Goal: Task Accomplishment & Management: Manage account settings

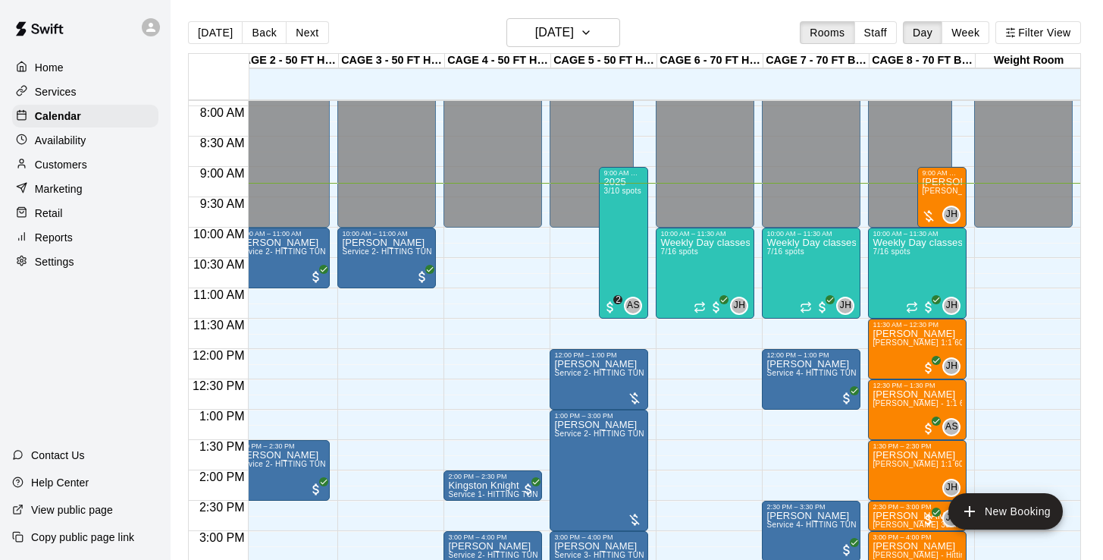
scroll to position [461, 123]
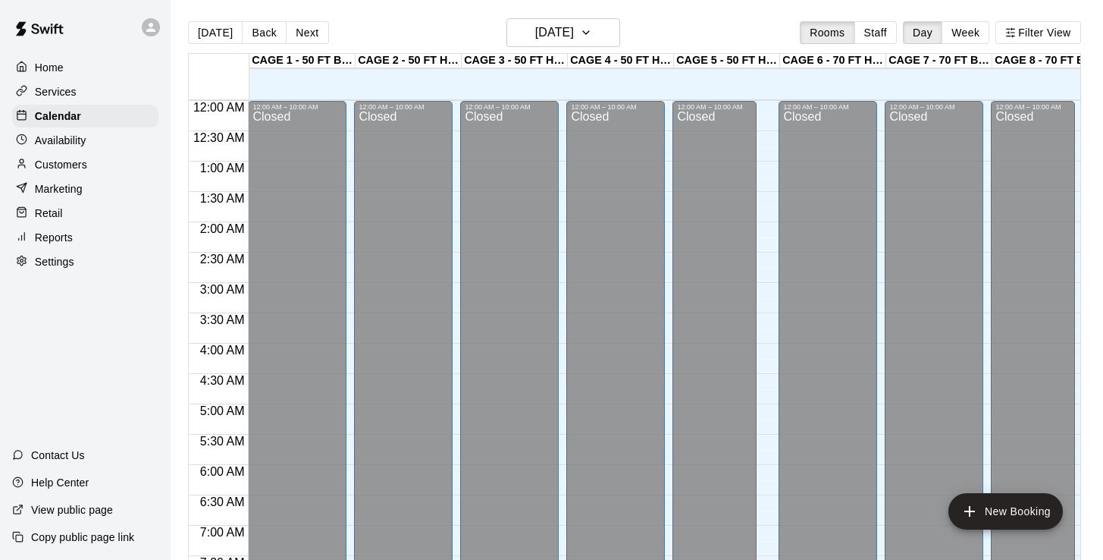
scroll to position [469, 86]
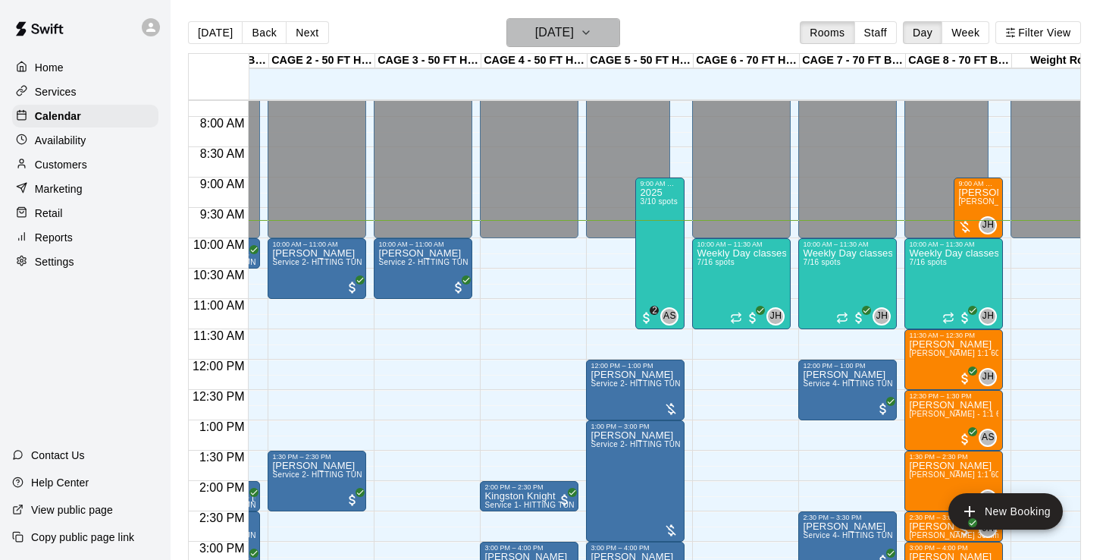
click at [548, 35] on h6 "Friday Oct 10" at bounding box center [554, 32] width 39 height 21
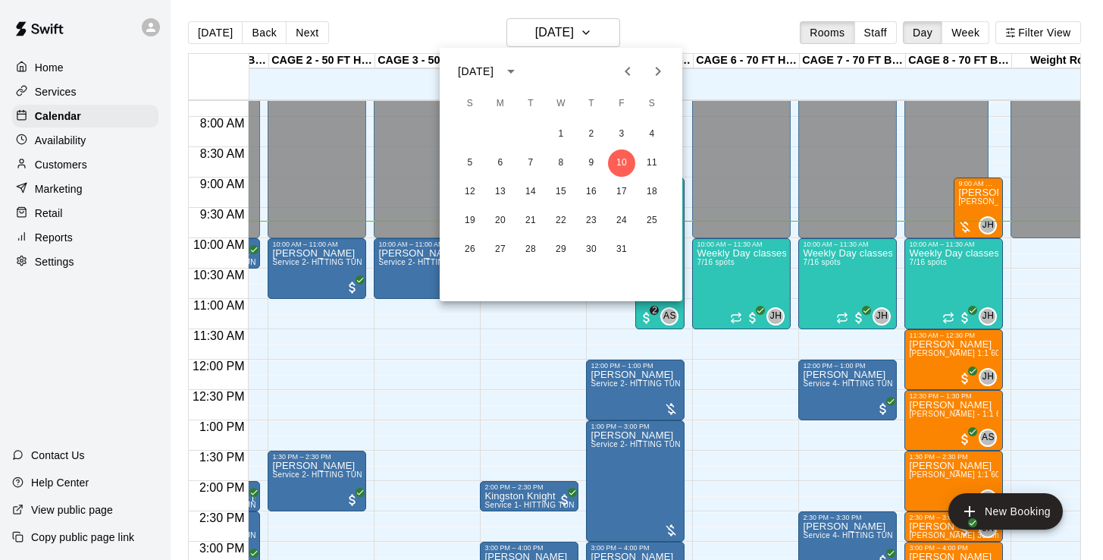
click at [632, 70] on icon "Previous month" at bounding box center [628, 71] width 18 height 18
click at [67, 163] on div at bounding box center [551, 280] width 1103 height 560
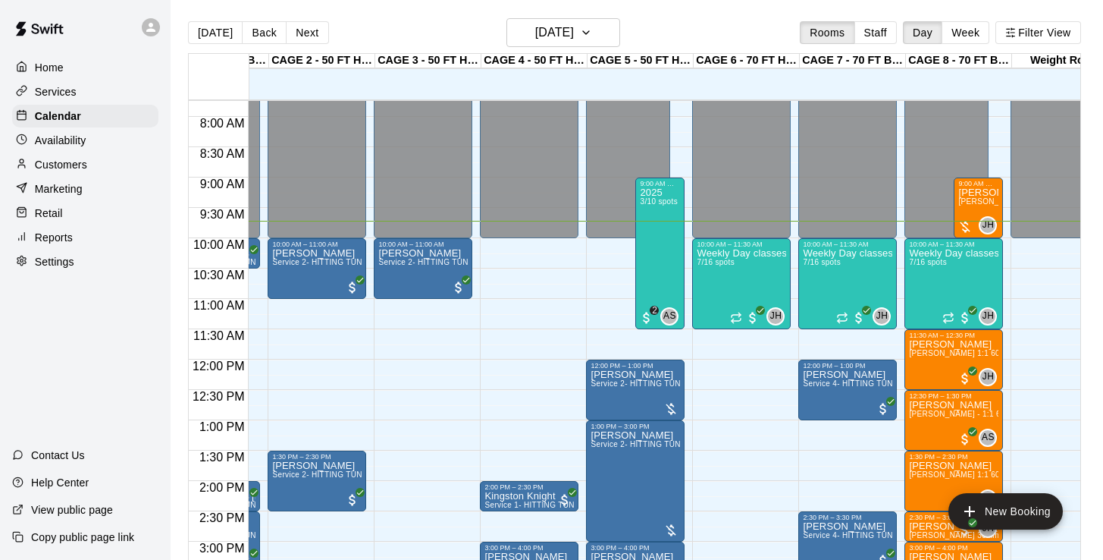
click at [56, 84] on p "Services" at bounding box center [56, 91] width 42 height 15
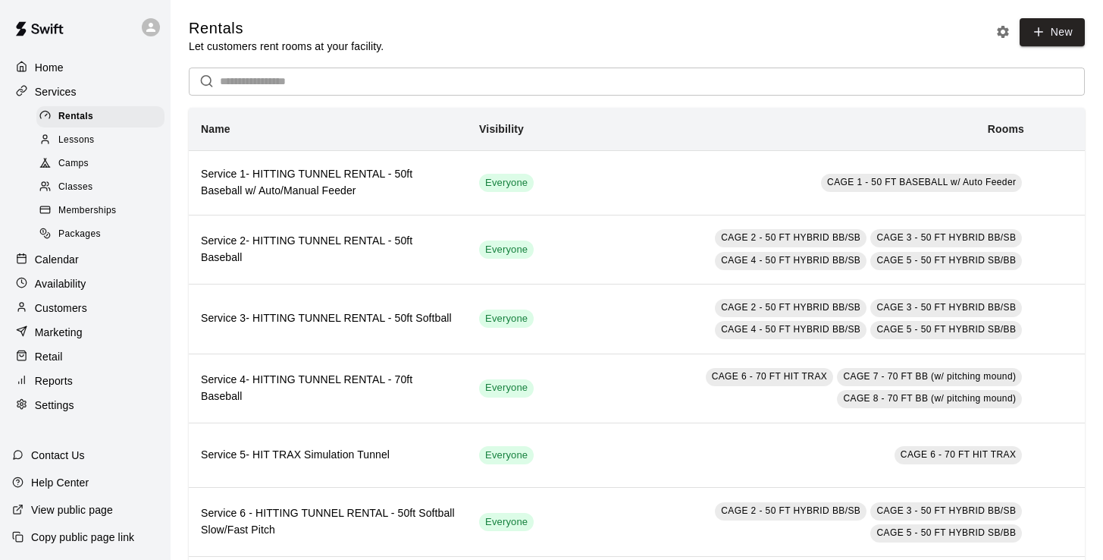
click at [84, 139] on span "Lessons" at bounding box center [76, 140] width 36 height 15
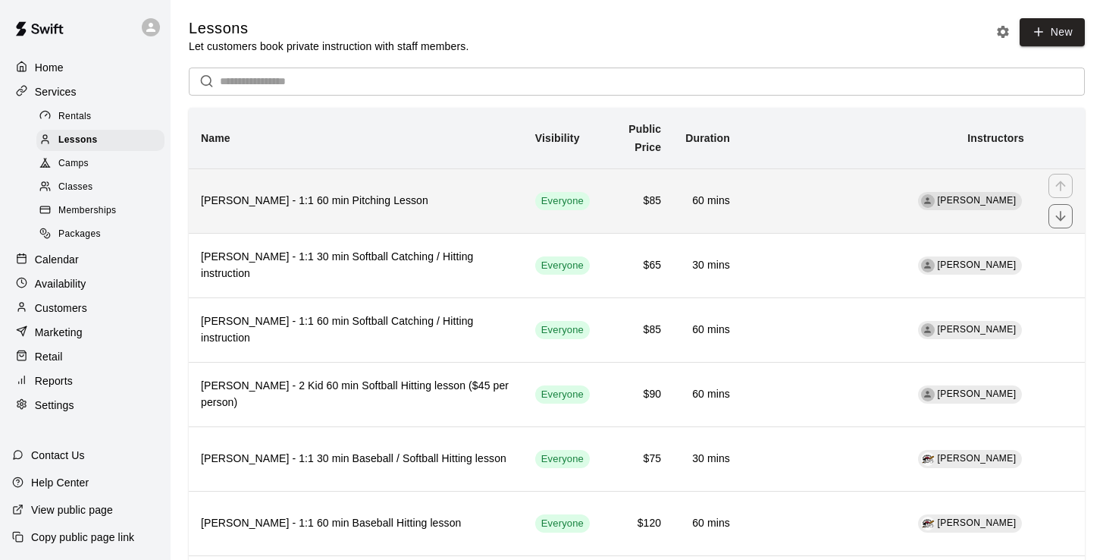
click at [341, 202] on h6 "[PERSON_NAME] - 1:1 60 min Pitching Lesson" at bounding box center [356, 201] width 310 height 17
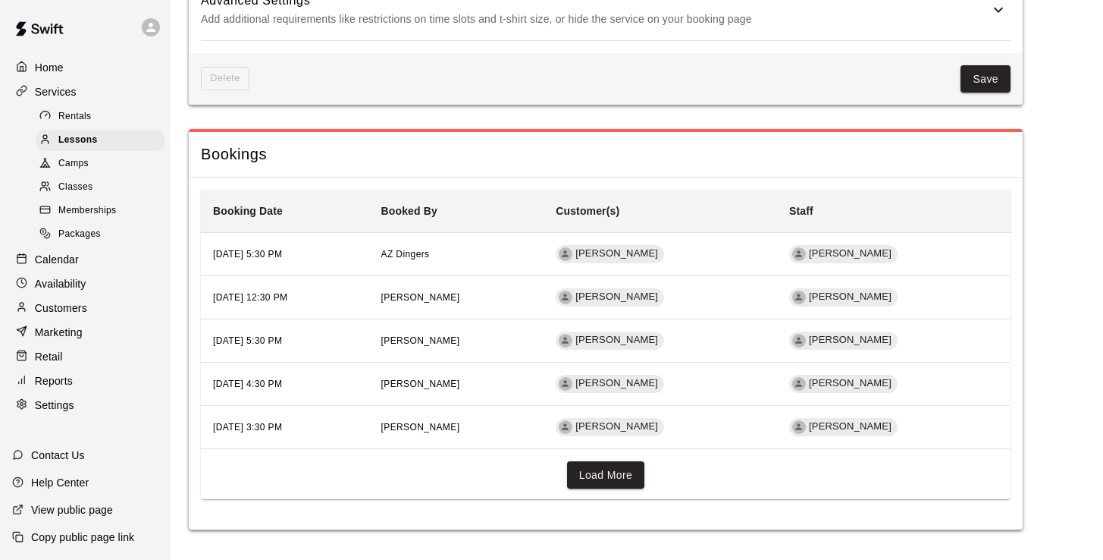
scroll to position [1595, 0]
click at [629, 485] on button "Load More" at bounding box center [606, 475] width 78 height 28
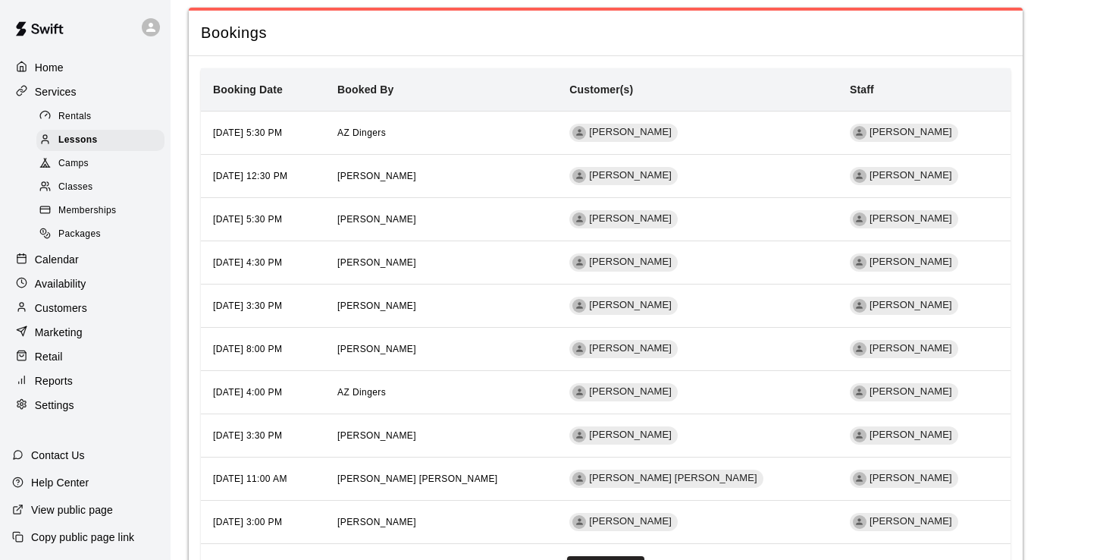
scroll to position [1716, 0]
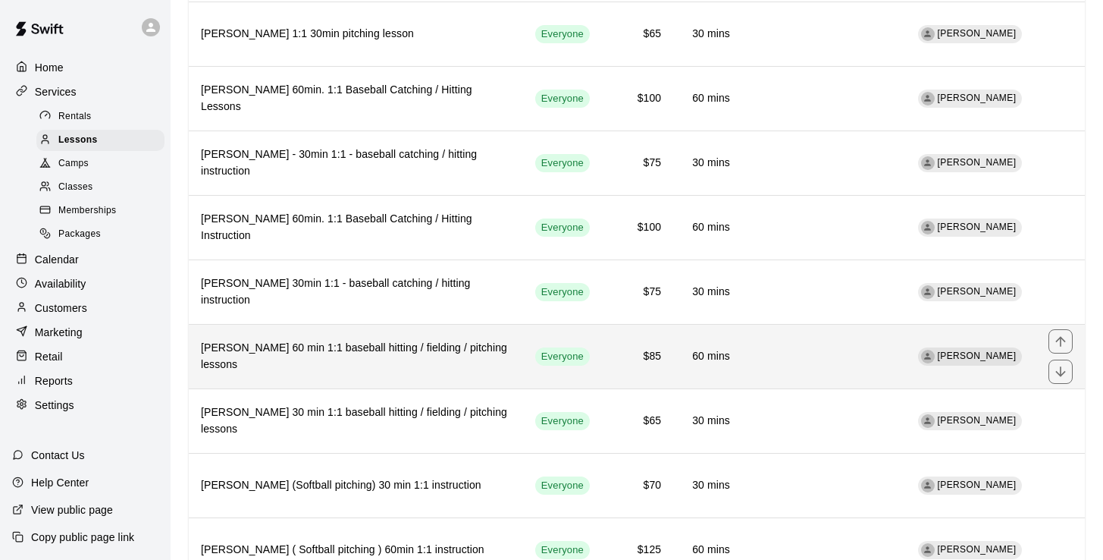
scroll to position [1914, 0]
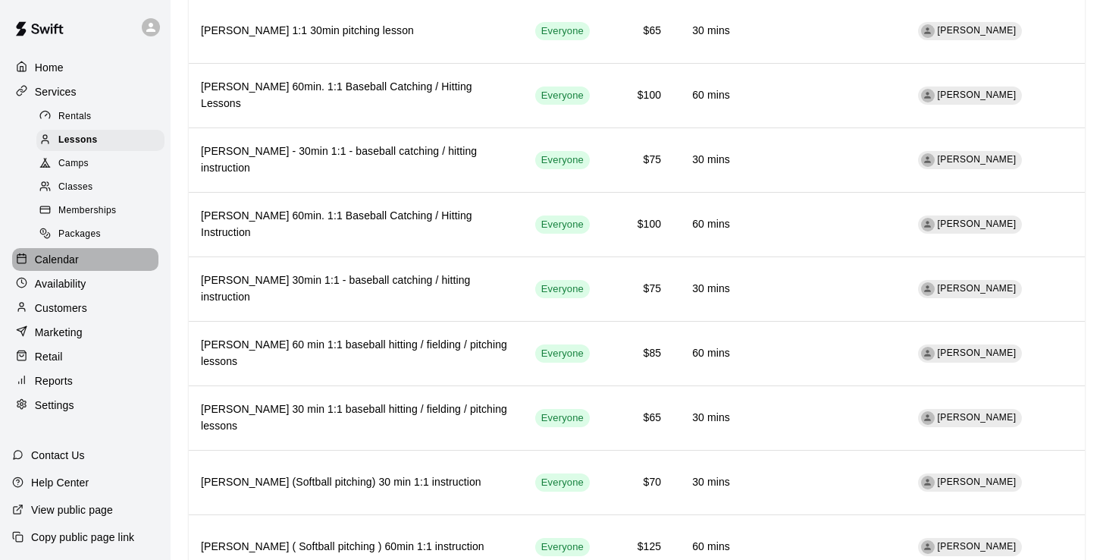
click at [68, 253] on p "Calendar" at bounding box center [57, 259] width 44 height 15
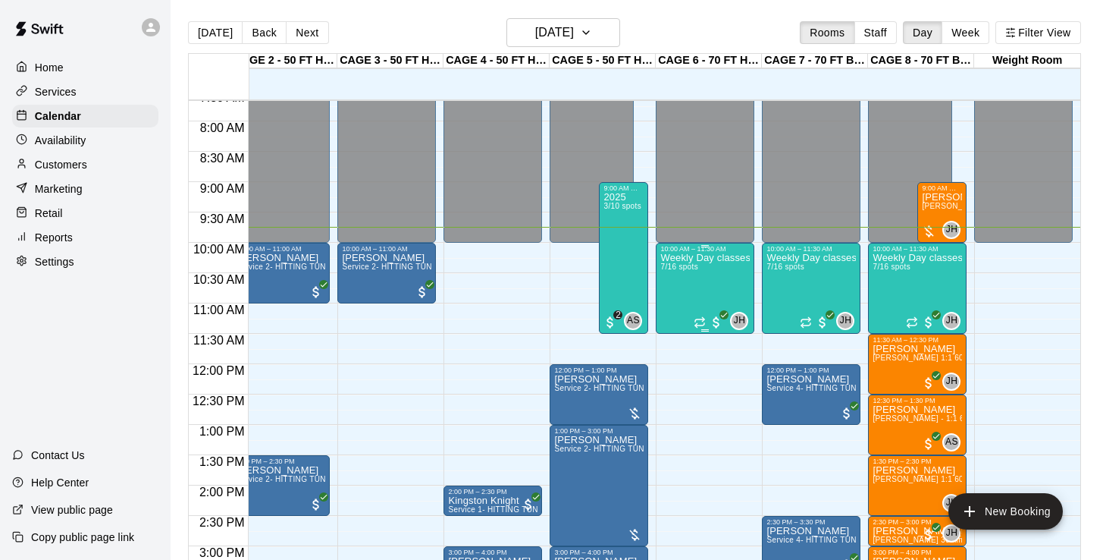
scroll to position [0, 124]
click at [558, 36] on h6 "[DATE]" at bounding box center [554, 32] width 39 height 21
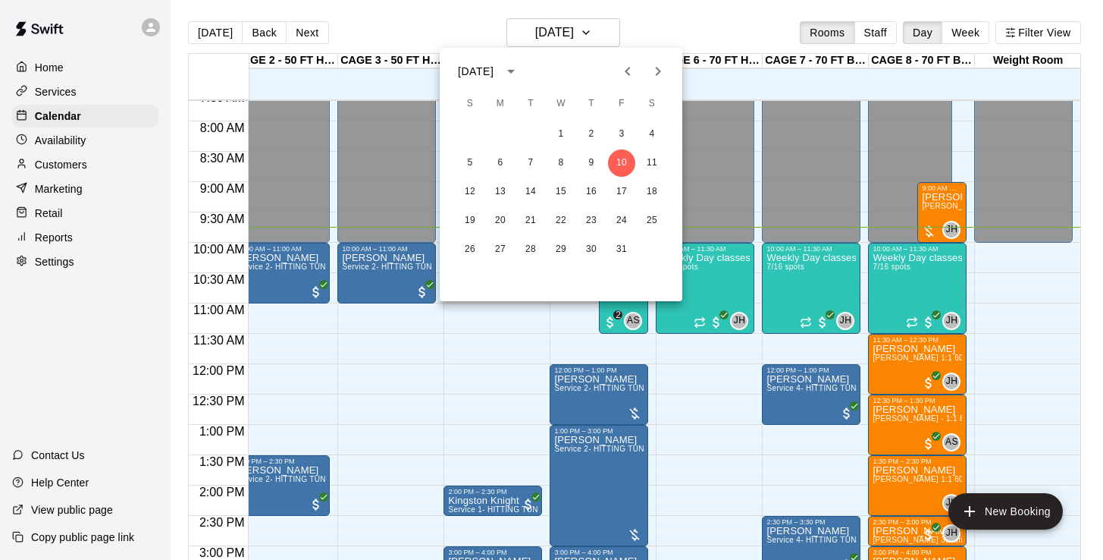
click at [630, 73] on icon "Previous month" at bounding box center [628, 71] width 18 height 18
click at [597, 190] on button "18" at bounding box center [591, 191] width 27 height 27
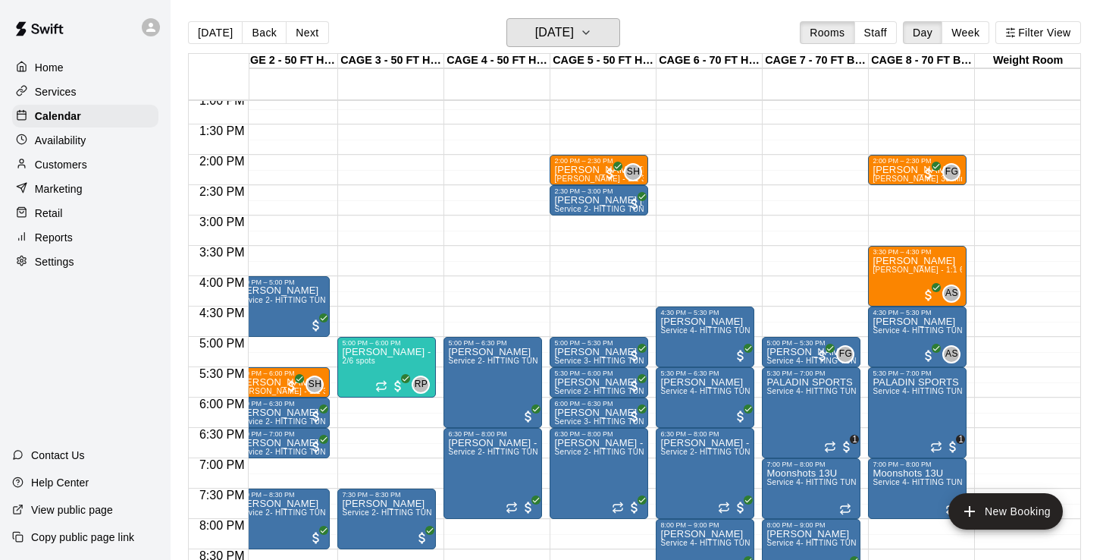
scroll to position [797, 124]
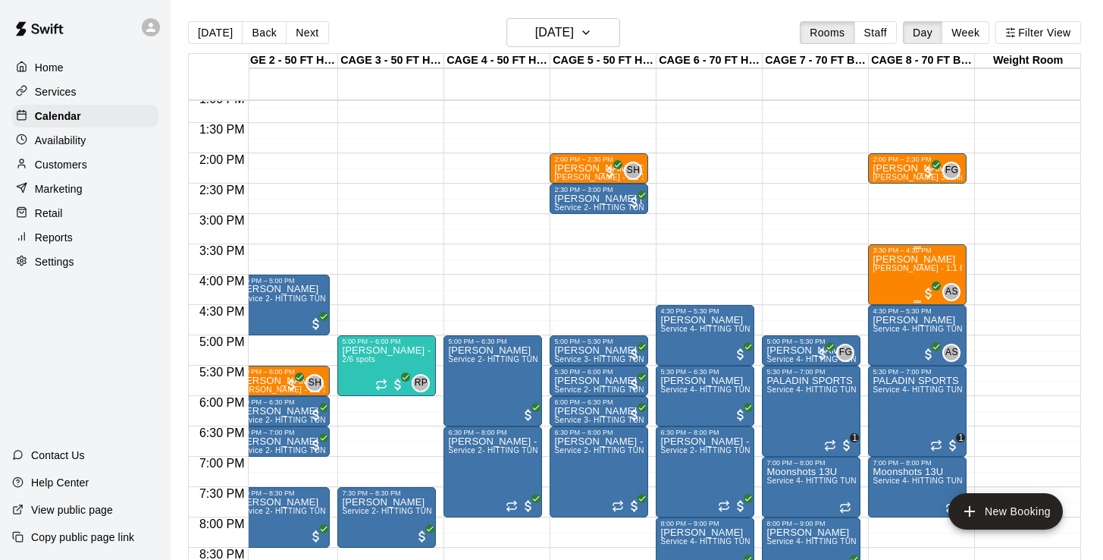
click at [895, 276] on div "Landon Nave Anthony Slama - 1:1 60 min Pitching Lesson" at bounding box center [917, 534] width 89 height 560
click at [892, 300] on img "edit" at bounding box center [887, 306] width 17 height 17
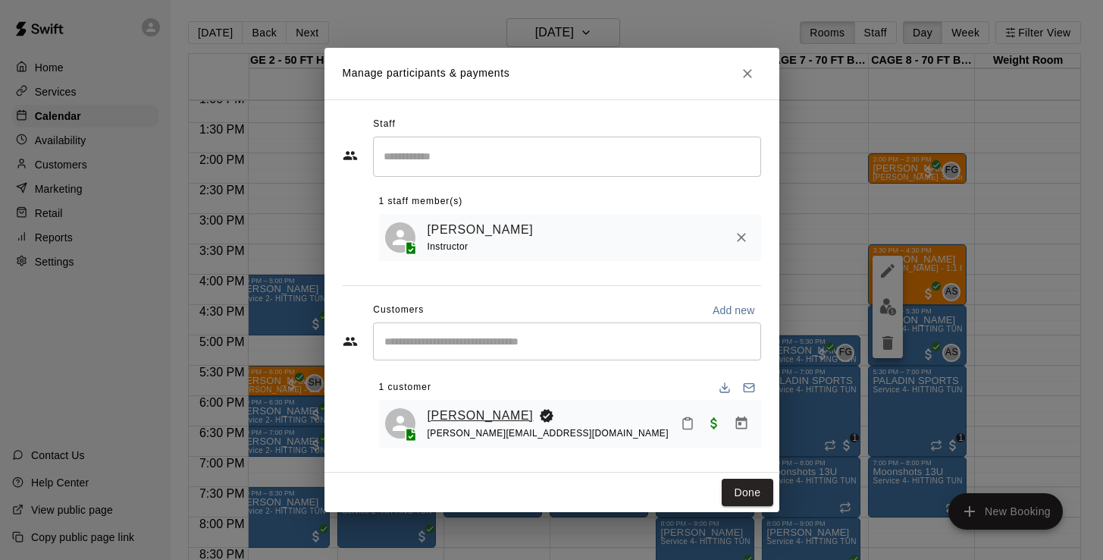
click at [491, 412] on link "Landon Nave" at bounding box center [481, 416] width 106 height 20
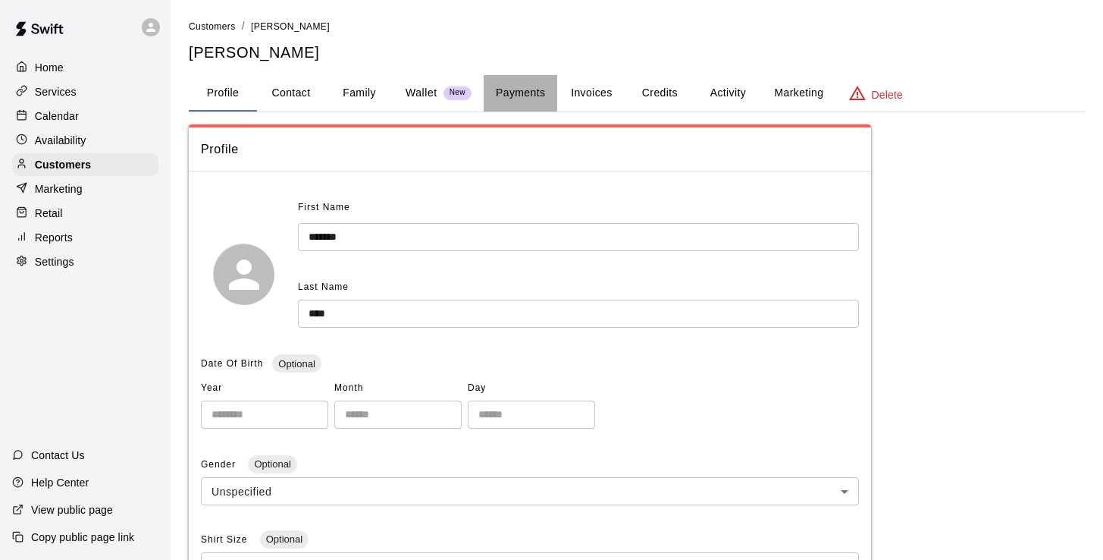
click at [526, 91] on button "Payments" at bounding box center [521, 93] width 74 height 36
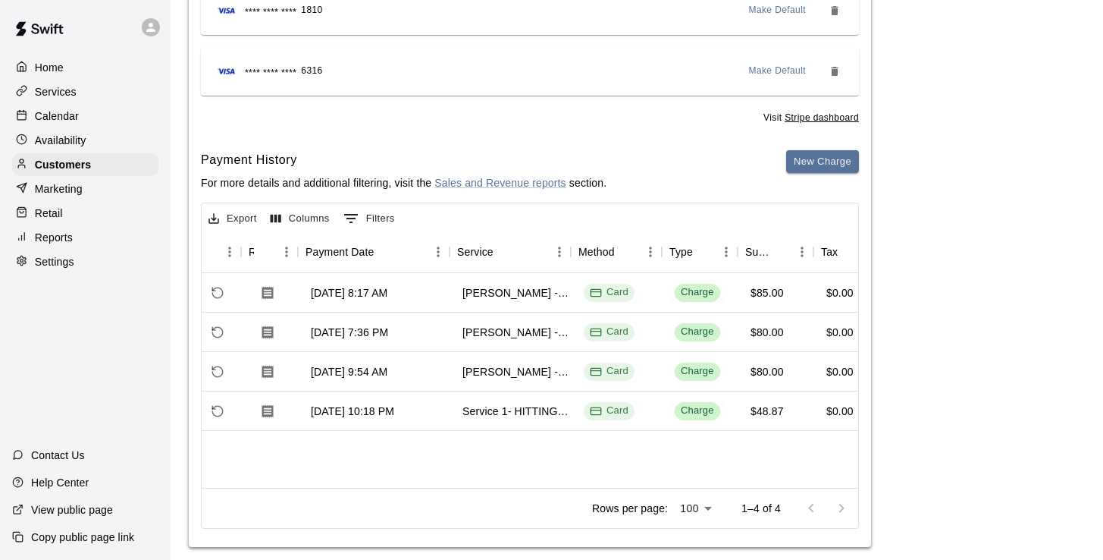
scroll to position [0, 97]
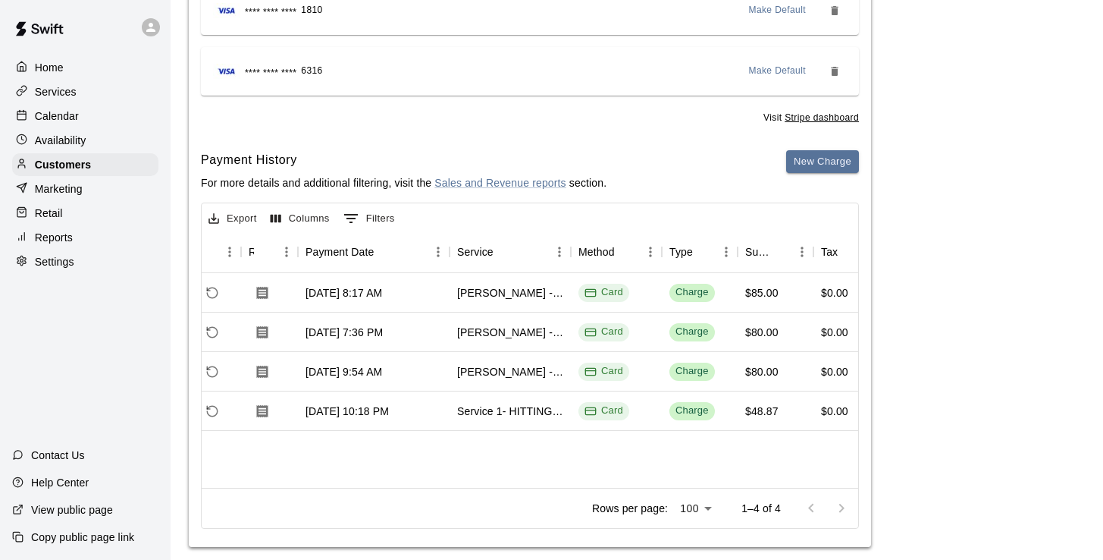
click at [54, 116] on p "Calendar" at bounding box center [57, 115] width 44 height 15
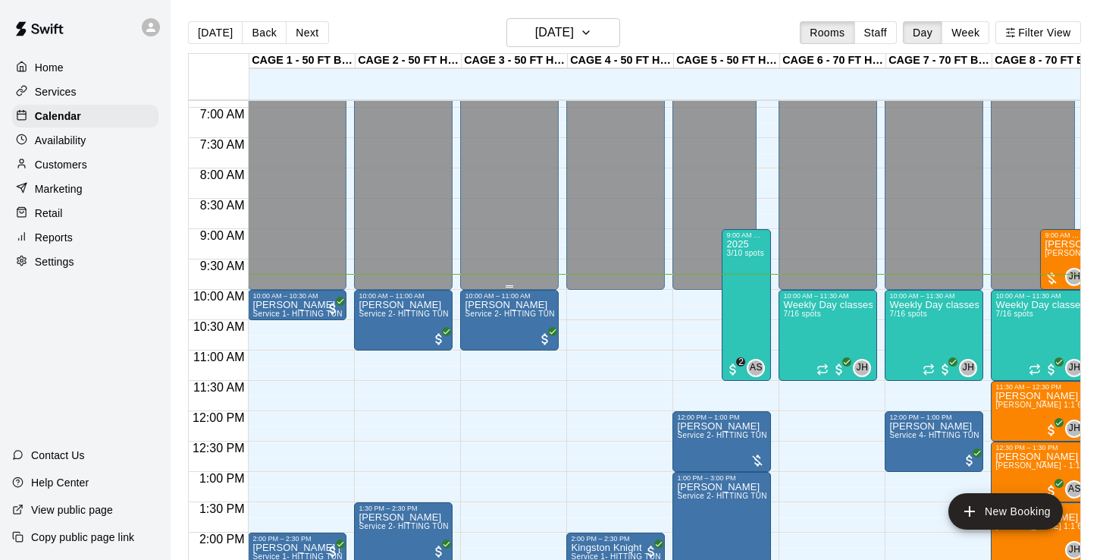
scroll to position [417, 0]
click at [574, 39] on h6 "[DATE]" at bounding box center [554, 32] width 39 height 21
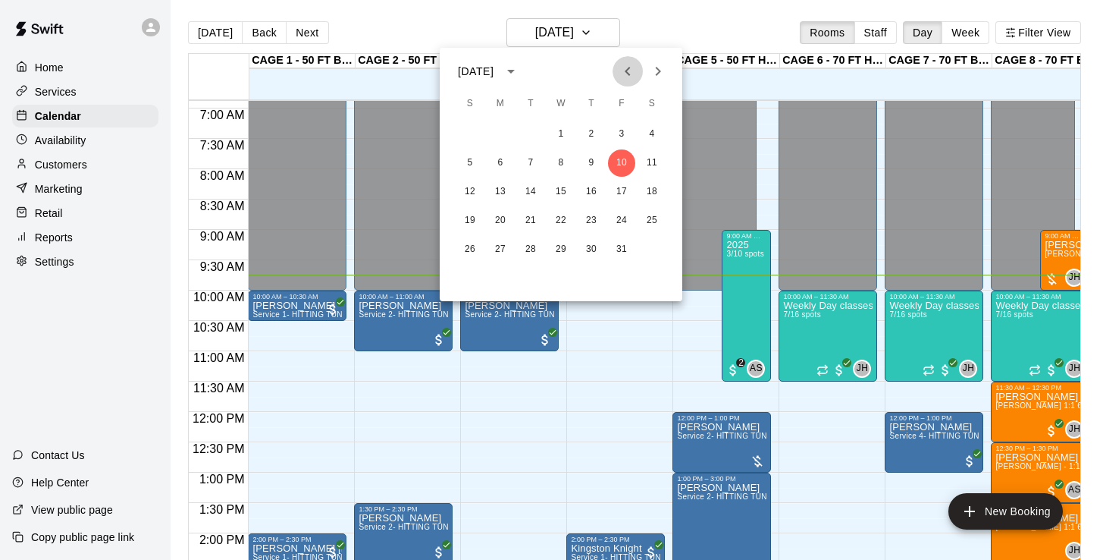
click at [625, 71] on icon "Previous month" at bounding box center [628, 71] width 18 height 18
click at [532, 249] on button "30" at bounding box center [530, 249] width 27 height 27
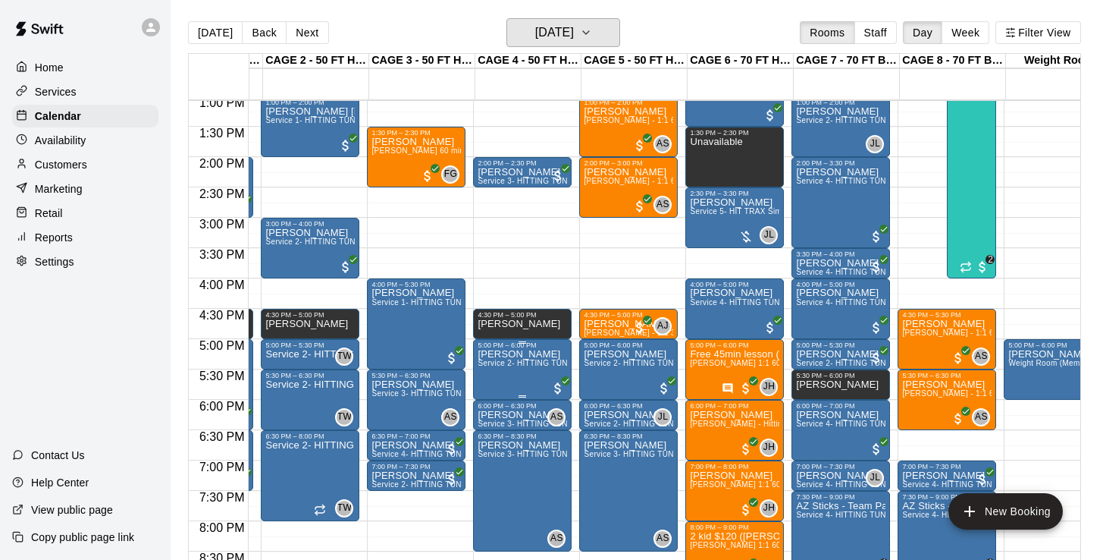
scroll to position [0, 93]
click at [559, 36] on h6 "Tuesday Sep 30" at bounding box center [554, 32] width 39 height 21
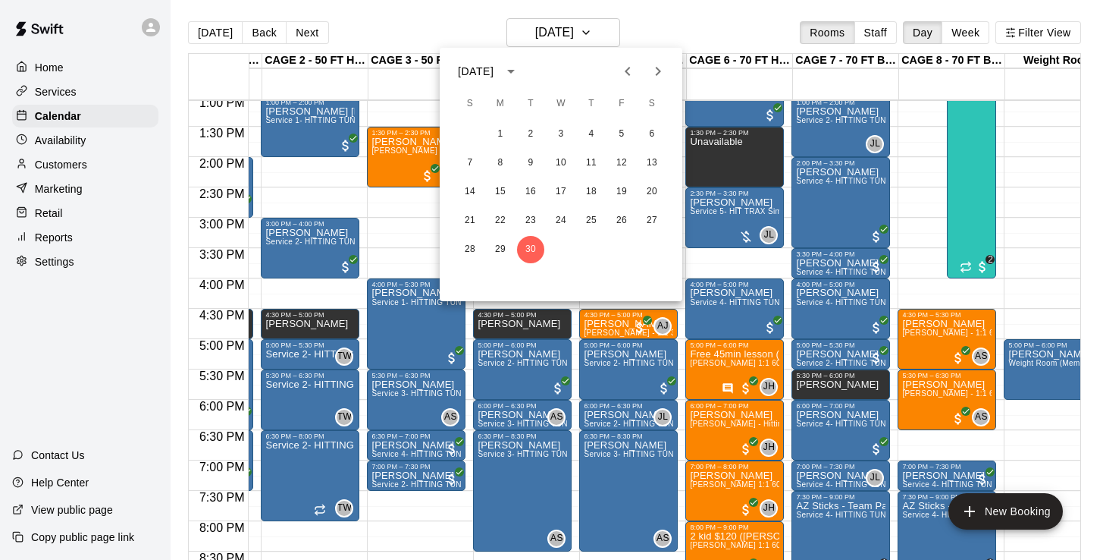
click at [657, 72] on icon "Next month" at bounding box center [658, 71] width 18 height 18
click at [215, 36] on div at bounding box center [551, 280] width 1103 height 560
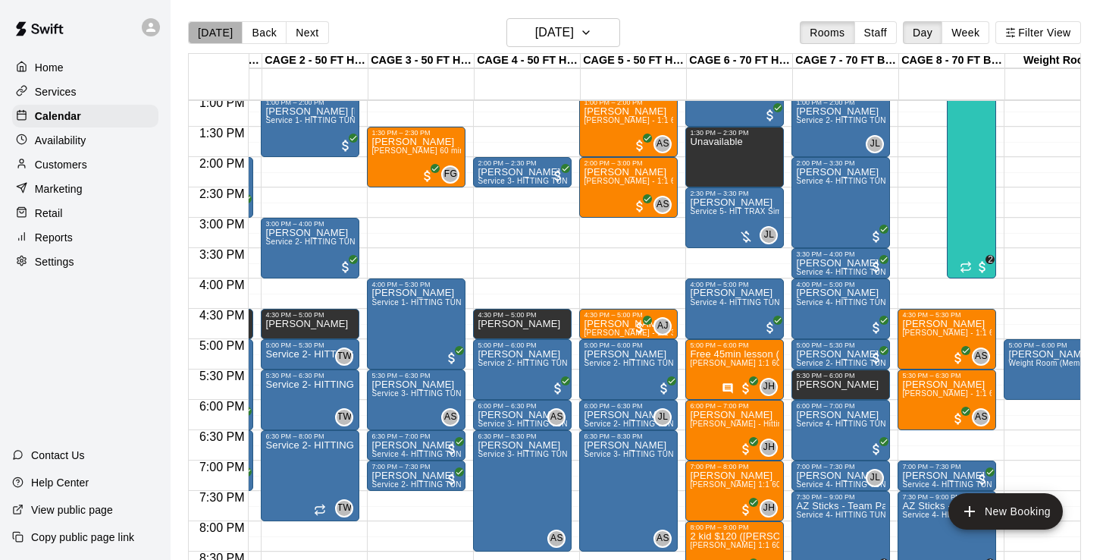
click at [215, 36] on button "[DATE]" at bounding box center [215, 32] width 55 height 23
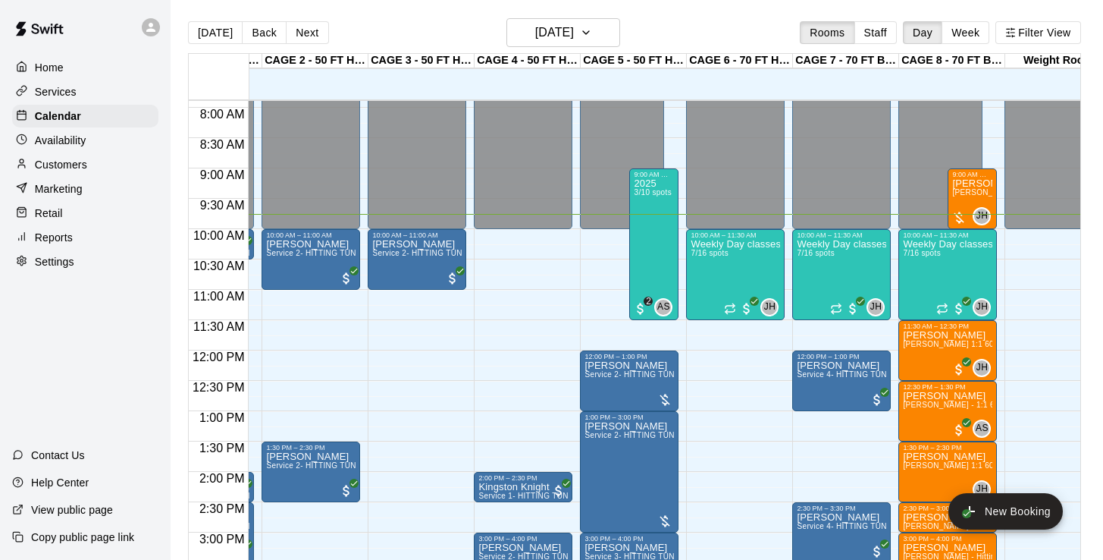
scroll to position [0, 92]
click at [540, 33] on h6 "[DATE]" at bounding box center [554, 32] width 39 height 21
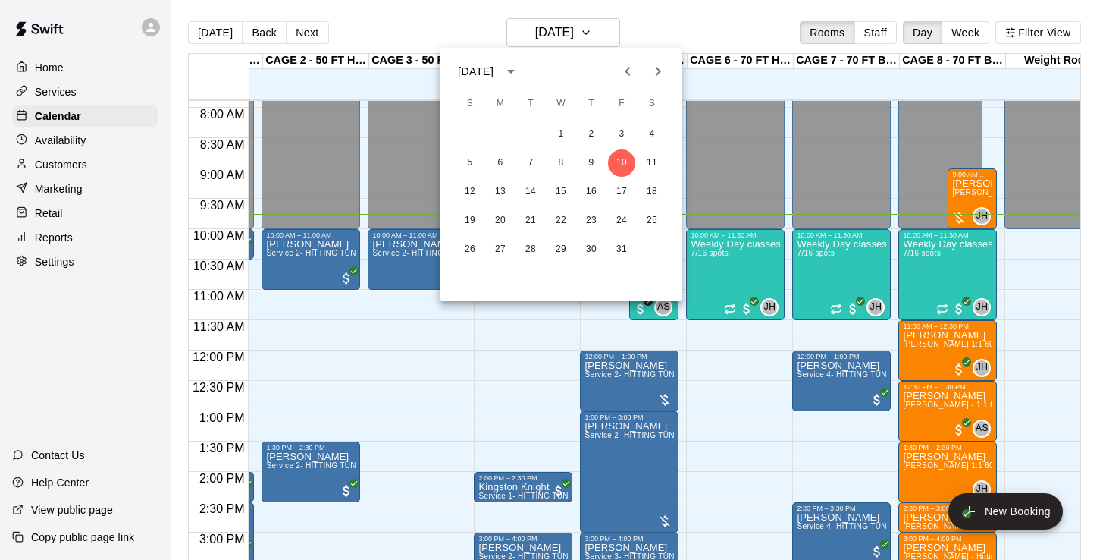
click at [49, 87] on div at bounding box center [551, 280] width 1103 height 560
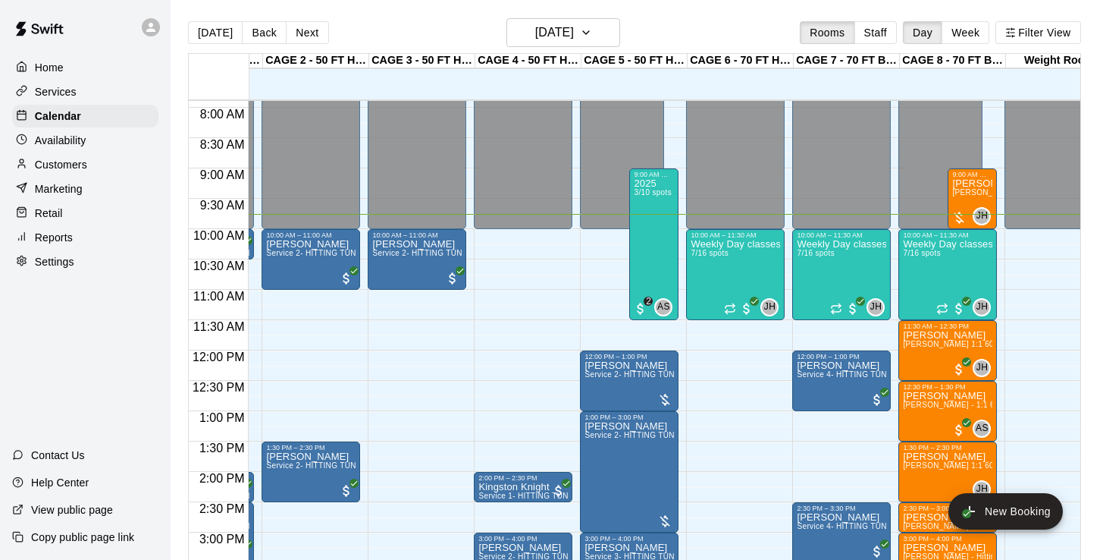
click at [56, 89] on p "Services" at bounding box center [56, 91] width 42 height 15
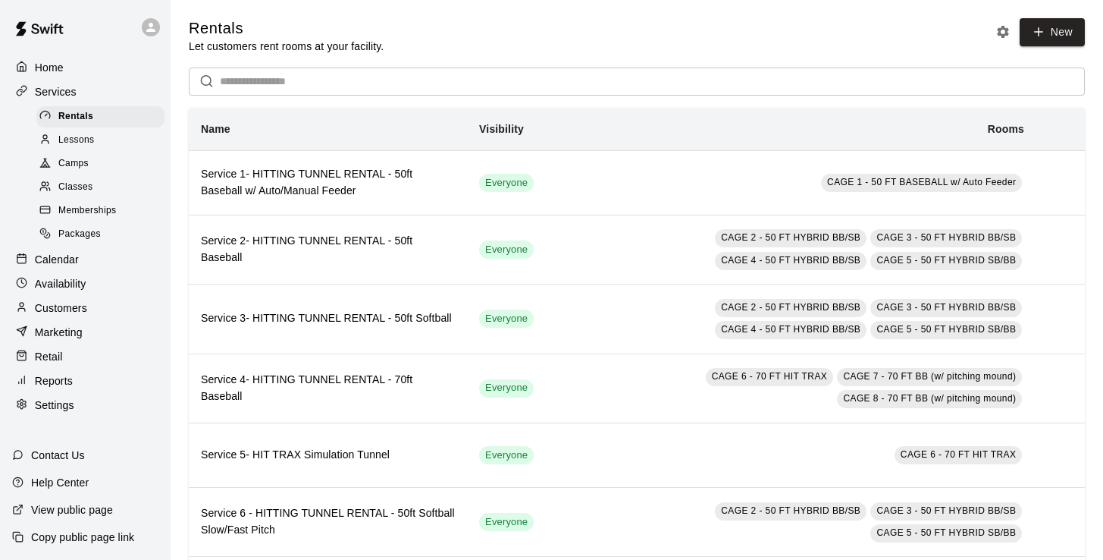
click at [333, 83] on input "text" at bounding box center [652, 81] width 865 height 28
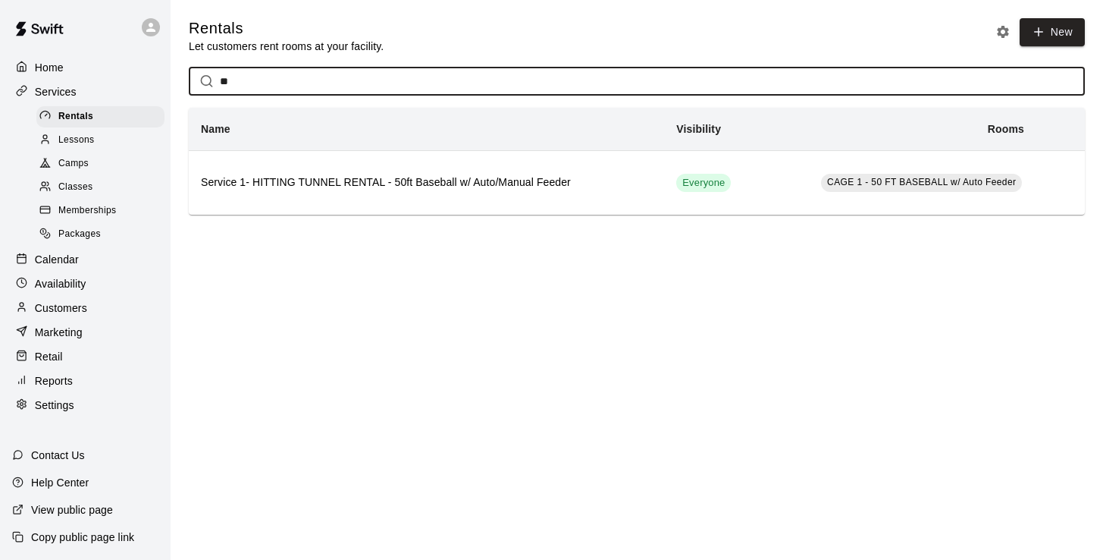
type input "*"
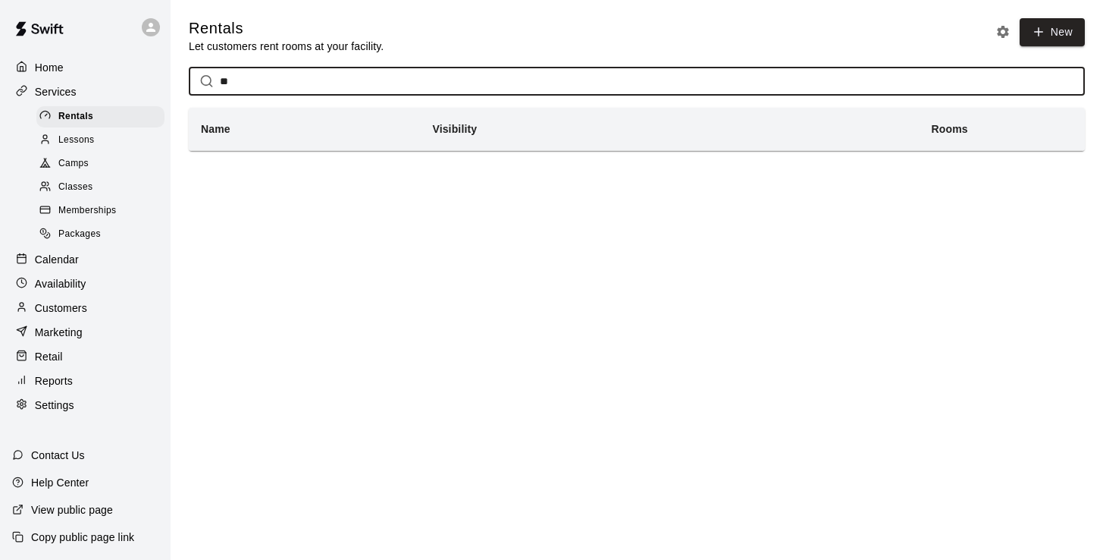
type input "*"
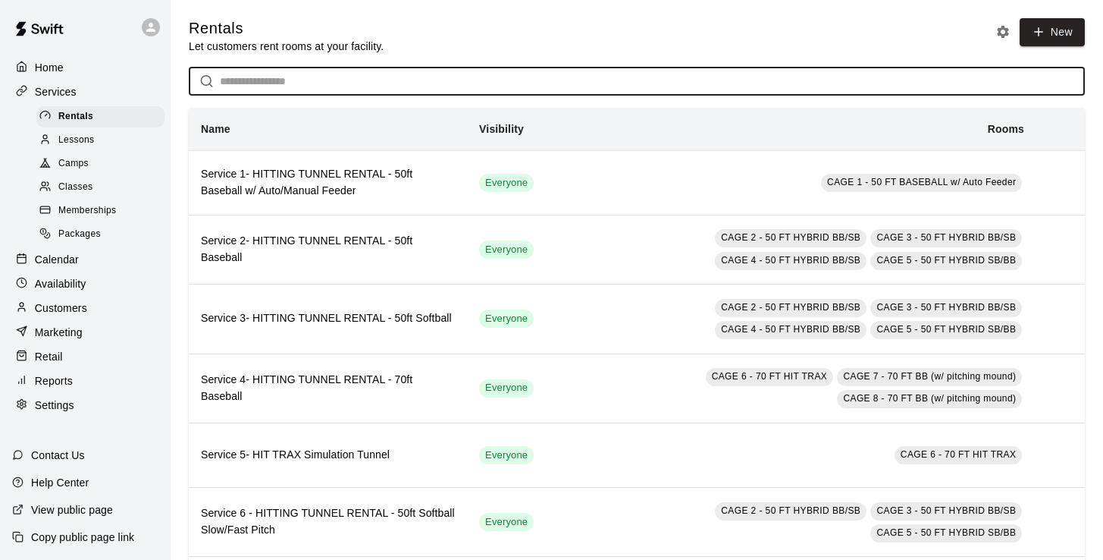
click at [88, 142] on span "Lessons" at bounding box center [76, 140] width 36 height 15
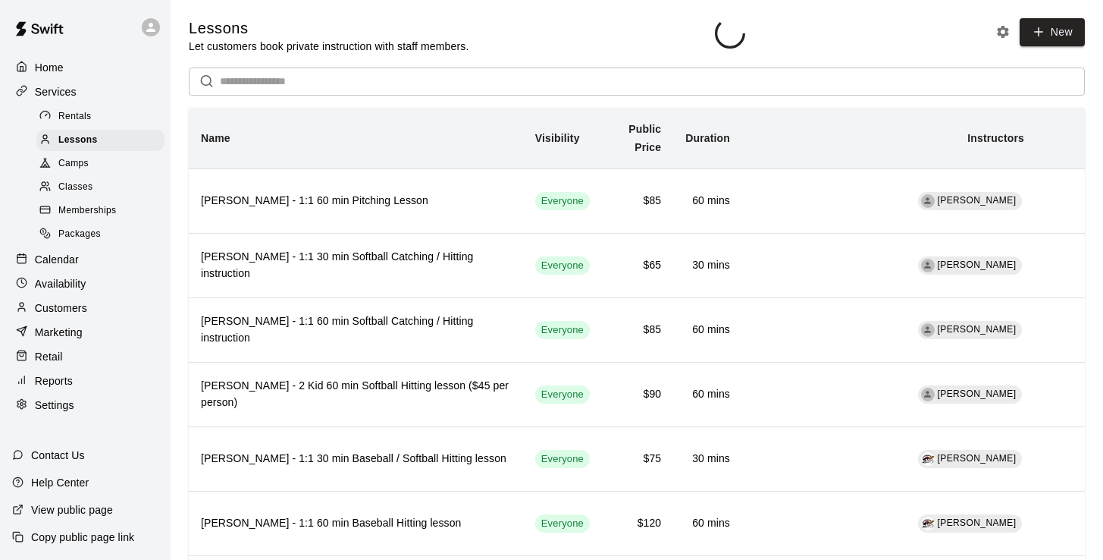
click at [234, 78] on input "text" at bounding box center [652, 81] width 865 height 28
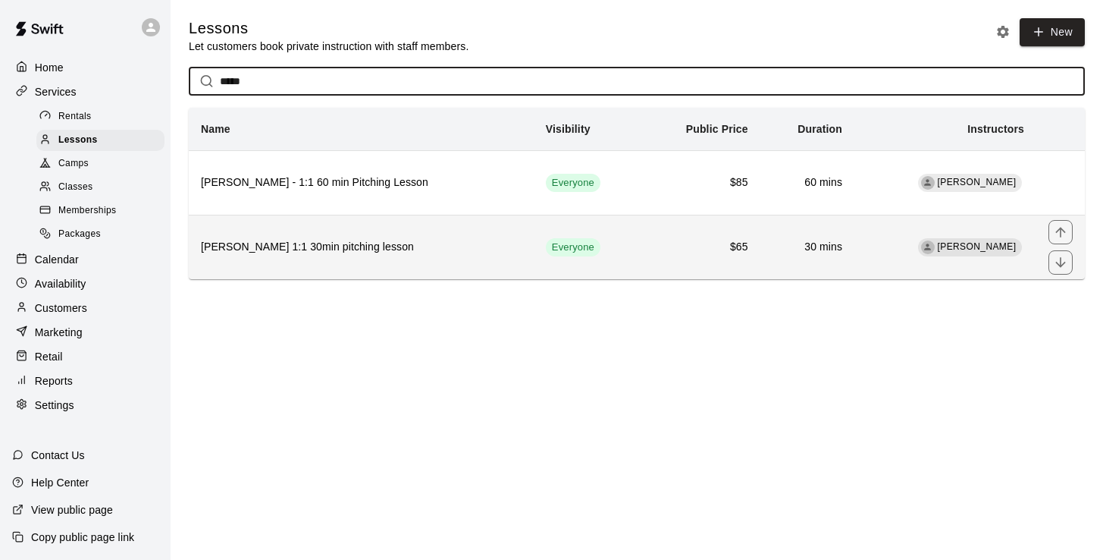
type input "*****"
click at [307, 246] on h6 "Anthony Slama 1:1 30min pitching lesson" at bounding box center [361, 247] width 321 height 17
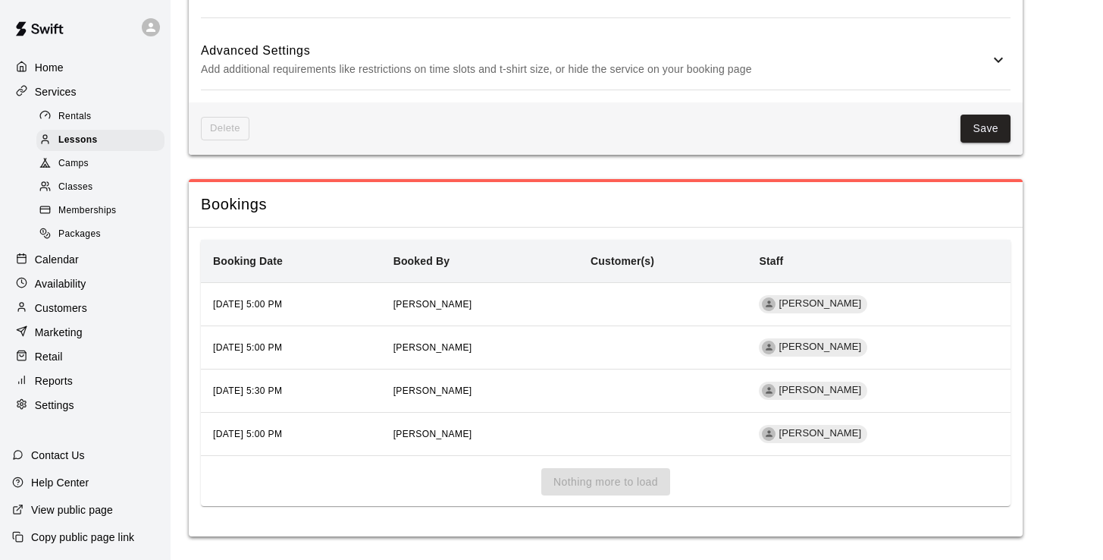
scroll to position [1484, 0]
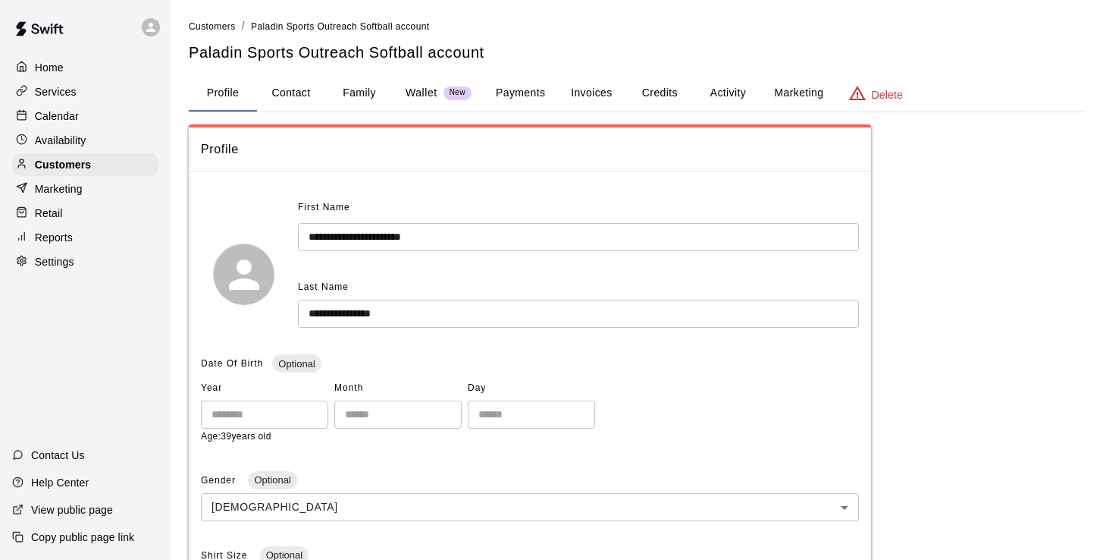
scroll to position [332, 0]
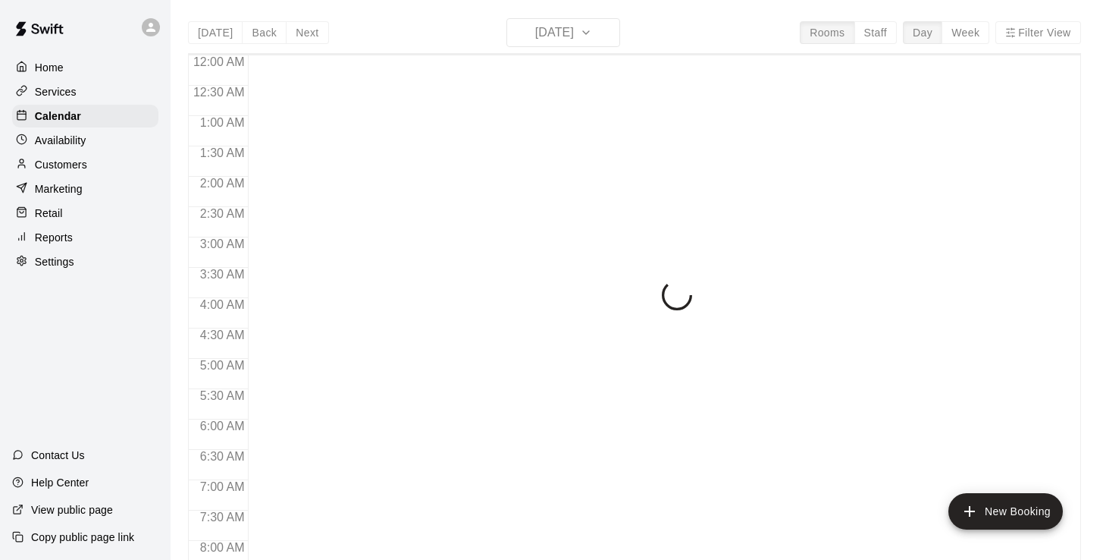
scroll to position [600, 0]
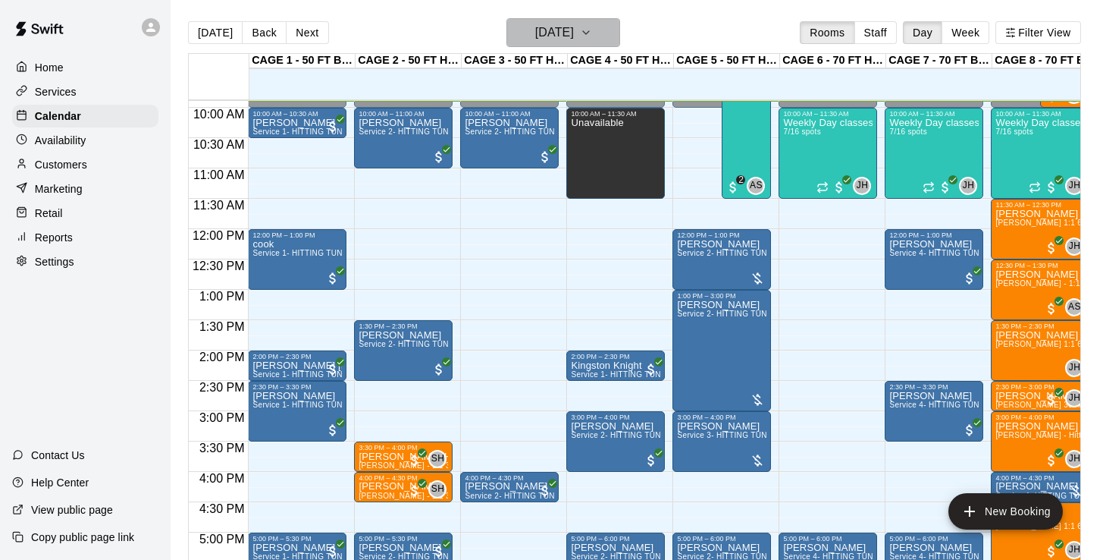
click at [552, 36] on h6 "[DATE]" at bounding box center [554, 32] width 39 height 21
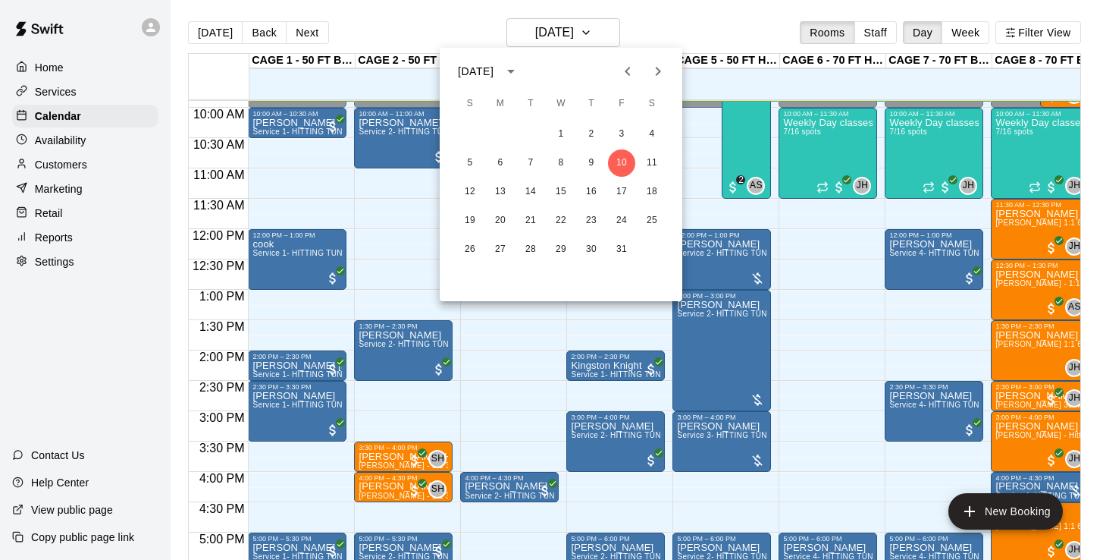
click at [635, 71] on icon "Previous month" at bounding box center [628, 71] width 18 height 18
click at [597, 197] on button "18" at bounding box center [591, 191] width 27 height 27
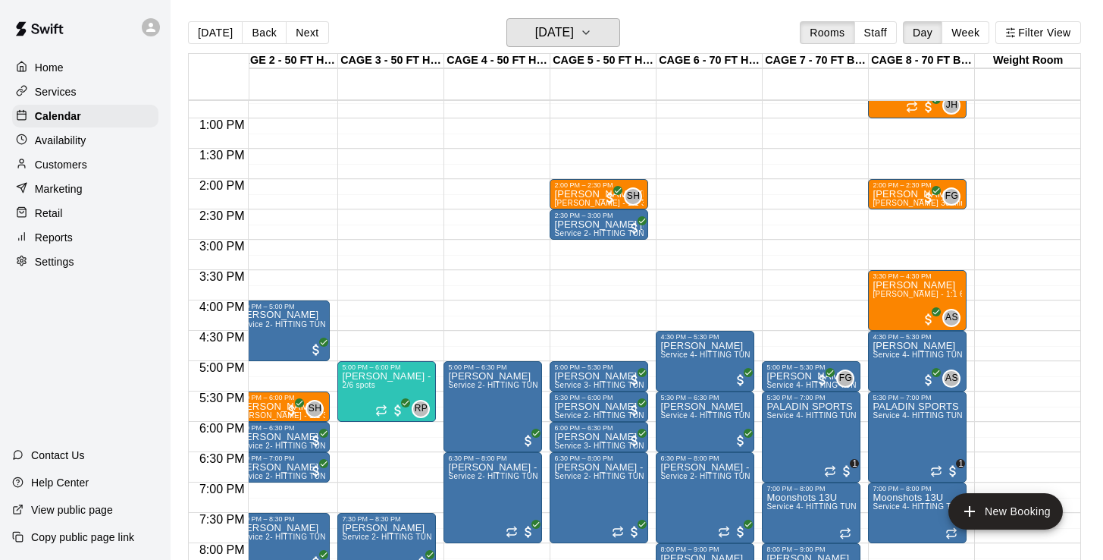
scroll to position [770, 124]
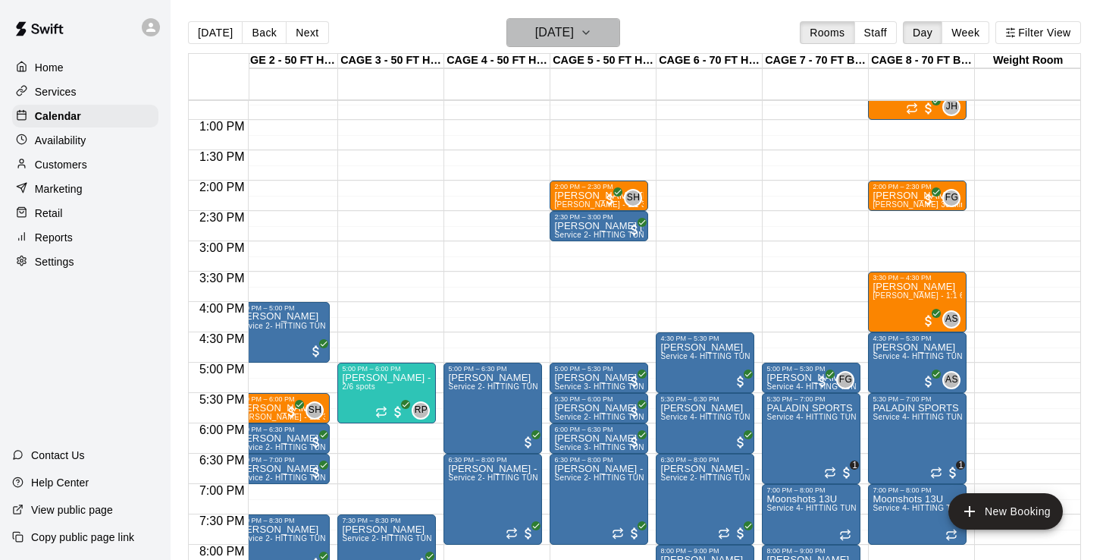
click at [560, 41] on h6 "Thursday Sep 18" at bounding box center [554, 32] width 39 height 21
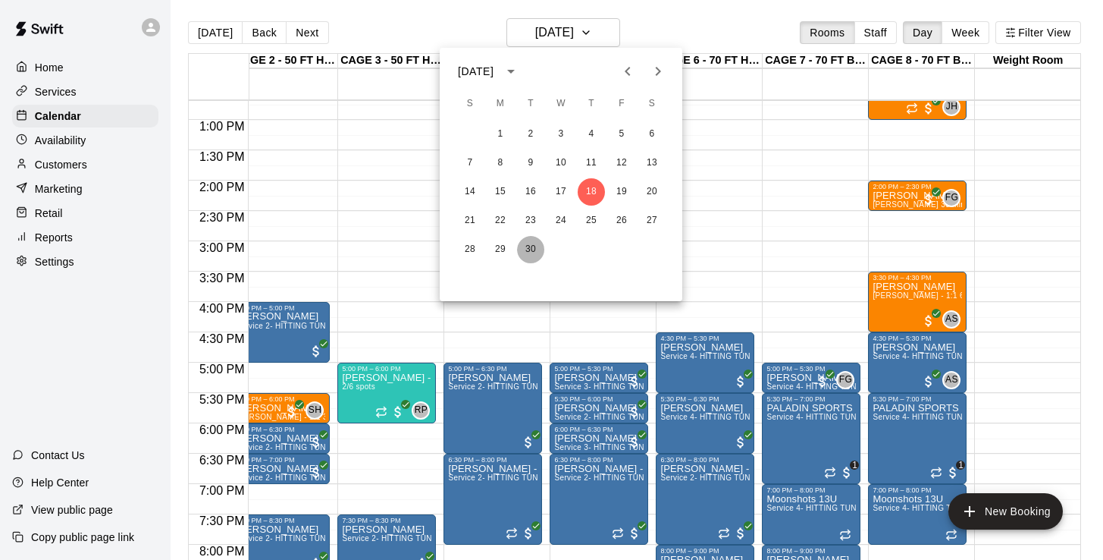
click at [527, 249] on button "30" at bounding box center [530, 249] width 27 height 27
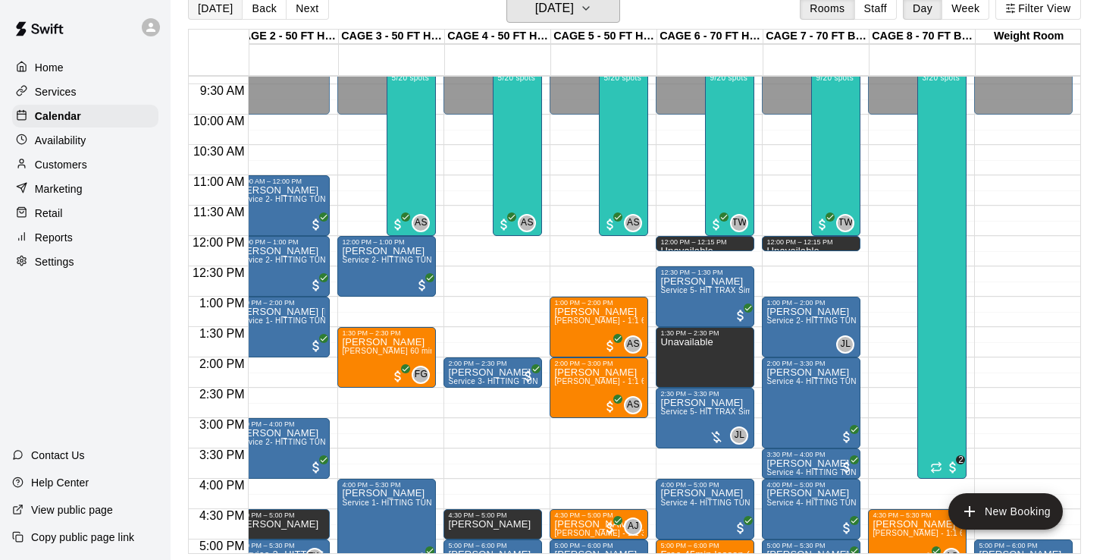
scroll to position [24, 0]
click at [200, 6] on button "[DATE]" at bounding box center [215, 8] width 55 height 23
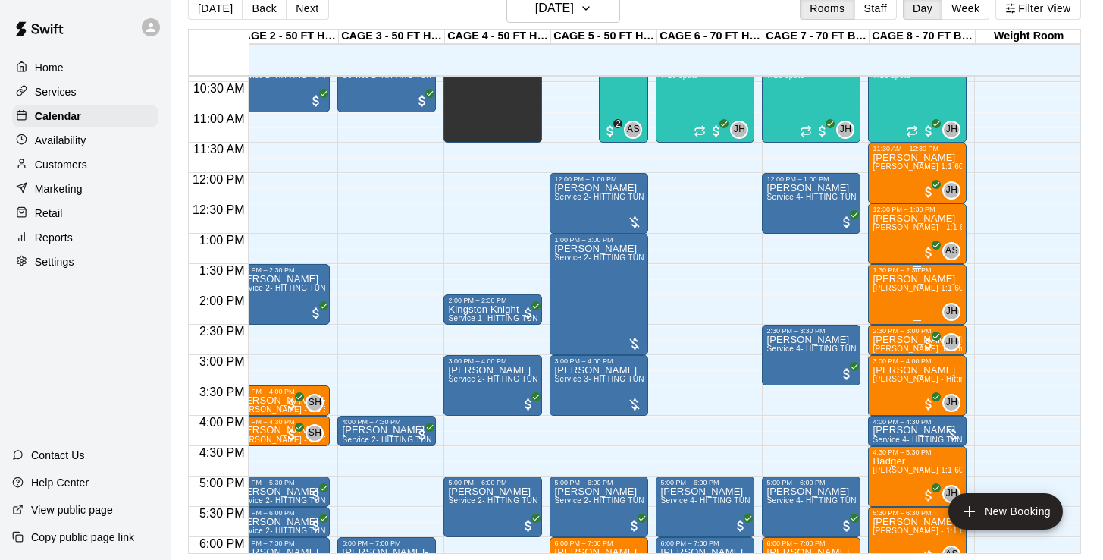
scroll to position [627, 123]
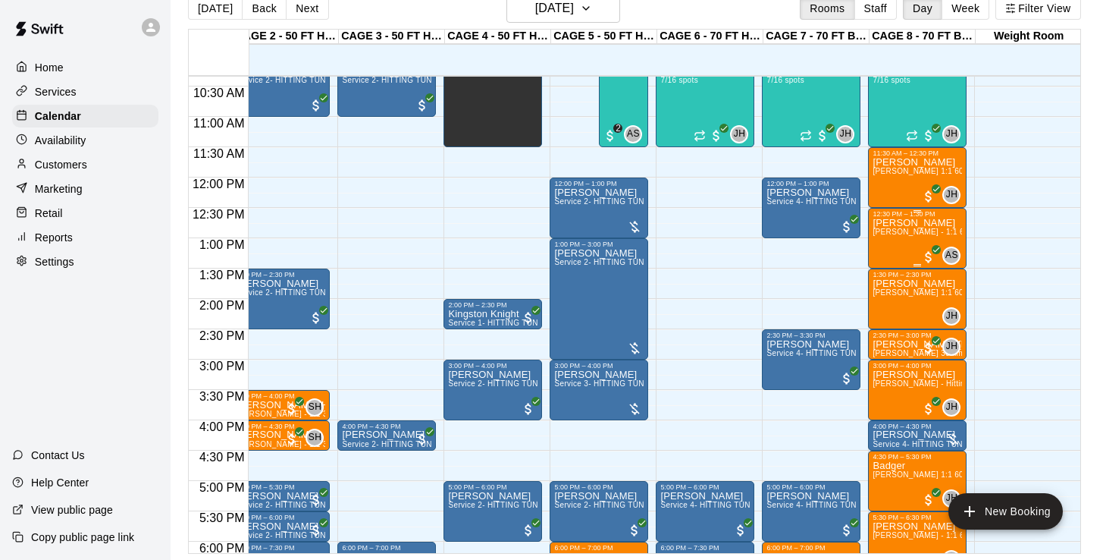
click at [905, 242] on div "Jaidan Jordan Anthony Slama - 1:1 60 min Pitching Lesson" at bounding box center [917, 498] width 89 height 560
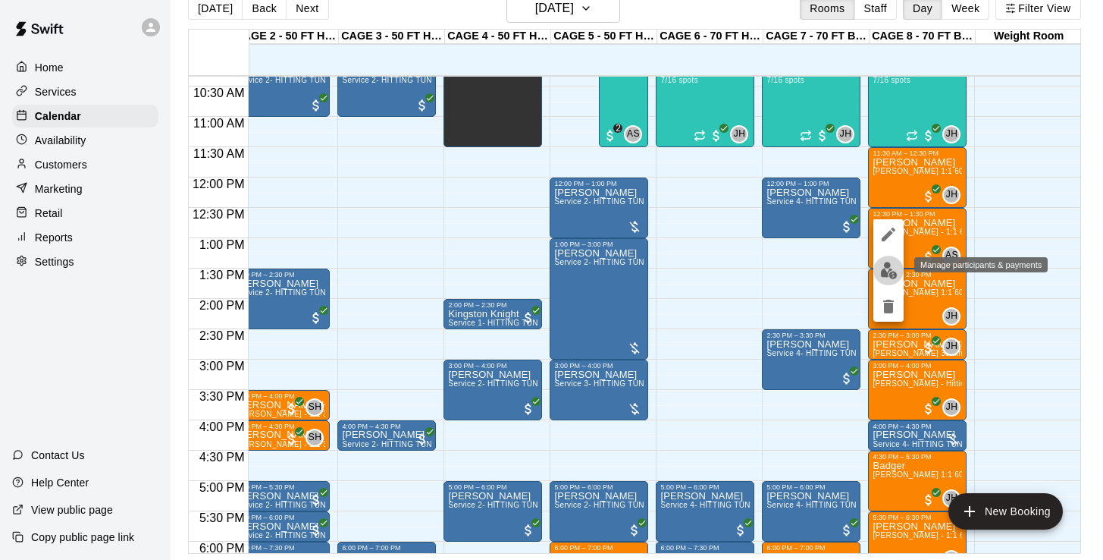
click at [889, 259] on button "edit" at bounding box center [888, 270] width 30 height 30
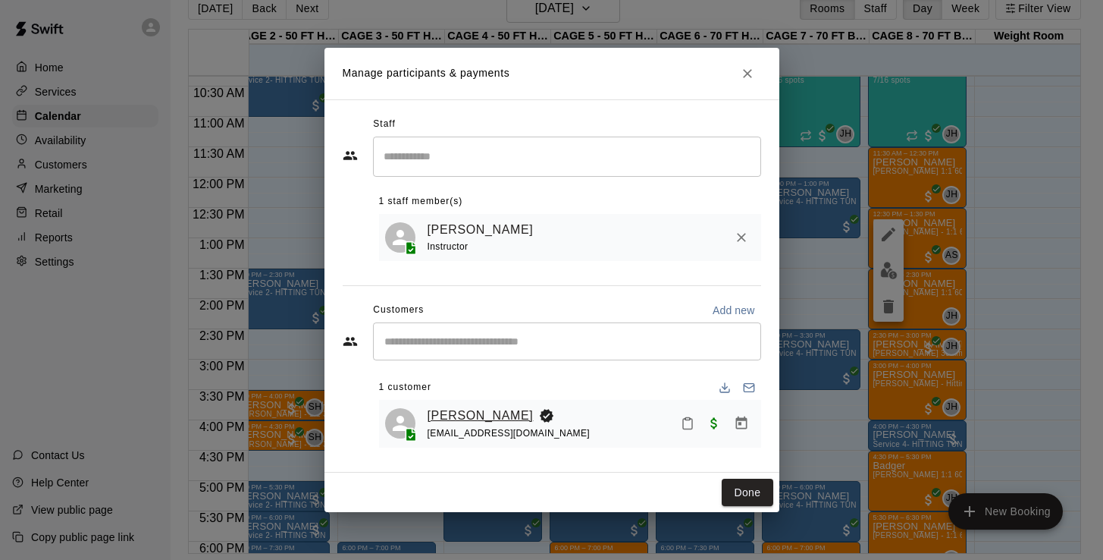
click at [488, 416] on link "[PERSON_NAME]" at bounding box center [481, 416] width 106 height 20
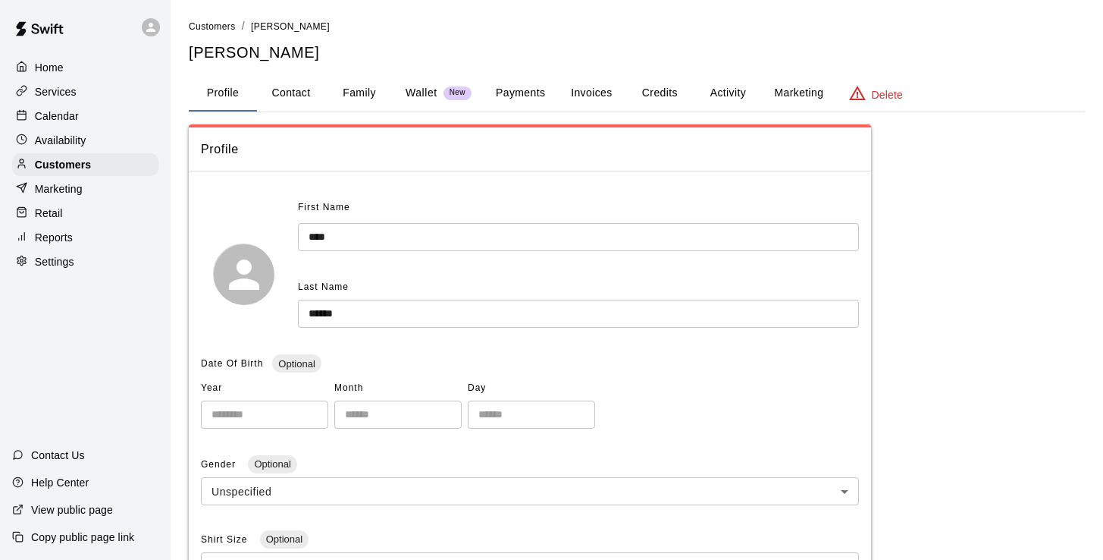
click at [538, 88] on button "Payments" at bounding box center [521, 93] width 74 height 36
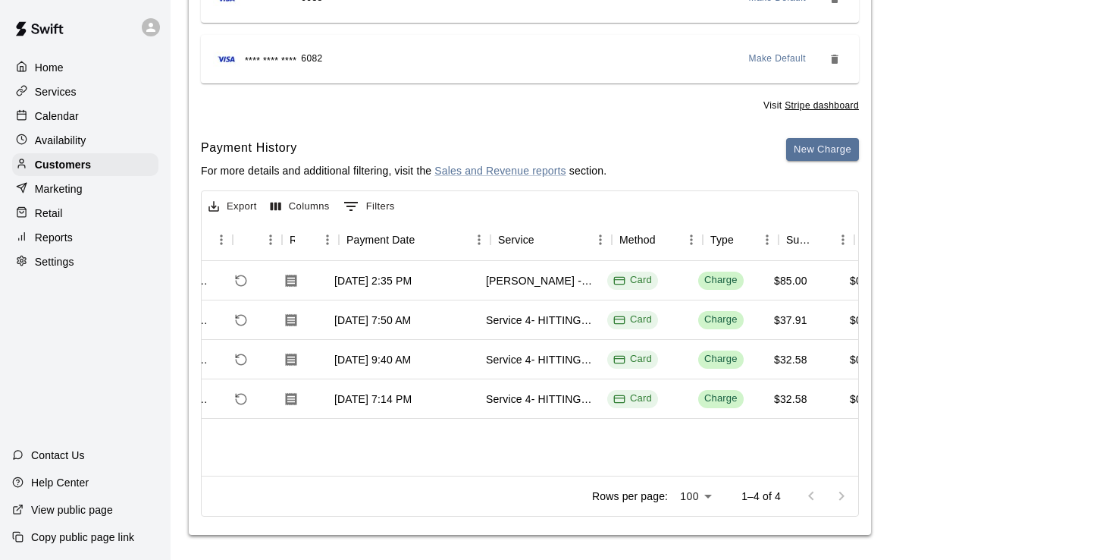
scroll to position [0, 79]
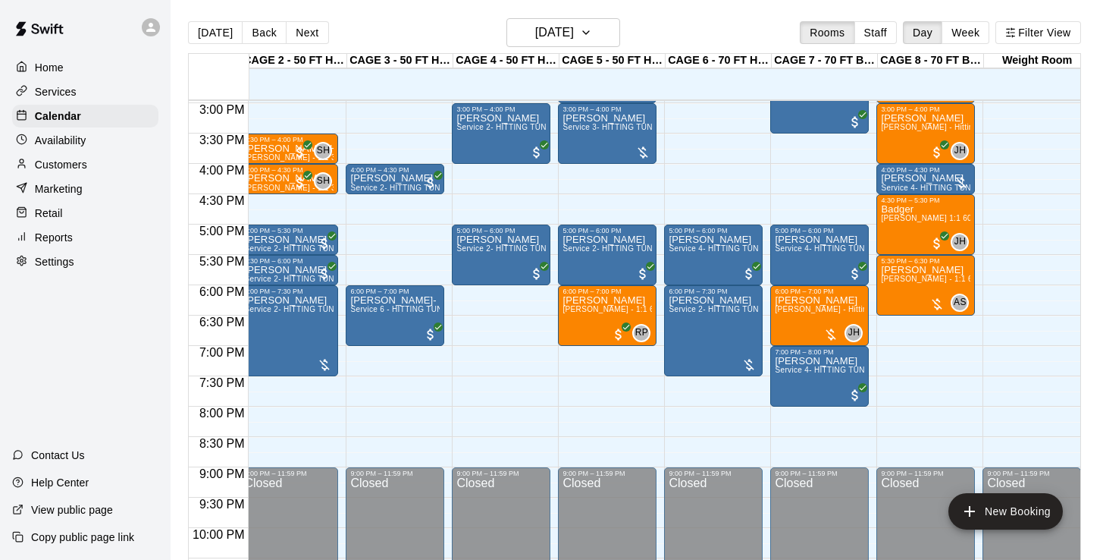
scroll to position [926, 114]
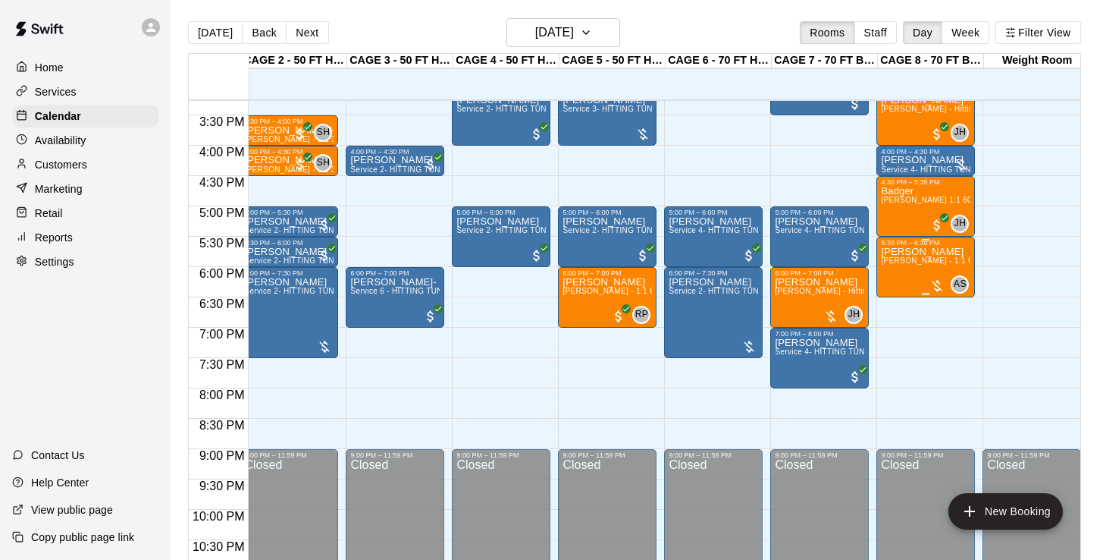
click at [914, 277] on div "Branden Mabey Anthony Slama - 1:1 60 min Pitching Lesson" at bounding box center [925, 526] width 89 height 560
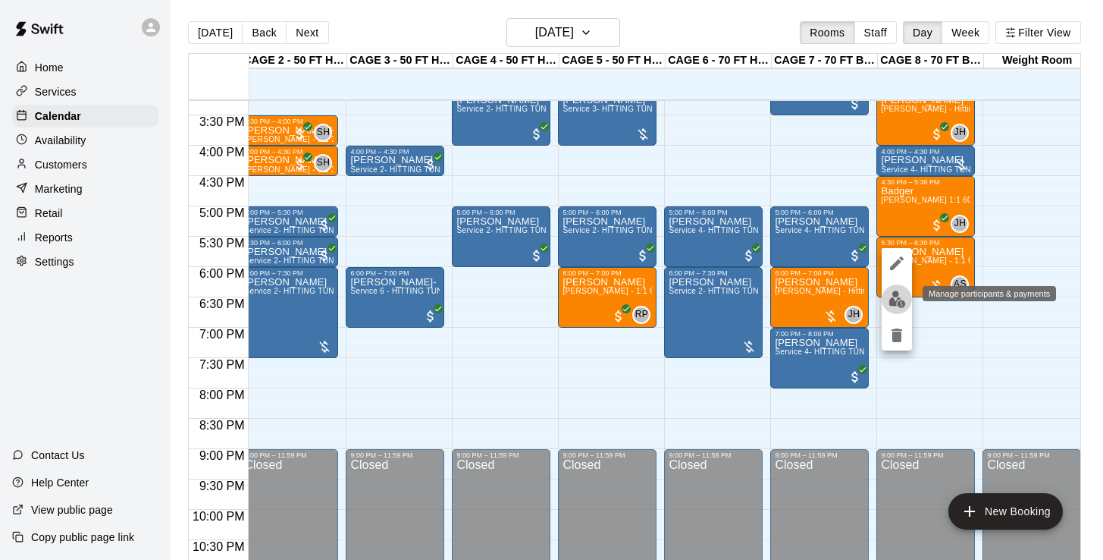
click at [892, 299] on img "edit" at bounding box center [897, 298] width 17 height 17
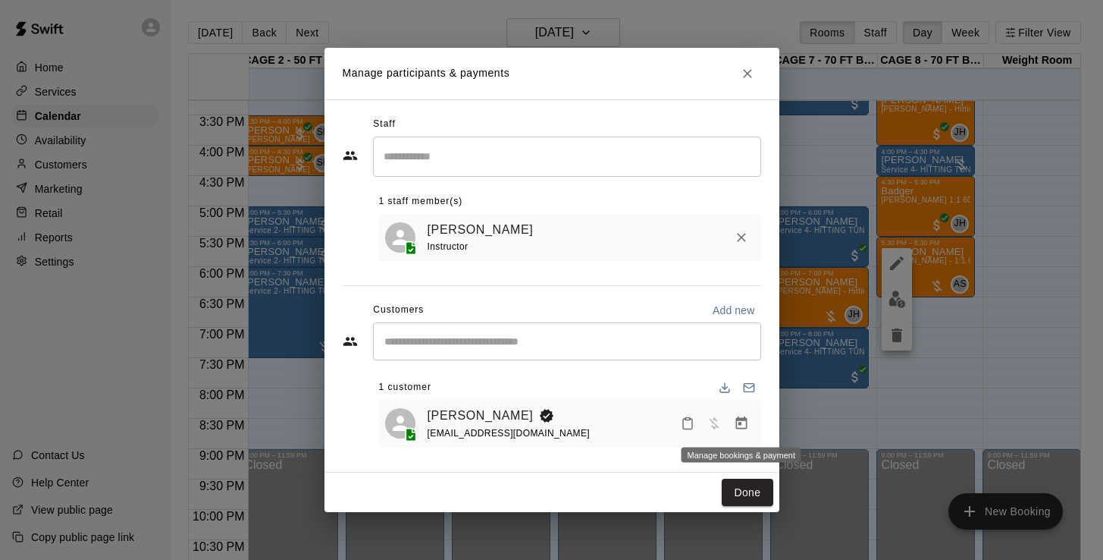
click at [746, 417] on icon "Manage bookings & payment" at bounding box center [741, 422] width 15 height 15
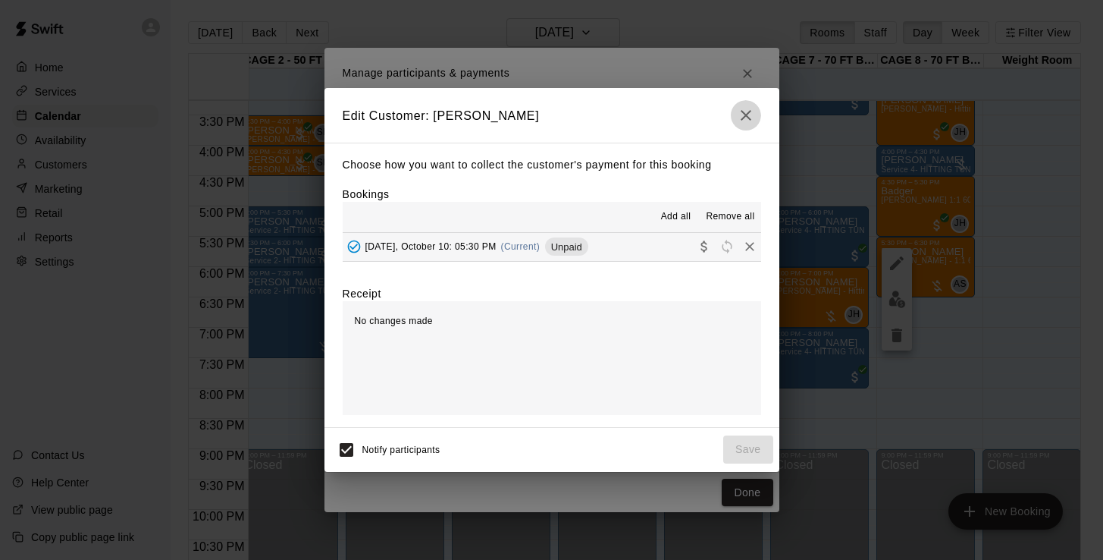
click at [748, 116] on icon "button" at bounding box center [746, 115] width 18 height 18
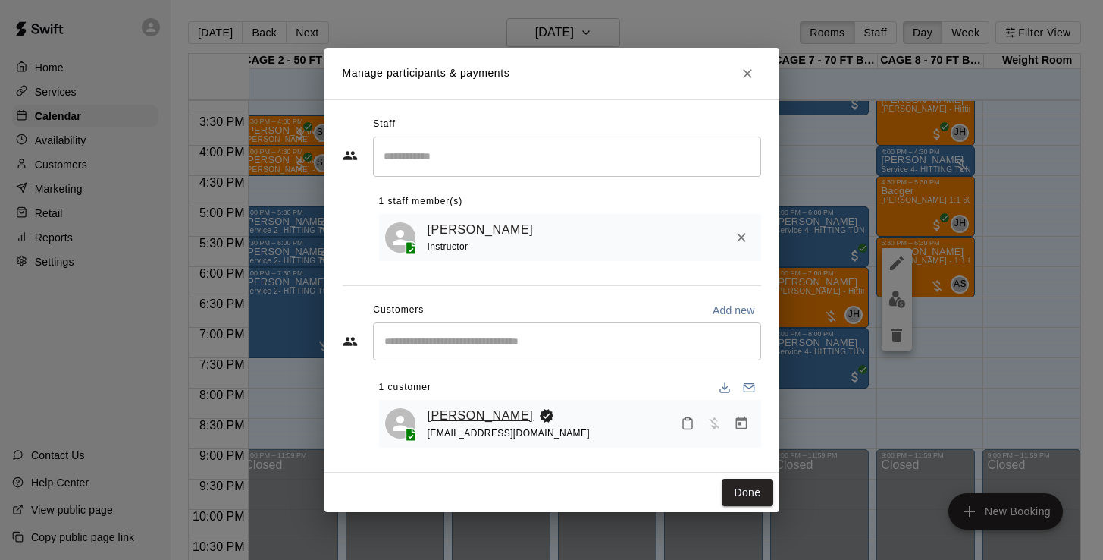
click at [463, 414] on link "[PERSON_NAME]" at bounding box center [481, 416] width 106 height 20
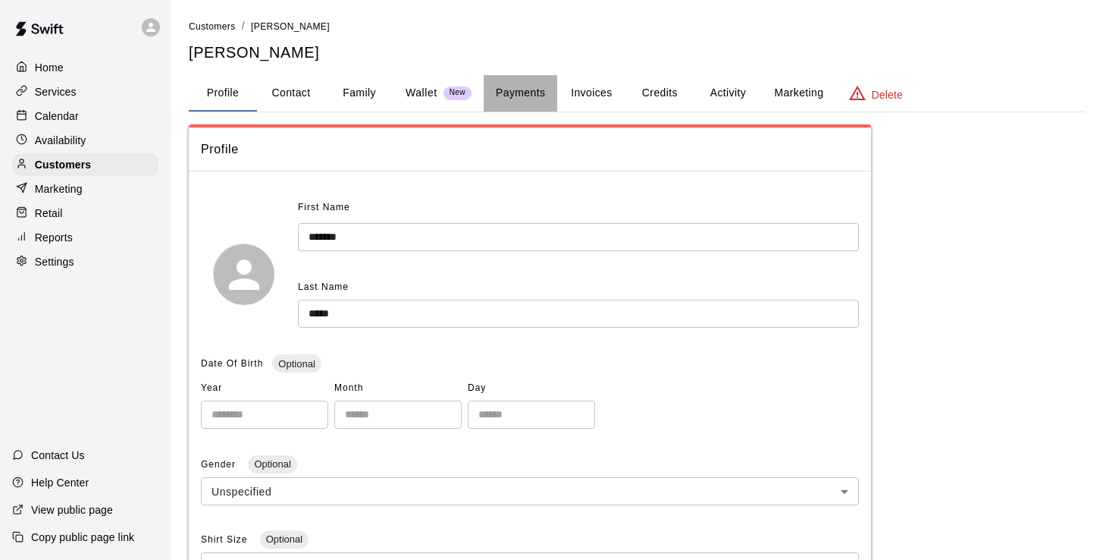
click at [511, 94] on button "Payments" at bounding box center [521, 93] width 74 height 36
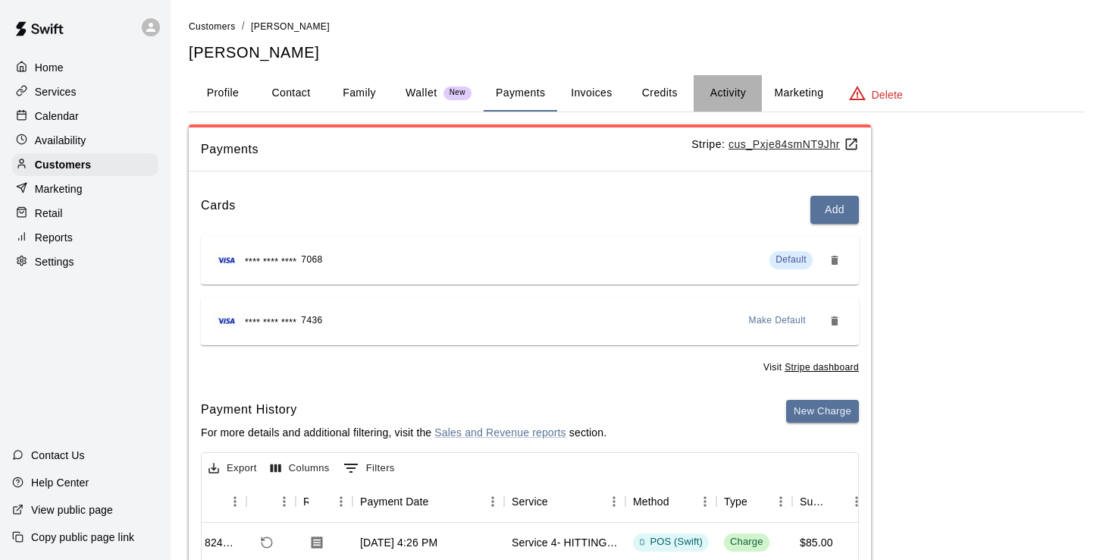
click at [718, 105] on button "Activity" at bounding box center [728, 93] width 68 height 36
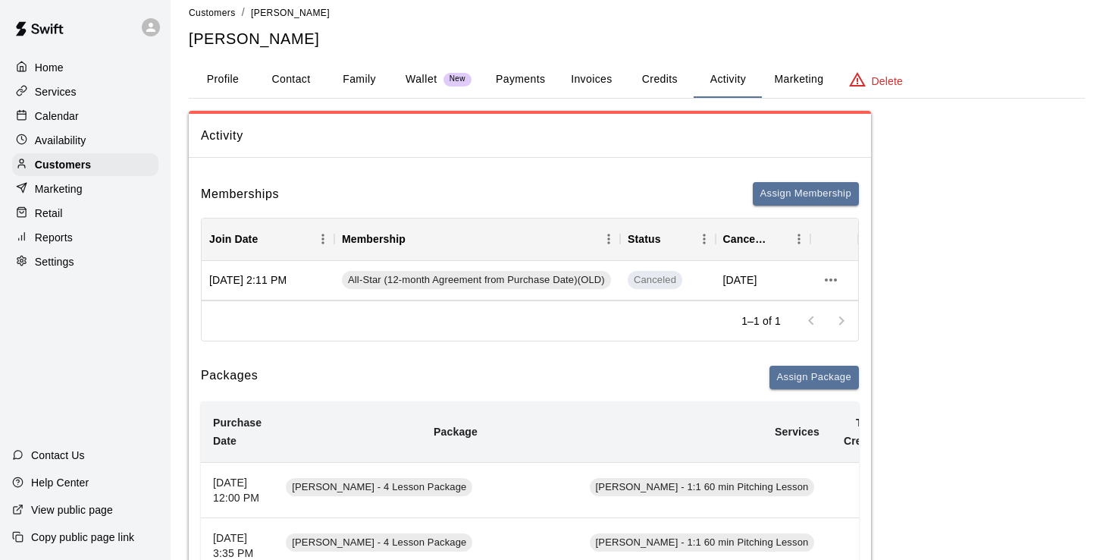
scroll to position [17, 0]
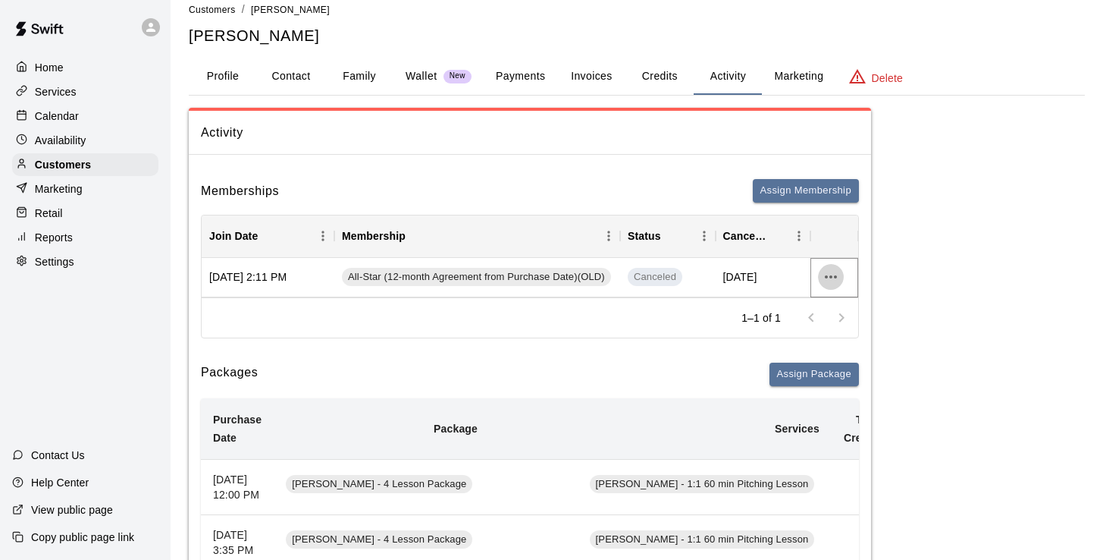
click at [829, 277] on icon "more actions" at bounding box center [831, 277] width 18 height 18
click at [696, 334] on div at bounding box center [551, 280] width 1103 height 560
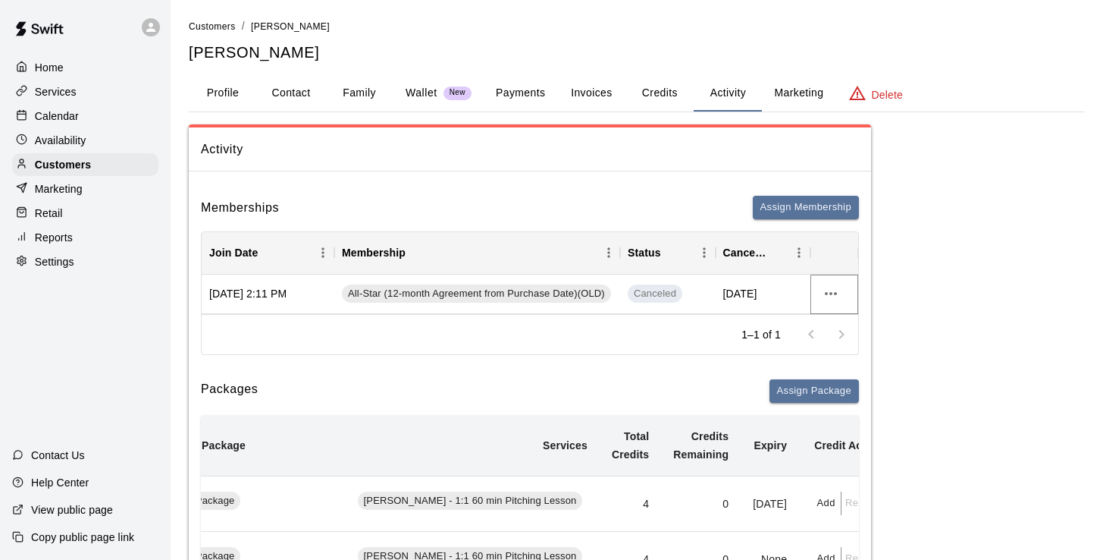
scroll to position [0, 0]
click at [68, 115] on p "Calendar" at bounding box center [57, 115] width 44 height 15
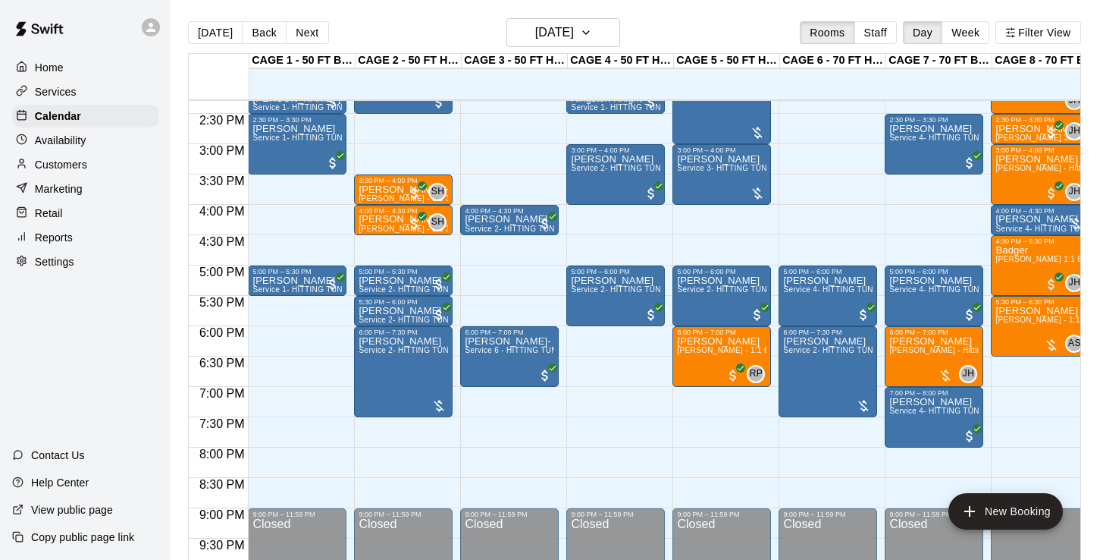
scroll to position [870, 0]
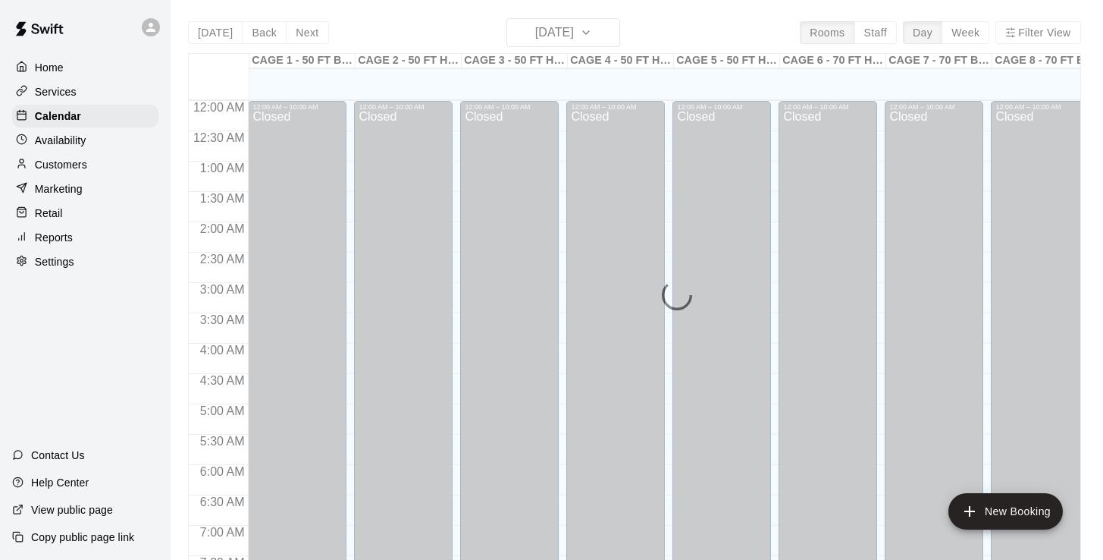
scroll to position [616, 0]
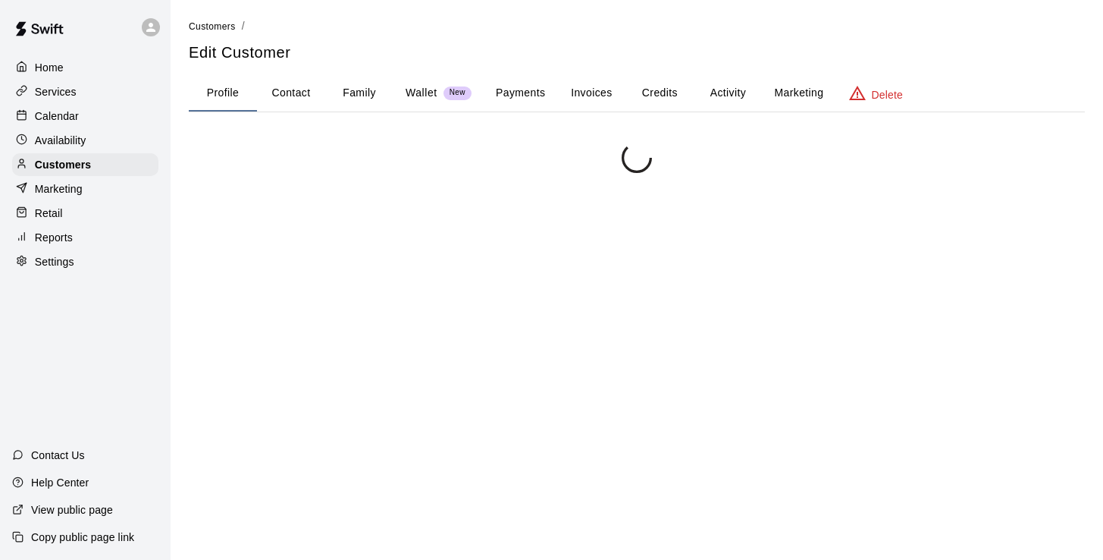
scroll to position [316, 0]
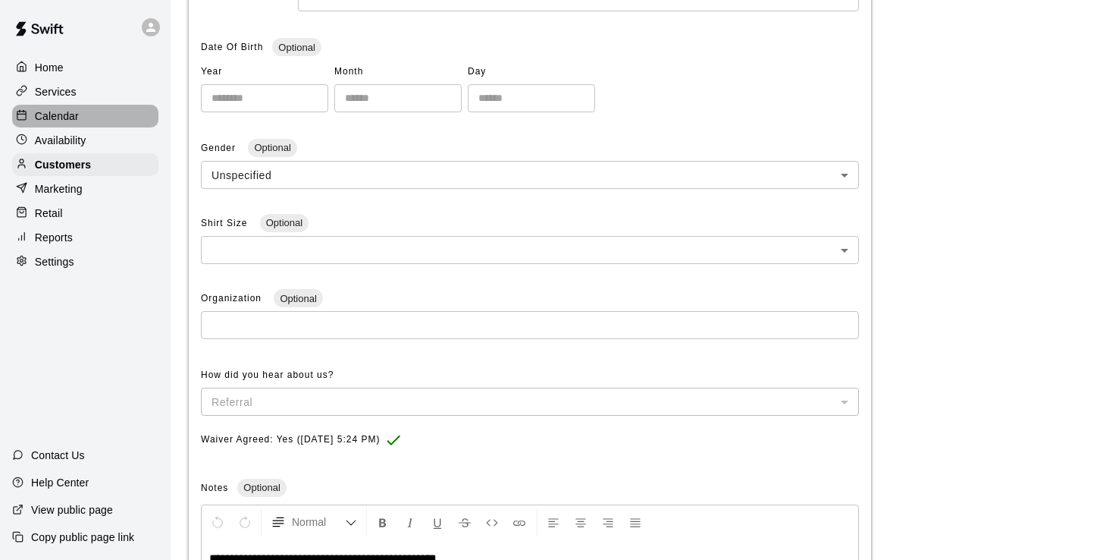
click at [70, 113] on p "Calendar" at bounding box center [57, 115] width 44 height 15
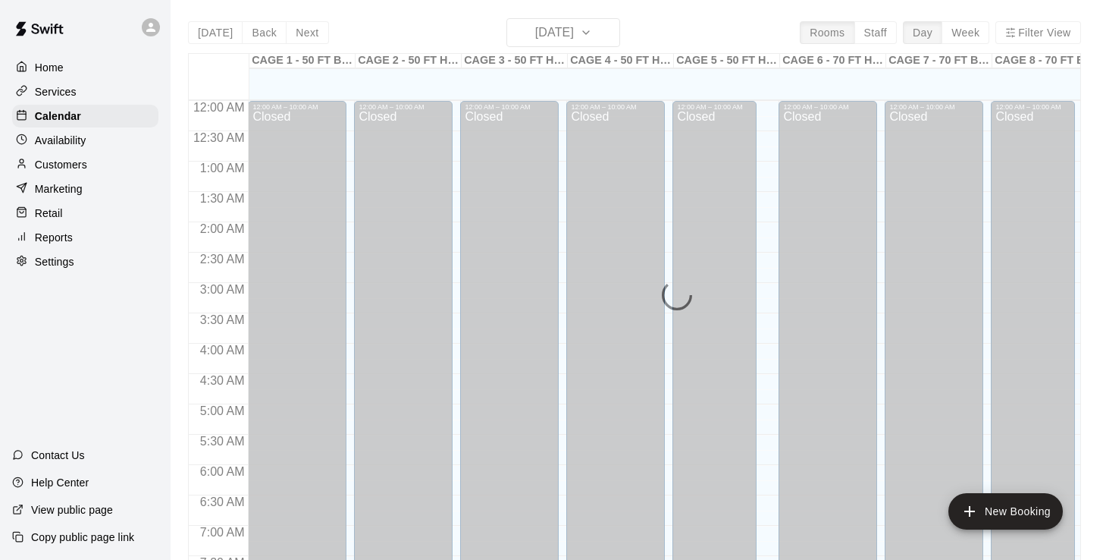
scroll to position [616, 0]
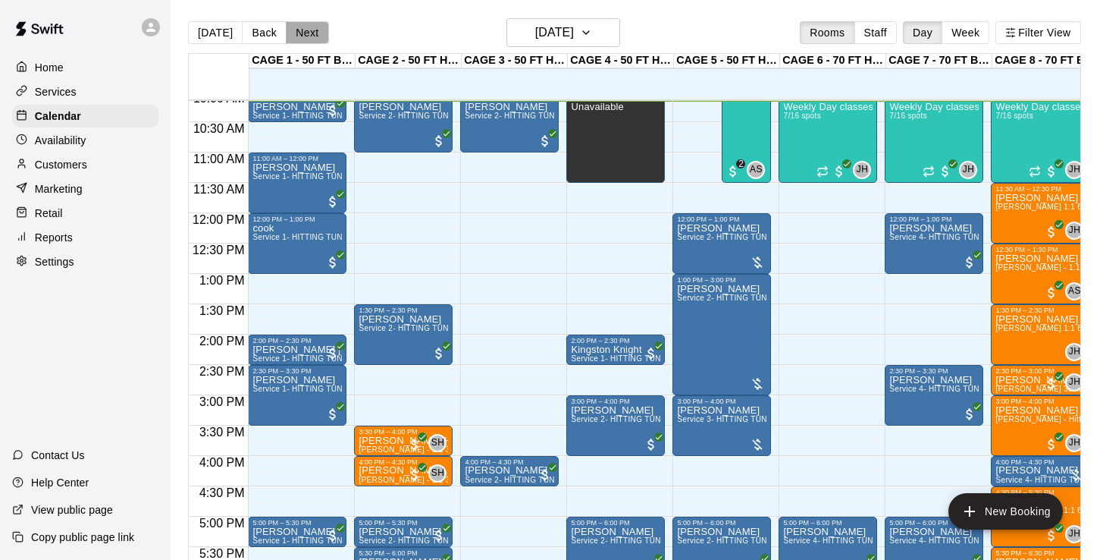
click at [299, 36] on button "Next" at bounding box center [307, 32] width 42 height 23
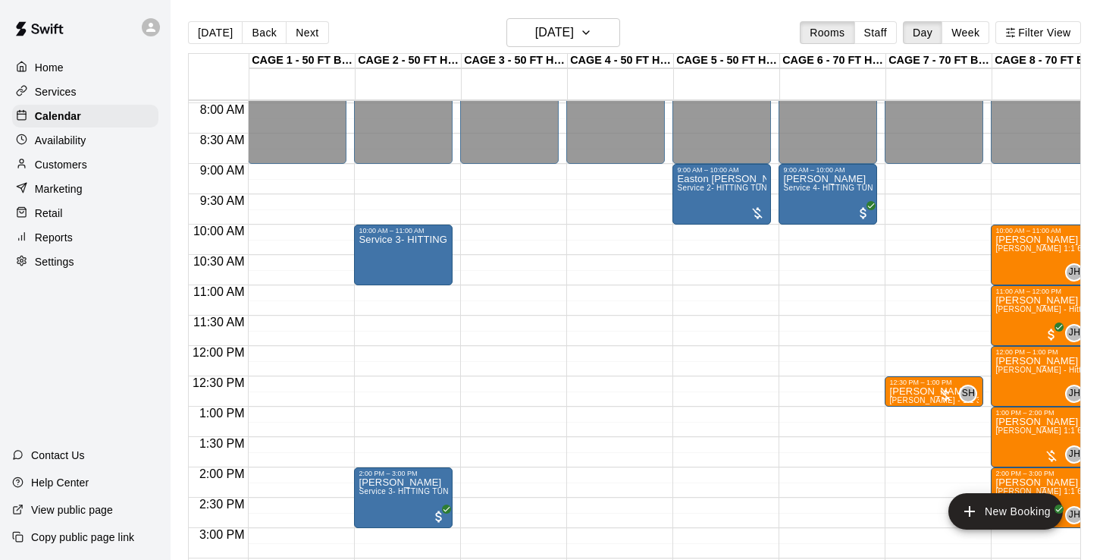
scroll to position [484, 0]
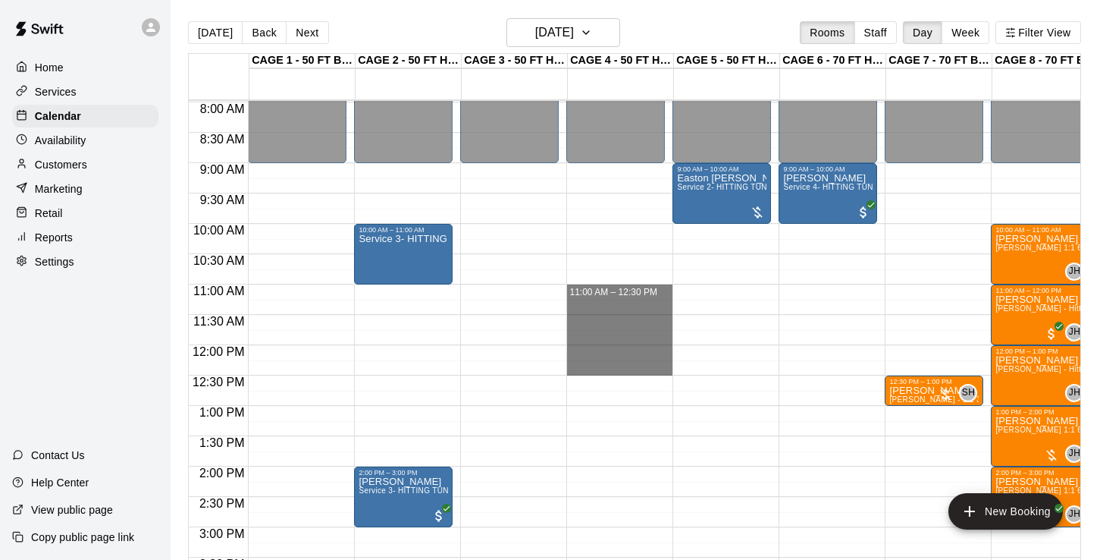
drag, startPoint x: 586, startPoint y: 287, endPoint x: 588, endPoint y: 360, distance: 72.8
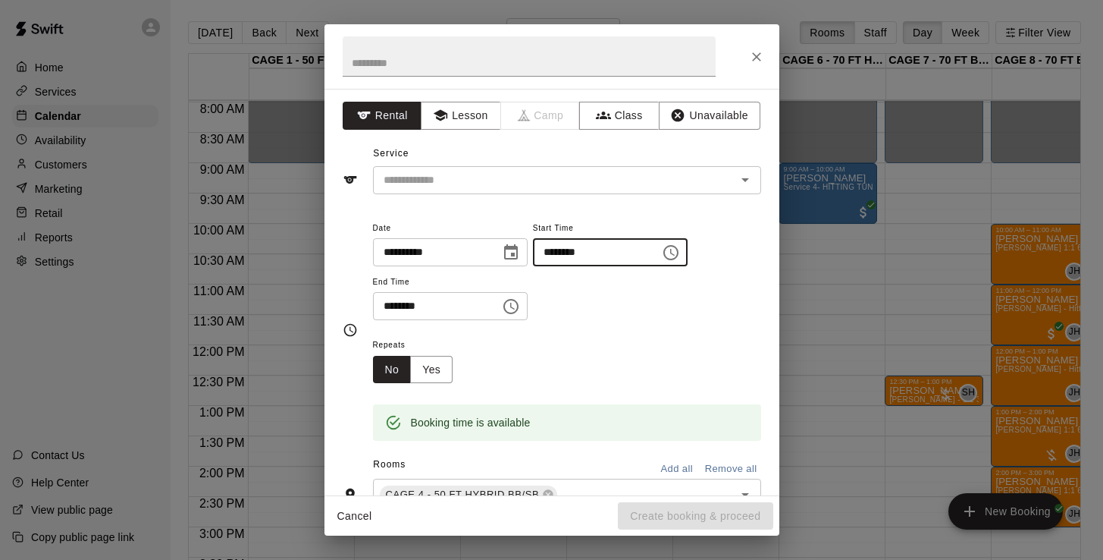
click at [554, 255] on input "********" at bounding box center [591, 252] width 117 height 28
type input "********"
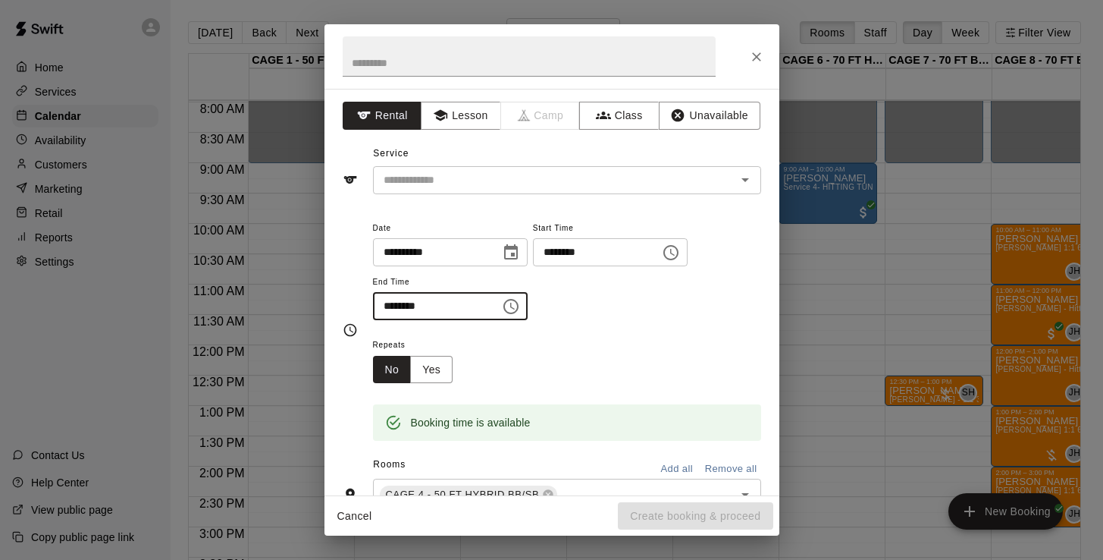
click at [389, 303] on input "********" at bounding box center [431, 306] width 117 height 28
type input "********"
click at [434, 182] on input "text" at bounding box center [545, 180] width 334 height 19
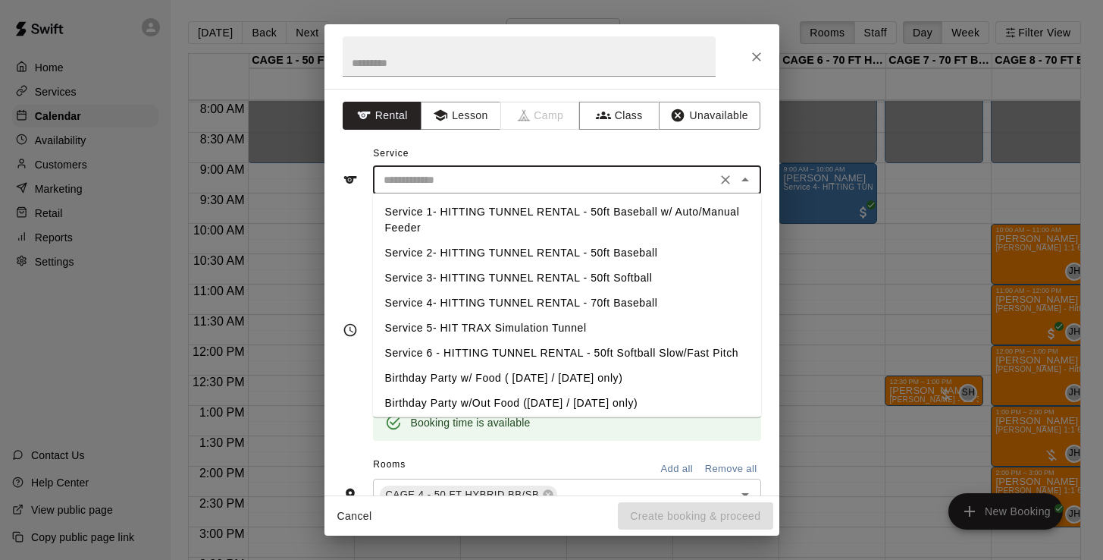
click at [536, 275] on li "Service 3- HITTING TUNNEL RENTAL - 50ft Softball" at bounding box center [567, 277] width 388 height 25
type input "**********"
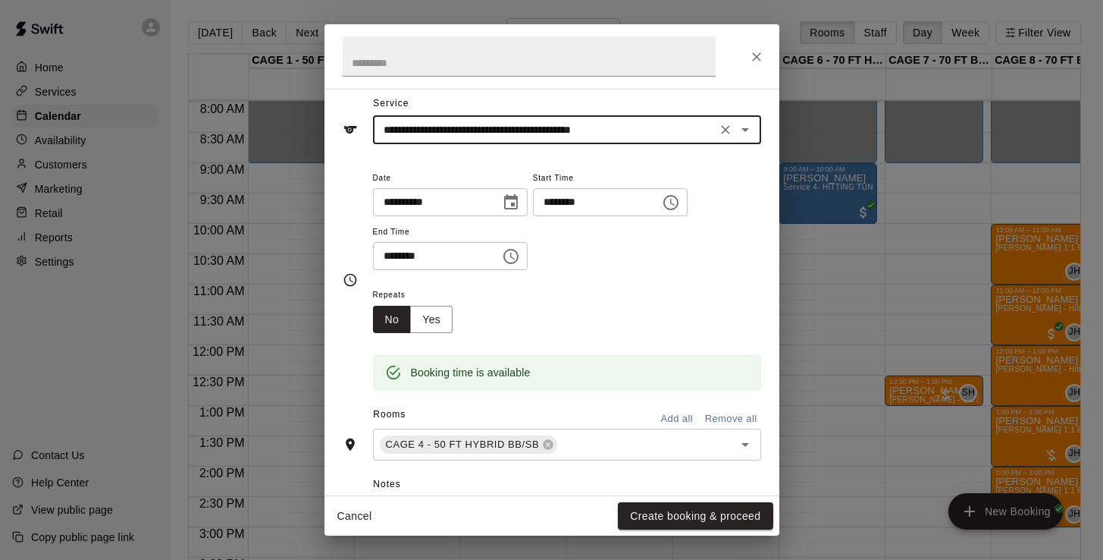
scroll to position [58, 0]
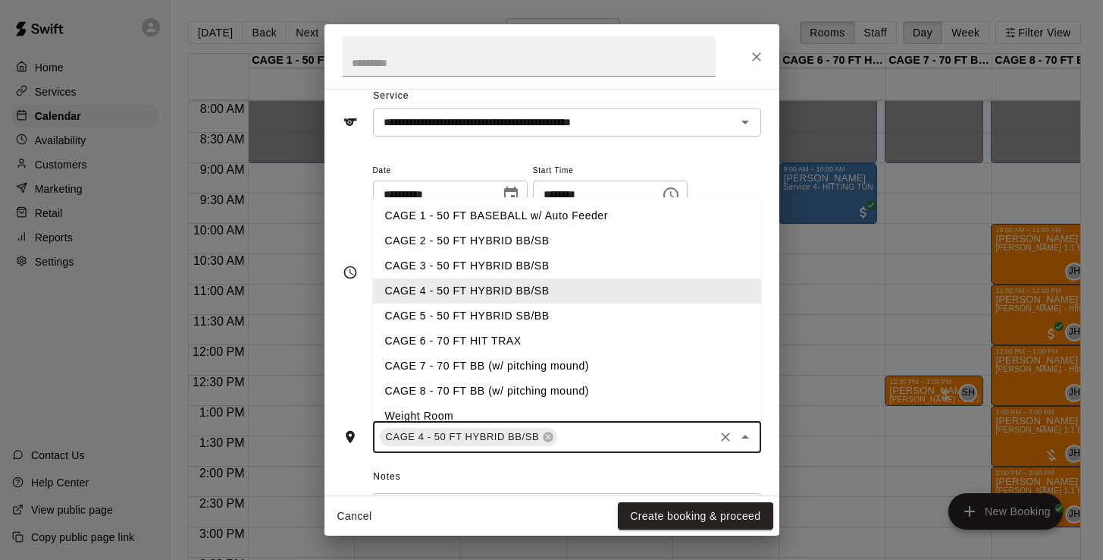
click at [634, 440] on input "text" at bounding box center [636, 437] width 152 height 19
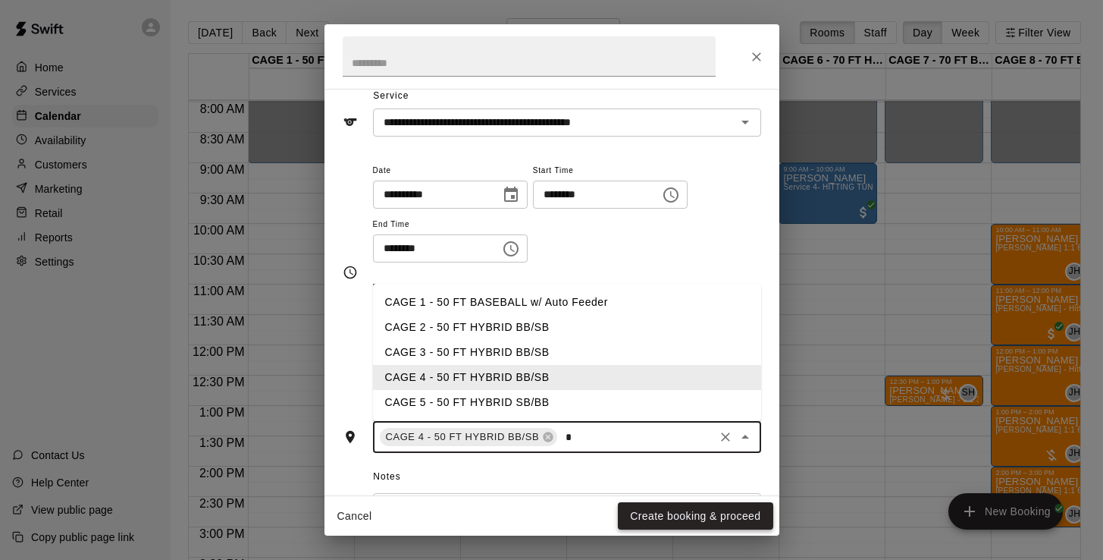
type input "*"
click at [650, 505] on button "Create booking & proceed" at bounding box center [695, 516] width 155 height 28
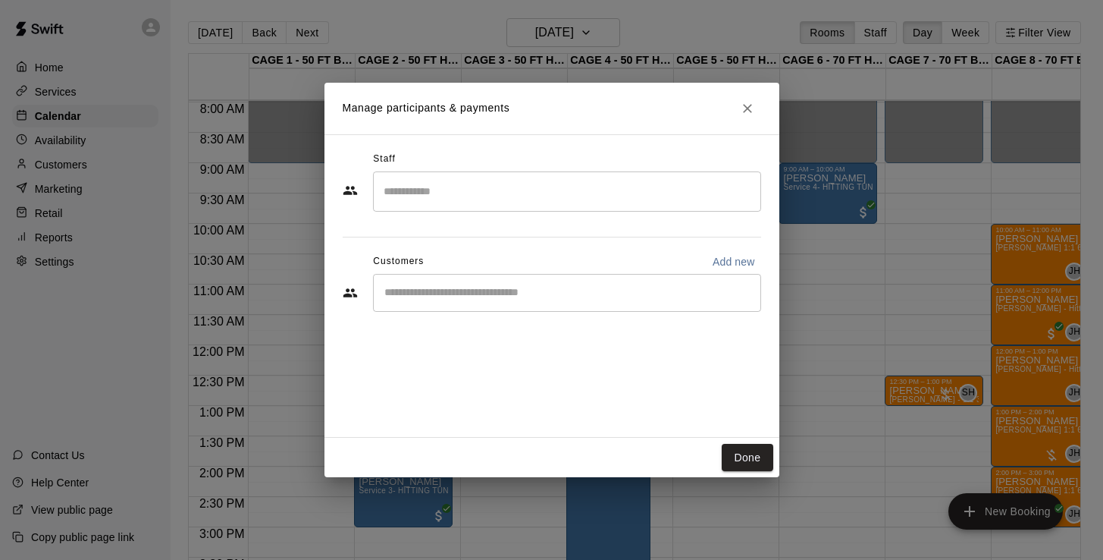
click at [475, 285] on input "Start typing to search customers..." at bounding box center [567, 292] width 375 height 15
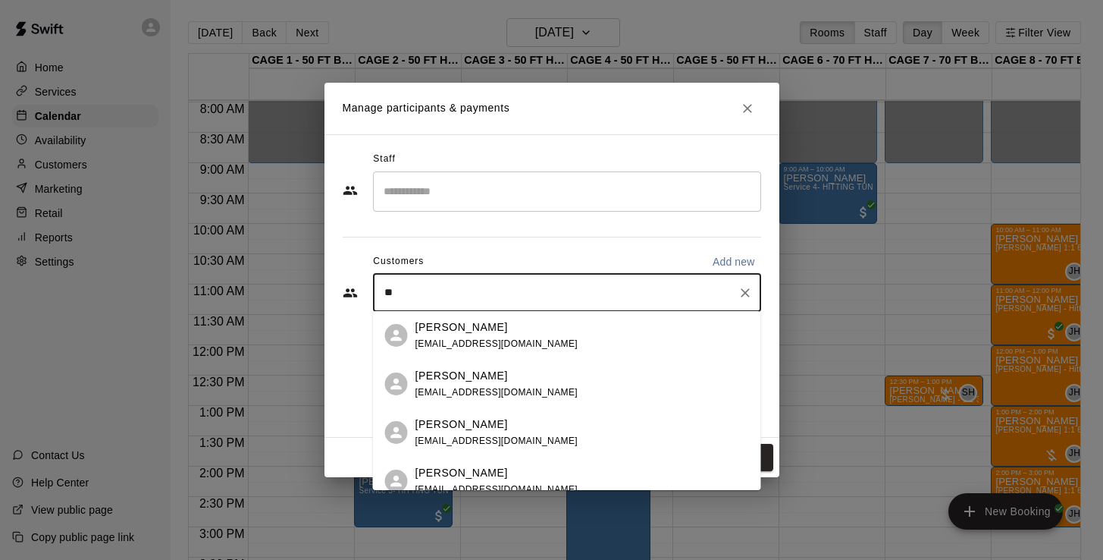
type input "*"
type input "******"
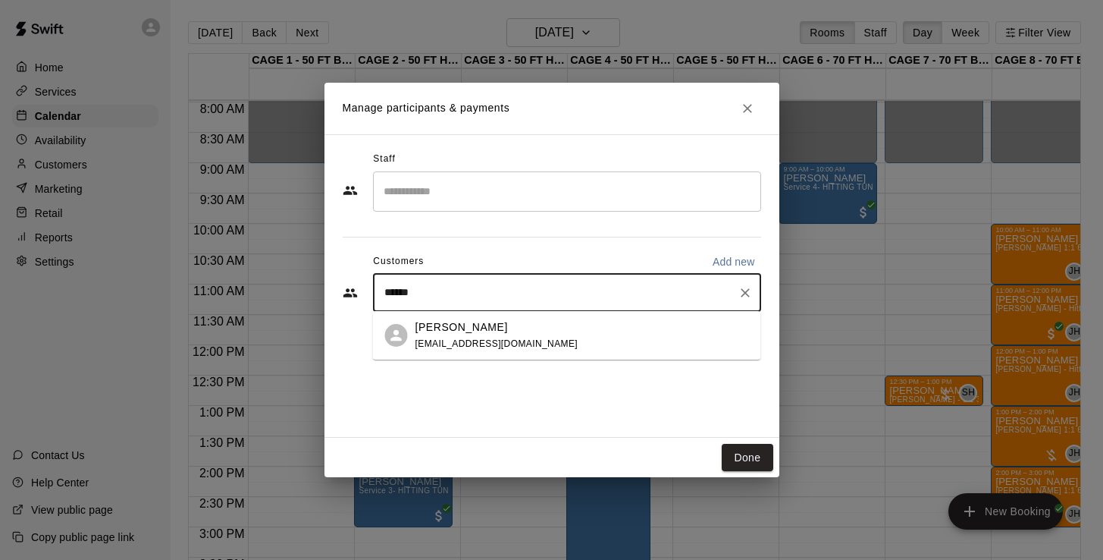
click at [476, 331] on p "[PERSON_NAME]" at bounding box center [461, 327] width 92 height 16
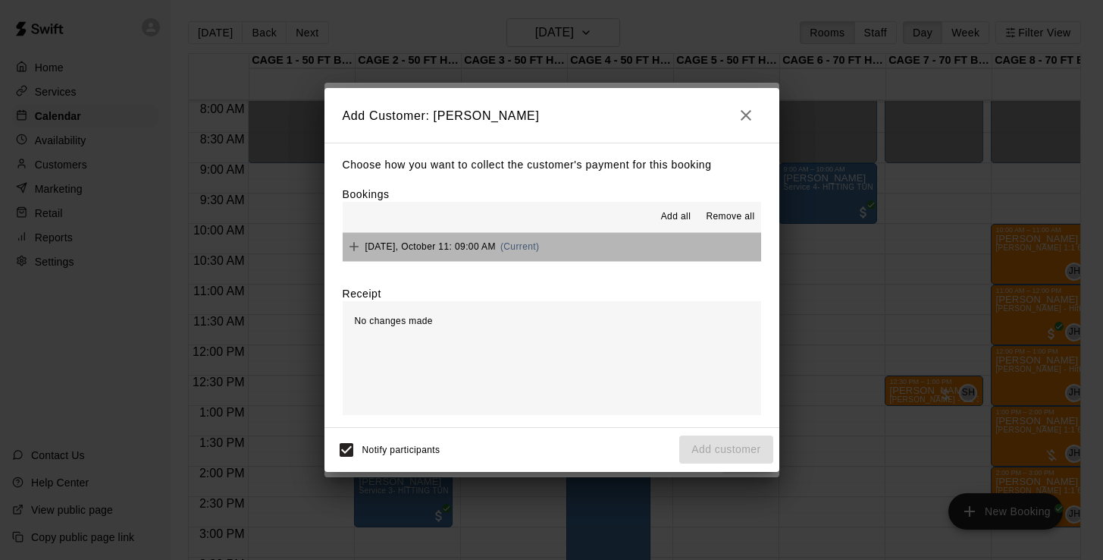
click at [446, 241] on span "Saturday, October 11: 09:00 AM" at bounding box center [430, 246] width 130 height 11
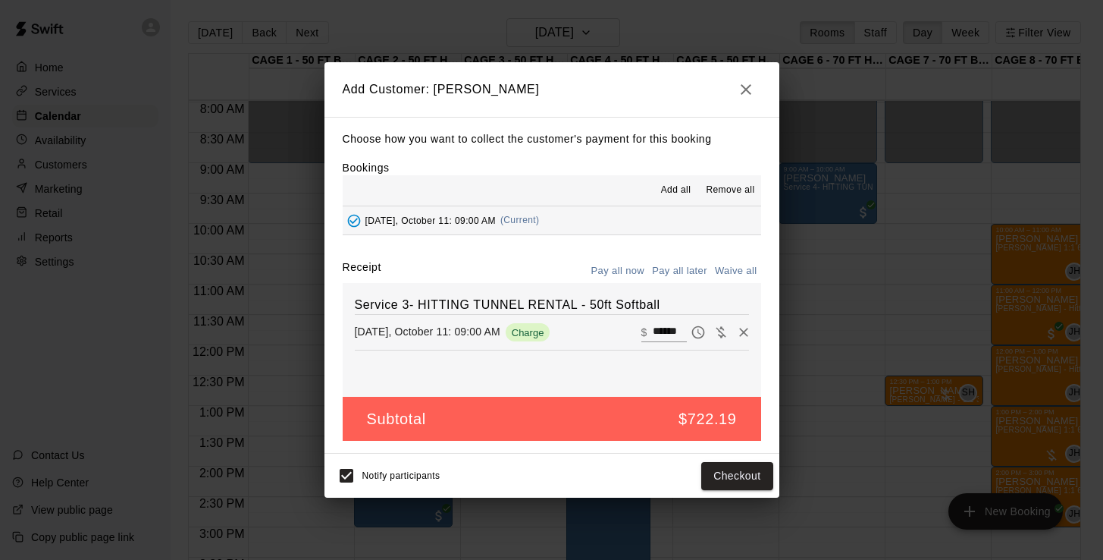
click at [746, 94] on icon "button" at bounding box center [746, 89] width 18 height 18
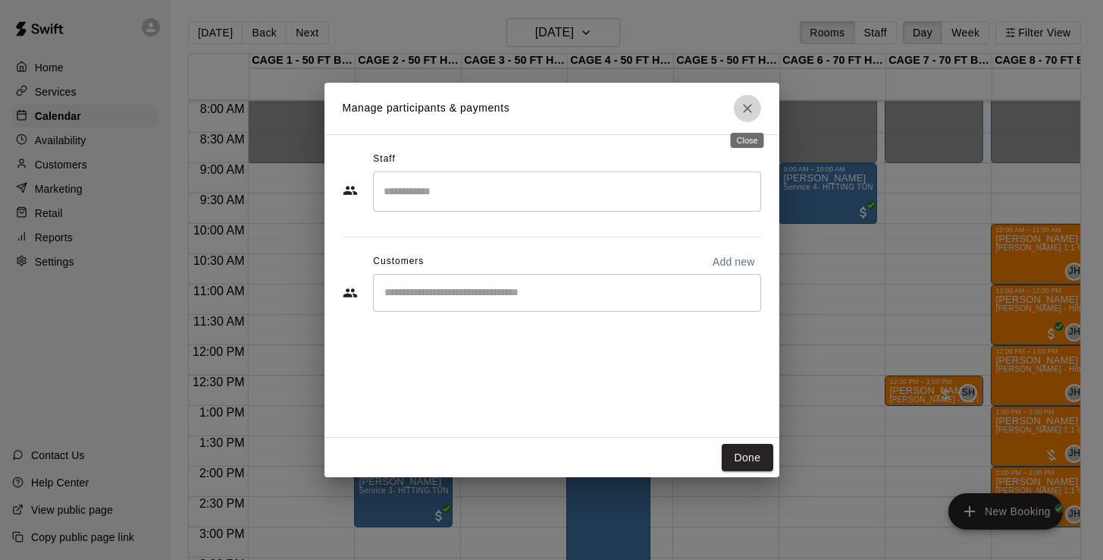
click at [751, 105] on icon "Close" at bounding box center [747, 108] width 15 height 15
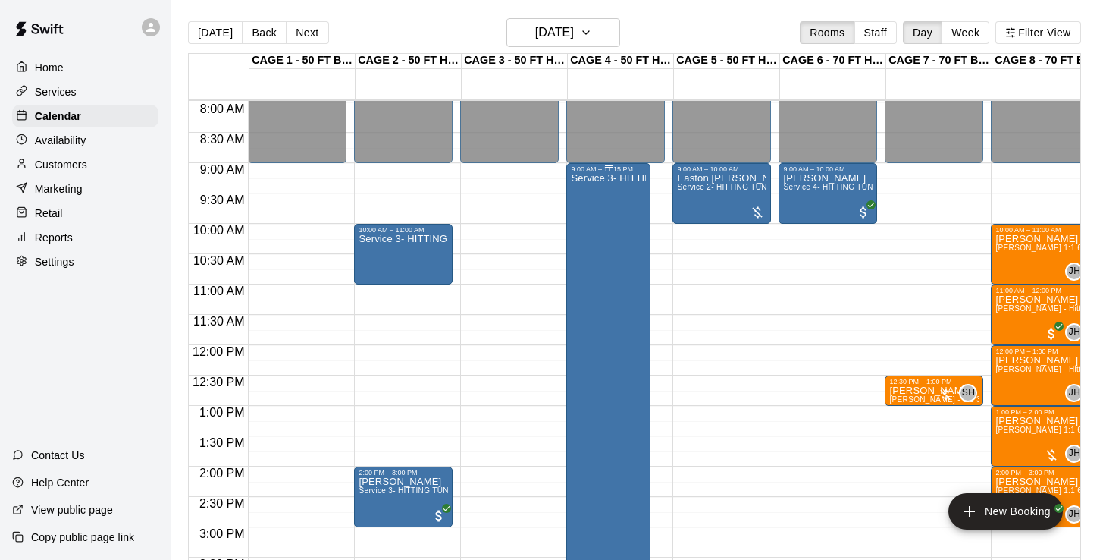
click at [617, 256] on div "Service 3- HITTING TUNNEL RENTAL - 50ft Softball" at bounding box center [608, 453] width 75 height 560
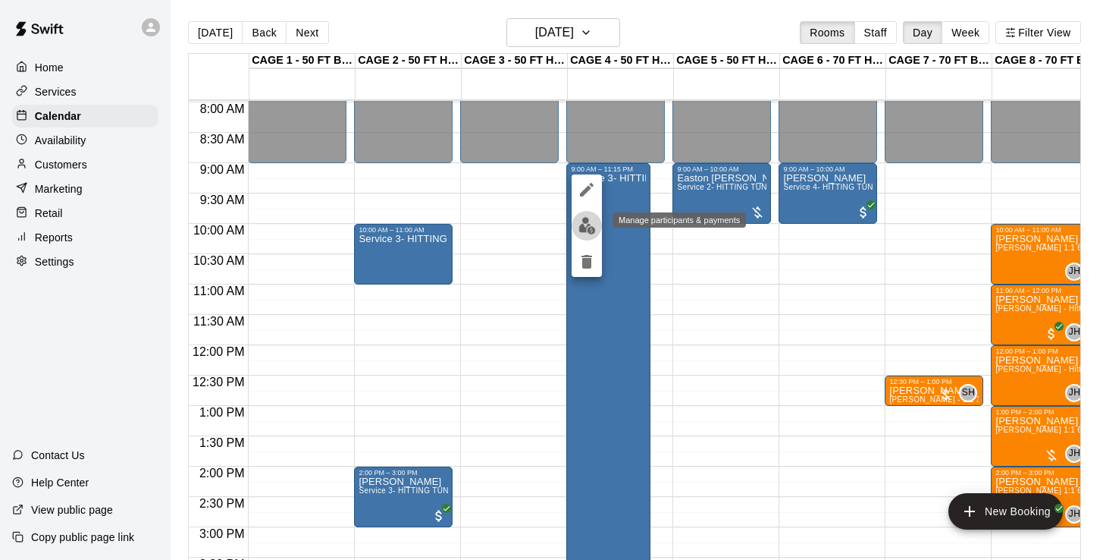
click at [585, 214] on button "edit" at bounding box center [587, 226] width 30 height 30
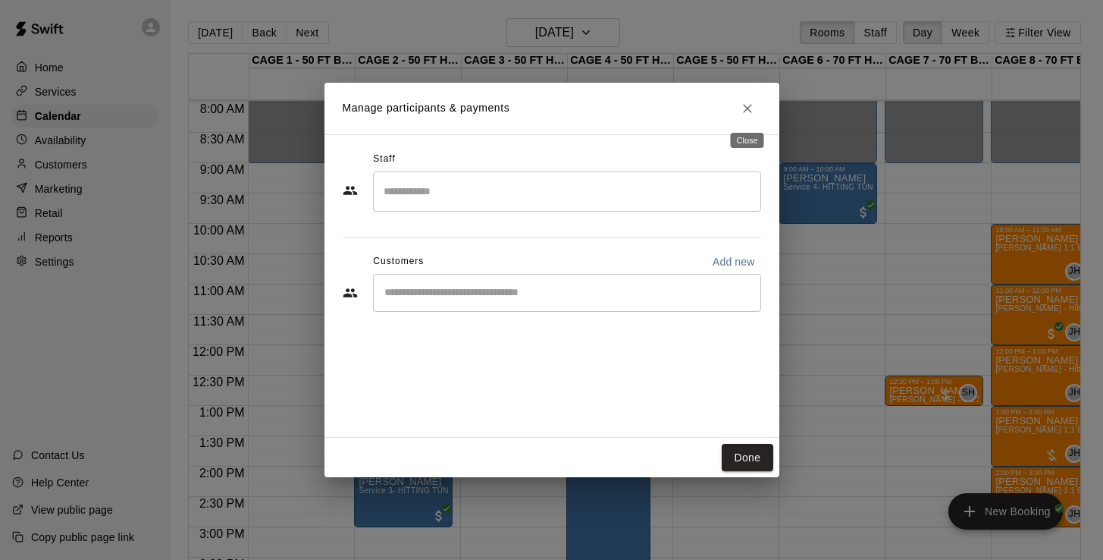
click at [740, 114] on icon "Close" at bounding box center [747, 108] width 15 height 15
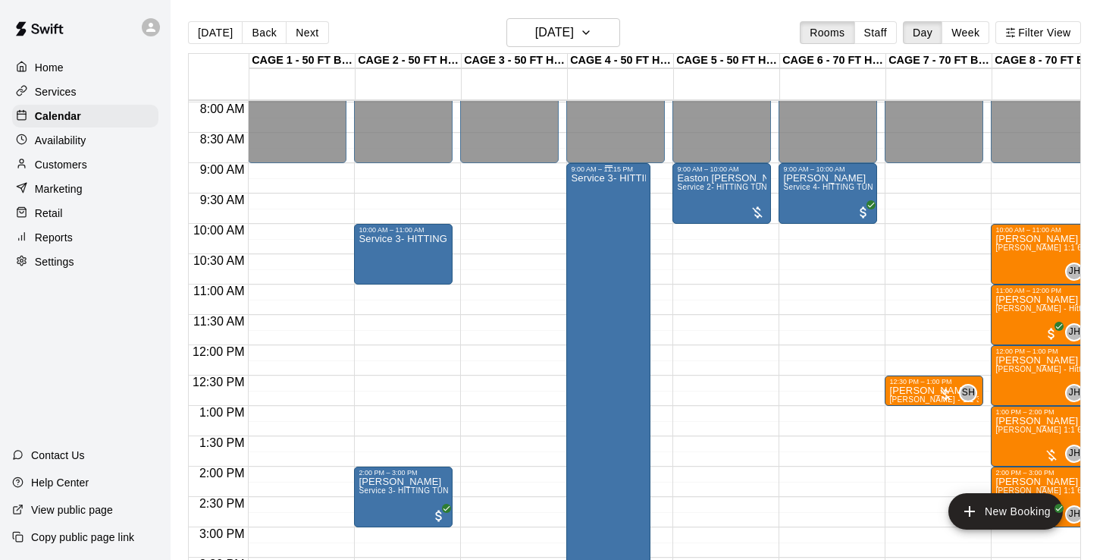
click at [613, 227] on div "Service 3- HITTING TUNNEL RENTAL - 50ft Softball" at bounding box center [608, 453] width 75 height 560
click at [587, 193] on icon "edit" at bounding box center [587, 189] width 18 height 18
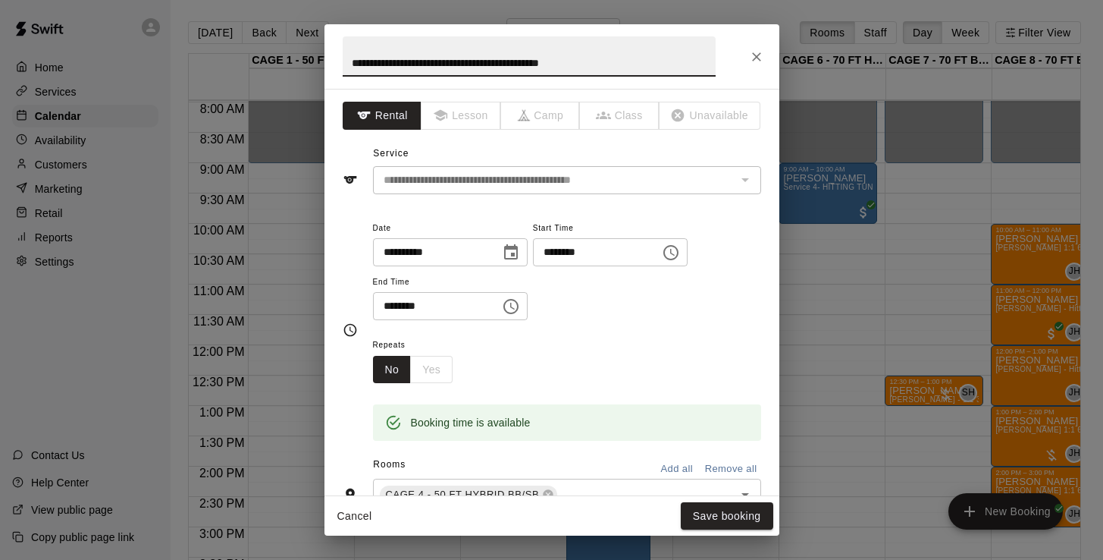
click at [422, 306] on input "********" at bounding box center [431, 306] width 117 height 28
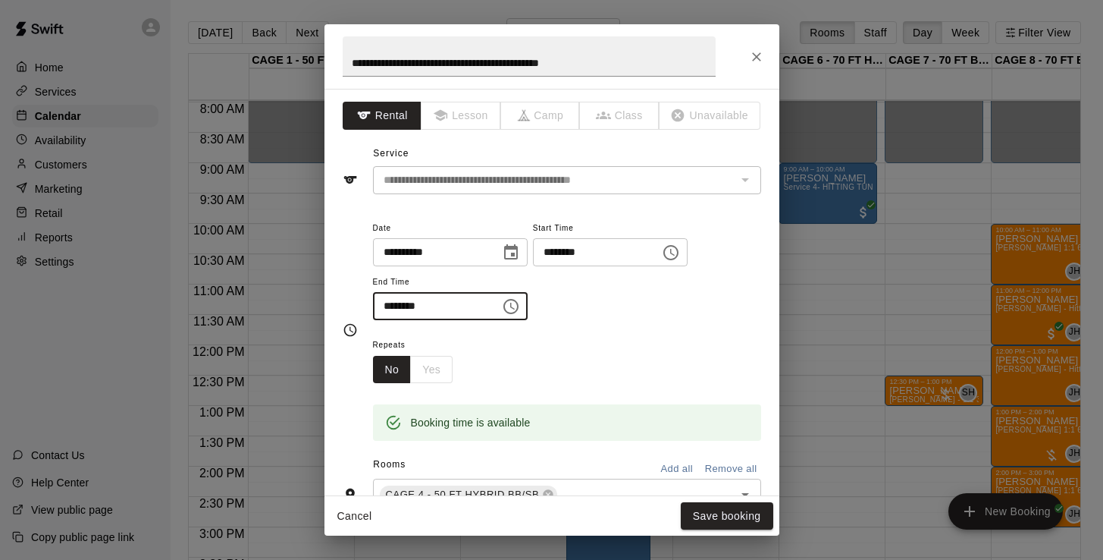
click at [407, 301] on input "********" at bounding box center [431, 306] width 117 height 28
type input "********"
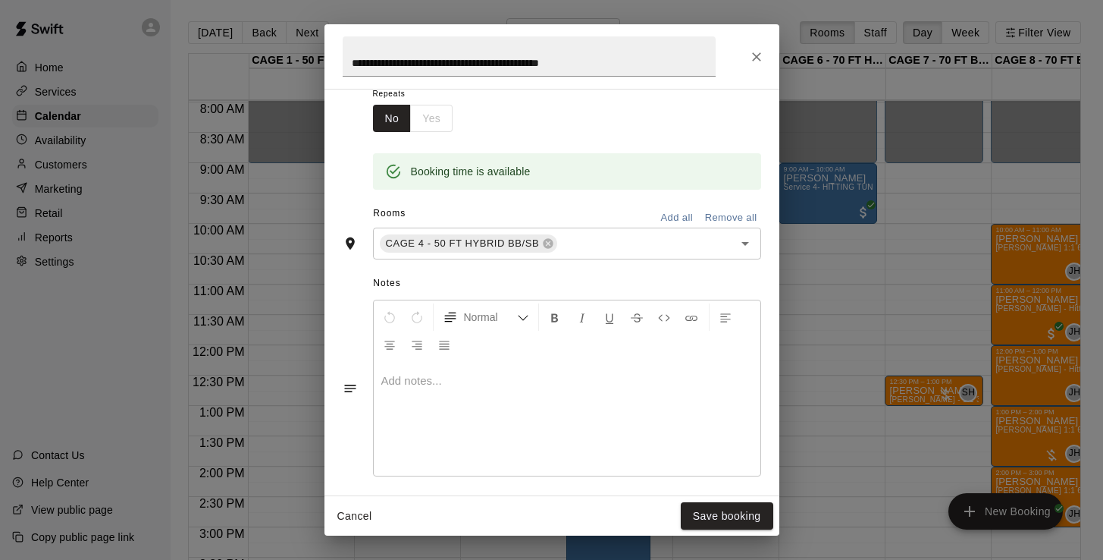
scroll to position [218, 0]
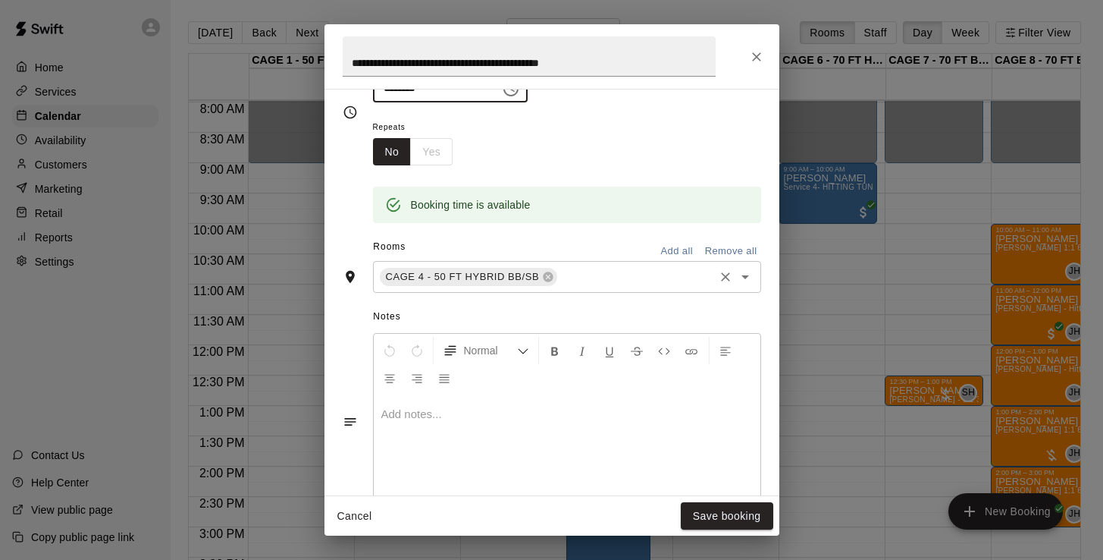
click at [628, 274] on input "text" at bounding box center [636, 277] width 152 height 19
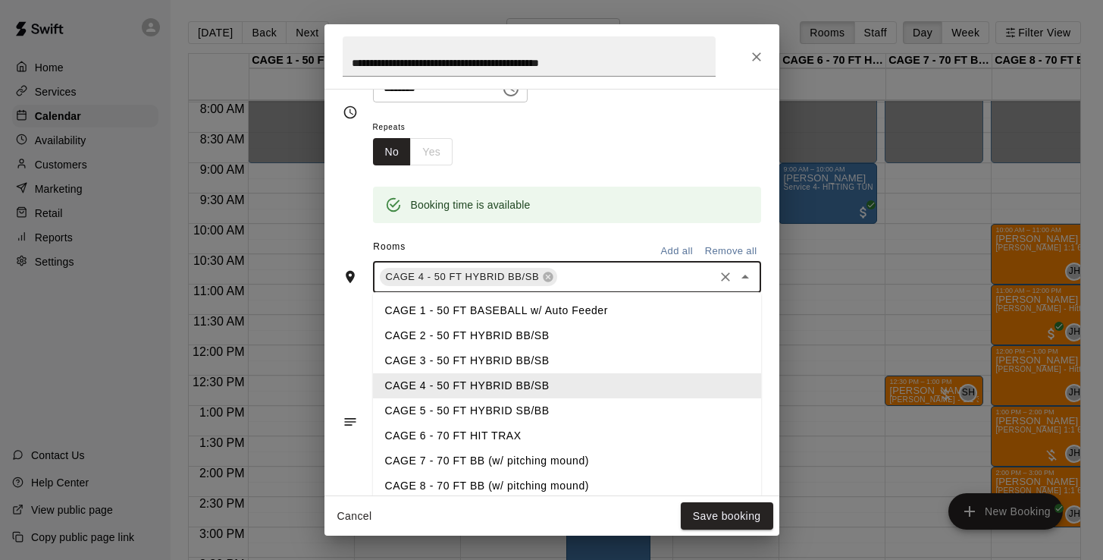
type input "*"
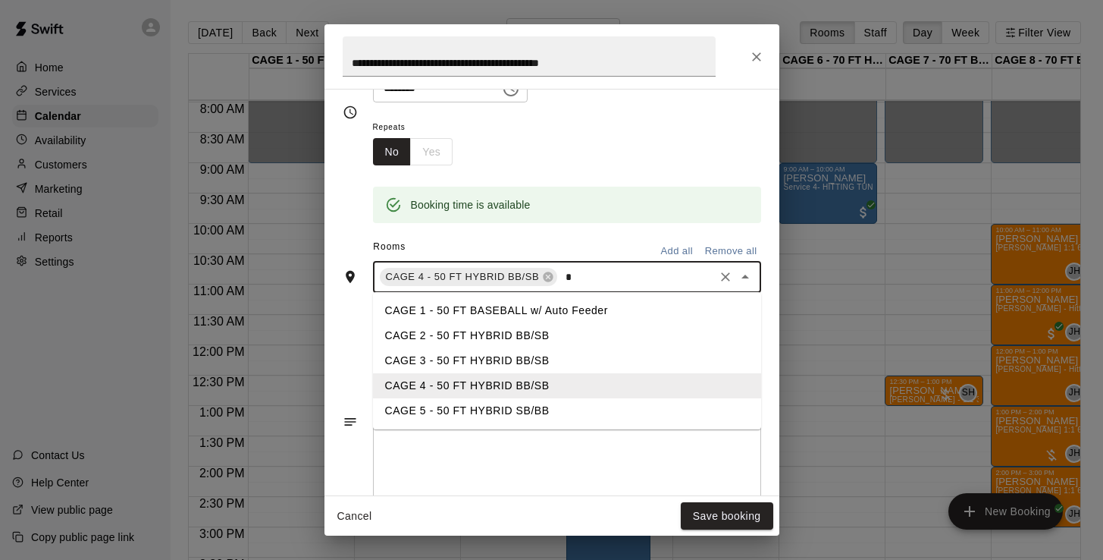
click at [523, 409] on li "CAGE 5 - 50 FT HYBRID SB/BB" at bounding box center [567, 410] width 388 height 25
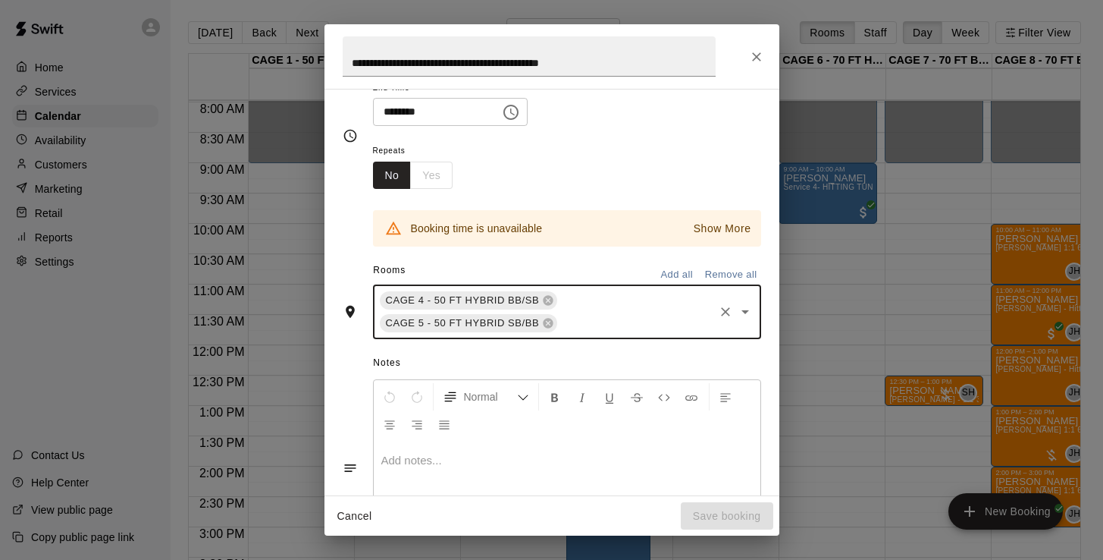
scroll to position [190, 0]
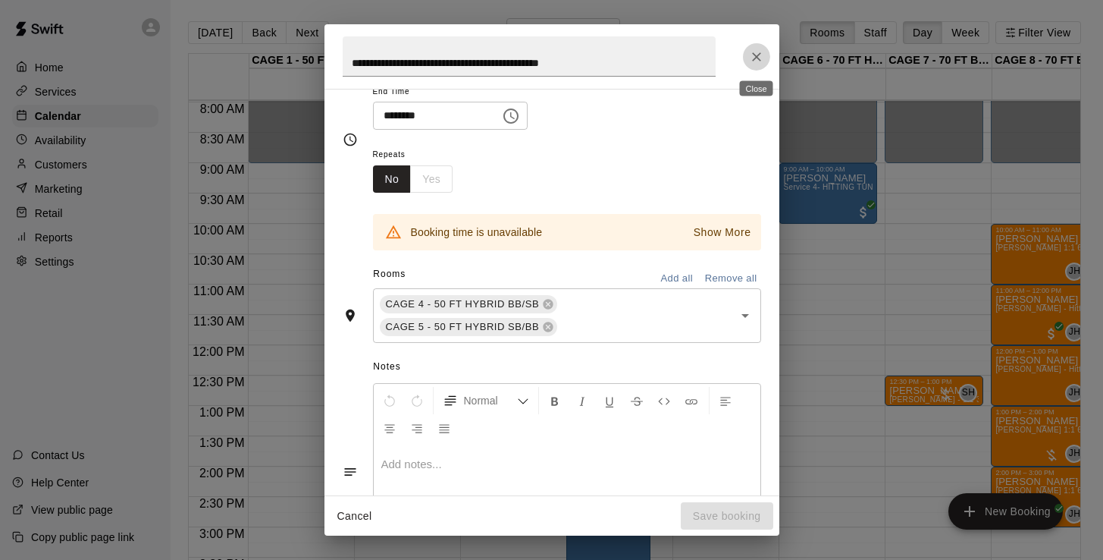
click at [756, 58] on icon "Close" at bounding box center [756, 56] width 15 height 15
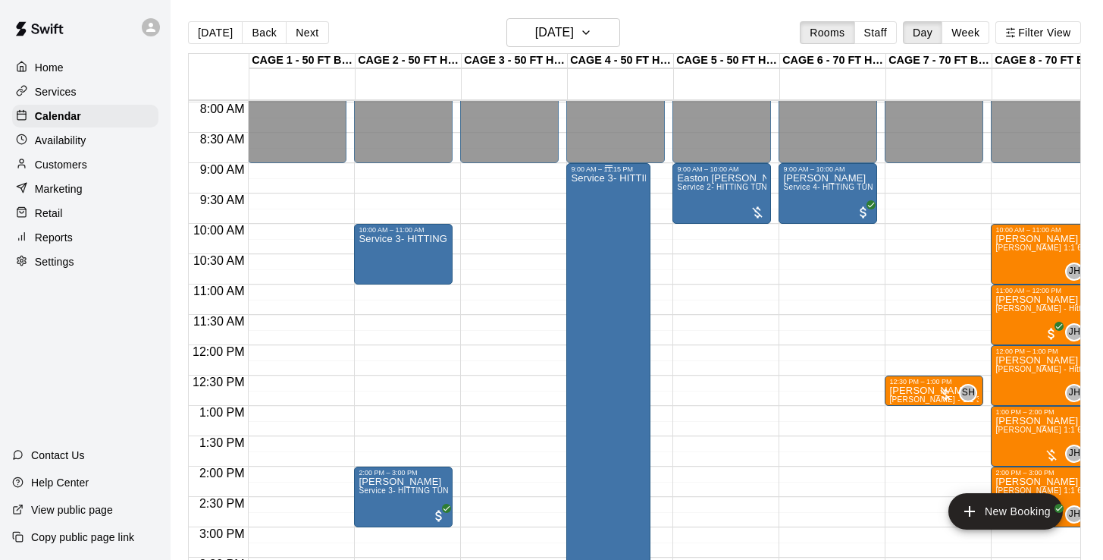
click at [613, 268] on div "Service 3- HITTING TUNNEL RENTAL - 50ft Softball" at bounding box center [608, 453] width 75 height 560
click at [582, 186] on icon "edit" at bounding box center [587, 189] width 18 height 18
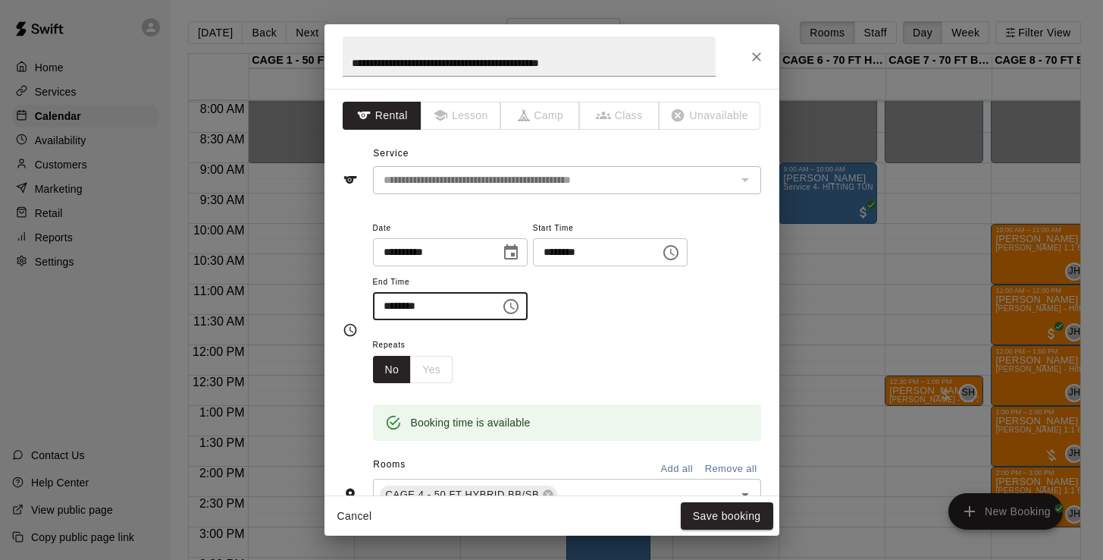
click at [409, 305] on input "********" at bounding box center [431, 306] width 117 height 28
type input "********"
click at [697, 519] on button "Save booking" at bounding box center [727, 516] width 92 height 28
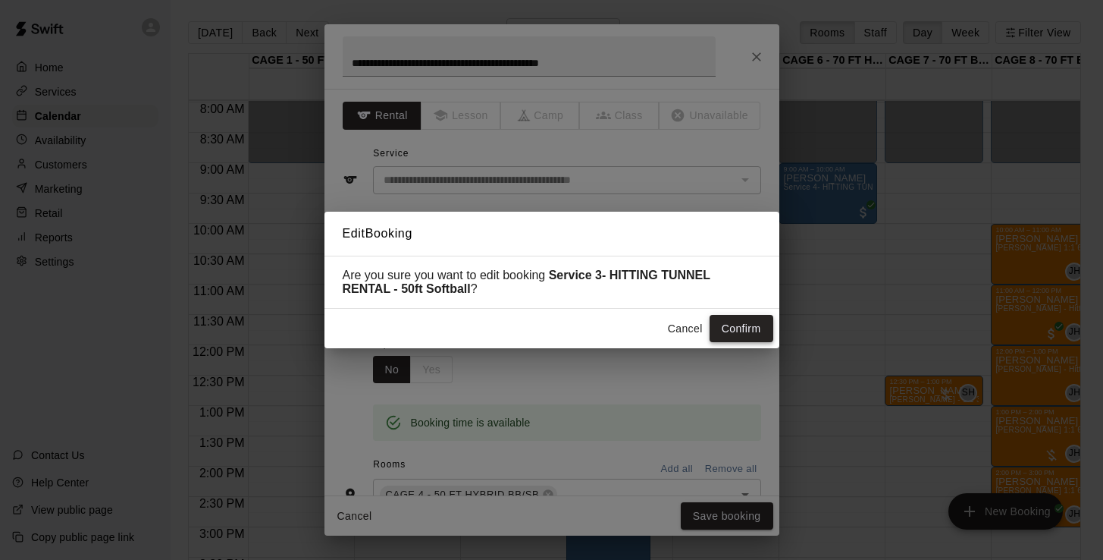
click at [759, 326] on button "Confirm" at bounding box center [742, 329] width 64 height 28
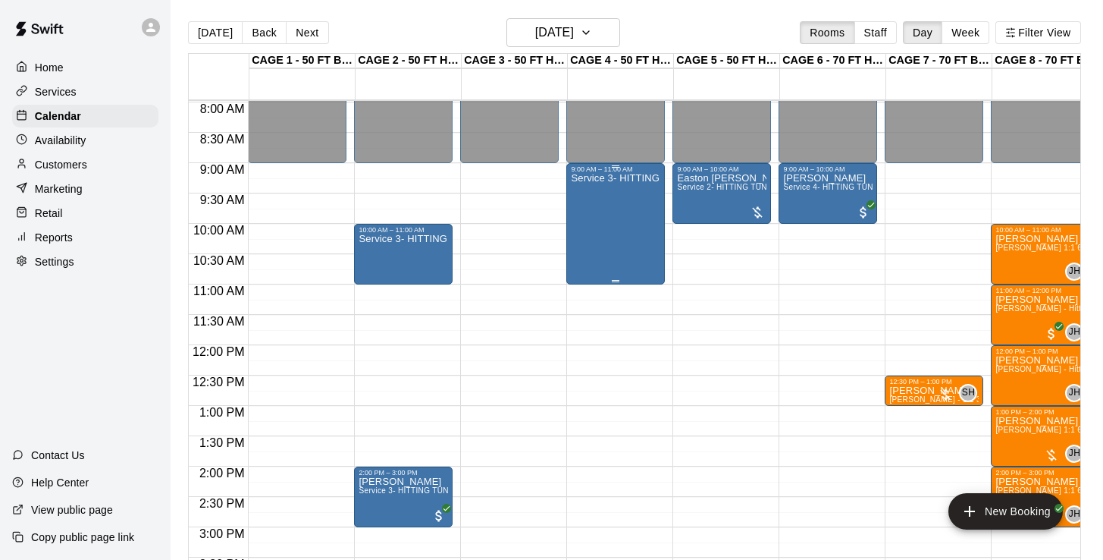
click at [626, 255] on div "Service 3- HITTING TUNNEL RENTAL - 50ft Softball" at bounding box center [615, 453] width 89 height 560
drag, startPoint x: 711, startPoint y: 204, endPoint x: 587, endPoint y: 323, distance: 172.1
click at [587, 323] on div at bounding box center [551, 280] width 1103 height 560
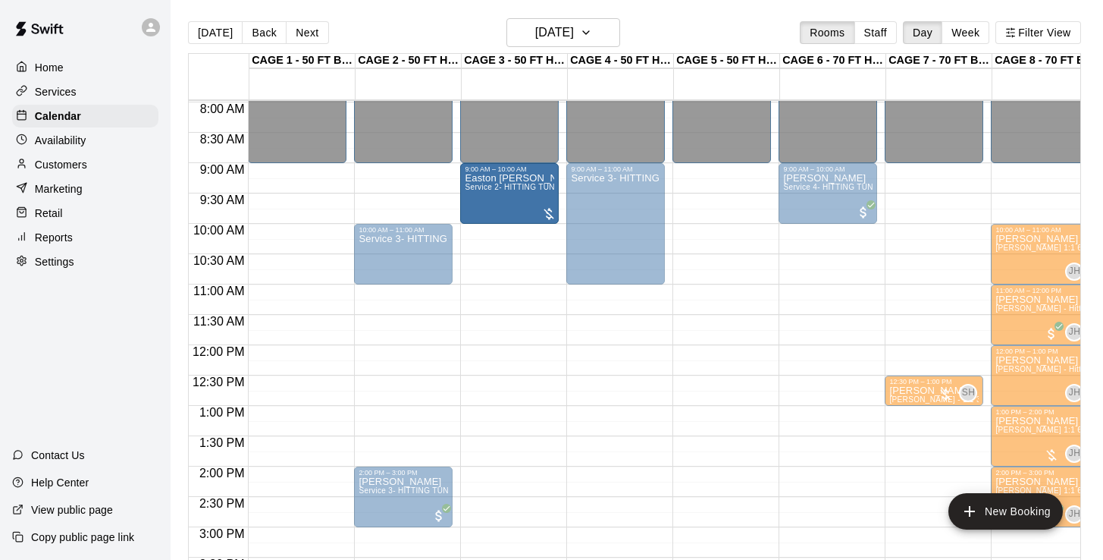
drag, startPoint x: 735, startPoint y: 201, endPoint x: 545, endPoint y: 218, distance: 190.3
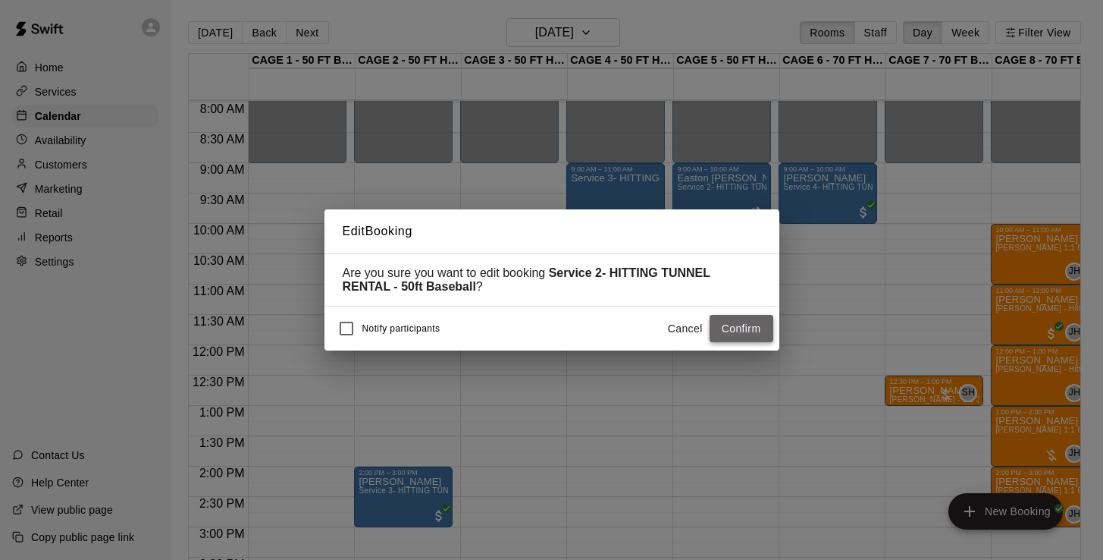
click at [754, 329] on button "Confirm" at bounding box center [742, 329] width 64 height 28
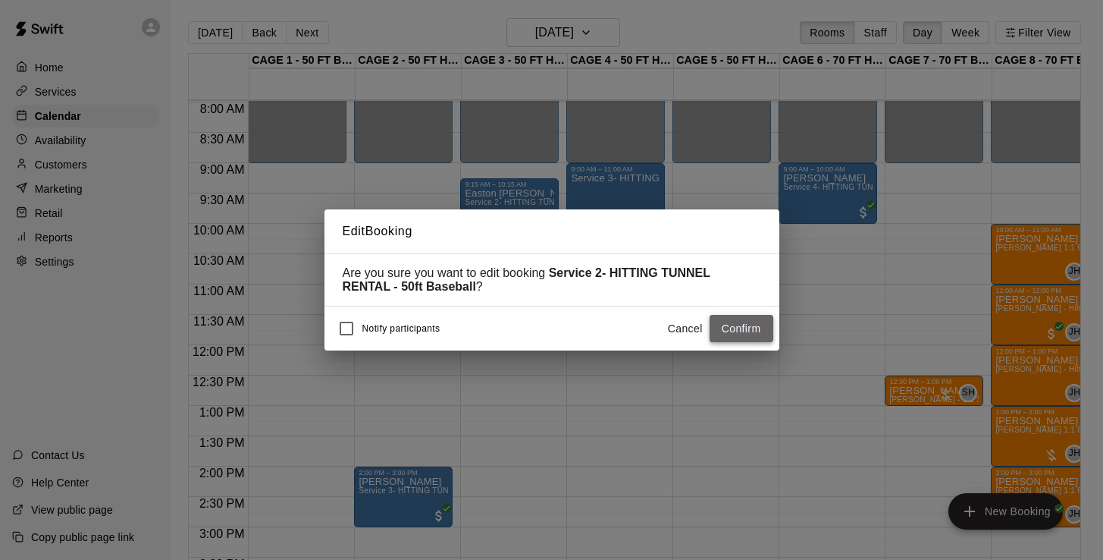
click at [732, 339] on button "Confirm" at bounding box center [742, 329] width 64 height 28
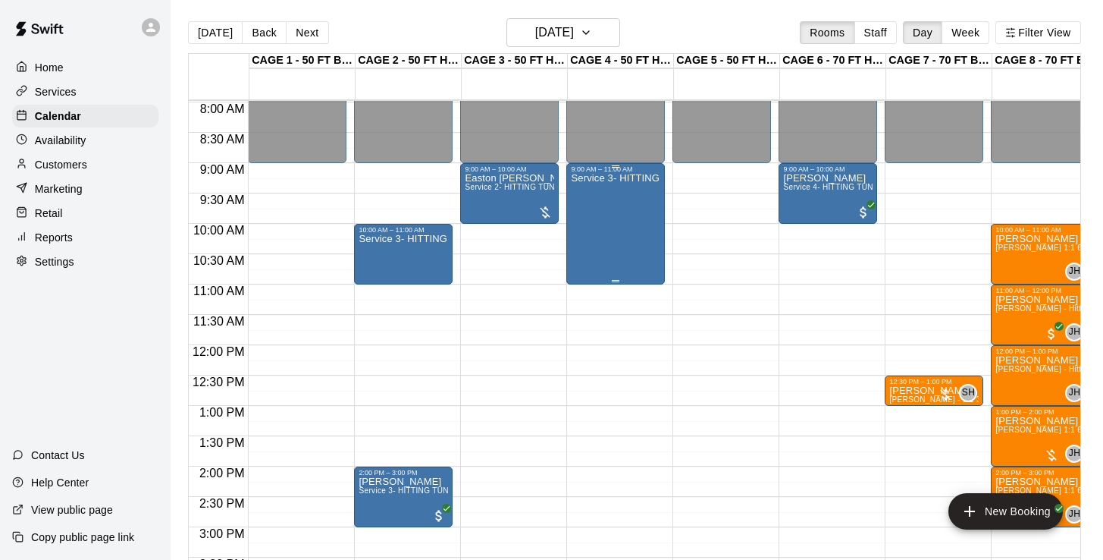
click at [629, 217] on div "Service 3- HITTING TUNNEL RENTAL - 50ft Softball" at bounding box center [615, 453] width 89 height 560
click at [590, 191] on icon "edit" at bounding box center [587, 189] width 18 height 18
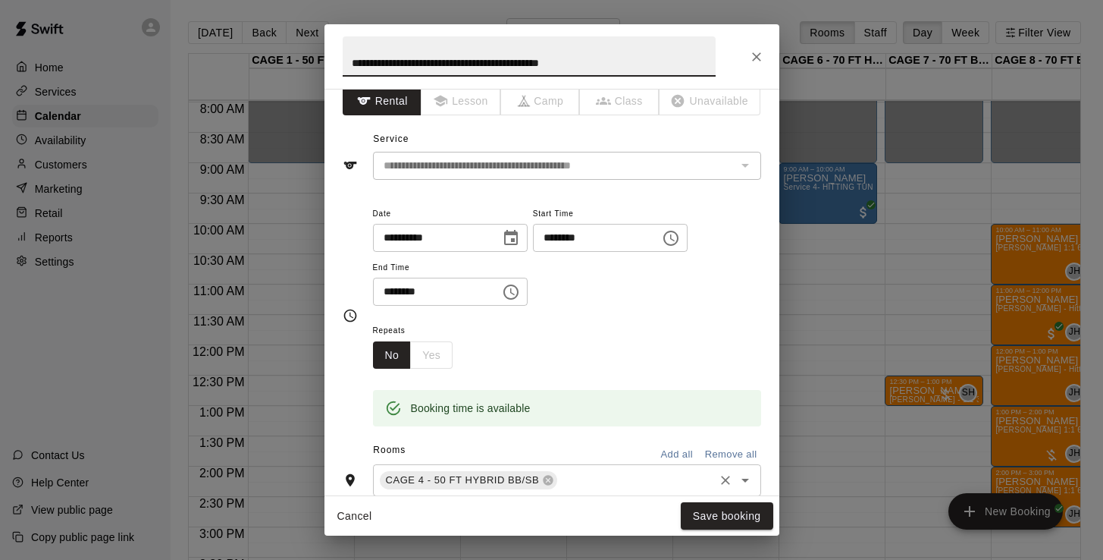
scroll to position [15, 0]
click at [575, 466] on div "CAGE 4 - 50 FT HYBRID BB/SB ​" at bounding box center [567, 479] width 388 height 32
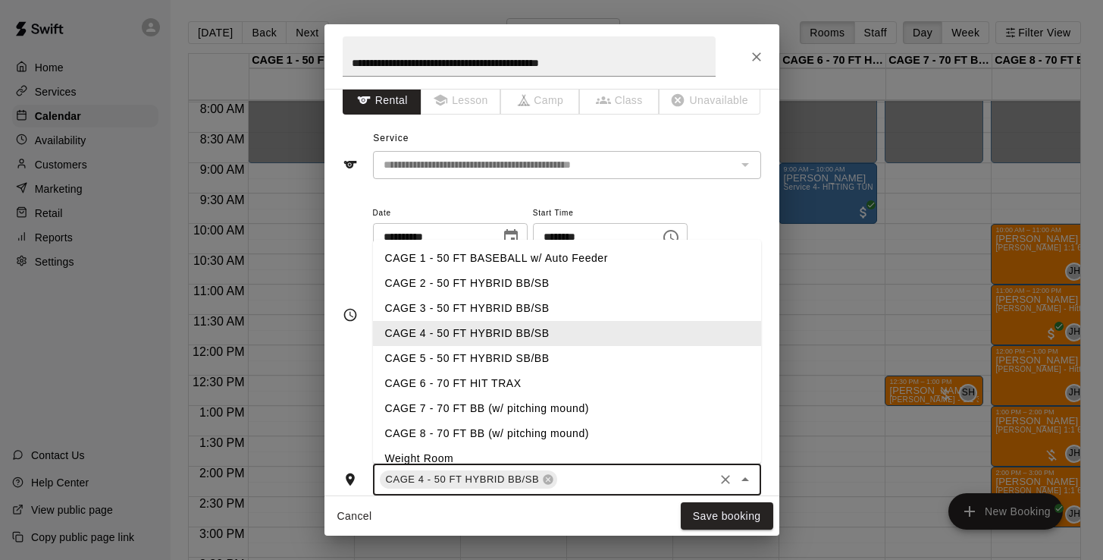
type input "*"
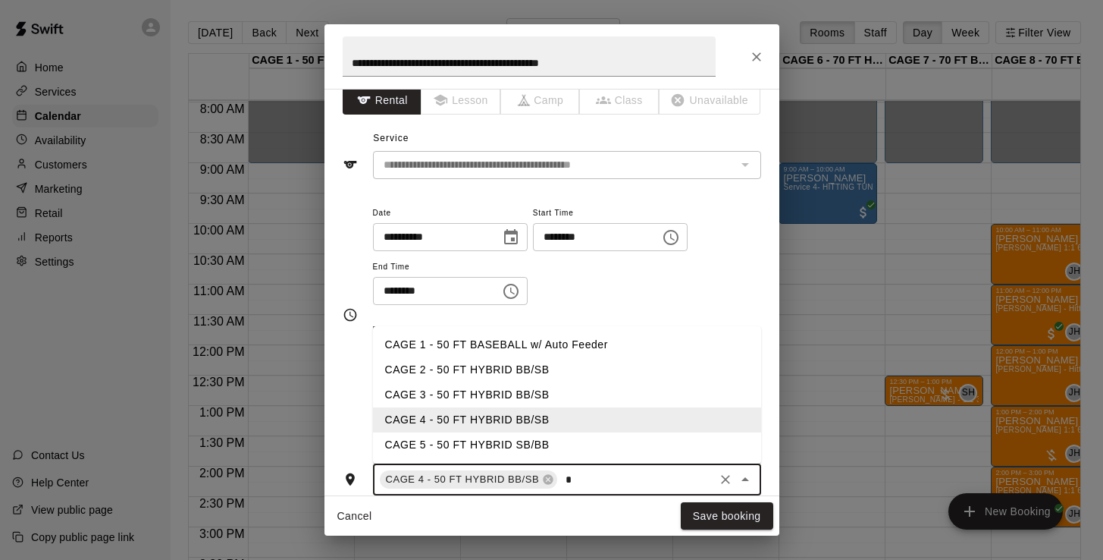
click at [552, 444] on li "CAGE 5 - 50 FT HYBRID SB/BB" at bounding box center [567, 444] width 388 height 25
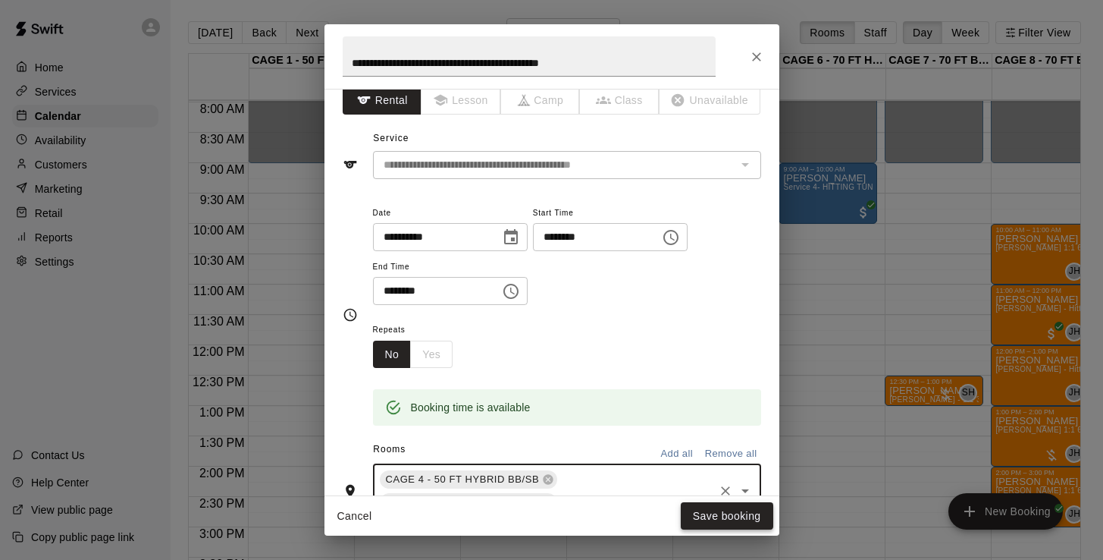
click at [718, 523] on button "Save booking" at bounding box center [727, 516] width 92 height 28
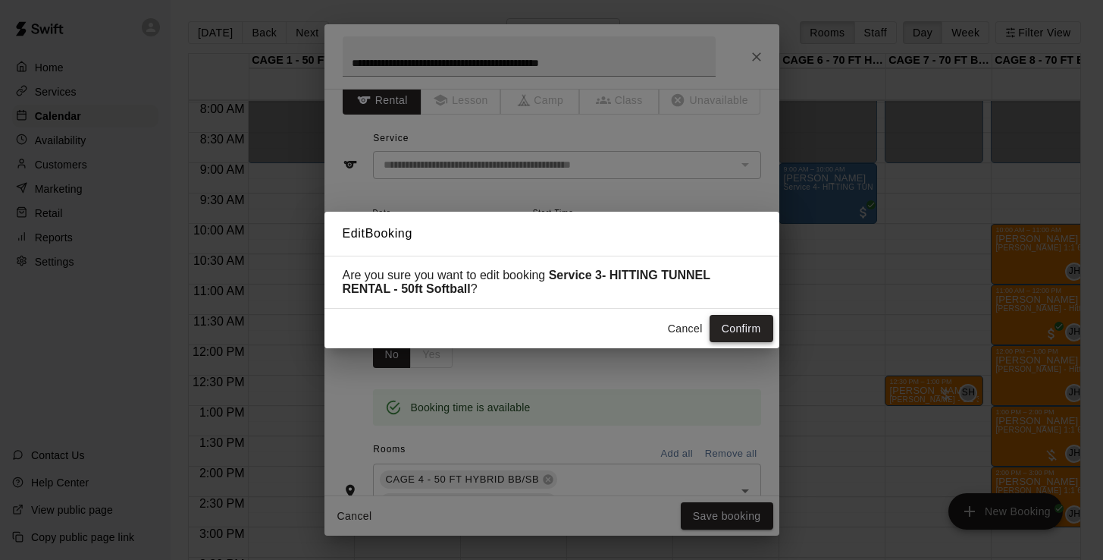
click at [743, 329] on button "Confirm" at bounding box center [742, 329] width 64 height 28
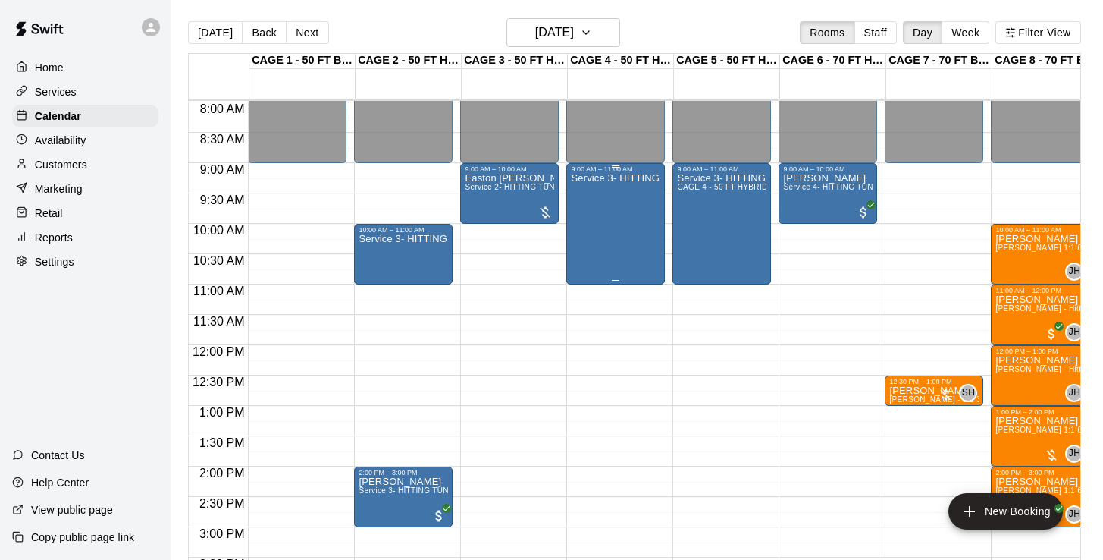
click at [602, 220] on div "Service 3- HITTING TUNNEL RENTAL - 50ft Softball" at bounding box center [615, 453] width 89 height 560
click at [597, 220] on button "edit" at bounding box center [587, 226] width 30 height 30
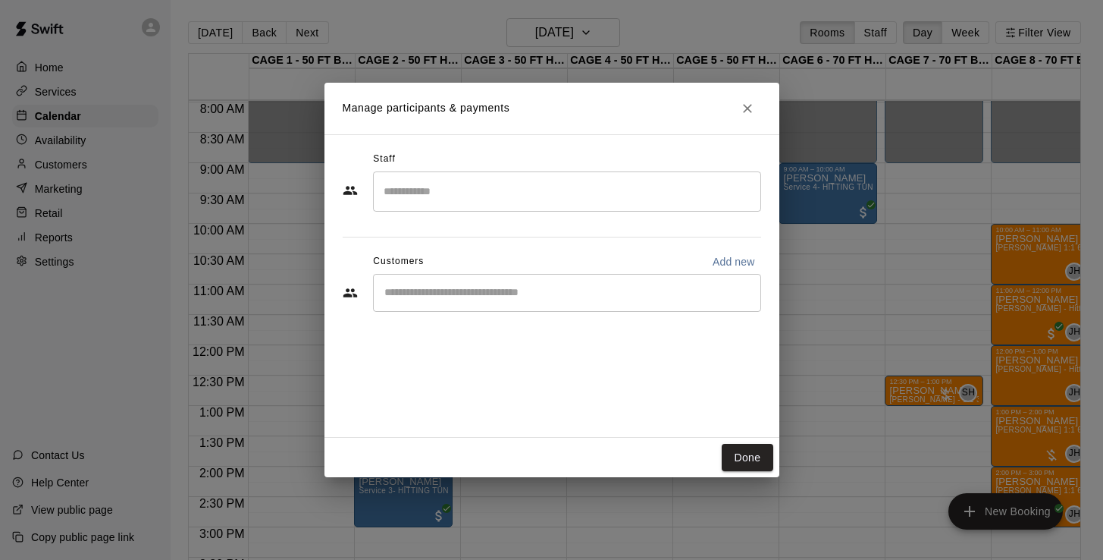
click at [533, 281] on div "​" at bounding box center [567, 293] width 388 height 38
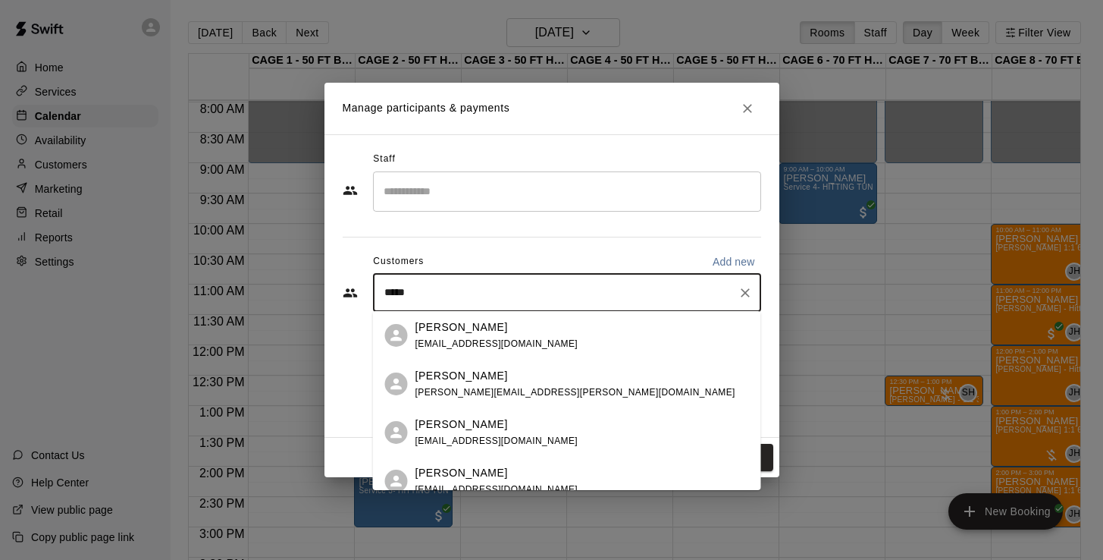
type input "******"
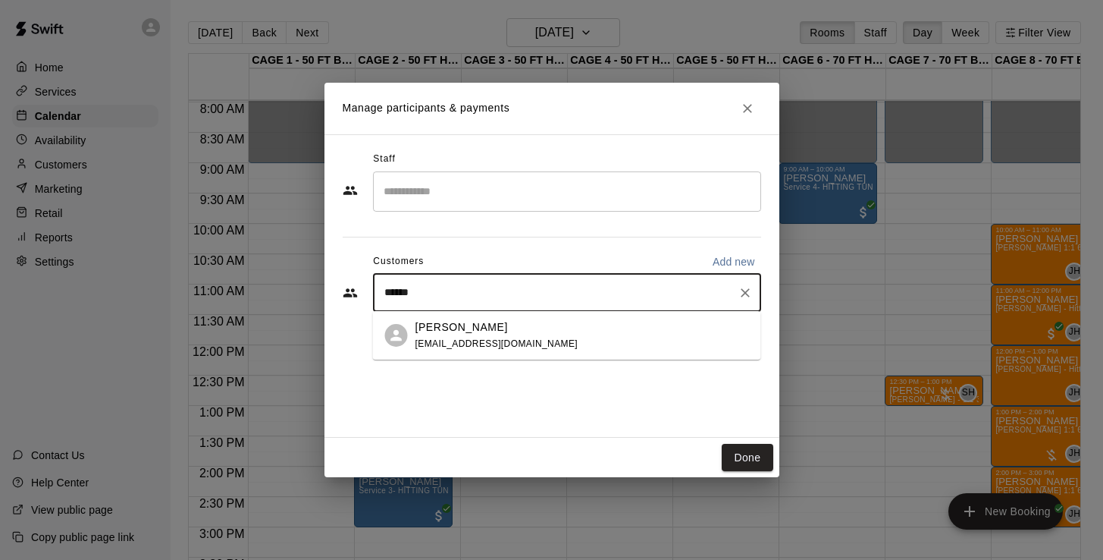
click at [487, 336] on div "Dana Looney n2values@yahoo.com" at bounding box center [496, 335] width 163 height 33
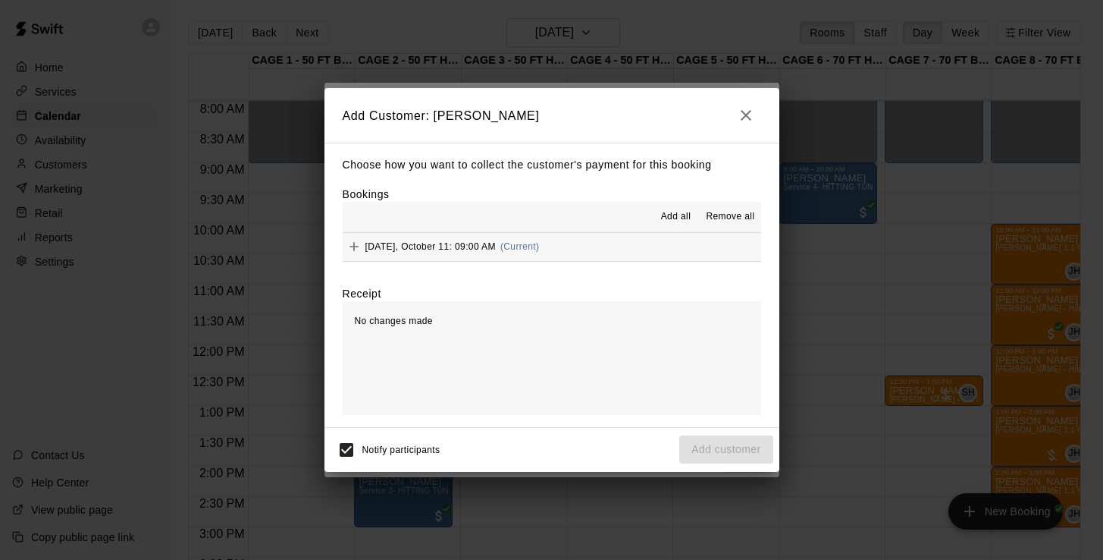
click at [441, 241] on span "Saturday, October 11: 09:00 AM" at bounding box center [430, 246] width 130 height 11
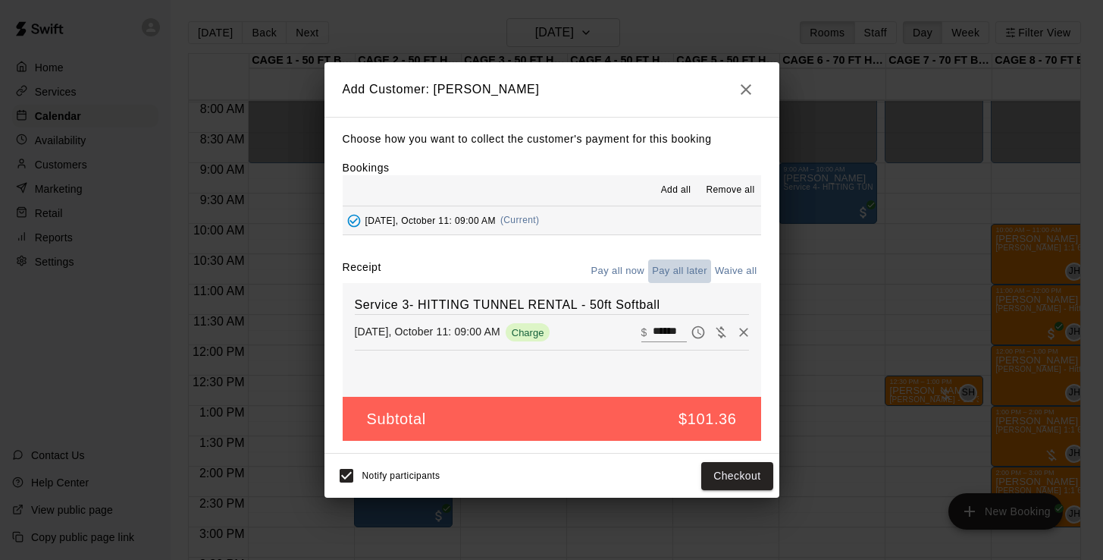
click at [690, 279] on button "Pay all later" at bounding box center [679, 271] width 63 height 24
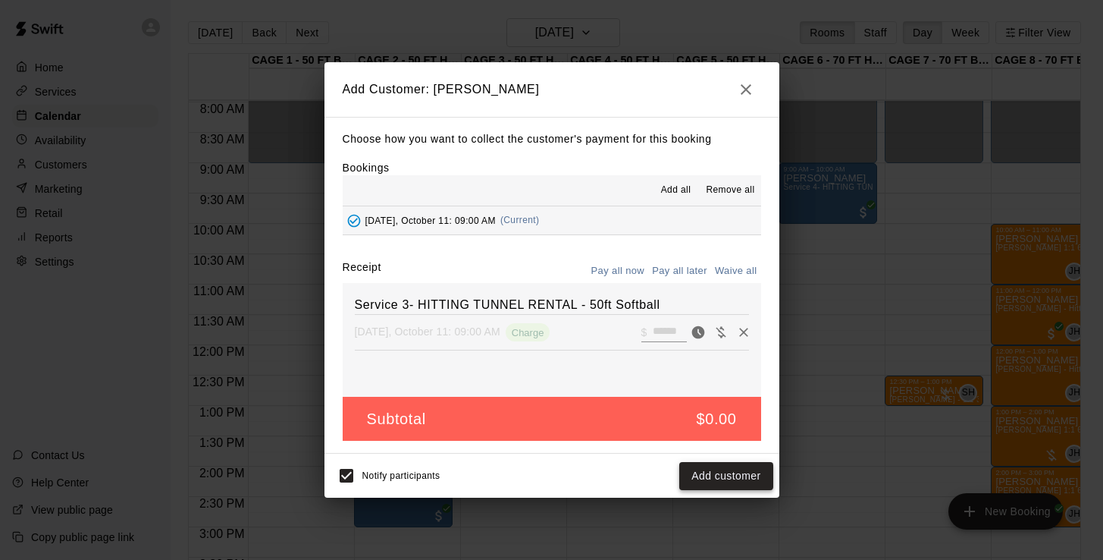
click at [720, 476] on button "Add customer" at bounding box center [725, 476] width 93 height 28
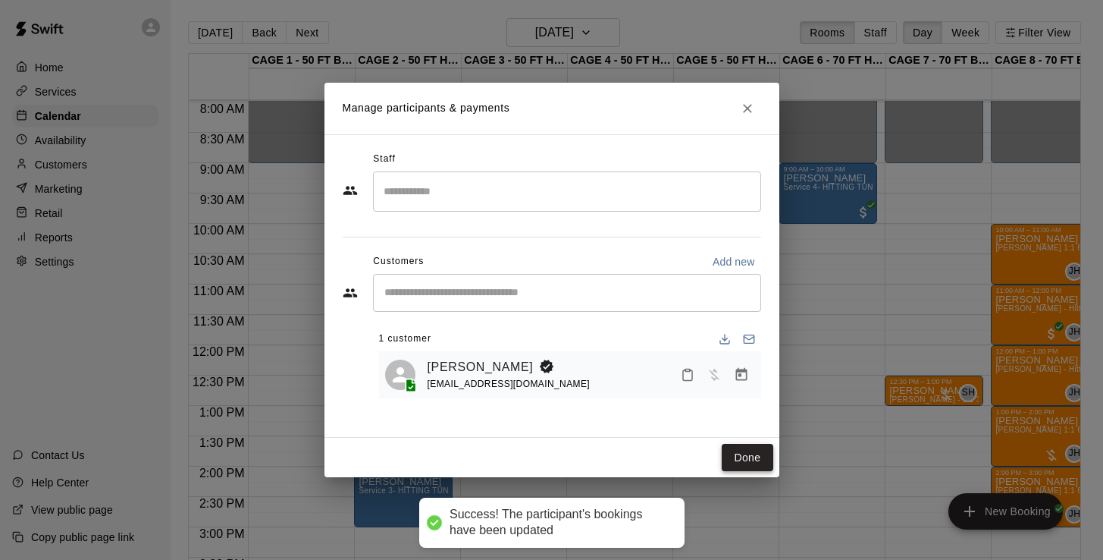
click at [732, 456] on button "Done" at bounding box center [747, 458] width 51 height 28
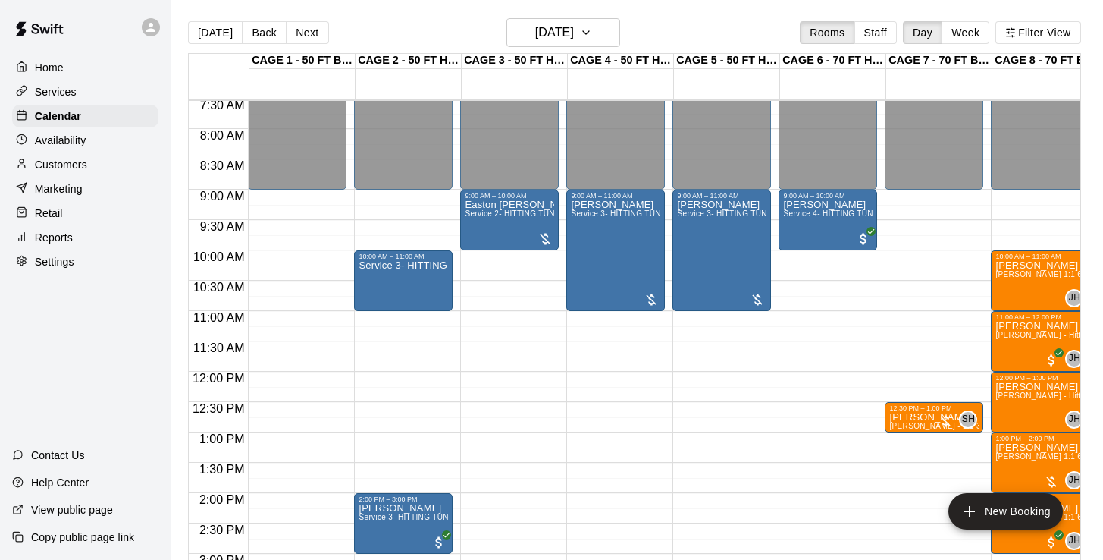
scroll to position [456, 0]
click at [77, 170] on p "Customers" at bounding box center [61, 164] width 52 height 15
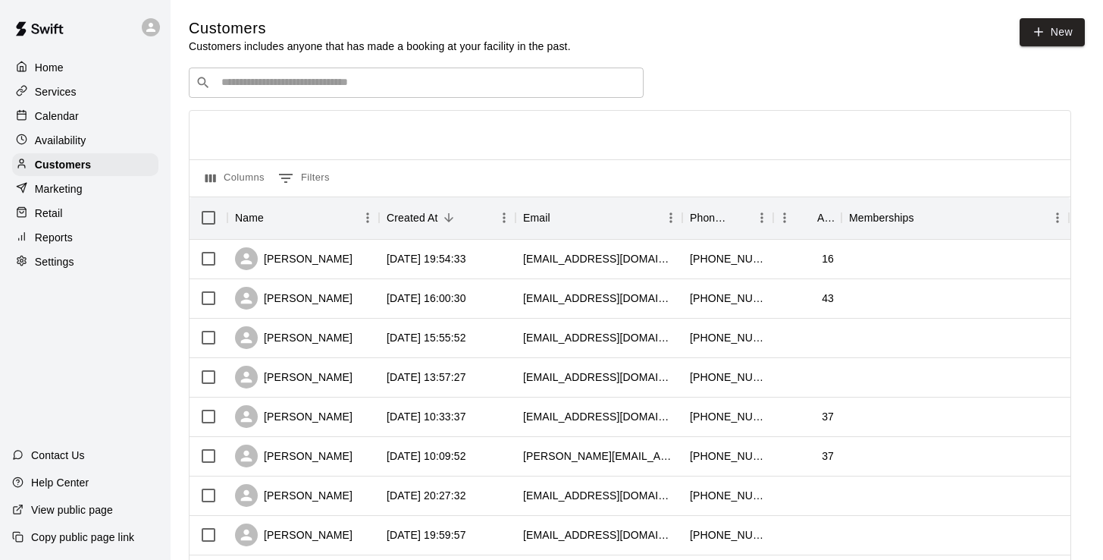
click at [375, 85] on input "Search customers by name or email" at bounding box center [427, 82] width 420 height 15
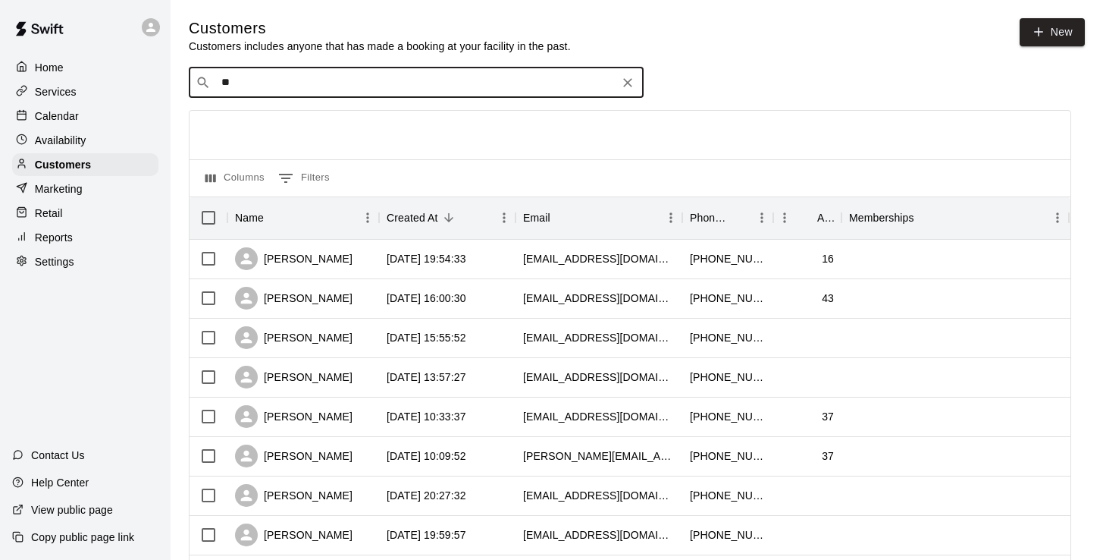
type input "*"
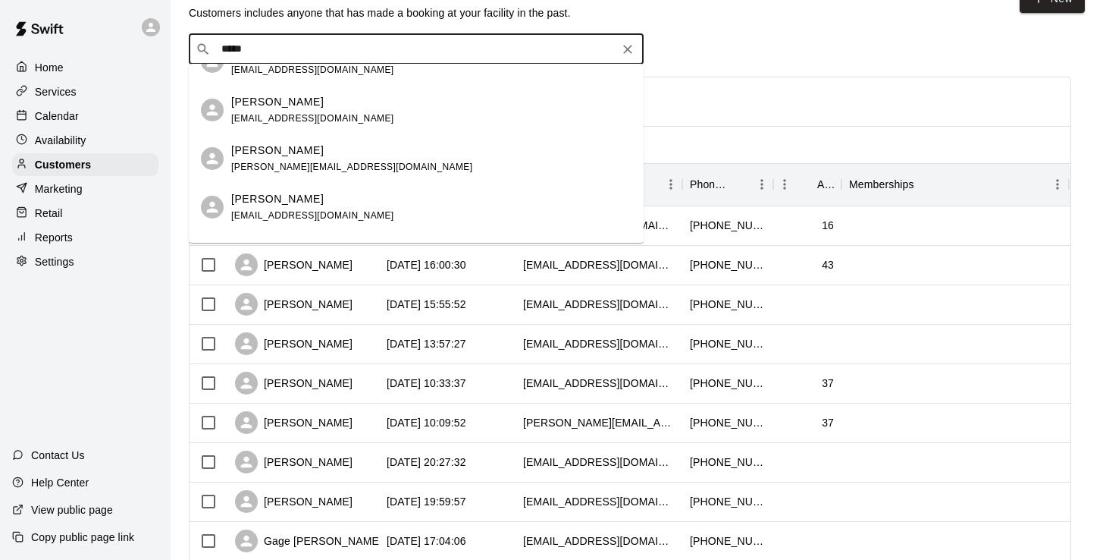
scroll to position [965, 0]
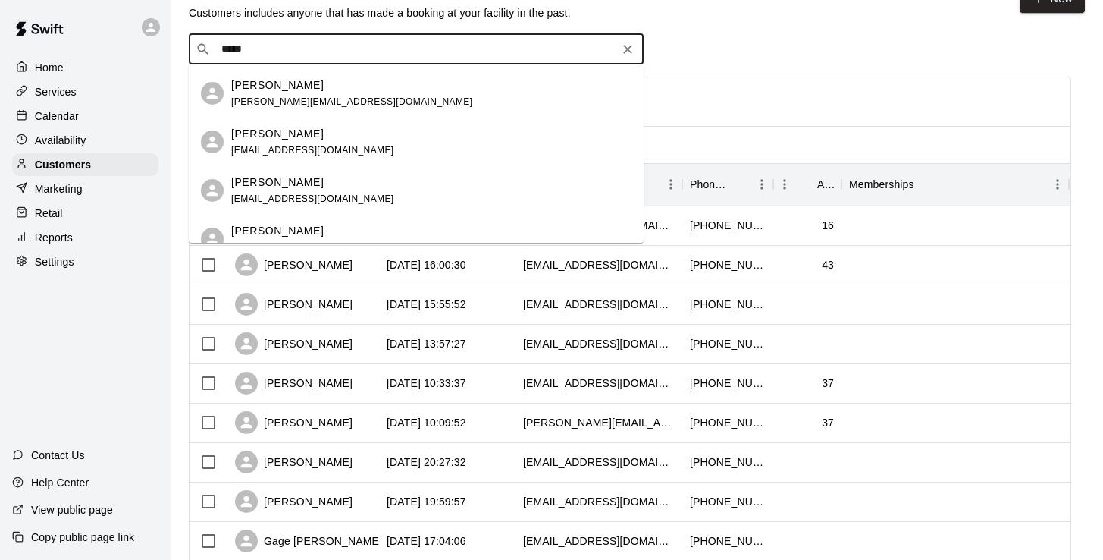
type input "*****"
click at [77, 115] on p "Calendar" at bounding box center [57, 115] width 44 height 15
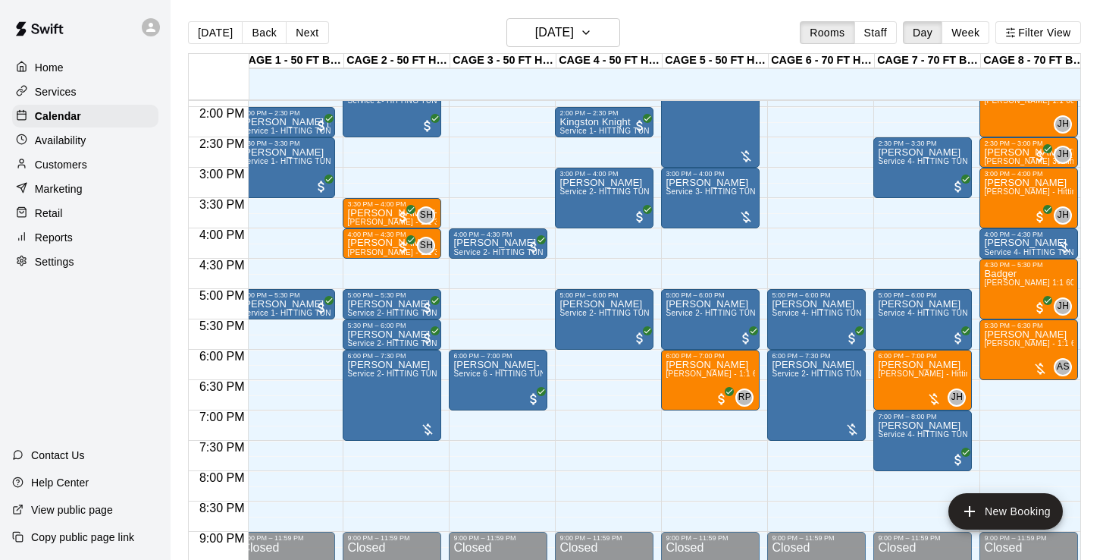
scroll to position [861, 11]
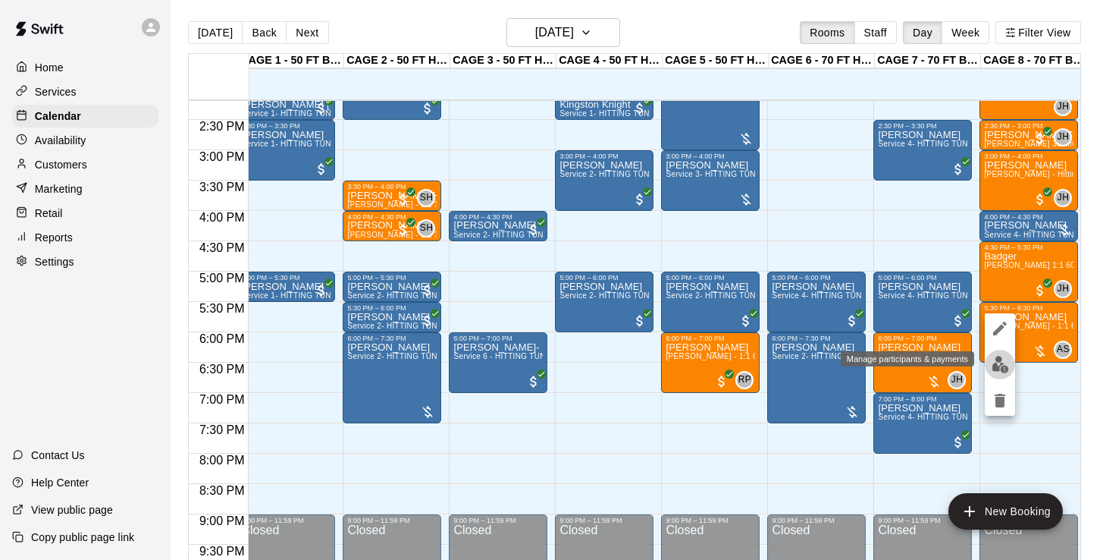
click at [992, 360] on img "edit" at bounding box center [1000, 364] width 17 height 17
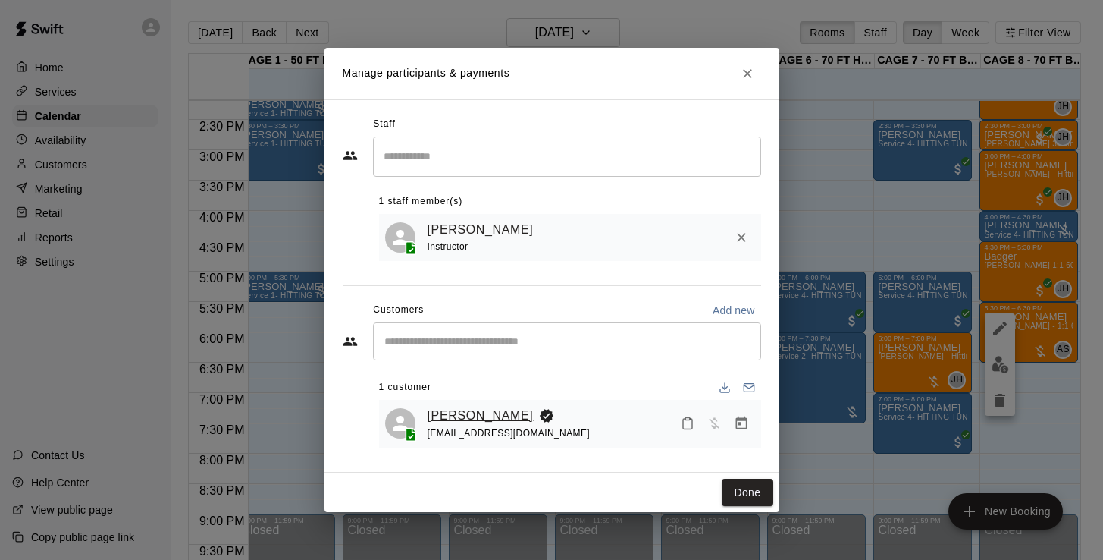
click at [457, 419] on link "[PERSON_NAME]" at bounding box center [481, 416] width 106 height 20
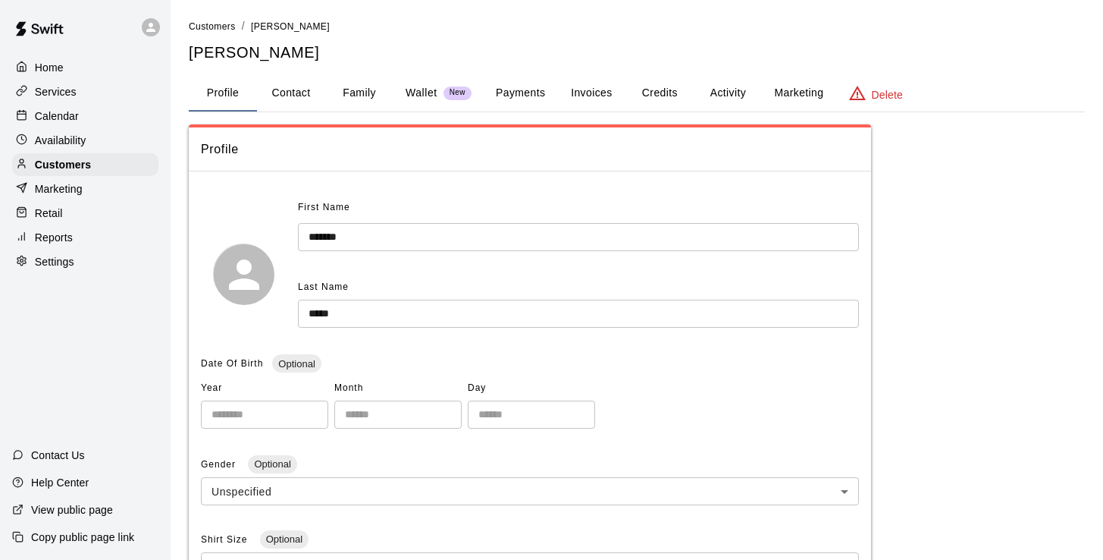
click at [716, 93] on button "Activity" at bounding box center [728, 93] width 68 height 36
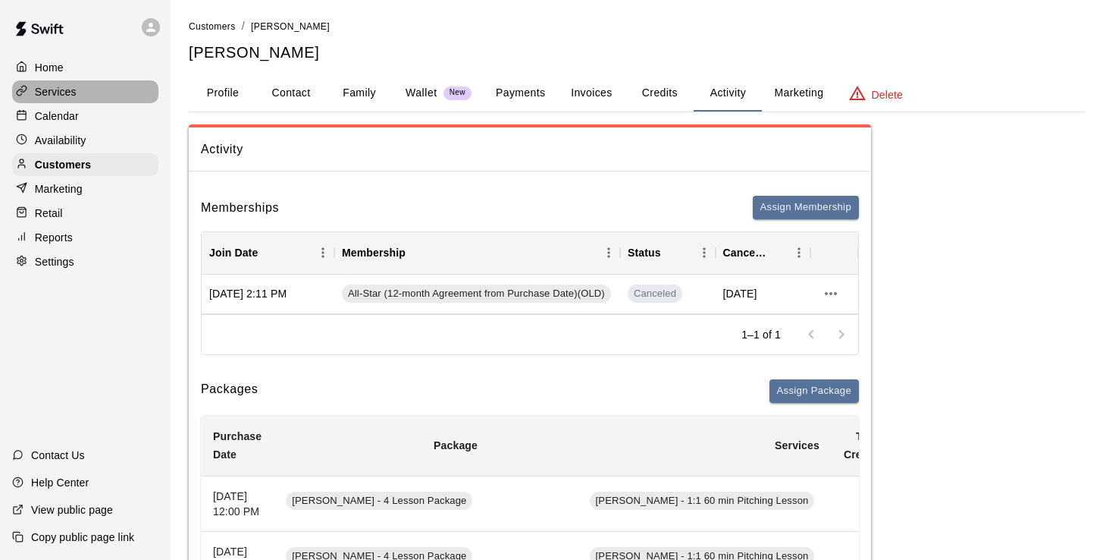
click at [58, 80] on div "Services" at bounding box center [85, 91] width 146 height 23
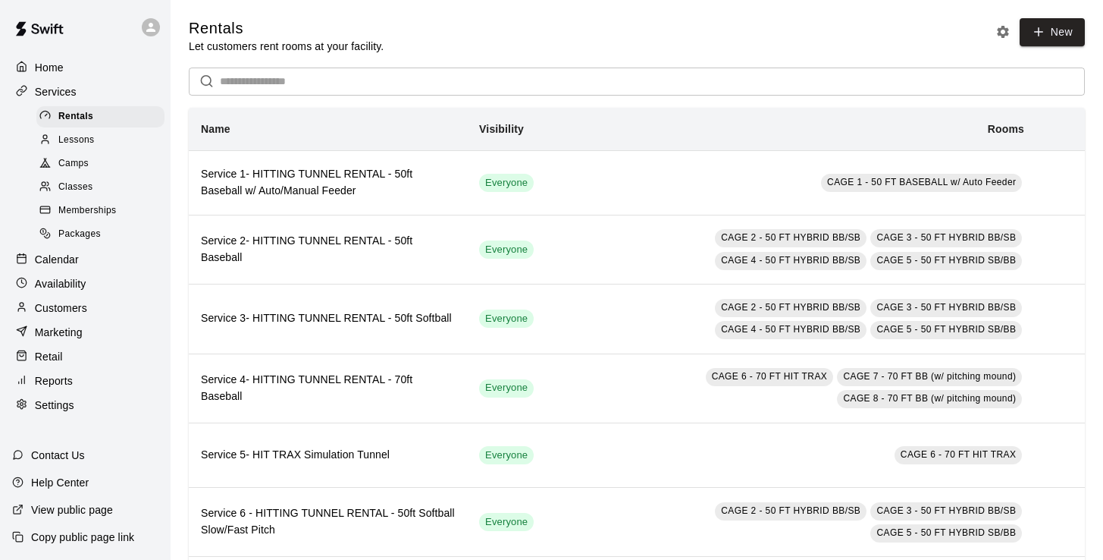
click at [108, 137] on div "Lessons" at bounding box center [100, 140] width 128 height 21
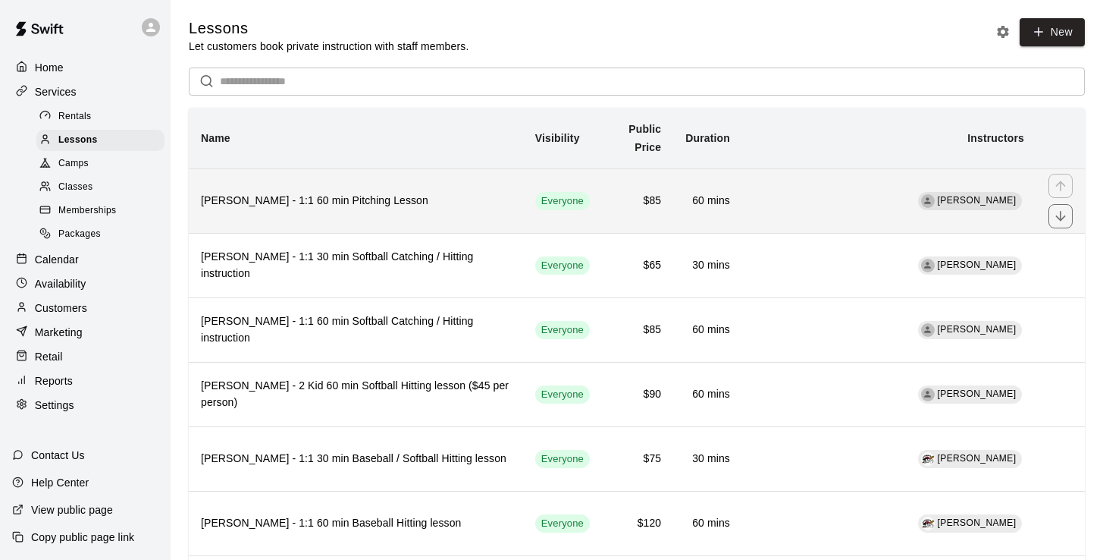
click at [343, 209] on th "[PERSON_NAME] - 1:1 60 min Pitching Lesson" at bounding box center [356, 200] width 334 height 64
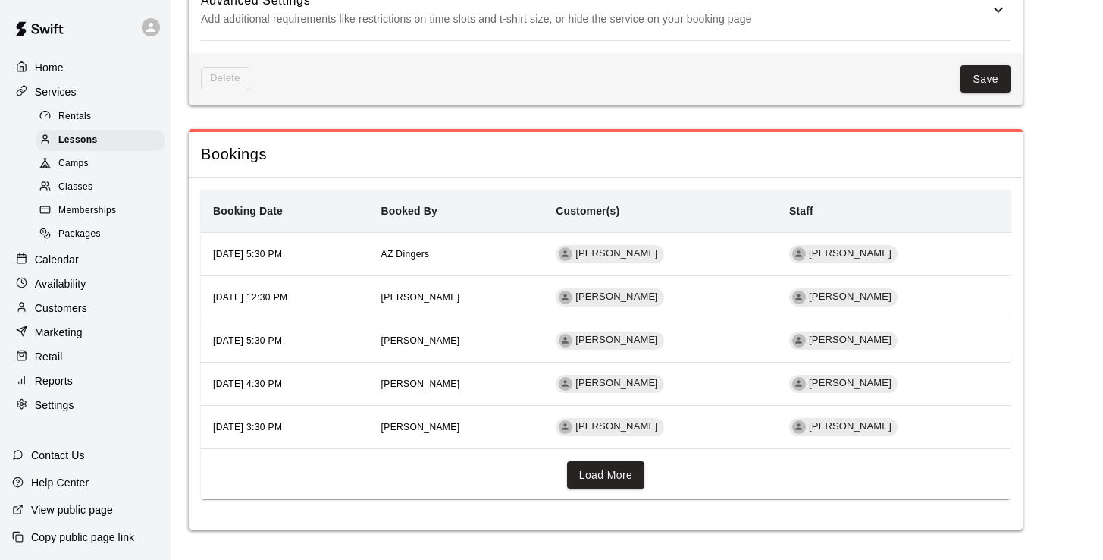
scroll to position [1595, 0]
click at [588, 472] on button "Load More" at bounding box center [606, 475] width 78 height 28
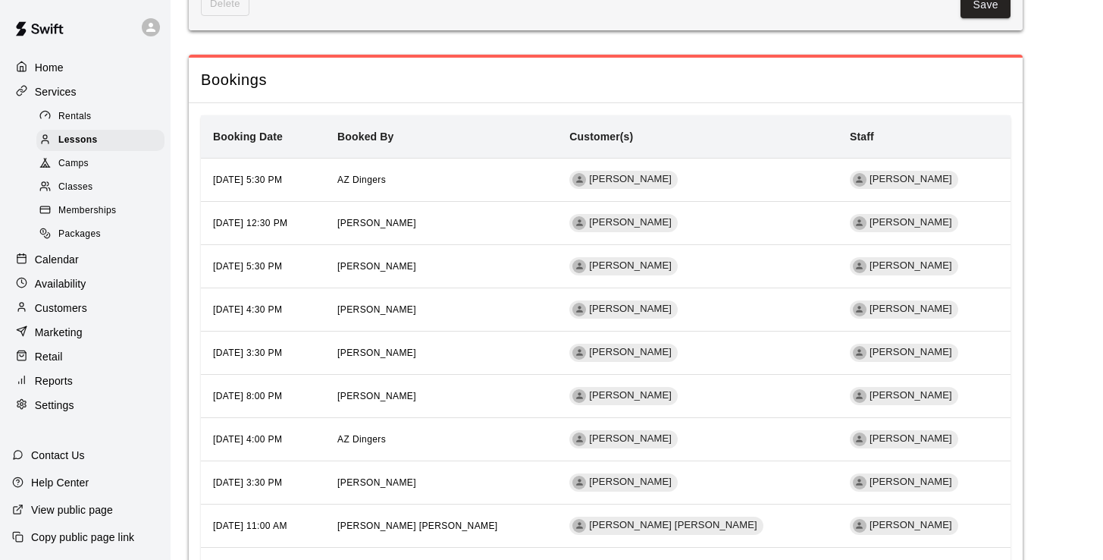
scroll to position [1657, 0]
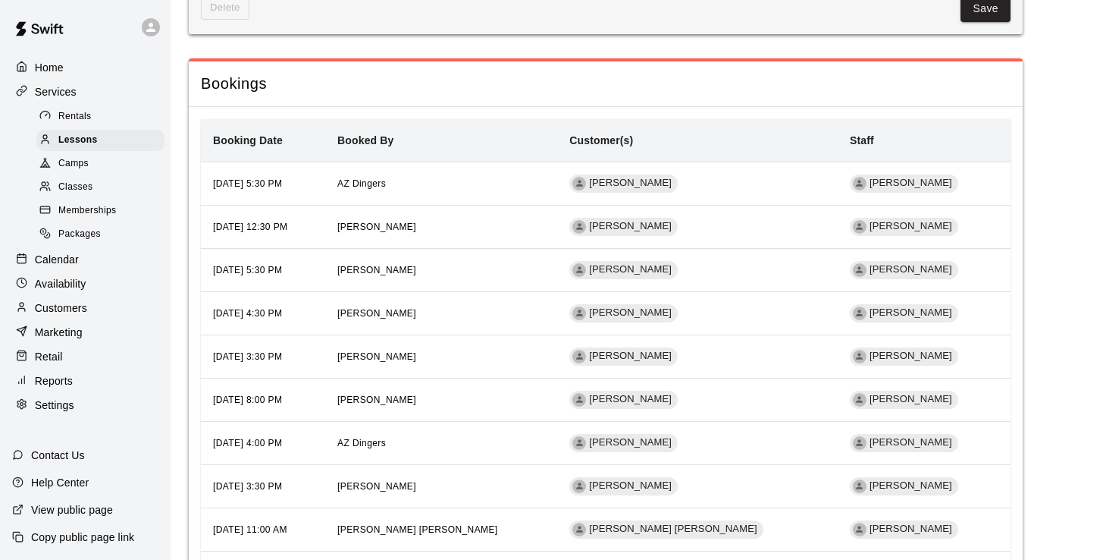
drag, startPoint x: 475, startPoint y: 179, endPoint x: 477, endPoint y: 122, distance: 56.9
click at [475, 174] on td "AZ Dingers" at bounding box center [441, 182] width 232 height 43
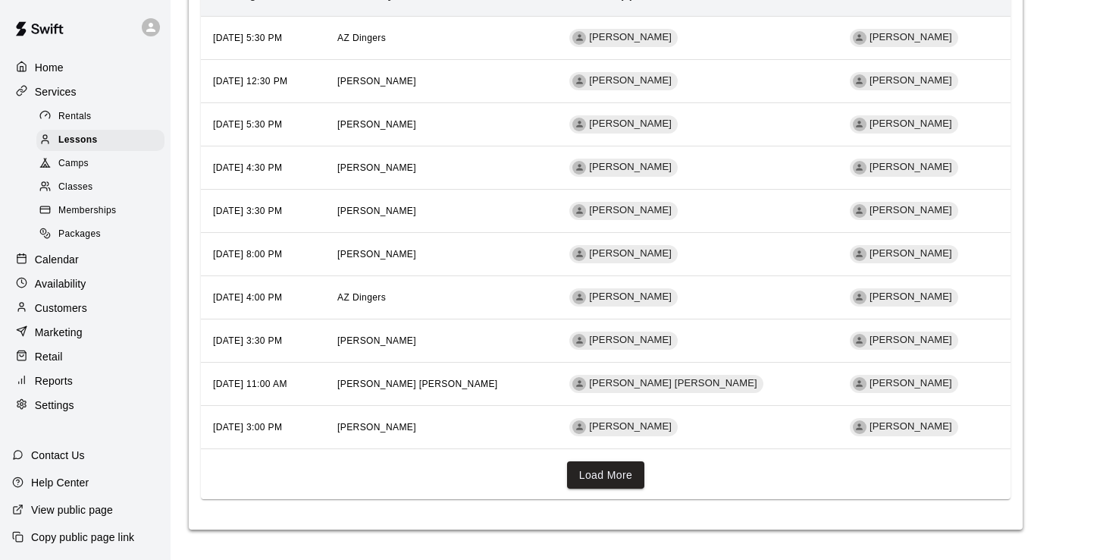
scroll to position [1811, 0]
click at [620, 483] on button "Load More" at bounding box center [606, 475] width 78 height 28
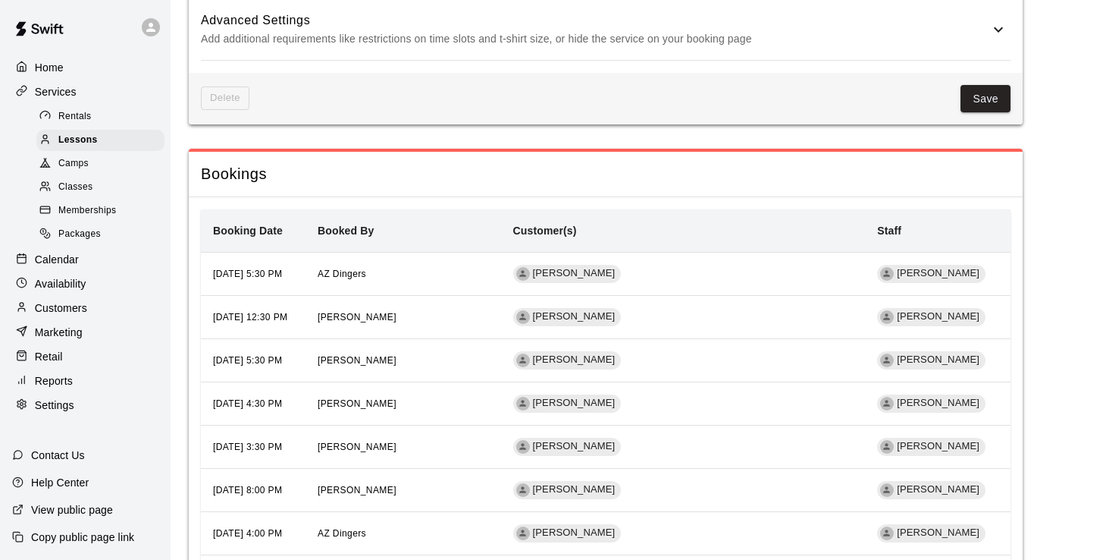
scroll to position [1535, 0]
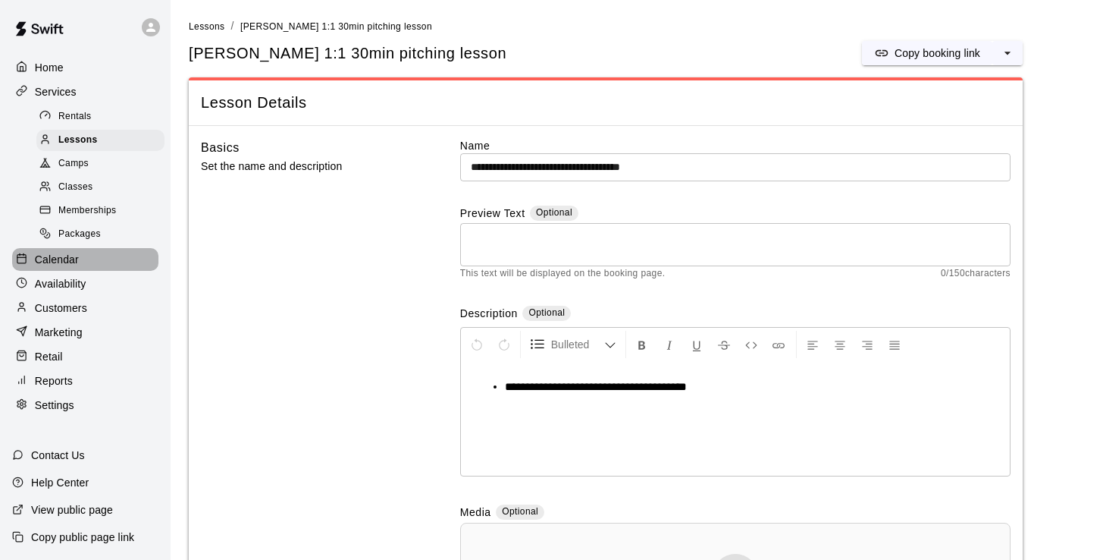
click at [63, 257] on p "Calendar" at bounding box center [57, 259] width 44 height 15
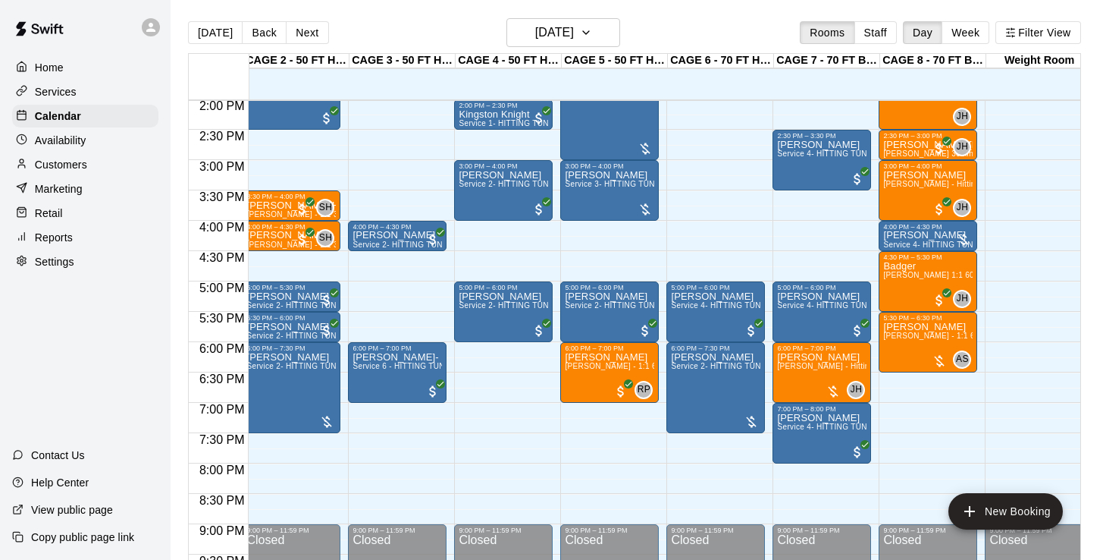
scroll to position [974, 112]
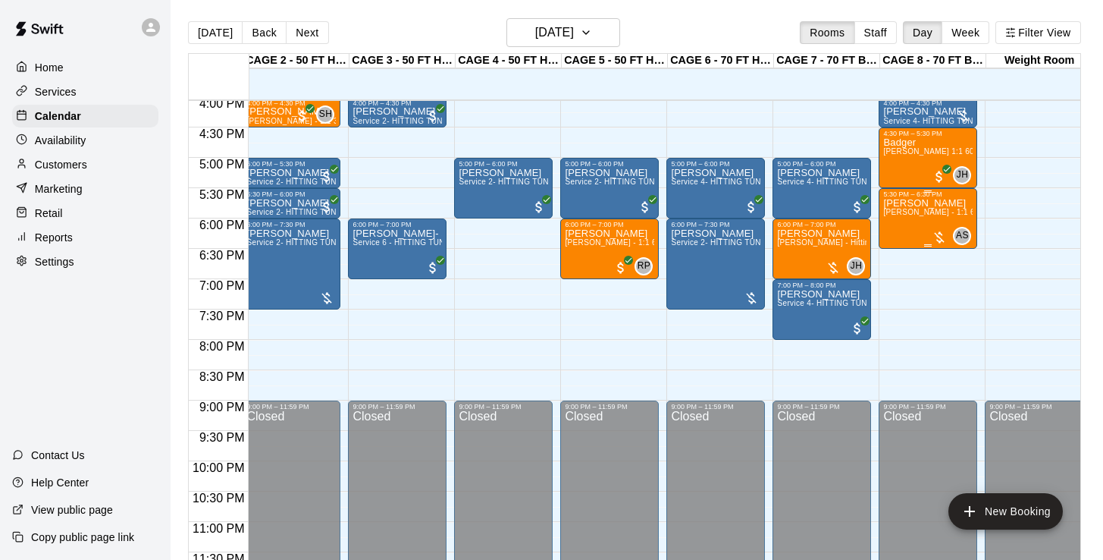
click at [925, 215] on span "[PERSON_NAME] - 1:1 60 min Pitching Lesson" at bounding box center [968, 212] width 171 height 8
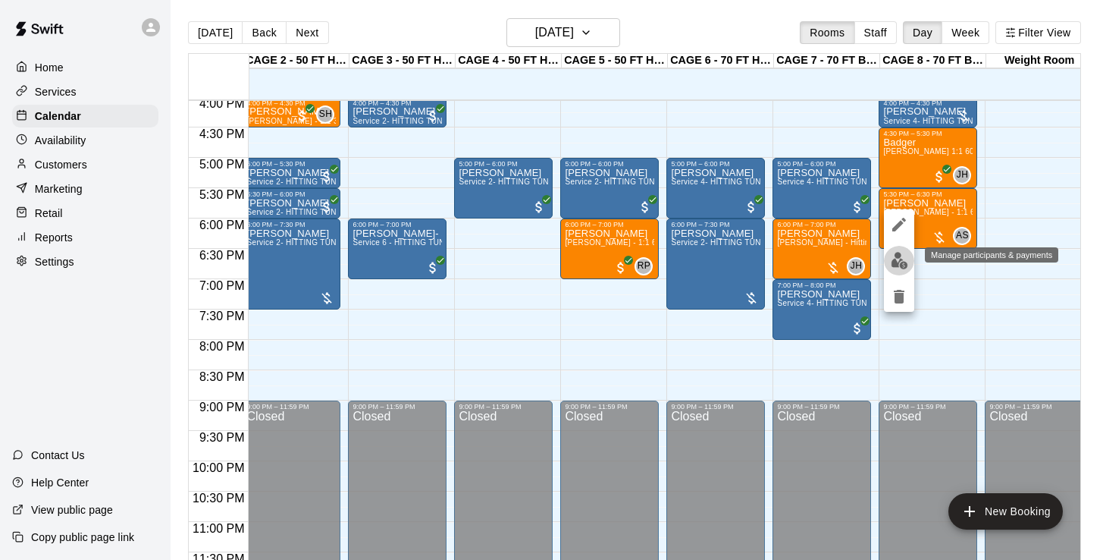
click at [904, 255] on img "edit" at bounding box center [899, 260] width 17 height 17
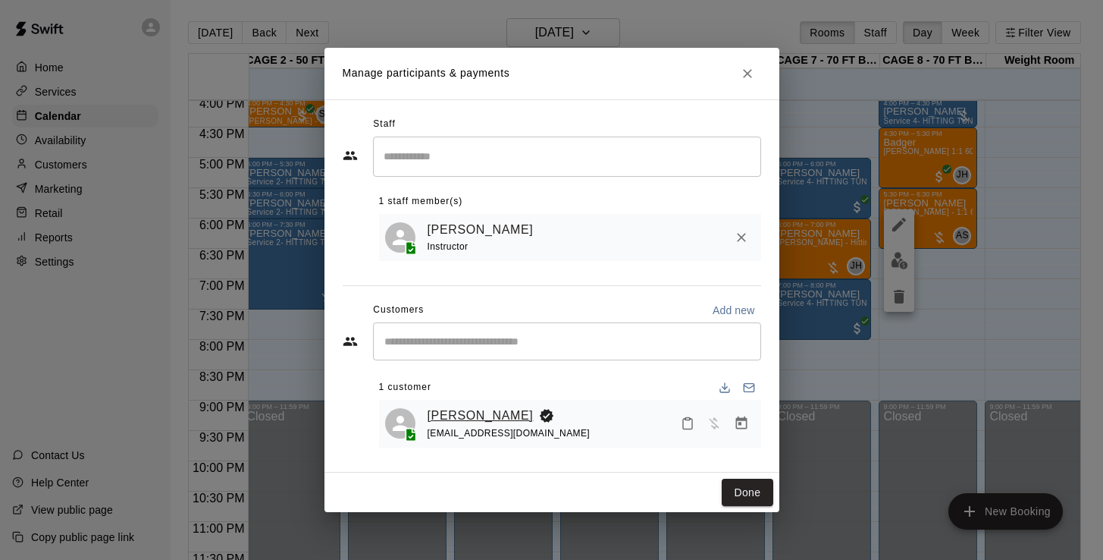
click at [474, 410] on link "[PERSON_NAME]" at bounding box center [481, 416] width 106 height 20
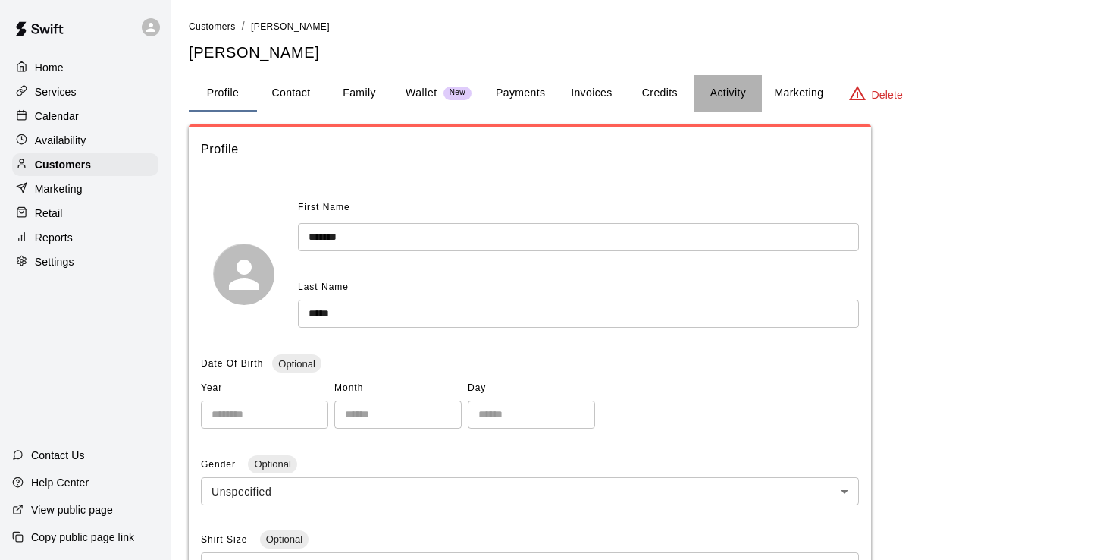
click at [744, 87] on button "Activity" at bounding box center [728, 93] width 68 height 36
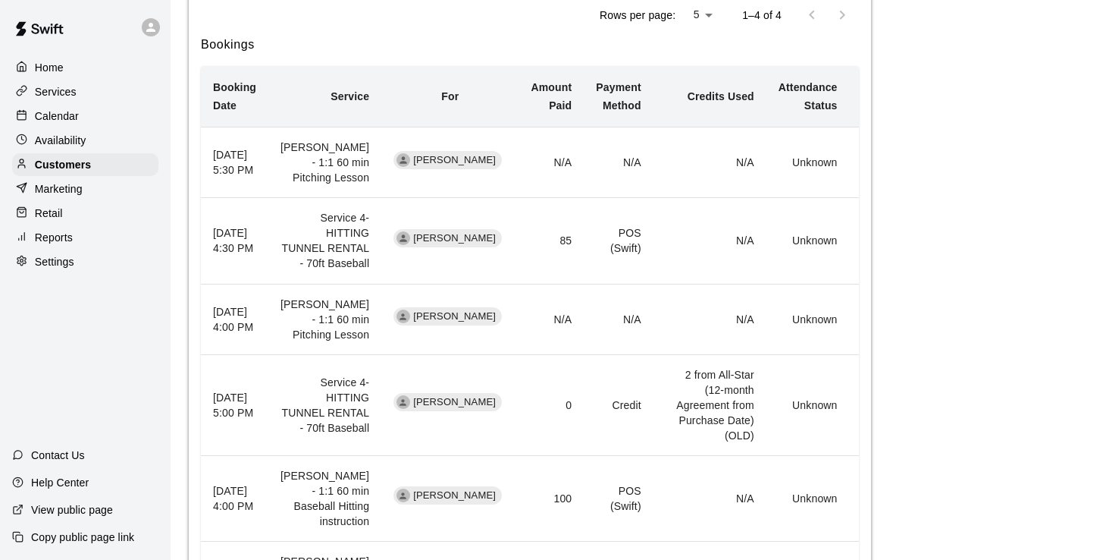
scroll to position [702, 0]
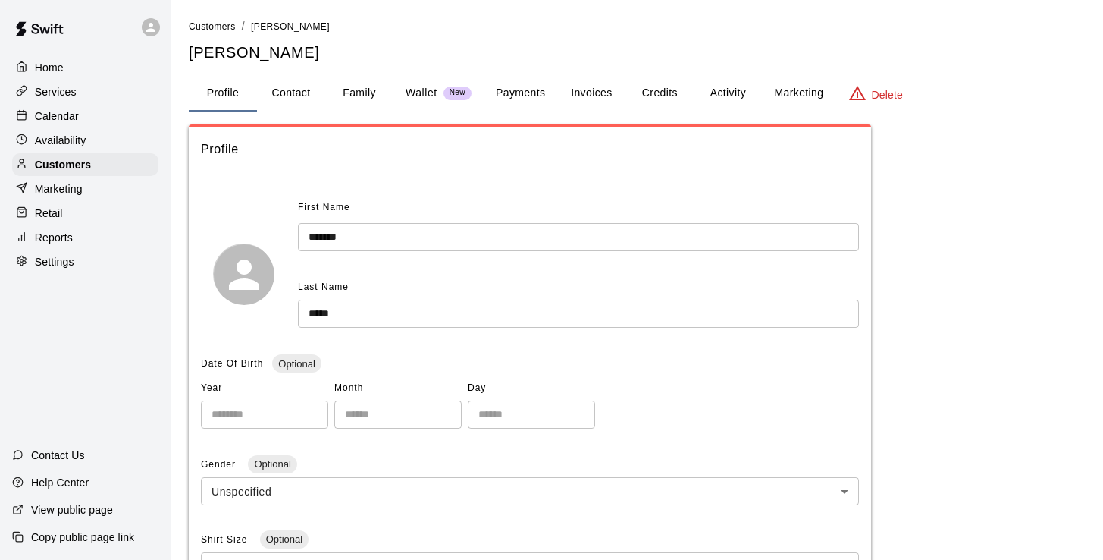
scroll to position [316, 0]
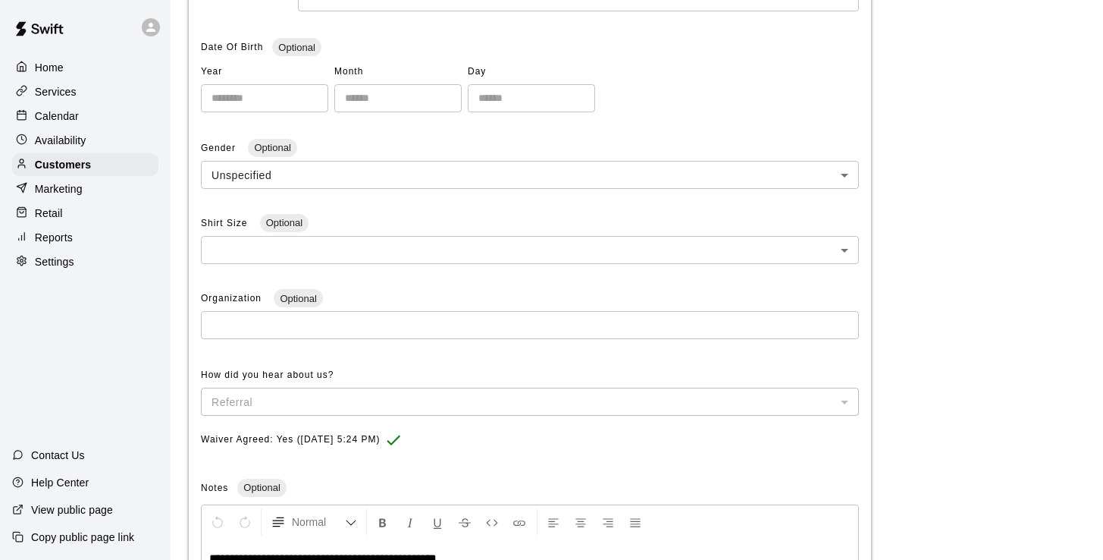
click at [41, 113] on p "Calendar" at bounding box center [57, 115] width 44 height 15
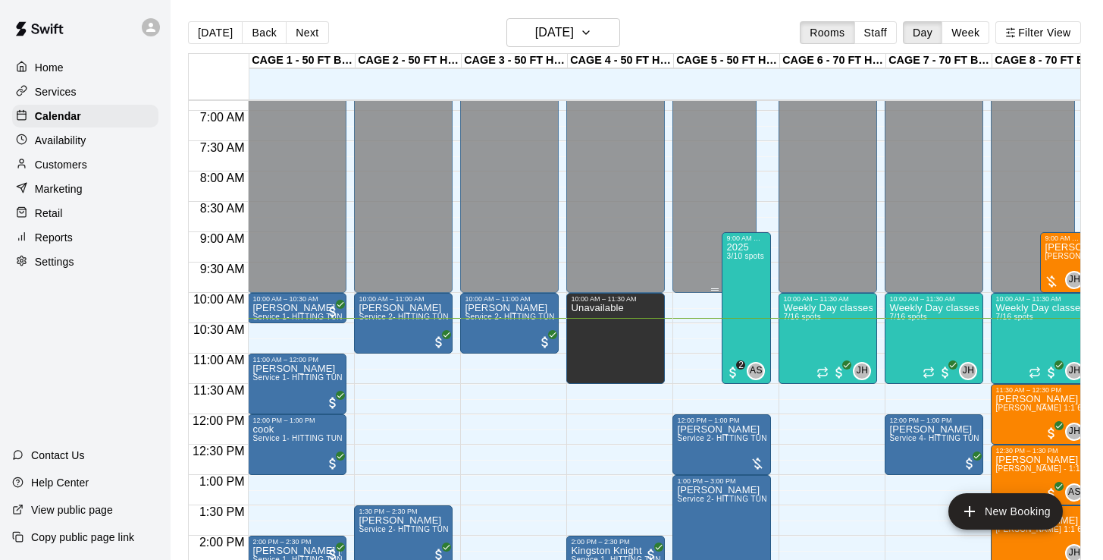
scroll to position [463, 0]
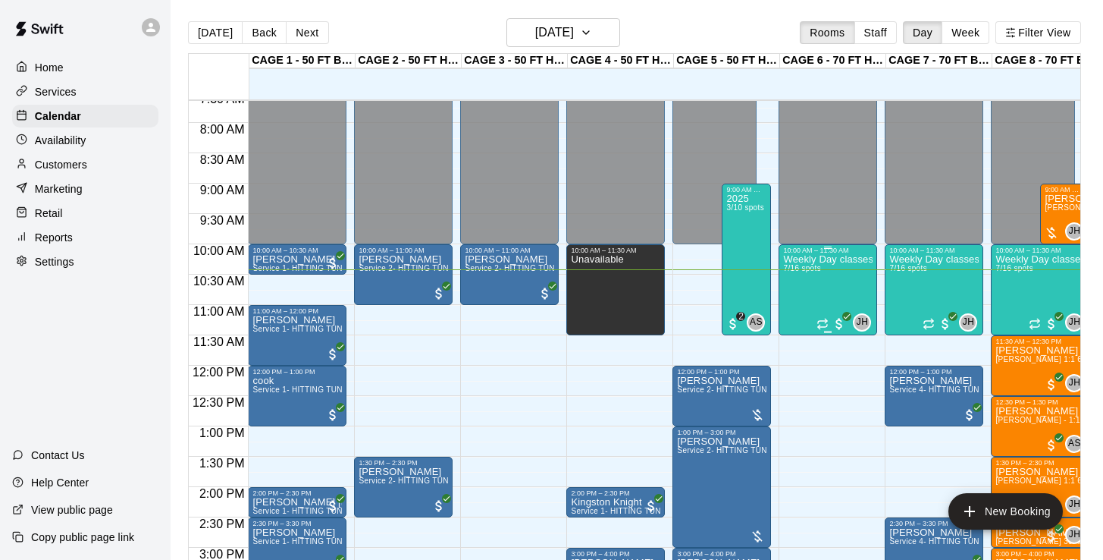
click at [823, 299] on div "Weekly Day classes ( [DATE],[DATE],[DATE] ) 10:00-11:30 ( monthly packages avai…" at bounding box center [827, 534] width 89 height 560
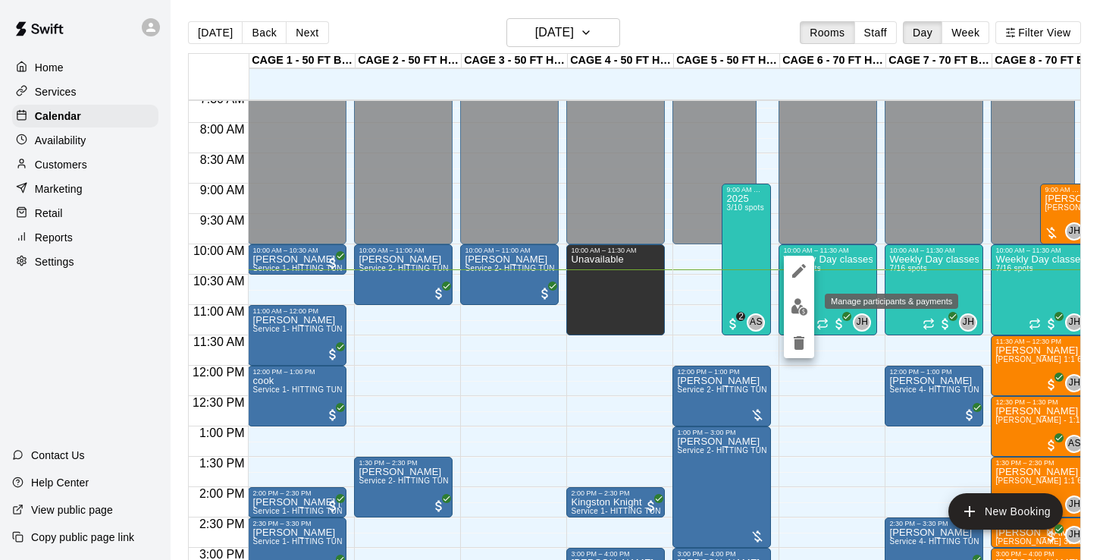
click at [798, 306] on img "edit" at bounding box center [799, 306] width 17 height 17
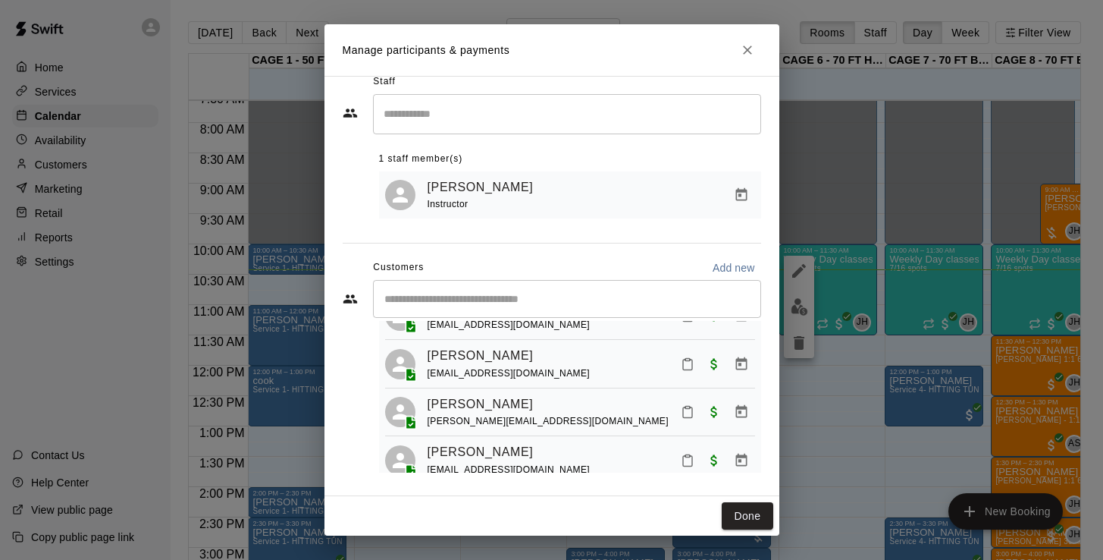
scroll to position [215, 0]
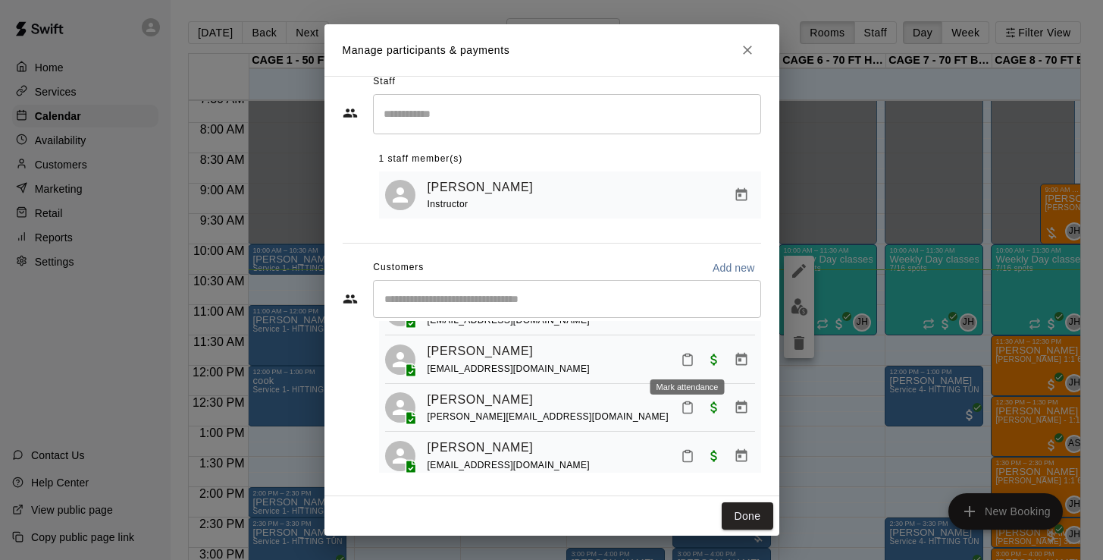
click at [686, 353] on icon "Mark attendance" at bounding box center [688, 360] width 14 height 14
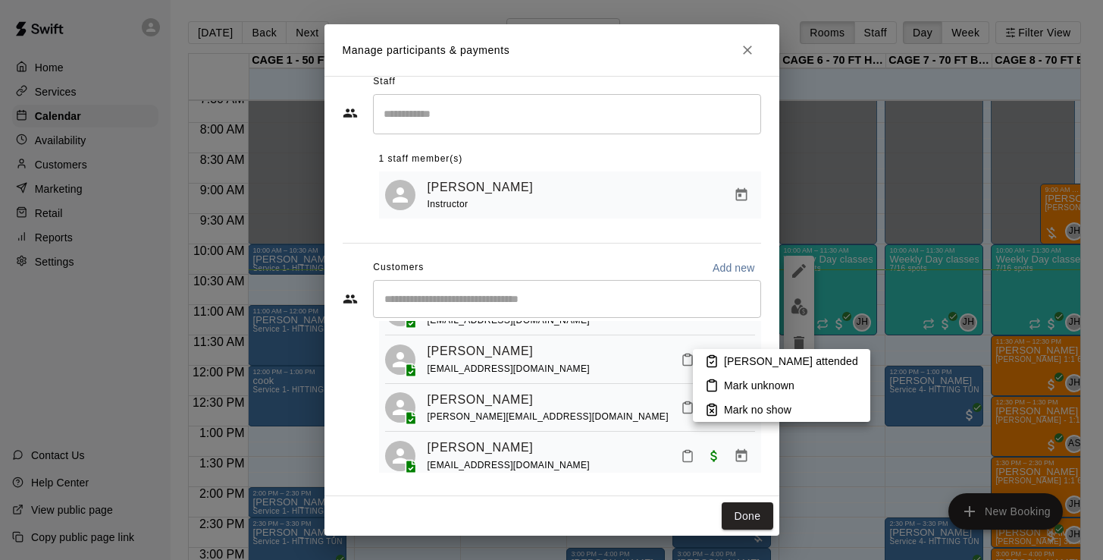
click at [750, 360] on p "[PERSON_NAME] attended" at bounding box center [791, 360] width 134 height 15
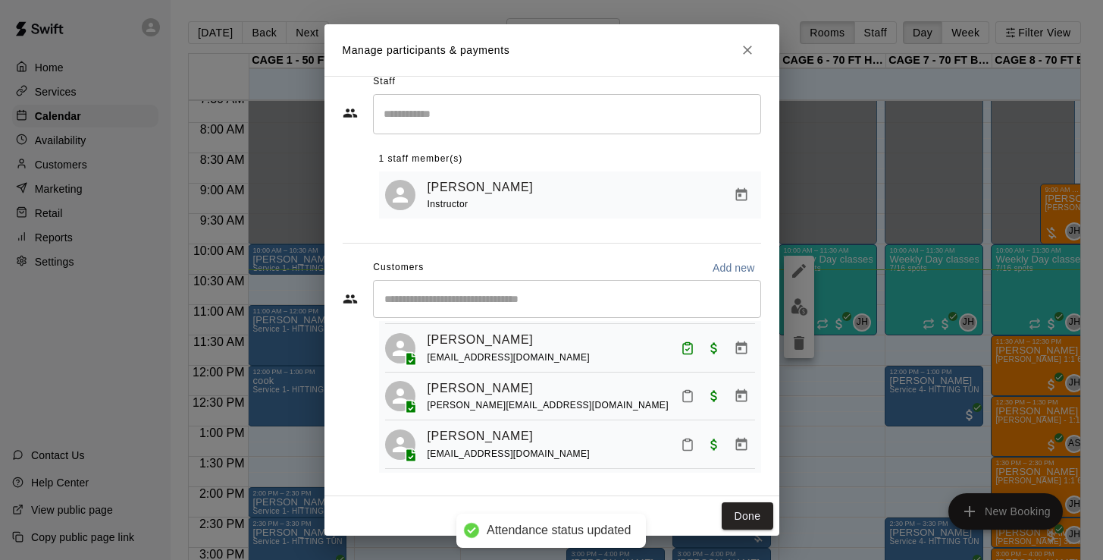
scroll to position [225, 0]
click at [685, 394] on icon "Mark attendance" at bounding box center [688, 397] width 14 height 14
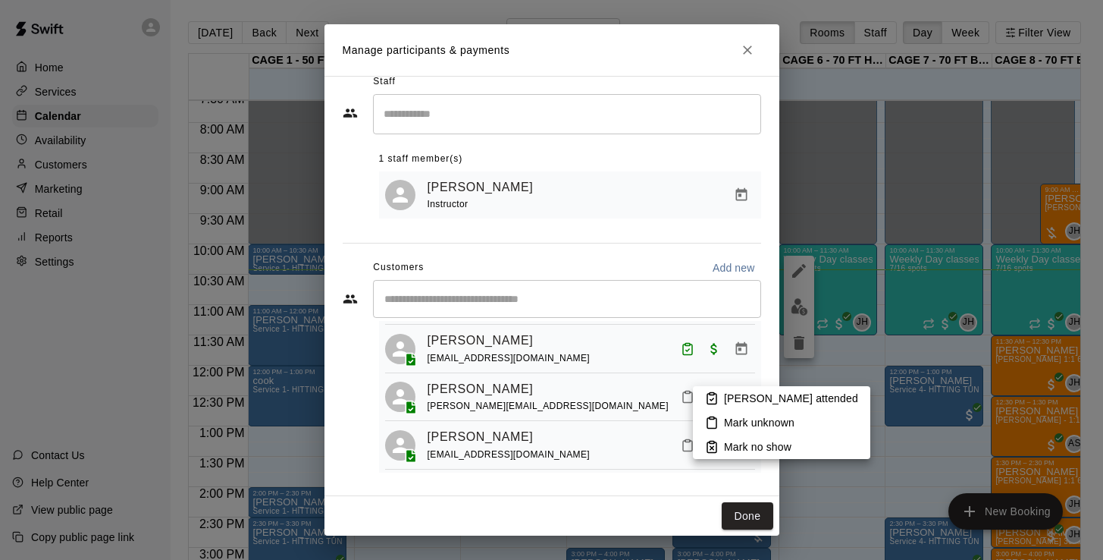
click at [753, 444] on p "Mark no show" at bounding box center [757, 446] width 67 height 15
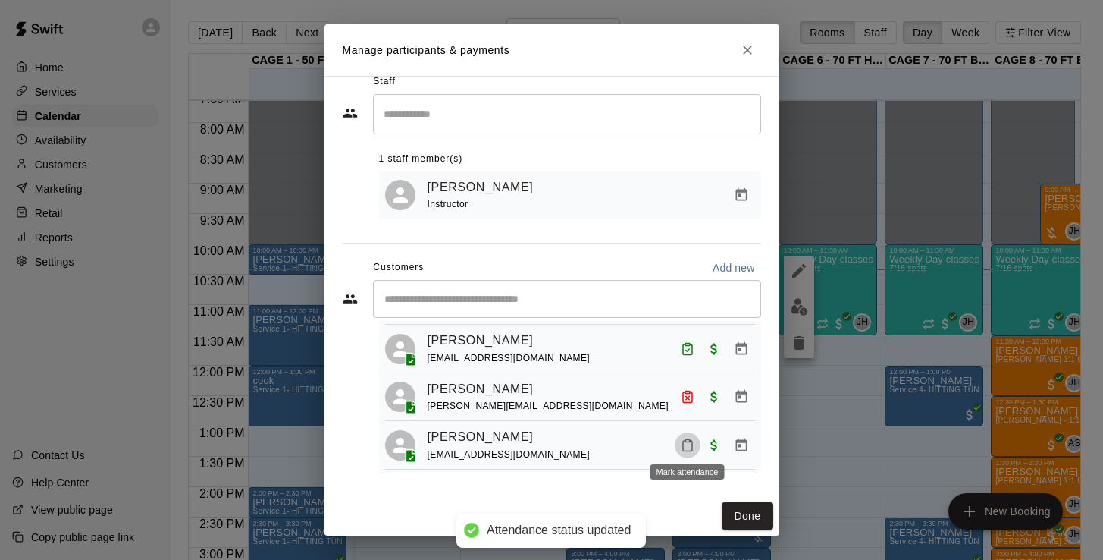
click at [688, 441] on icon "Mark attendance" at bounding box center [688, 445] width 14 height 14
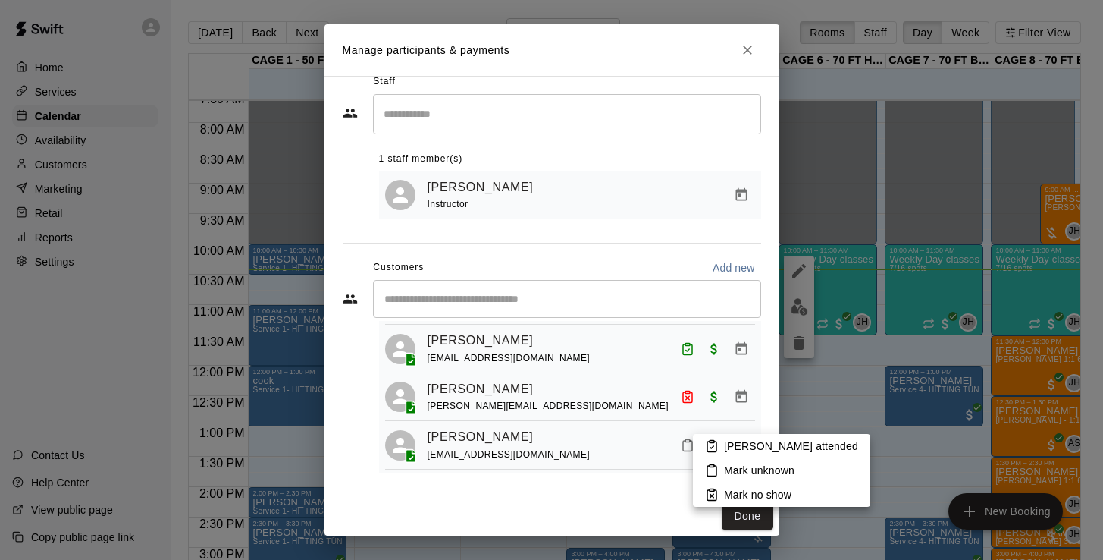
click at [736, 444] on p "[PERSON_NAME] attended" at bounding box center [791, 445] width 134 height 15
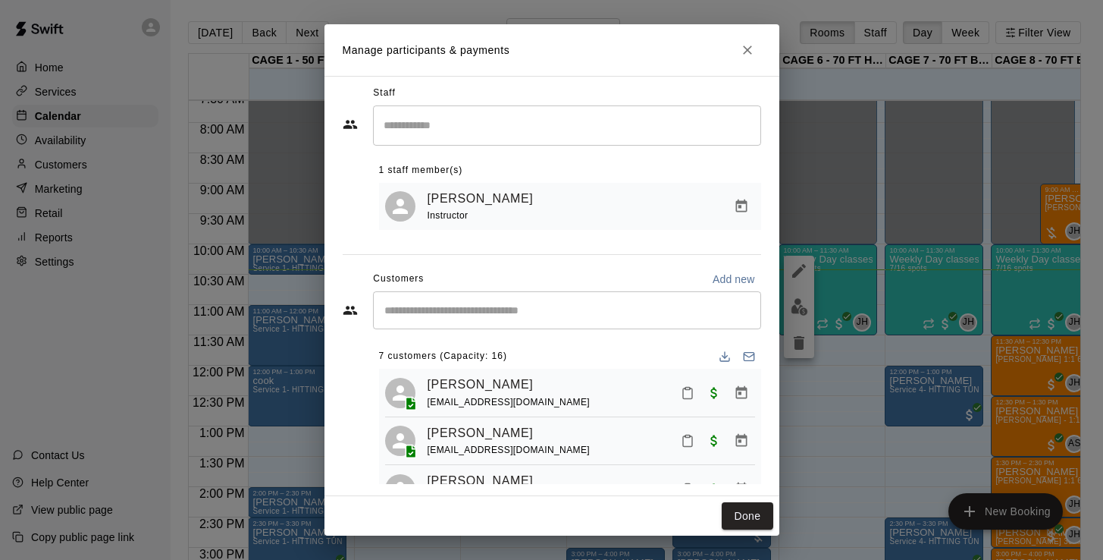
scroll to position [1, 0]
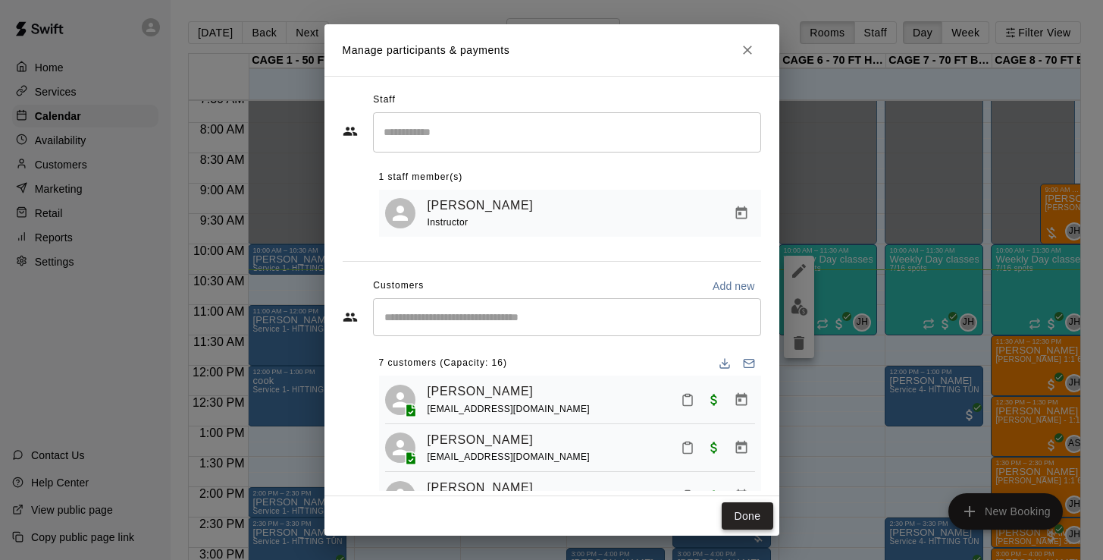
click at [755, 518] on button "Done" at bounding box center [747, 516] width 51 height 28
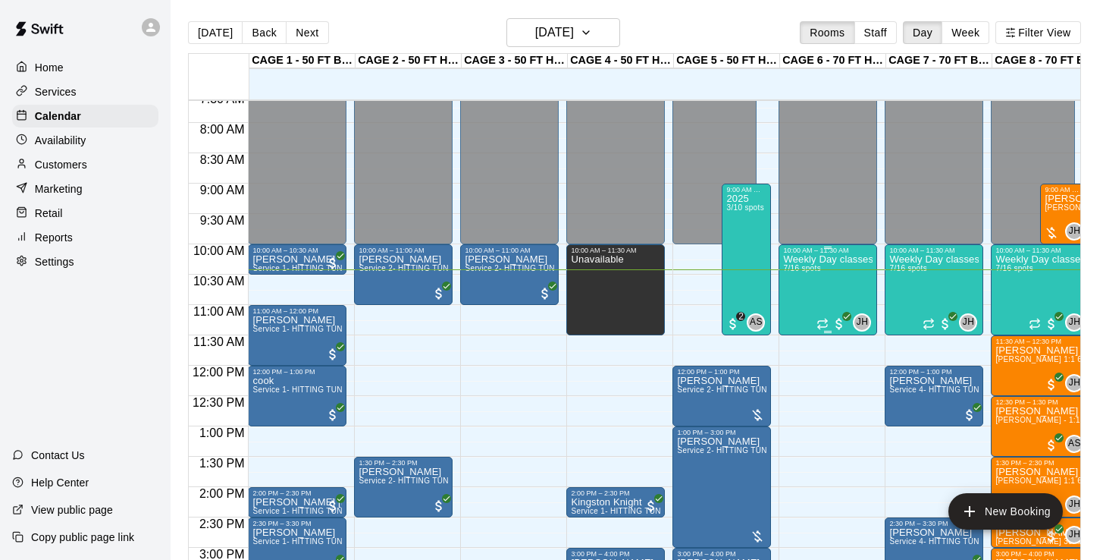
click at [839, 280] on div "Weekly Day classes ( Monday,Wednesday,Friday ) 10:00-11:30 ( monthly packages a…" at bounding box center [827, 534] width 89 height 560
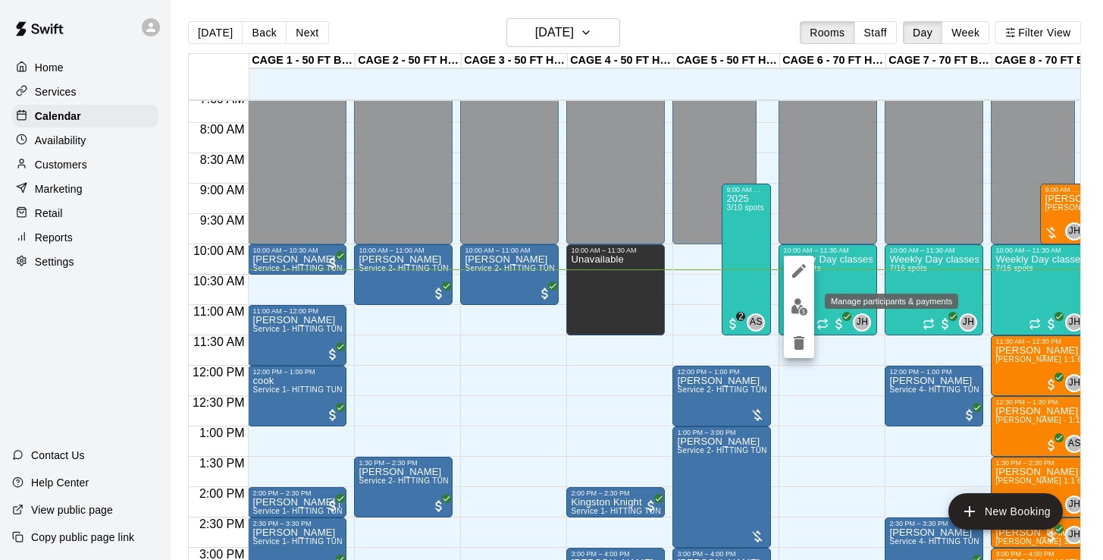
click at [799, 299] on img "edit" at bounding box center [799, 306] width 17 height 17
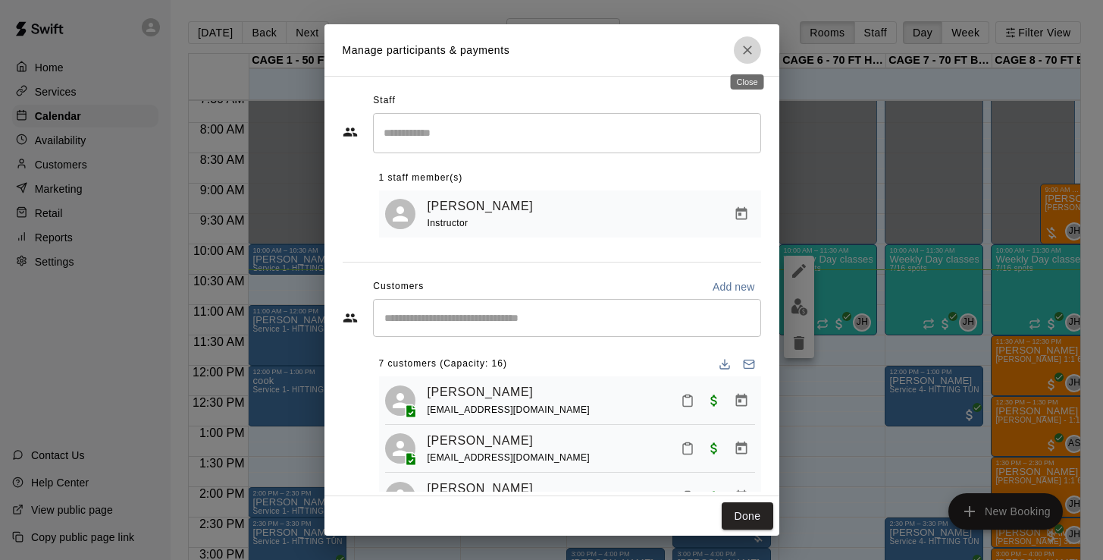
click at [747, 50] on icon "Close" at bounding box center [747, 49] width 9 height 9
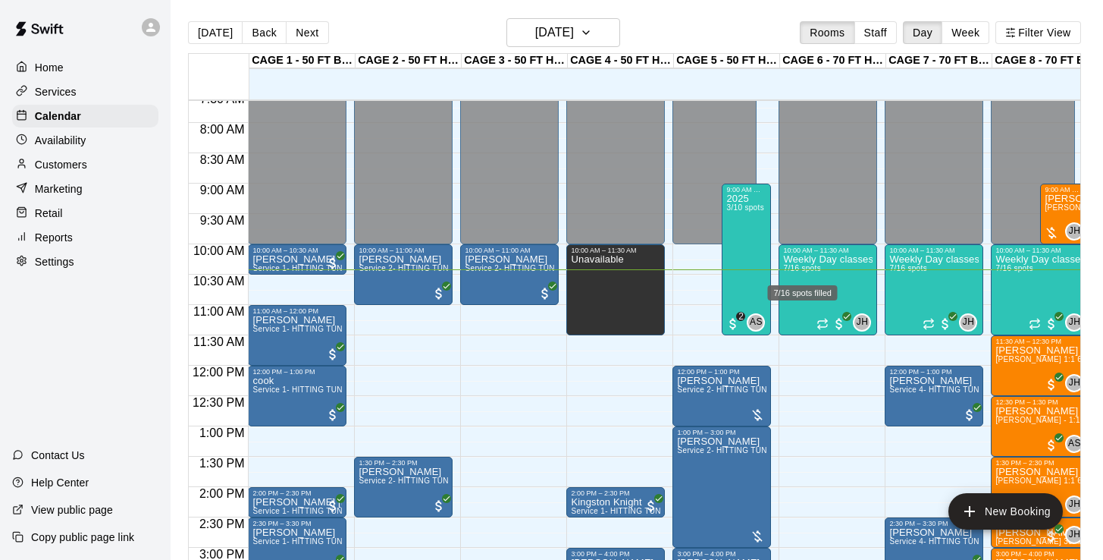
click at [797, 287] on div "7/16 spots filled" at bounding box center [803, 292] width 70 height 15
click at [784, 308] on icon "edit" at bounding box center [783, 300] width 18 height 18
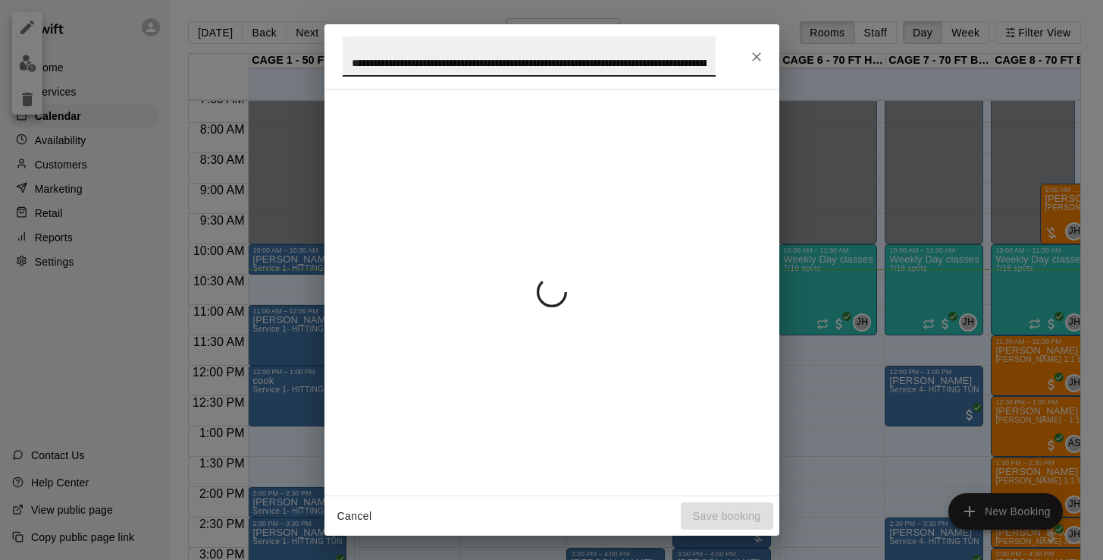
scroll to position [0, 384]
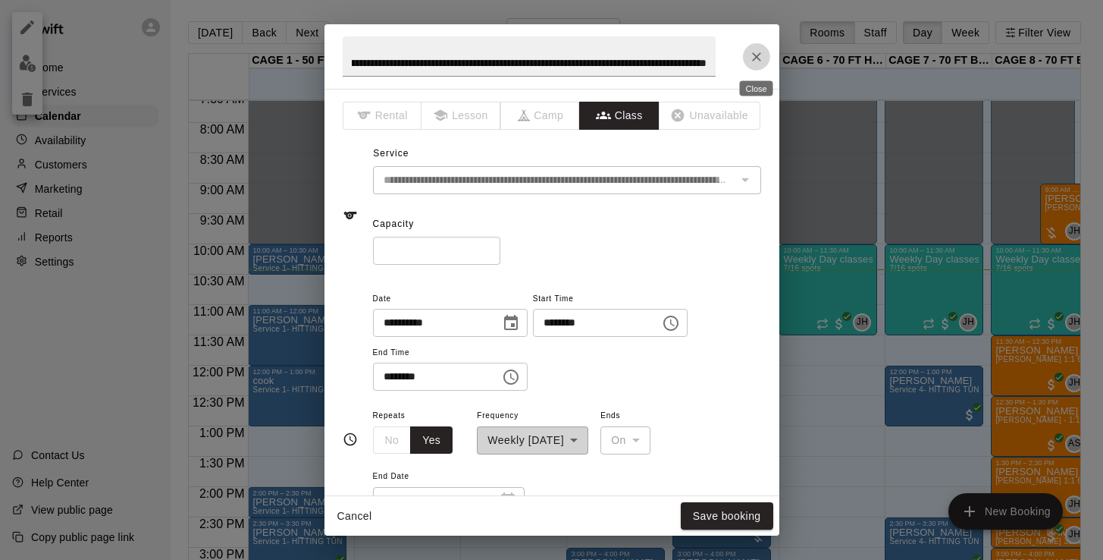
click at [757, 51] on icon "Close" at bounding box center [756, 56] width 15 height 15
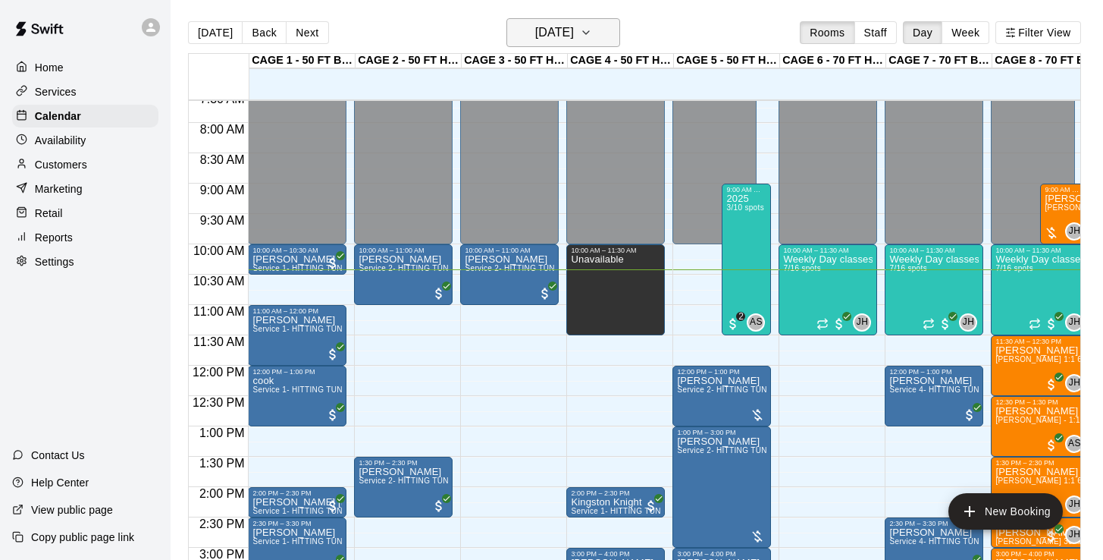
click at [556, 35] on h6 "[DATE]" at bounding box center [554, 32] width 39 height 21
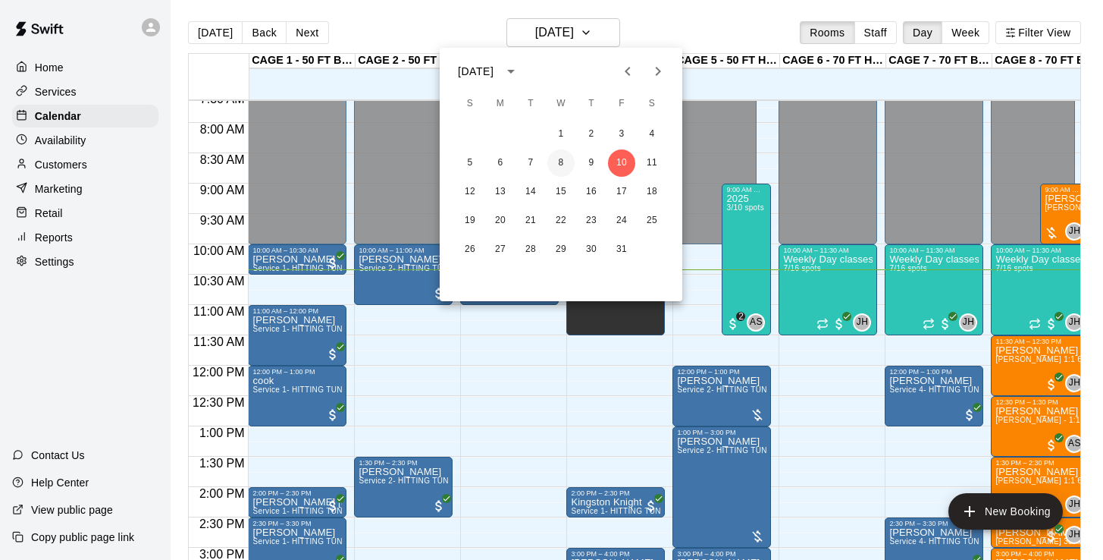
click at [562, 168] on button "8" at bounding box center [560, 162] width 27 height 27
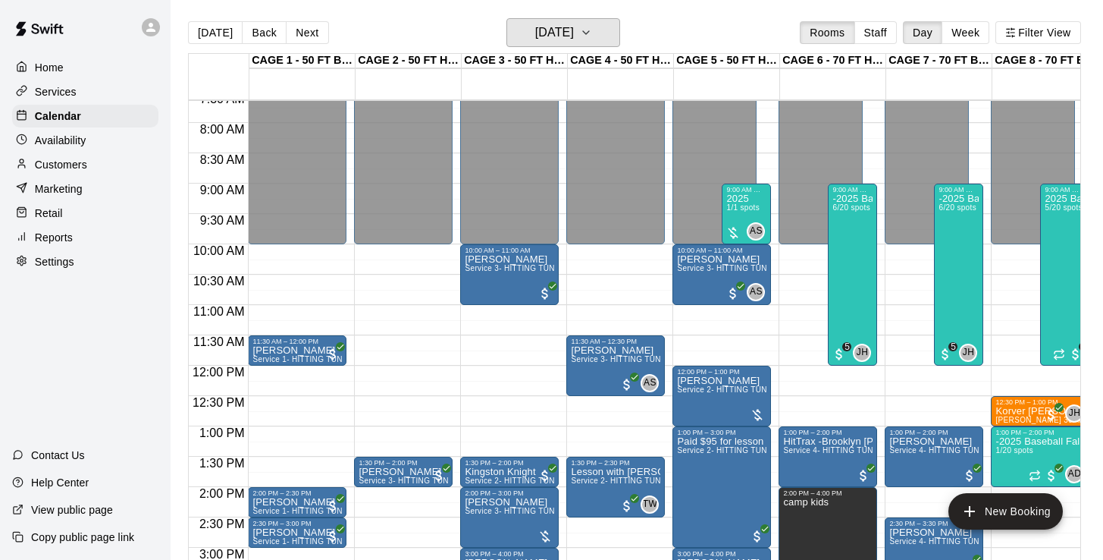
scroll to position [475, 0]
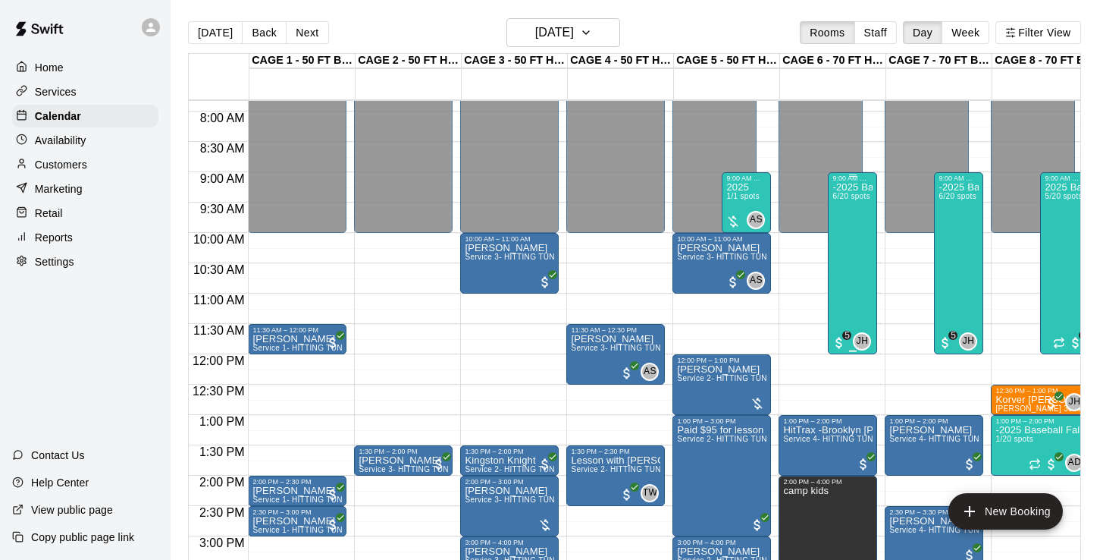
click at [853, 246] on div "-2025 Baseball Fall Break camp ( half day options ) 9am to 12:00 or 1:00 to 4:0…" at bounding box center [852, 462] width 40 height 560
click at [845, 234] on img "edit" at bounding box center [848, 234] width 17 height 17
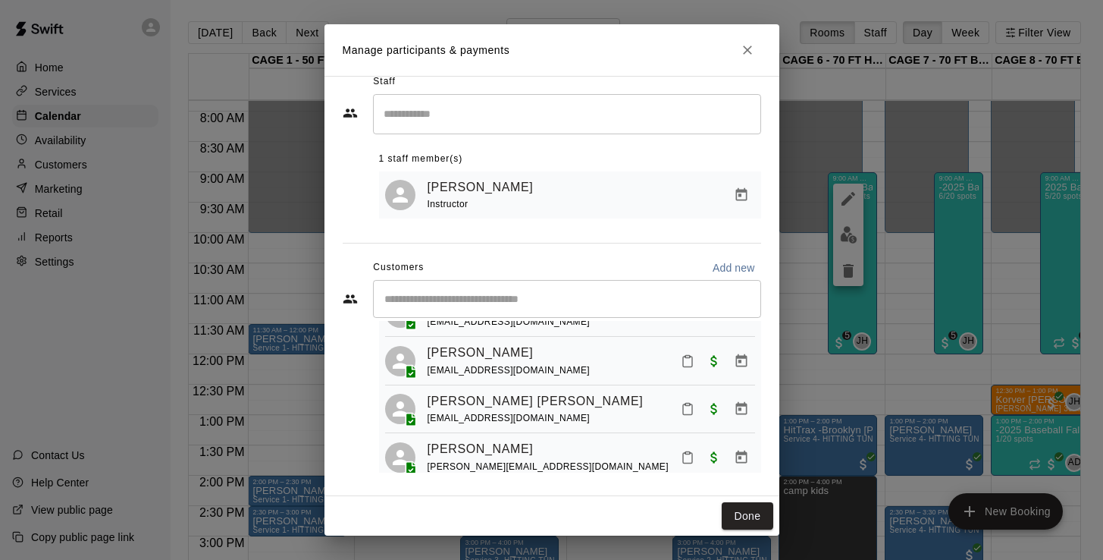
scroll to position [121, 0]
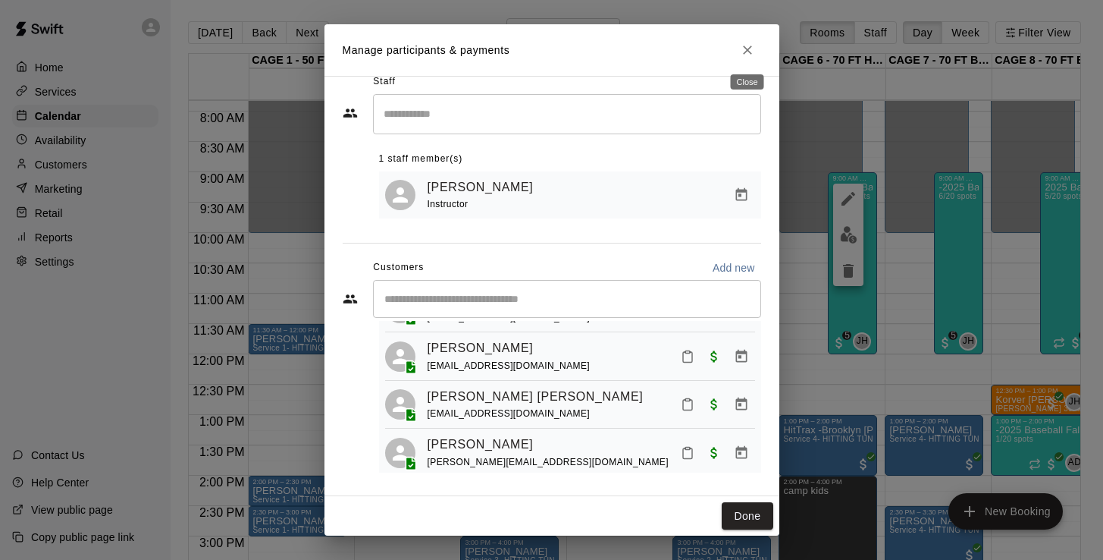
click at [742, 58] on button "Close" at bounding box center [747, 49] width 27 height 27
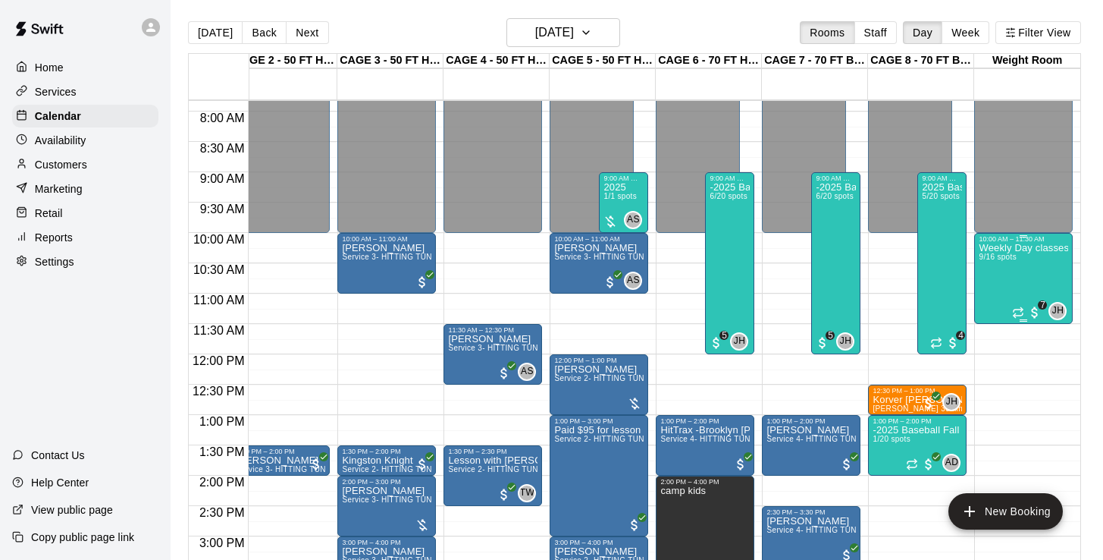
scroll to position [0, 124]
click at [1042, 284] on div "Weekly Day classes ( Monday,Wednesday,Friday ) 10:00-11:30 ( monthly packages a…" at bounding box center [1023, 523] width 89 height 560
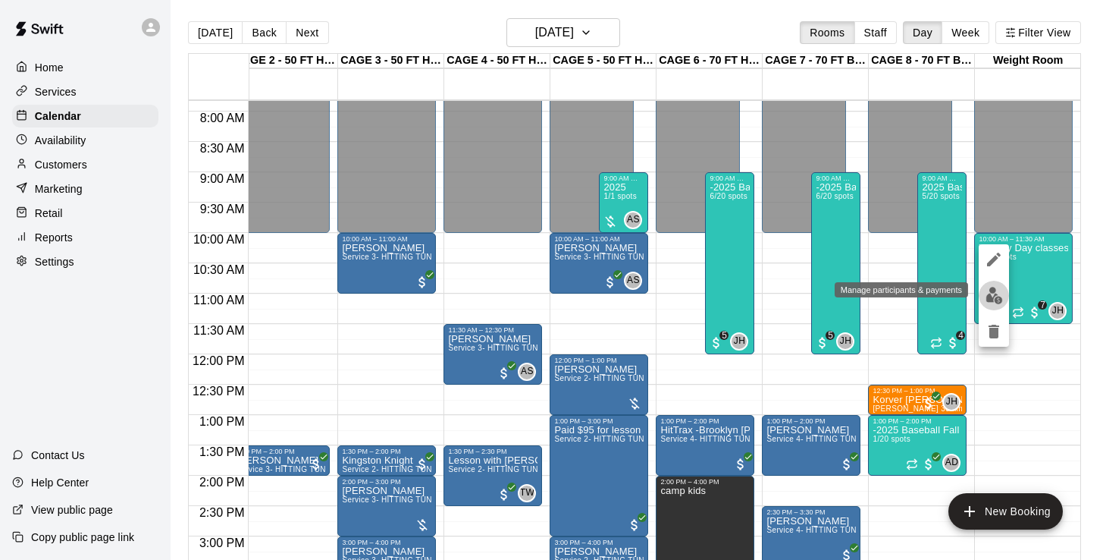
click at [996, 292] on img "edit" at bounding box center [994, 295] width 17 height 17
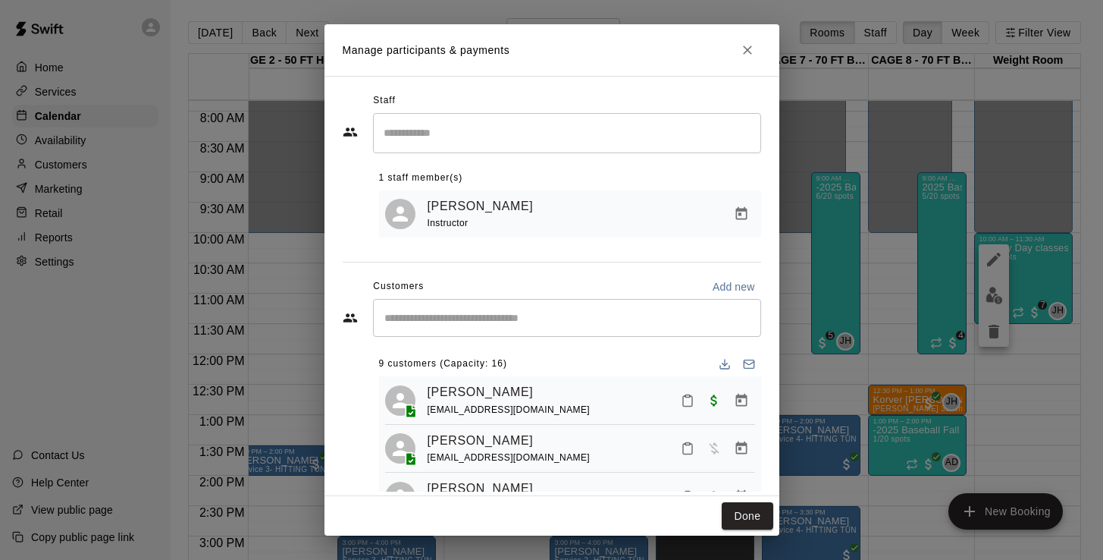
scroll to position [0, 0]
click at [756, 52] on button "Close" at bounding box center [747, 49] width 27 height 27
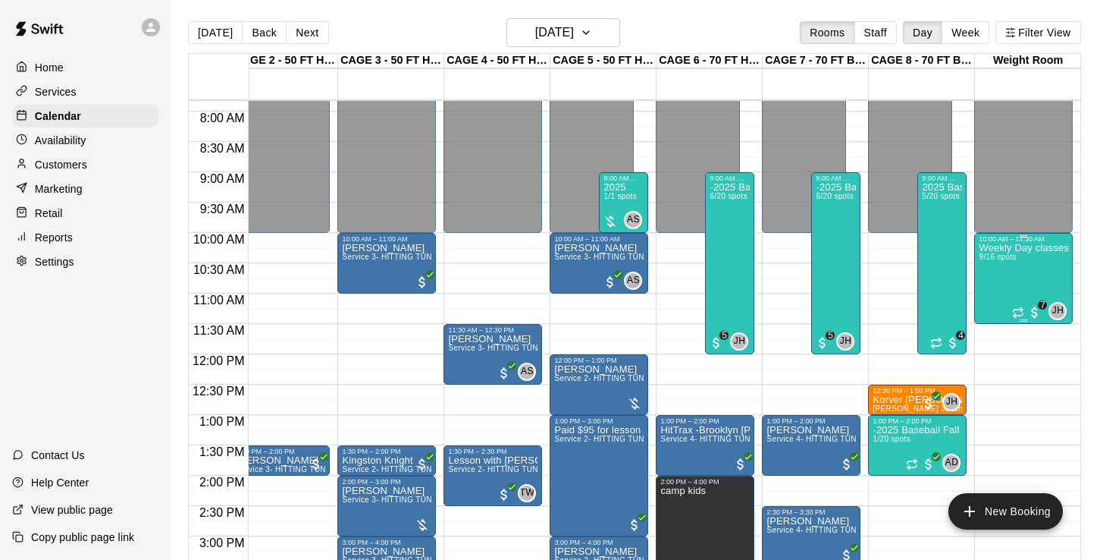
click at [1008, 285] on div "Weekly Day classes ( Monday,Wednesday,Friday ) 10:00-11:30 ( monthly packages a…" at bounding box center [1023, 523] width 89 height 560
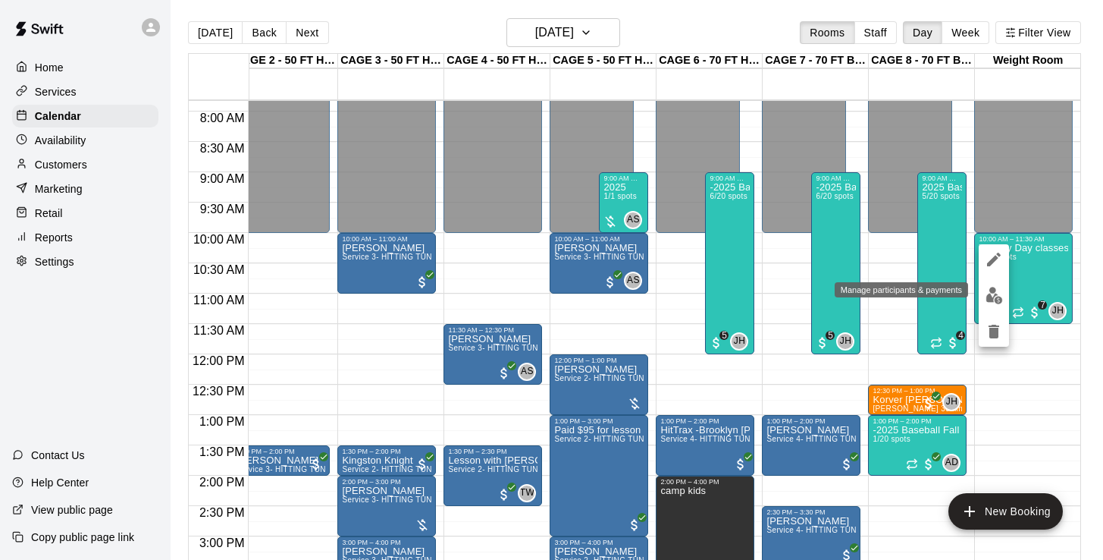
click at [992, 297] on img "edit" at bounding box center [994, 295] width 17 height 17
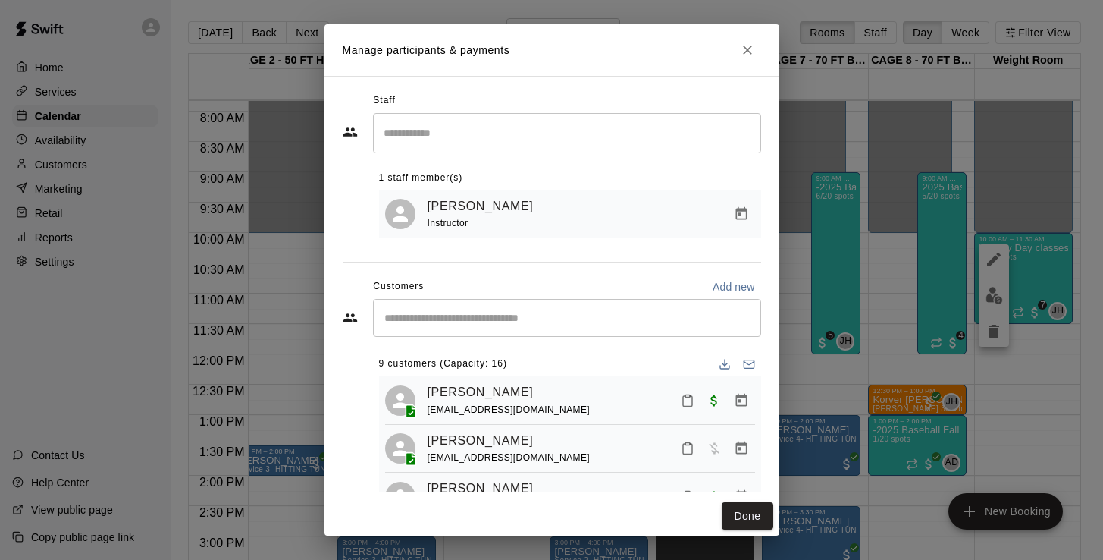
click at [737, 59] on h2 "Manage participants & payments" at bounding box center [551, 50] width 455 height 52
click at [755, 39] on button "Close" at bounding box center [747, 49] width 27 height 27
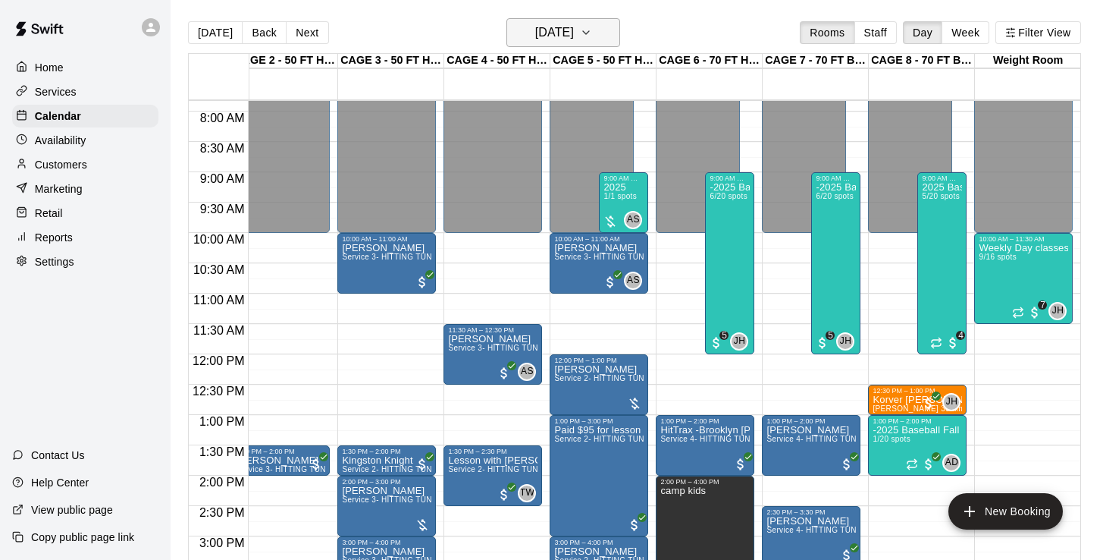
click at [566, 39] on h6 "Wednesday Oct 08" at bounding box center [554, 32] width 39 height 21
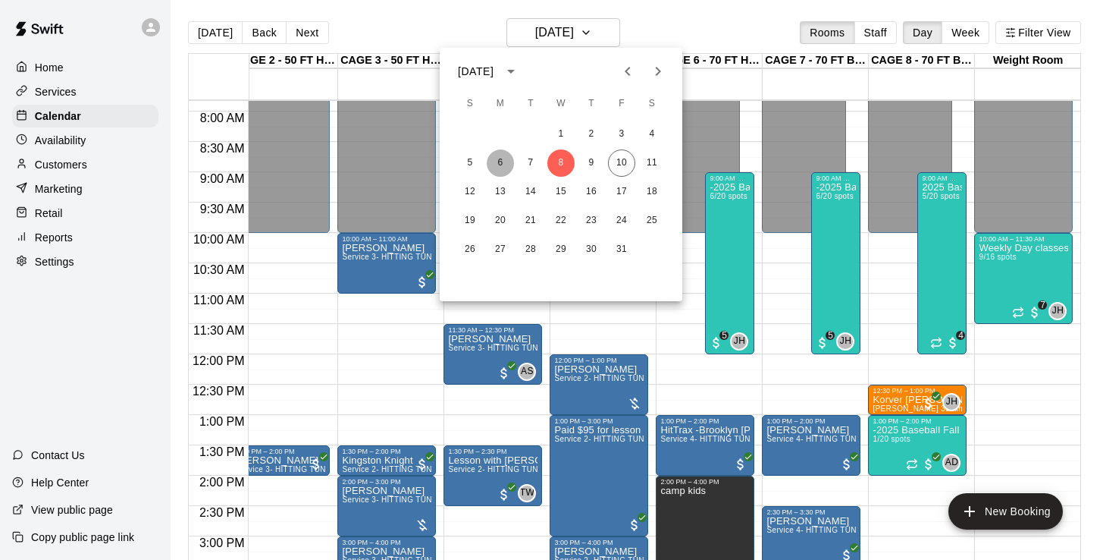
click at [494, 169] on button "6" at bounding box center [500, 162] width 27 height 27
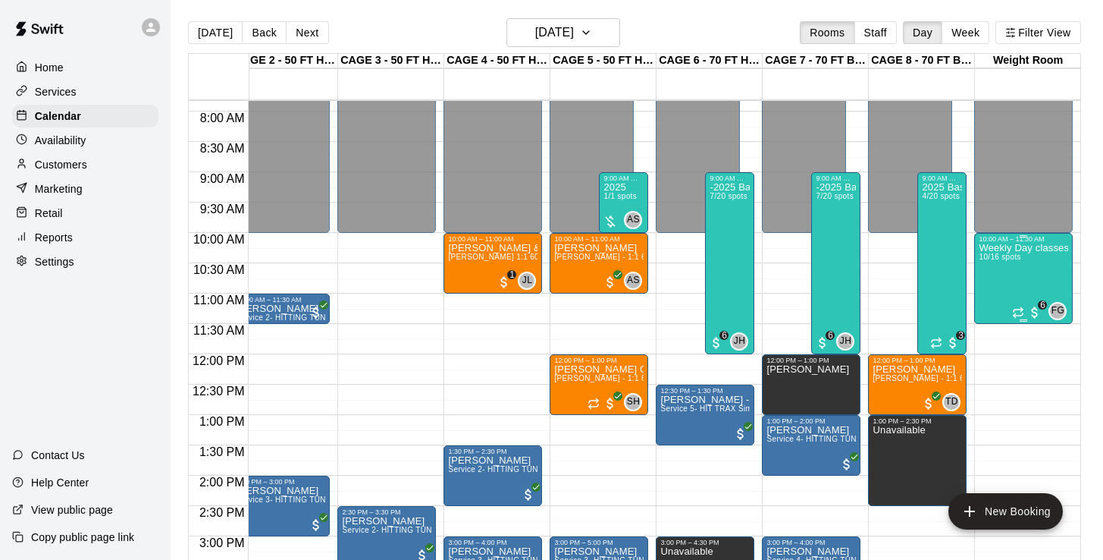
click at [1024, 285] on div "Weekly Day classes ( Monday,Wednesday,Friday ) 10:00-11:30 ( monthly packages a…" at bounding box center [1023, 523] width 89 height 560
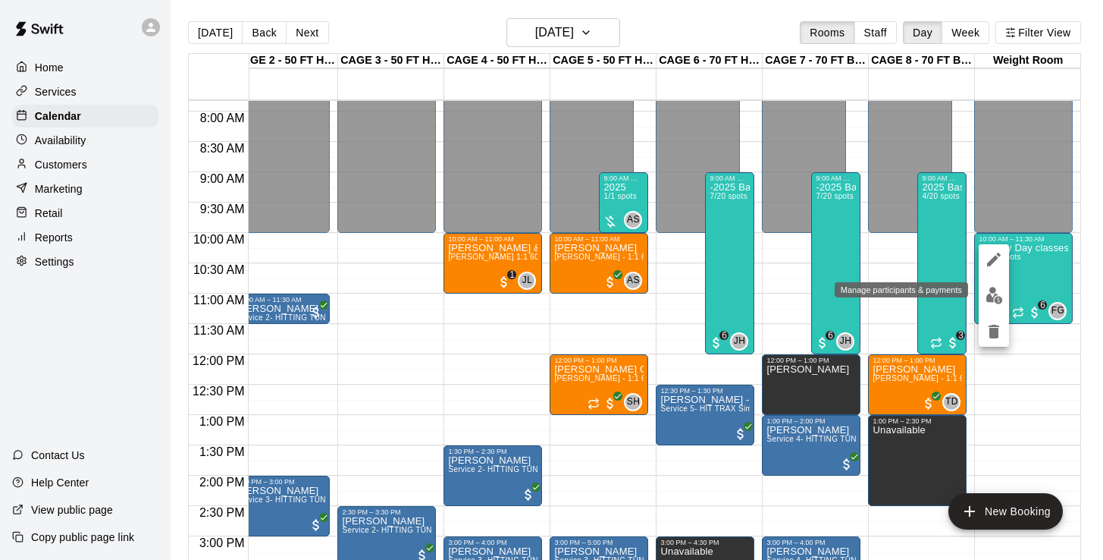
click at [1002, 295] on img "edit" at bounding box center [994, 295] width 17 height 17
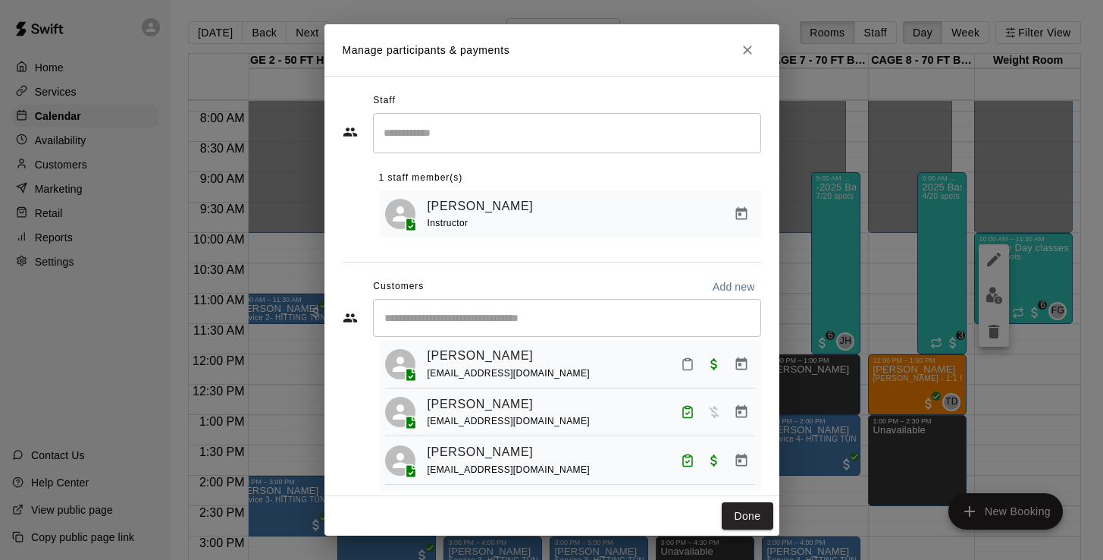
scroll to position [148, 0]
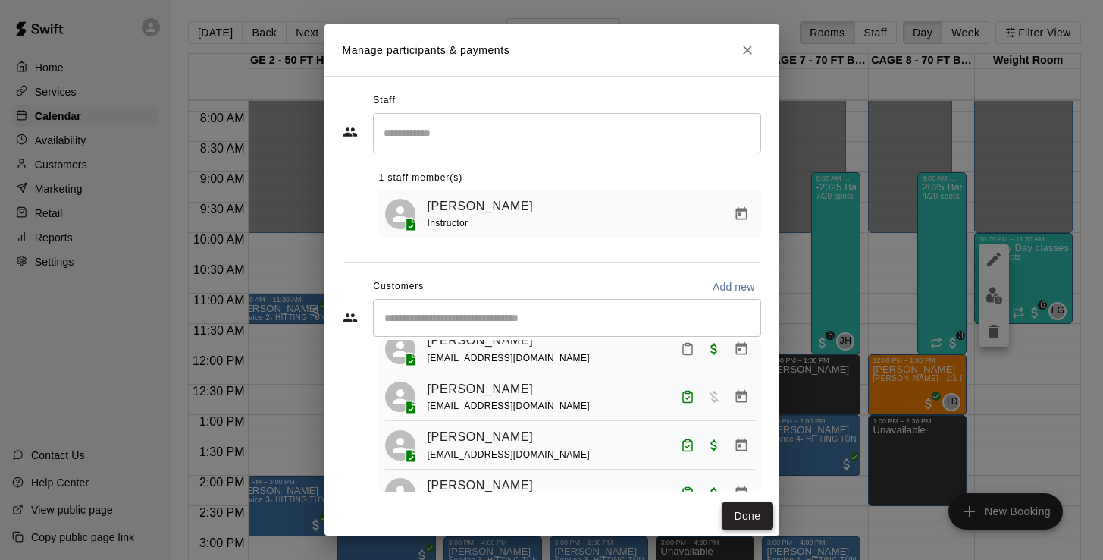
click at [745, 521] on button "Done" at bounding box center [747, 516] width 51 height 28
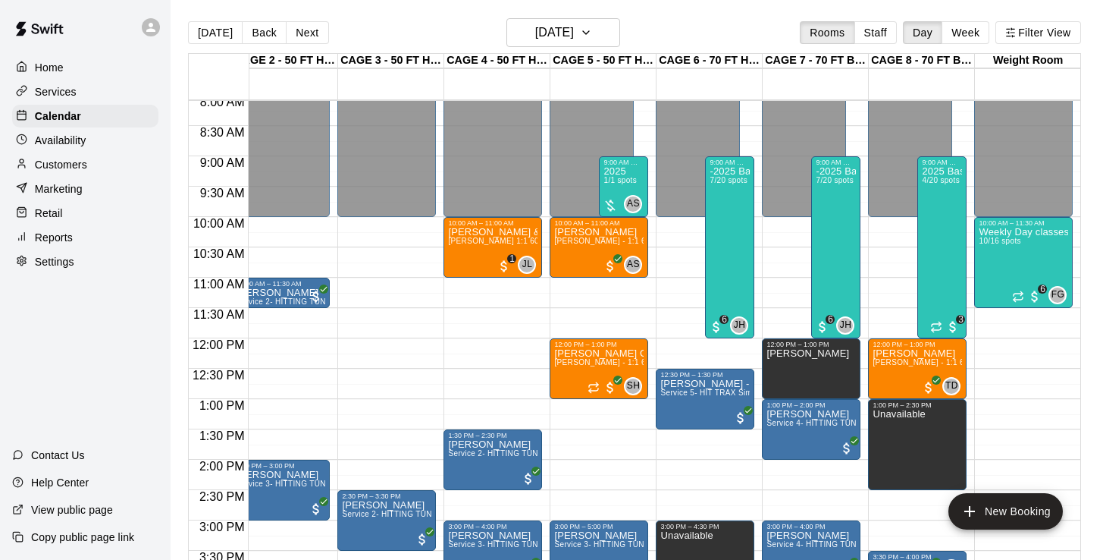
scroll to position [0, 122]
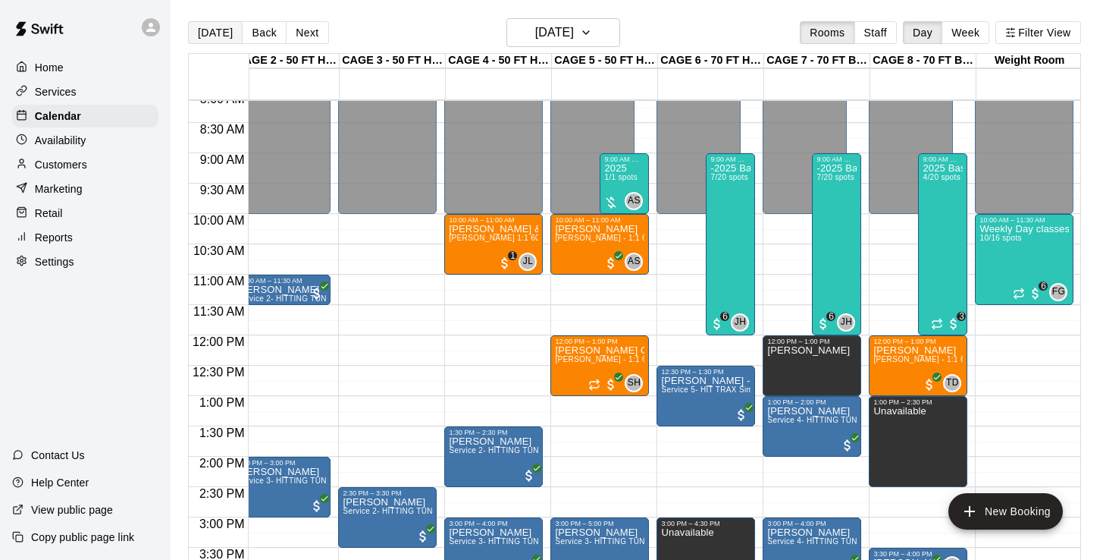
click at [203, 32] on button "[DATE]" at bounding box center [215, 32] width 55 height 23
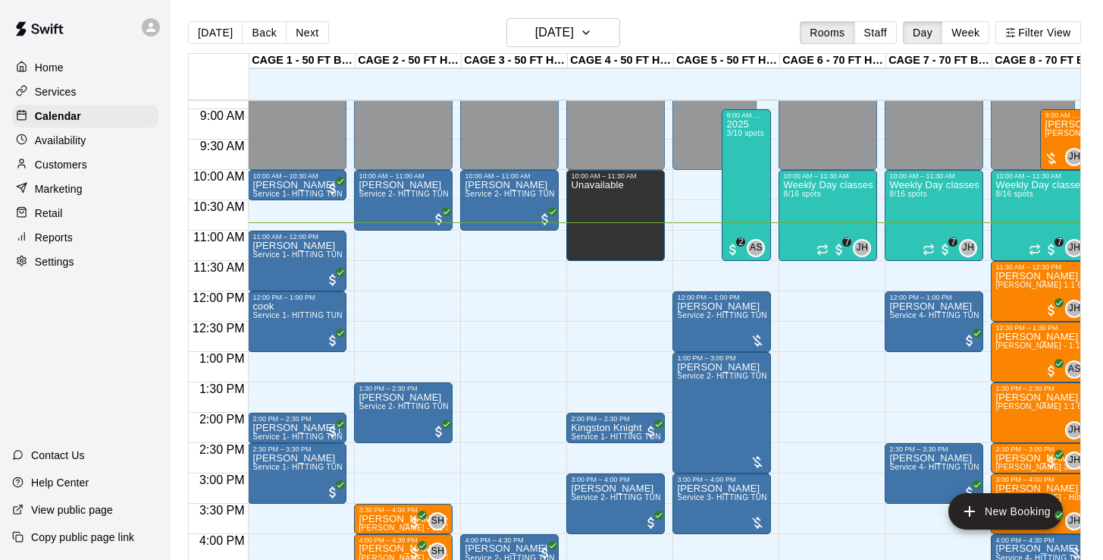
scroll to position [512, 0]
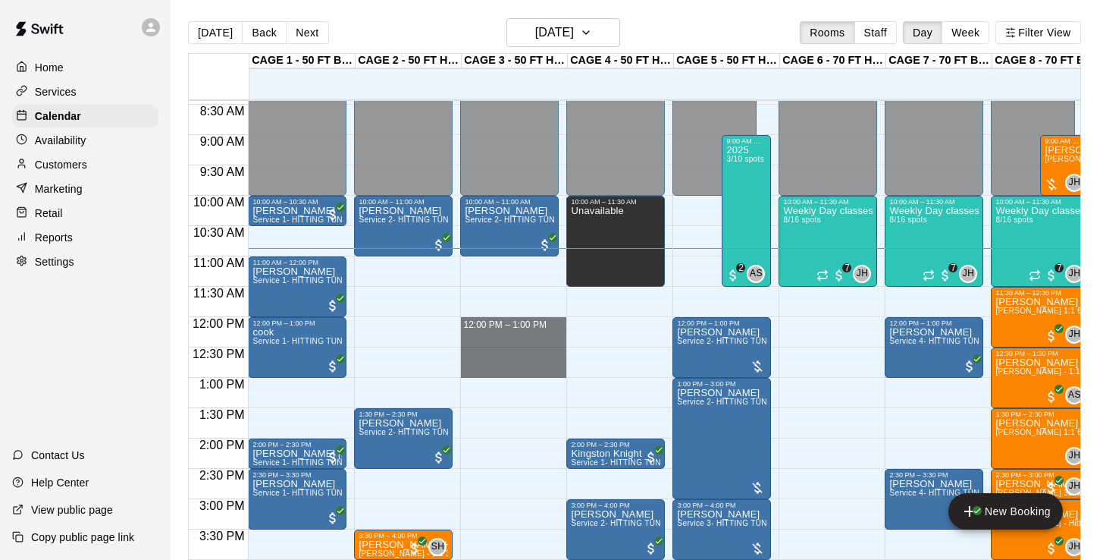
drag, startPoint x: 491, startPoint y: 321, endPoint x: 496, endPoint y: 368, distance: 47.3
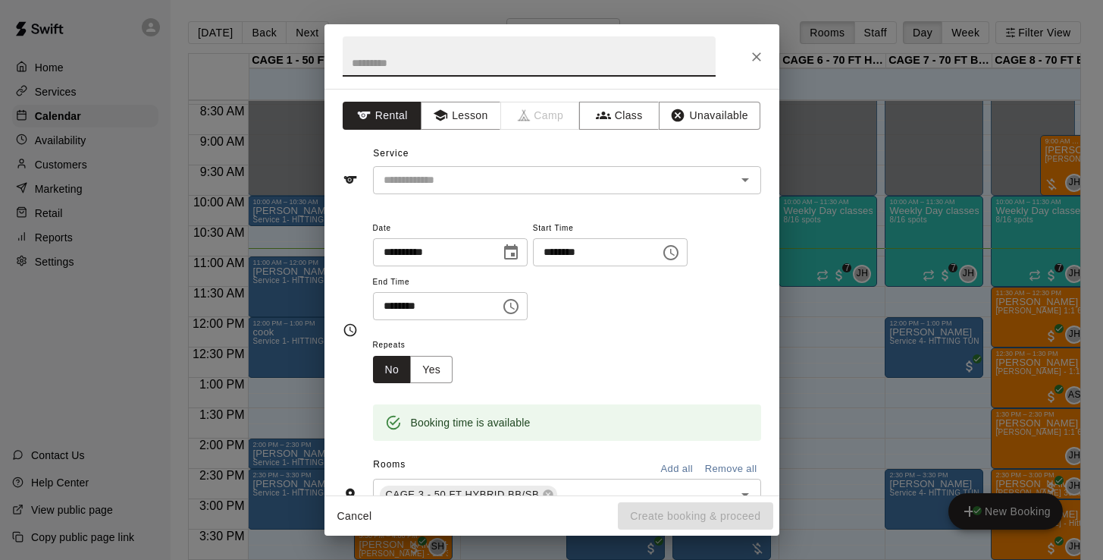
click at [462, 65] on input "text" at bounding box center [529, 56] width 373 height 40
type input "******"
drag, startPoint x: 462, startPoint y: 65, endPoint x: 480, endPoint y: 178, distance: 114.4
click at [480, 178] on input "text" at bounding box center [545, 180] width 334 height 19
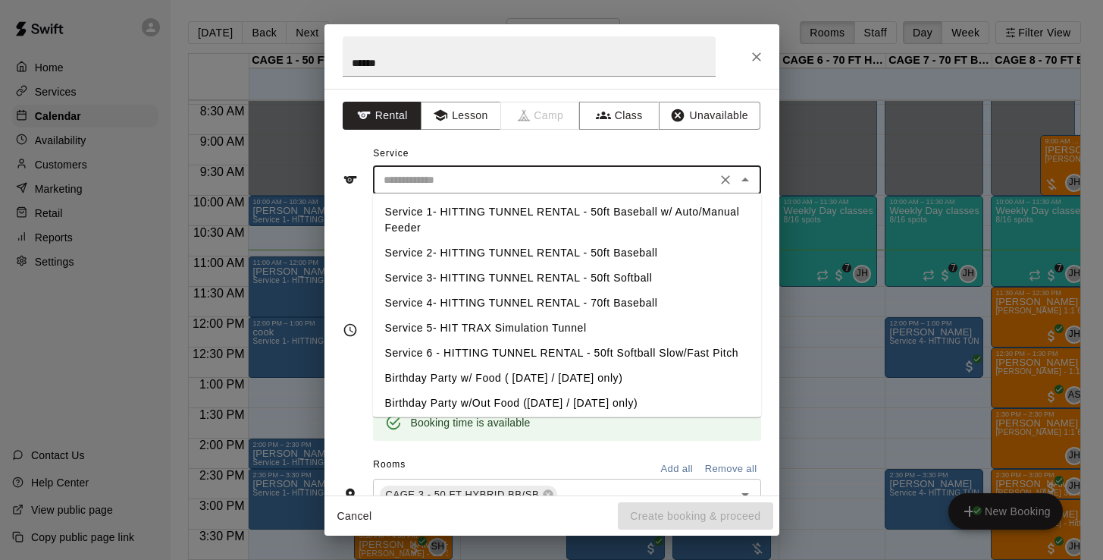
click at [523, 255] on li "Service 2- HITTING TUNNEL RENTAL - 50ft Baseball" at bounding box center [567, 252] width 388 height 25
type input "**********"
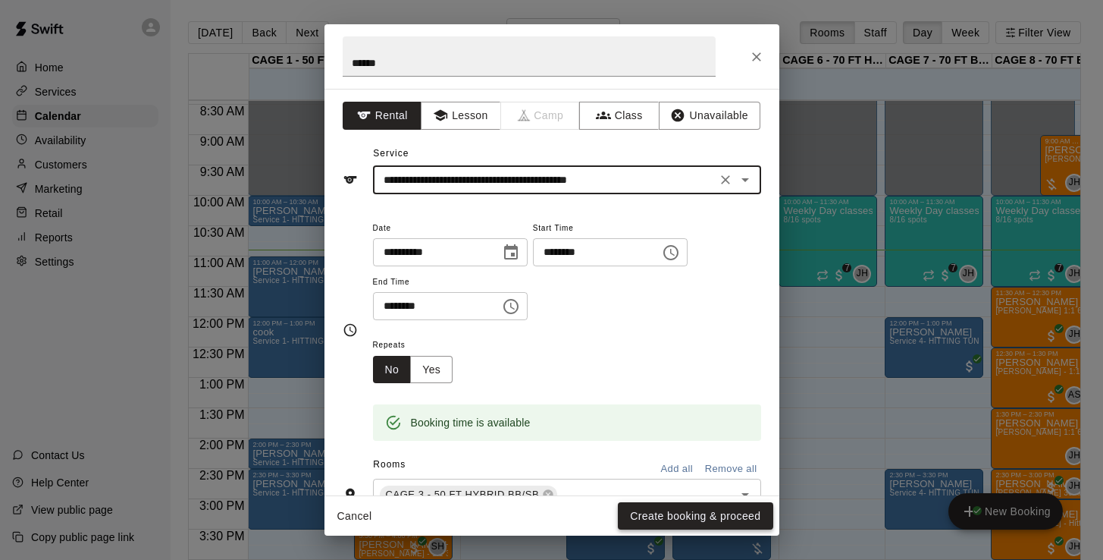
click at [698, 516] on button "Create booking & proceed" at bounding box center [695, 516] width 155 height 28
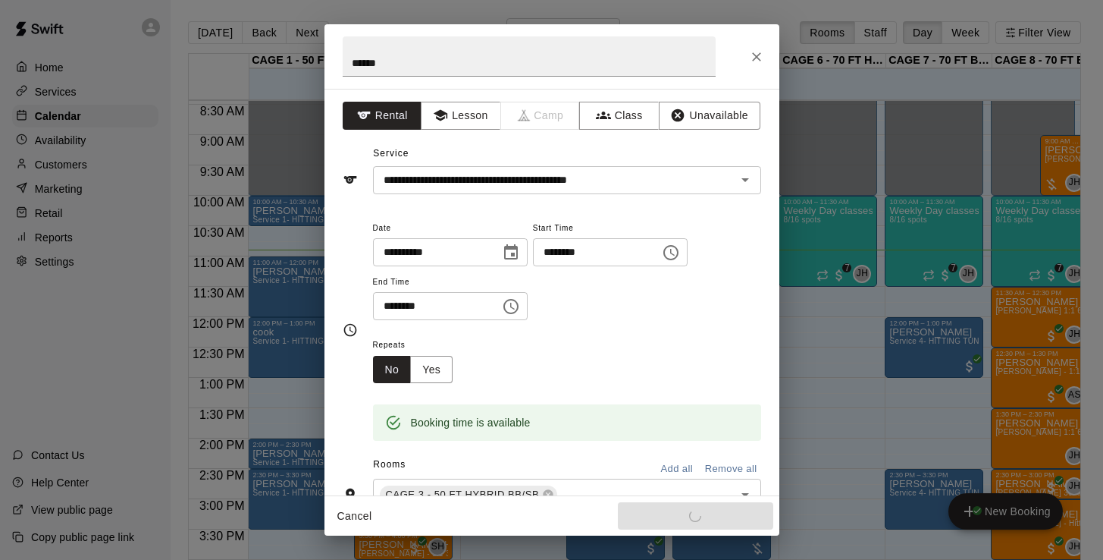
click at [698, 516] on div "Cancel Create booking & proceed" at bounding box center [551, 516] width 455 height 40
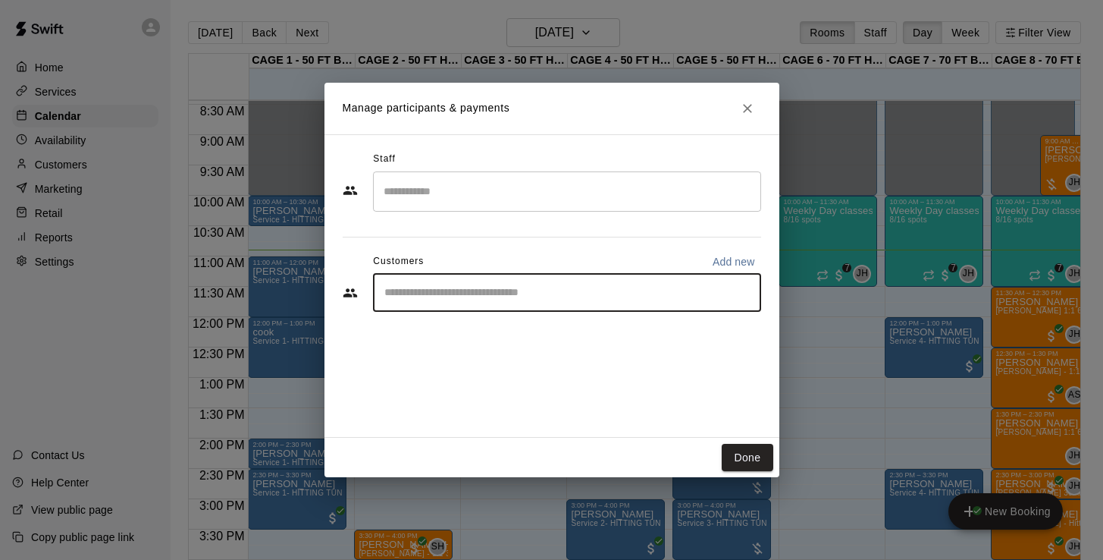
click at [552, 295] on input "Start typing to search customers..." at bounding box center [567, 292] width 375 height 15
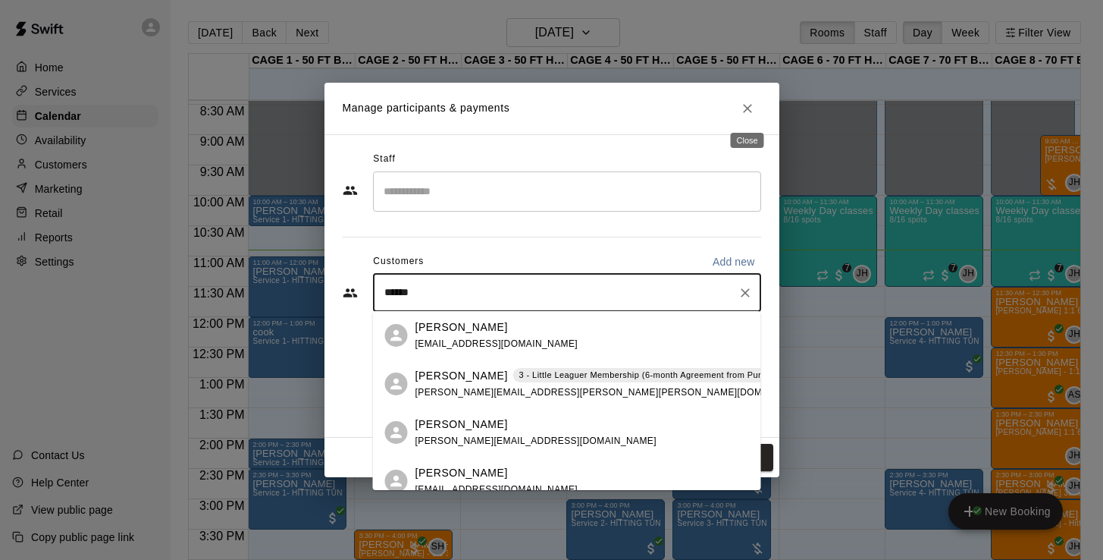
type input "******"
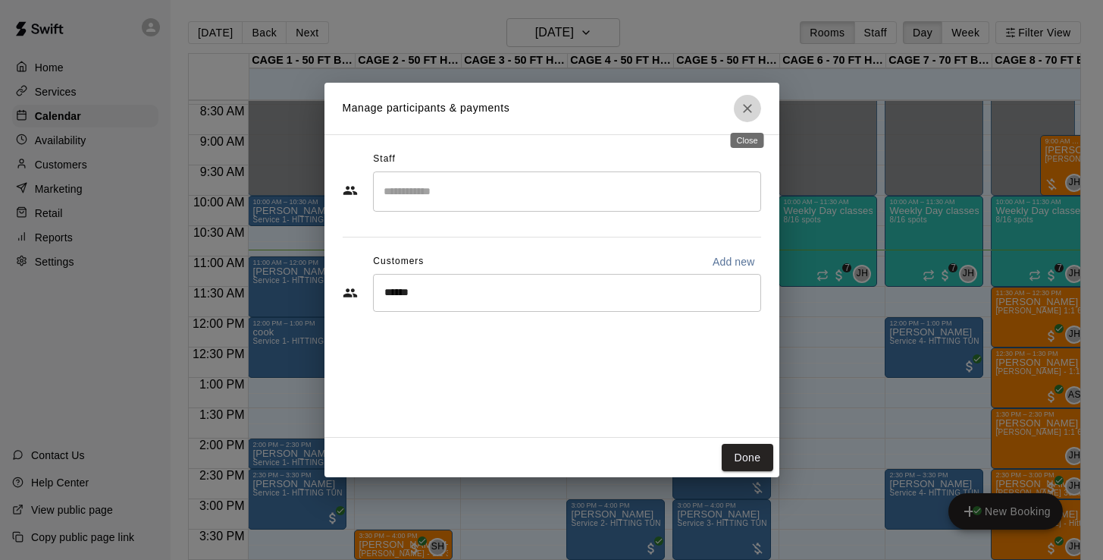
click at [750, 107] on icon "Close" at bounding box center [747, 108] width 15 height 15
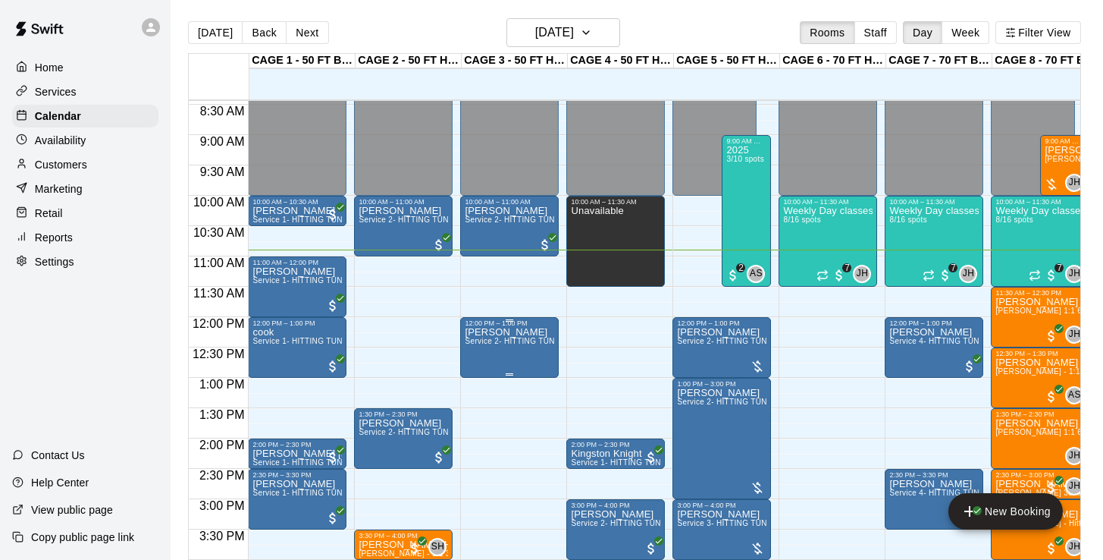
click at [483, 375] on img "edit" at bounding box center [480, 379] width 17 height 17
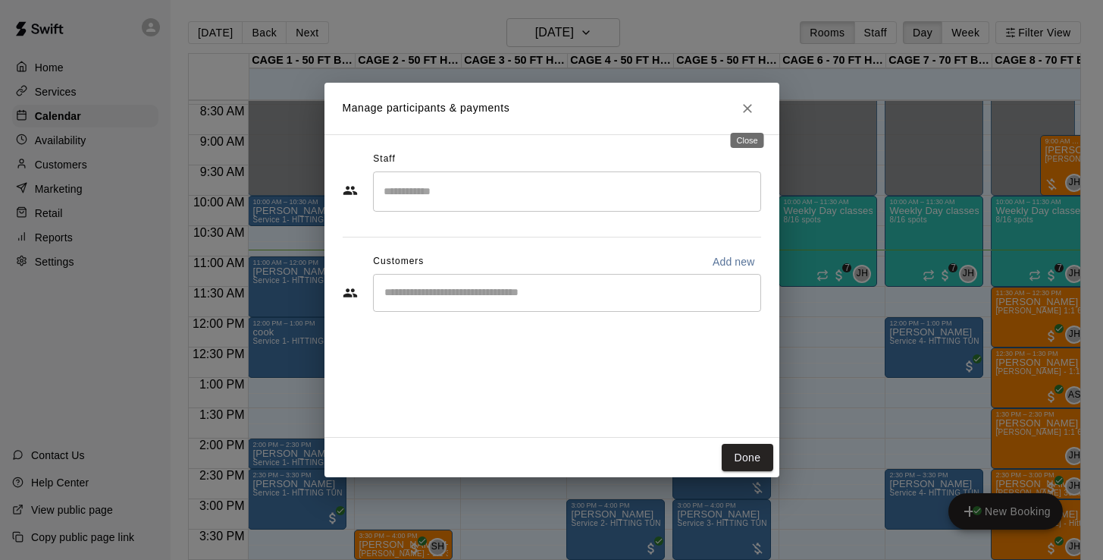
click at [748, 113] on icon "Close" at bounding box center [747, 108] width 15 height 15
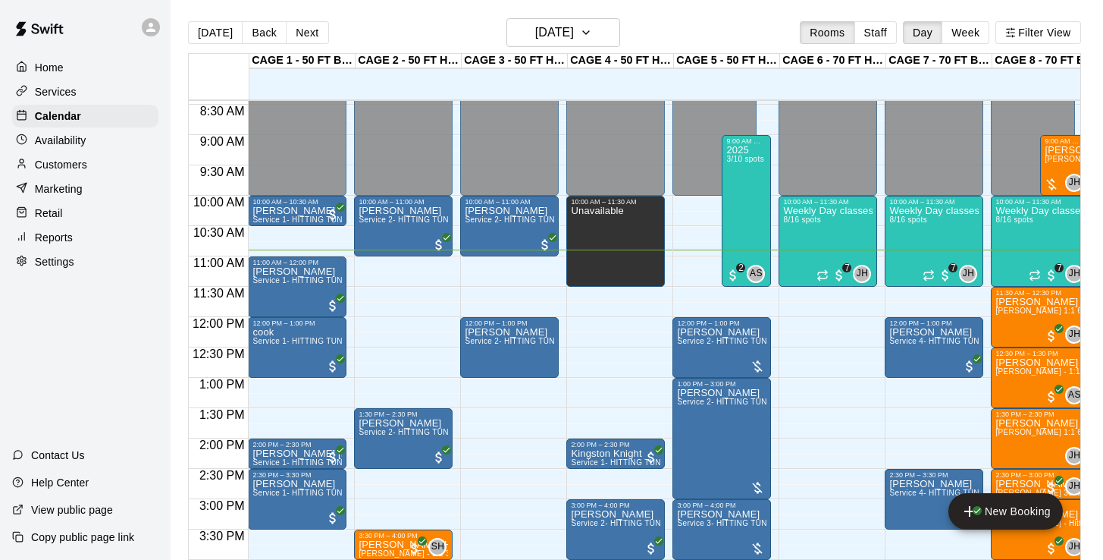
click at [64, 161] on p "Customers" at bounding box center [61, 164] width 52 height 15
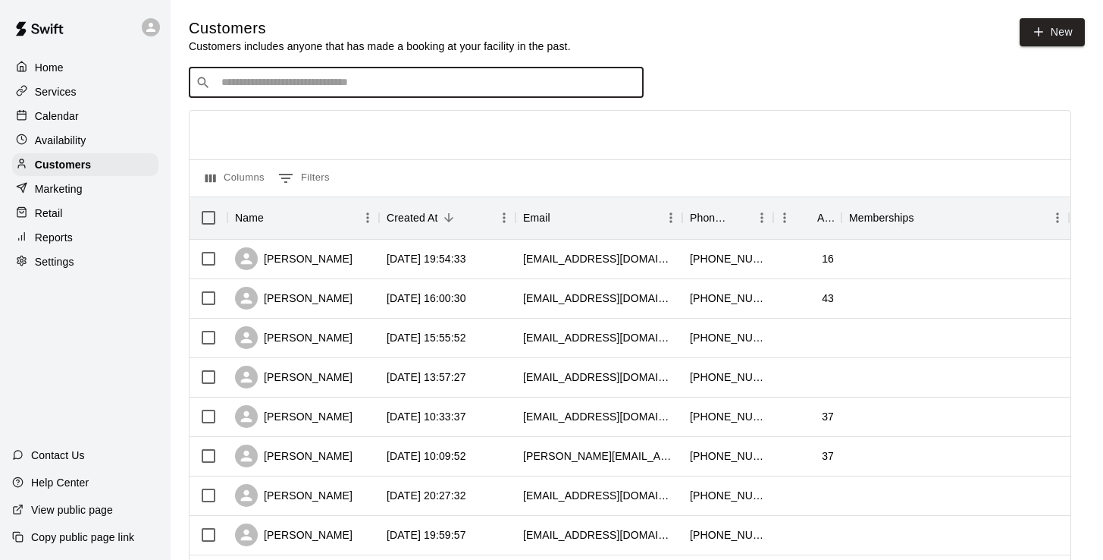
click at [328, 84] on input "Search customers by name or email" at bounding box center [427, 82] width 420 height 15
type input "******"
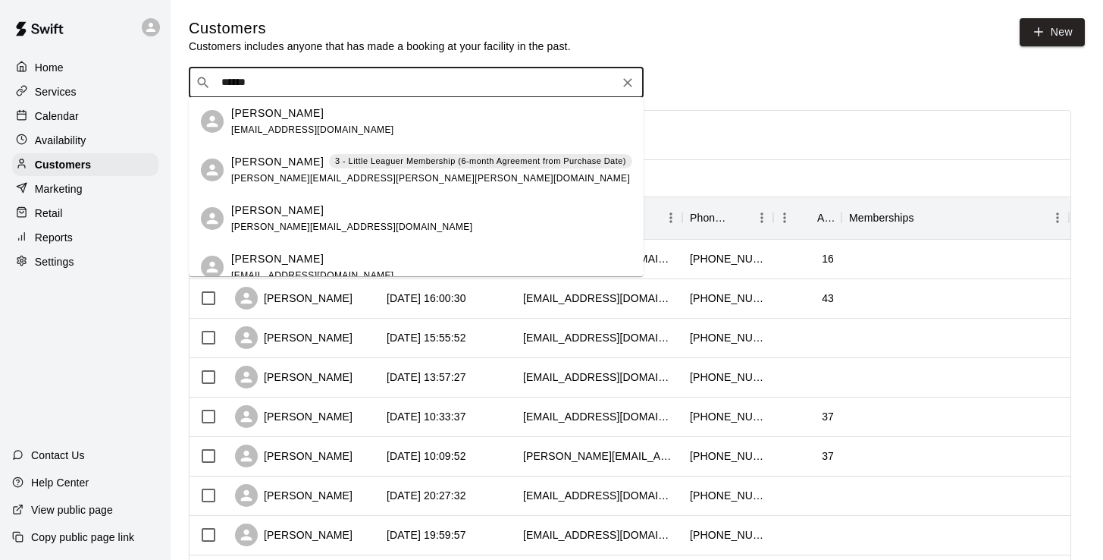
click at [257, 165] on p "Kyle Butler" at bounding box center [277, 162] width 92 height 16
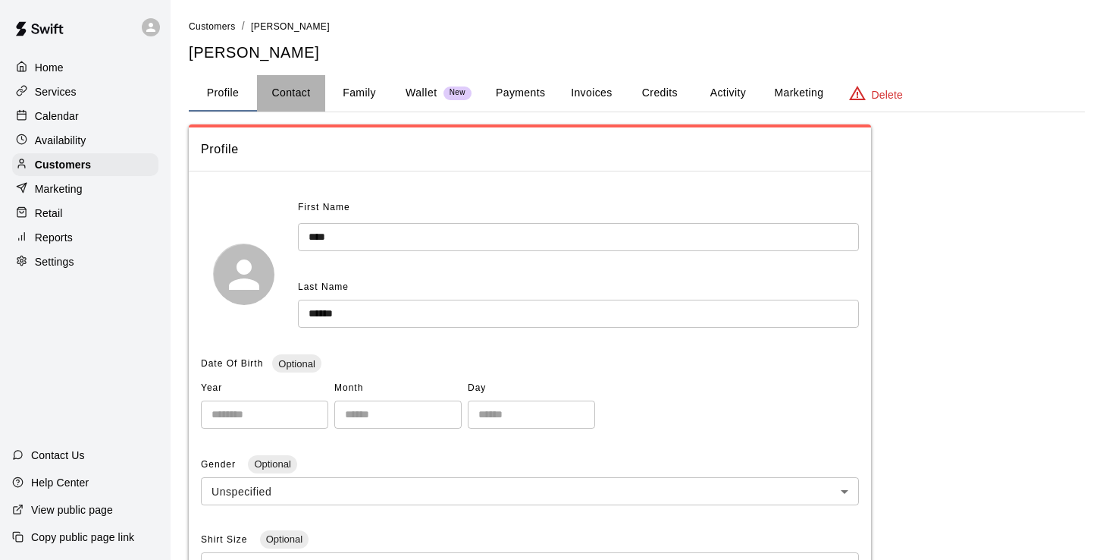
click at [303, 93] on button "Contact" at bounding box center [291, 93] width 68 height 36
select select "**"
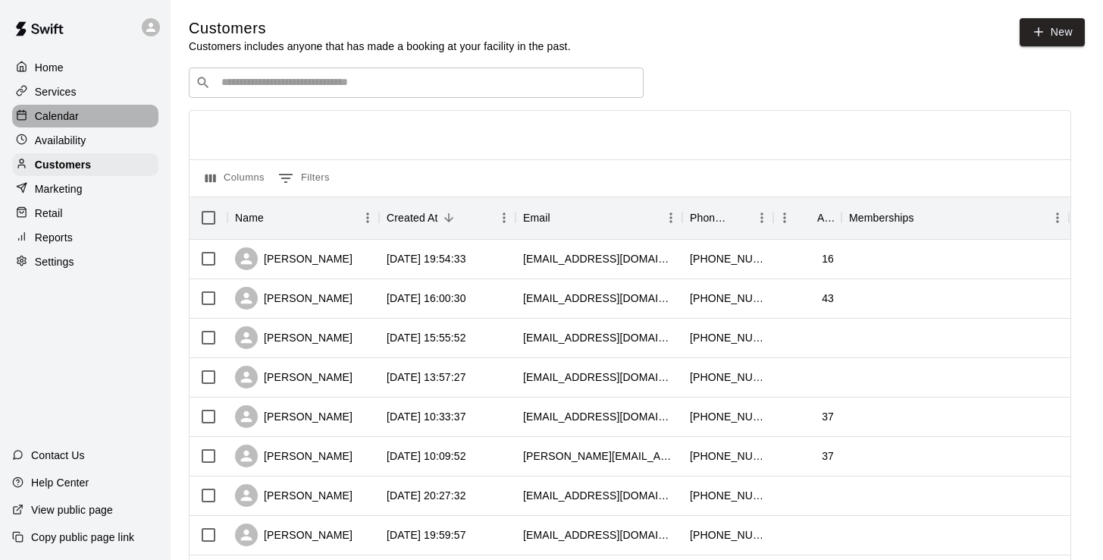
click at [67, 113] on p "Calendar" at bounding box center [57, 115] width 44 height 15
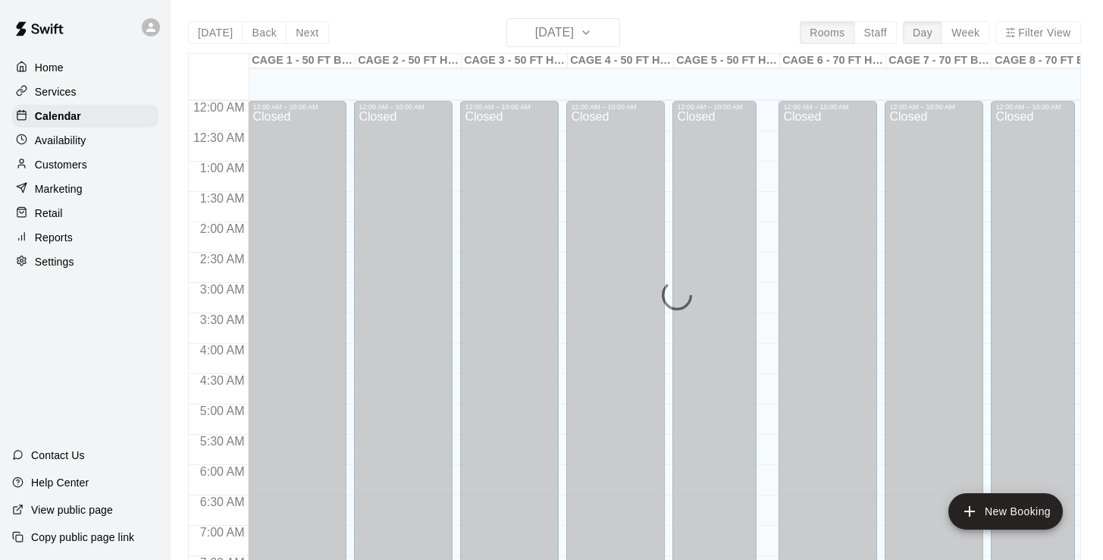
scroll to position [661, 0]
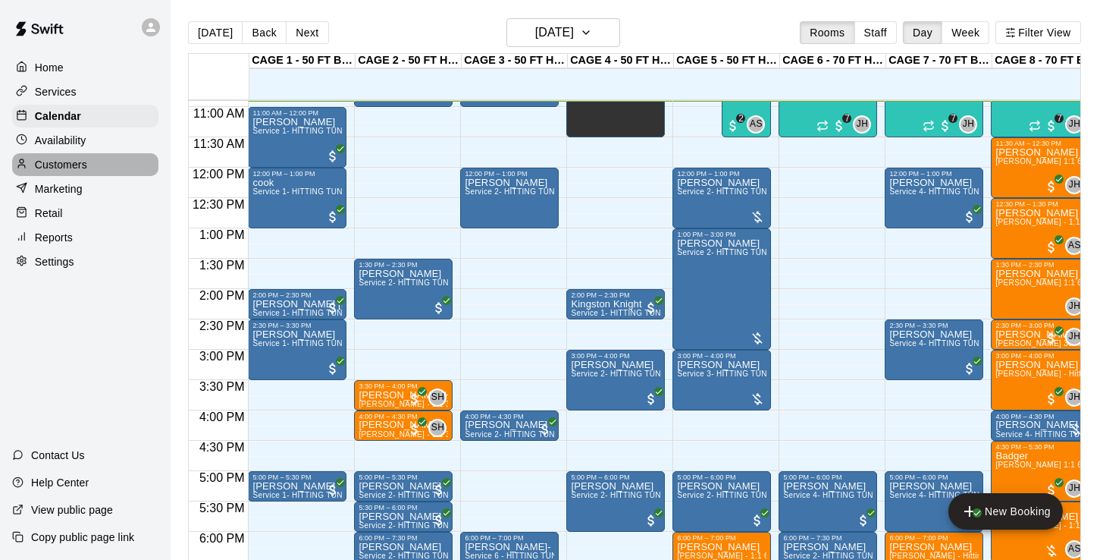
click at [67, 174] on div "Customers" at bounding box center [85, 164] width 146 height 23
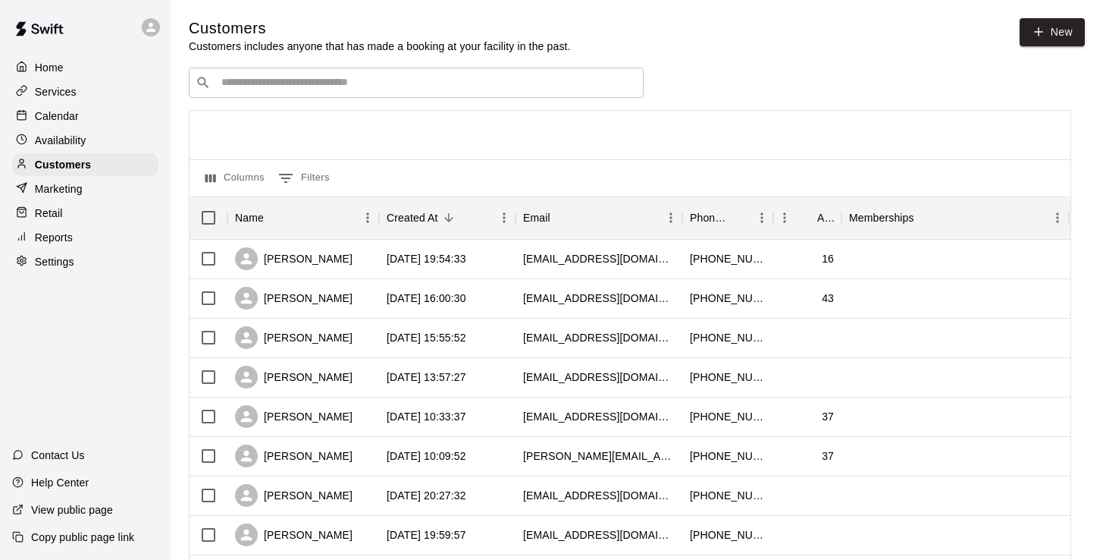
click at [286, 78] on input "Search customers by name or email" at bounding box center [427, 82] width 420 height 15
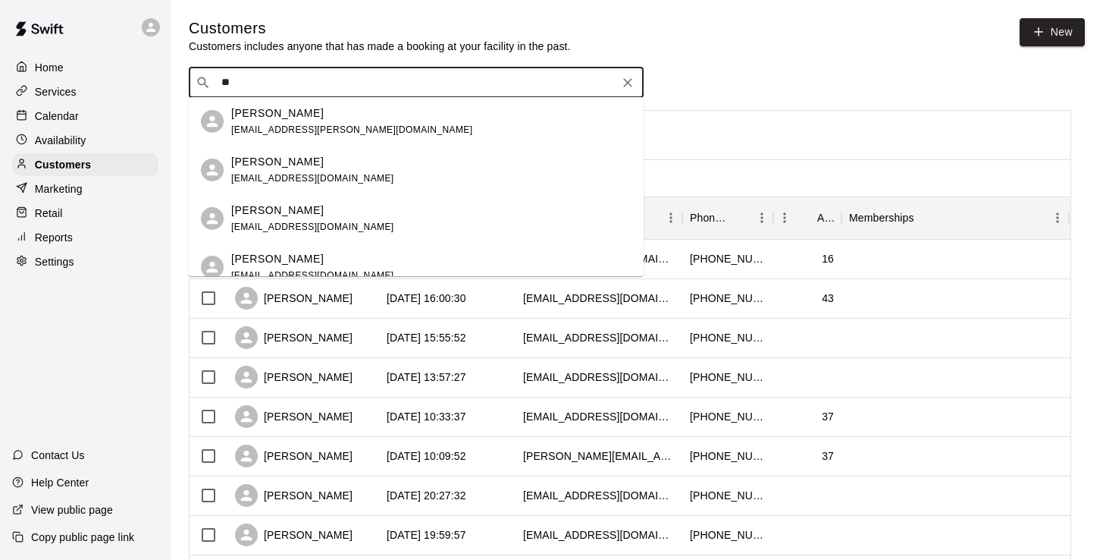
type input "*"
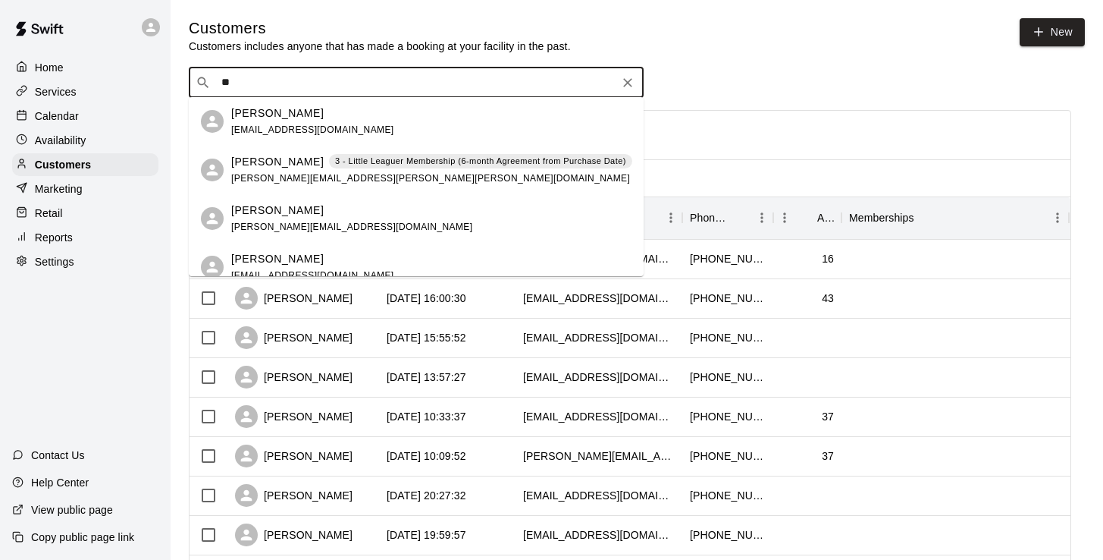
type input "*"
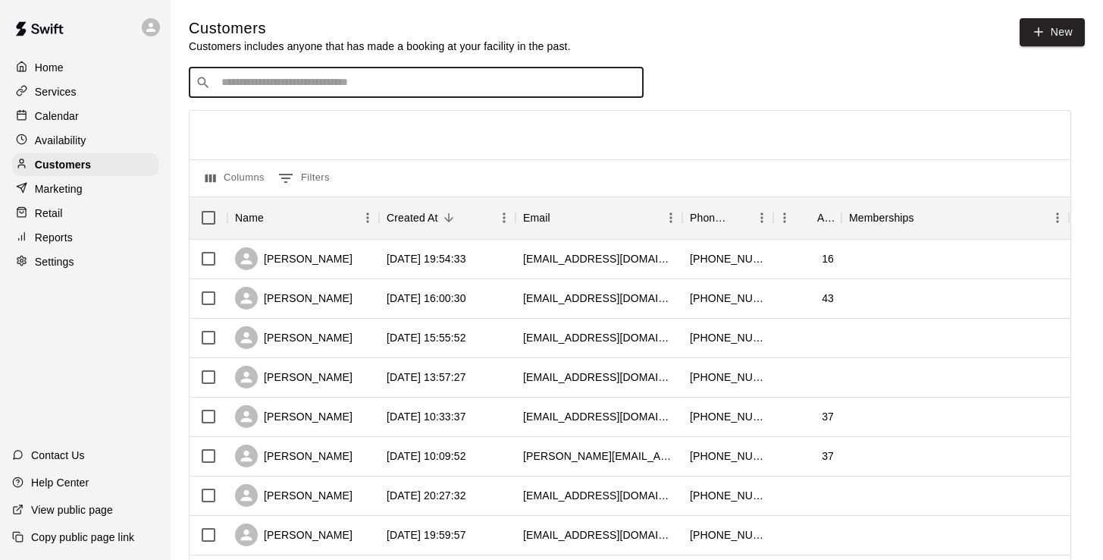
click at [55, 114] on p "Calendar" at bounding box center [57, 115] width 44 height 15
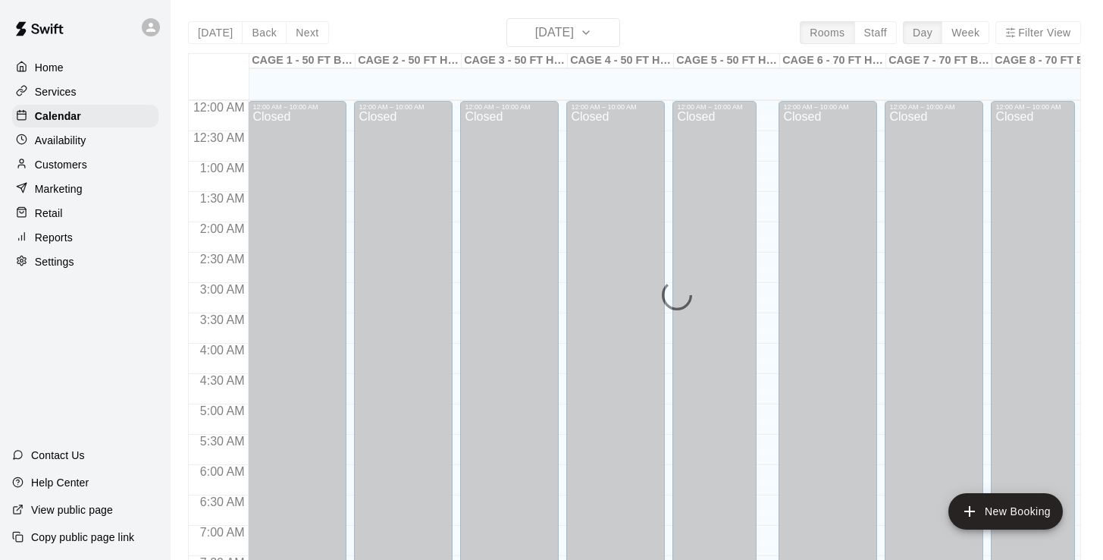
scroll to position [662, 0]
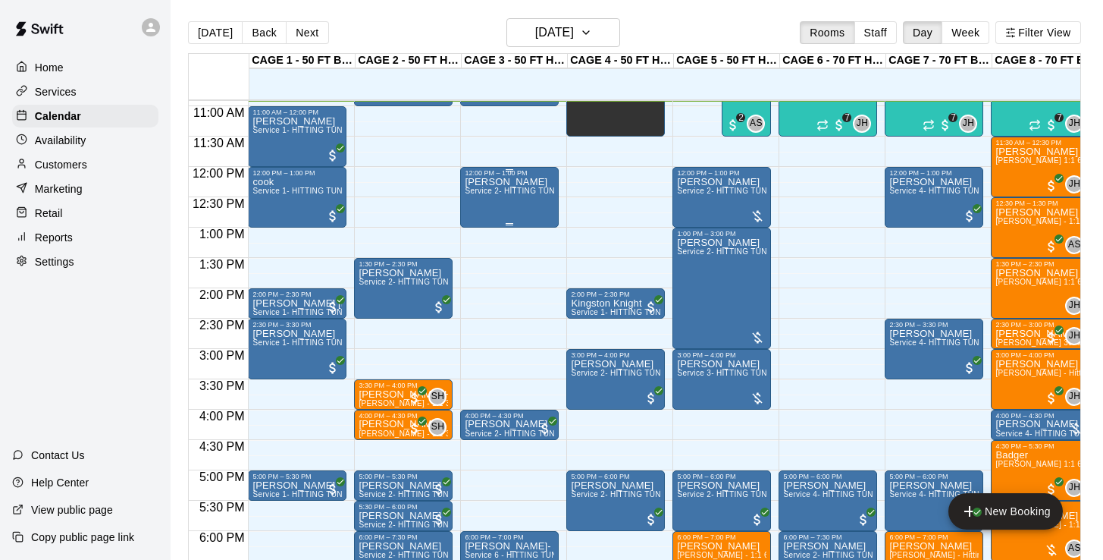
click at [510, 215] on div "Harris Service 2- HITTING TUNNEL RENTAL - 50ft Baseball" at bounding box center [509, 457] width 89 height 560
click at [481, 196] on icon "edit" at bounding box center [481, 193] width 18 height 18
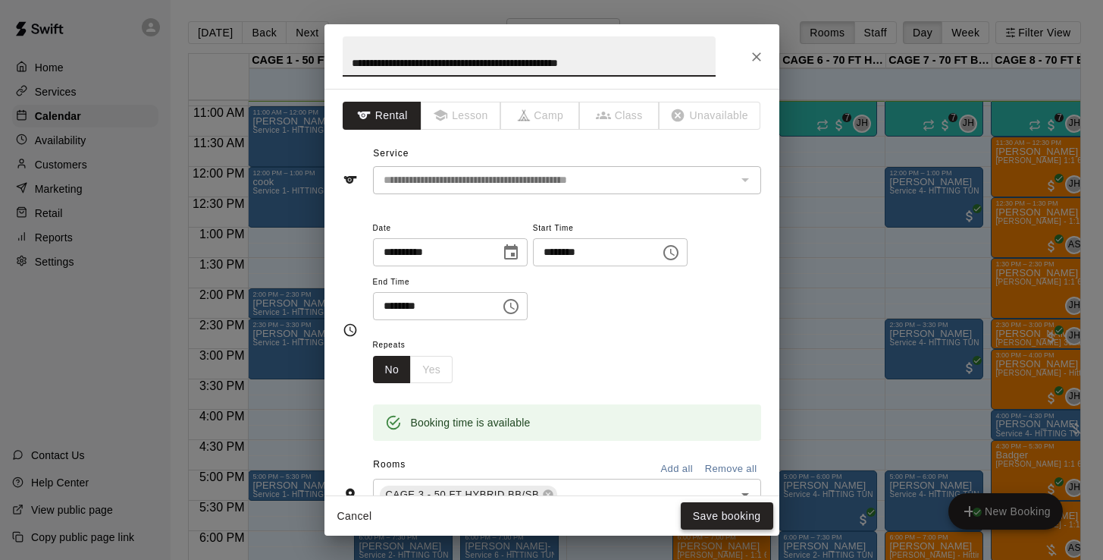
type input "**********"
click at [703, 520] on button "Save booking" at bounding box center [727, 516] width 92 height 28
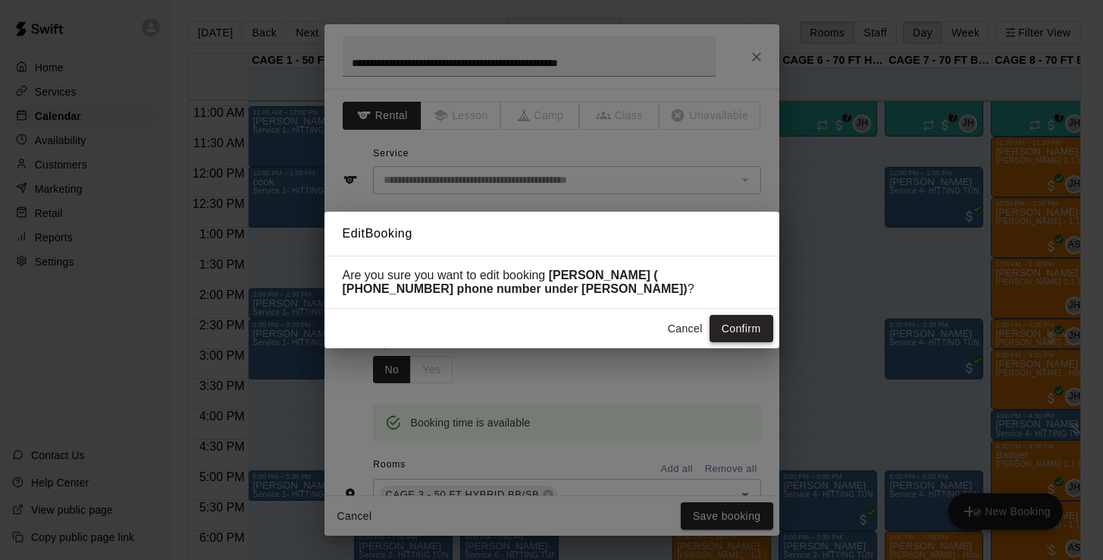
click at [749, 324] on button "Confirm" at bounding box center [742, 329] width 64 height 28
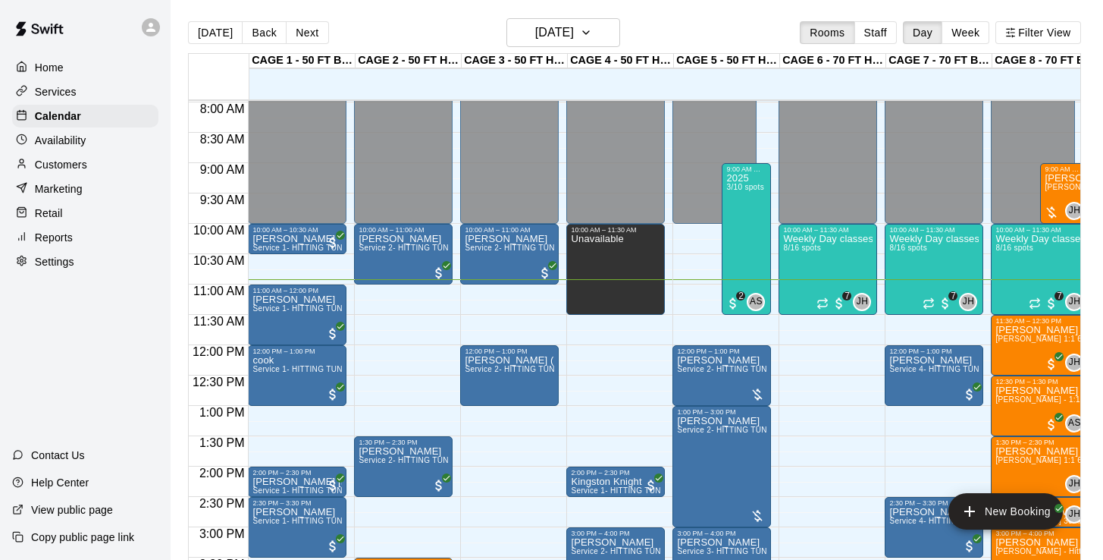
scroll to position [516, 0]
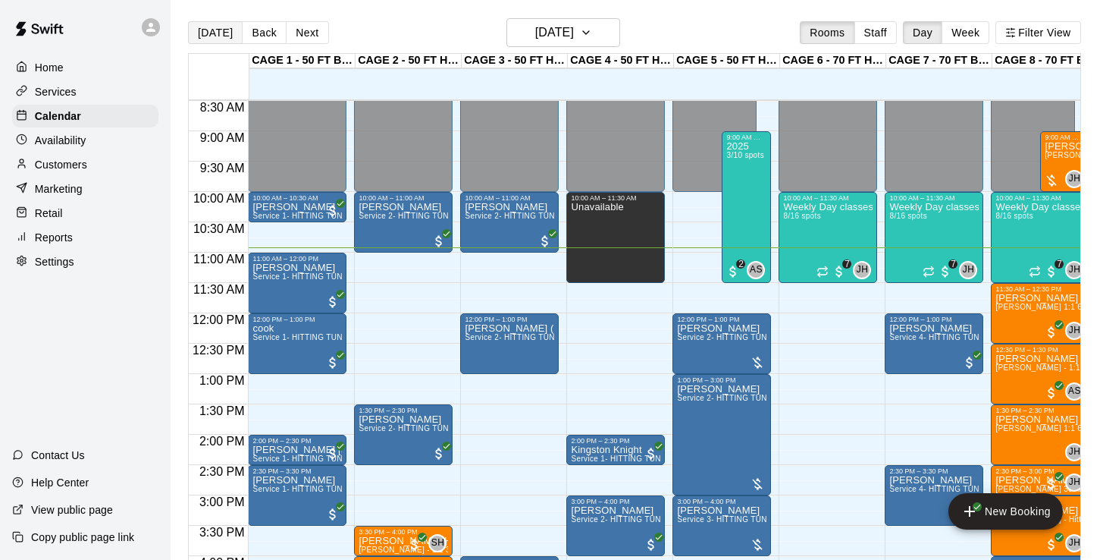
click at [216, 33] on button "[DATE]" at bounding box center [215, 32] width 55 height 23
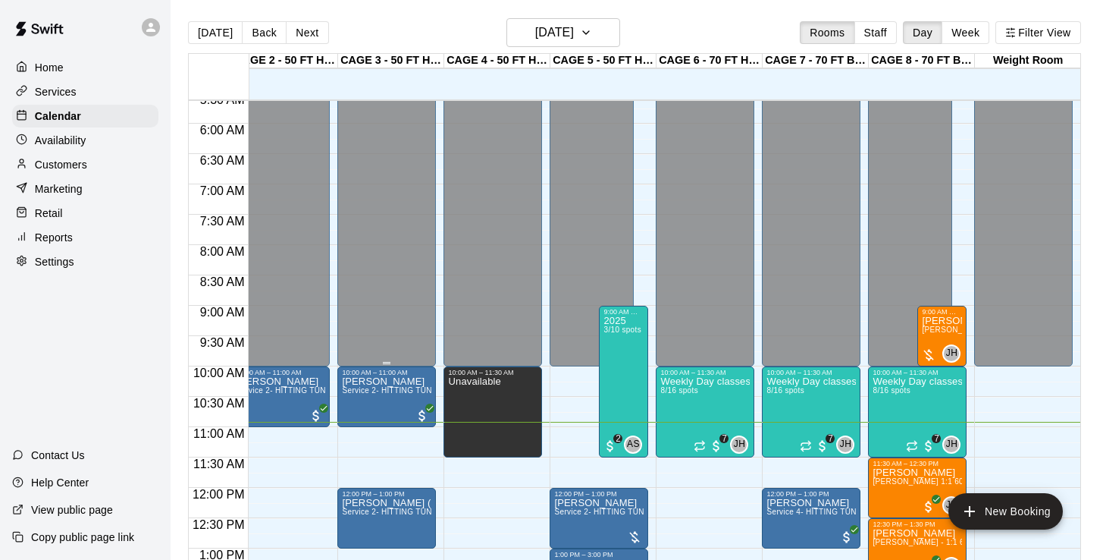
scroll to position [324, 124]
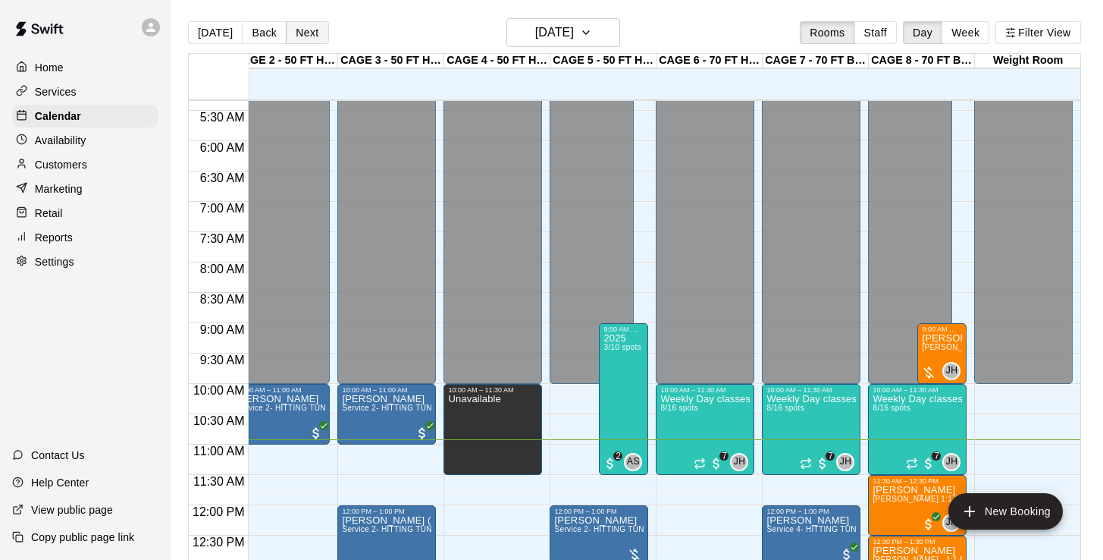
click at [318, 21] on button "Next" at bounding box center [307, 32] width 42 height 23
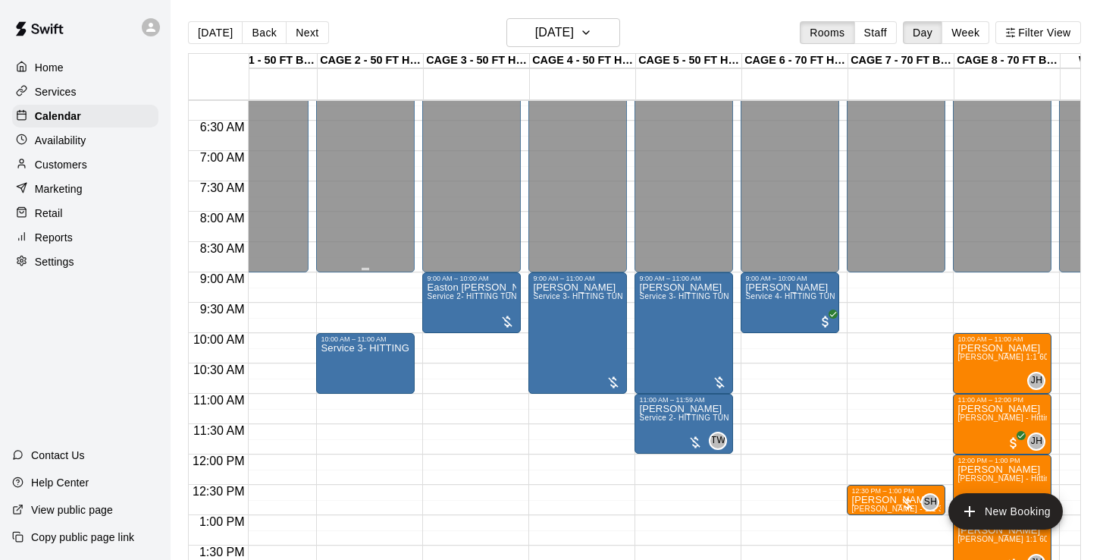
scroll to position [414, 38]
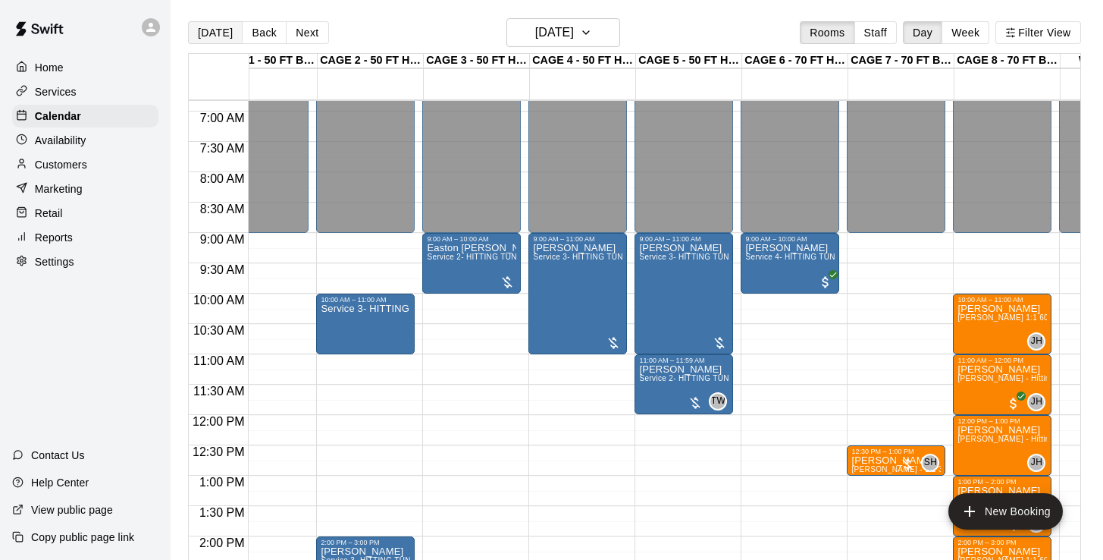
click at [221, 32] on button "[DATE]" at bounding box center [215, 32] width 55 height 23
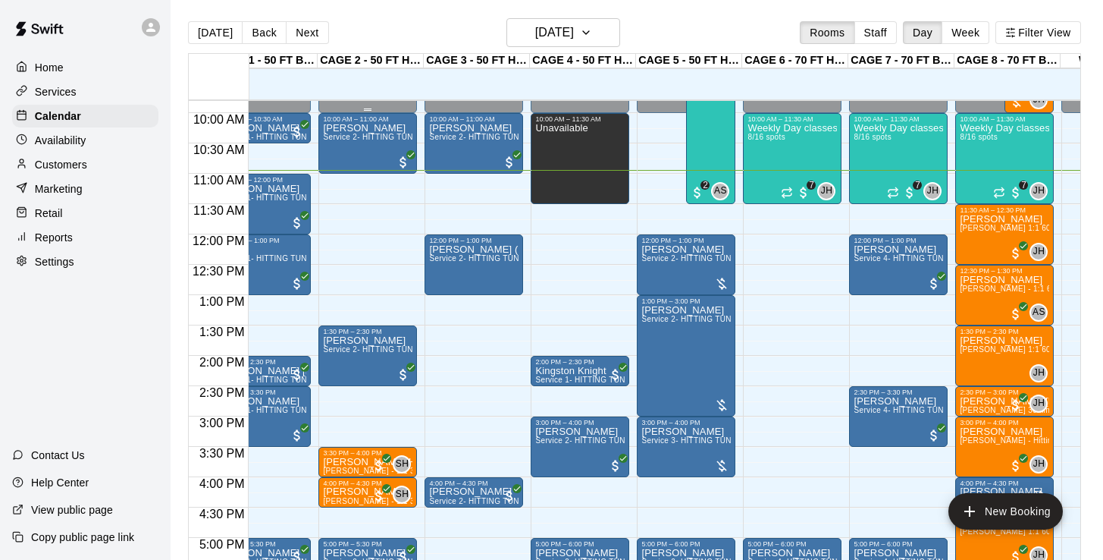
scroll to position [0, 0]
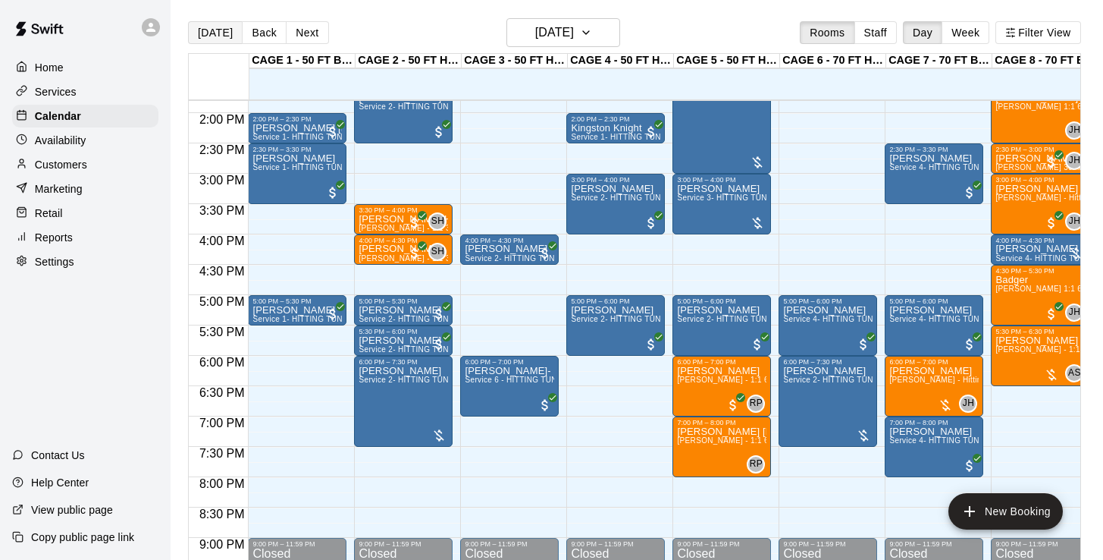
click at [205, 36] on button "[DATE]" at bounding box center [215, 32] width 55 height 23
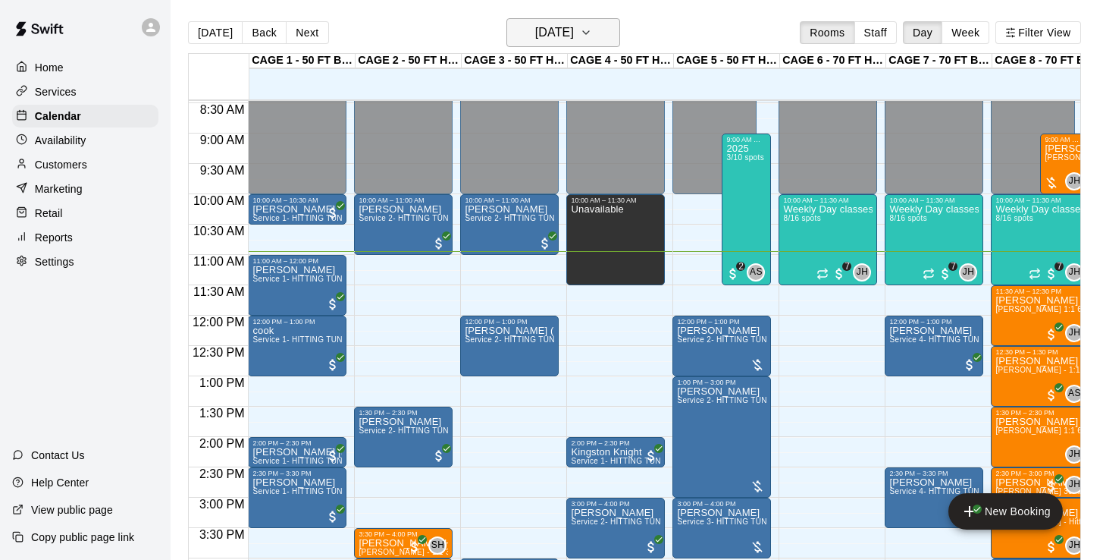
click at [539, 39] on h6 "[DATE]" at bounding box center [554, 32] width 39 height 21
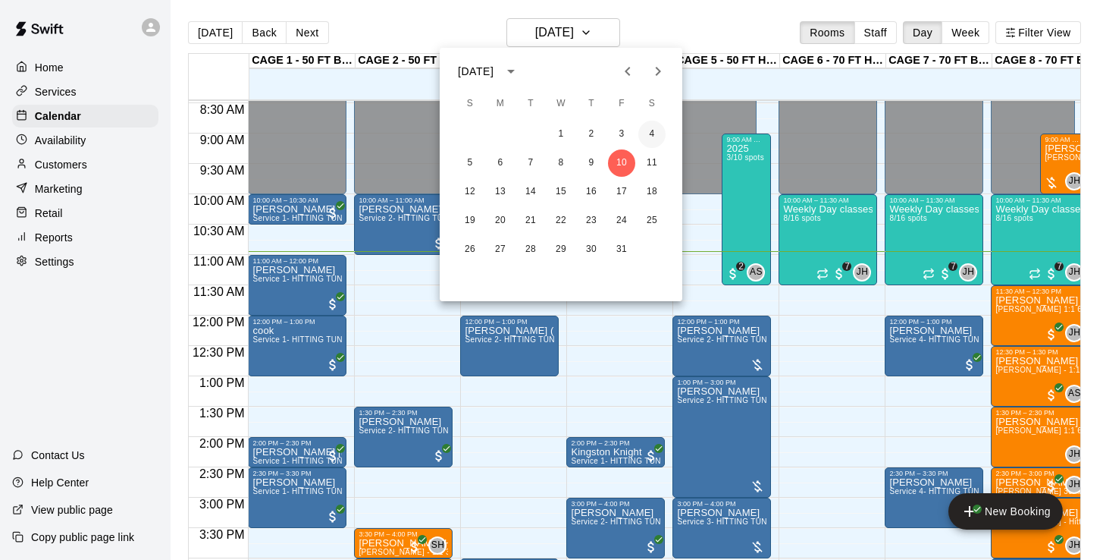
click at [654, 130] on button "4" at bounding box center [651, 134] width 27 height 27
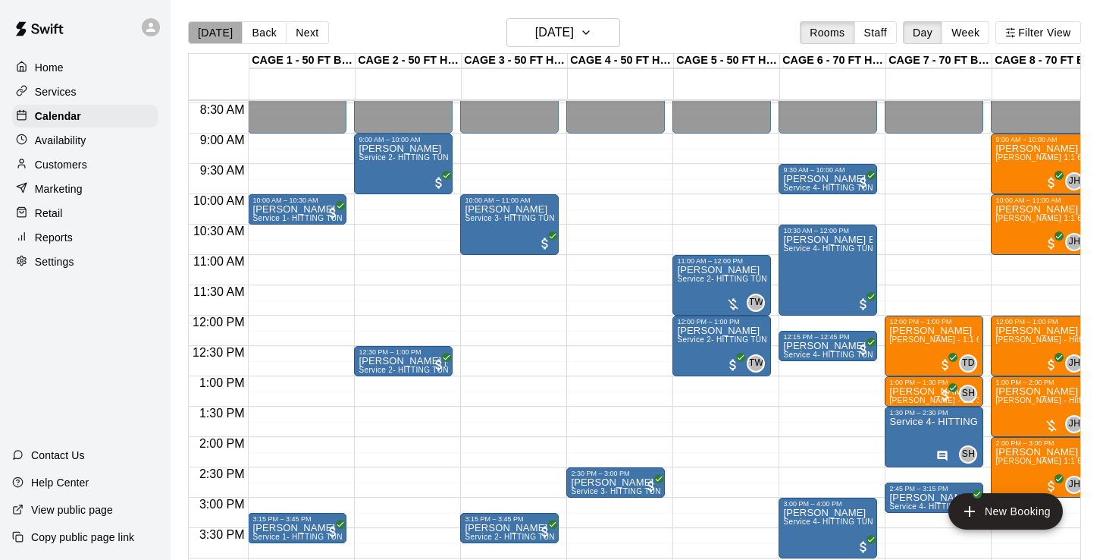
click at [219, 36] on button "[DATE]" at bounding box center [215, 32] width 55 height 23
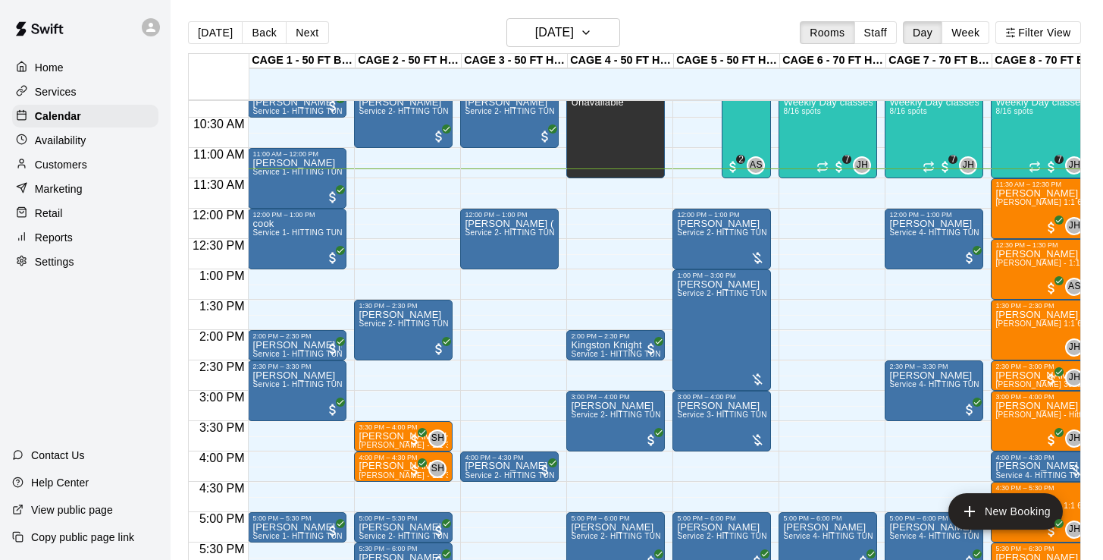
scroll to position [658, 0]
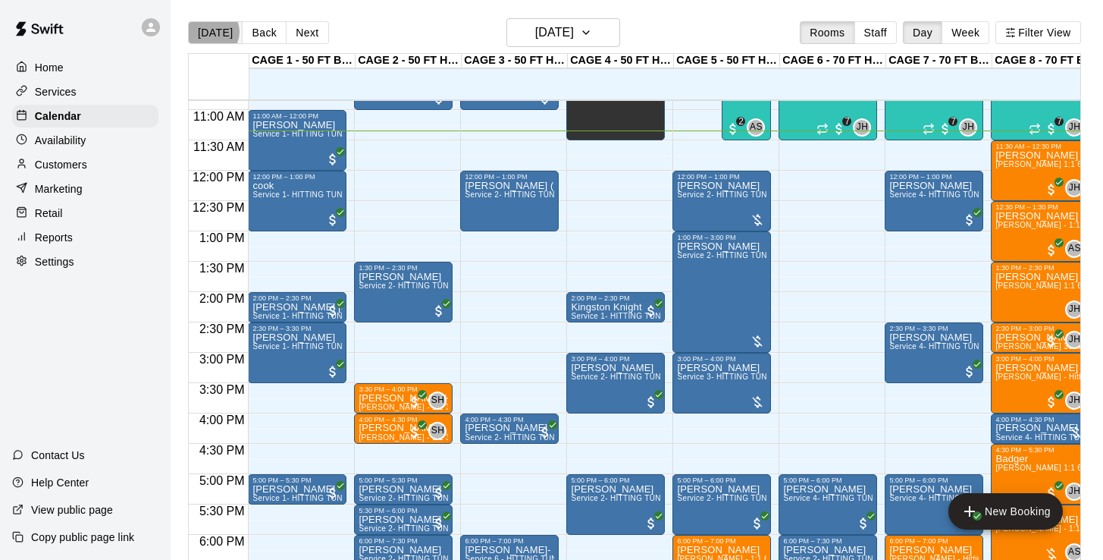
click at [211, 32] on button "[DATE]" at bounding box center [215, 32] width 55 height 23
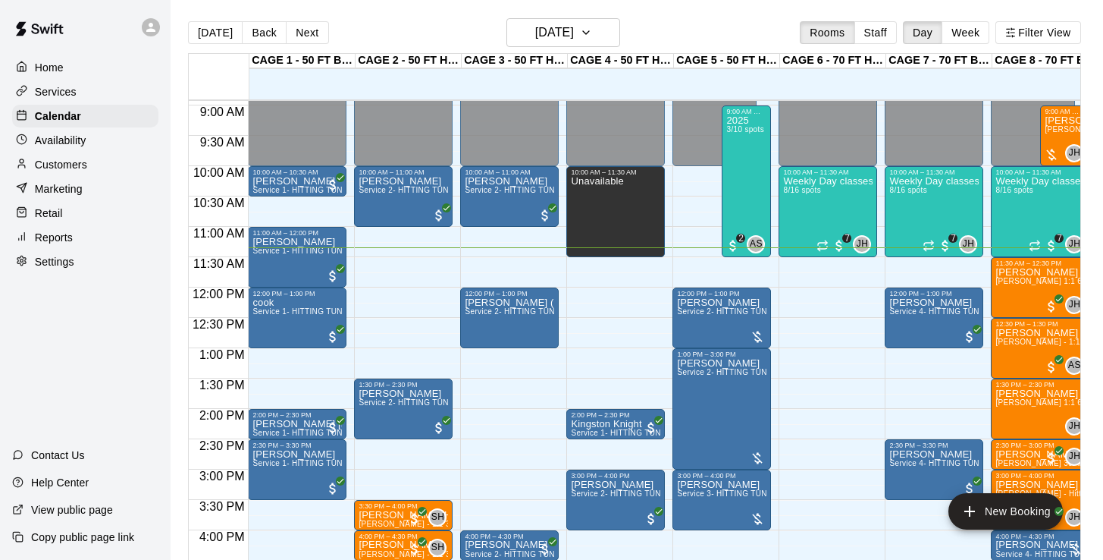
scroll to position [537, 0]
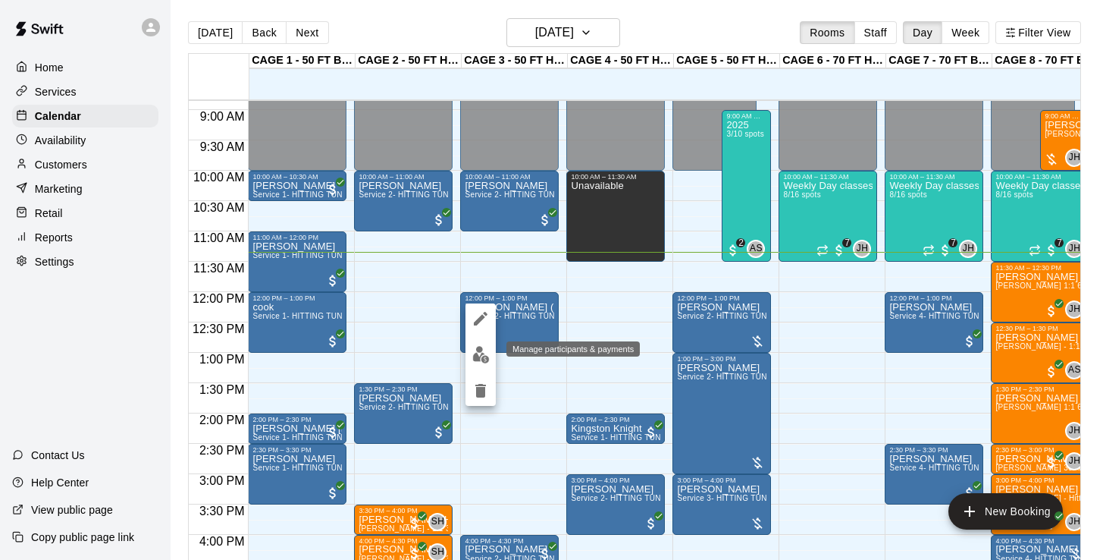
click at [481, 348] on img "edit" at bounding box center [480, 354] width 17 height 17
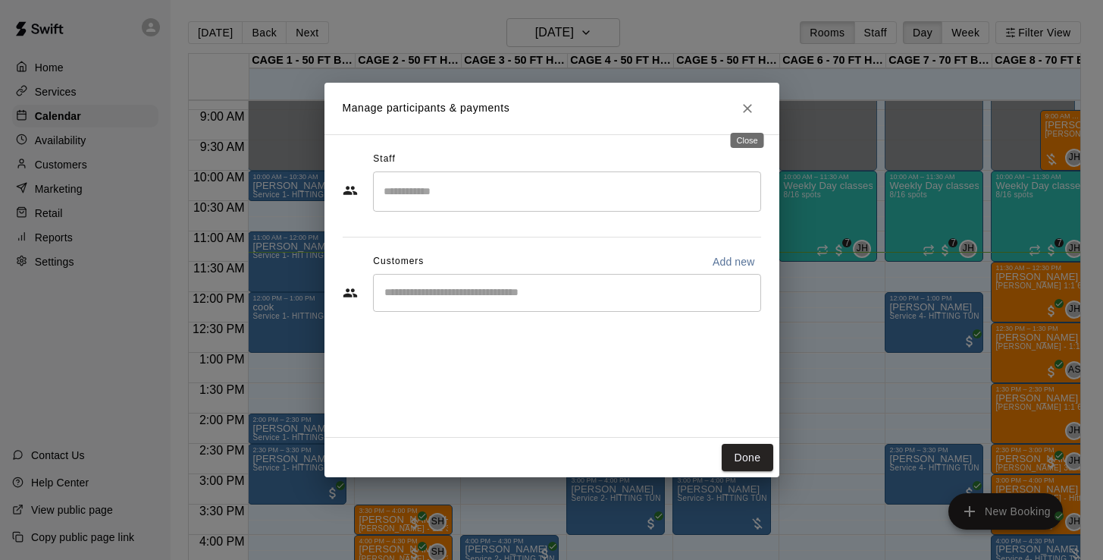
click at [754, 108] on icon "Close" at bounding box center [747, 108] width 15 height 15
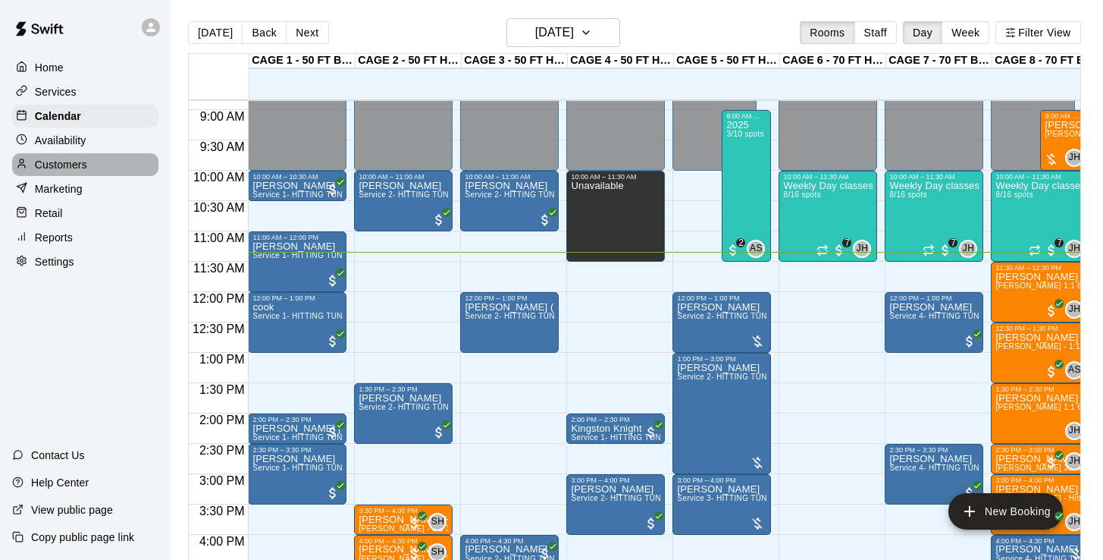
click at [76, 164] on p "Customers" at bounding box center [61, 164] width 52 height 15
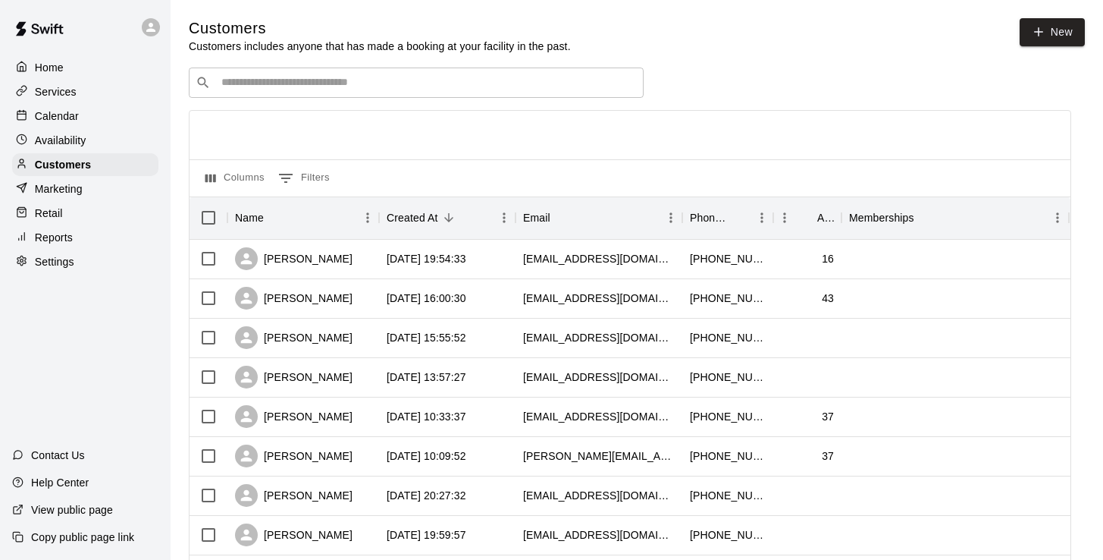
click at [281, 68] on div "​ ​" at bounding box center [416, 82] width 455 height 30
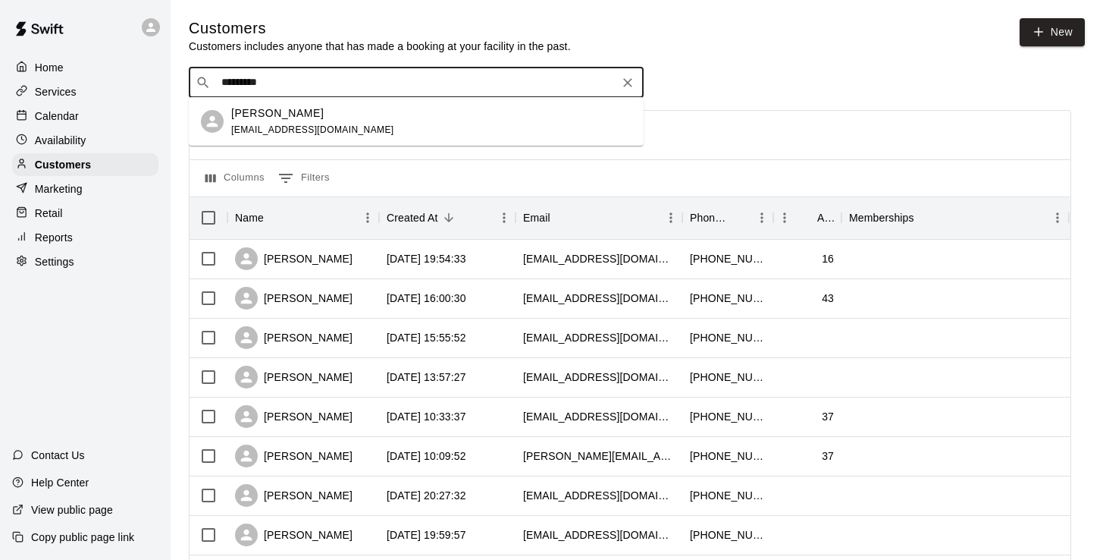
type input "**********"
click at [271, 115] on p "Amy Harris" at bounding box center [277, 113] width 92 height 16
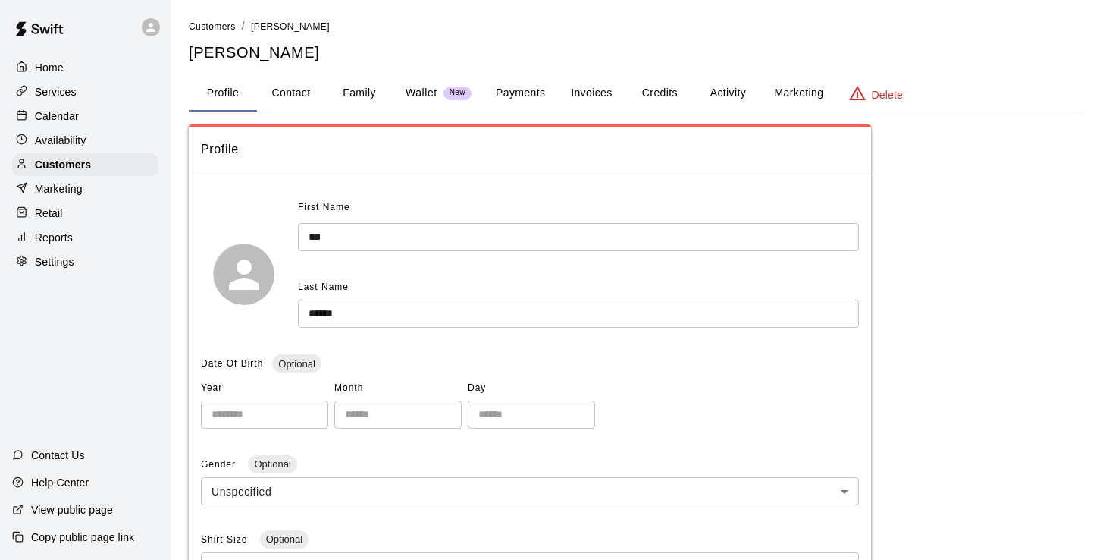
click at [297, 96] on button "Contact" at bounding box center [291, 93] width 68 height 36
select select "**"
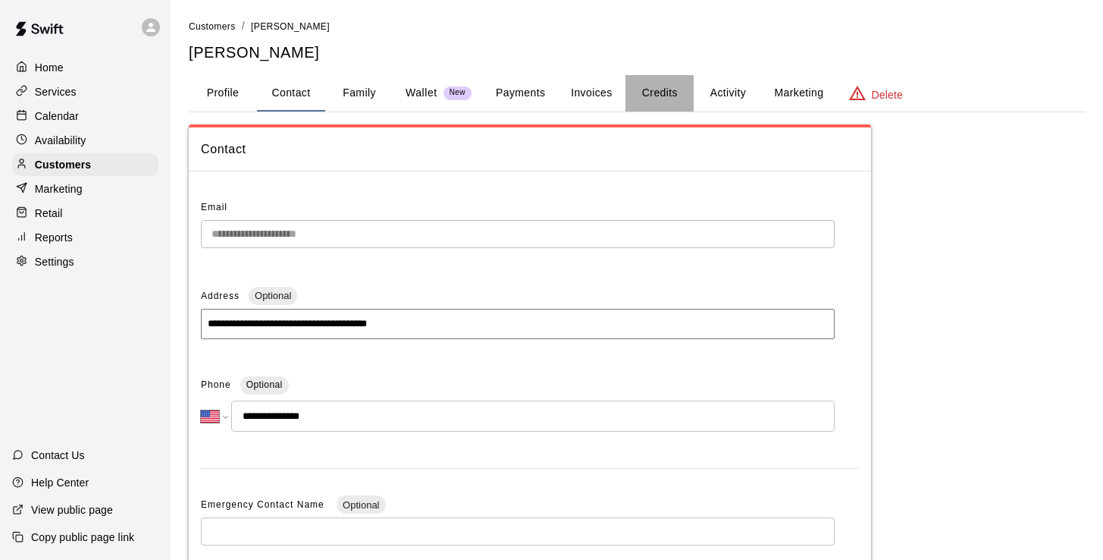
click at [679, 94] on button "Credits" at bounding box center [659, 93] width 68 height 36
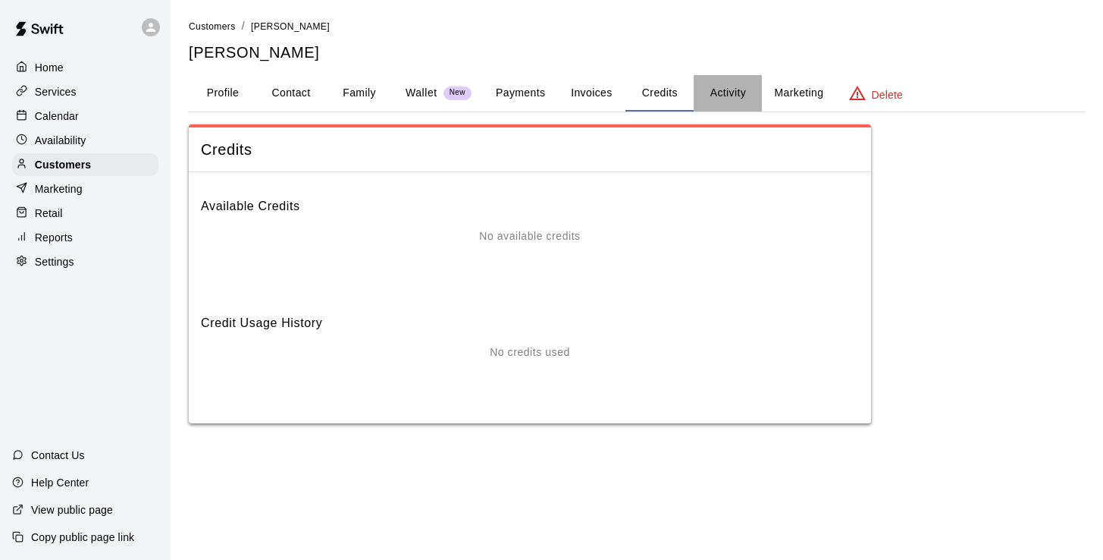
click at [738, 94] on button "Activity" at bounding box center [728, 93] width 68 height 36
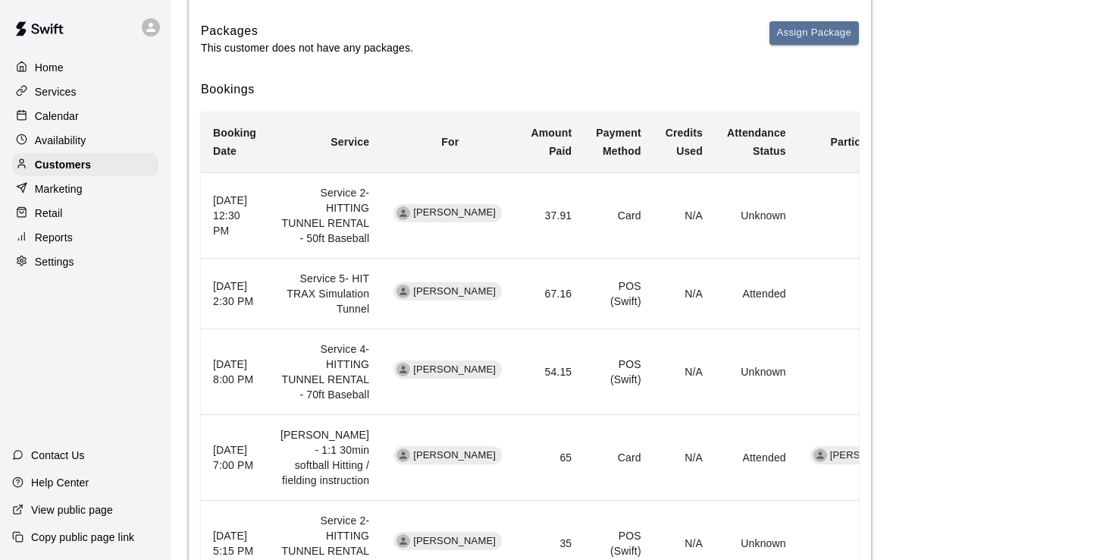
scroll to position [268, 0]
click at [47, 110] on p "Calendar" at bounding box center [57, 115] width 44 height 15
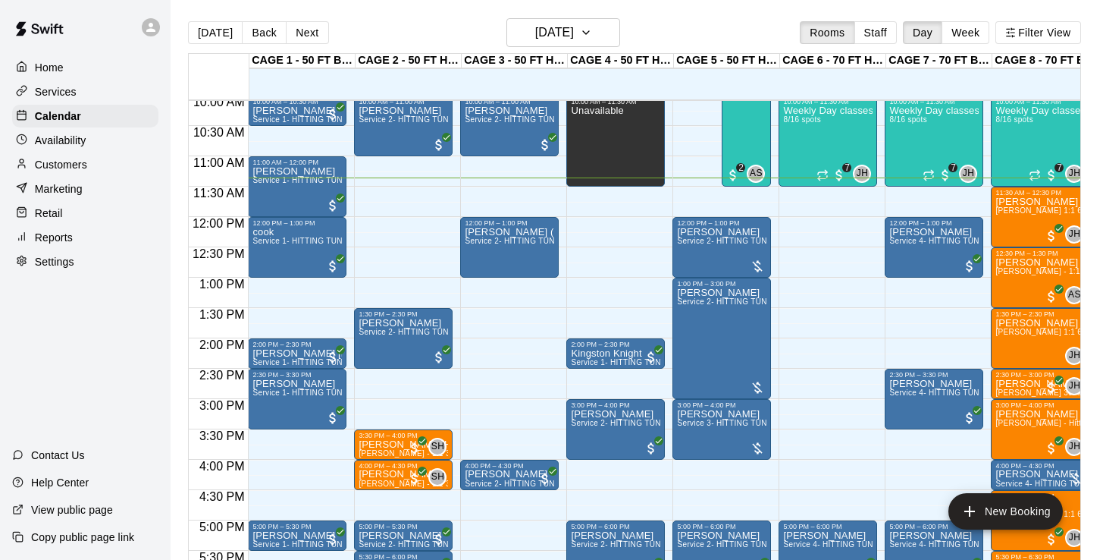
scroll to position [611, 0]
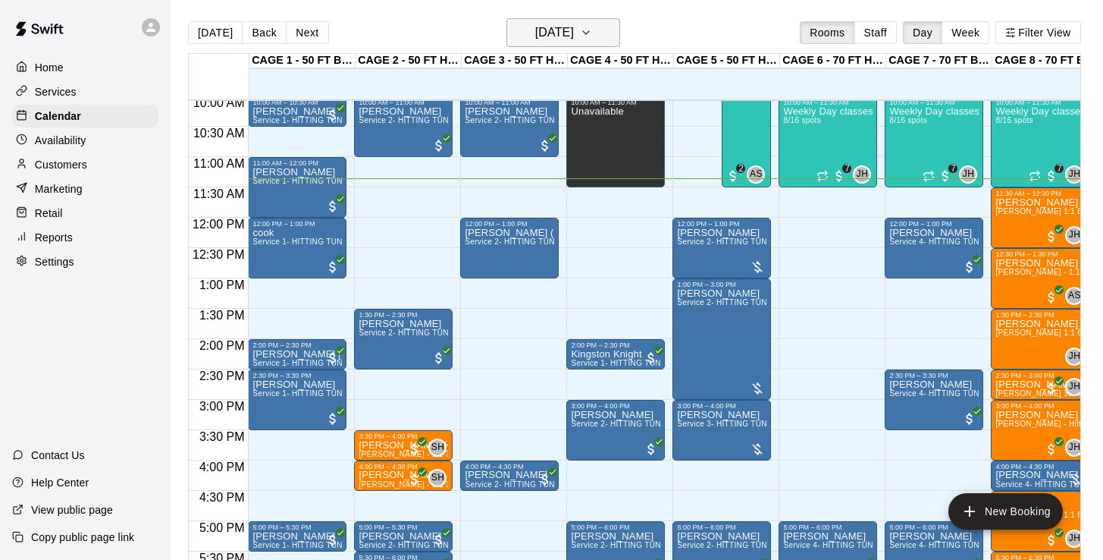
click at [564, 31] on h6 "[DATE]" at bounding box center [554, 32] width 39 height 21
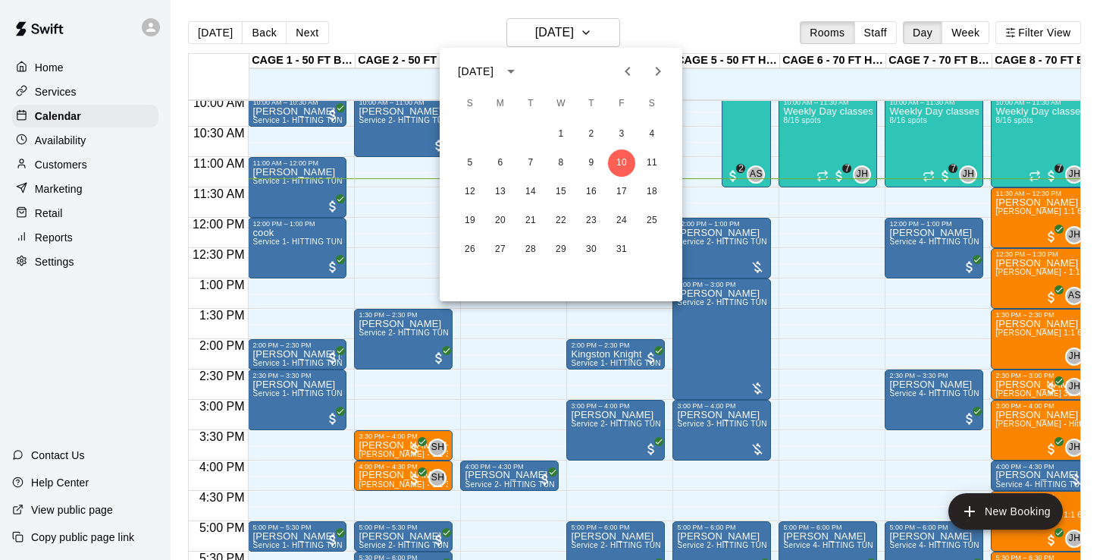
click at [619, 71] on icon "Previous month" at bounding box center [628, 71] width 18 height 18
click at [654, 72] on icon "Next month" at bounding box center [658, 71] width 18 height 18
click at [650, 136] on button "4" at bounding box center [651, 134] width 27 height 27
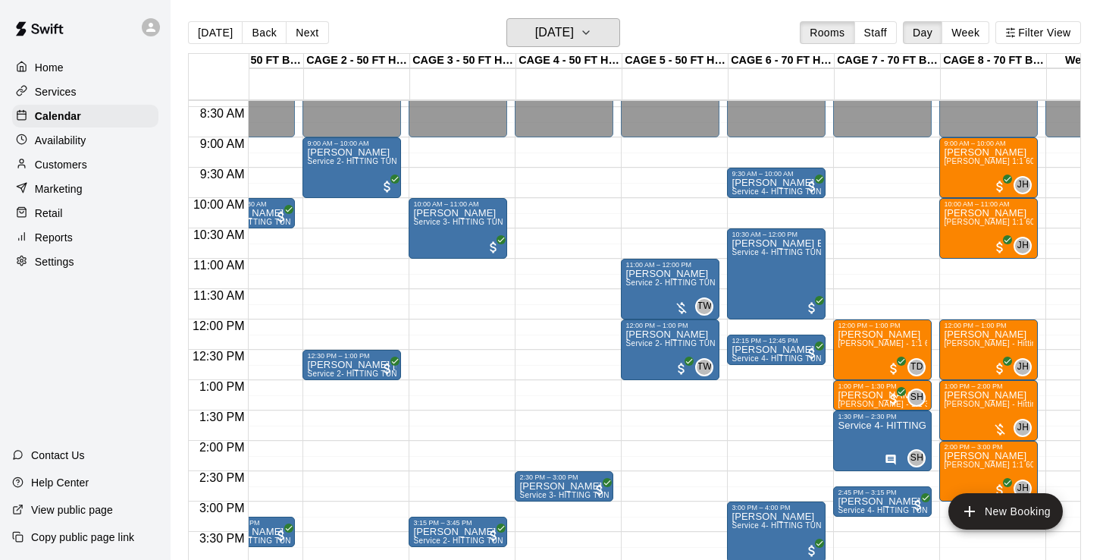
scroll to position [473, 52]
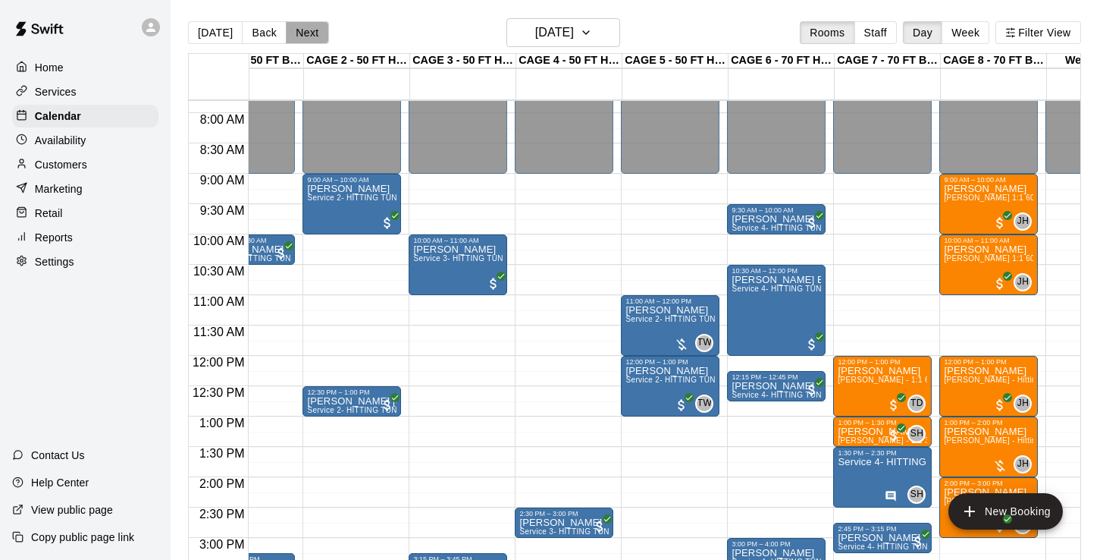
click at [306, 30] on button "Next" at bounding box center [307, 32] width 42 height 23
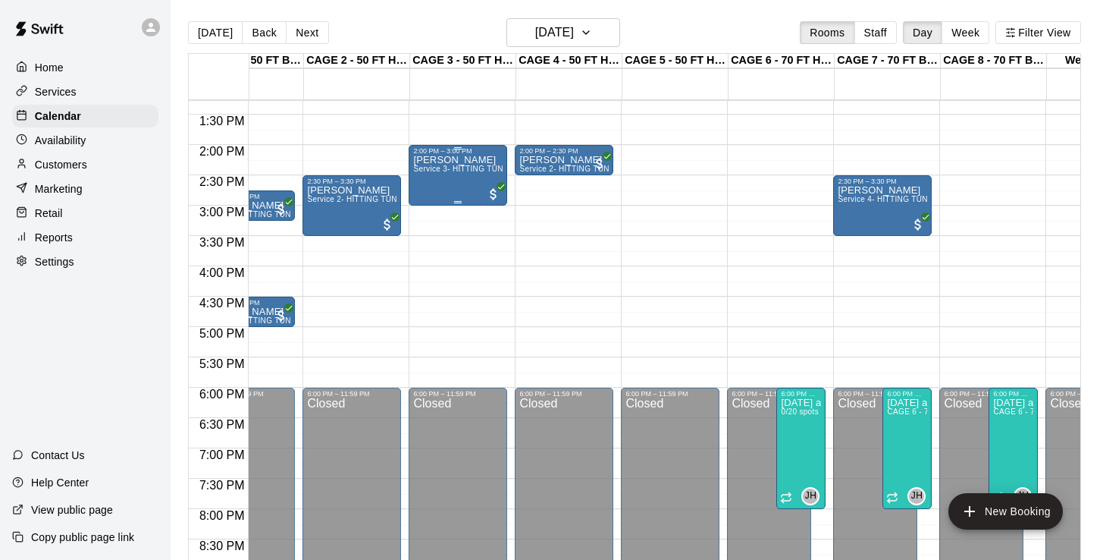
scroll to position [881, 52]
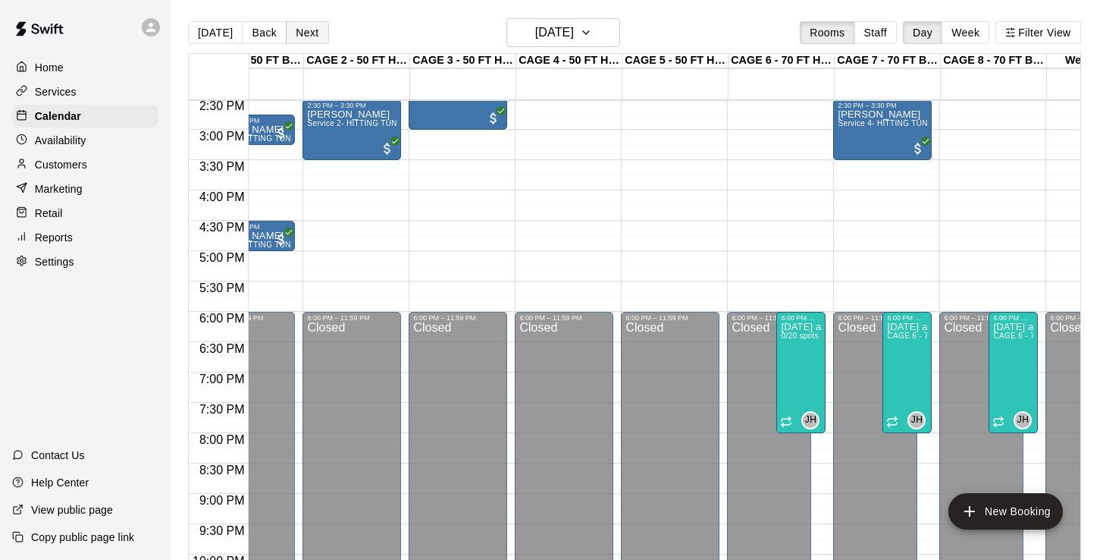
click at [288, 31] on button "Next" at bounding box center [307, 32] width 42 height 23
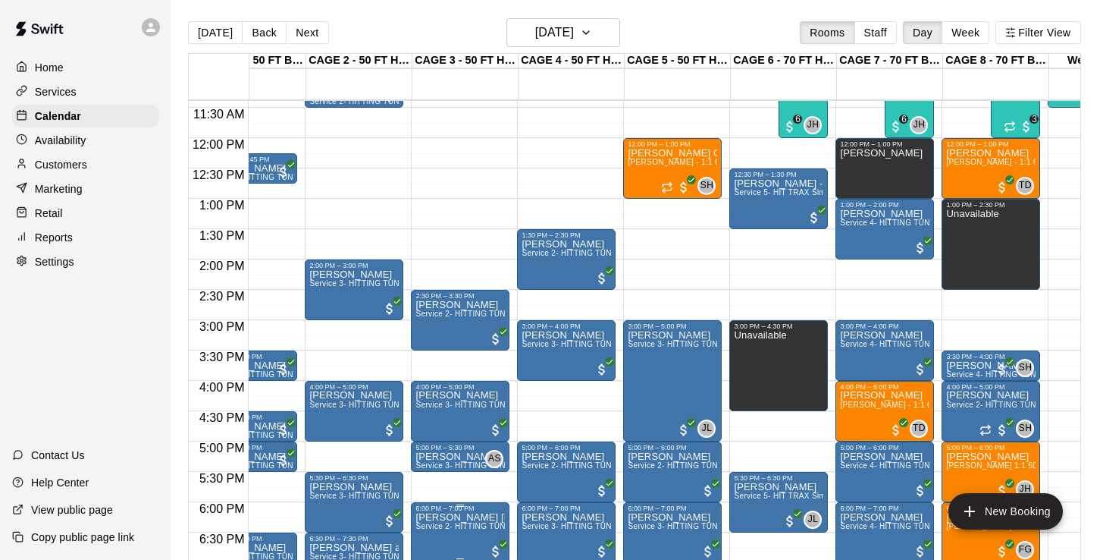
scroll to position [675, 49]
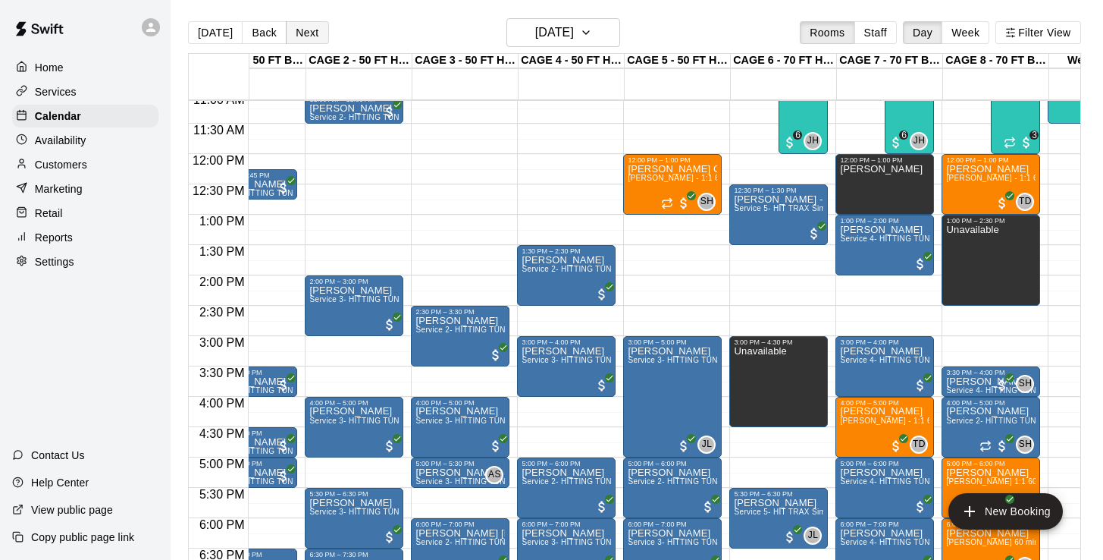
click at [303, 34] on button "Next" at bounding box center [307, 32] width 42 height 23
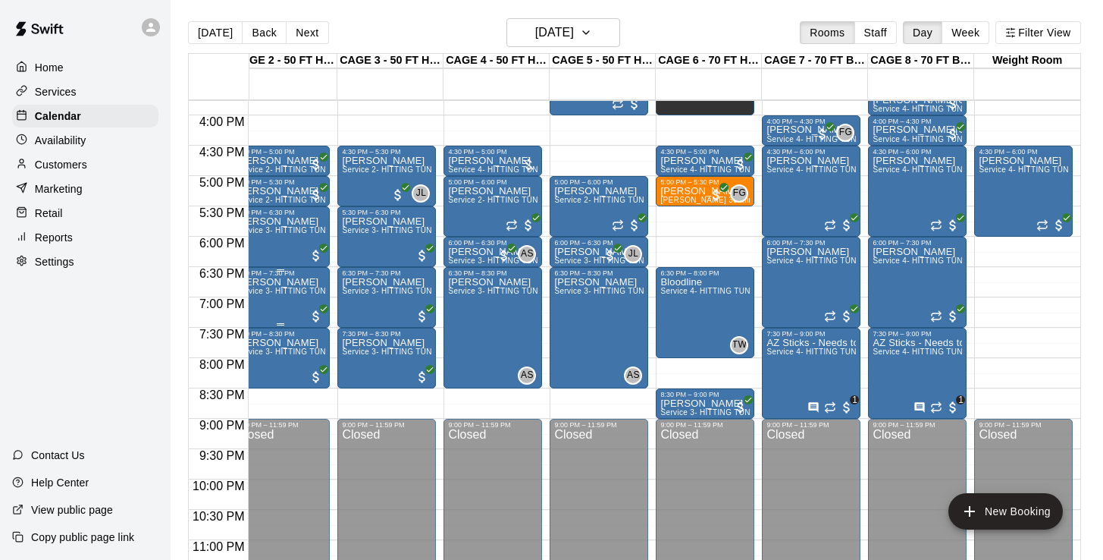
scroll to position [0, 124]
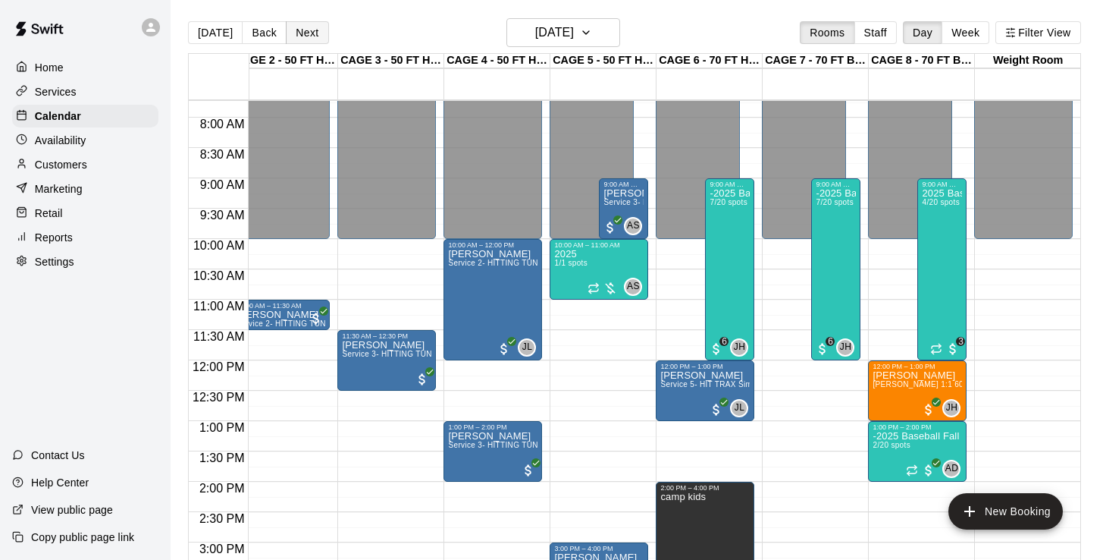
click at [317, 33] on button "Next" at bounding box center [307, 32] width 42 height 23
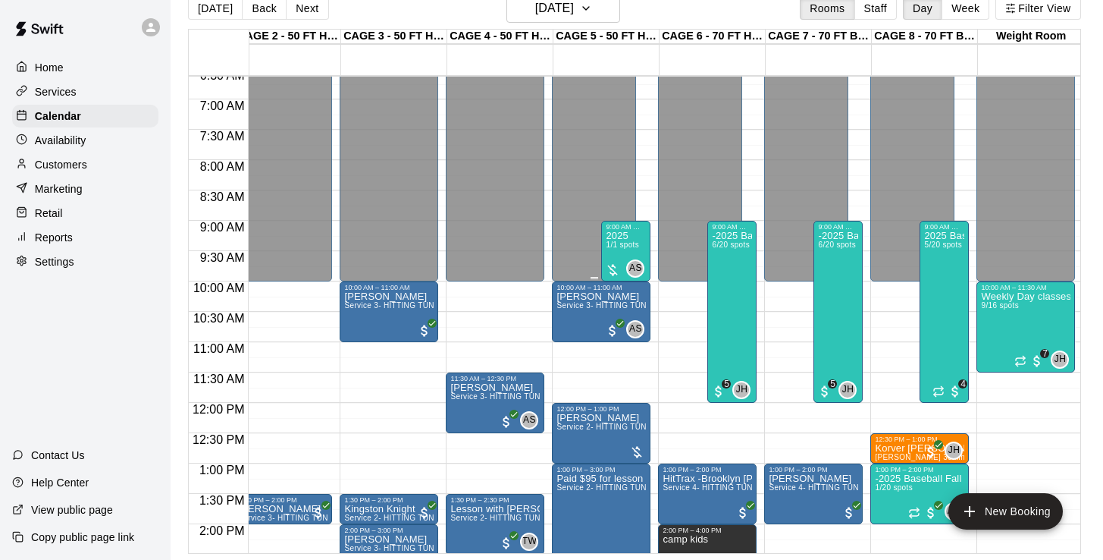
scroll to position [335, 121]
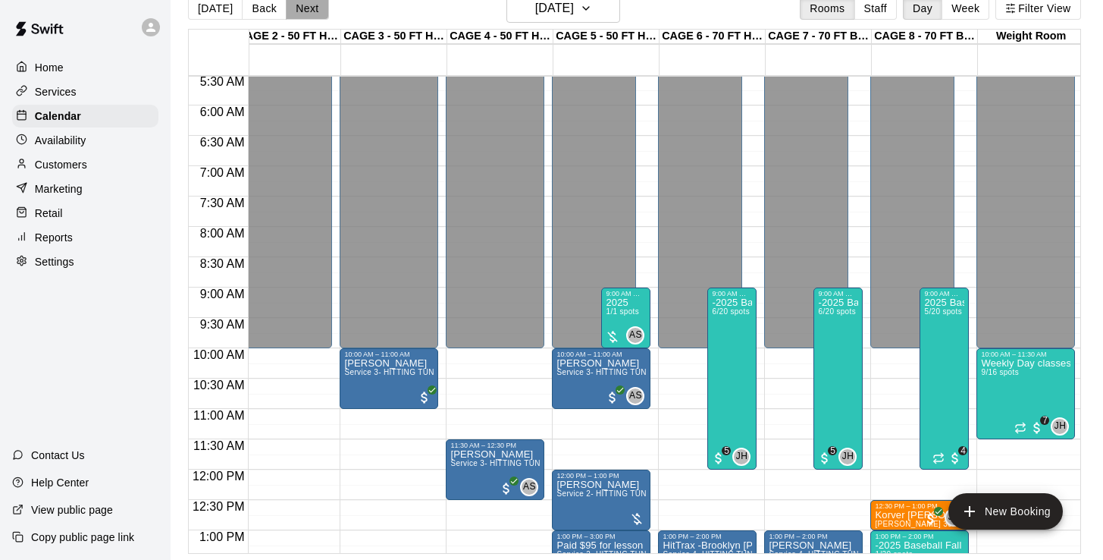
click at [303, 6] on button "Next" at bounding box center [307, 8] width 42 height 23
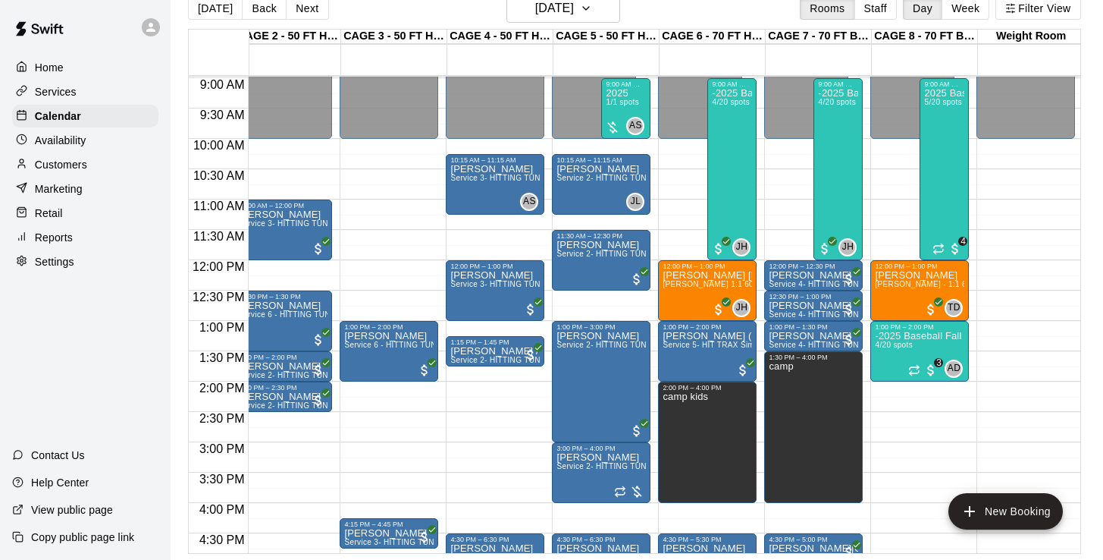
scroll to position [542, 121]
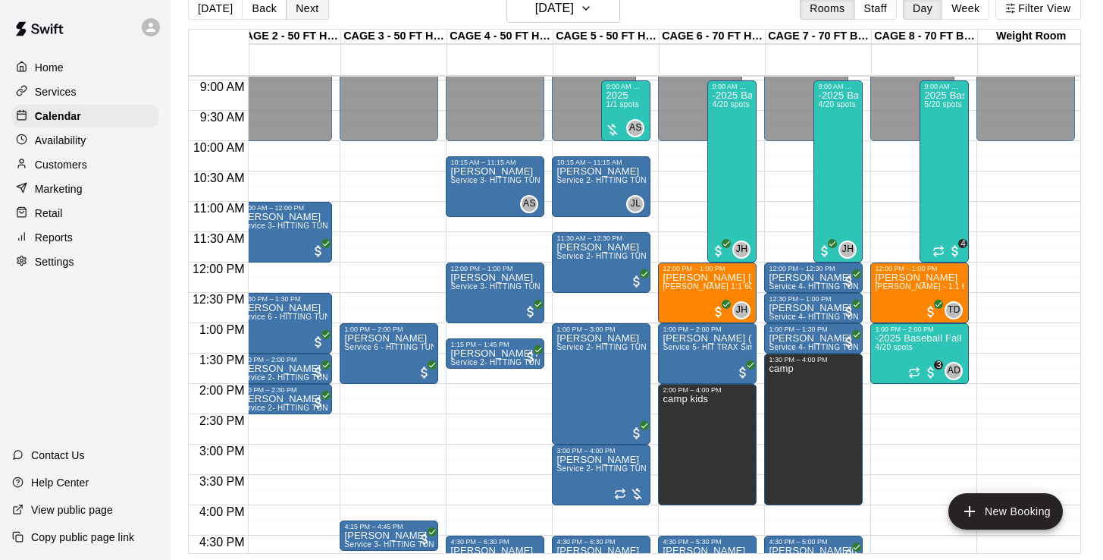
click at [306, 13] on button "Next" at bounding box center [307, 8] width 42 height 23
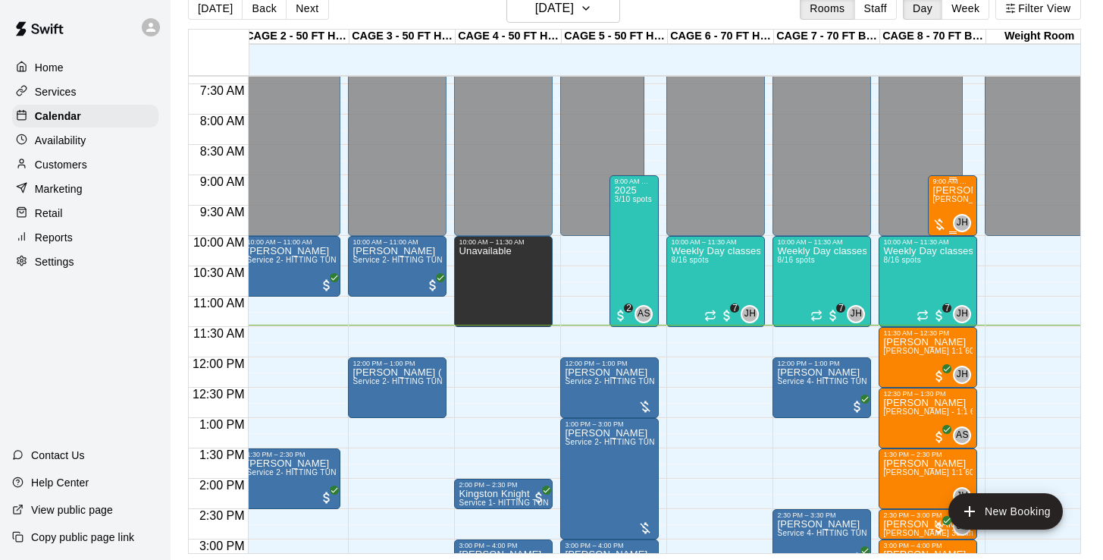
scroll to position [438, 112]
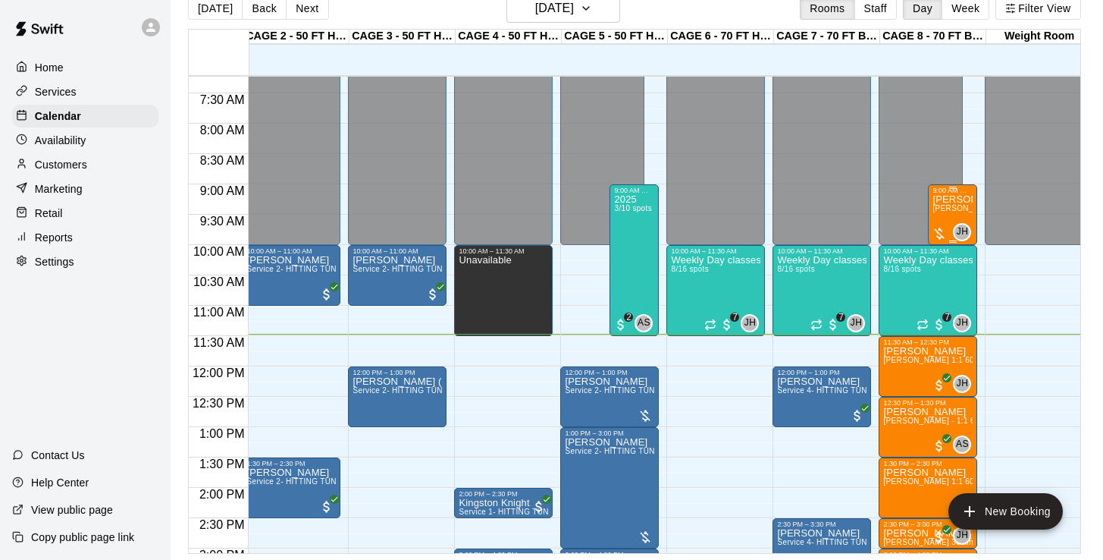
click at [949, 212] on span "[PERSON_NAME] 1:1 60 min. pitching Lesson" at bounding box center [1016, 208] width 167 height 8
click at [944, 252] on img "edit" at bounding box center [948, 256] width 17 height 17
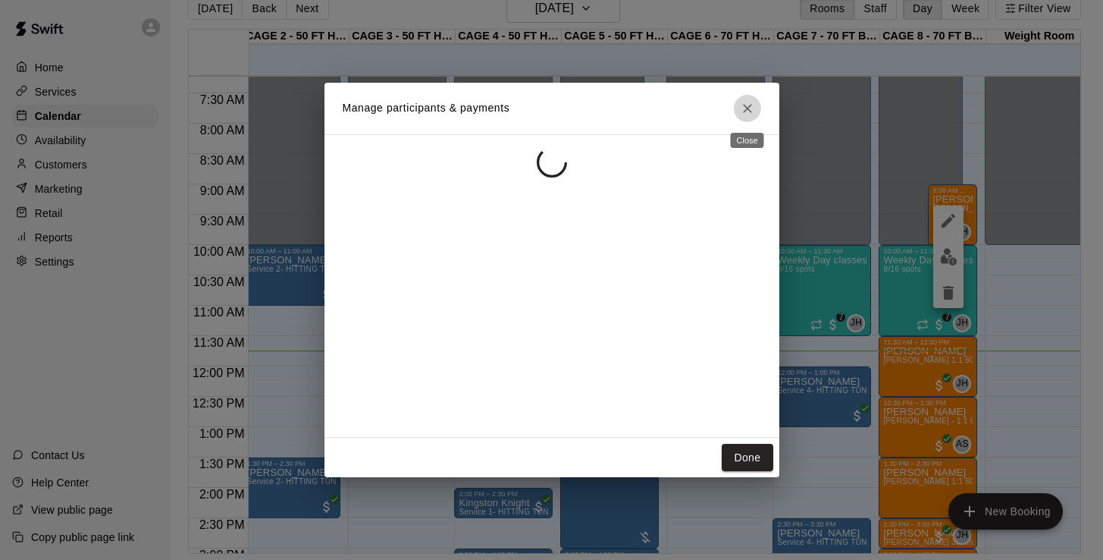
click at [751, 114] on icon "Close" at bounding box center [747, 108] width 15 height 15
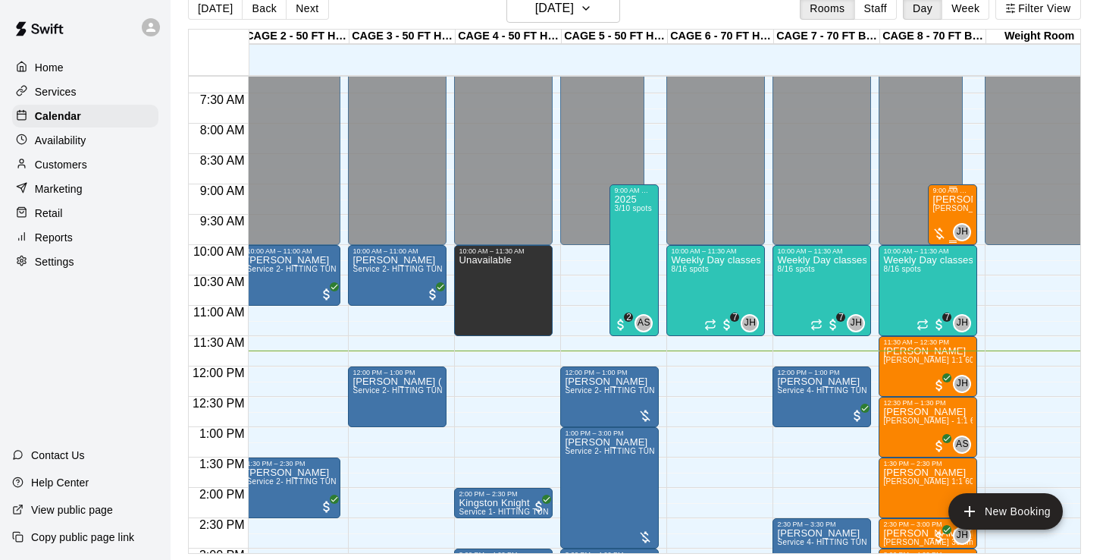
click at [945, 216] on div "Declan Roche John Havird 1:1 60 min. pitching Lesson" at bounding box center [953, 474] width 40 height 560
click at [944, 244] on img "edit" at bounding box center [948, 246] width 17 height 17
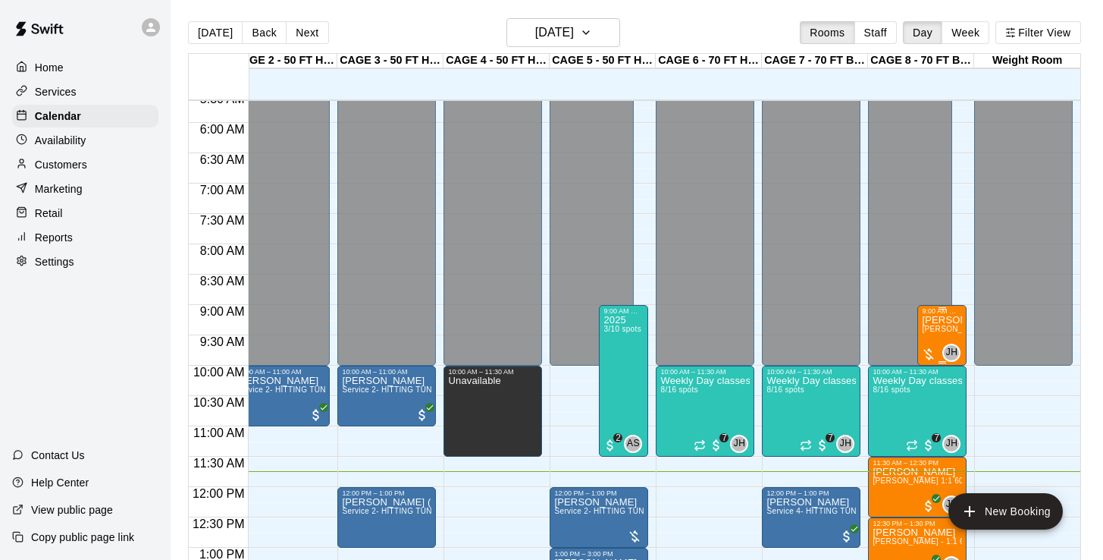
scroll to position [0, 124]
click at [930, 359] on img "edit" at bounding box center [937, 367] width 17 height 17
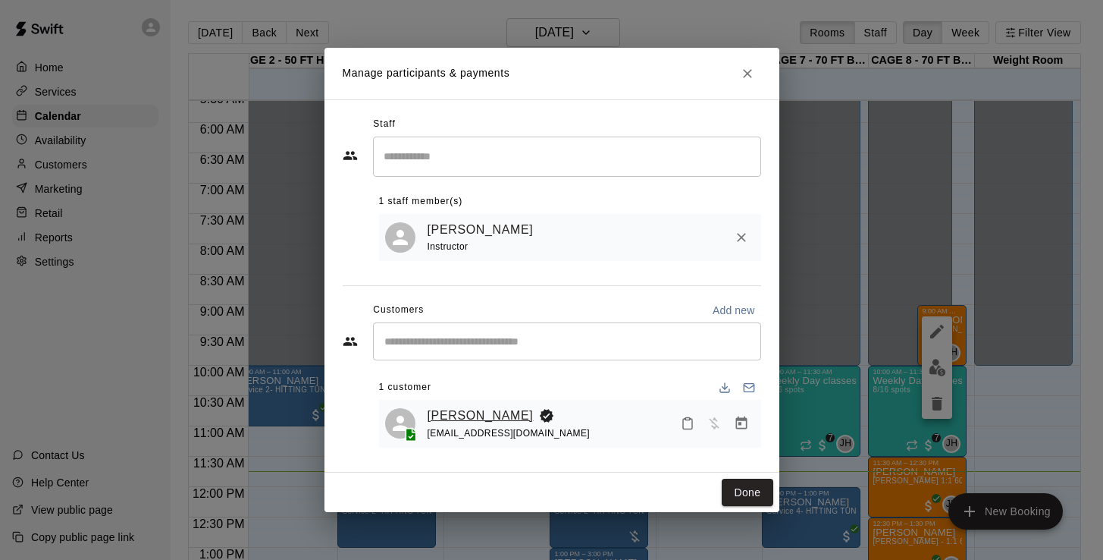
click at [467, 409] on link "[PERSON_NAME]" at bounding box center [481, 416] width 106 height 20
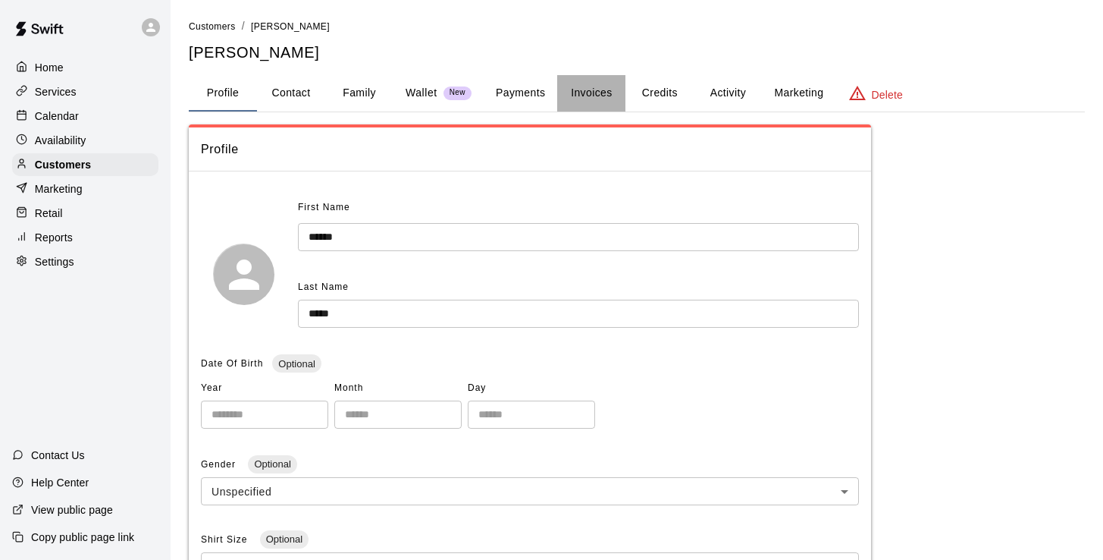
click at [586, 91] on button "Invoices" at bounding box center [591, 93] width 68 height 36
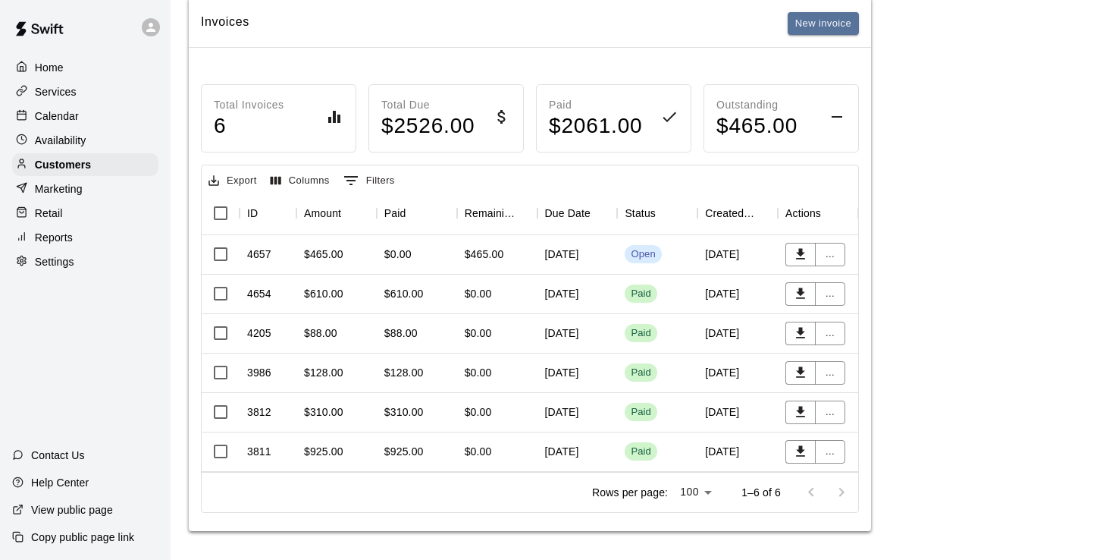
scroll to position [127, 0]
click at [408, 450] on div "$925.00" at bounding box center [403, 451] width 39 height 15
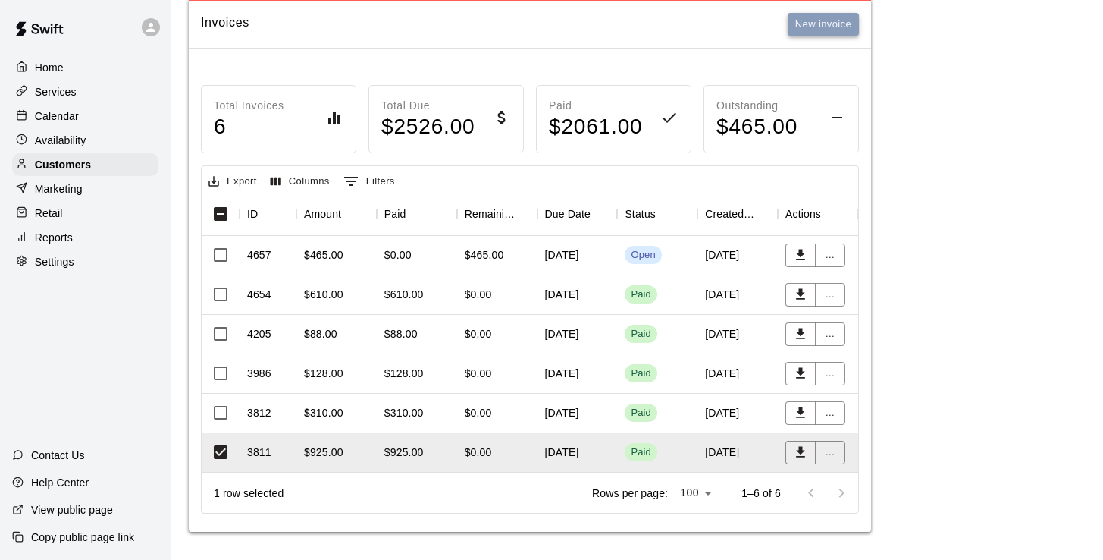
click at [811, 25] on button "New invoice" at bounding box center [823, 25] width 71 height 24
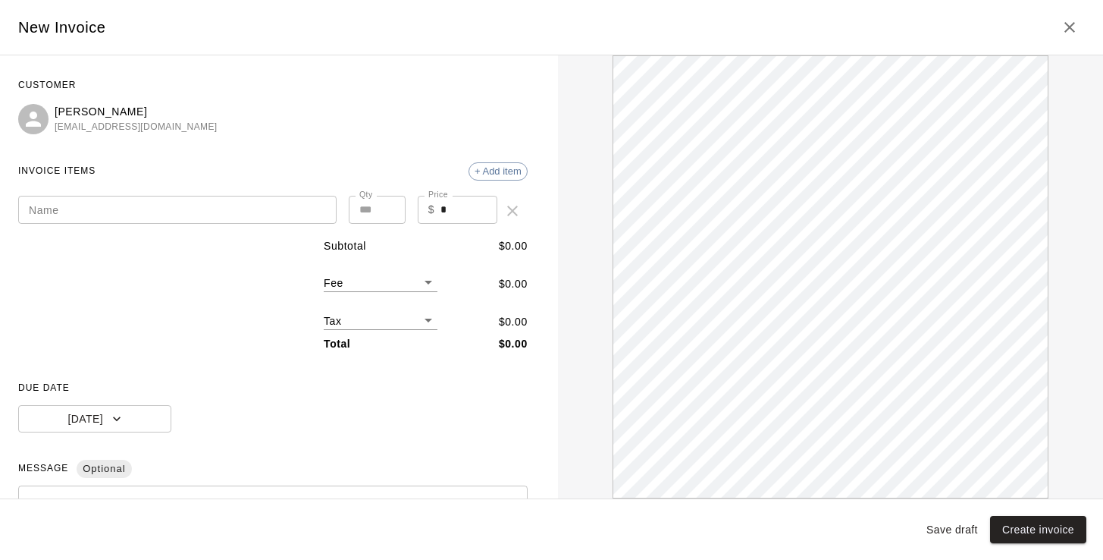
scroll to position [0, 0]
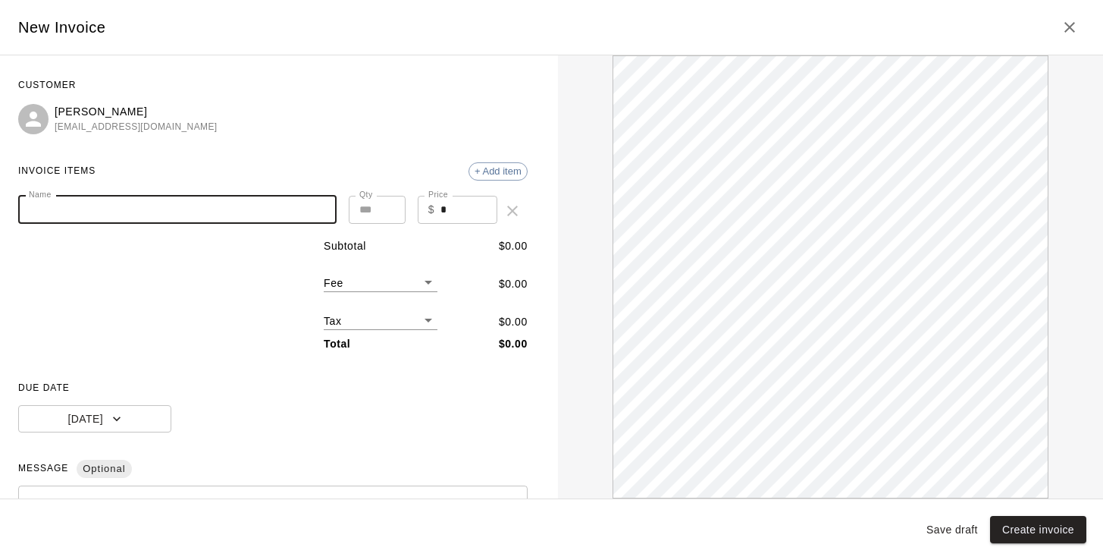
click at [155, 215] on input "Name" at bounding box center [177, 210] width 318 height 28
paste input "**********"
click at [237, 208] on input "**********" at bounding box center [177, 210] width 318 height 28
type input "**********"
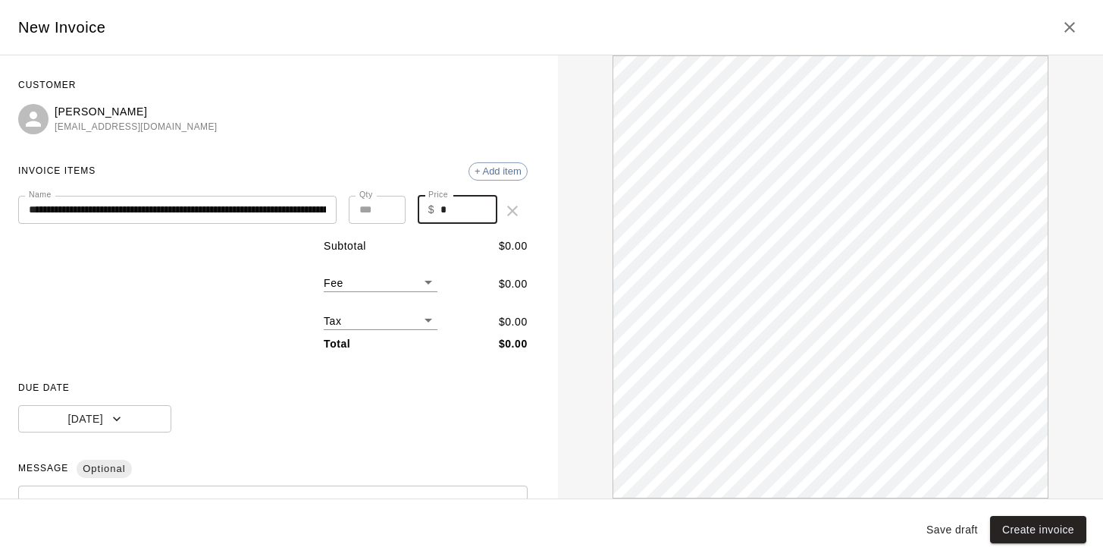
click at [451, 206] on input "*" at bounding box center [468, 210] width 57 height 28
click at [456, 212] on input "*" at bounding box center [468, 210] width 57 height 28
drag, startPoint x: 456, startPoint y: 212, endPoint x: 413, endPoint y: 207, distance: 42.7
click at [412, 207] on div "**********" at bounding box center [272, 211] width 509 height 30
type input "***"
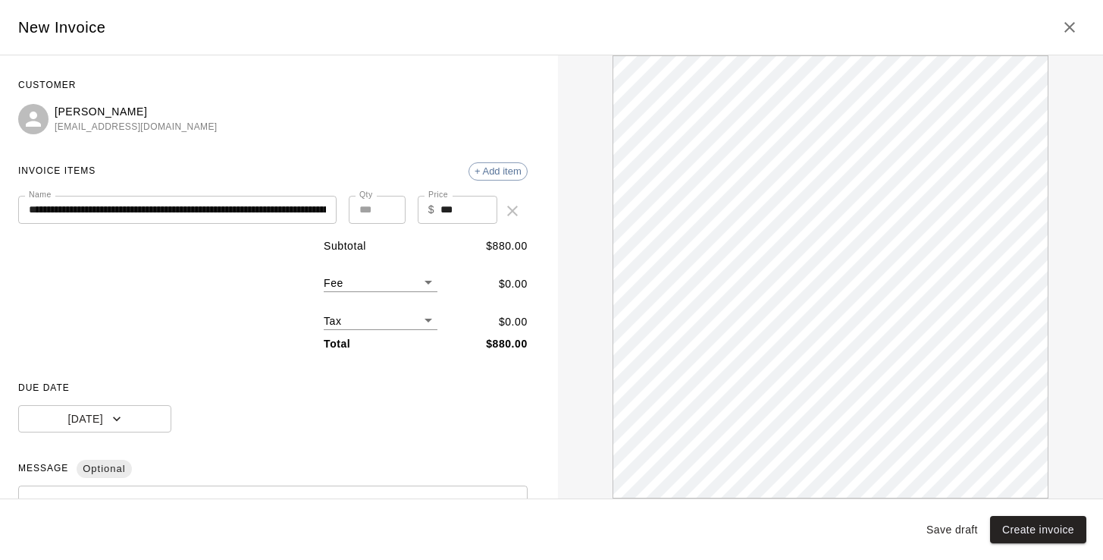
click at [409, 132] on div "Declan Roche nroche04@gmail.com" at bounding box center [272, 119] width 509 height 31
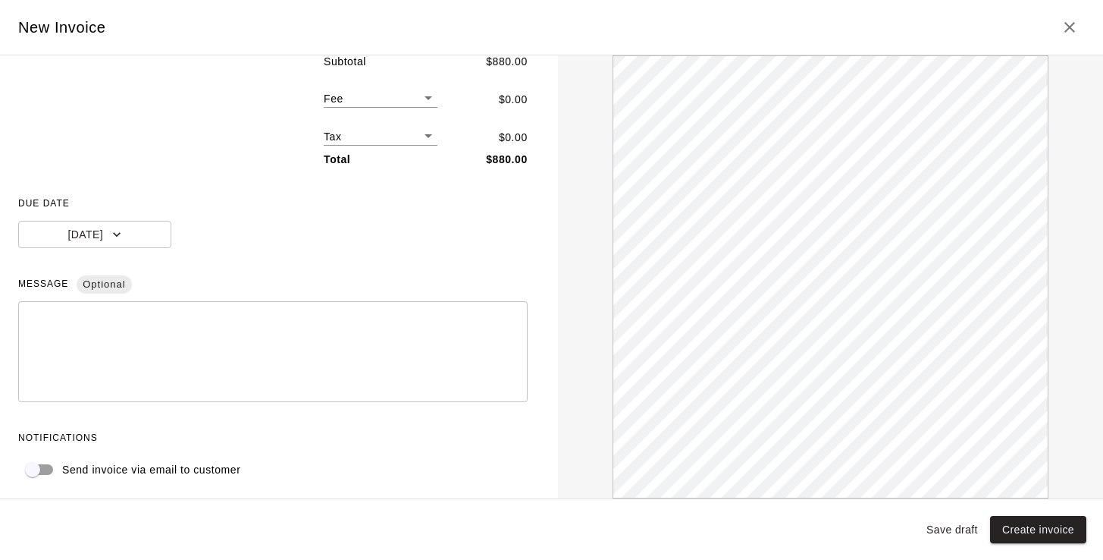
scroll to position [183, 0]
click at [963, 529] on button "Save draft" at bounding box center [952, 530] width 64 height 28
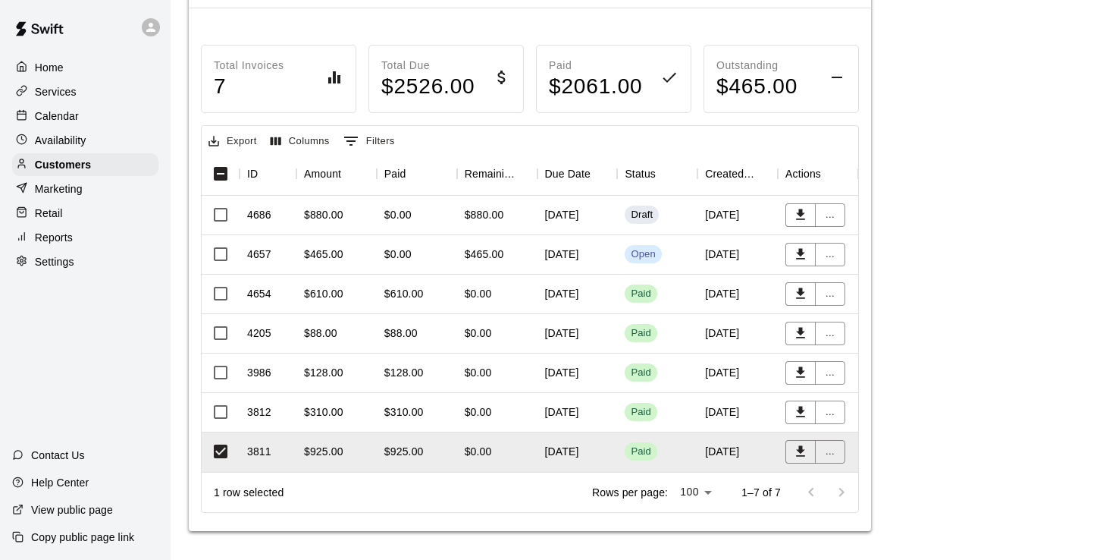
scroll to position [166, 0]
click at [58, 116] on p "Calendar" at bounding box center [57, 115] width 44 height 15
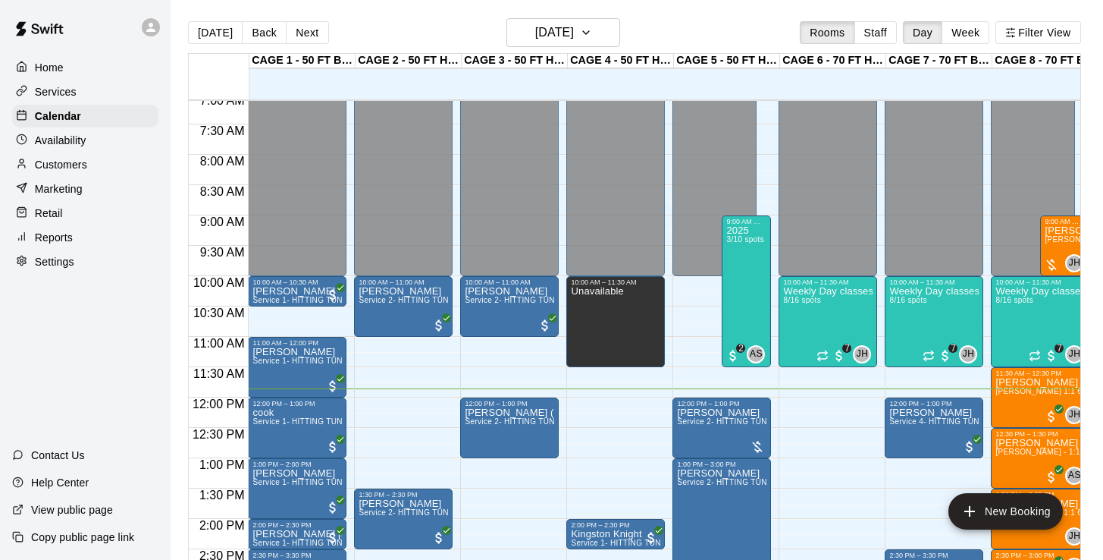
scroll to position [483, 0]
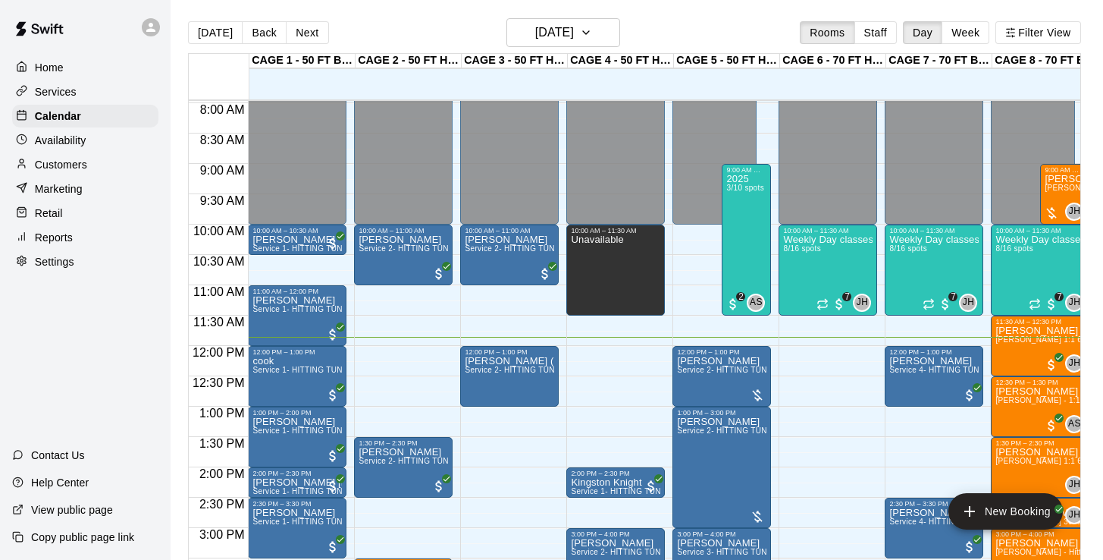
click at [64, 166] on p "Customers" at bounding box center [61, 164] width 52 height 15
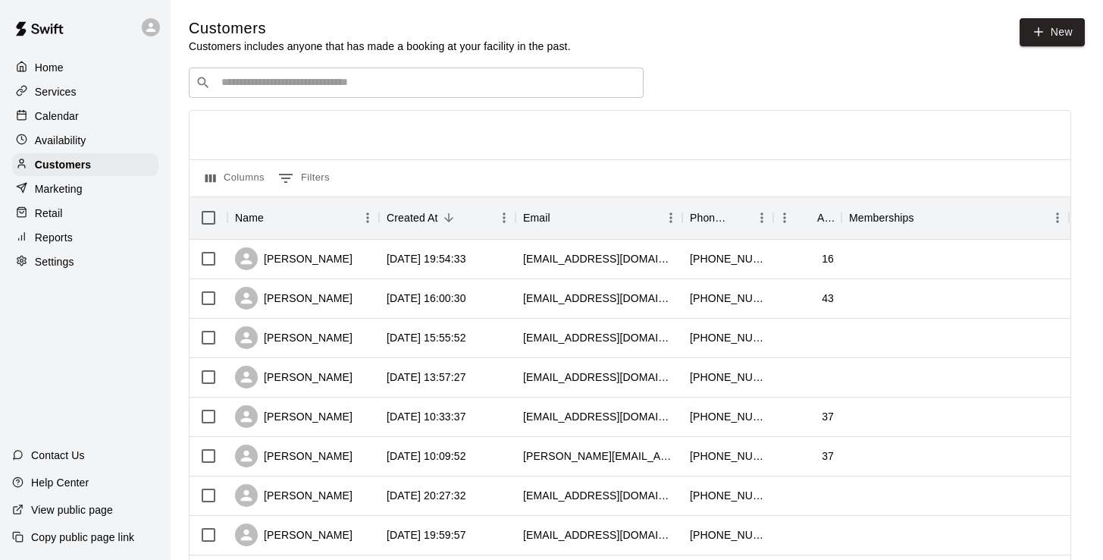
click at [317, 89] on input "Search customers by name or email" at bounding box center [427, 82] width 420 height 15
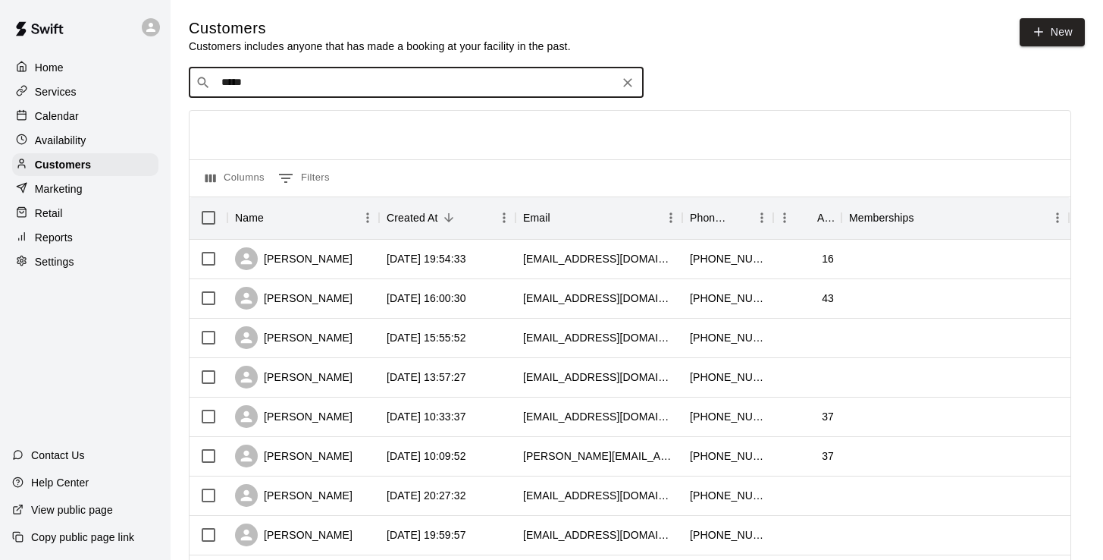
type input "******"
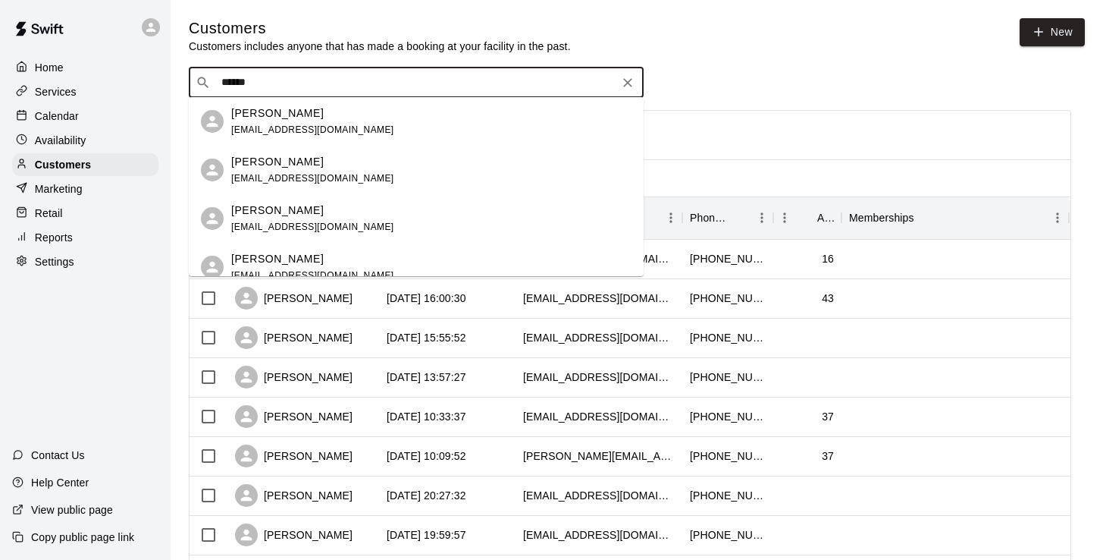
click at [290, 116] on p "[PERSON_NAME]" at bounding box center [277, 113] width 92 height 16
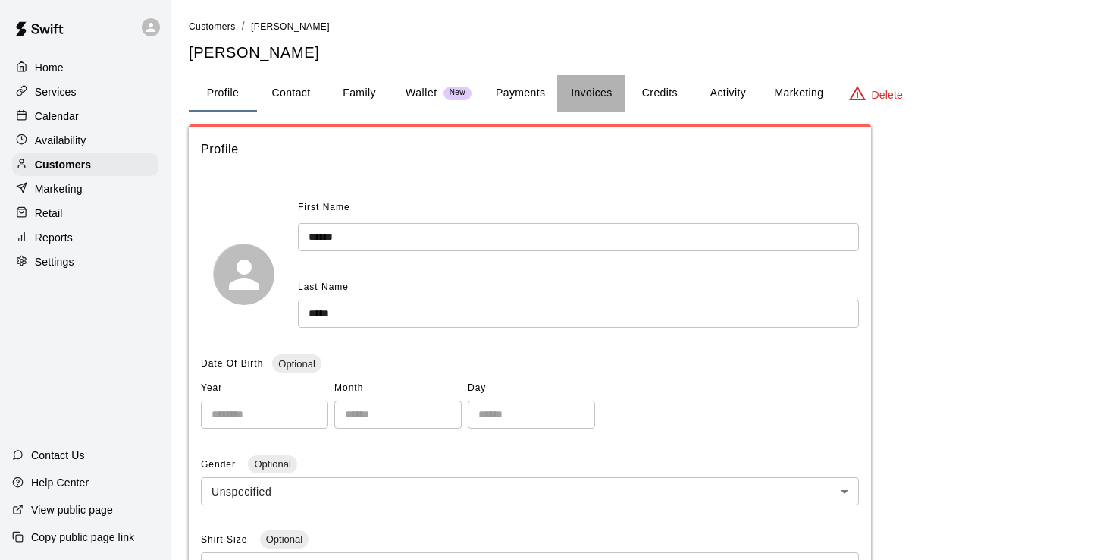
click at [603, 97] on button "Invoices" at bounding box center [591, 93] width 68 height 36
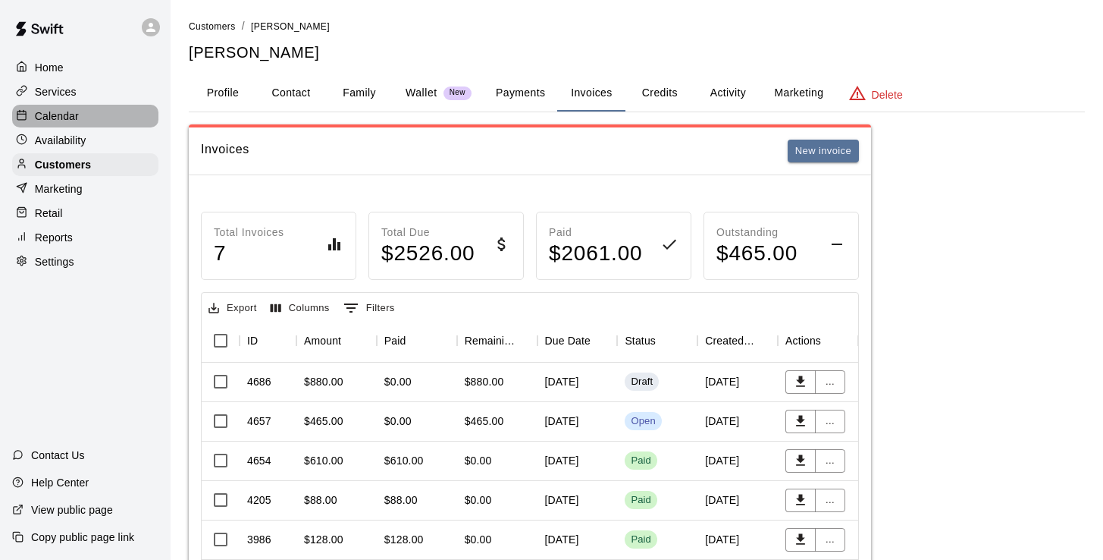
click at [62, 118] on p "Calendar" at bounding box center [57, 115] width 44 height 15
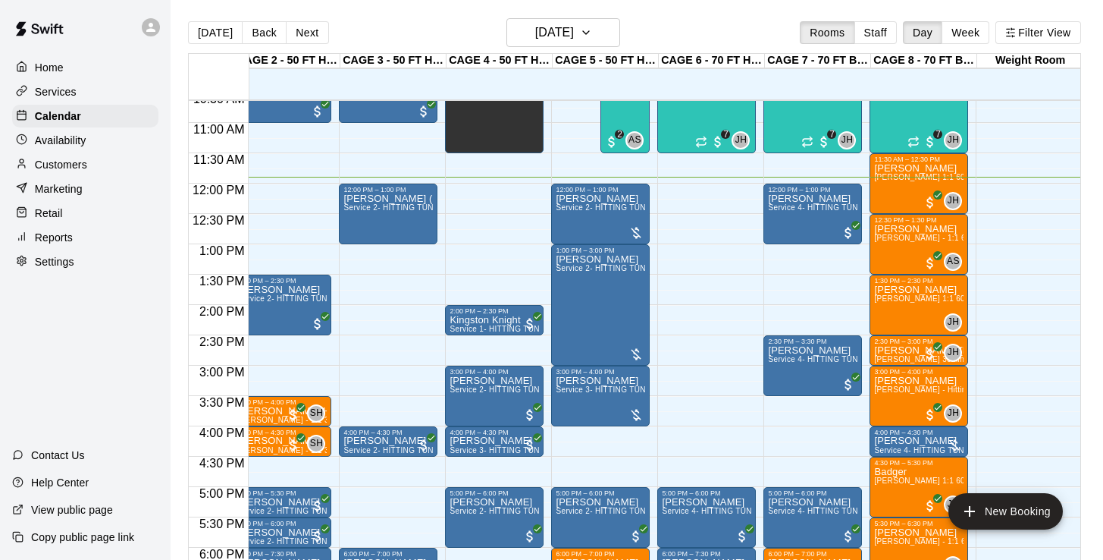
scroll to position [646, 121]
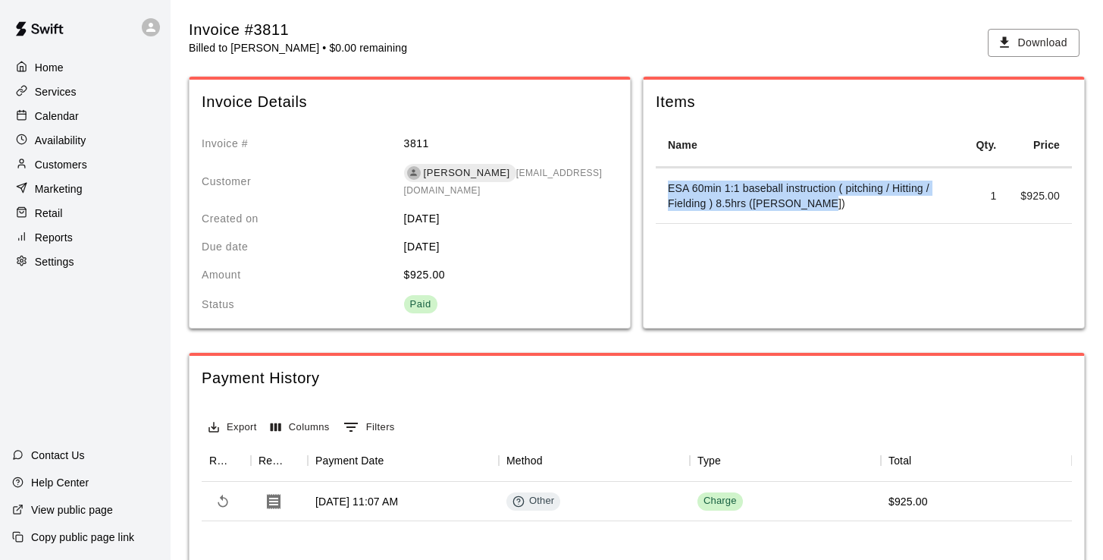
drag, startPoint x: 669, startPoint y: 189, endPoint x: 817, endPoint y: 219, distance: 150.9
click at [817, 219] on td "ESA 60min 1:1 baseball instruction ( pitching / Hitting / Fielding ) 8.5hrs ([P…" at bounding box center [810, 195] width 308 height 55
copy td "ESA 60min 1:1 baseball instruction ( pitching / Hitting / Fielding ) 8.5hrs ([P…"
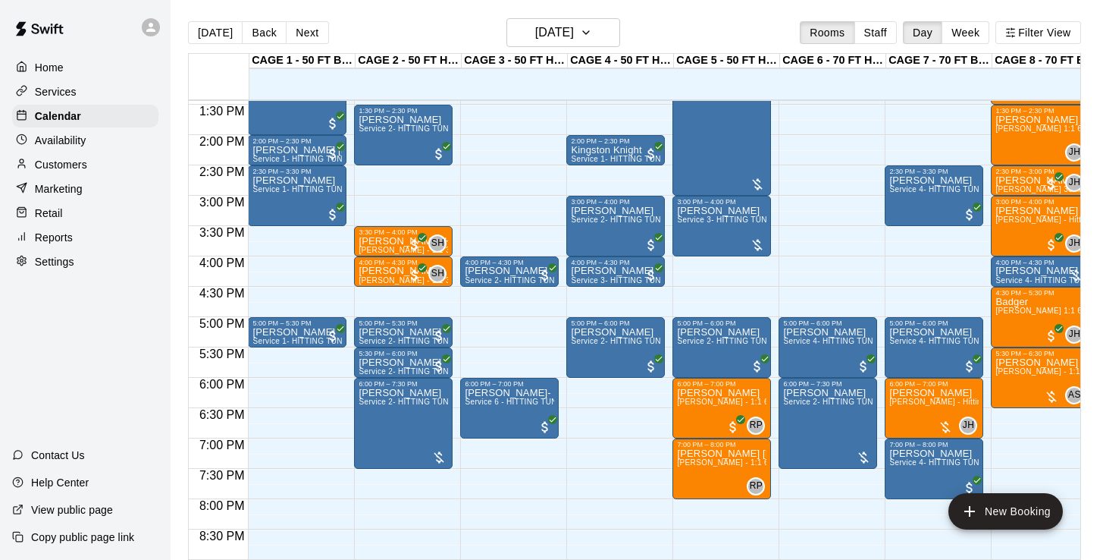
scroll to position [807, 0]
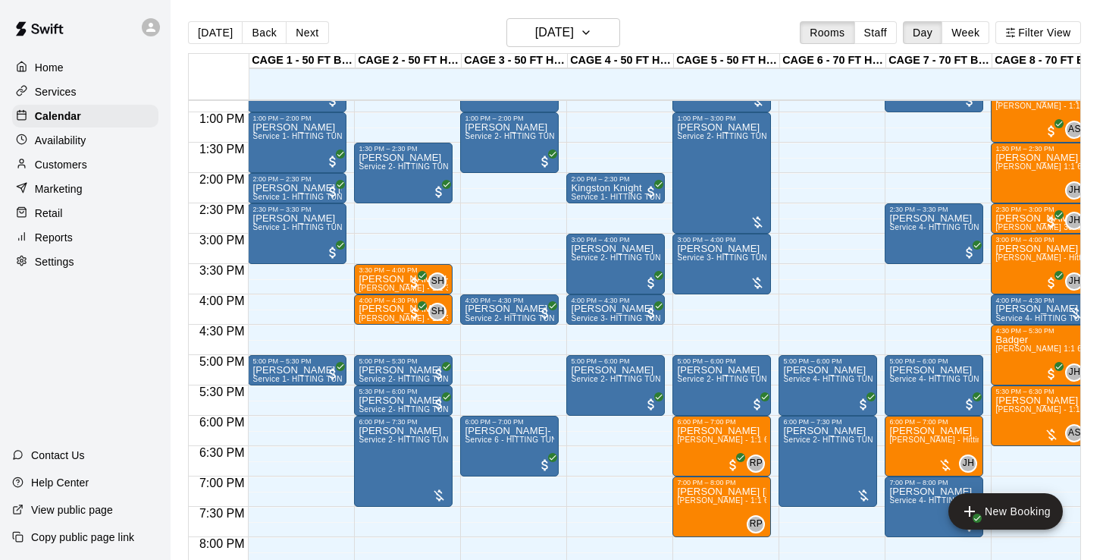
scroll to position [780, 0]
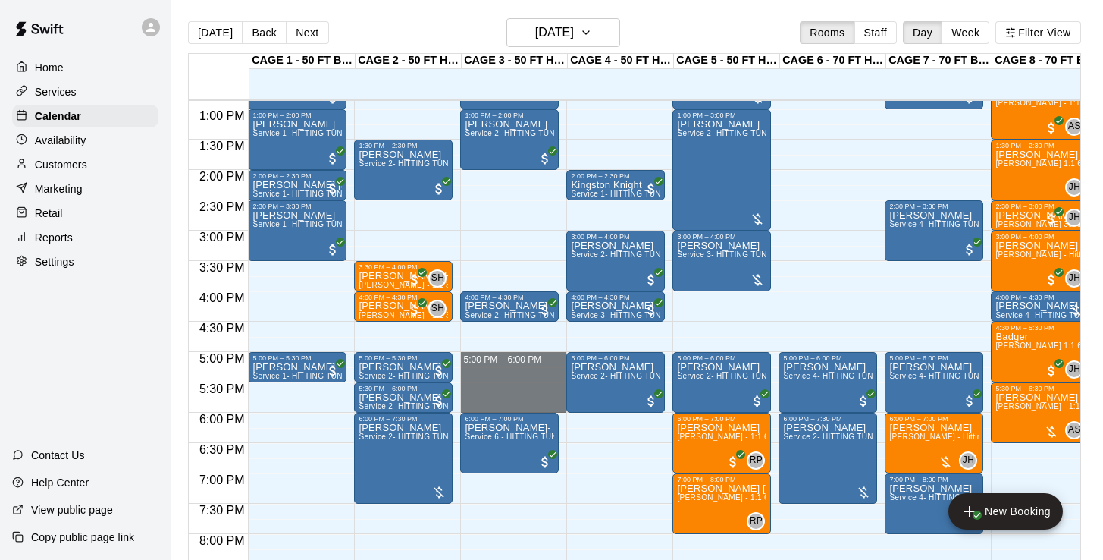
drag, startPoint x: 518, startPoint y: 353, endPoint x: 518, endPoint y: 401, distance: 47.8
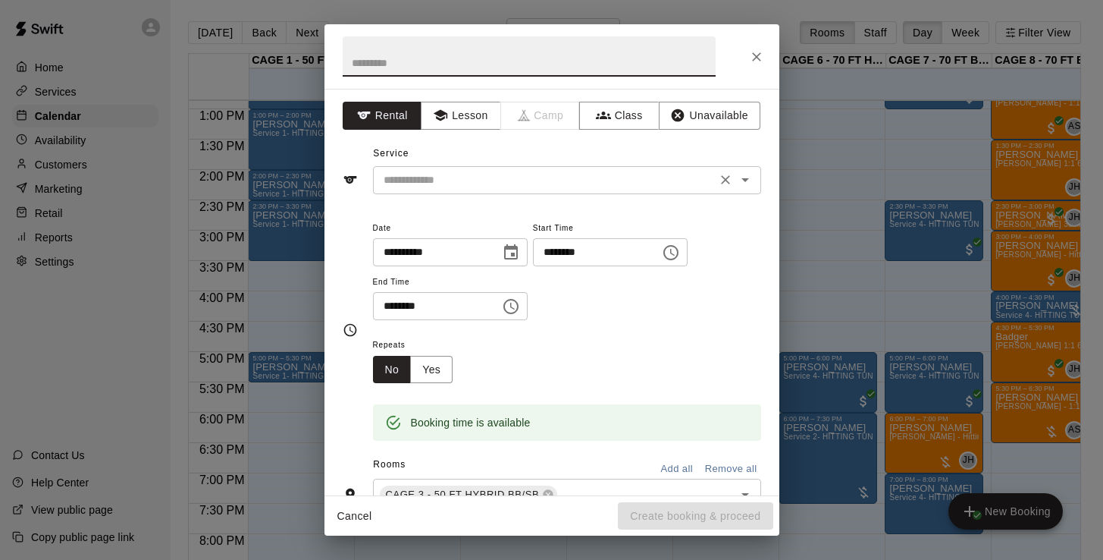
click at [494, 190] on div "​" at bounding box center [567, 180] width 388 height 28
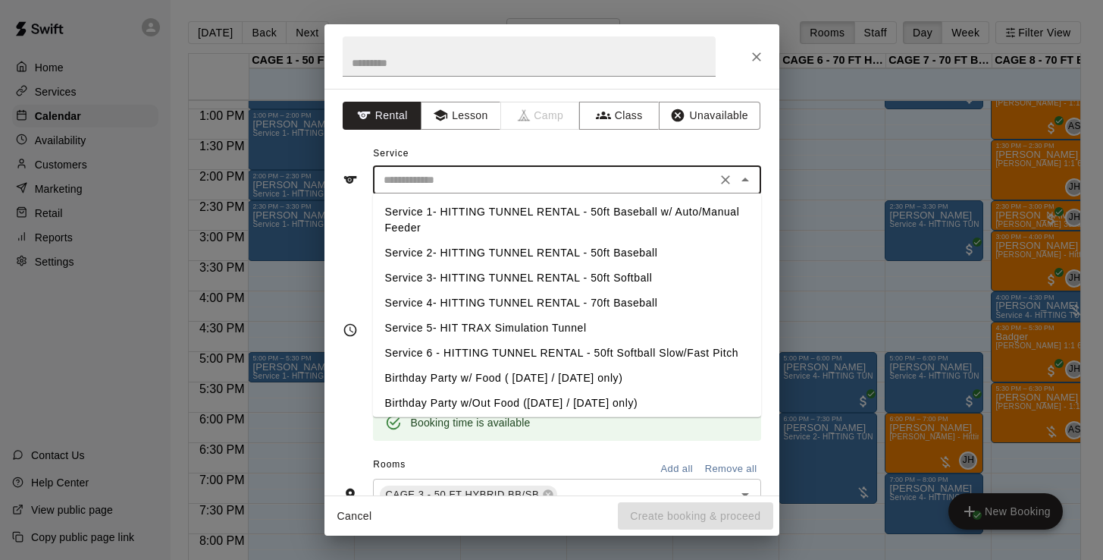
click at [591, 257] on li "Service 2- HITTING TUNNEL RENTAL - 50ft Baseball" at bounding box center [567, 252] width 388 height 25
type input "**********"
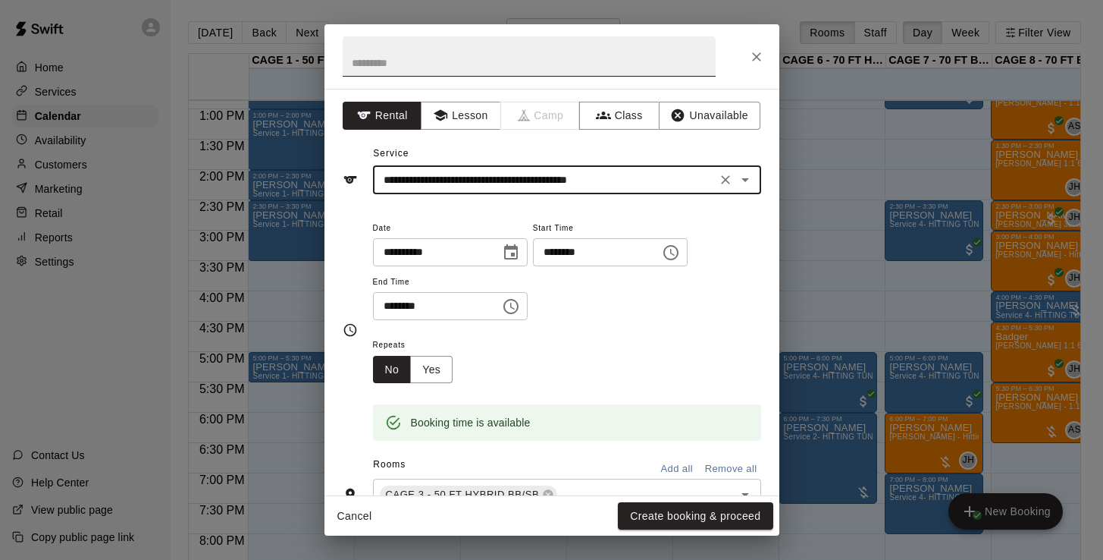
click at [445, 70] on input "text" at bounding box center [529, 56] width 373 height 40
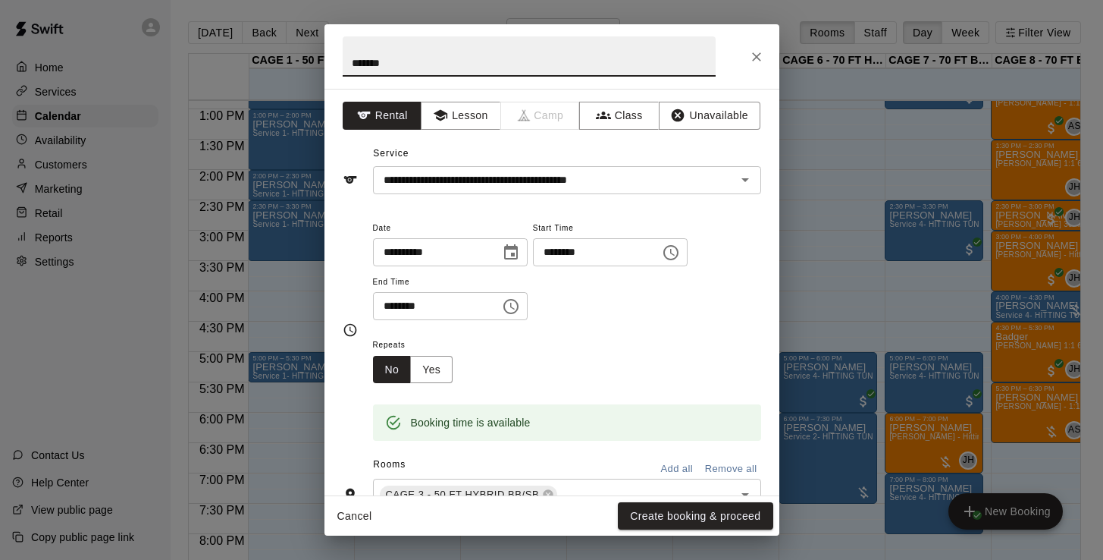
drag, startPoint x: 445, startPoint y: 70, endPoint x: 472, endPoint y: 71, distance: 26.5
click at [472, 71] on input "*******" at bounding box center [529, 56] width 373 height 40
type input "*"
type input "**"
click at [710, 119] on button "Unavailable" at bounding box center [710, 116] width 102 height 28
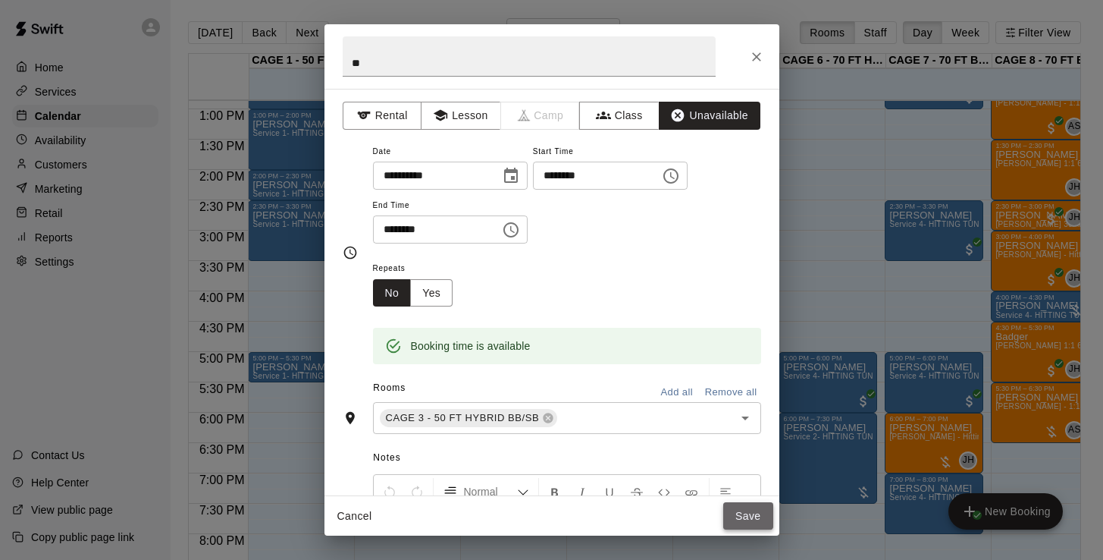
click at [746, 523] on button "Save" at bounding box center [748, 516] width 50 height 28
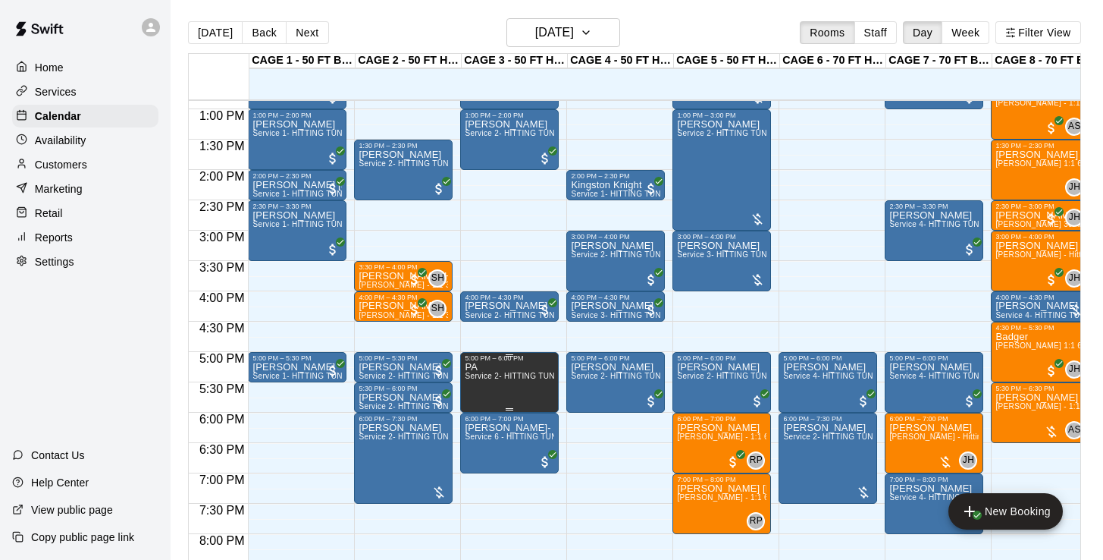
click at [481, 421] on icon "delete" at bounding box center [480, 415] width 11 height 14
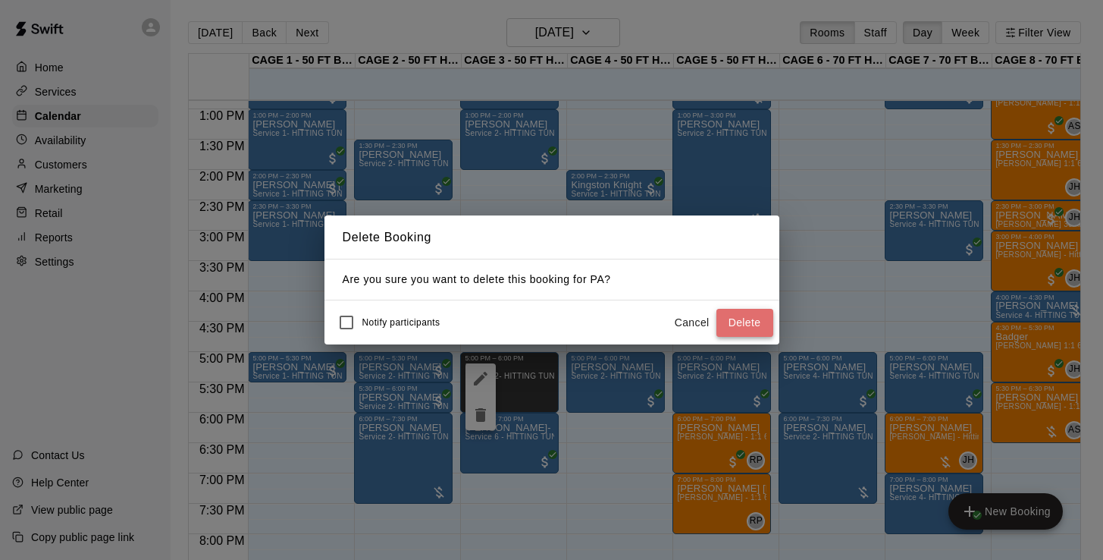
click at [746, 317] on button "Delete" at bounding box center [744, 323] width 57 height 28
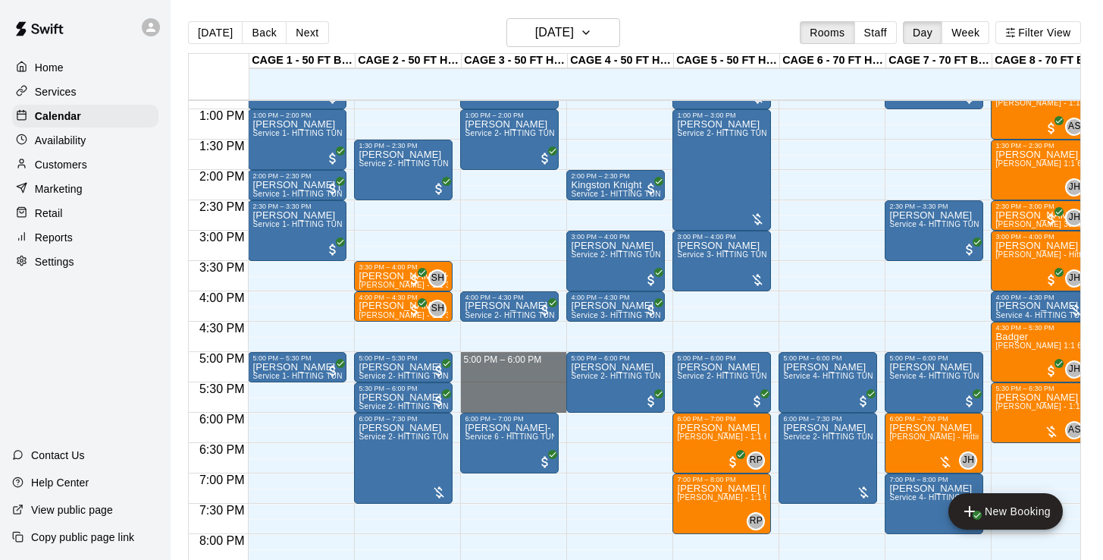
drag, startPoint x: 518, startPoint y: 357, endPoint x: 516, endPoint y: 397, distance: 40.2
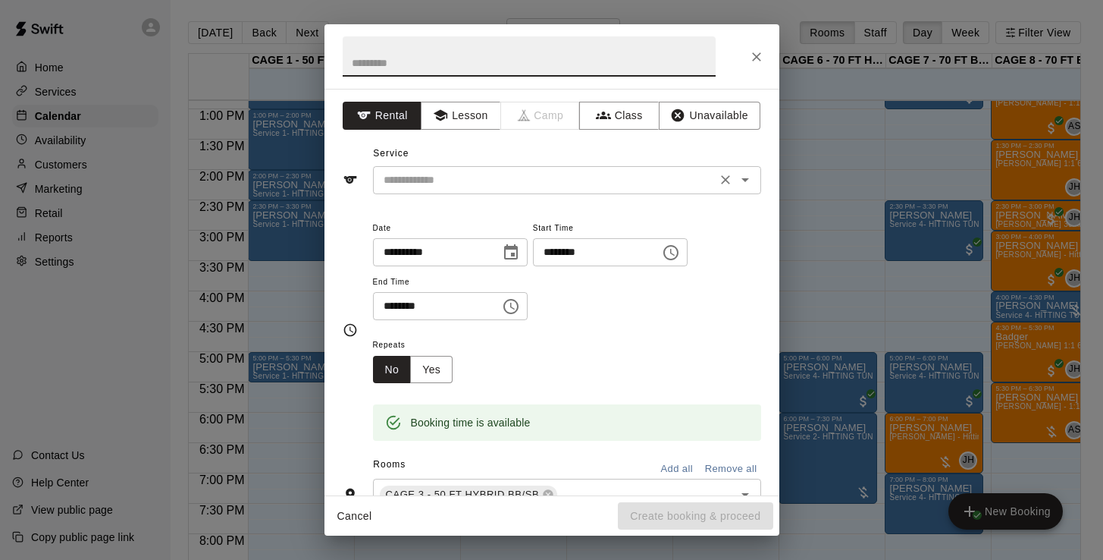
click at [474, 176] on input "text" at bounding box center [545, 180] width 334 height 19
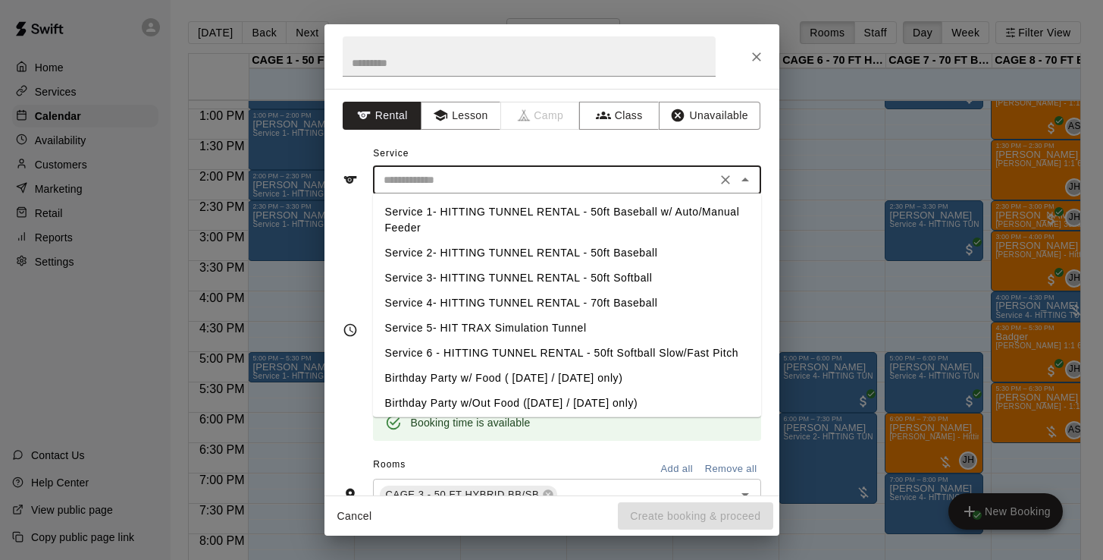
click at [563, 249] on li "Service 2- HITTING TUNNEL RENTAL - 50ft Baseball" at bounding box center [567, 252] width 388 height 25
type input "**********"
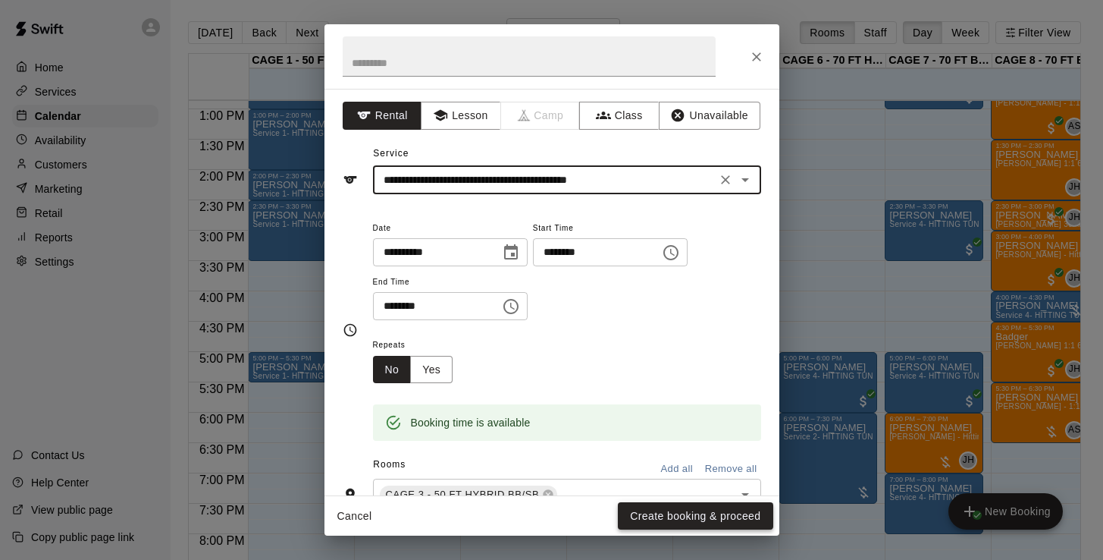
click at [674, 510] on button "Create booking & proceed" at bounding box center [695, 516] width 155 height 28
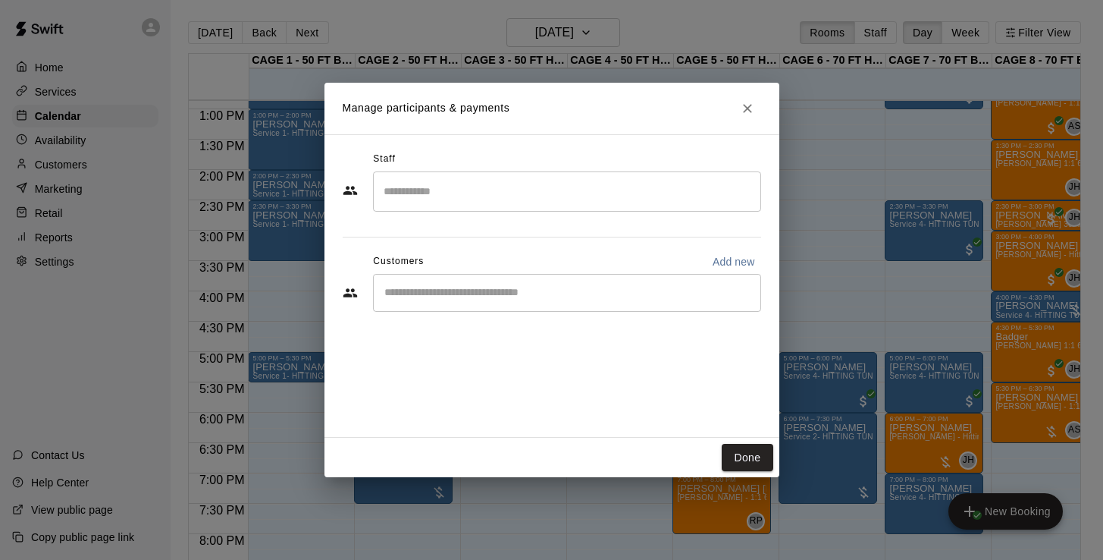
click at [510, 304] on div "​" at bounding box center [567, 293] width 388 height 38
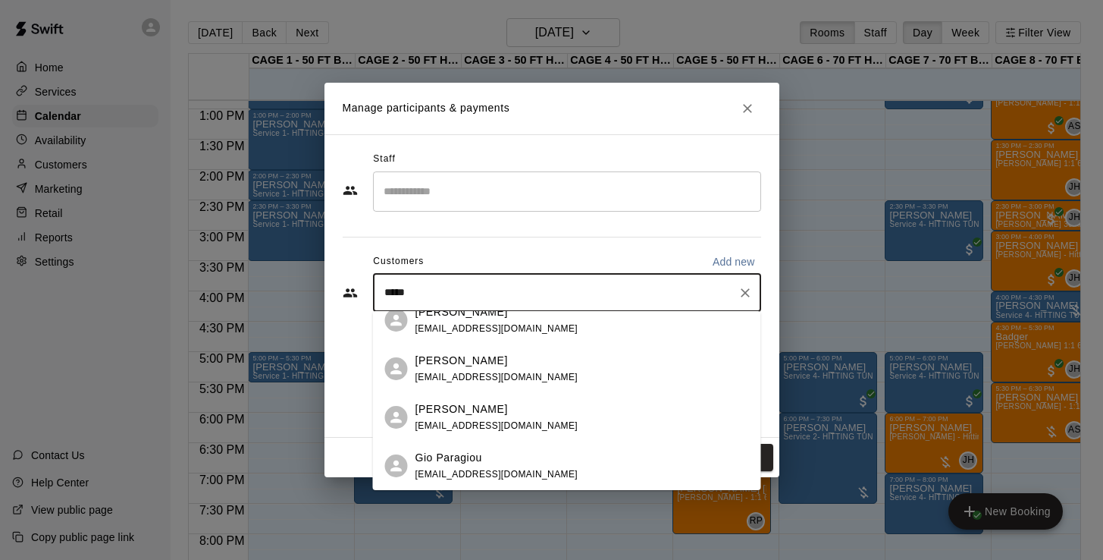
scroll to position [0, 0]
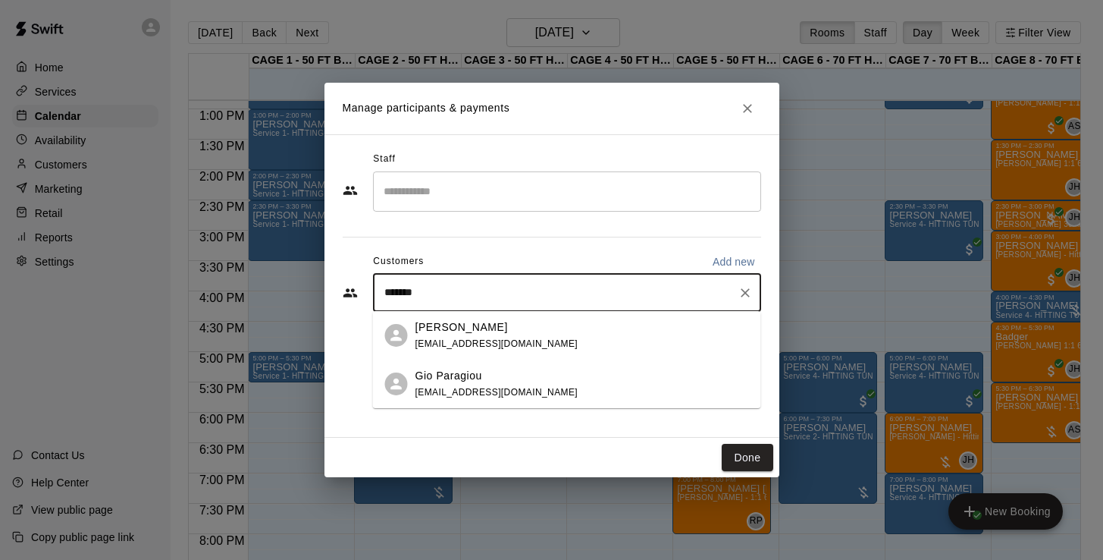
type input "********"
click at [478, 334] on p "[PERSON_NAME]" at bounding box center [461, 327] width 92 height 16
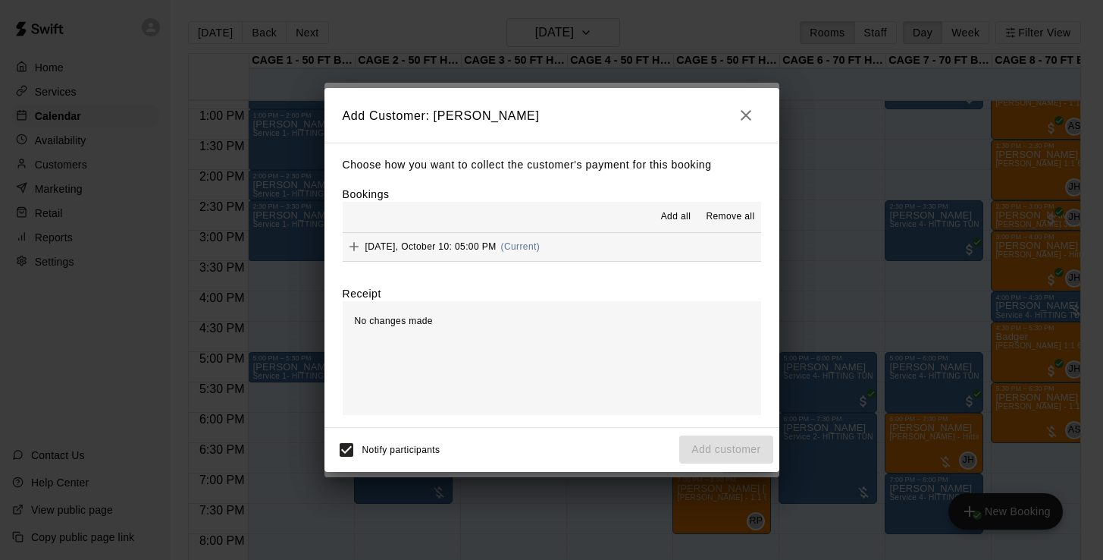
click at [441, 254] on div "Friday, October 10: 05:00 PM (Current)" at bounding box center [442, 246] width 198 height 23
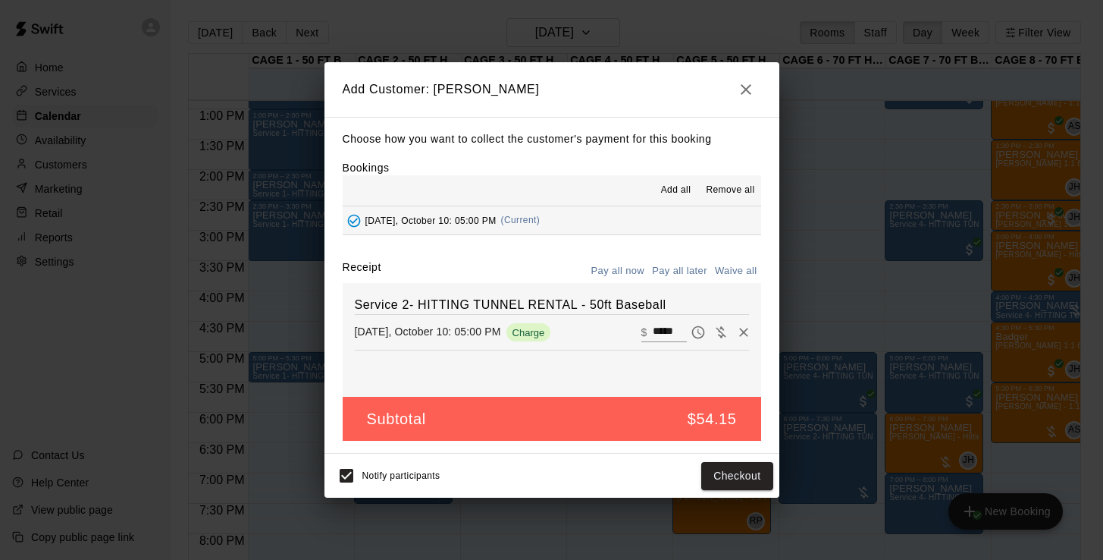
click at [690, 263] on button "Pay all later" at bounding box center [679, 271] width 63 height 24
click at [738, 470] on button "Add customer" at bounding box center [725, 476] width 93 height 28
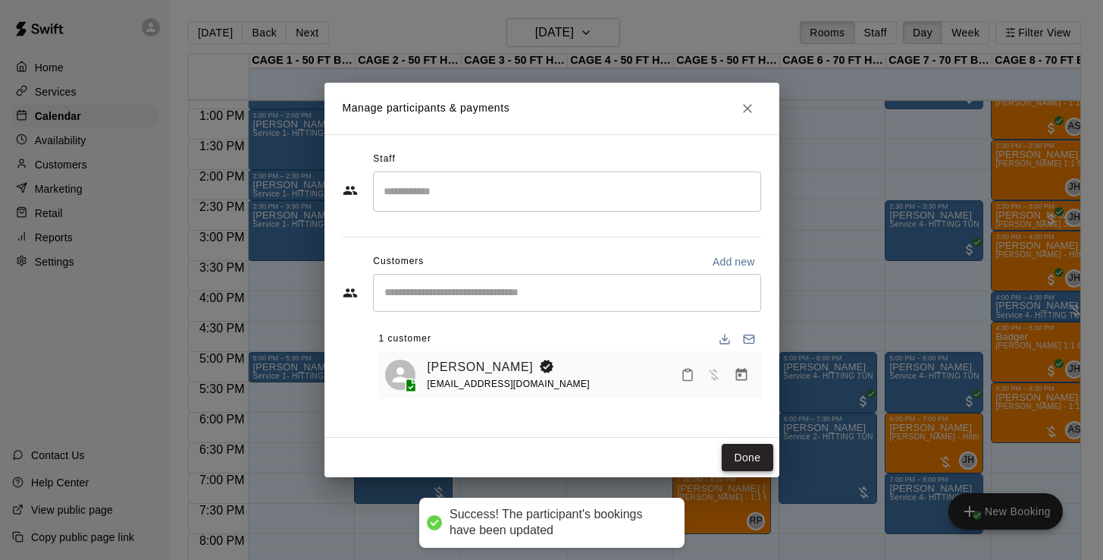
click at [753, 453] on button "Done" at bounding box center [747, 458] width 51 height 28
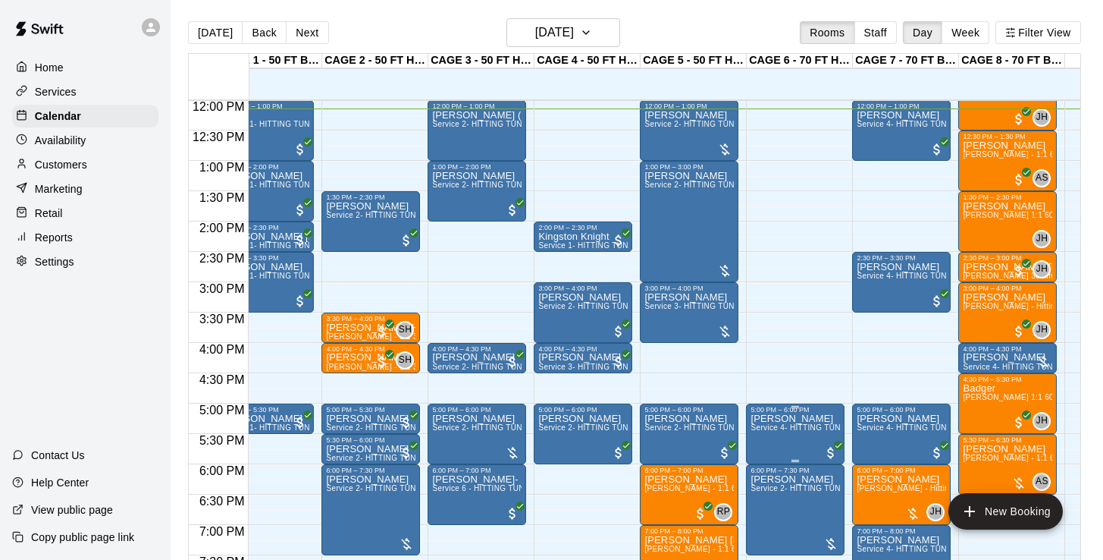
scroll to position [0, 33]
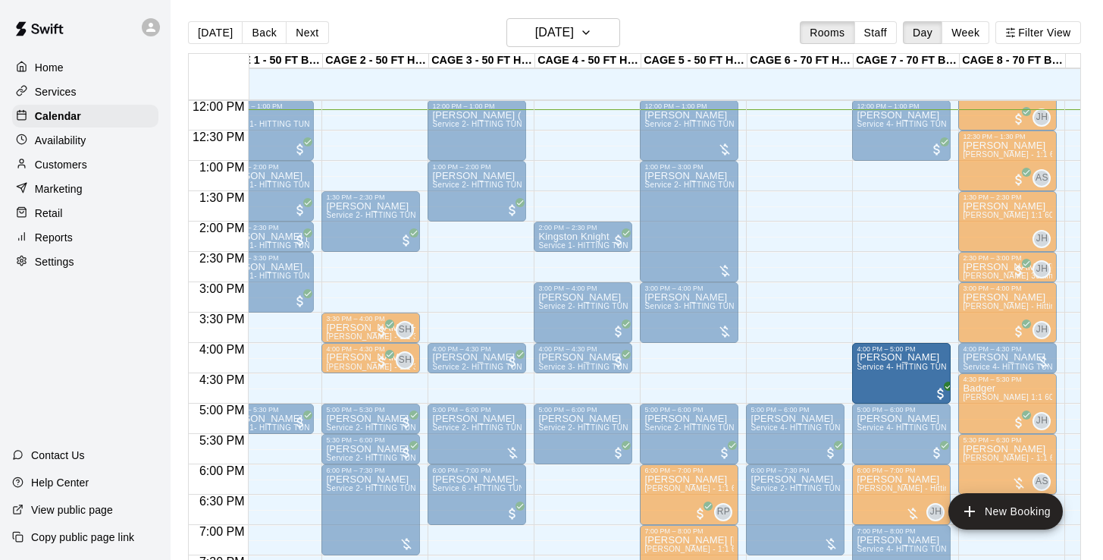
drag, startPoint x: 904, startPoint y: 273, endPoint x: 910, endPoint y: 375, distance: 101.7
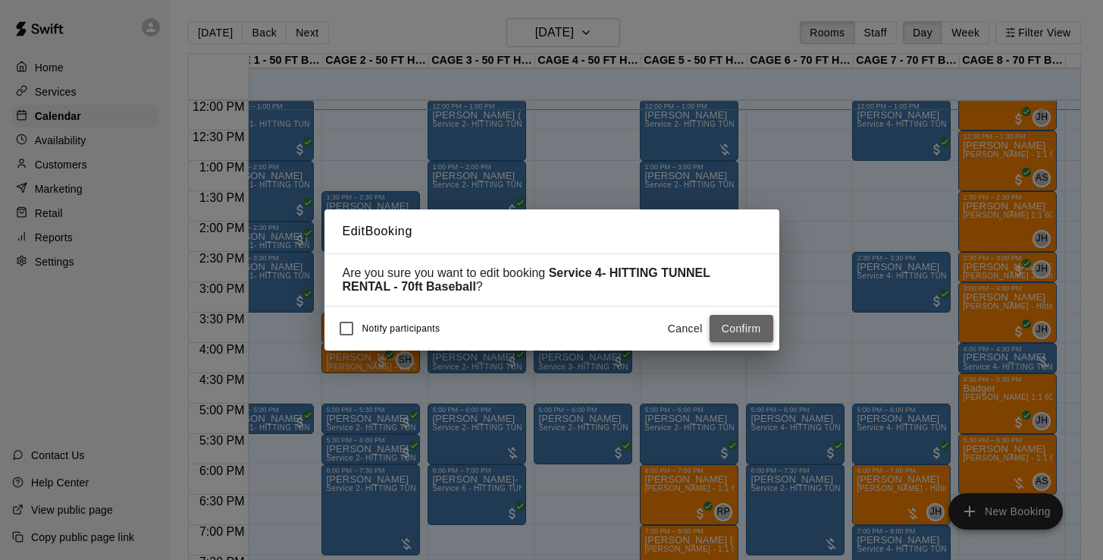
click at [732, 333] on button "Confirm" at bounding box center [742, 329] width 64 height 28
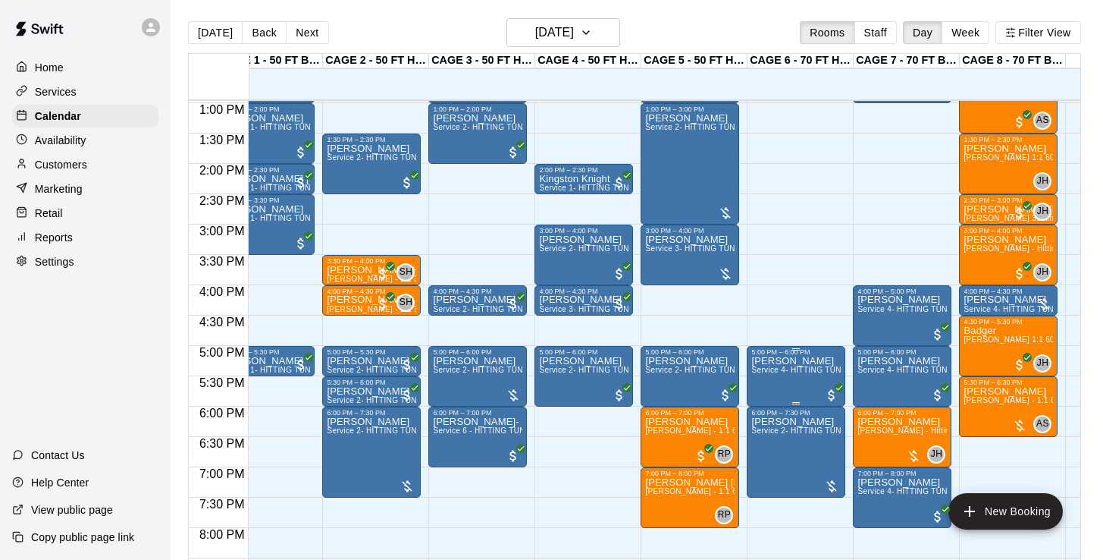
scroll to position [0, 32]
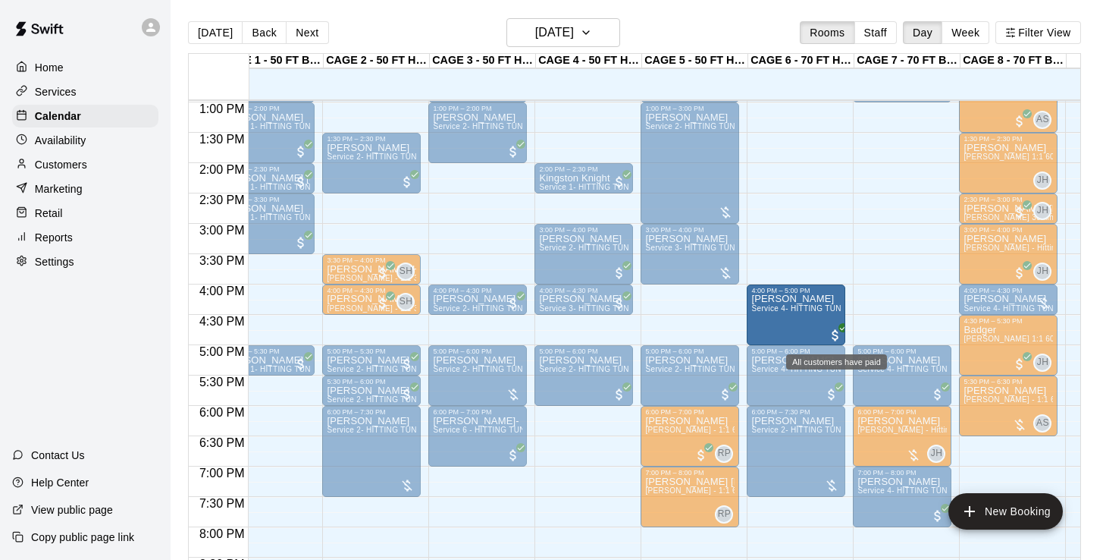
drag, startPoint x: 902, startPoint y: 324, endPoint x: 835, endPoint y: 329, distance: 66.9
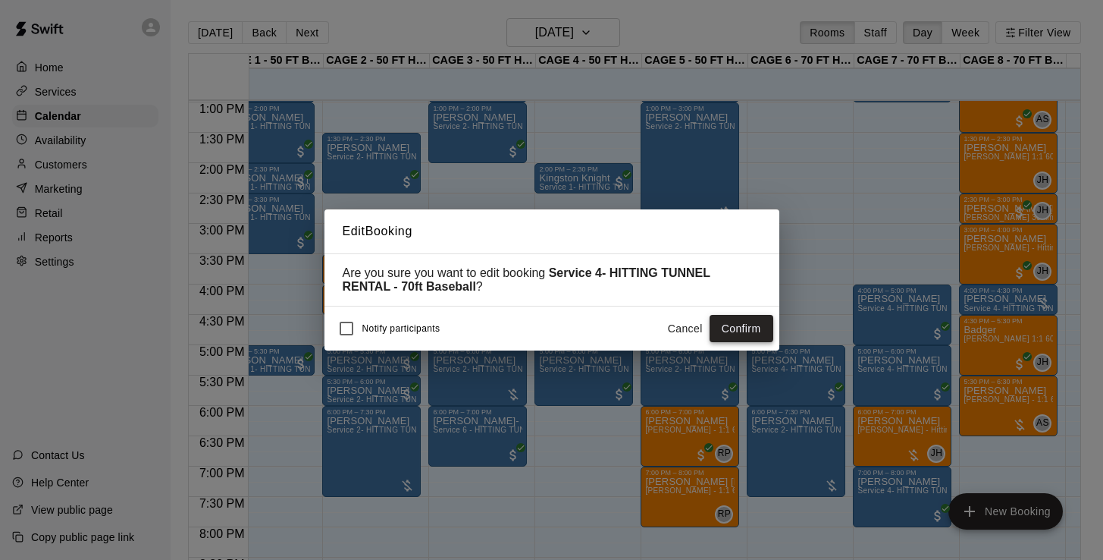
click at [758, 331] on button "Confirm" at bounding box center [742, 329] width 64 height 28
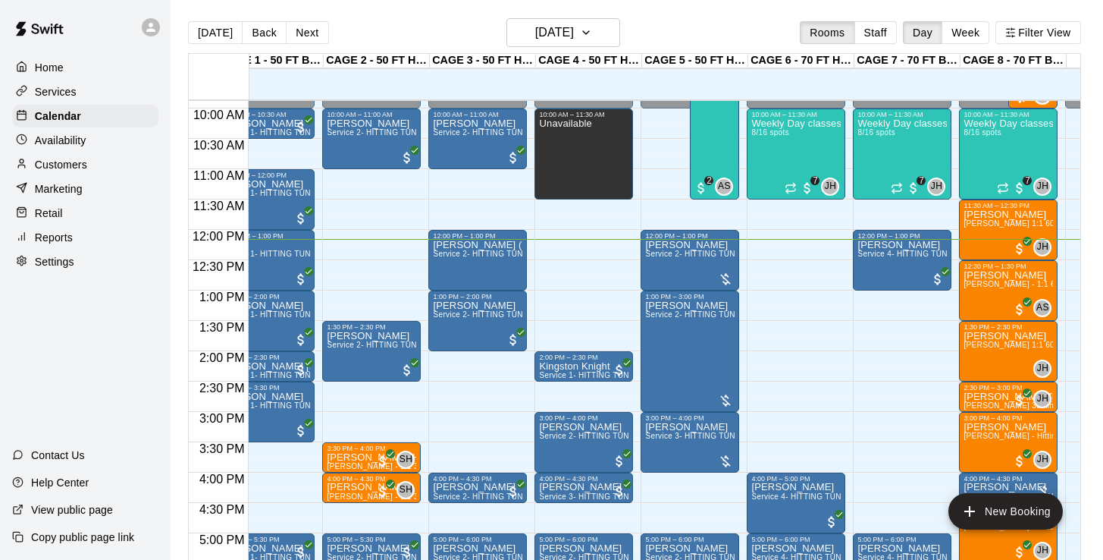
scroll to position [597, 32]
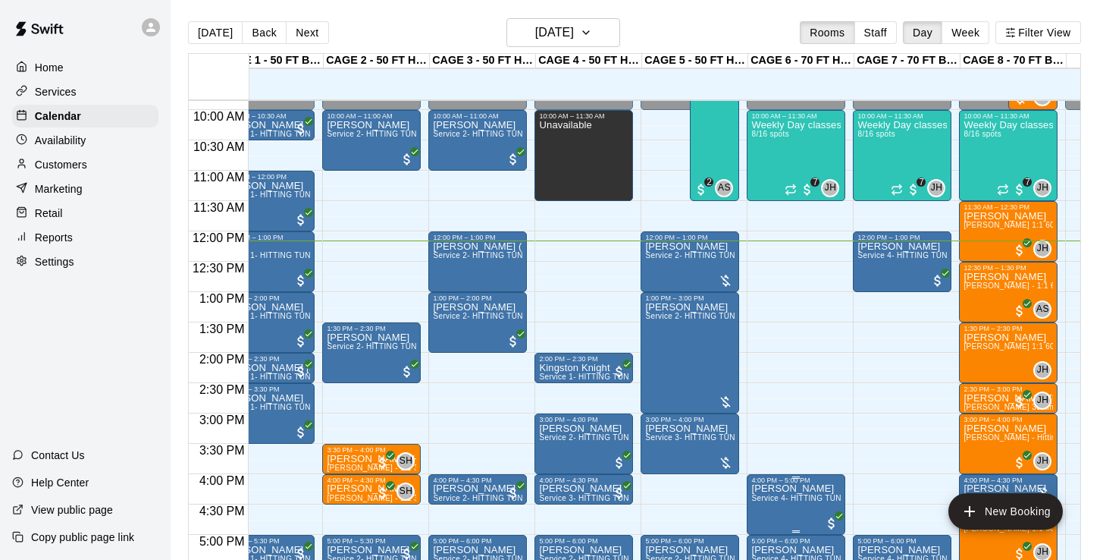
click at [761, 459] on icon "edit" at bounding box center [767, 460] width 18 height 18
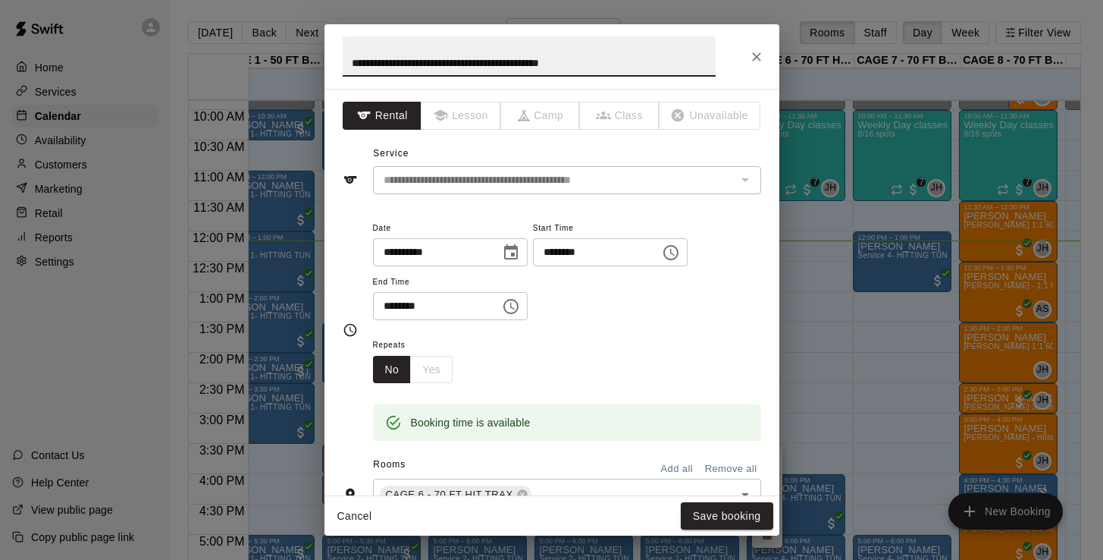
drag, startPoint x: 632, startPoint y: 65, endPoint x: 331, endPoint y: 55, distance: 301.9
click at [331, 55] on h2 "**********" at bounding box center [528, 56] width 409 height 64
type input "*******"
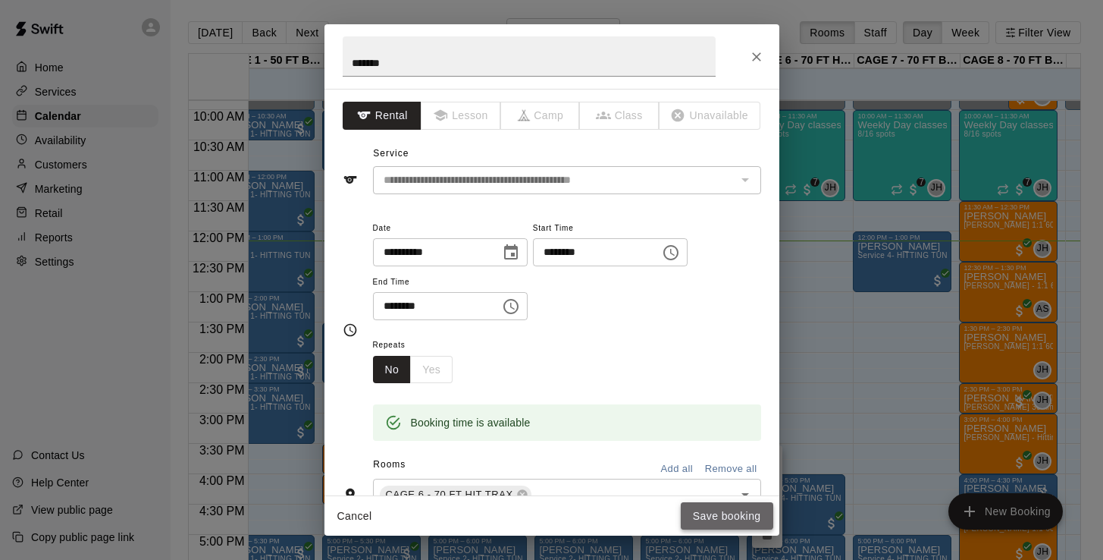
click at [720, 522] on button "Save booking" at bounding box center [727, 516] width 92 height 28
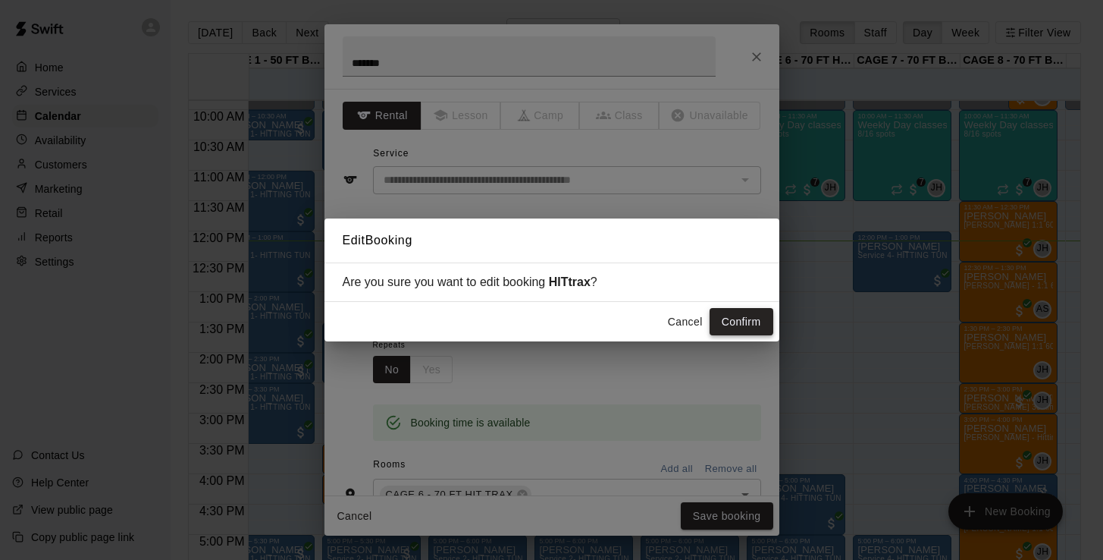
click at [742, 322] on button "Confirm" at bounding box center [742, 322] width 64 height 28
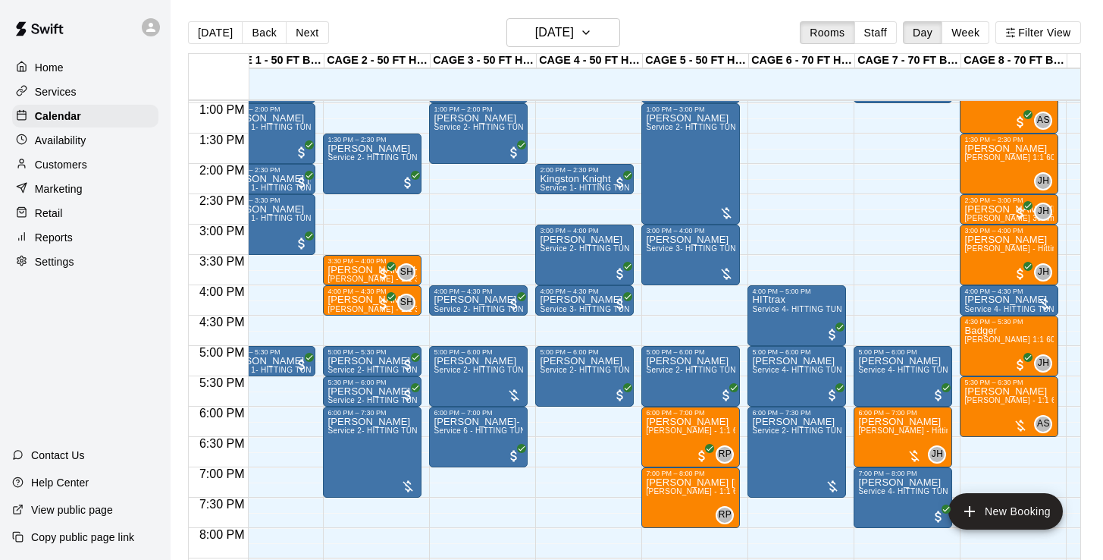
scroll to position [792, 31]
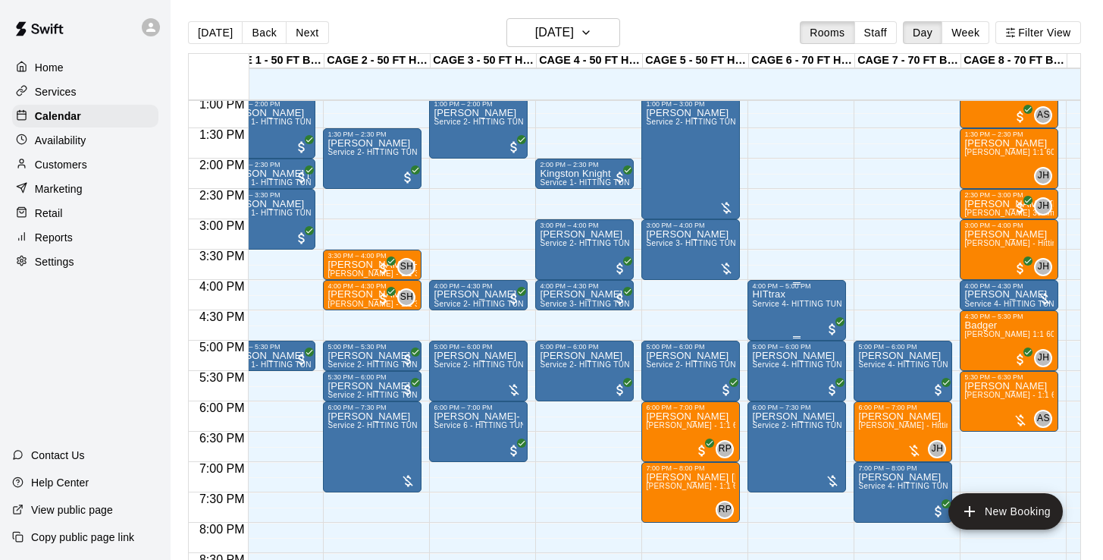
click at [798, 318] on div "HITtrax Service 4- HITTING TUNNEL RENTAL - 70ft Baseball" at bounding box center [796, 570] width 89 height 560
click at [760, 310] on icon "edit" at bounding box center [768, 306] width 18 height 18
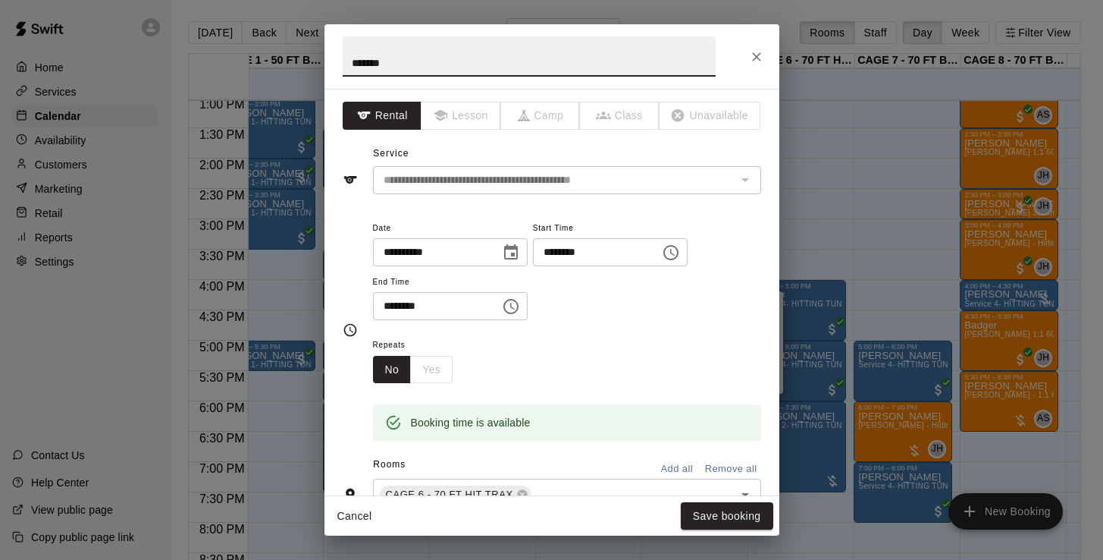
click at [347, 63] on input "*******" at bounding box center [529, 56] width 373 height 40
type input "**********"
click at [714, 522] on button "Save booking" at bounding box center [727, 516] width 92 height 28
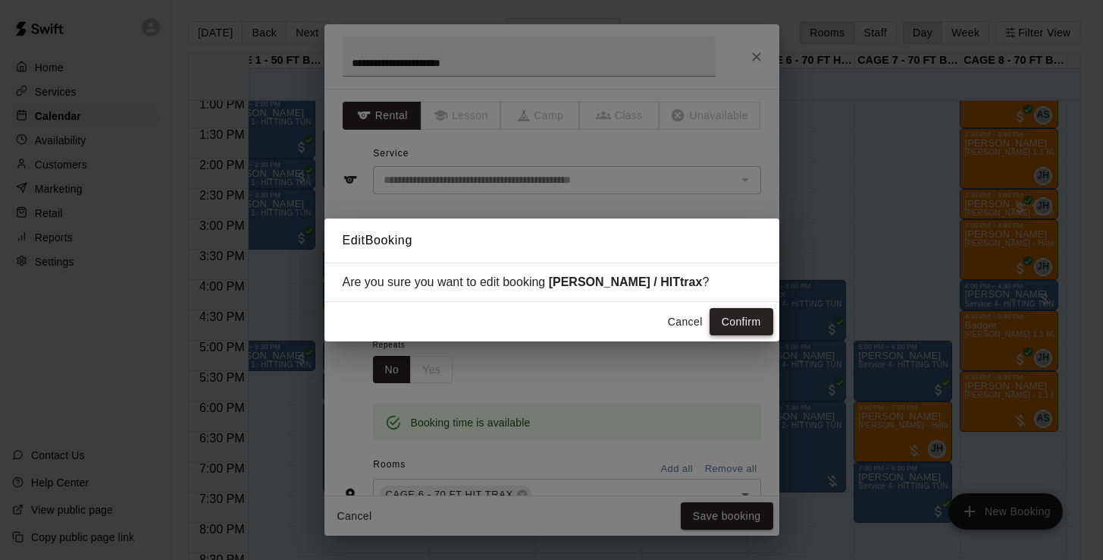
click at [735, 321] on button "Confirm" at bounding box center [742, 322] width 64 height 28
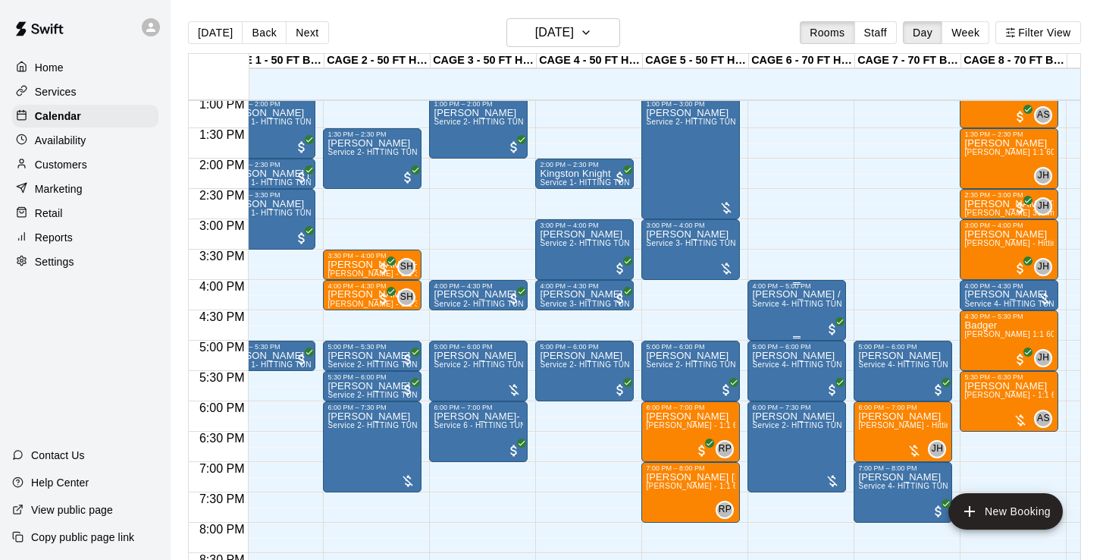
click at [778, 307] on span "Service 4- HITTING TUNNEL RENTAL - 70ft Baseball" at bounding box center [848, 303] width 193 height 8
click at [773, 297] on div at bounding box center [551, 280] width 1103 height 560
click at [773, 294] on p "Mike Acquisto / HITtrax" at bounding box center [796, 294] width 89 height 0
click at [772, 299] on button "edit" at bounding box center [768, 311] width 30 height 30
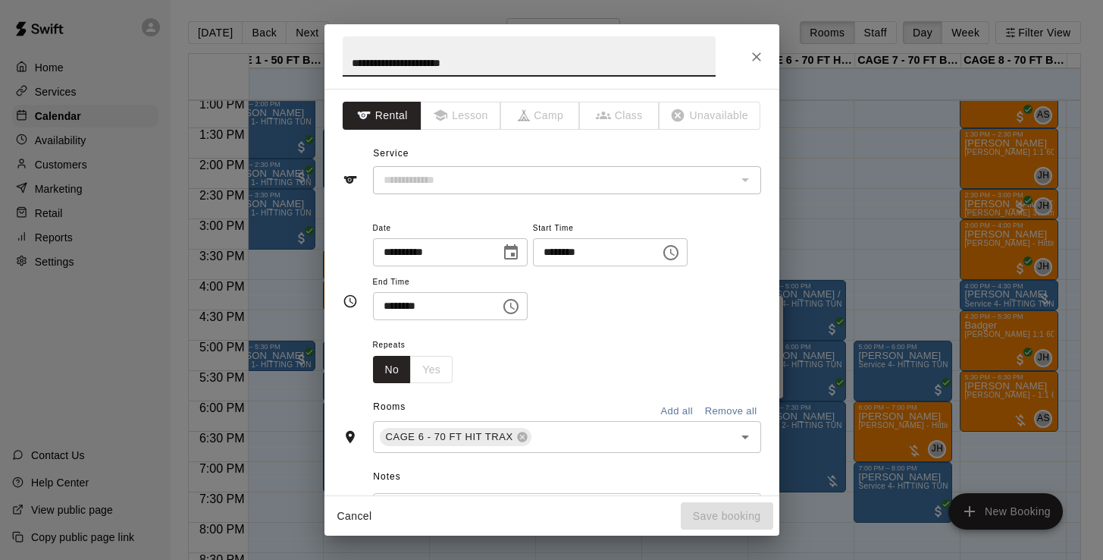
type input "**********"
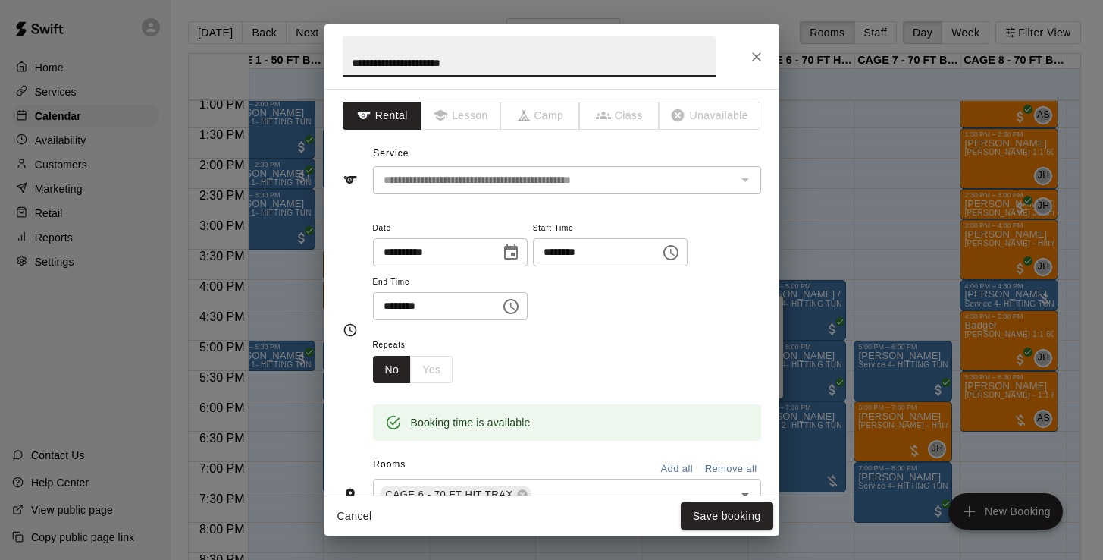
click at [383, 61] on input "**********" at bounding box center [529, 56] width 373 height 40
click at [380, 64] on input "**********" at bounding box center [529, 56] width 373 height 40
type input "**********"
click at [716, 521] on button "Save booking" at bounding box center [727, 516] width 92 height 28
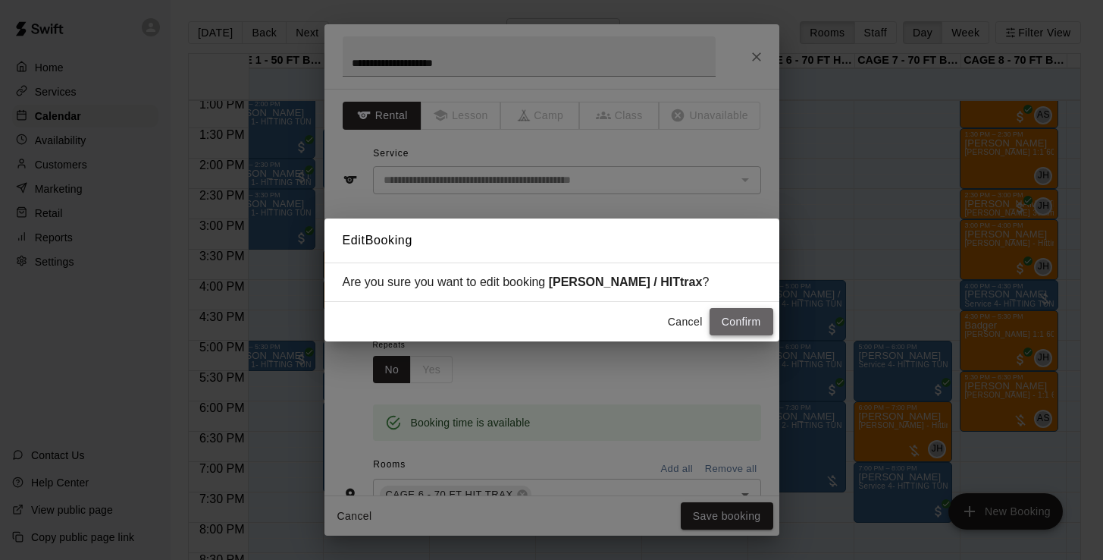
click at [732, 321] on button "Confirm" at bounding box center [742, 322] width 64 height 28
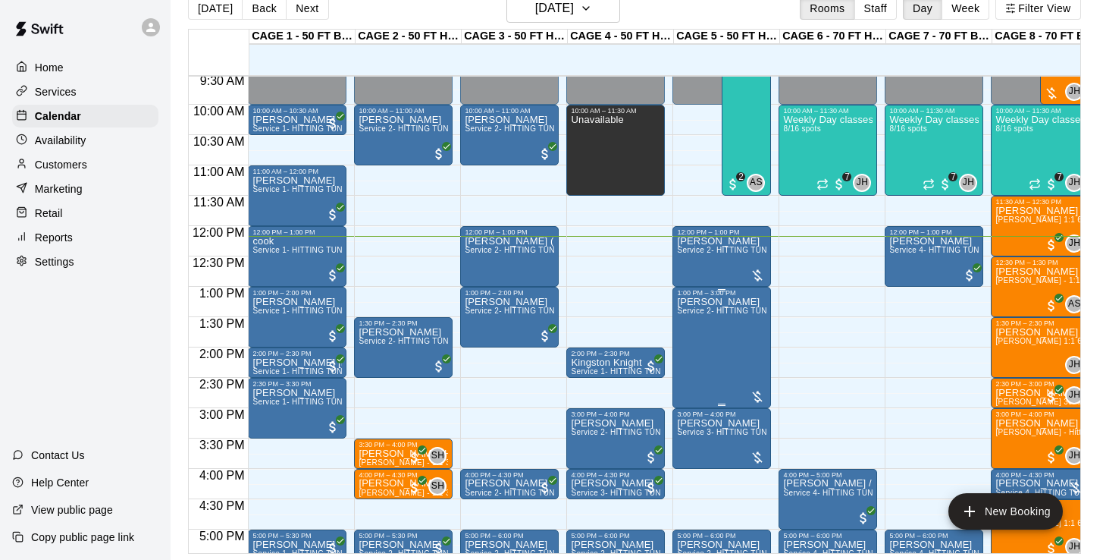
scroll to position [574, 0]
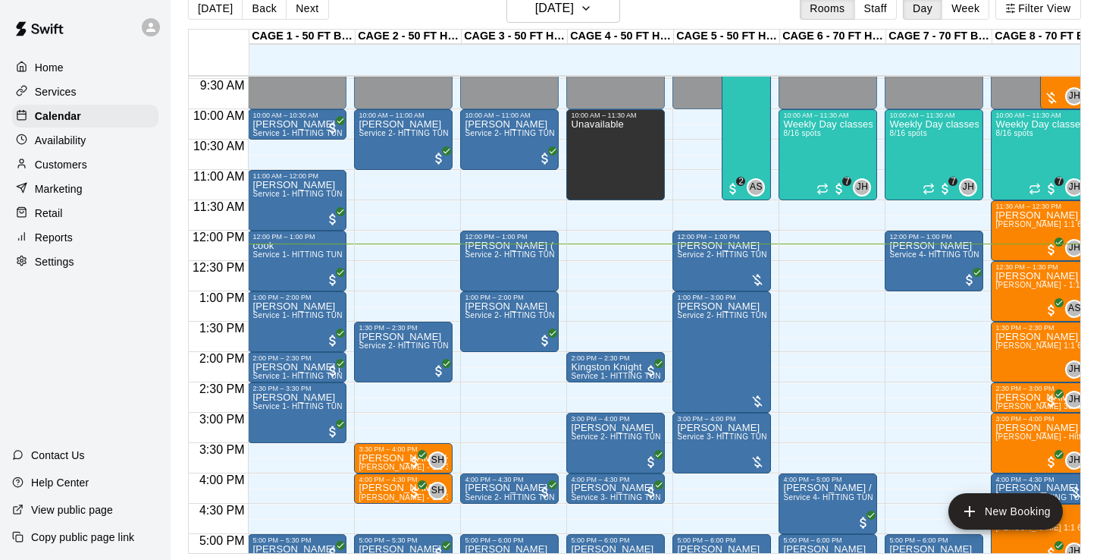
click at [625, 223] on div "12:00 AM – 10:00 AM Closed 10:00 AM – 11:30 AM Unavailable 2:00 PM – 2:30 PM Ki…" at bounding box center [615, 231] width 99 height 1456
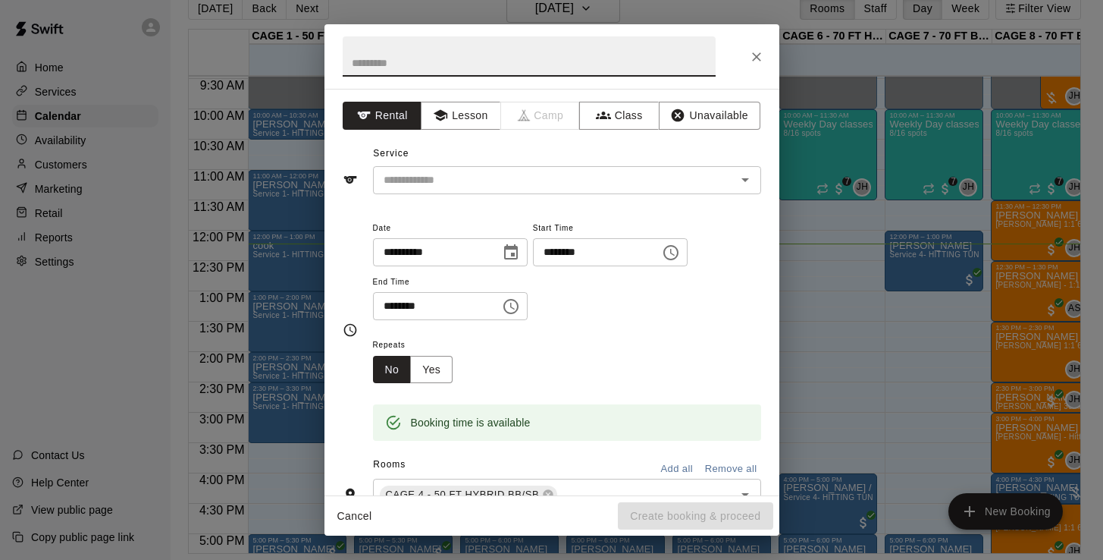
click at [756, 64] on button "Close" at bounding box center [756, 56] width 27 height 27
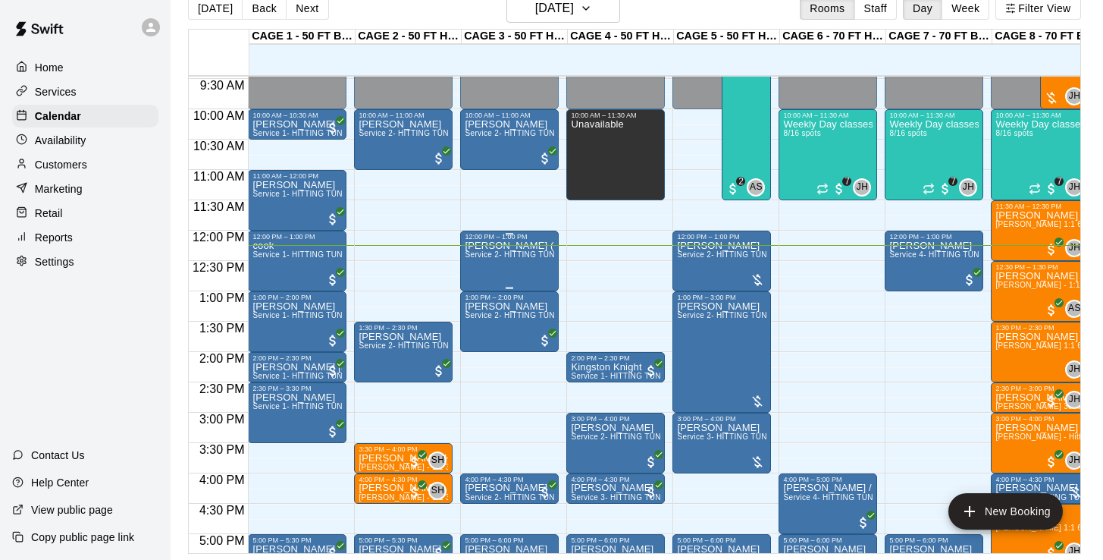
click at [522, 268] on div "Harris ( 602-475-6565 phone number under Kayla Butler) Service 2- HITTING TUNNE…" at bounding box center [509, 520] width 89 height 560
click at [482, 334] on icon "delete" at bounding box center [480, 329] width 11 height 14
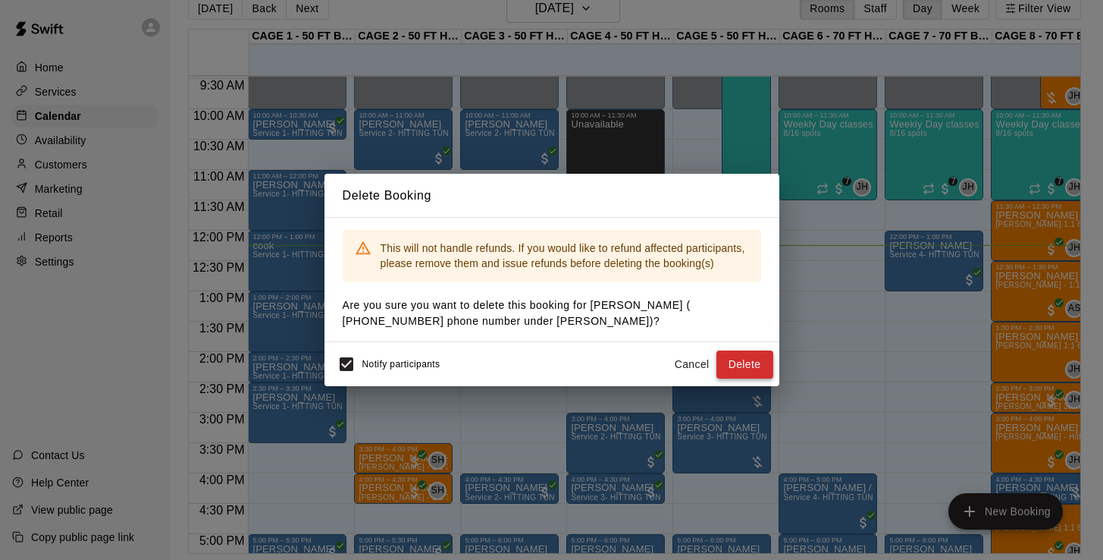
click at [750, 362] on button "Delete" at bounding box center [744, 364] width 57 height 28
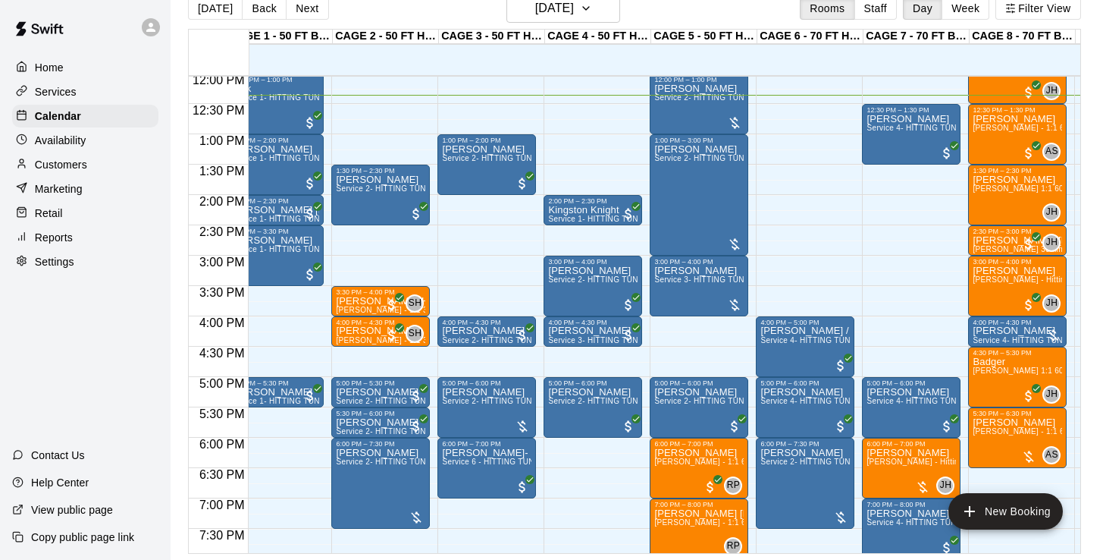
scroll to position [732, 23]
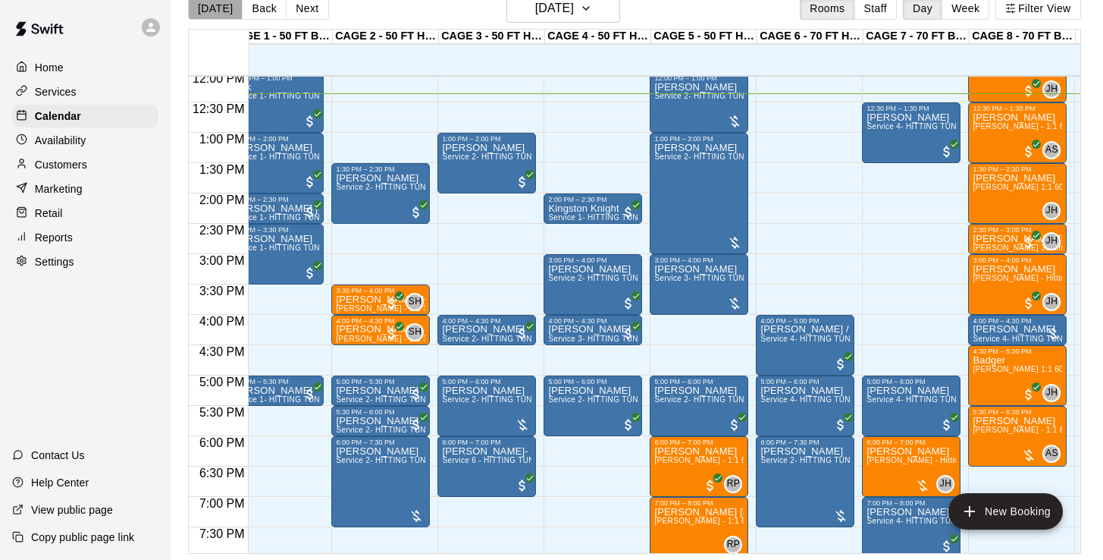
click at [223, 12] on button "[DATE]" at bounding box center [215, 8] width 55 height 23
click at [213, 9] on button "[DATE]" at bounding box center [215, 8] width 55 height 23
click at [300, 11] on button "Next" at bounding box center [307, 8] width 42 height 23
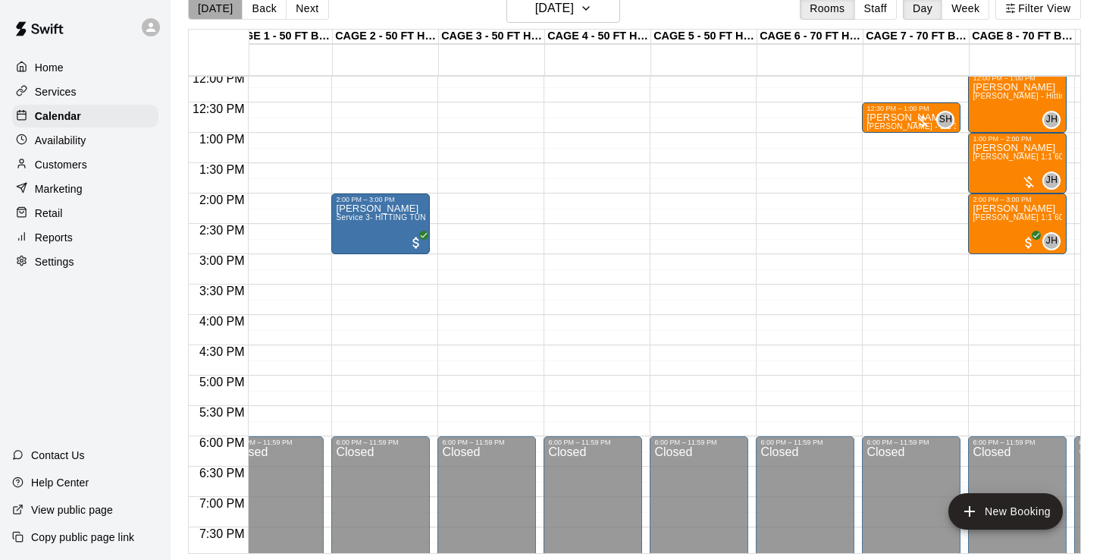
click at [217, 10] on button "[DATE]" at bounding box center [215, 8] width 55 height 23
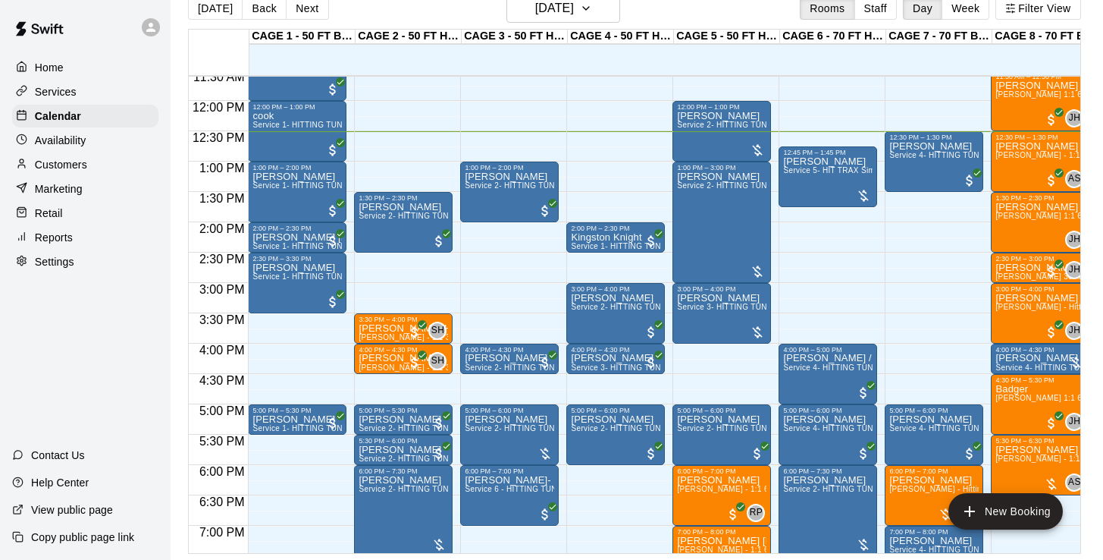
scroll to position [704, 0]
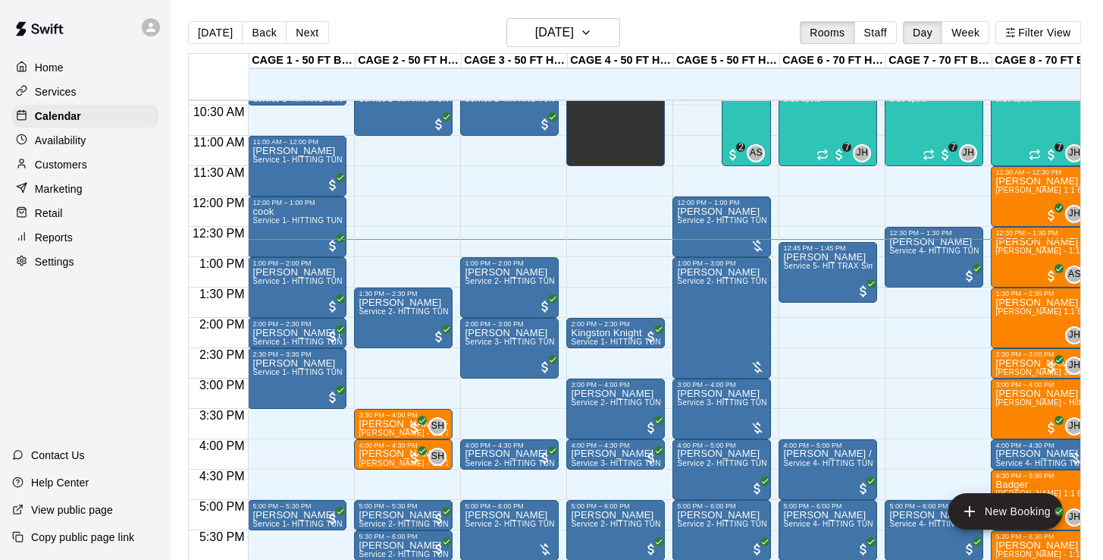
scroll to position [642, 0]
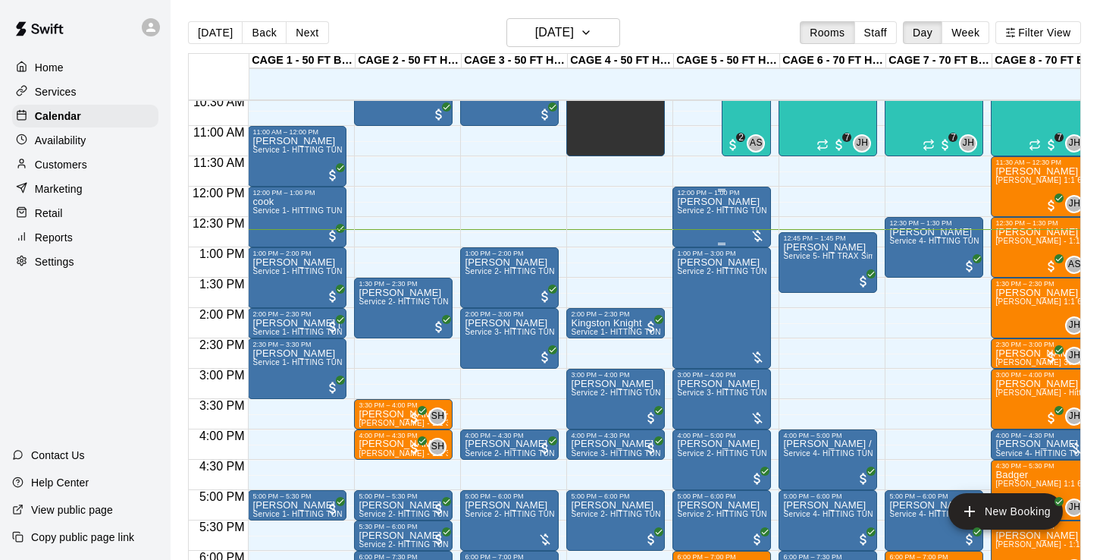
click at [736, 234] on div "[PERSON_NAME] Service 2- HITTING TUNNEL RENTAL - 50ft Baseball" at bounding box center [721, 476] width 89 height 560
click at [691, 210] on icon "edit" at bounding box center [693, 213] width 18 height 18
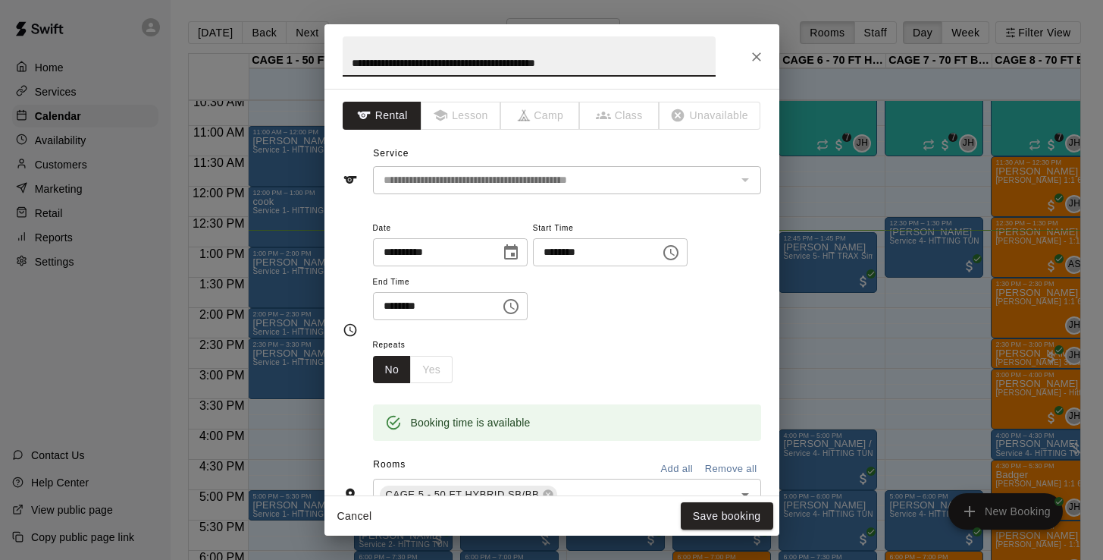
drag, startPoint x: 629, startPoint y: 62, endPoint x: 301, endPoint y: 66, distance: 327.5
click at [301, 66] on div "**********" at bounding box center [551, 280] width 1103 height 560
type input "*******"
click at [710, 525] on button "Save booking" at bounding box center [727, 516] width 92 height 28
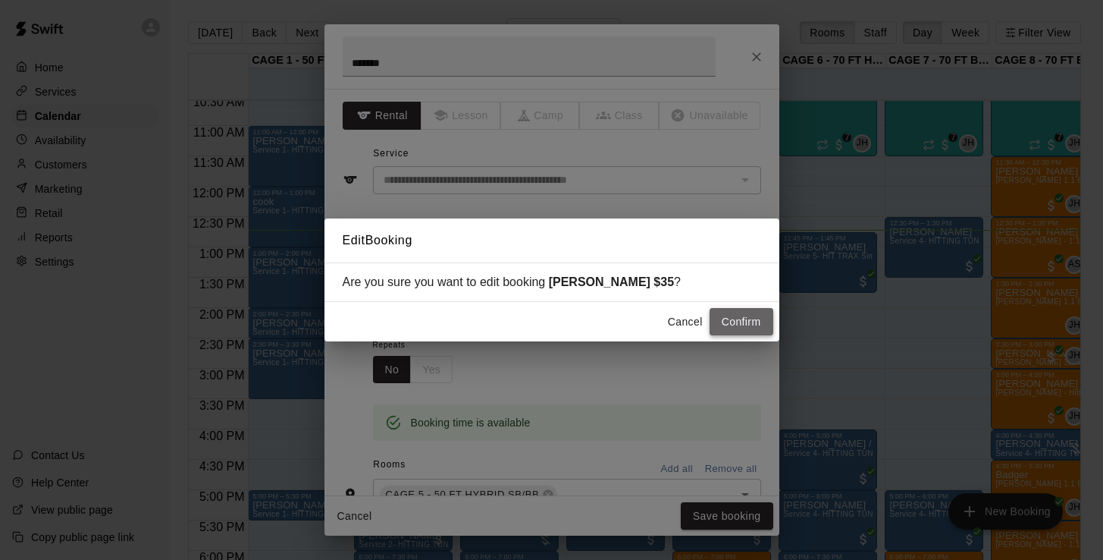
click at [740, 318] on button "Confirm" at bounding box center [742, 322] width 64 height 28
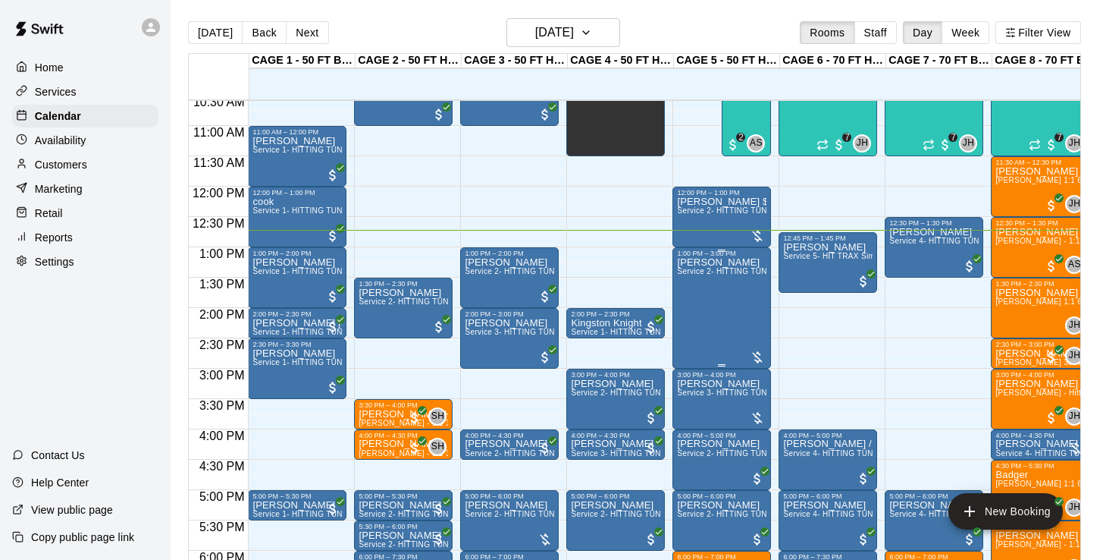
click at [725, 308] on div "[PERSON_NAME] Service 2- HITTING TUNNEL RENTAL - 50ft Baseball" at bounding box center [721, 537] width 89 height 560
click at [695, 283] on button "edit" at bounding box center [693, 274] width 30 height 30
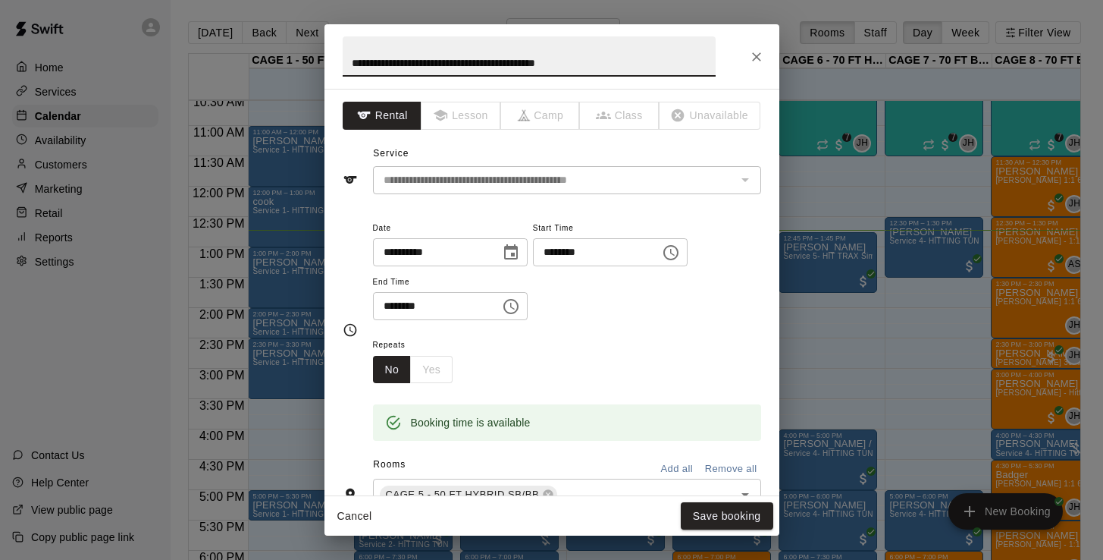
drag, startPoint x: 631, startPoint y: 66, endPoint x: 299, endPoint y: 60, distance: 331.4
click at [300, 60] on div "**********" at bounding box center [551, 280] width 1103 height 560
type input "********"
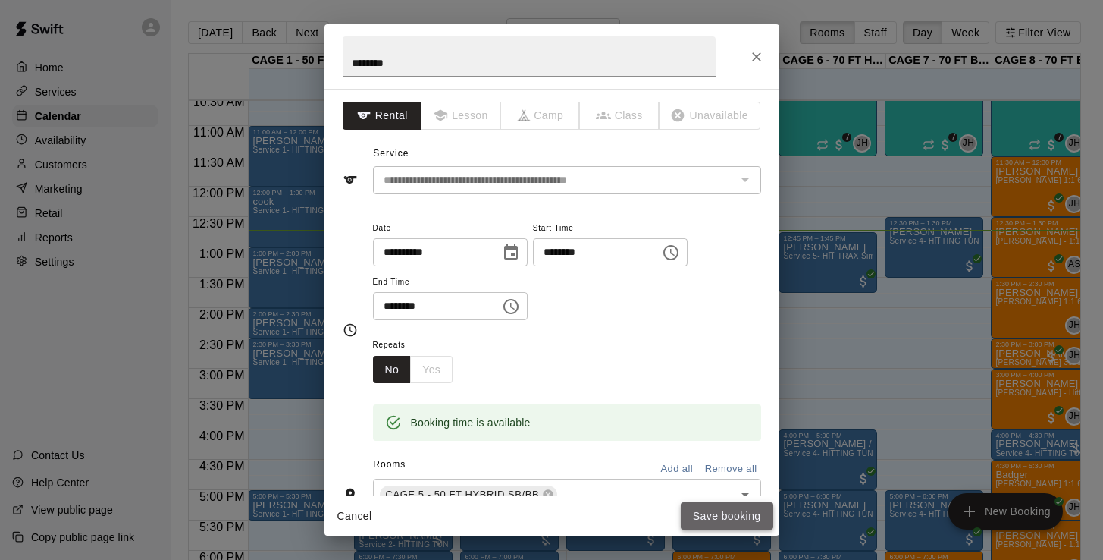
click at [726, 515] on button "Save booking" at bounding box center [727, 516] width 92 height 28
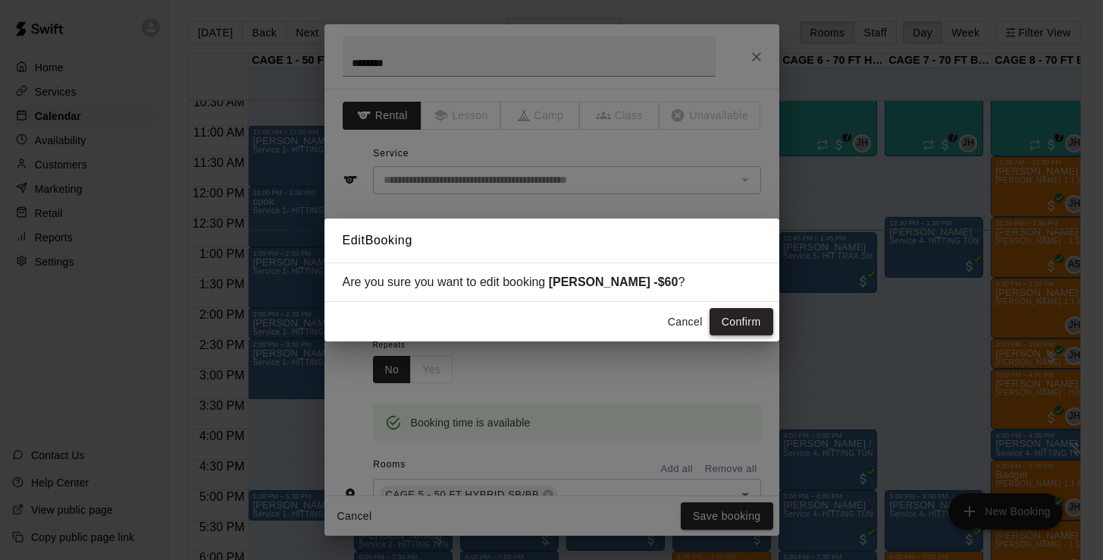
click at [745, 327] on button "Confirm" at bounding box center [742, 322] width 64 height 28
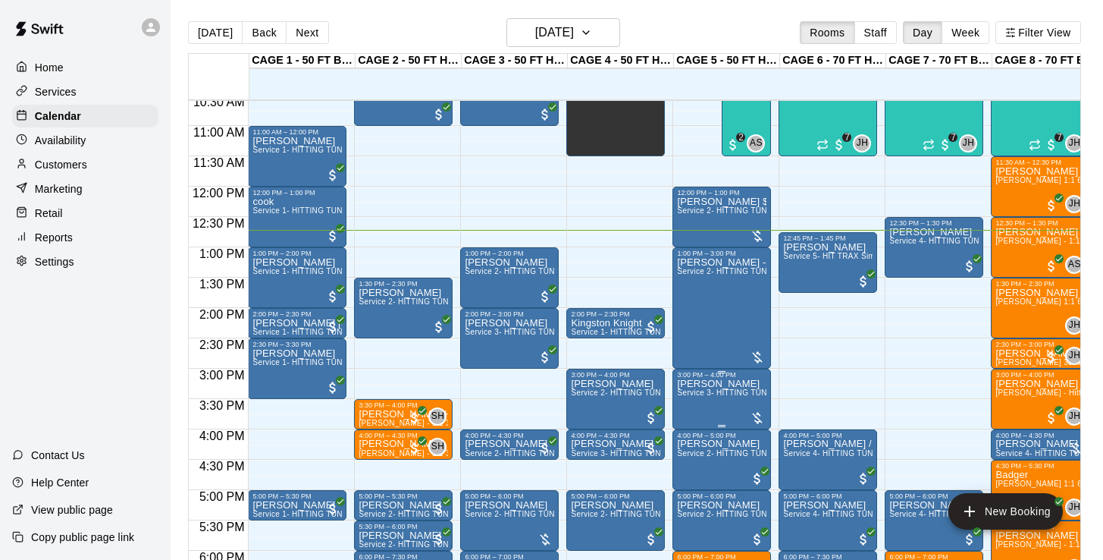
click at [690, 397] on icon "edit" at bounding box center [693, 395] width 14 height 14
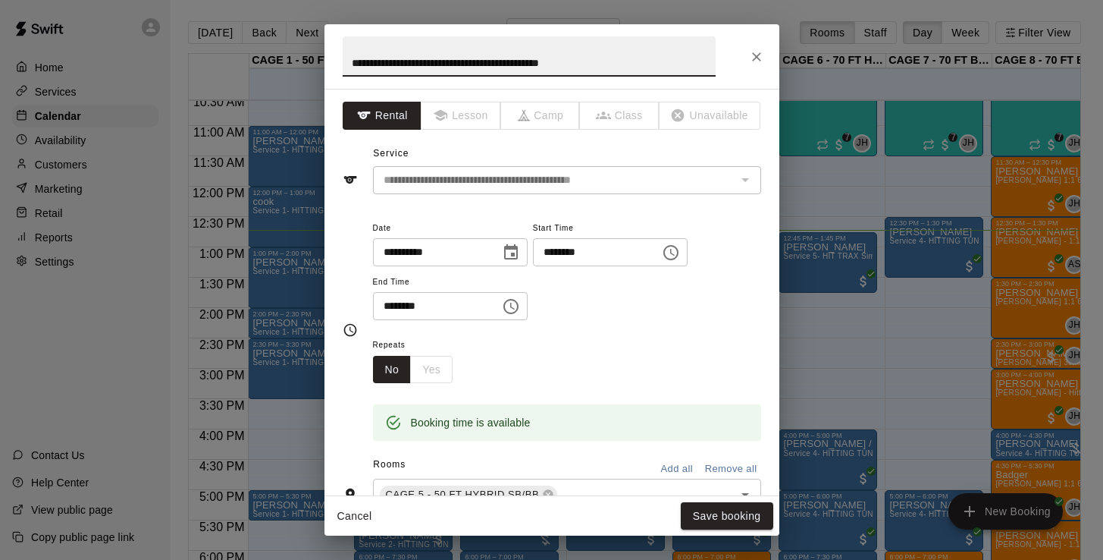
drag, startPoint x: 621, startPoint y: 66, endPoint x: 212, endPoint y: 55, distance: 408.8
click at [212, 55] on div "**********" at bounding box center [551, 280] width 1103 height 560
type input "*******"
click at [748, 525] on button "Save booking" at bounding box center [727, 516] width 92 height 28
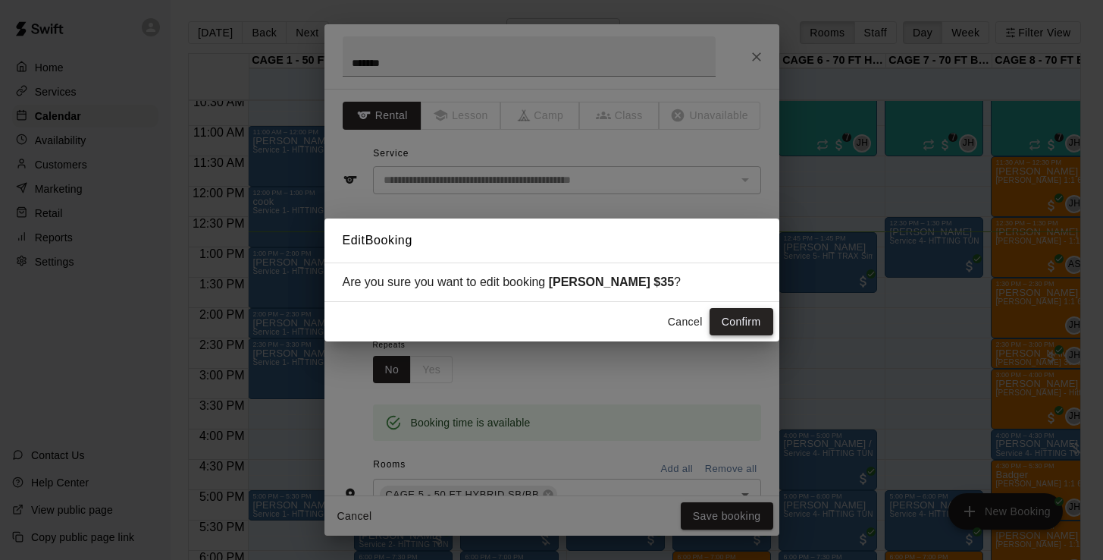
click at [745, 320] on button "Confirm" at bounding box center [742, 322] width 64 height 28
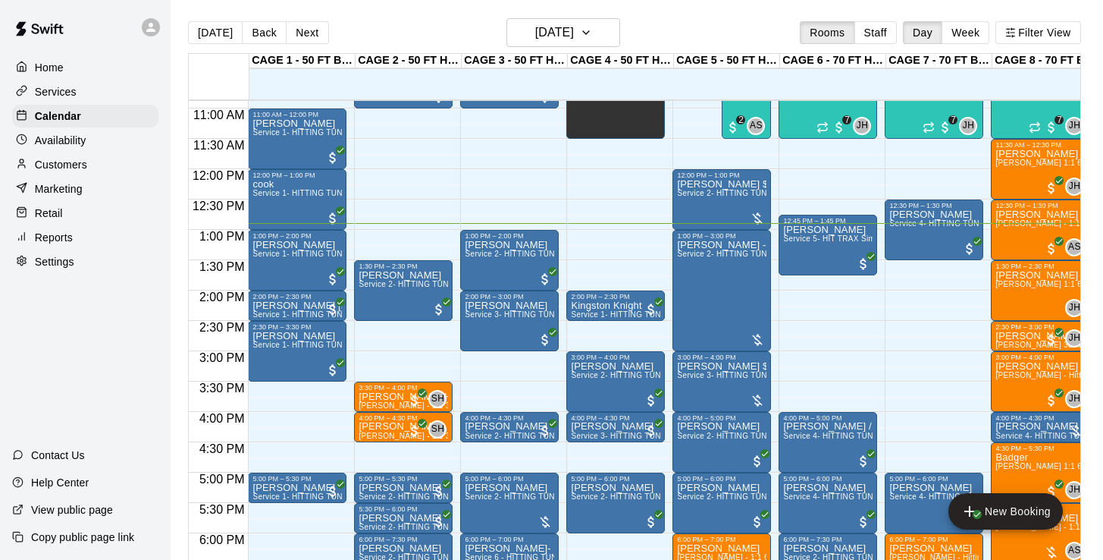
scroll to position [661, 0]
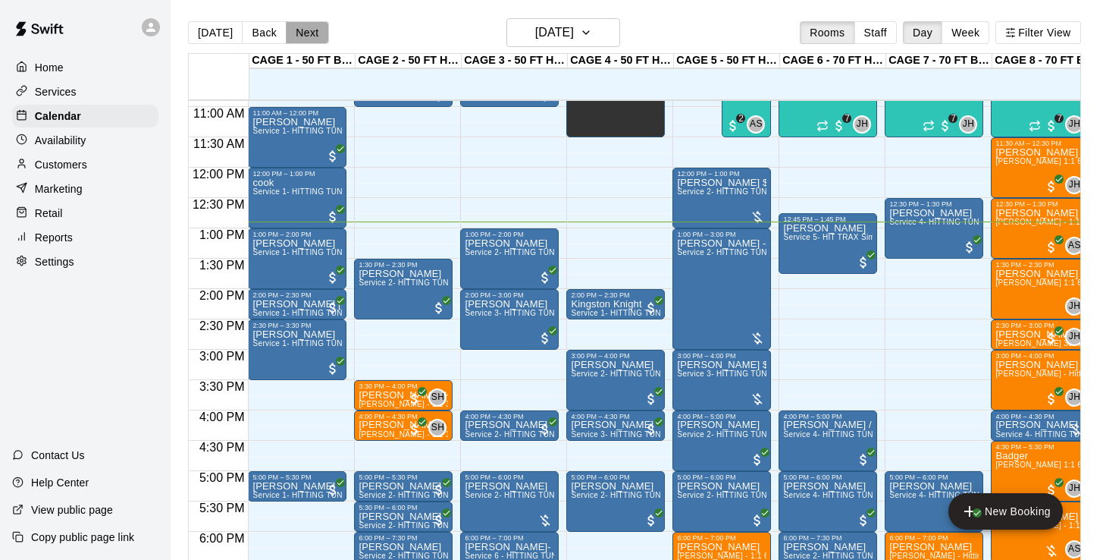
click at [293, 38] on button "Next" at bounding box center [307, 32] width 42 height 23
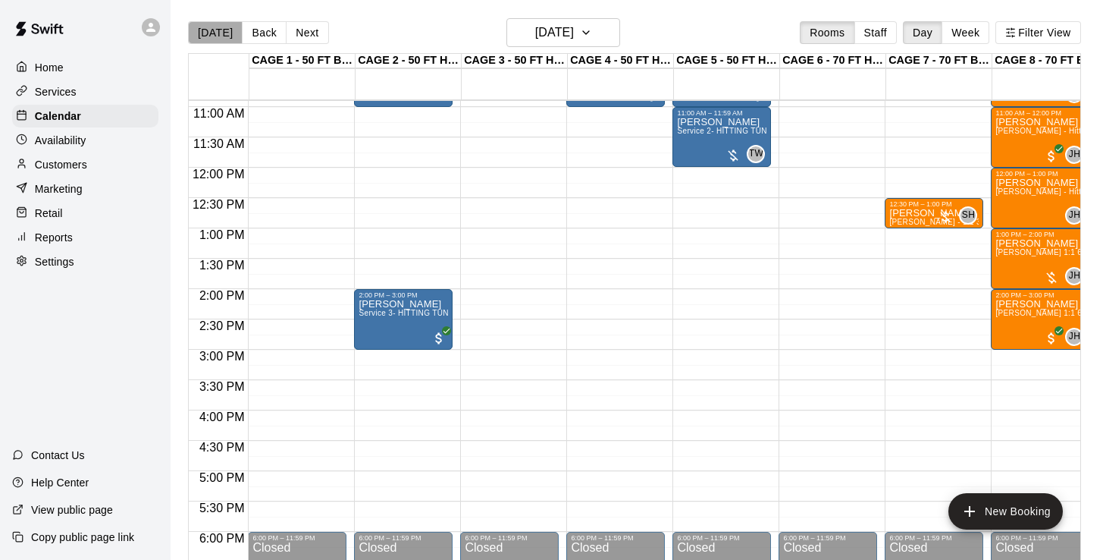
click at [218, 35] on button "[DATE]" at bounding box center [215, 32] width 55 height 23
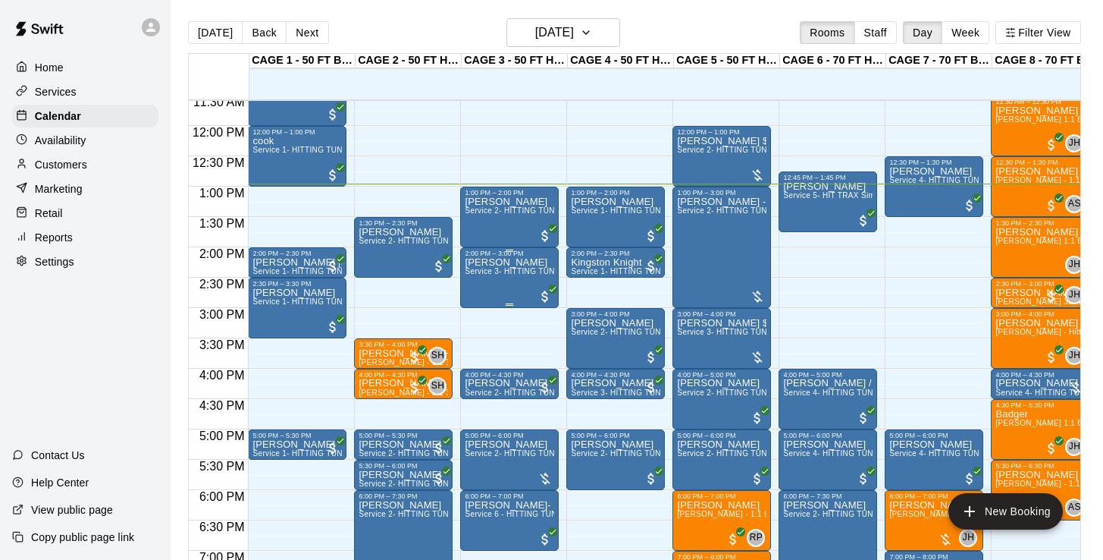
scroll to position [704, 0]
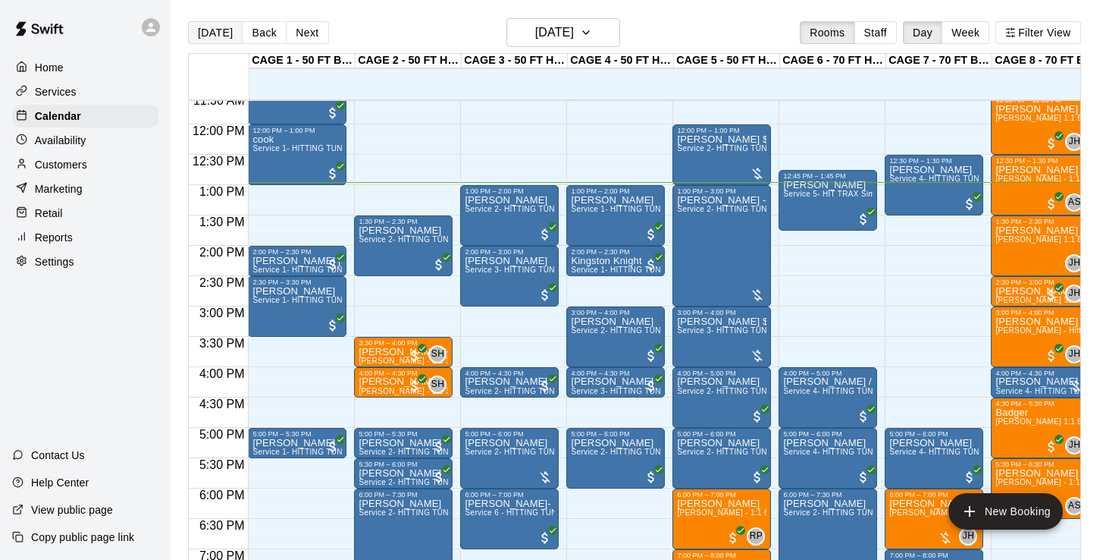
click at [206, 30] on button "[DATE]" at bounding box center [215, 32] width 55 height 23
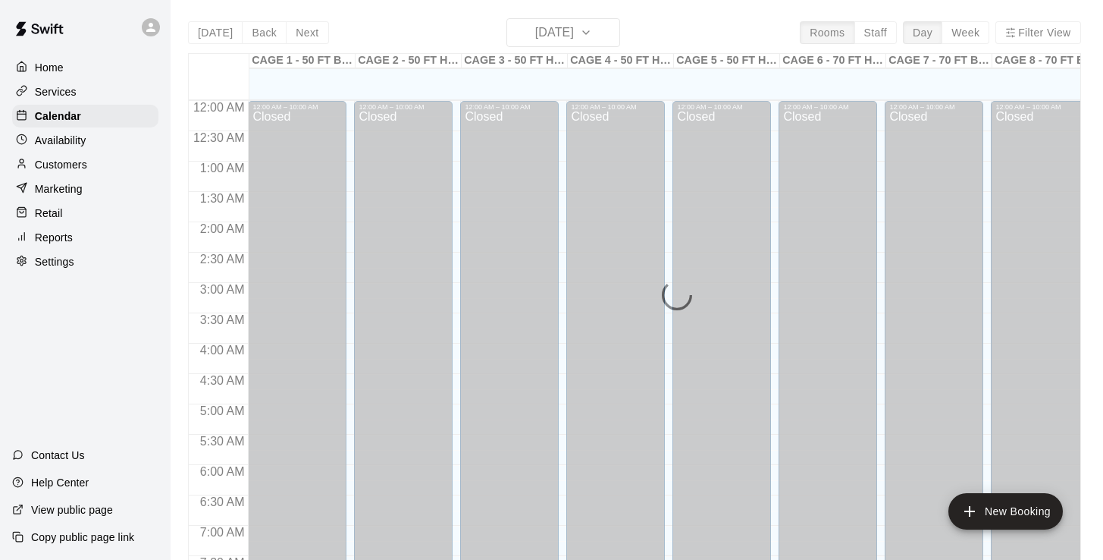
scroll to position [785, 0]
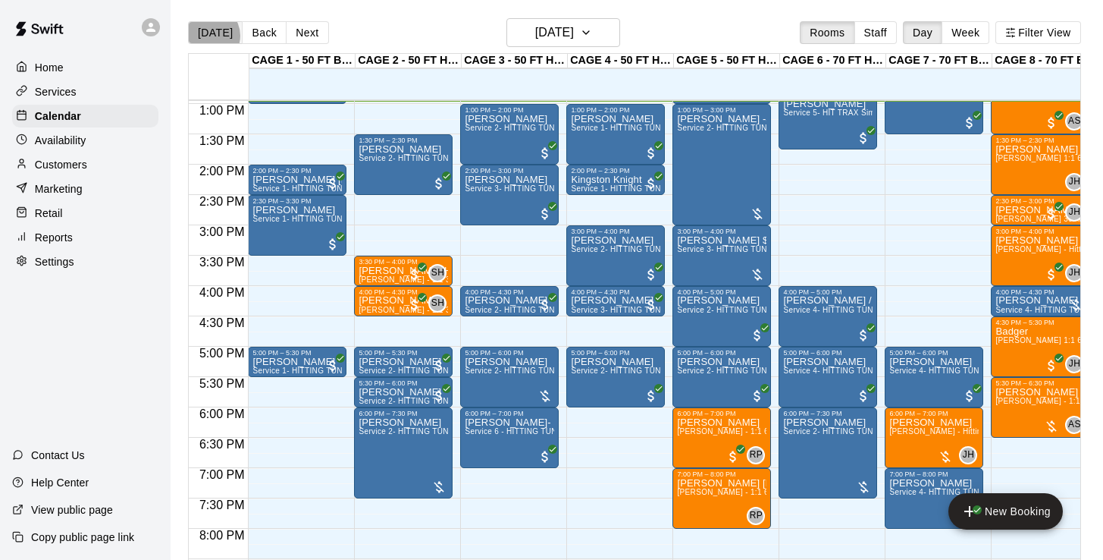
click at [208, 36] on button "[DATE]" at bounding box center [215, 32] width 55 height 23
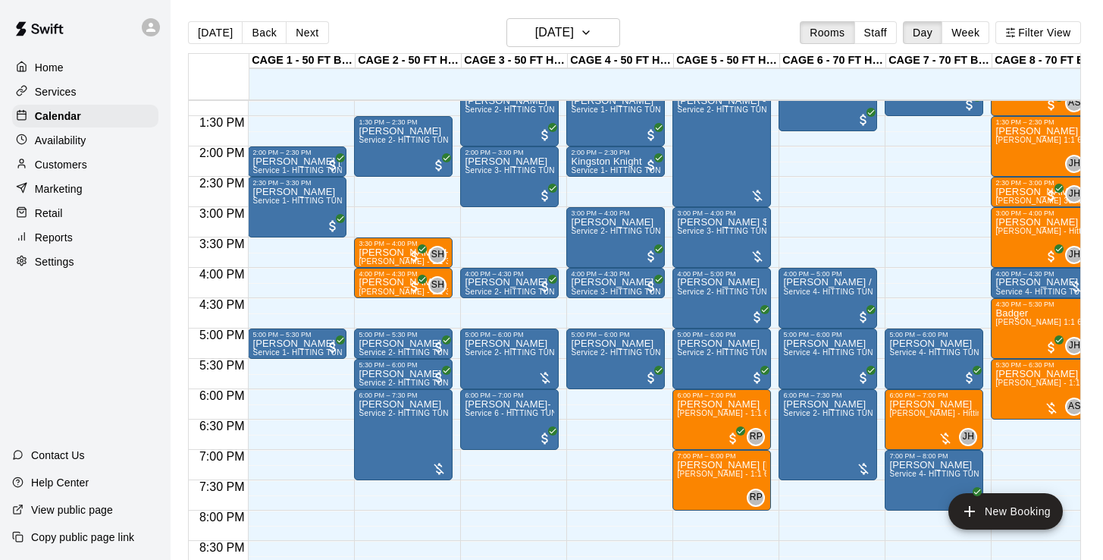
scroll to position [784, 0]
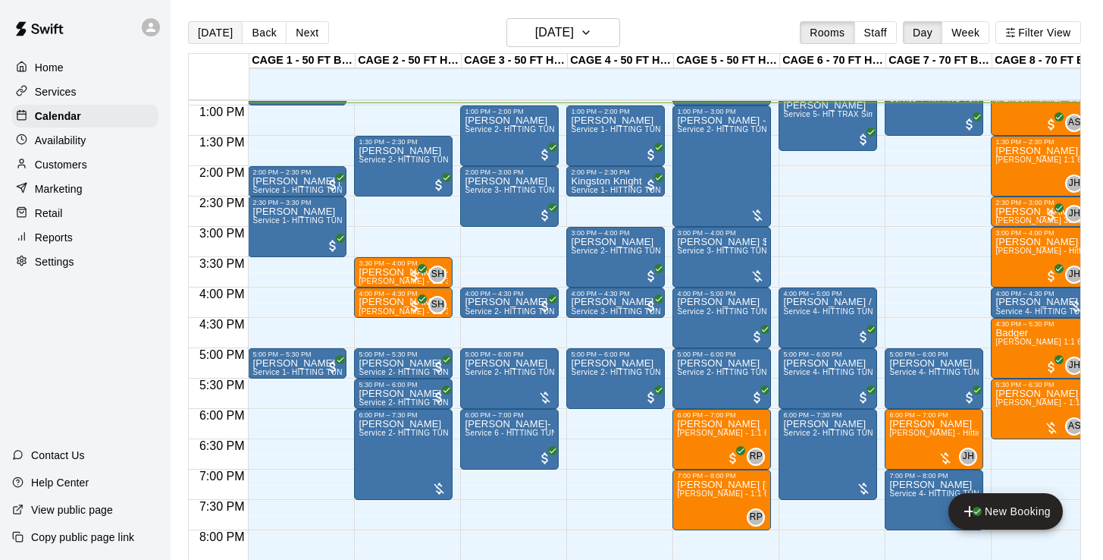
click at [206, 30] on button "[DATE]" at bounding box center [215, 32] width 55 height 23
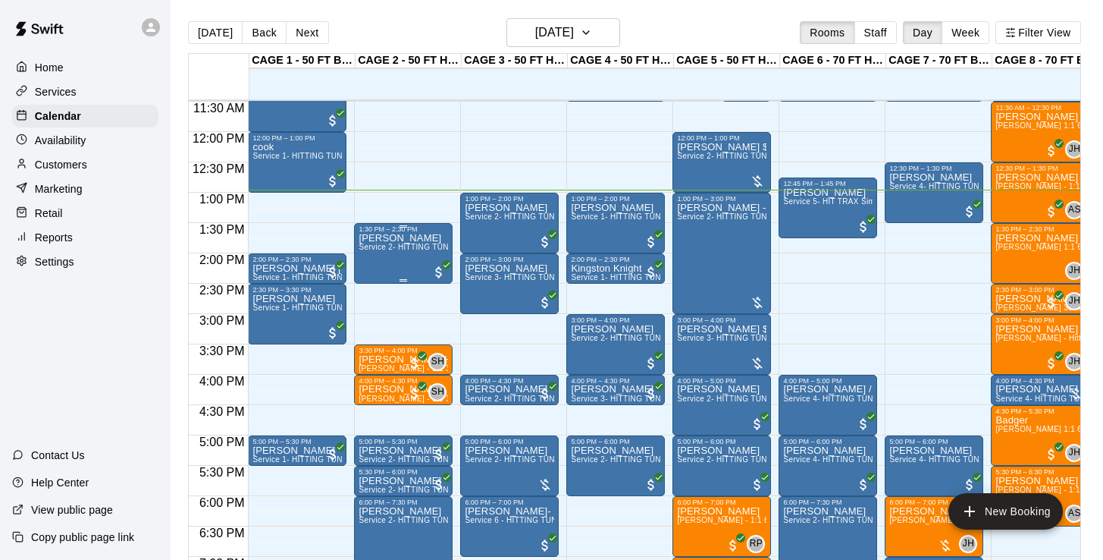
scroll to position [694, 0]
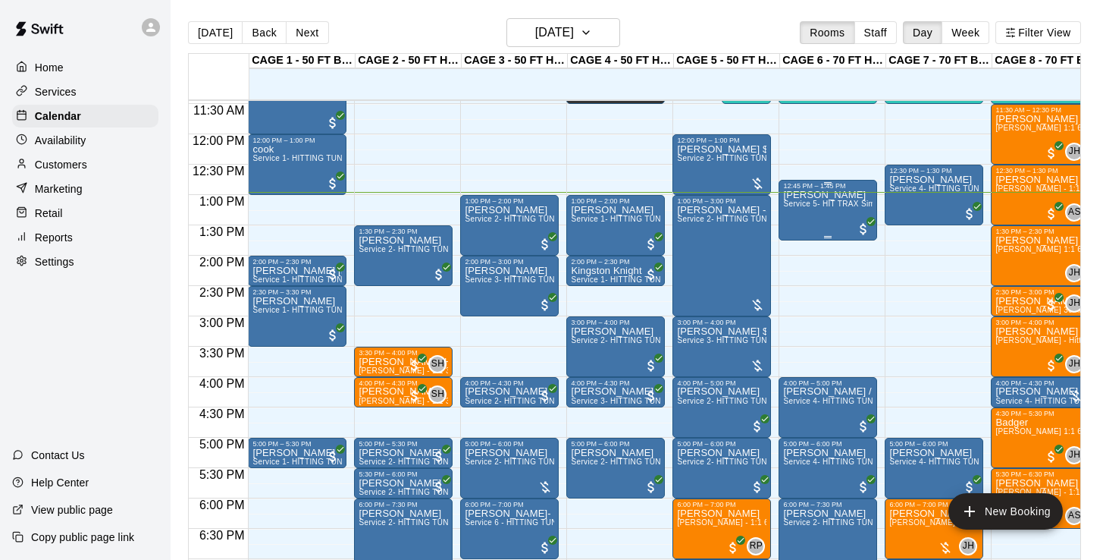
click at [821, 214] on div "[PERSON_NAME] Service 5- HIT TRAX Simulation Tunnel" at bounding box center [827, 470] width 89 height 560
click at [831, 214] on div at bounding box center [551, 280] width 1103 height 560
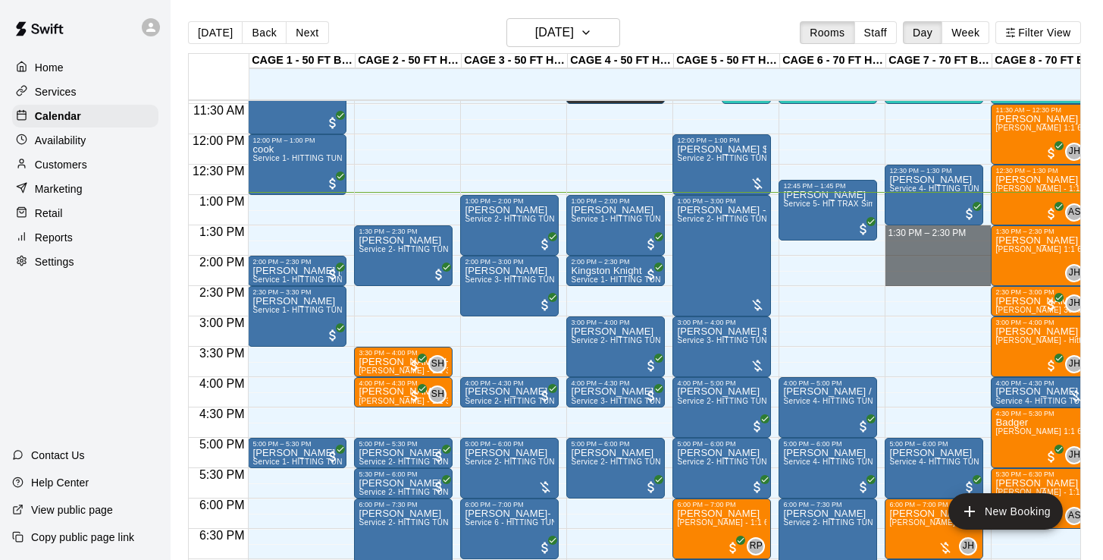
drag, startPoint x: 911, startPoint y: 230, endPoint x: 920, endPoint y: 275, distance: 46.5
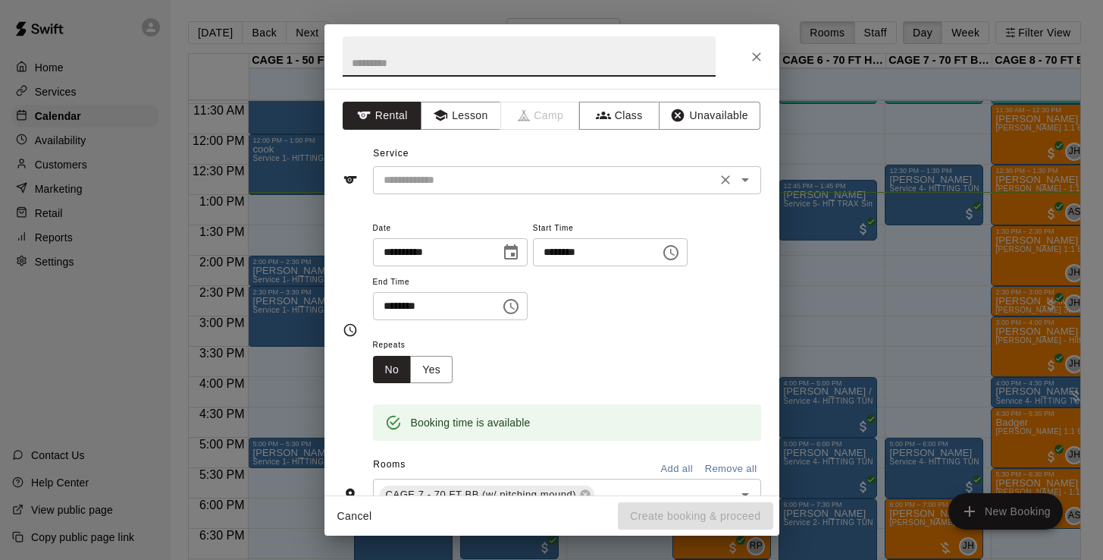
click at [543, 181] on input "text" at bounding box center [545, 180] width 334 height 19
click at [760, 61] on icon "Close" at bounding box center [756, 56] width 15 height 15
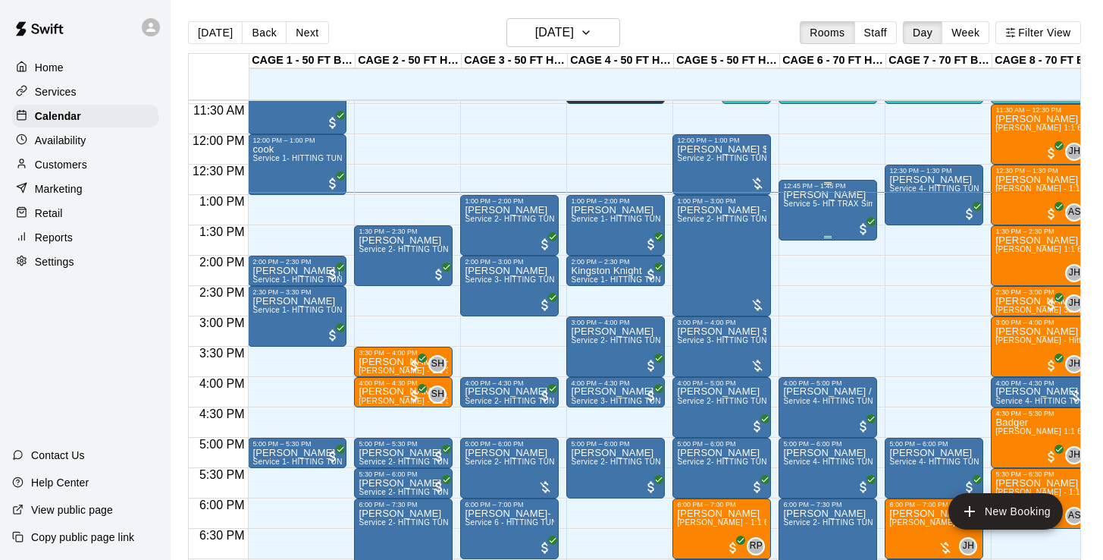
click at [824, 219] on div "[PERSON_NAME] Service 5- HIT TRAX Simulation Tunnel" at bounding box center [827, 470] width 89 height 560
click at [803, 244] on img "edit" at bounding box center [799, 242] width 17 height 17
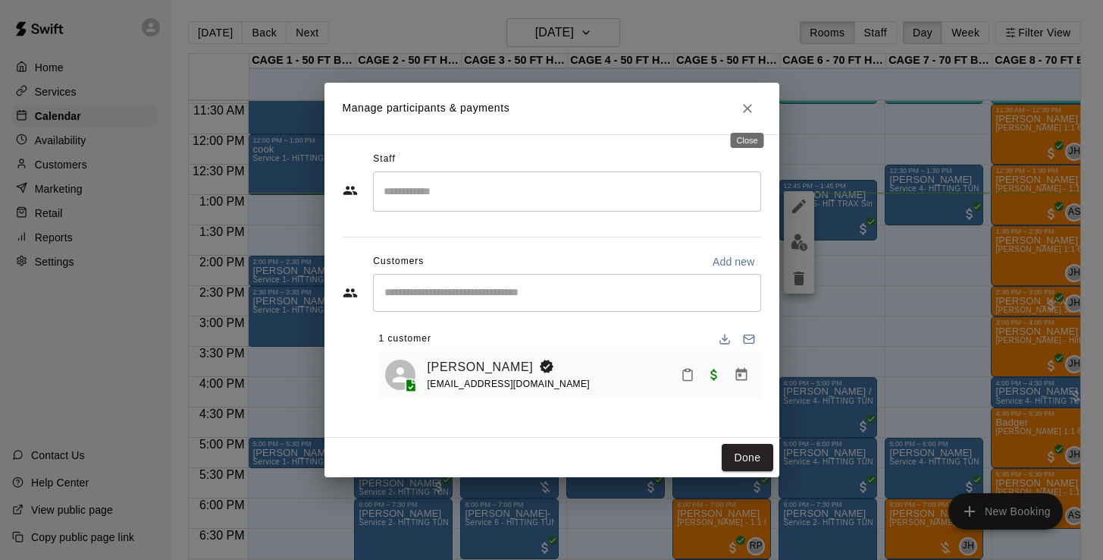
click at [743, 111] on icon "Close" at bounding box center [747, 108] width 15 height 15
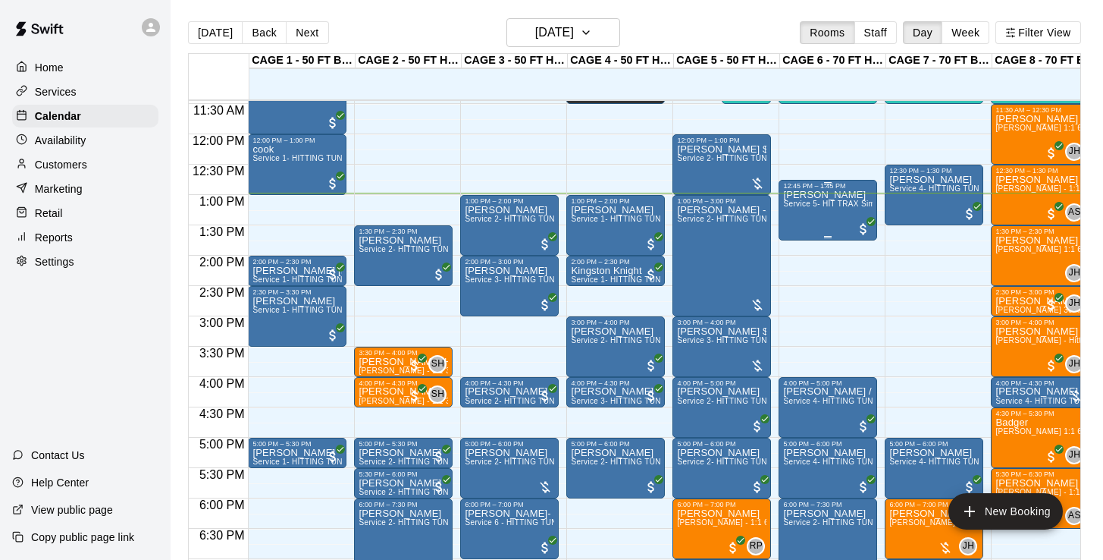
click at [829, 217] on div "[PERSON_NAME] Service 5- HIT TRAX Simulation Tunnel" at bounding box center [827, 470] width 89 height 560
click at [801, 246] on img "edit" at bounding box center [799, 242] width 17 height 17
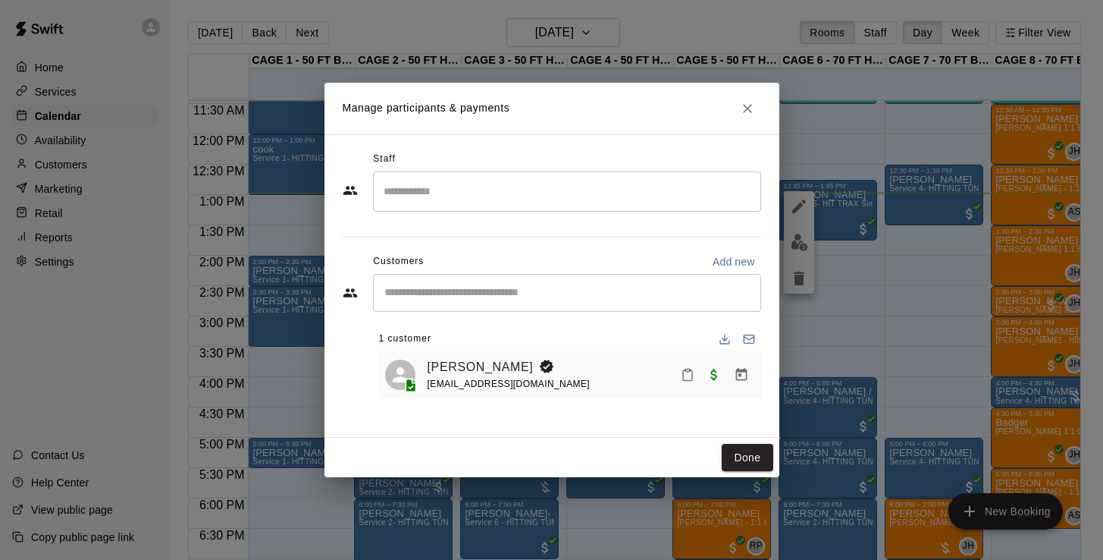
click at [535, 304] on div "​" at bounding box center [567, 293] width 388 height 38
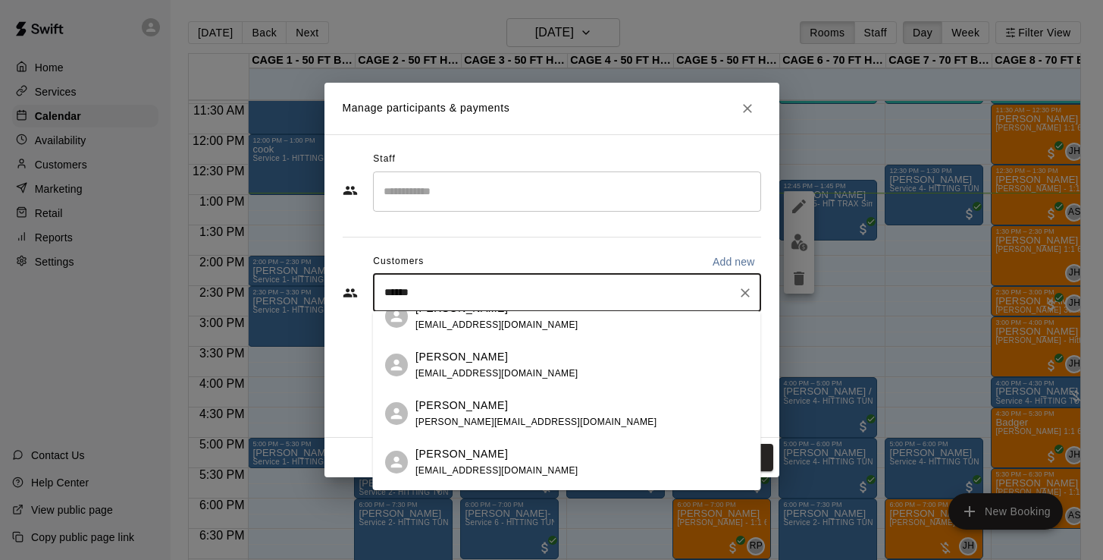
scroll to position [895, 0]
type input "******"
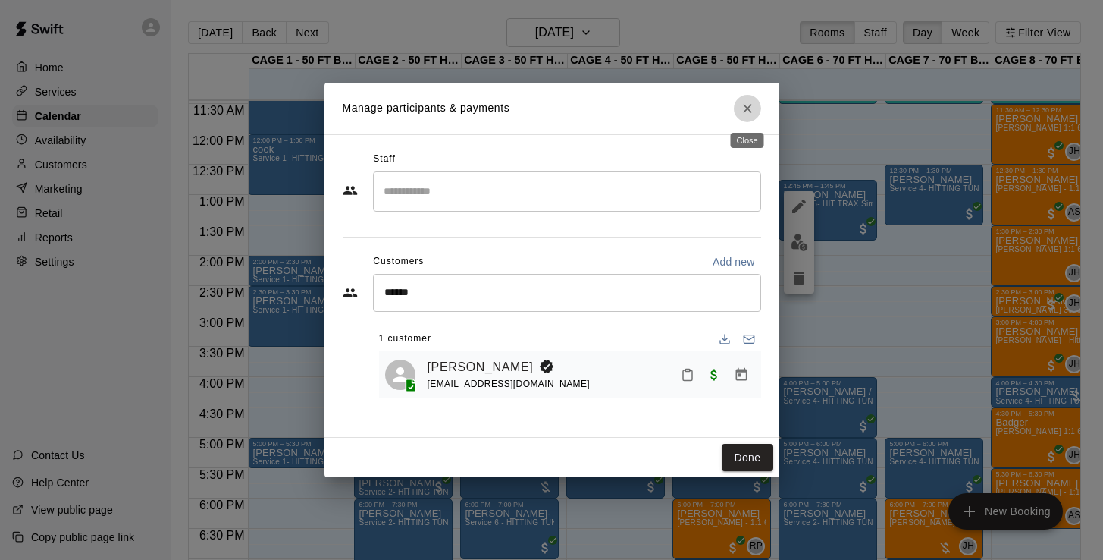
click at [748, 102] on icon "Close" at bounding box center [747, 108] width 15 height 15
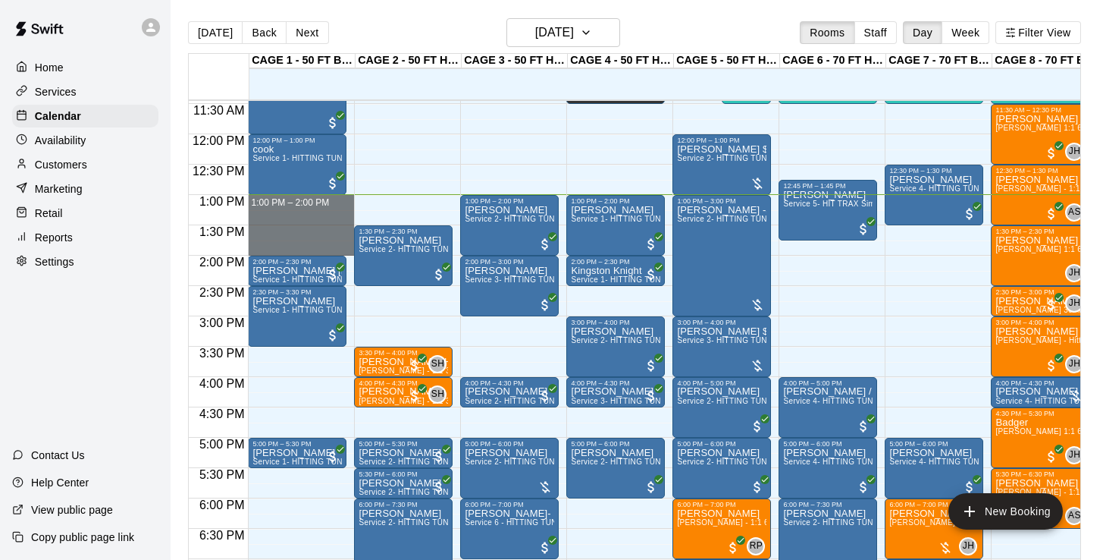
drag, startPoint x: 307, startPoint y: 197, endPoint x: 310, endPoint y: 245, distance: 47.9
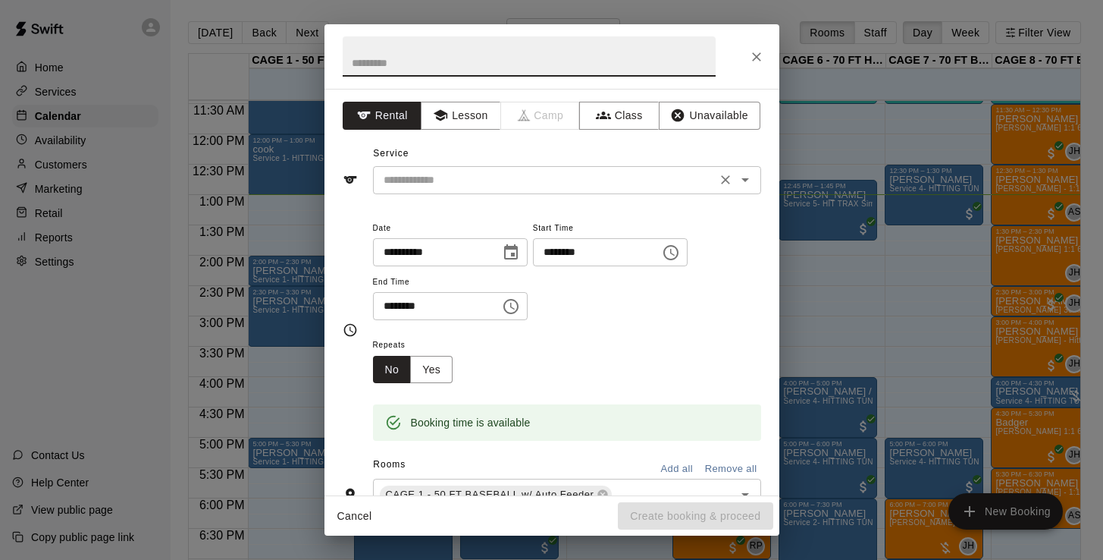
click at [427, 192] on div "​" at bounding box center [567, 180] width 388 height 28
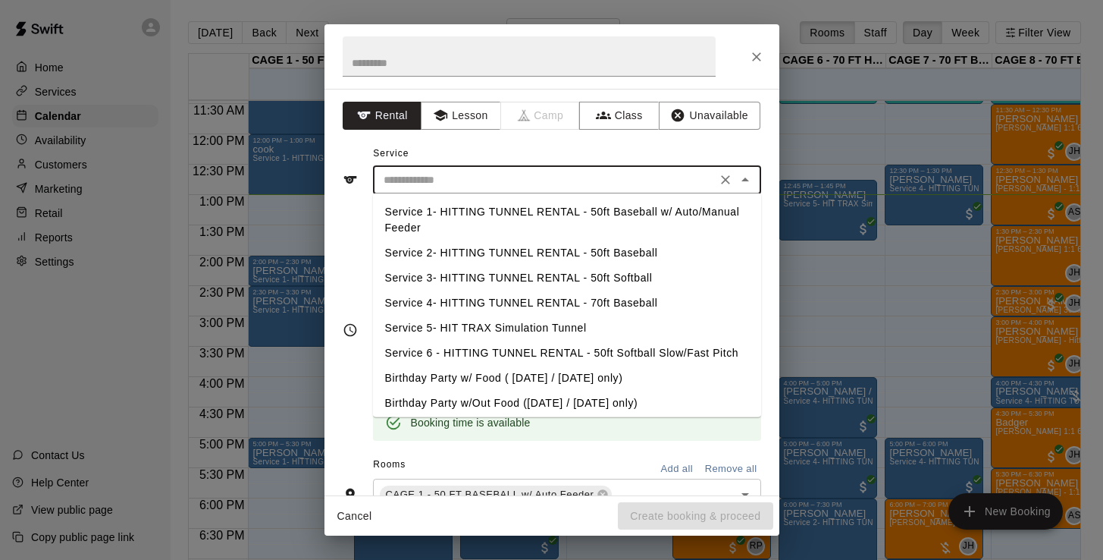
click at [513, 207] on li "Service 1- HITTING TUNNEL RENTAL - 50ft Baseball w/ Auto/Manual Feeder" at bounding box center [567, 219] width 388 height 41
type input "**********"
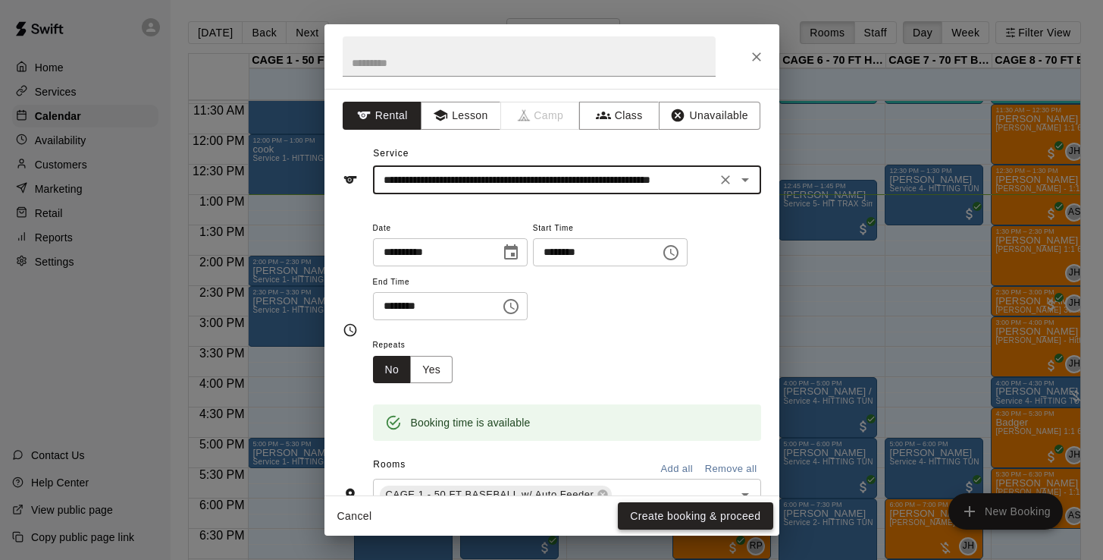
click at [666, 512] on button "Create booking & proceed" at bounding box center [695, 516] width 155 height 28
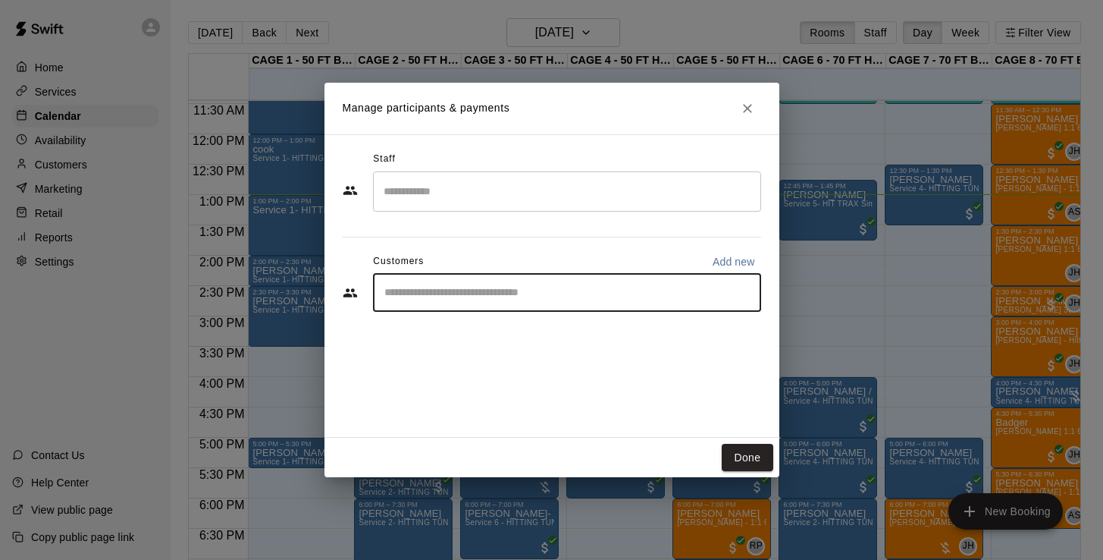
click at [486, 297] on input "Start typing to search customers..." at bounding box center [567, 292] width 375 height 15
type input "******"
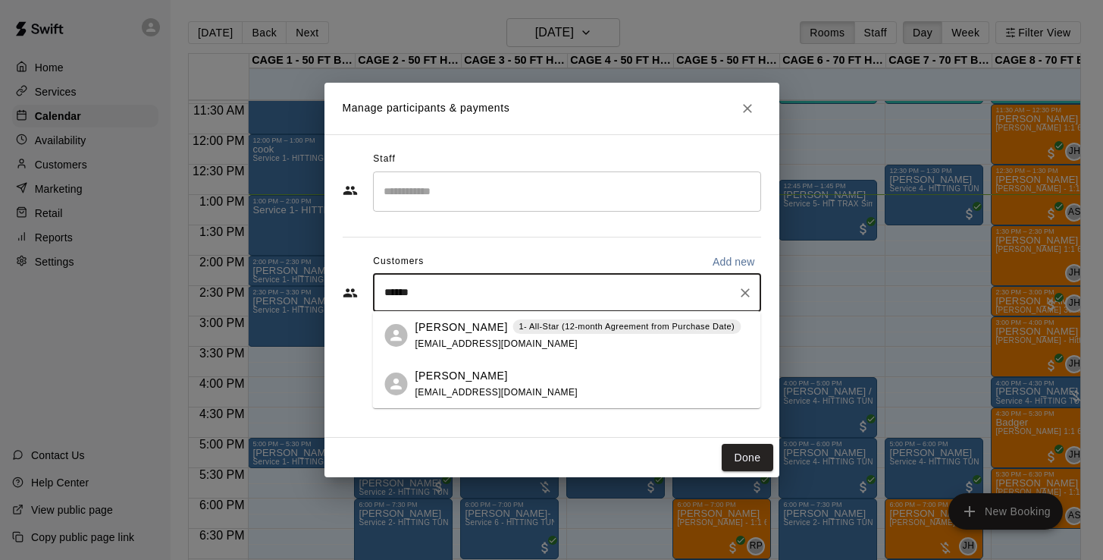
click at [466, 335] on div "[PERSON_NAME] 1- All-Star (12-month Agreement from Purchase Date) [EMAIL_ADDRES…" at bounding box center [578, 335] width 326 height 33
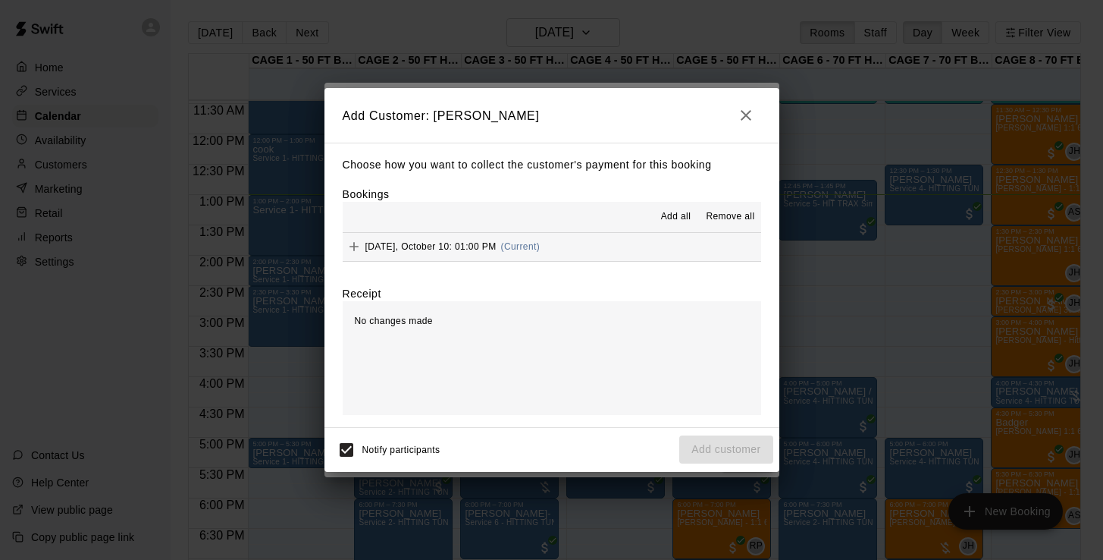
click at [446, 241] on span "[DATE], October 10: 01:00 PM" at bounding box center [430, 246] width 131 height 11
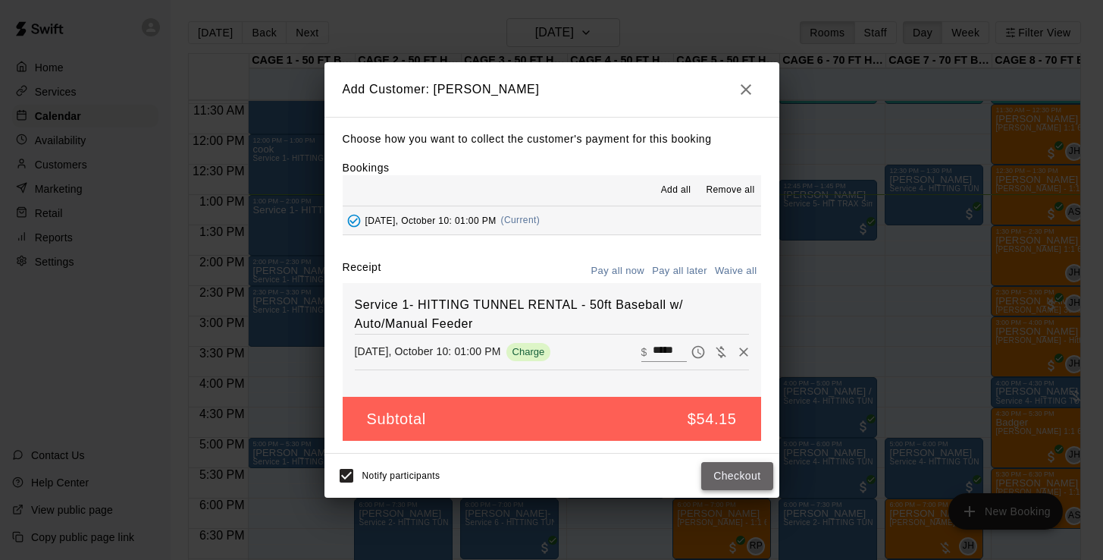
click at [725, 473] on button "Checkout" at bounding box center [736, 476] width 71 height 28
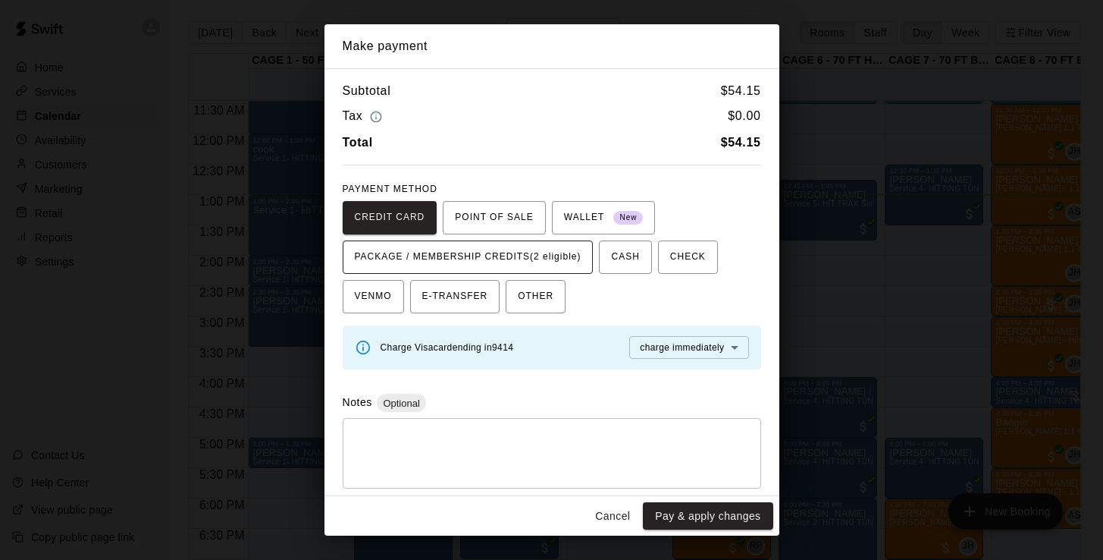
click at [545, 249] on span "PACKAGE / MEMBERSHIP CREDITS (2 eligible)" at bounding box center [468, 257] width 227 height 24
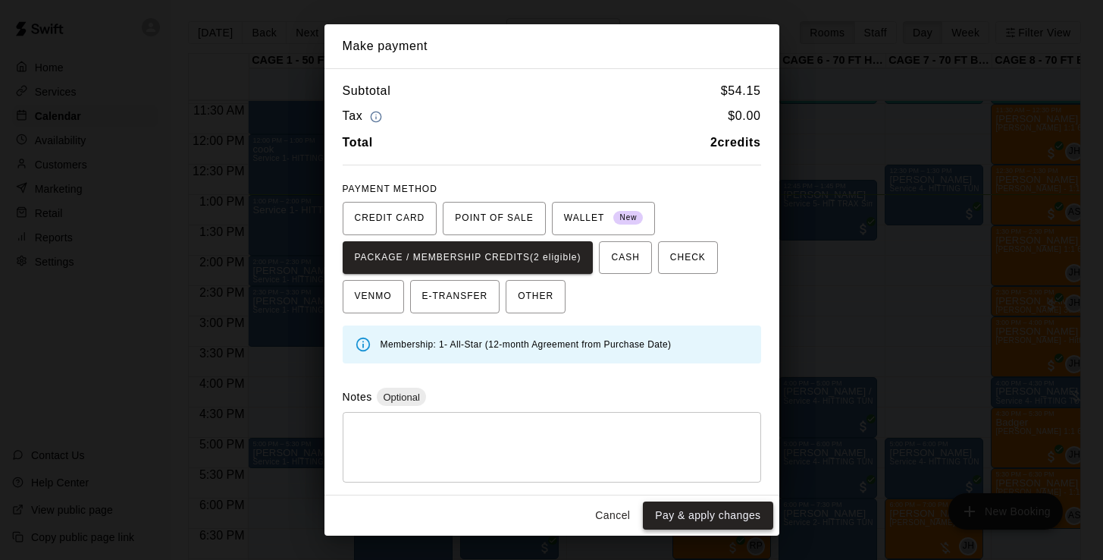
click at [711, 518] on button "Pay & apply changes" at bounding box center [708, 515] width 130 height 28
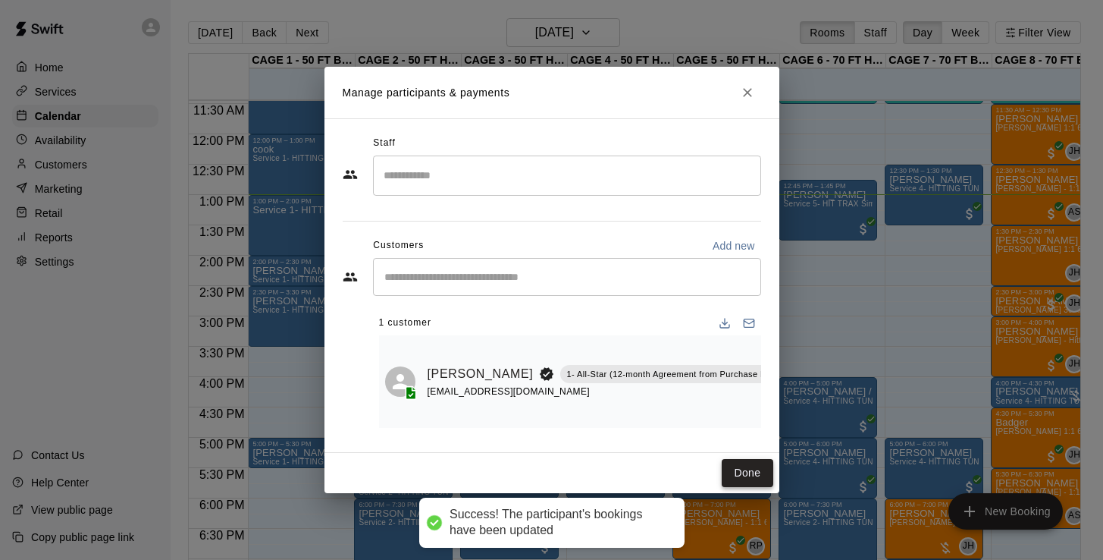
click at [753, 472] on button "Done" at bounding box center [747, 473] width 51 height 28
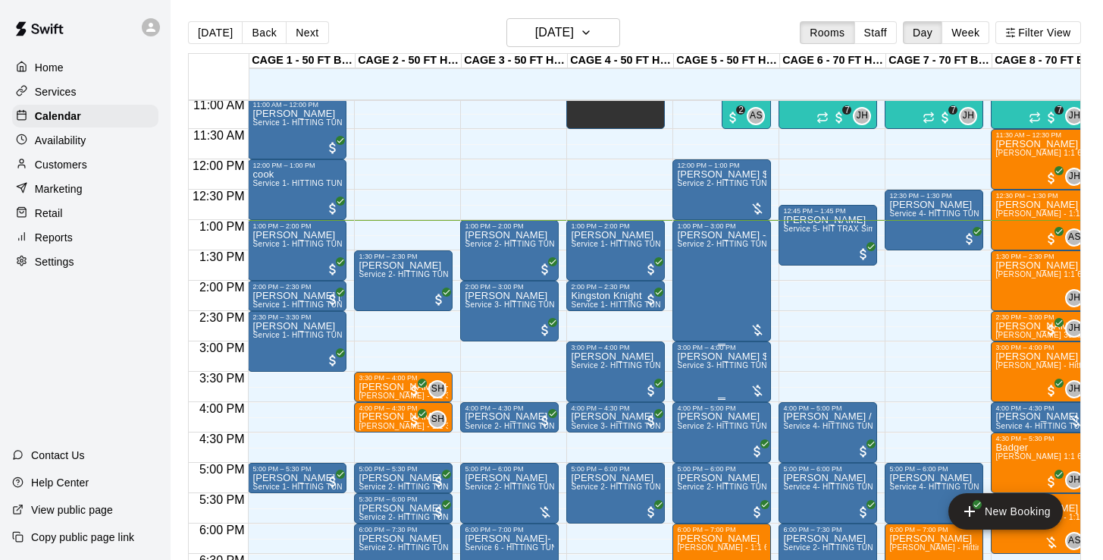
scroll to position [669, 0]
click at [820, 237] on div "Amy Harris Service 5- HIT TRAX Simulation Tunnel" at bounding box center [827, 495] width 89 height 560
click at [798, 264] on img "edit" at bounding box center [799, 267] width 17 height 17
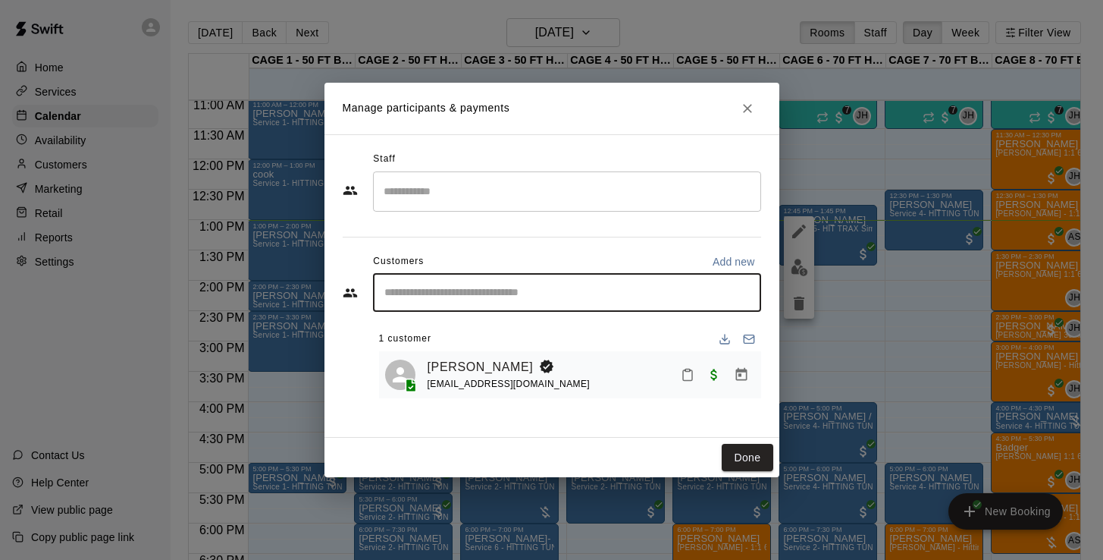
click at [505, 287] on input "Start typing to search customers..." at bounding box center [567, 292] width 375 height 15
type input "****"
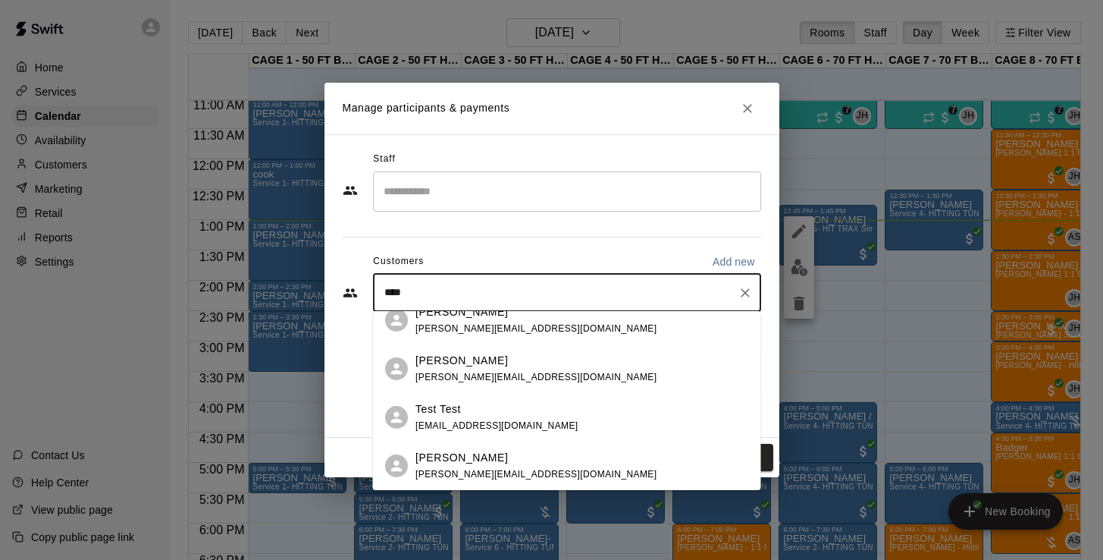
scroll to position [64, 0]
click at [466, 409] on div "Test Test" at bounding box center [496, 409] width 163 height 16
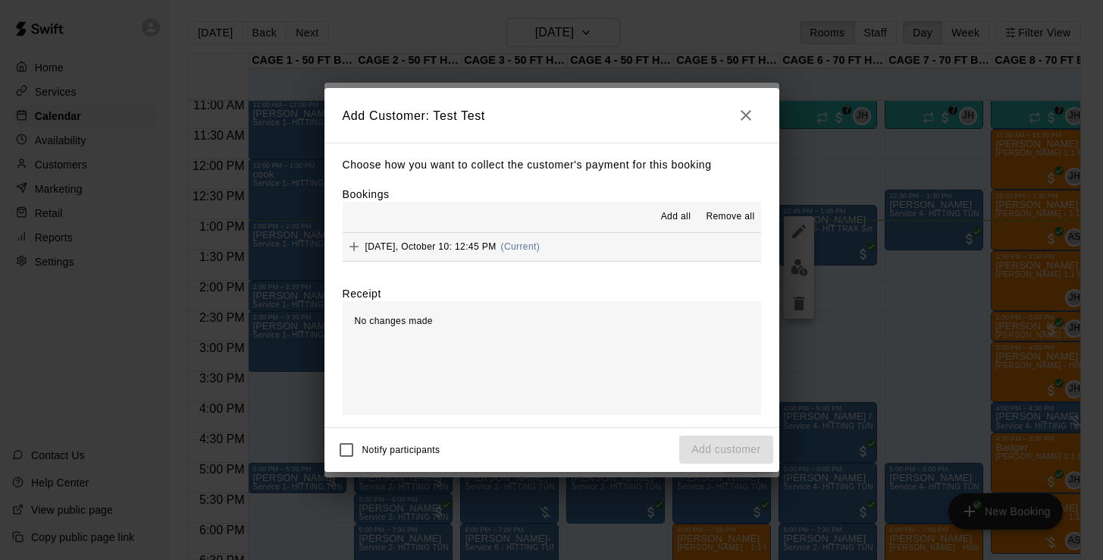
click at [460, 247] on span "[DATE], October 10: 12:45 PM" at bounding box center [430, 246] width 131 height 11
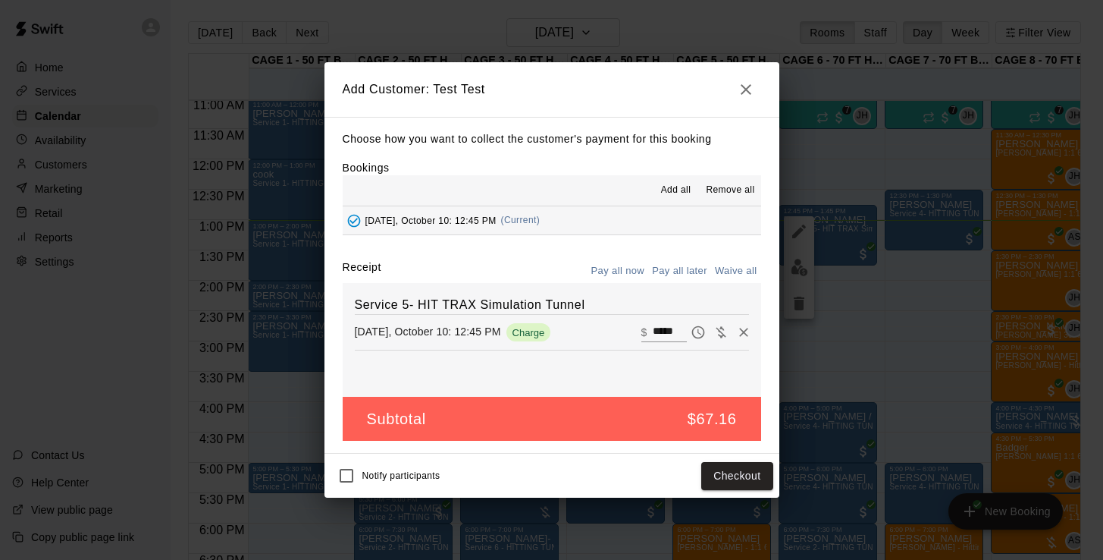
click at [695, 271] on button "Pay all later" at bounding box center [679, 271] width 63 height 24
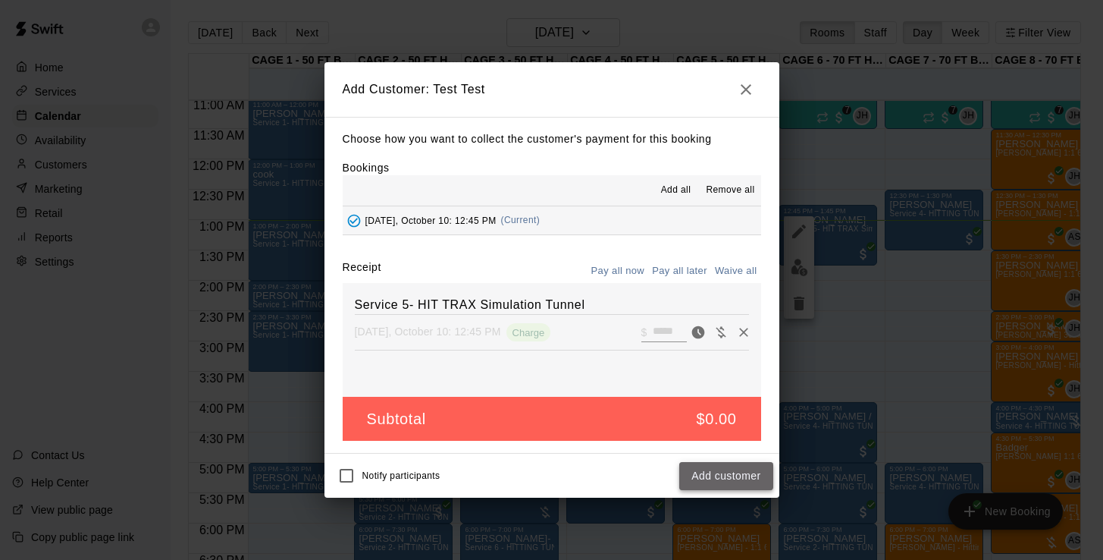
click at [748, 477] on button "Add customer" at bounding box center [725, 476] width 93 height 28
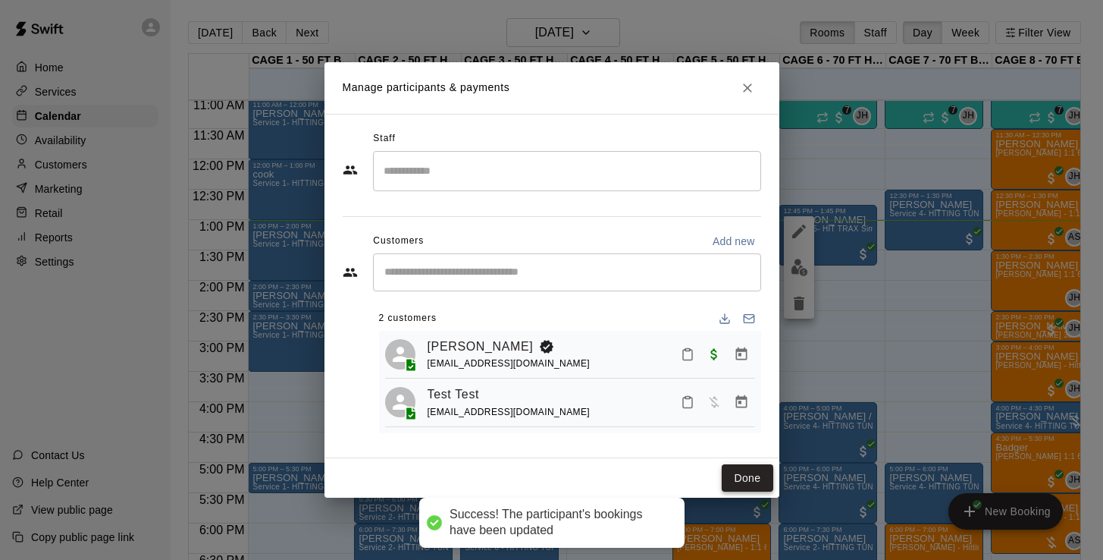
click at [739, 471] on button "Done" at bounding box center [747, 478] width 51 height 28
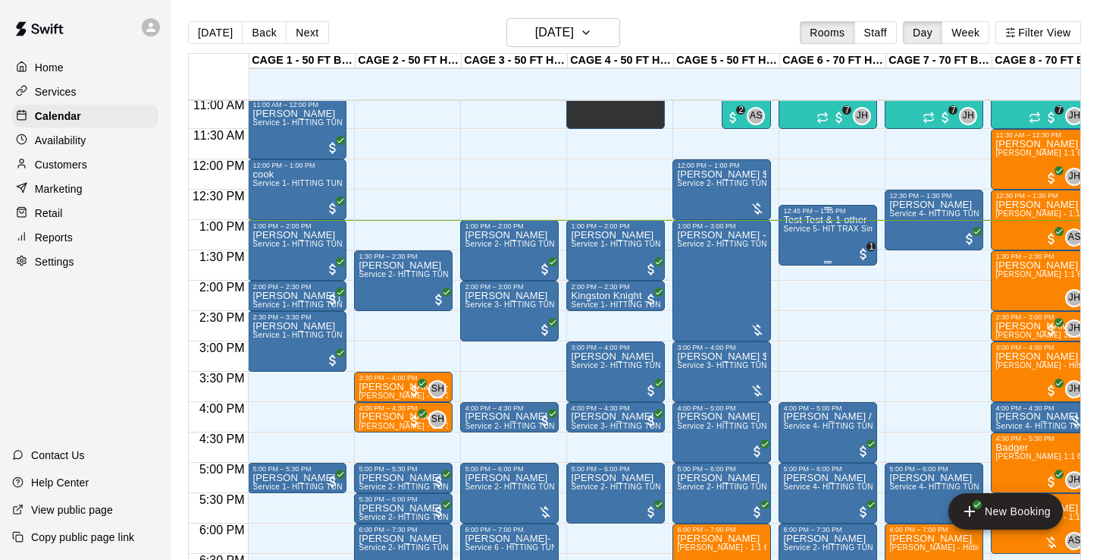
click at [830, 238] on div "Test Test & 1 other Service 5- HIT TRAX Simulation Tunnel" at bounding box center [827, 495] width 89 height 560
click at [801, 261] on img "edit" at bounding box center [799, 267] width 17 height 17
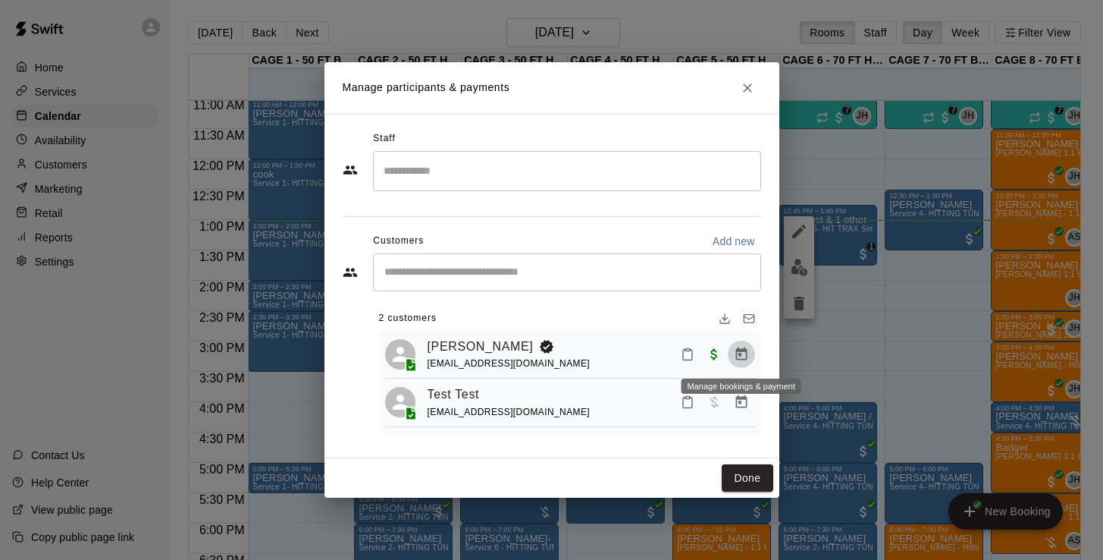
click at [744, 356] on icon "Manage bookings & payment" at bounding box center [741, 353] width 15 height 15
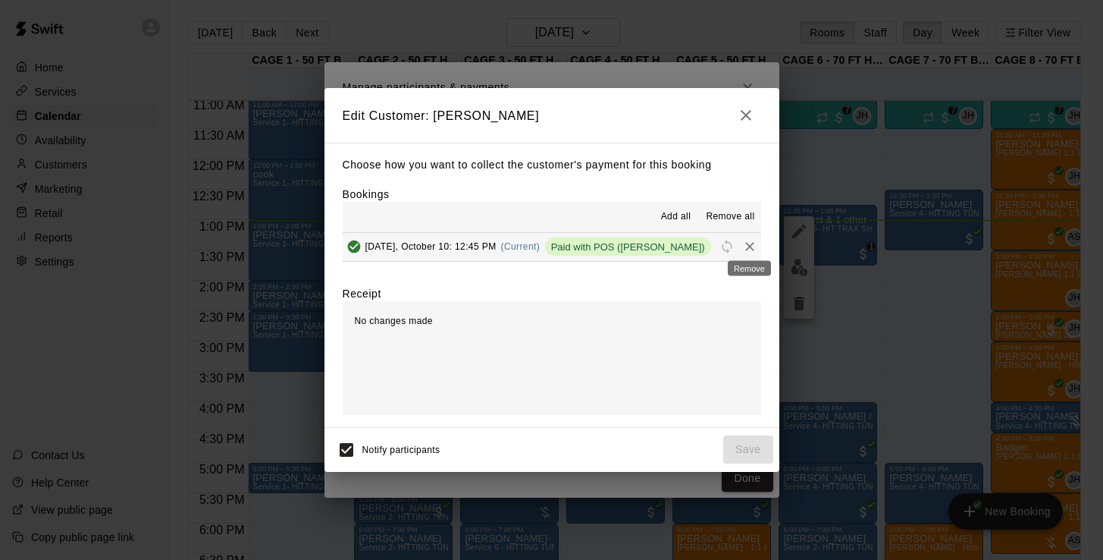
click at [752, 250] on div "Remove" at bounding box center [749, 263] width 46 height 27
click at [748, 242] on icon "Remove" at bounding box center [749, 246] width 15 height 15
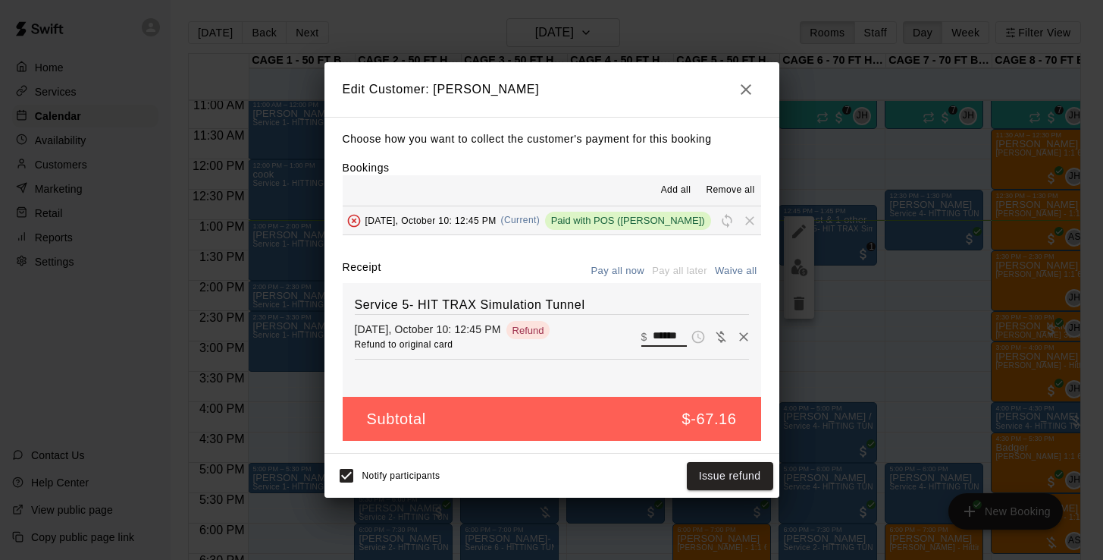
drag, startPoint x: 685, startPoint y: 332, endPoint x: 645, endPoint y: 338, distance: 39.9
click at [645, 338] on div "​ $ ******" at bounding box center [663, 337] width 45 height 20
type input "*"
click at [757, 481] on button "Save" at bounding box center [748, 476] width 50 height 28
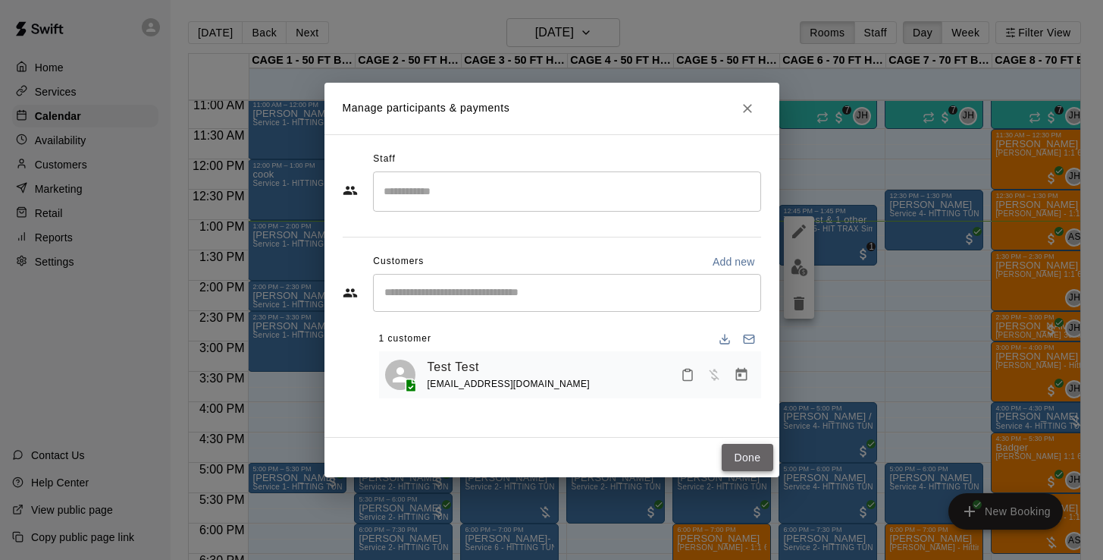
click at [749, 456] on button "Done" at bounding box center [747, 458] width 51 height 28
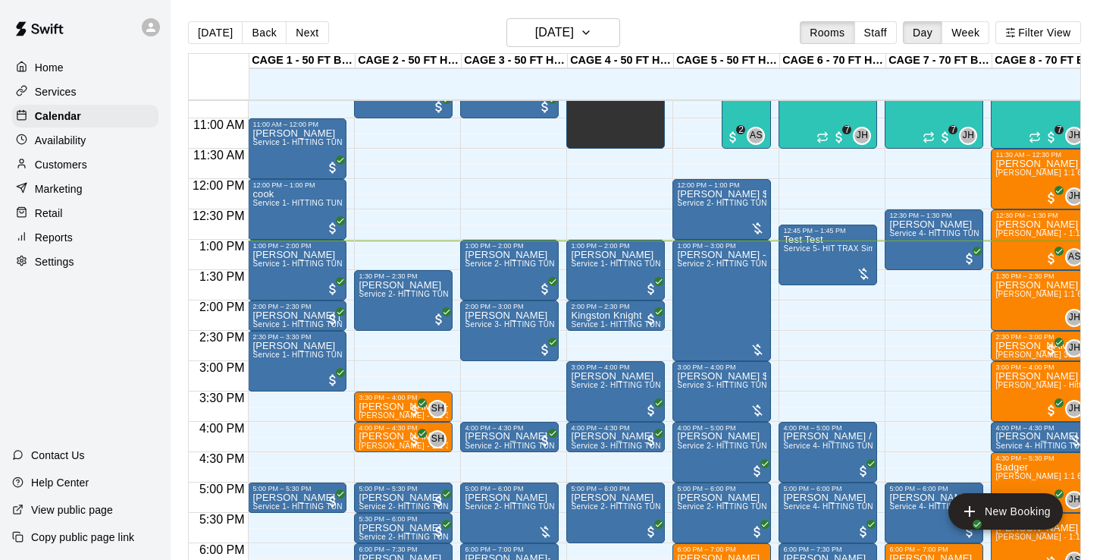
scroll to position [647, 0]
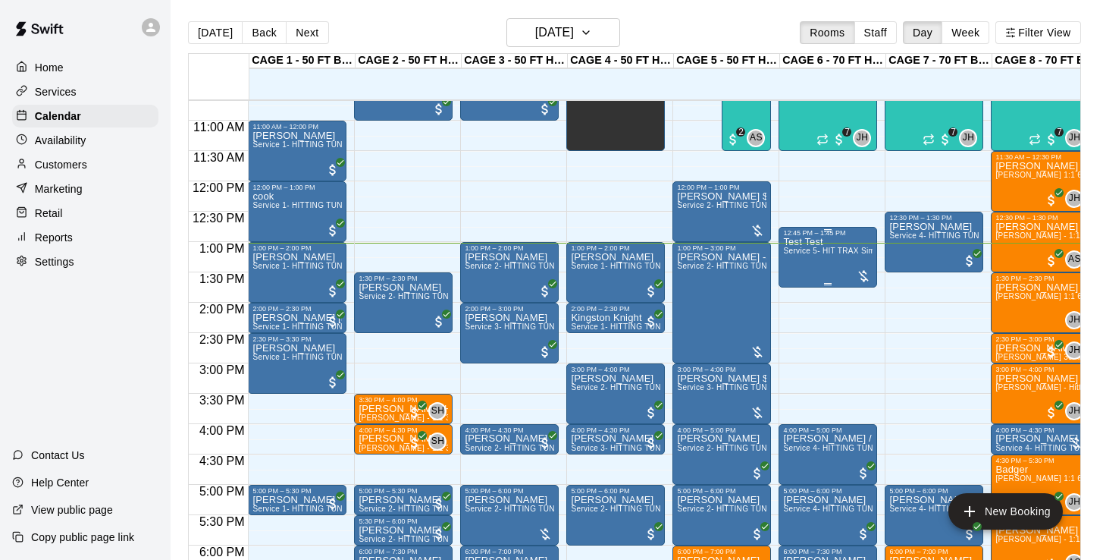
click at [832, 267] on div "Test Test Service 5- HIT TRAX Simulation Tunnel" at bounding box center [827, 517] width 89 height 560
click at [798, 282] on img "edit" at bounding box center [799, 289] width 17 height 17
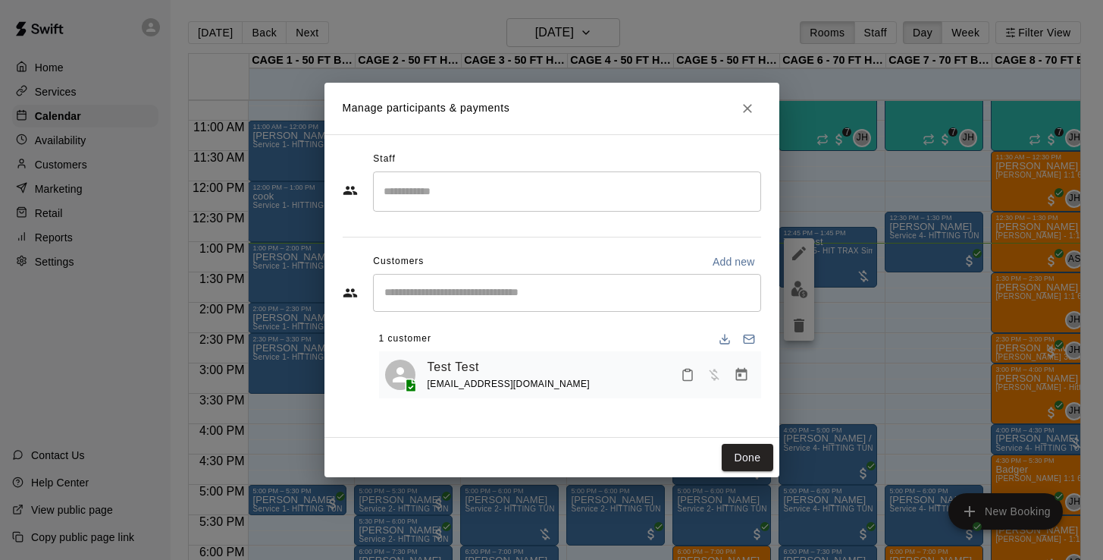
click at [558, 301] on div "​" at bounding box center [567, 293] width 388 height 38
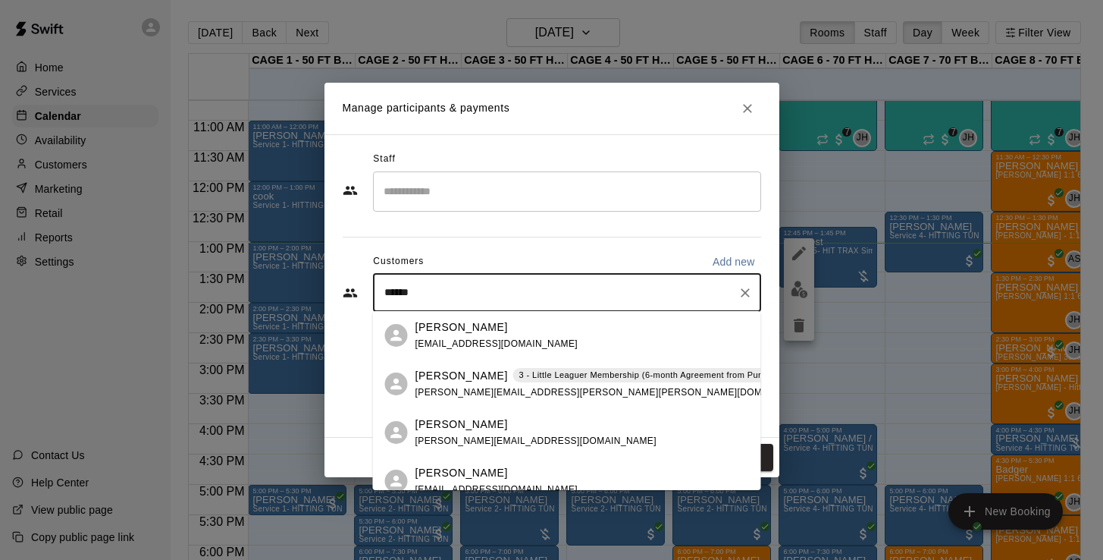
scroll to position [0, 0]
type input "******"
click at [751, 108] on icon "Close" at bounding box center [747, 108] width 15 height 15
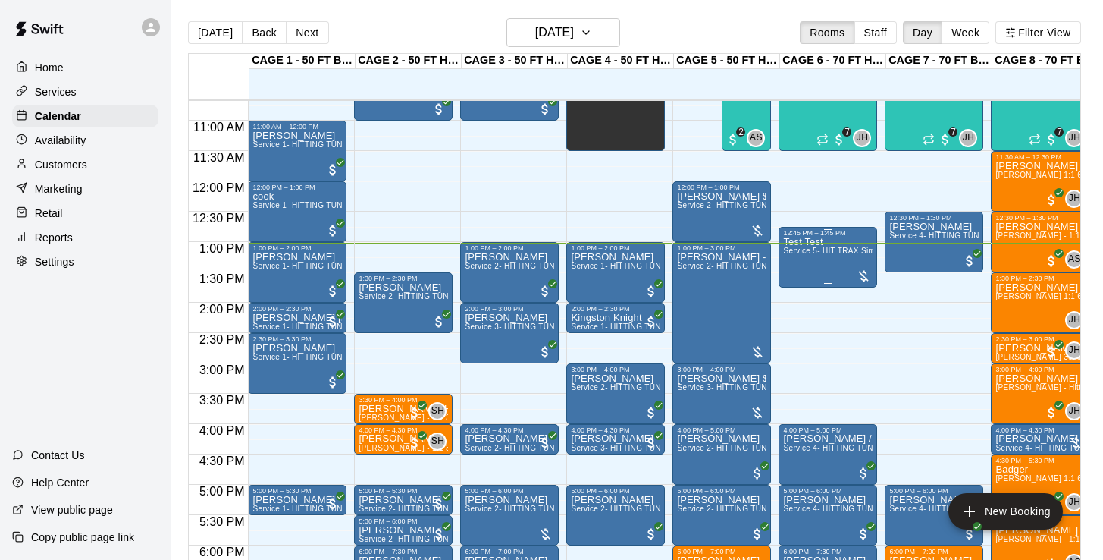
click at [840, 262] on div "Test Test Service 5- HIT TRAX Simulation Tunnel" at bounding box center [827, 517] width 89 height 560
click at [800, 279] on button "edit" at bounding box center [799, 289] width 30 height 30
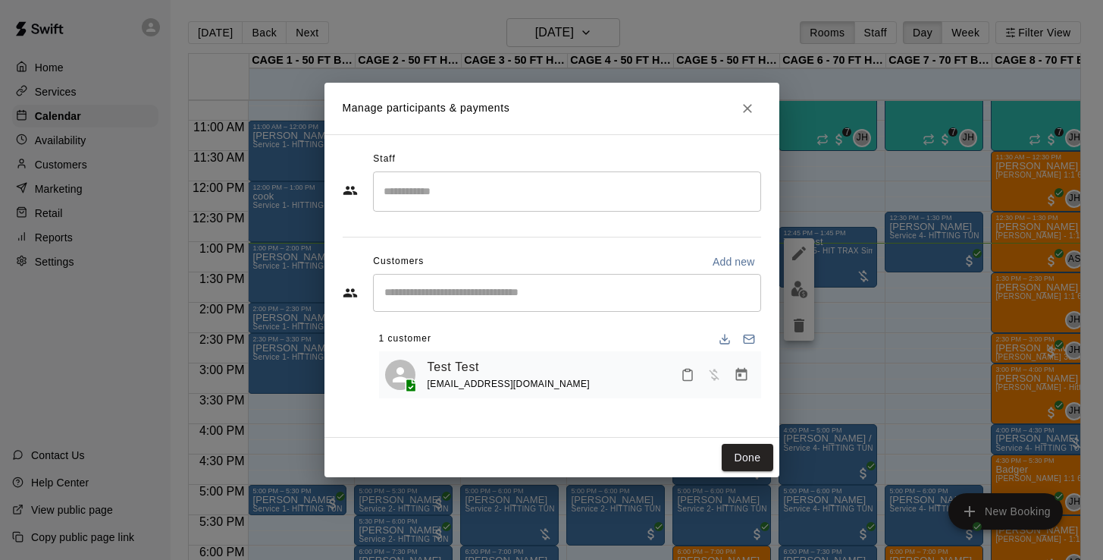
click at [522, 291] on input "Start typing to search customers..." at bounding box center [567, 292] width 375 height 15
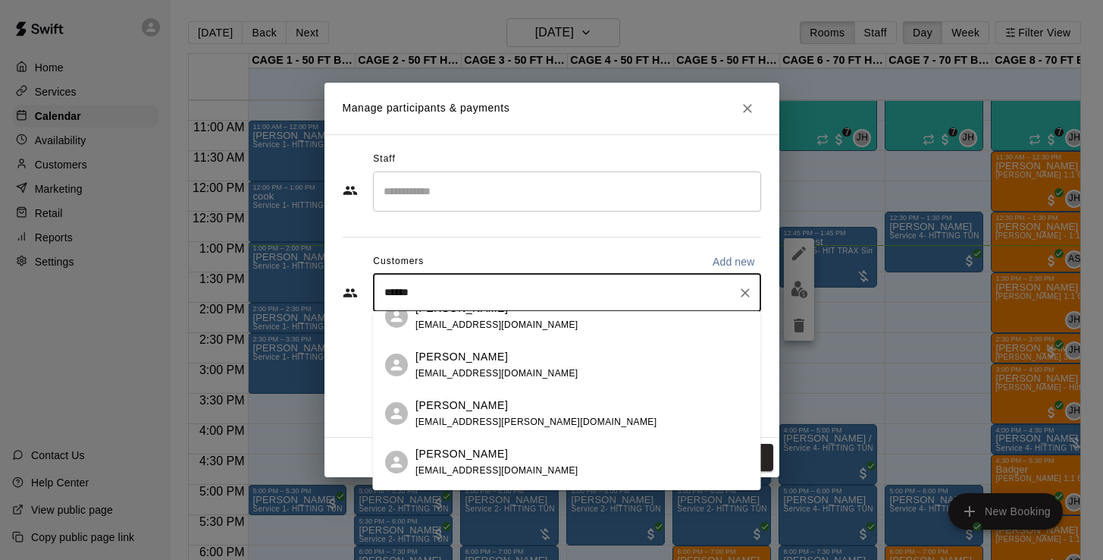
scroll to position [44, 0]
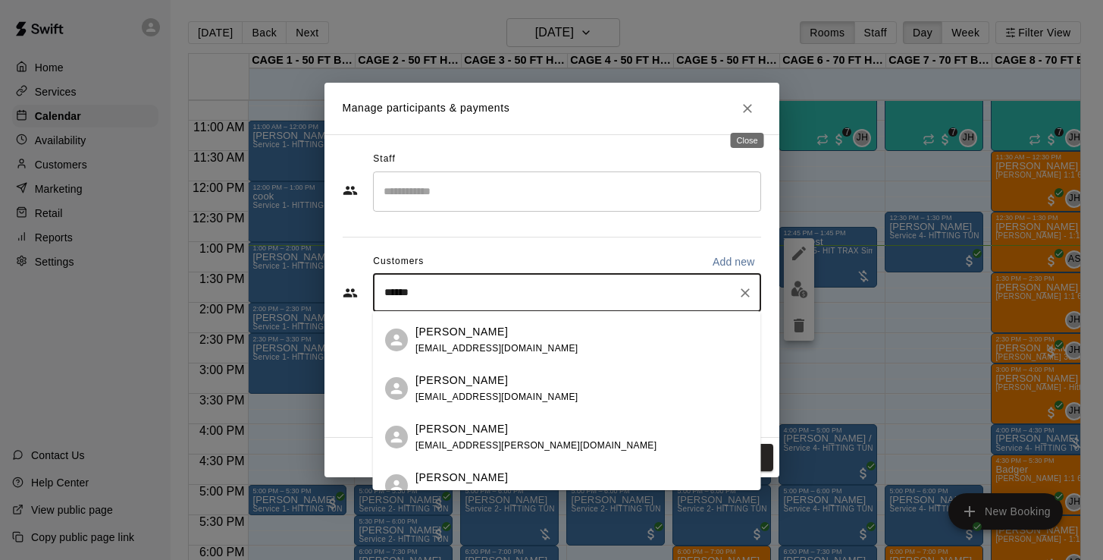
type input "******"
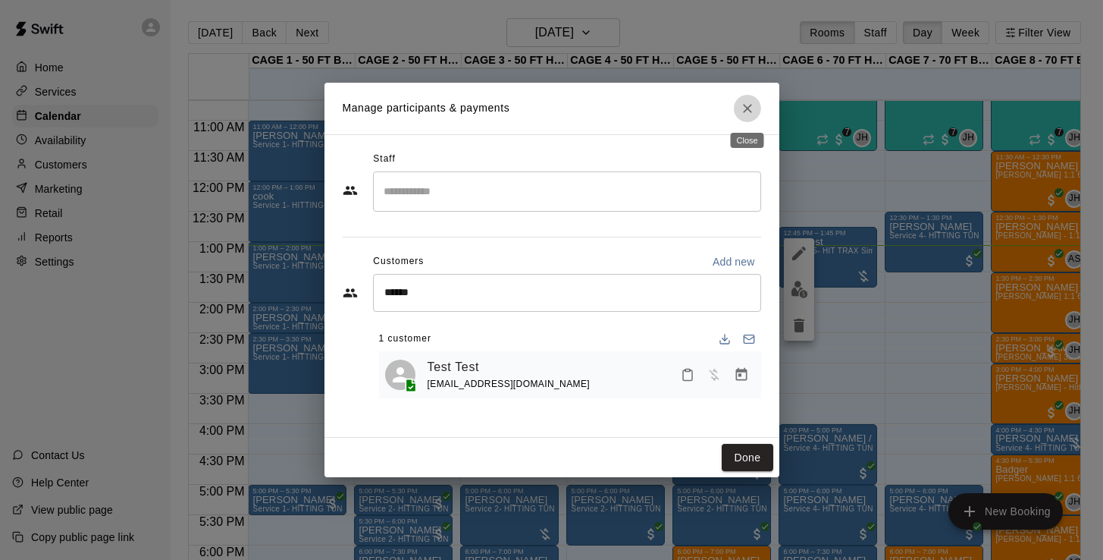
click at [748, 109] on icon "Close" at bounding box center [747, 108] width 9 height 9
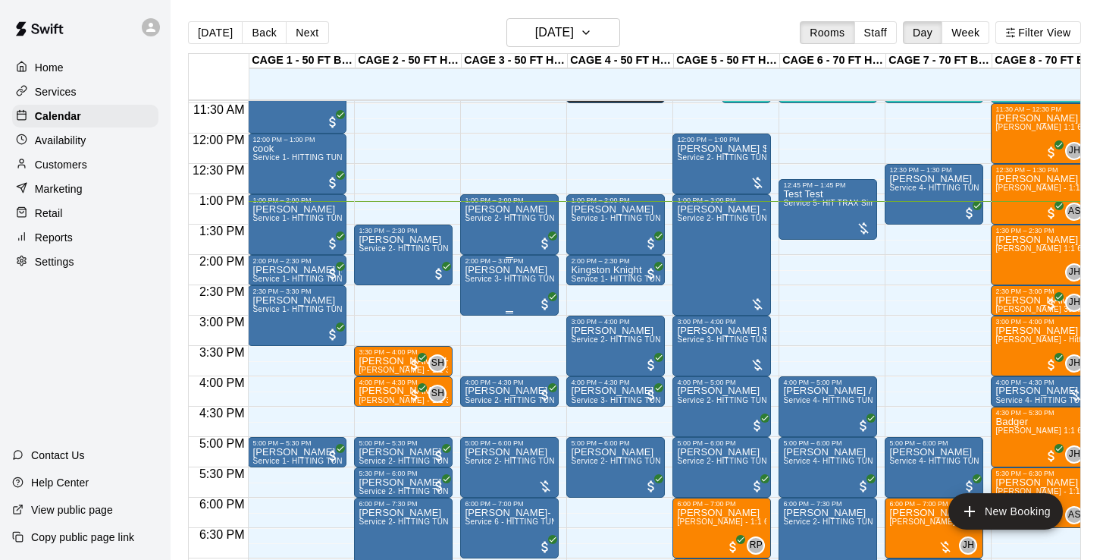
scroll to position [723, 0]
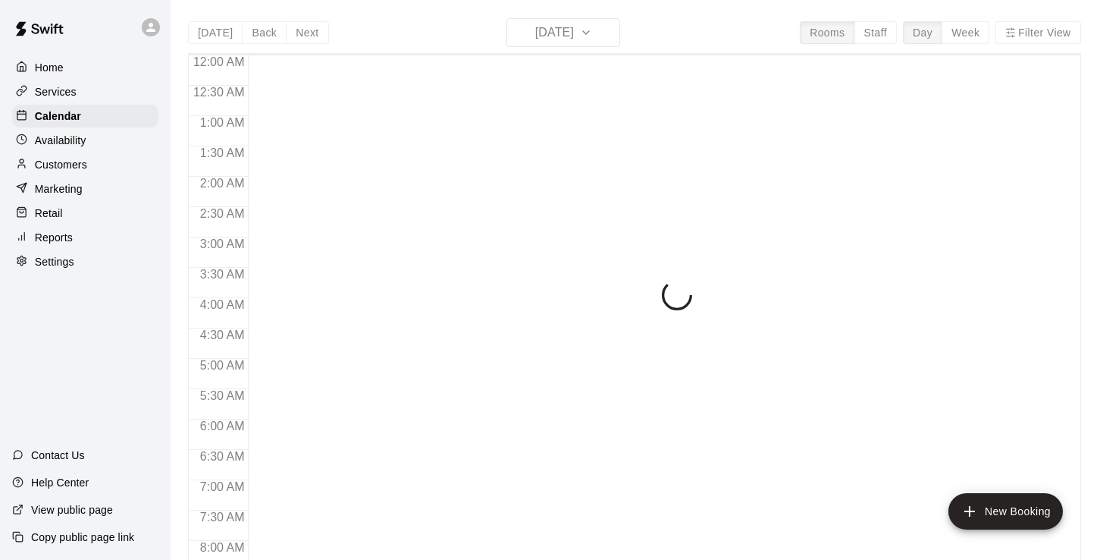
scroll to position [798, 0]
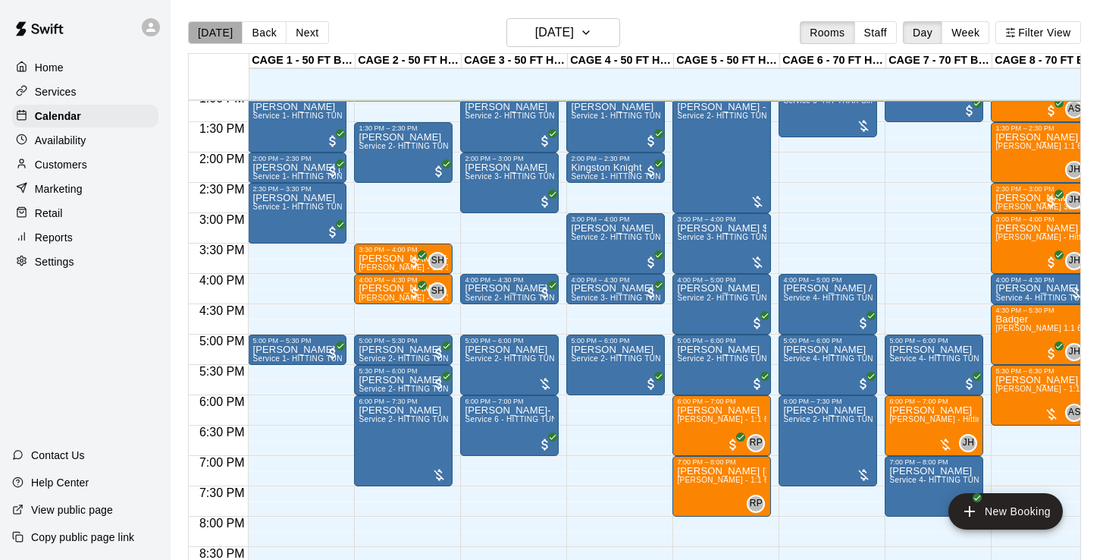
click at [224, 37] on button "[DATE]" at bounding box center [215, 32] width 55 height 23
click at [69, 92] on p "Services" at bounding box center [56, 91] width 42 height 15
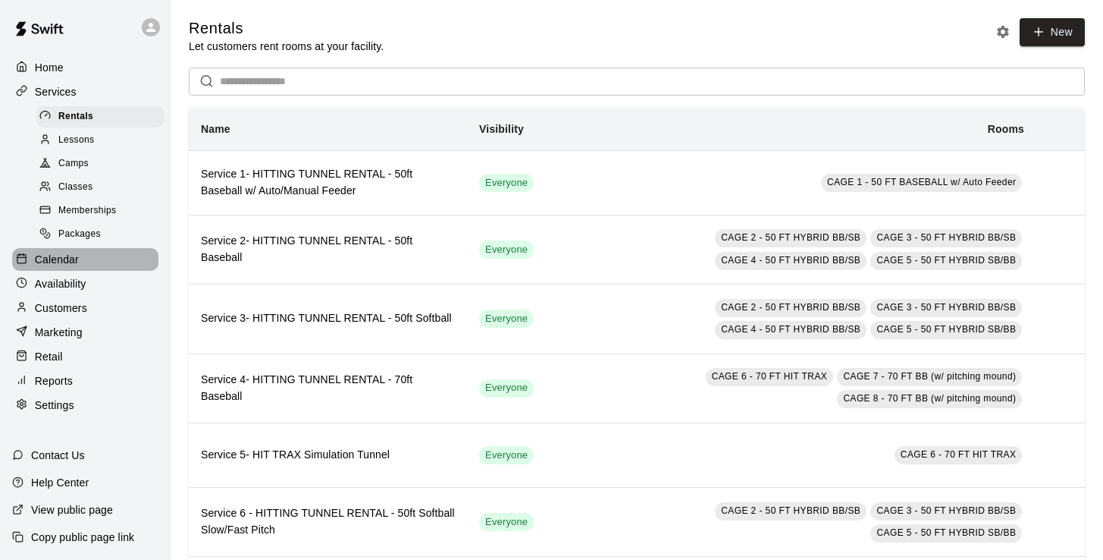
click at [59, 255] on p "Calendar" at bounding box center [57, 259] width 44 height 15
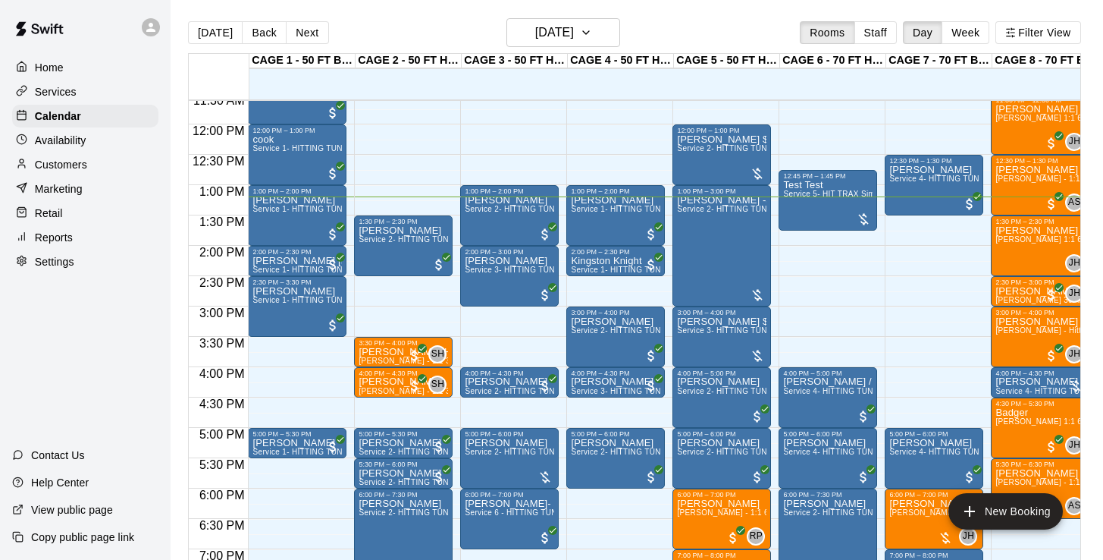
scroll to position [708, 0]
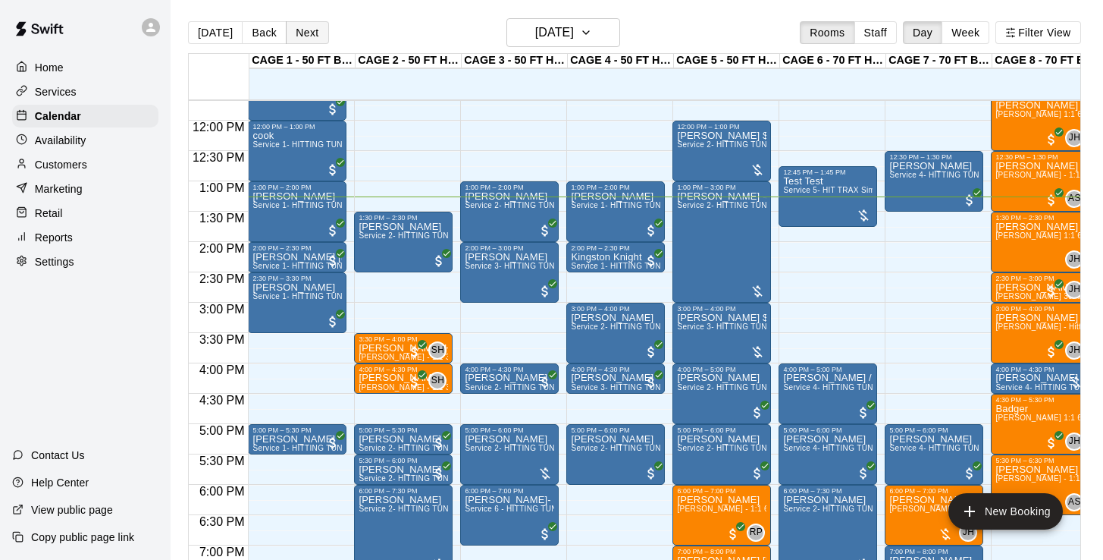
click at [315, 32] on button "Next" at bounding box center [307, 32] width 42 height 23
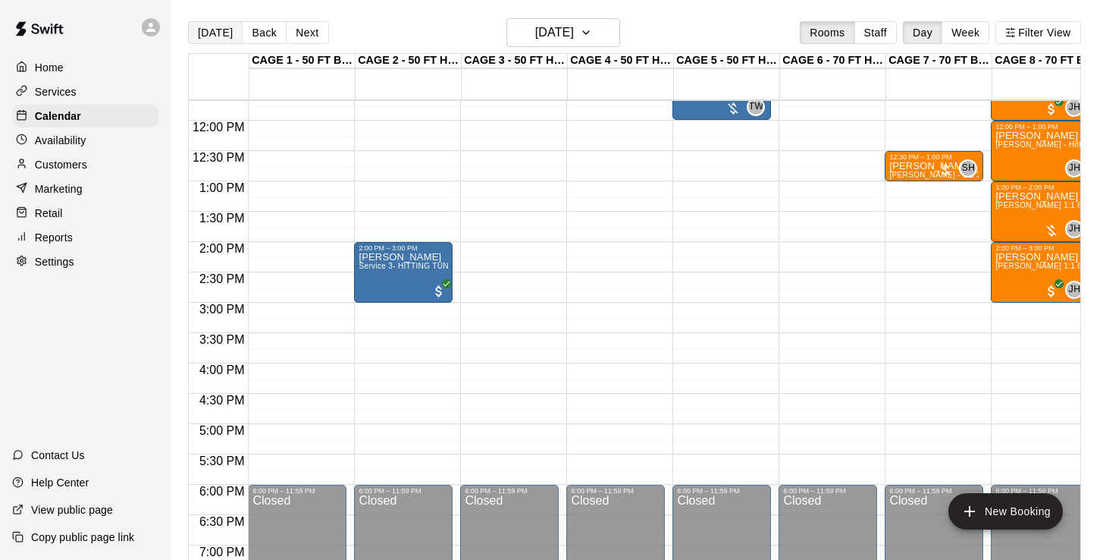
click at [218, 32] on button "[DATE]" at bounding box center [215, 32] width 55 height 23
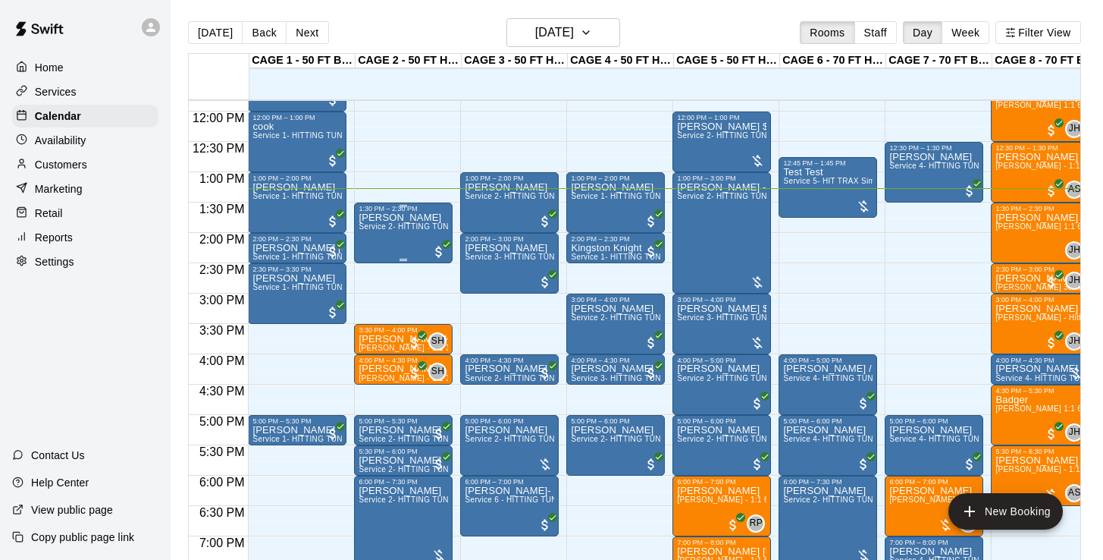
scroll to position [716, 0]
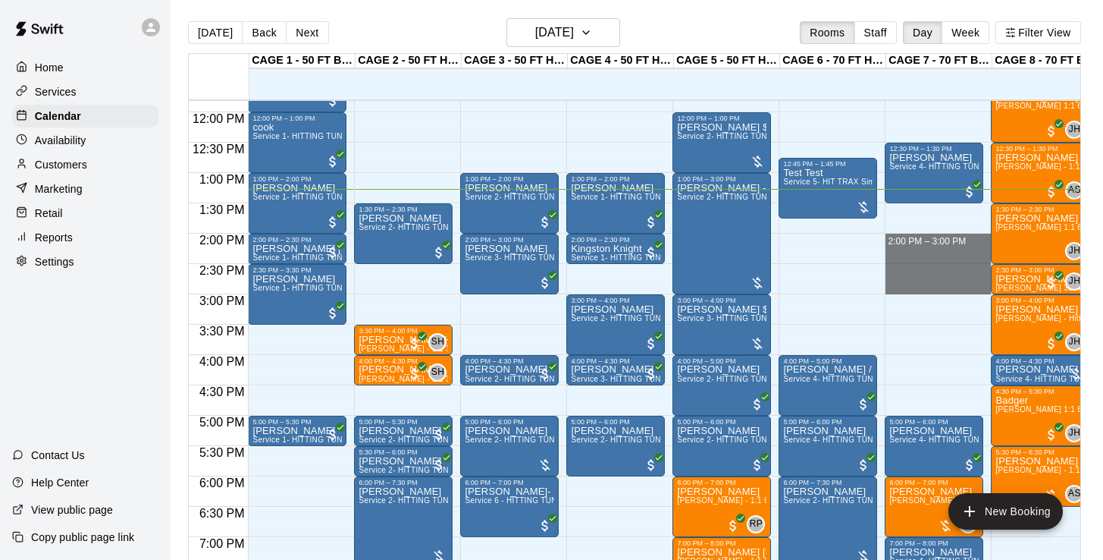
drag, startPoint x: 901, startPoint y: 239, endPoint x: 913, endPoint y: 284, distance: 47.1
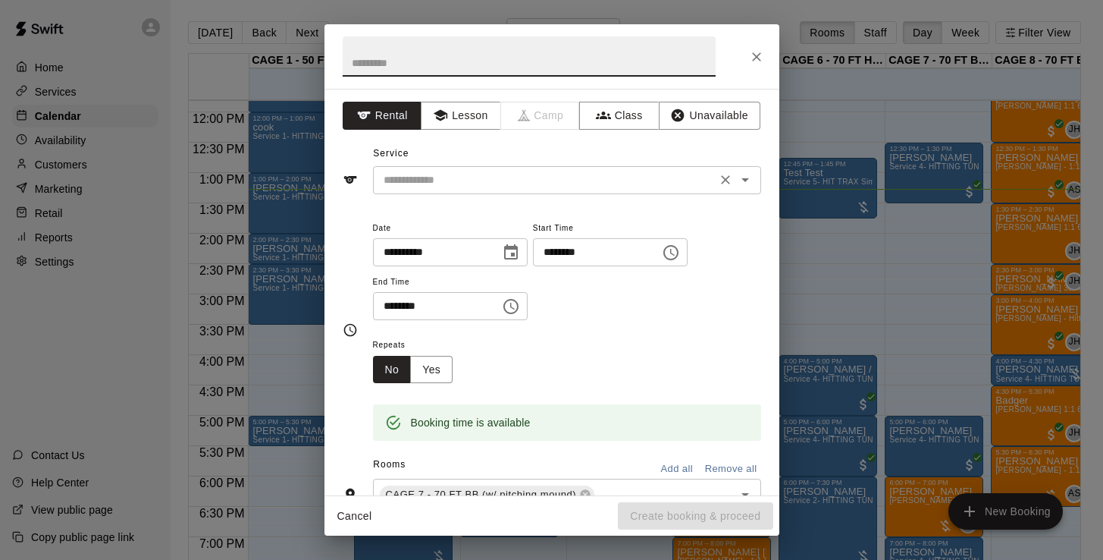
click at [597, 183] on input "text" at bounding box center [545, 180] width 334 height 19
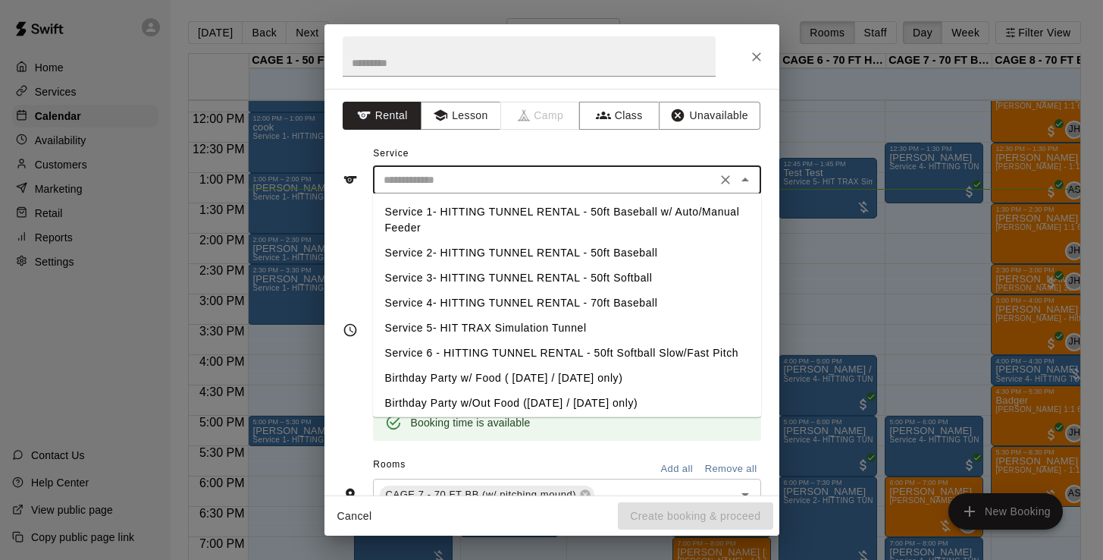
click at [613, 294] on li "Service 4- HITTING TUNNEL RENTAL - 70ft Baseball" at bounding box center [567, 302] width 388 height 25
type input "**********"
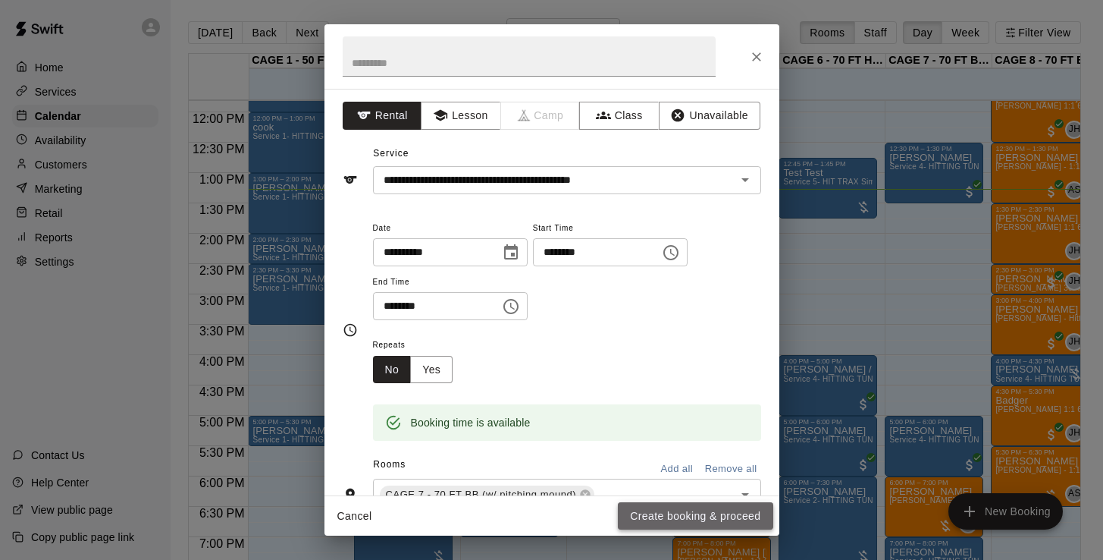
click at [669, 516] on button "Create booking & proceed" at bounding box center [695, 516] width 155 height 28
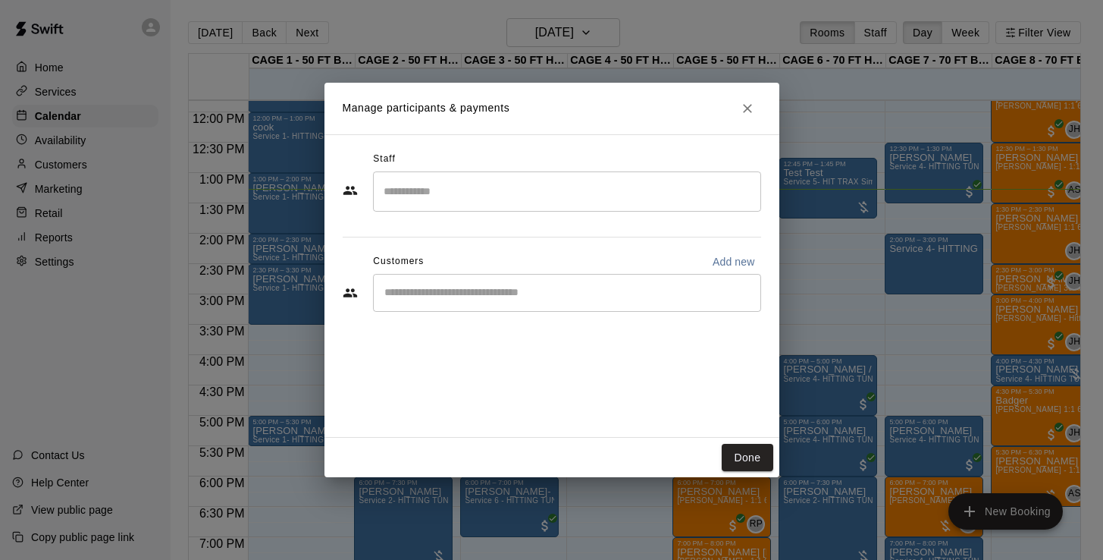
click at [464, 287] on input "Start typing to search customers..." at bounding box center [567, 292] width 375 height 15
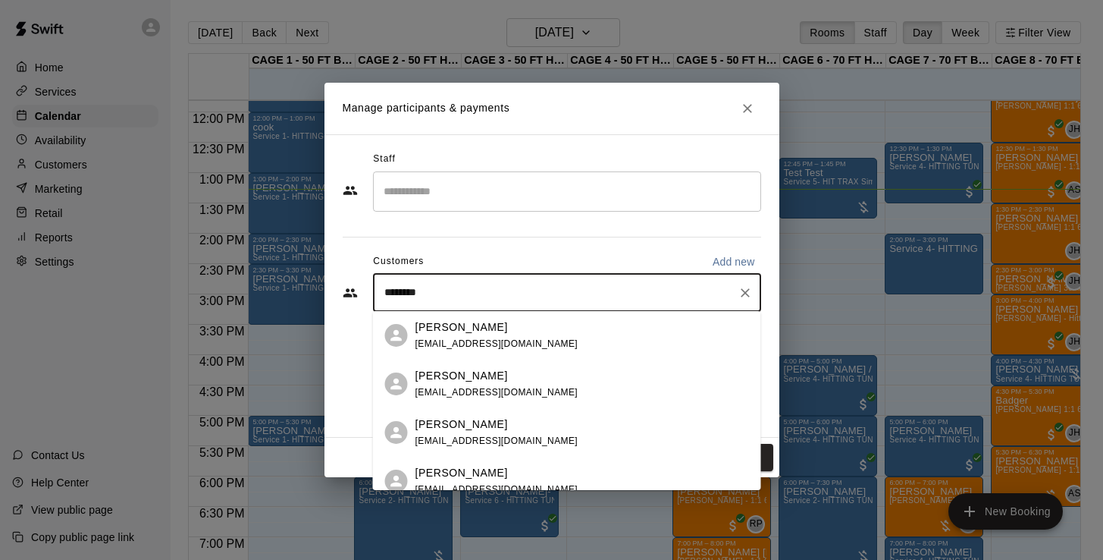
type input "*********"
click at [453, 331] on p "[PERSON_NAME]" at bounding box center [461, 327] width 92 height 16
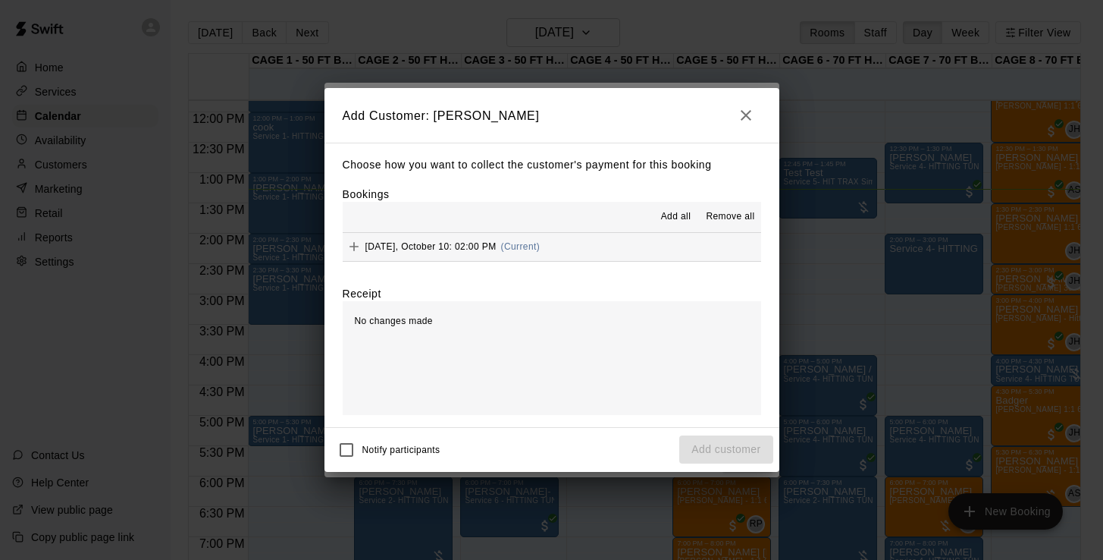
click at [448, 242] on span "[DATE], October 10: 02:00 PM" at bounding box center [430, 246] width 131 height 11
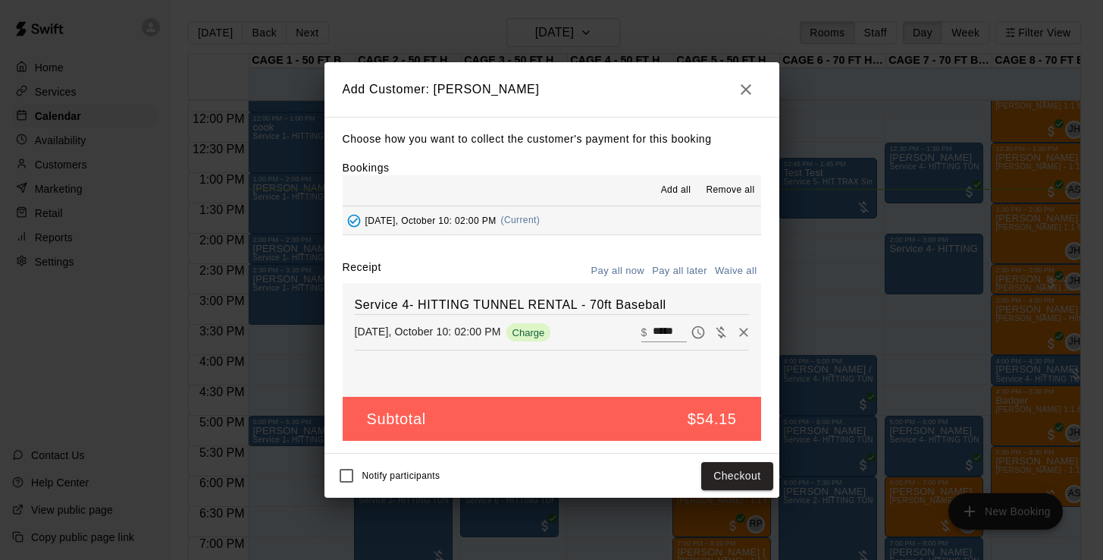
click at [737, 271] on button "Waive all" at bounding box center [736, 271] width 50 height 24
type input "*"
click at [735, 475] on button "Add customer" at bounding box center [725, 476] width 93 height 28
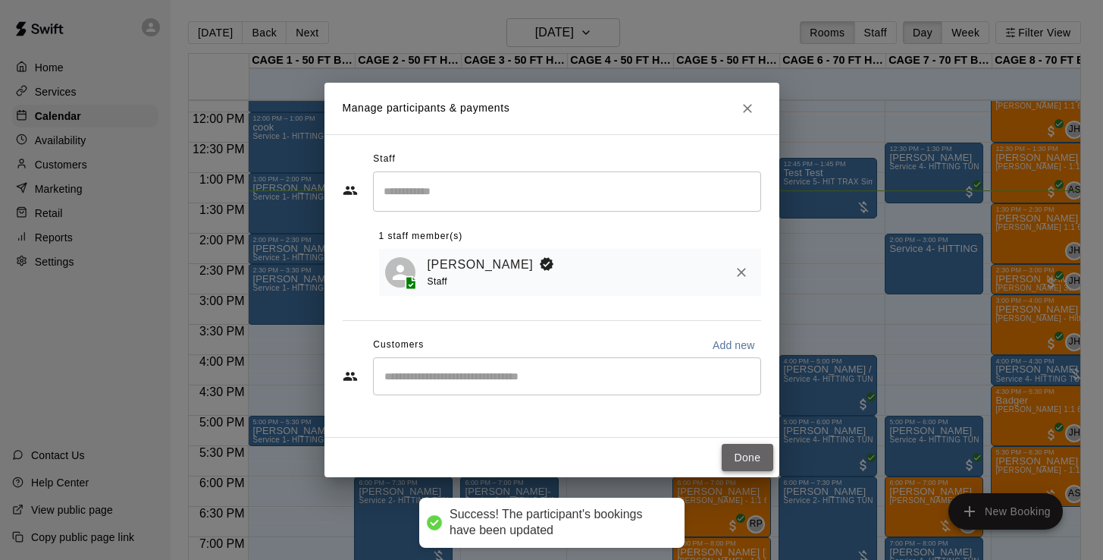
click at [751, 465] on button "Done" at bounding box center [747, 458] width 51 height 28
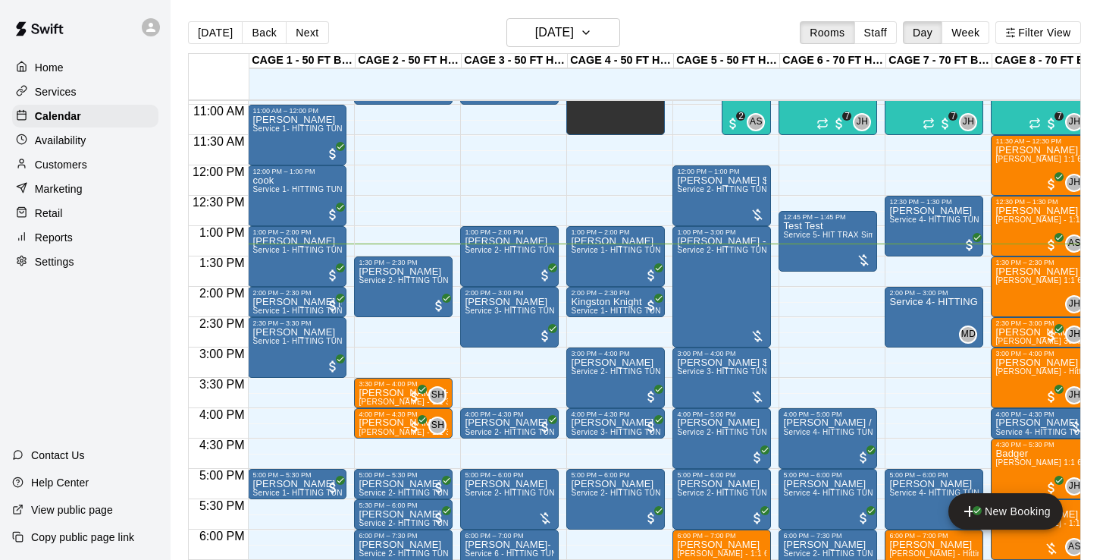
scroll to position [664, 0]
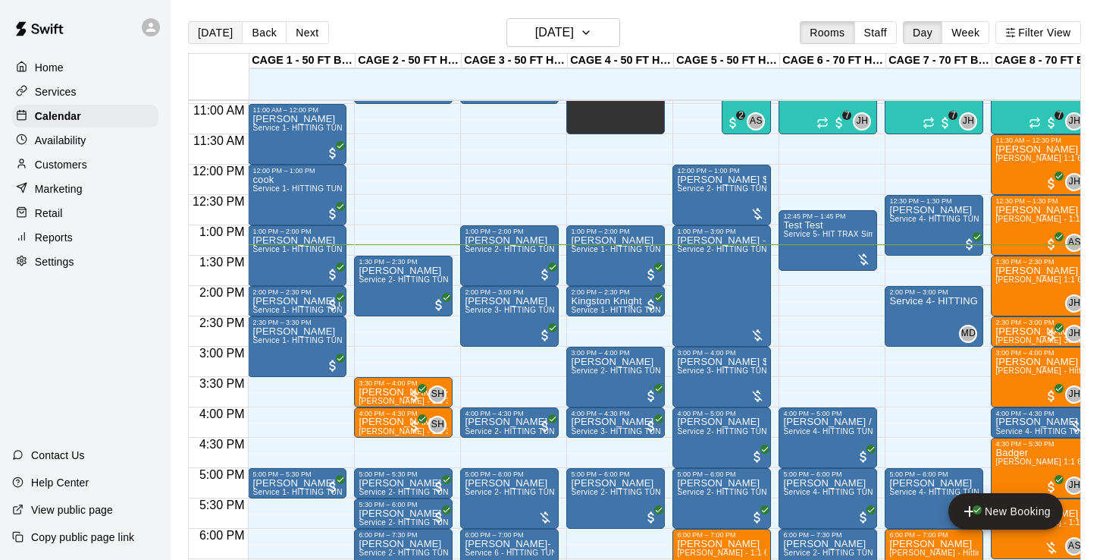
click at [209, 34] on button "[DATE]" at bounding box center [215, 32] width 55 height 23
click at [51, 67] on p "Home" at bounding box center [49, 67] width 29 height 15
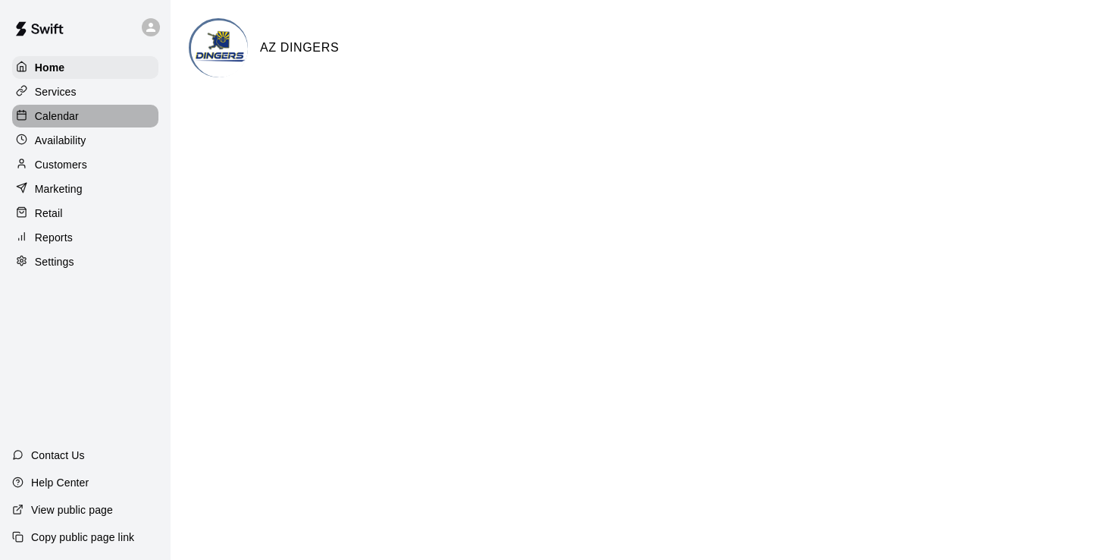
click at [56, 114] on p "Calendar" at bounding box center [57, 115] width 44 height 15
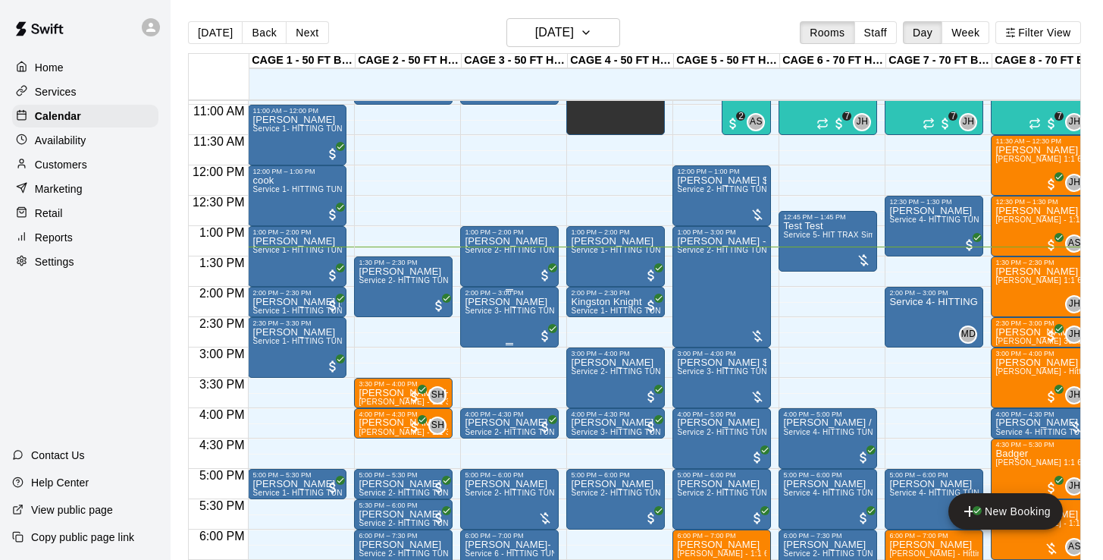
scroll to position [664, 0]
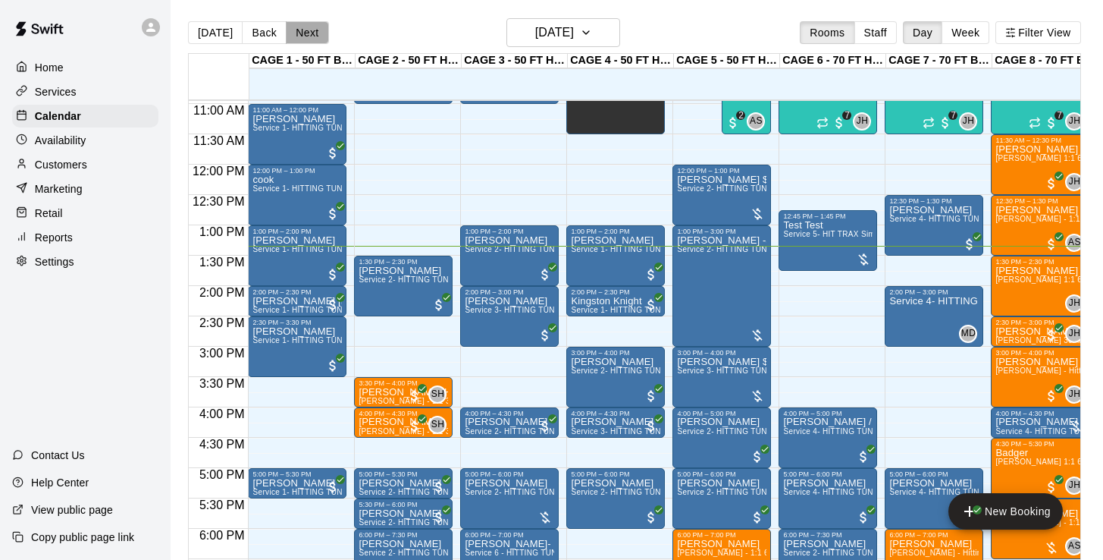
click at [310, 37] on button "Next" at bounding box center [307, 32] width 42 height 23
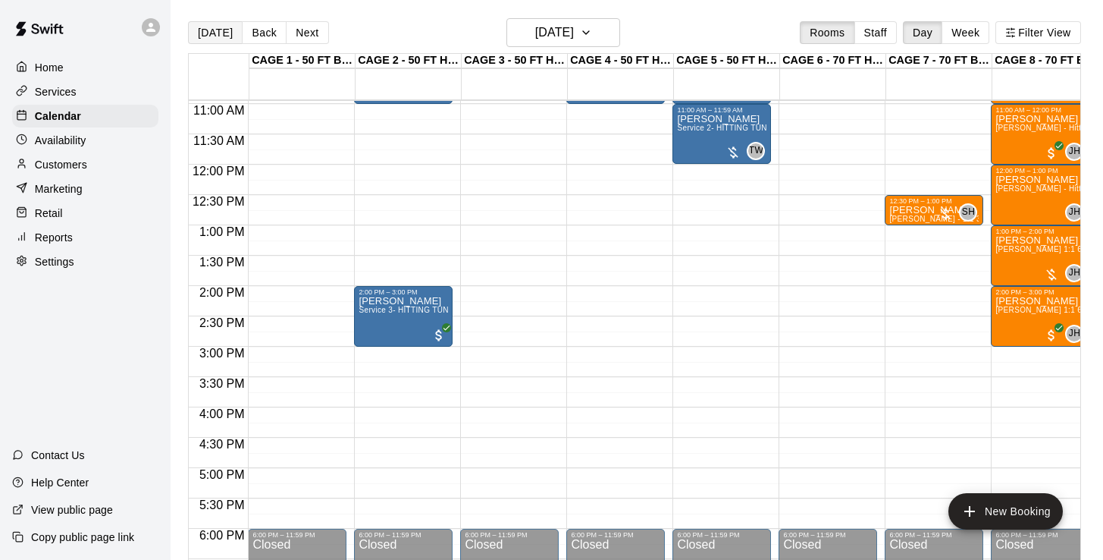
click at [223, 33] on button "[DATE]" at bounding box center [215, 32] width 55 height 23
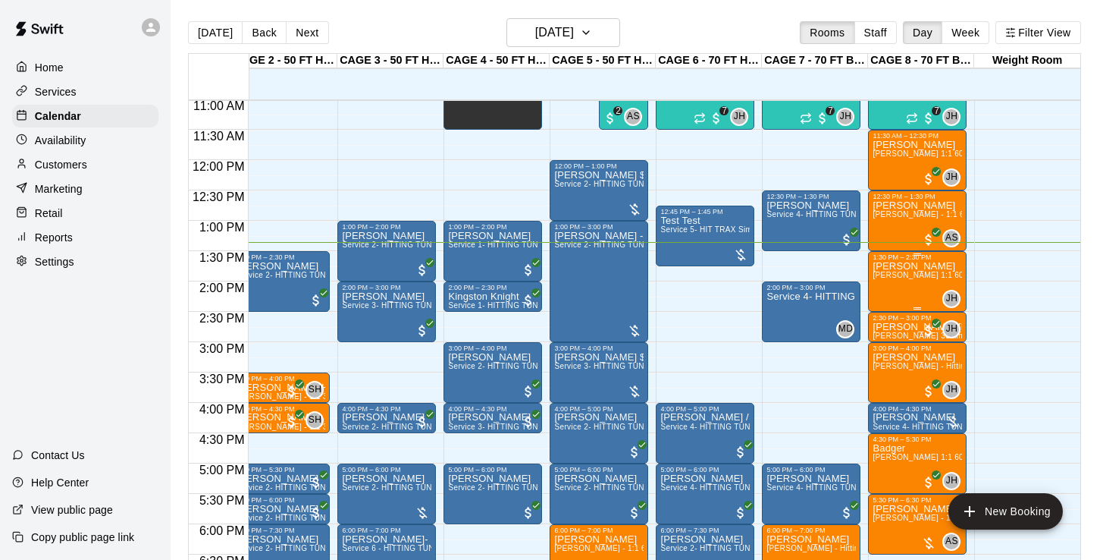
scroll to position [0, 124]
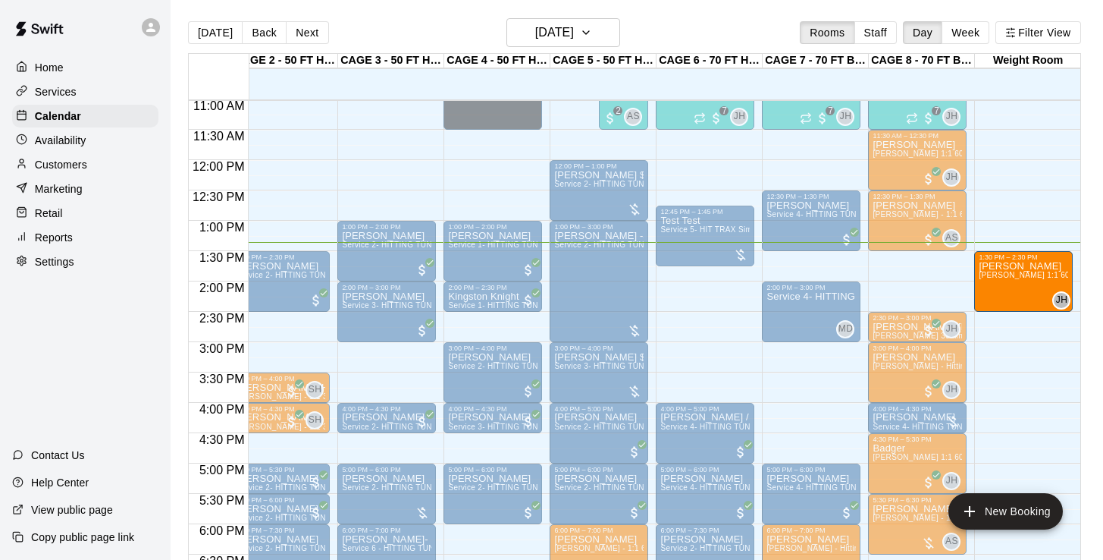
drag, startPoint x: 915, startPoint y: 290, endPoint x: 995, endPoint y: 291, distance: 80.4
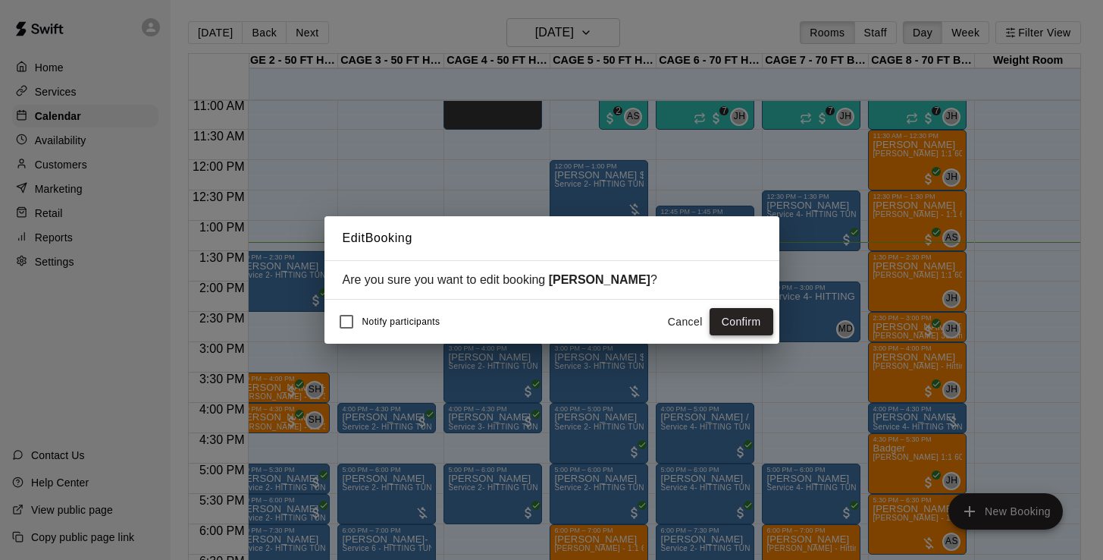
click at [750, 321] on button "Confirm" at bounding box center [742, 322] width 64 height 28
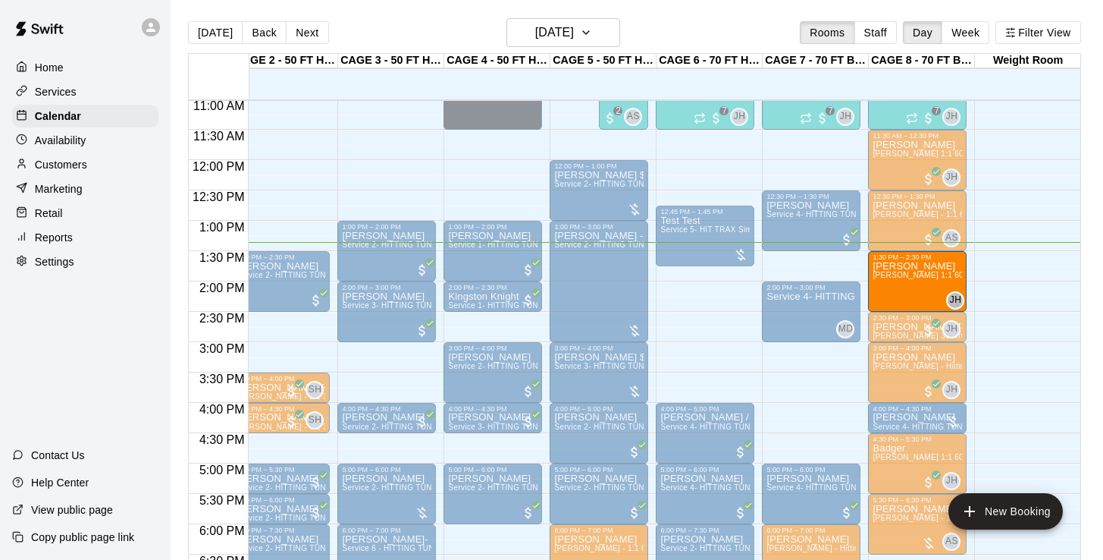
drag, startPoint x: 1010, startPoint y: 270, endPoint x: 954, endPoint y: 277, distance: 56.5
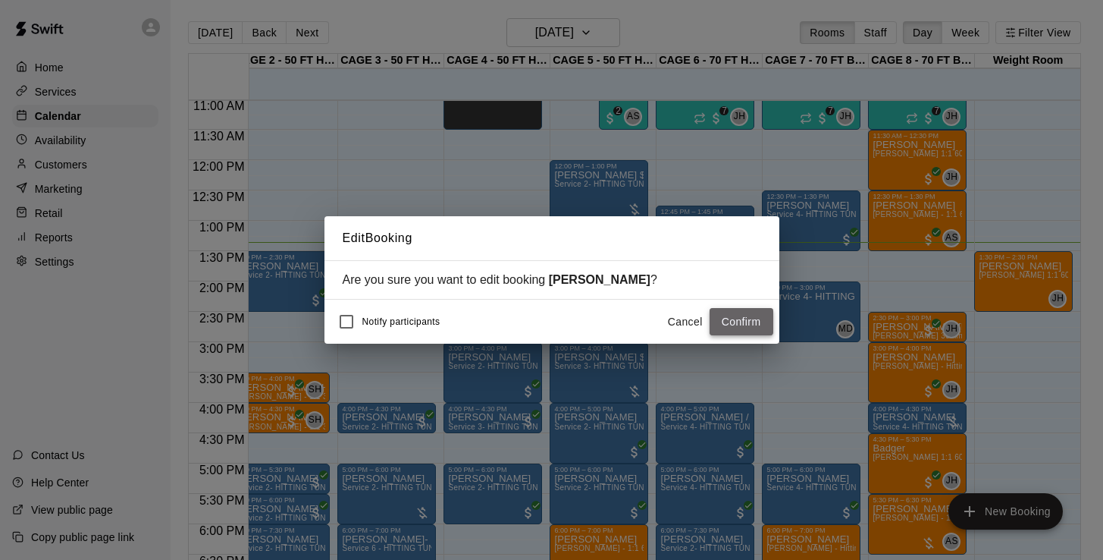
click at [756, 324] on button "Confirm" at bounding box center [742, 322] width 64 height 28
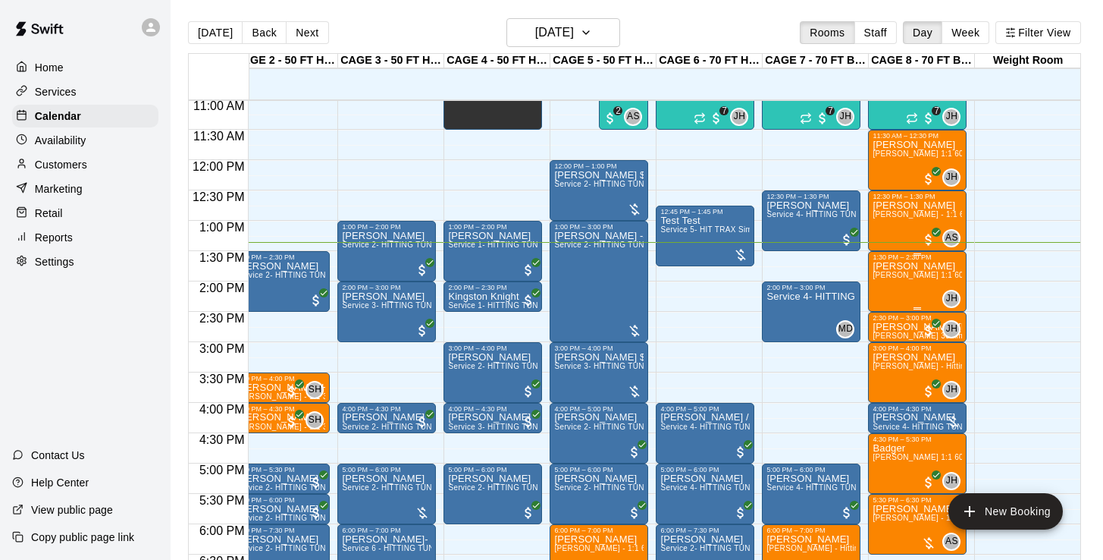
click at [908, 290] on div "[PERSON_NAME] [PERSON_NAME] 1:1 60 min. pitching Lesson" at bounding box center [917, 541] width 89 height 560
click at [890, 307] on img "edit" at bounding box center [887, 313] width 17 height 17
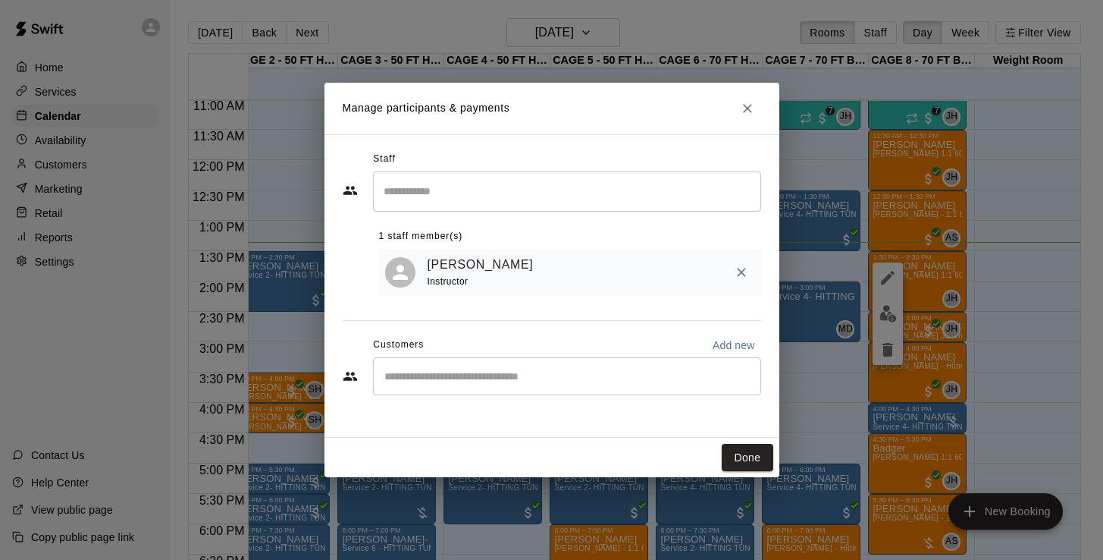
click at [528, 372] on input "Start typing to search customers..." at bounding box center [567, 375] width 375 height 15
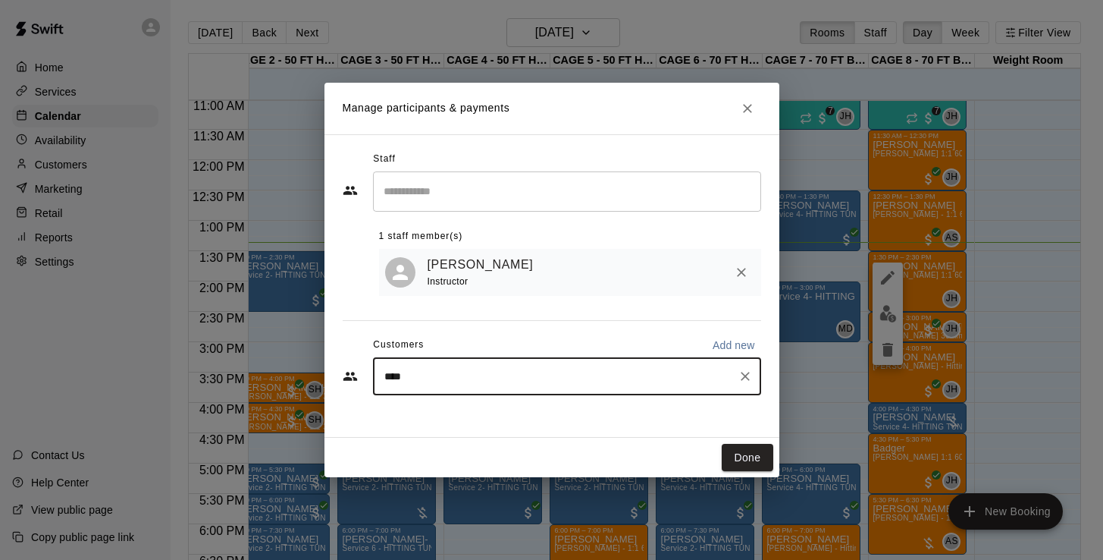
type input "*****"
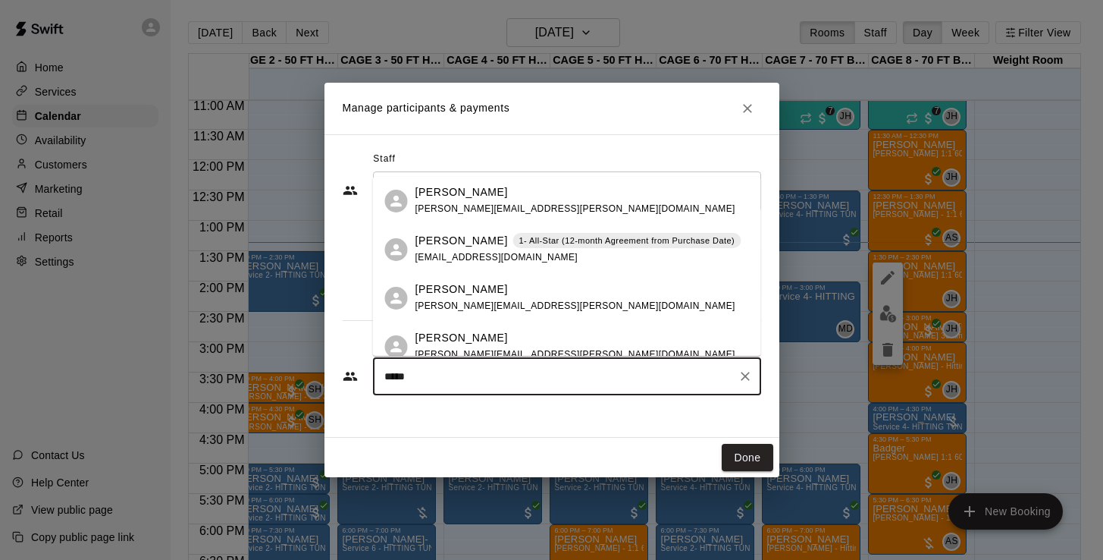
click at [468, 250] on div "[PERSON_NAME] 1- All-Star (12-month Agreement from Purchase Date) [EMAIL_ADDRES…" at bounding box center [578, 249] width 326 height 33
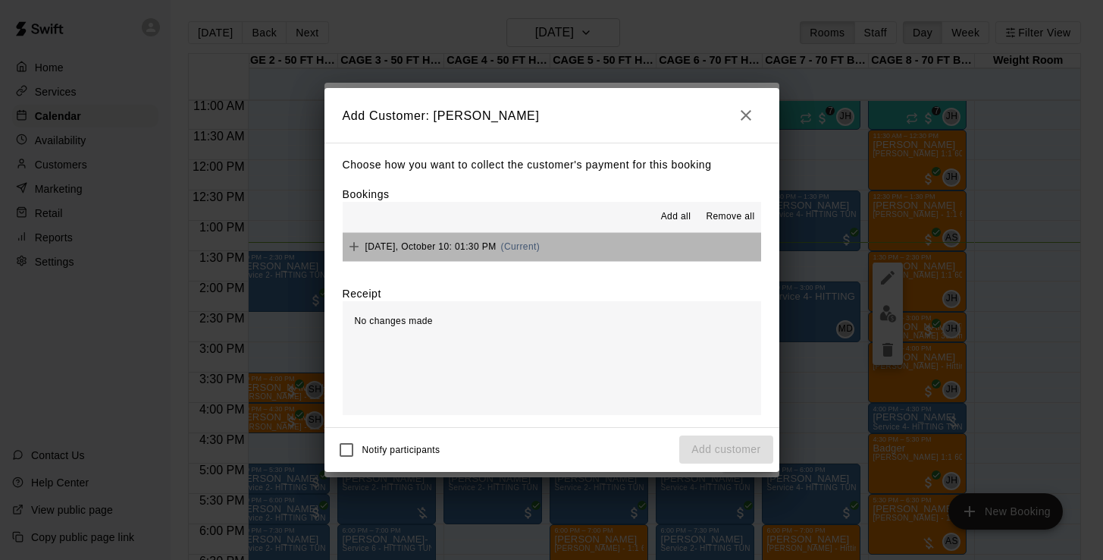
click at [428, 241] on span "[DATE], October 10: 01:30 PM" at bounding box center [430, 246] width 131 height 11
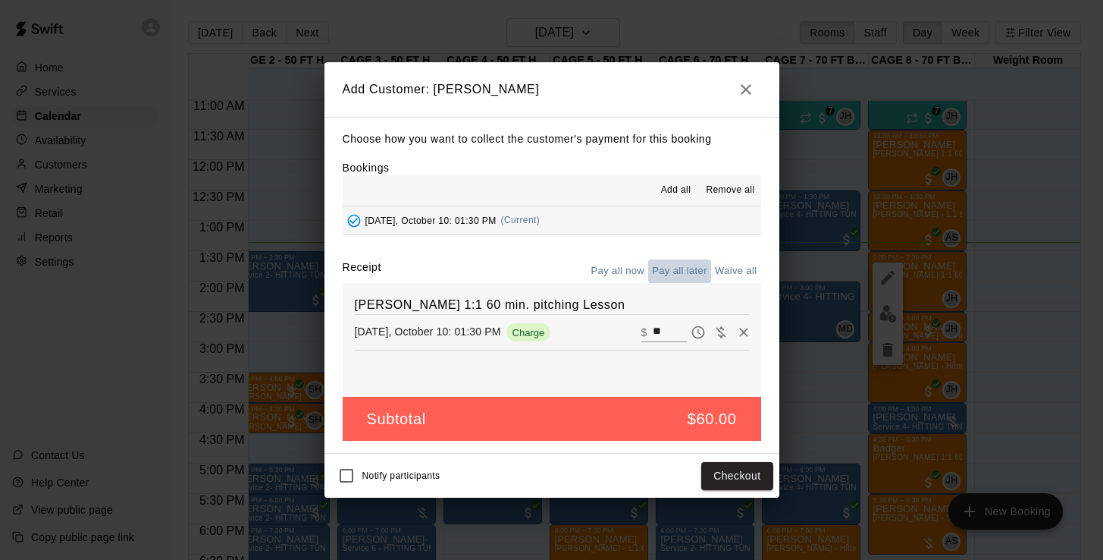
click at [678, 266] on button "Pay all later" at bounding box center [679, 271] width 63 height 24
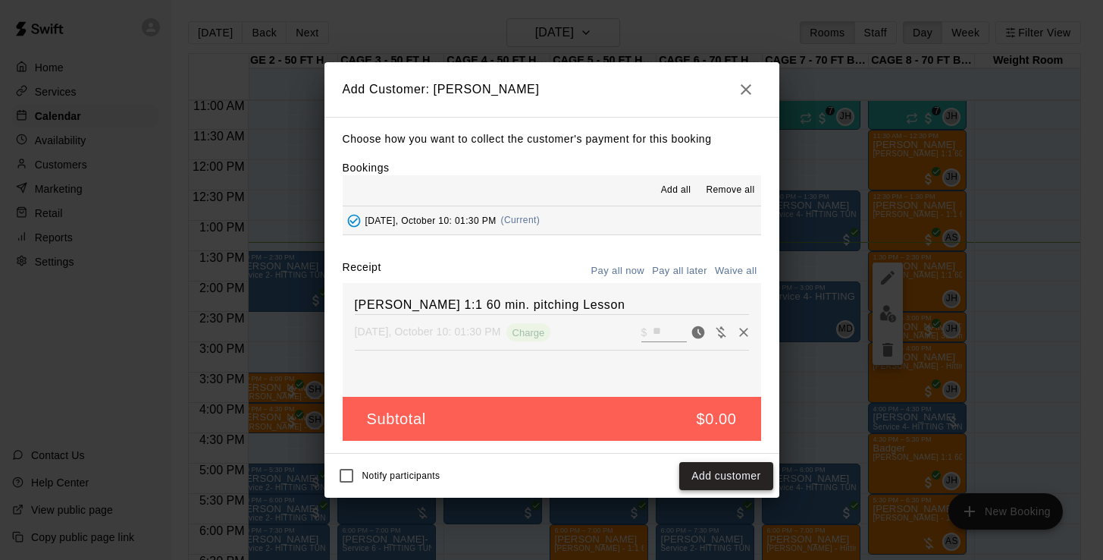
click at [734, 479] on button "Add customer" at bounding box center [725, 476] width 93 height 28
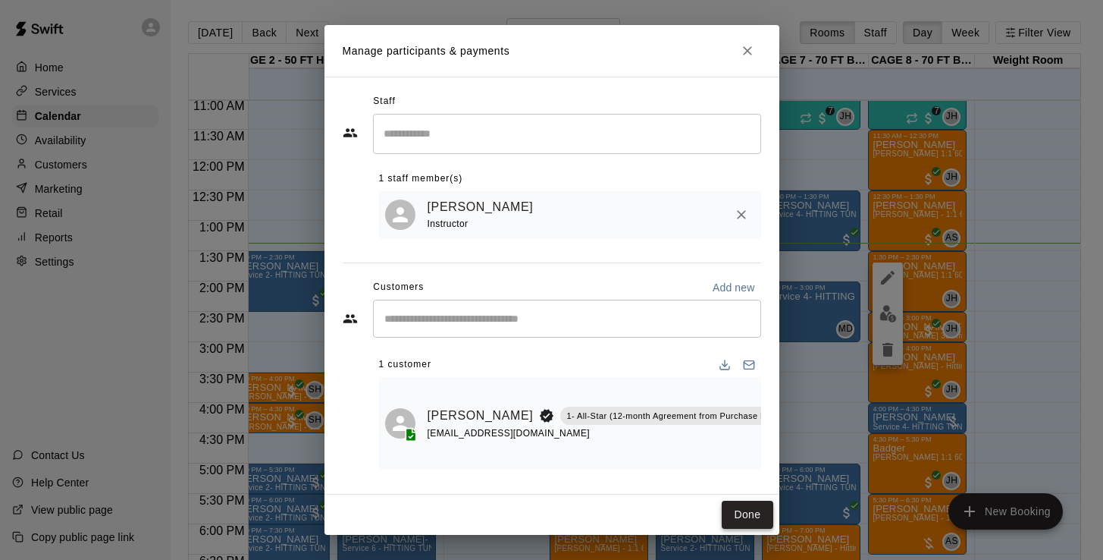
click at [747, 515] on button "Done" at bounding box center [747, 514] width 51 height 28
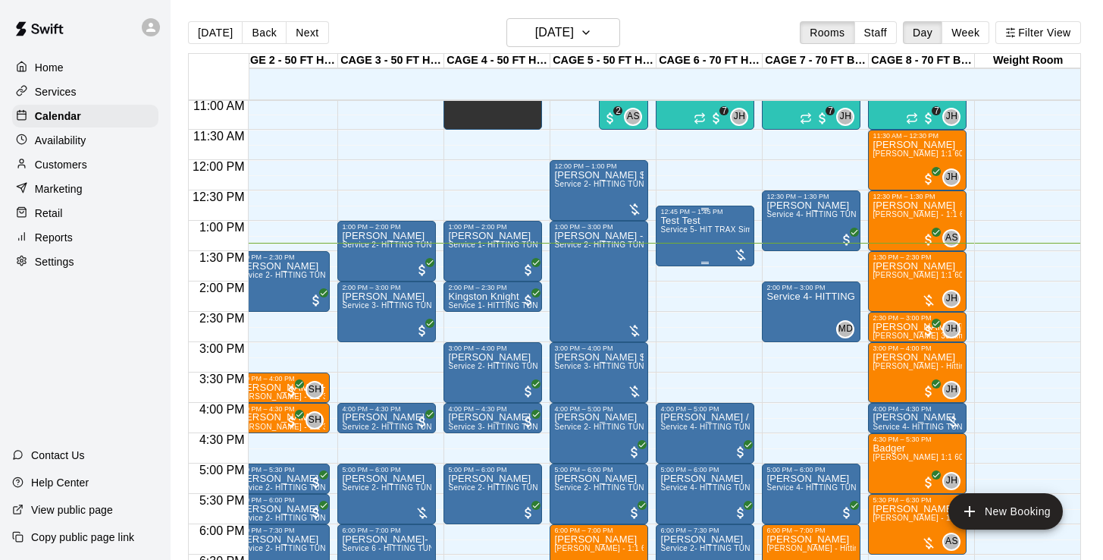
click at [708, 238] on div "Test Test Service 5- HIT TRAX Simulation Tunnel" at bounding box center [704, 495] width 89 height 560
click at [678, 266] on img "edit" at bounding box center [675, 267] width 17 height 17
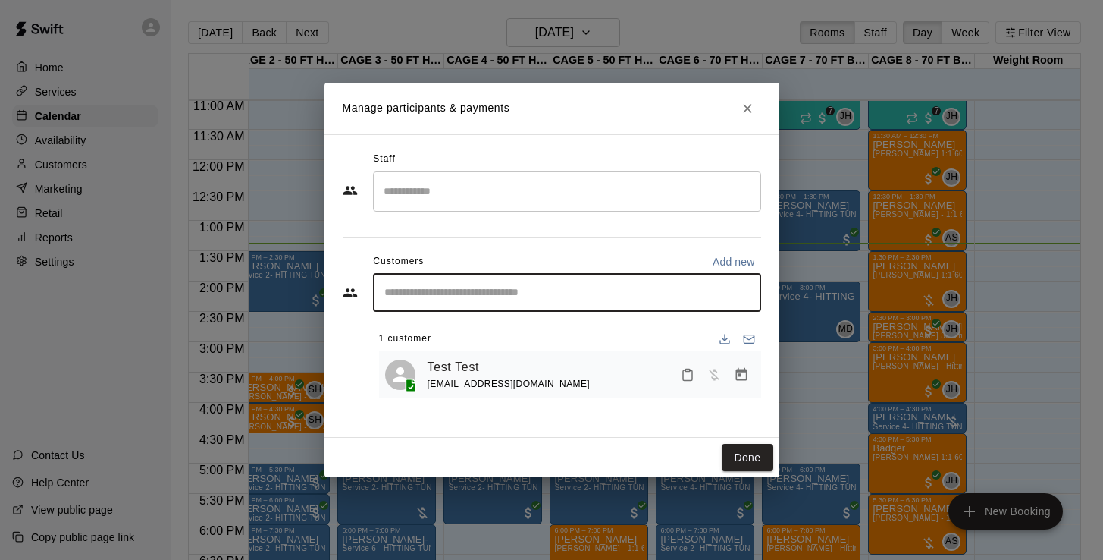
click at [551, 294] on input "Start typing to search customers..." at bounding box center [567, 292] width 375 height 15
click at [553, 287] on input "Start typing to search customers..." at bounding box center [567, 292] width 375 height 15
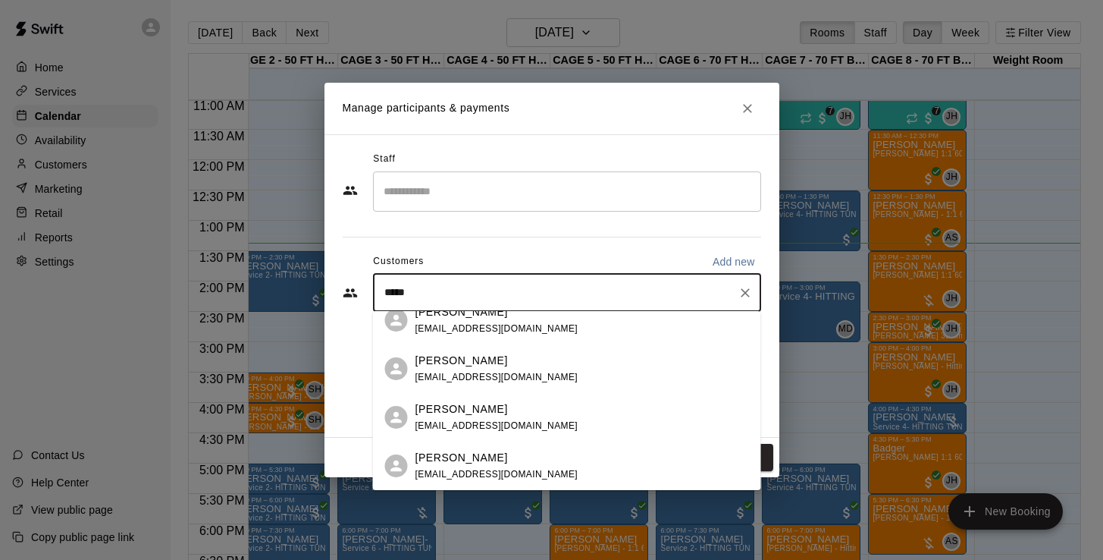
scroll to position [0, 0]
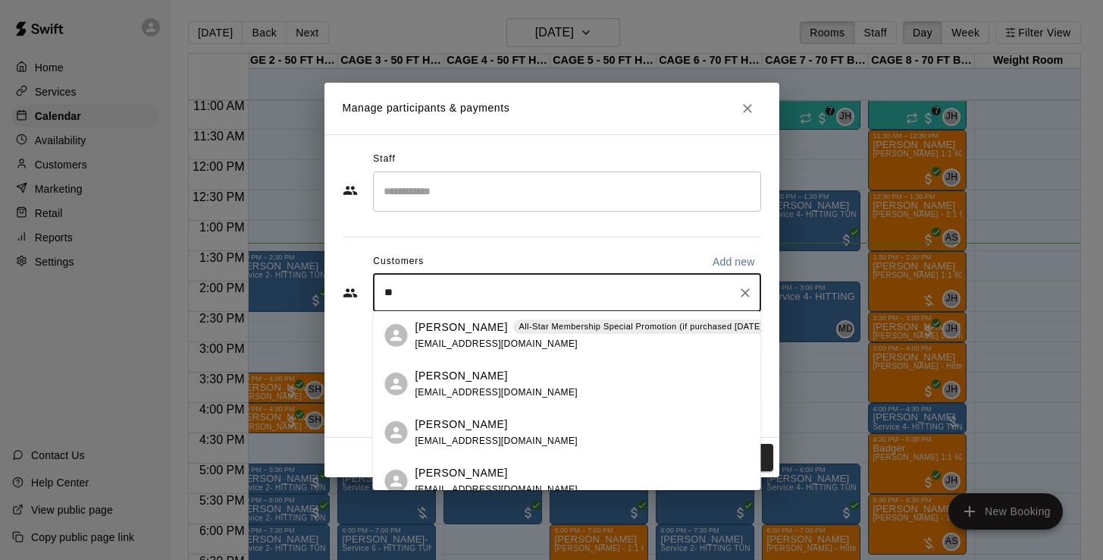
type input "*"
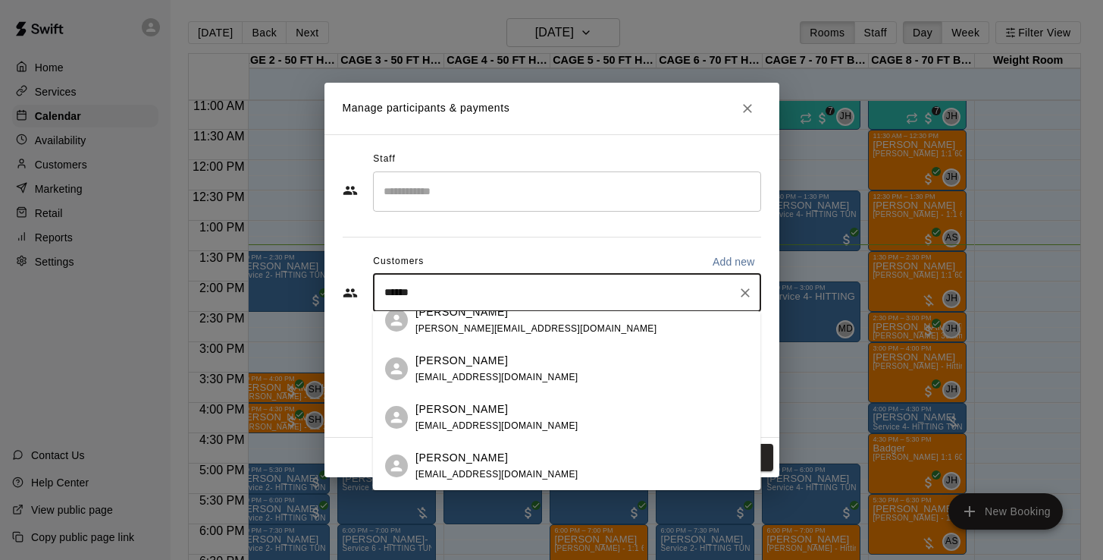
scroll to position [986, 0]
type input "******"
click at [745, 108] on icon "Close" at bounding box center [747, 108] width 15 height 15
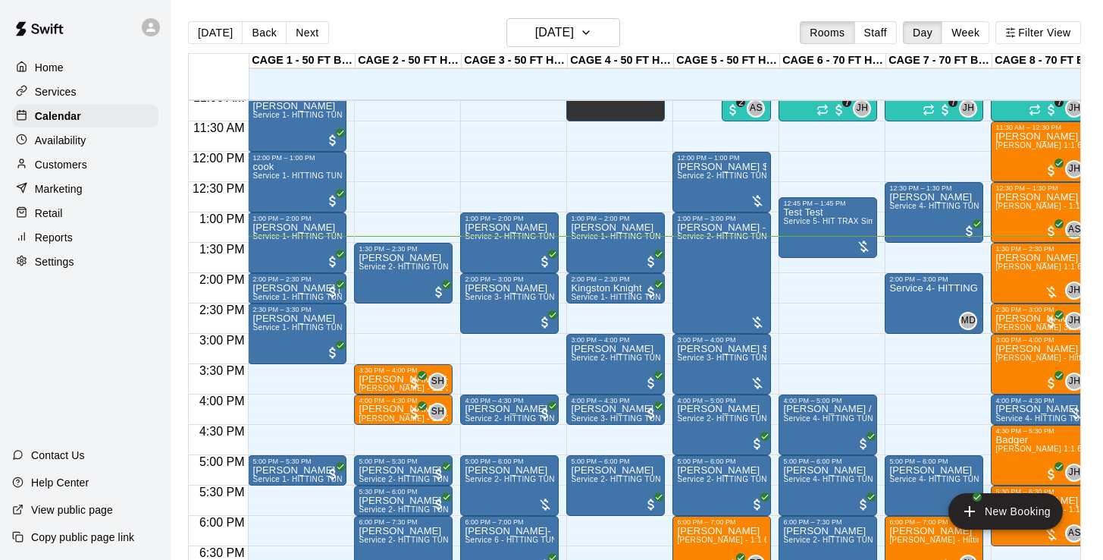
scroll to position [677, 0]
click at [808, 224] on span "Service 5- HIT TRAX Simulation Tunnel" at bounding box center [854, 221] width 143 height 8
click at [799, 261] on img "edit" at bounding box center [799, 269] width 17 height 17
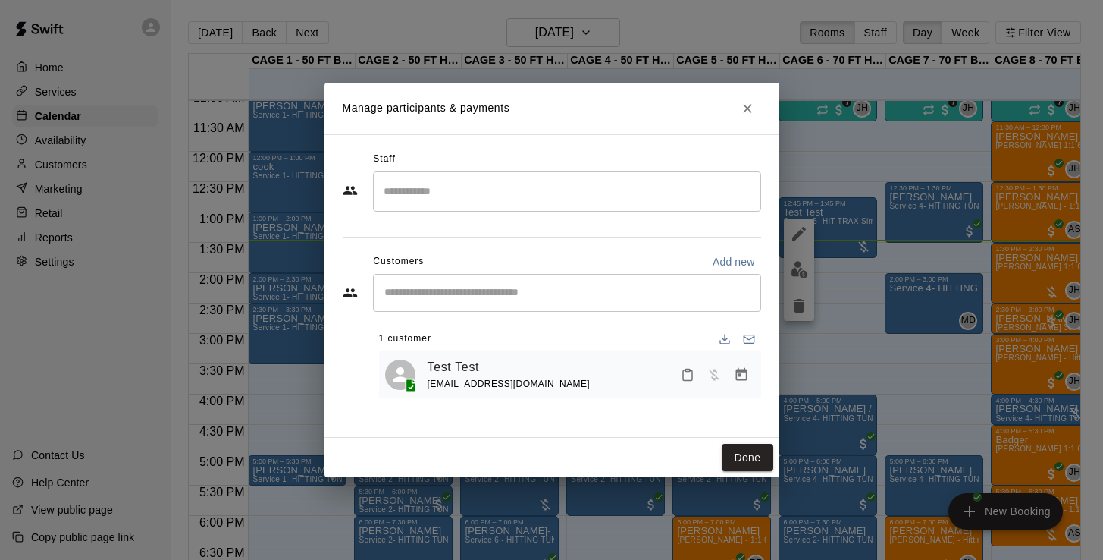
click at [506, 277] on div "​" at bounding box center [567, 293] width 388 height 38
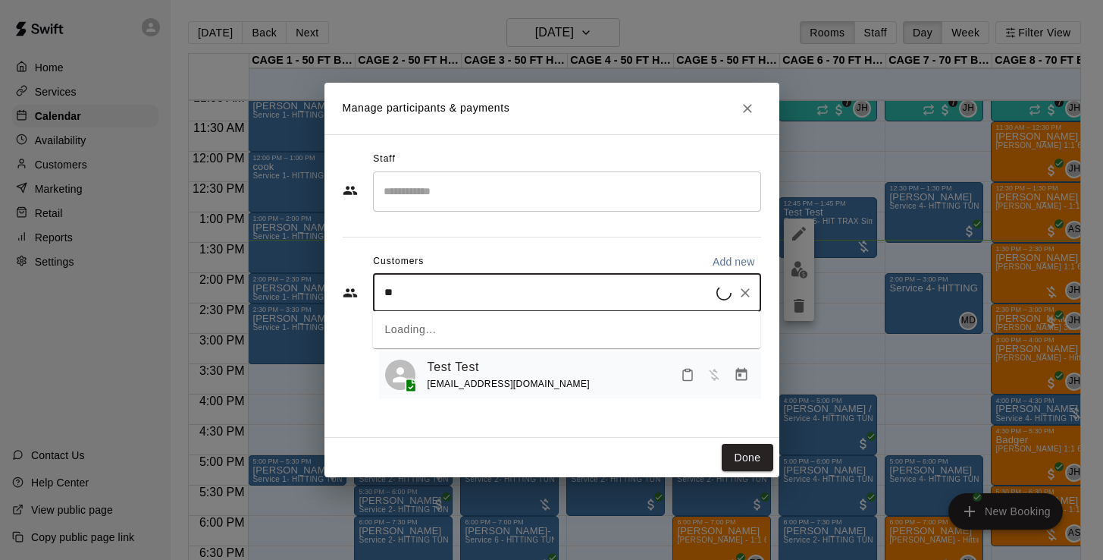
type input "*"
type input "******"
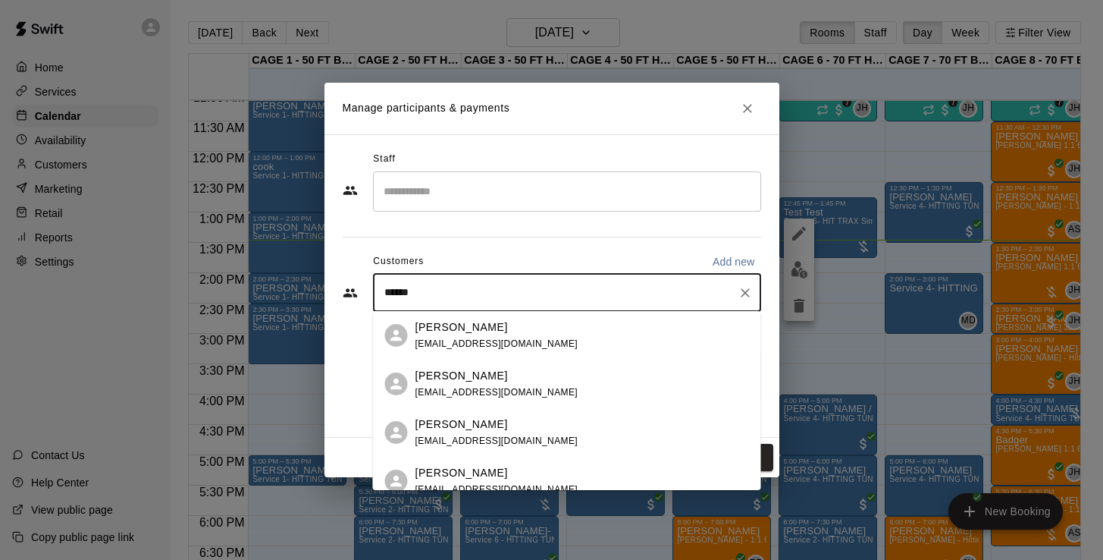
click at [460, 337] on div "Amy Harris mrsamyharris7@gmail.com" at bounding box center [496, 335] width 163 height 33
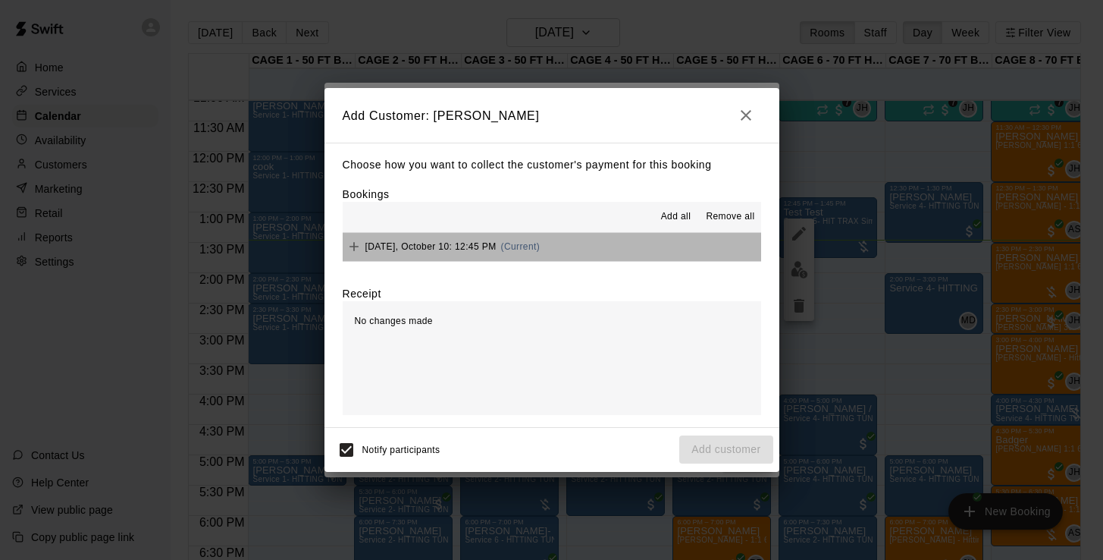
click at [440, 252] on div "Friday, October 10: 12:45 PM (Current)" at bounding box center [442, 246] width 198 height 23
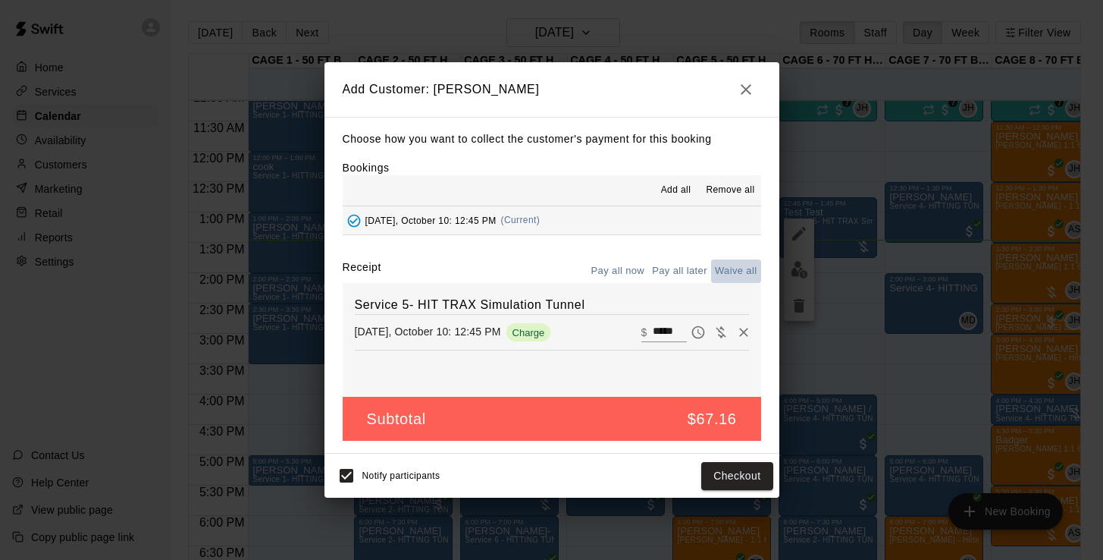
click at [755, 269] on button "Waive all" at bounding box center [736, 271] width 50 height 24
type input "*"
click at [728, 477] on button "Add customer" at bounding box center [725, 476] width 93 height 28
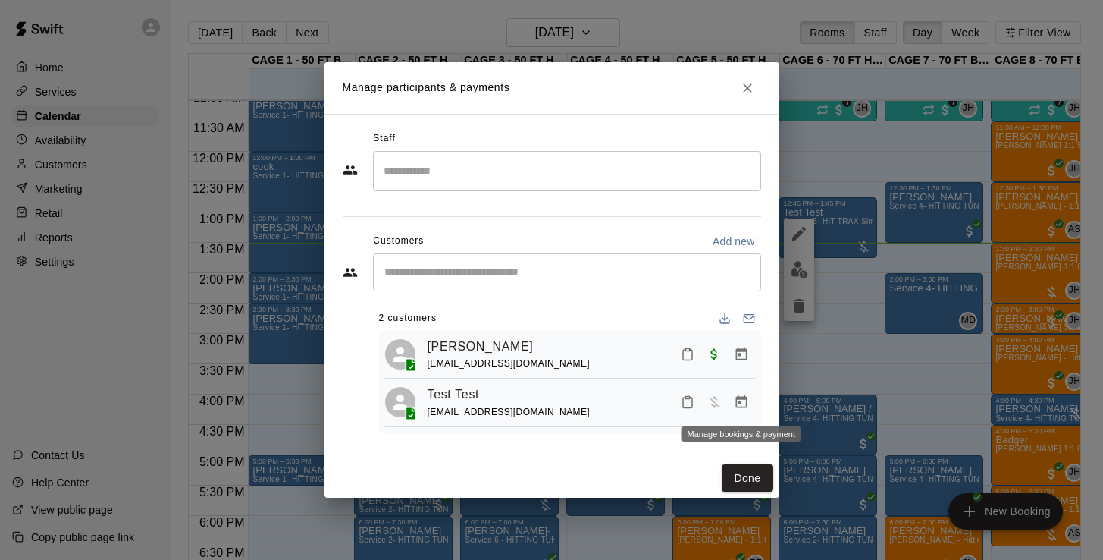
click at [744, 403] on icon "Manage bookings & payment" at bounding box center [741, 401] width 15 height 15
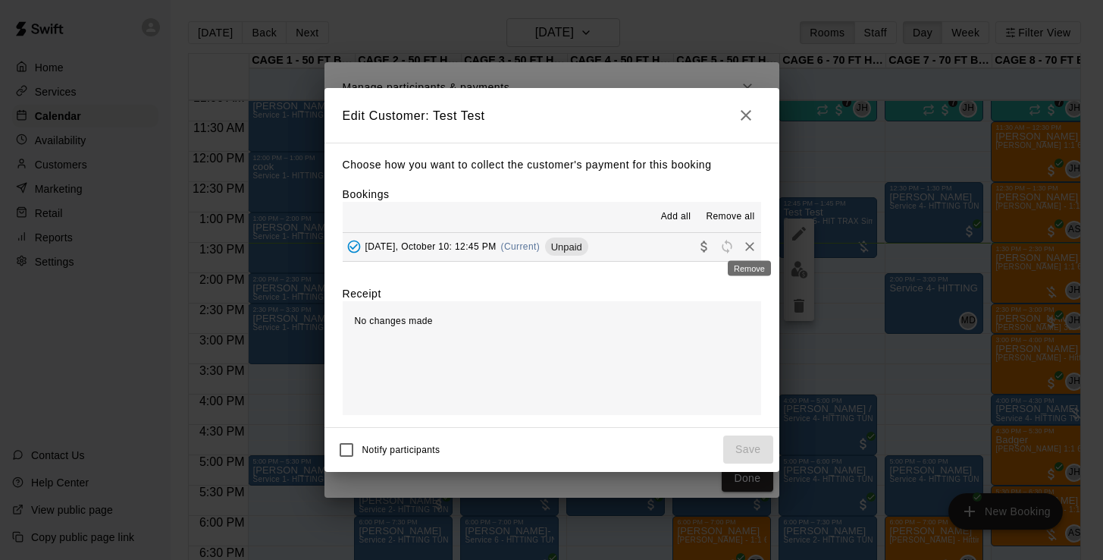
click at [754, 248] on icon "Remove" at bounding box center [749, 246] width 15 height 15
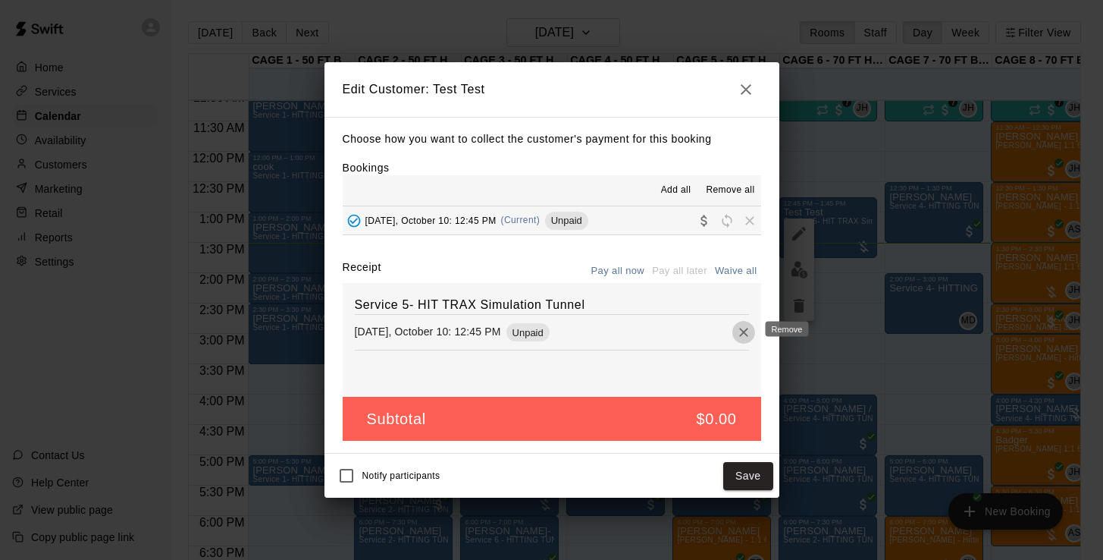
click at [742, 331] on icon "Remove" at bounding box center [743, 332] width 9 height 9
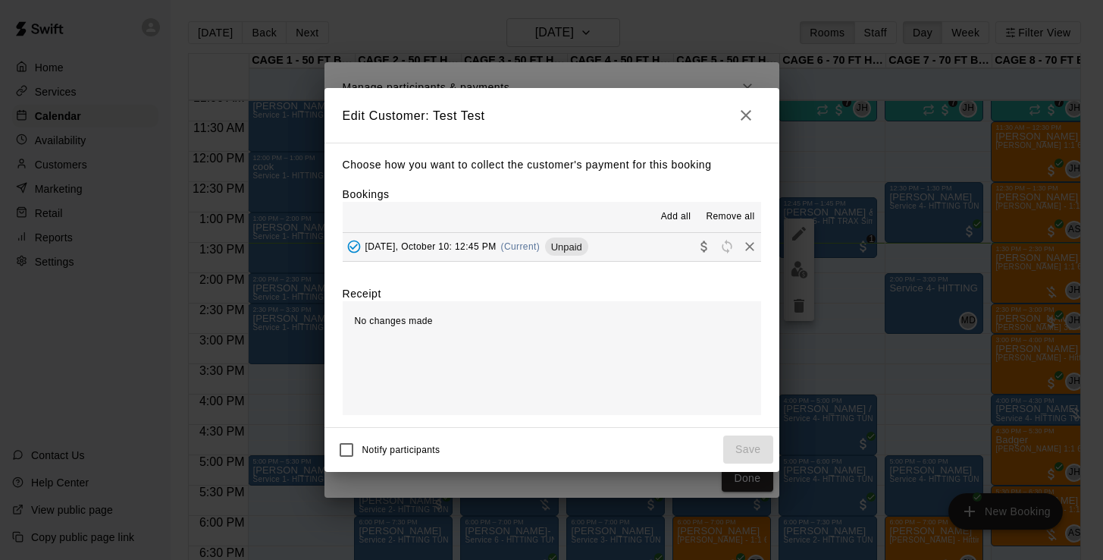
click at [735, 219] on span "Remove all" at bounding box center [730, 216] width 49 height 15
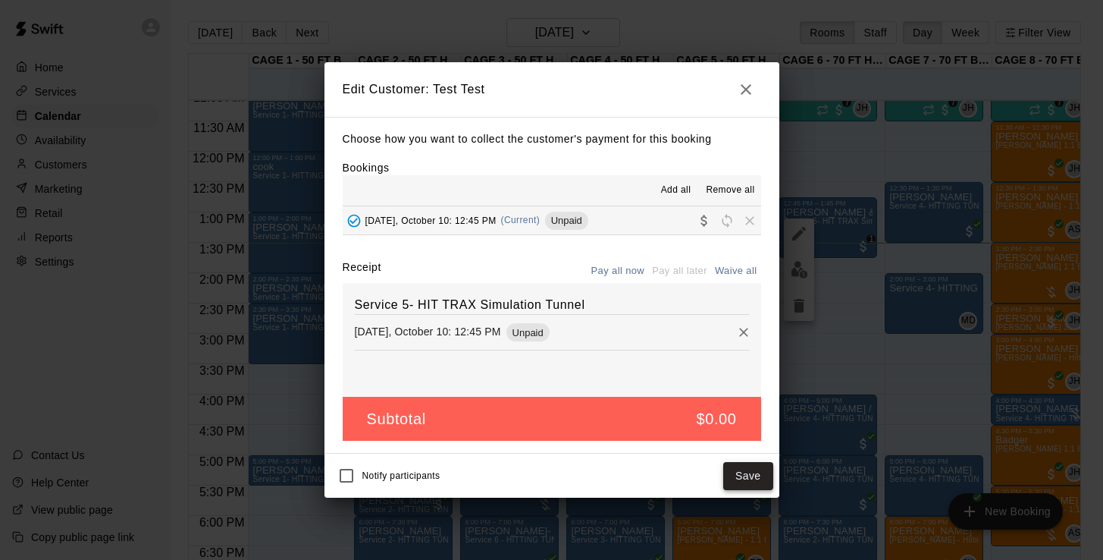
click at [754, 467] on button "Save" at bounding box center [748, 476] width 50 height 28
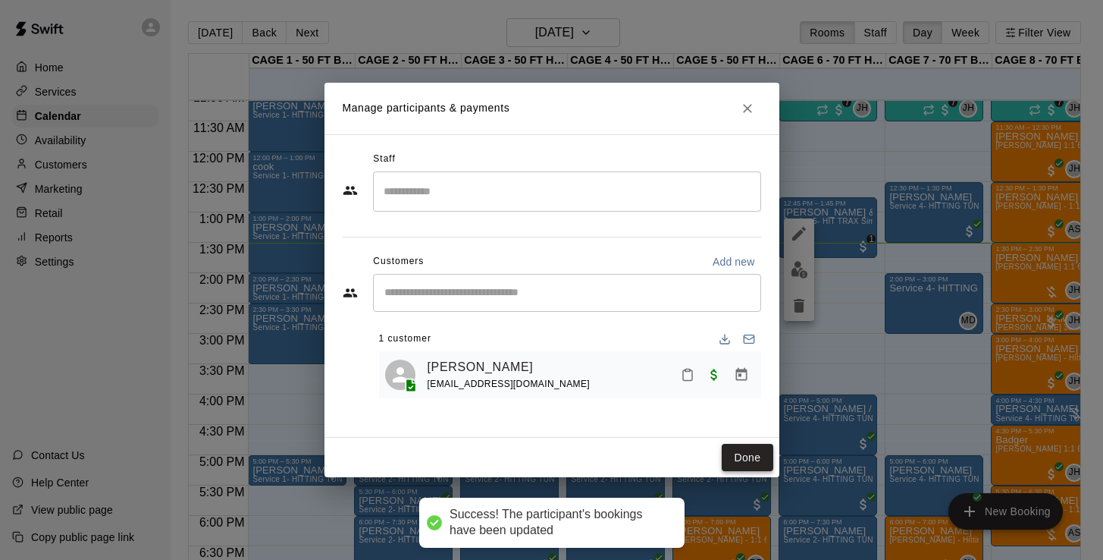
click at [757, 459] on button "Done" at bounding box center [747, 458] width 51 height 28
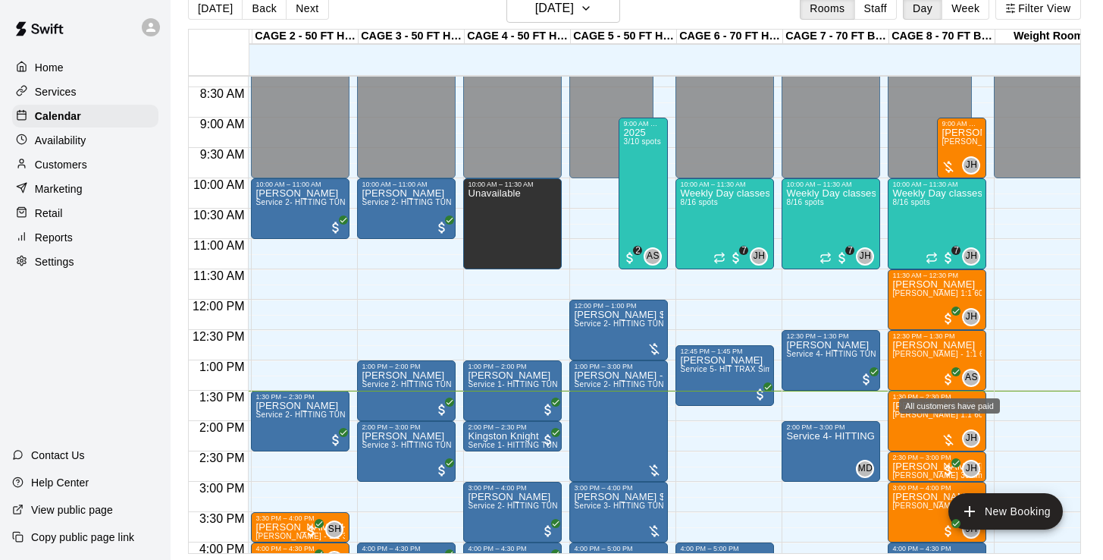
scroll to position [24, 0]
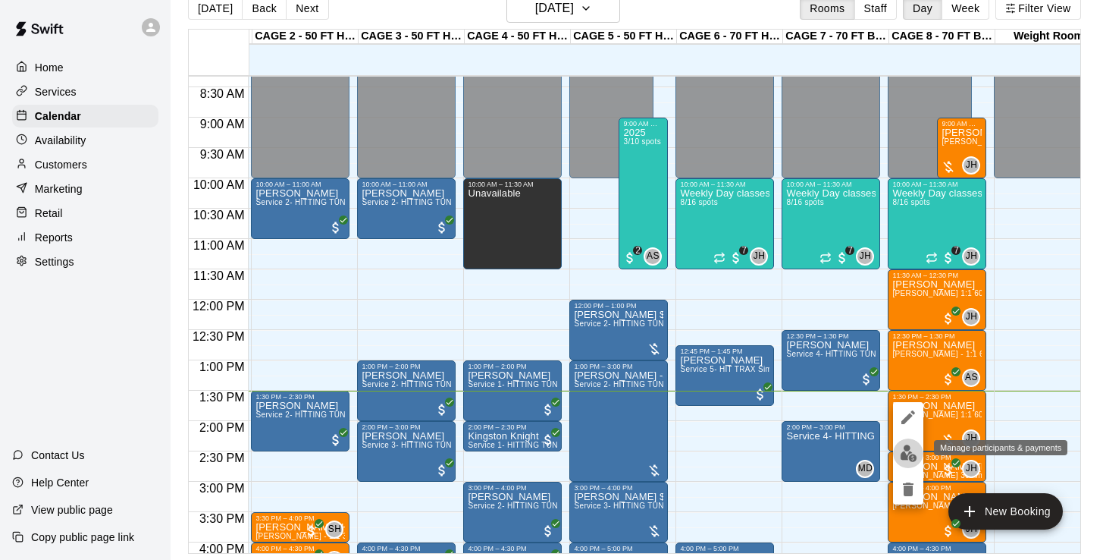
click at [900, 456] on img "edit" at bounding box center [908, 452] width 17 height 17
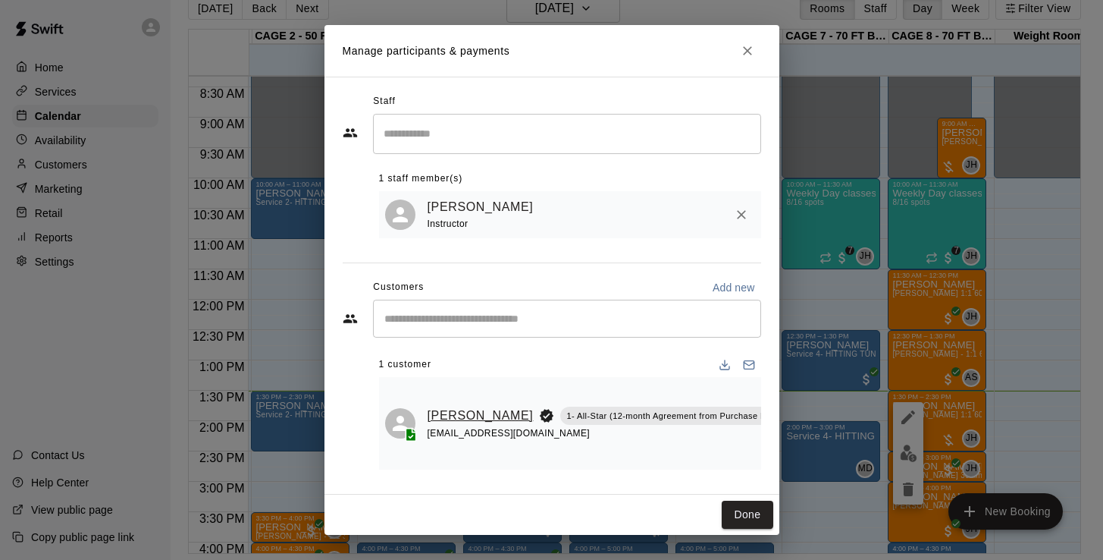
click at [467, 419] on link "Dan Hutchings" at bounding box center [481, 416] width 106 height 20
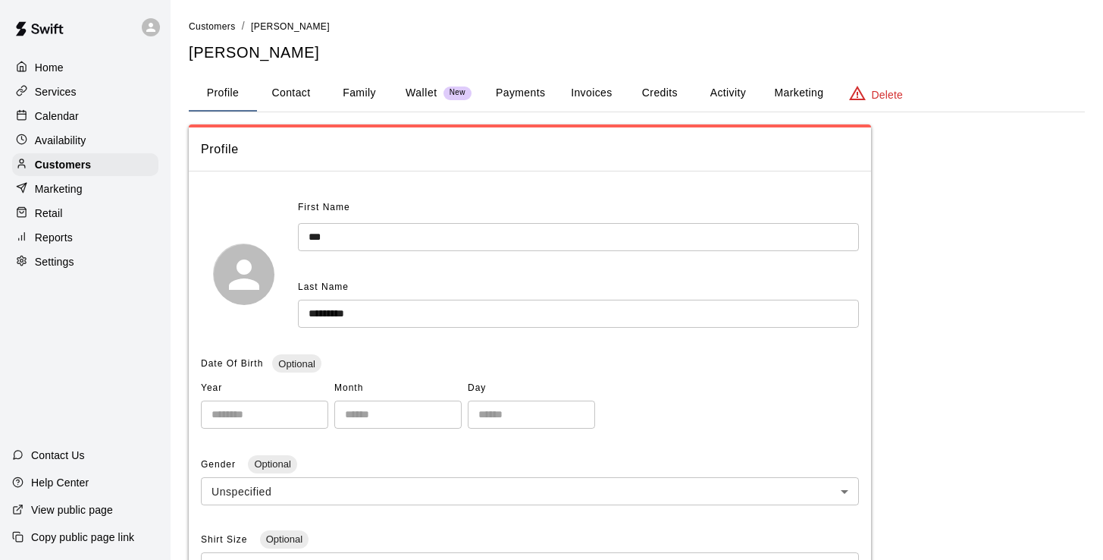
click at [74, 112] on p "Calendar" at bounding box center [57, 115] width 44 height 15
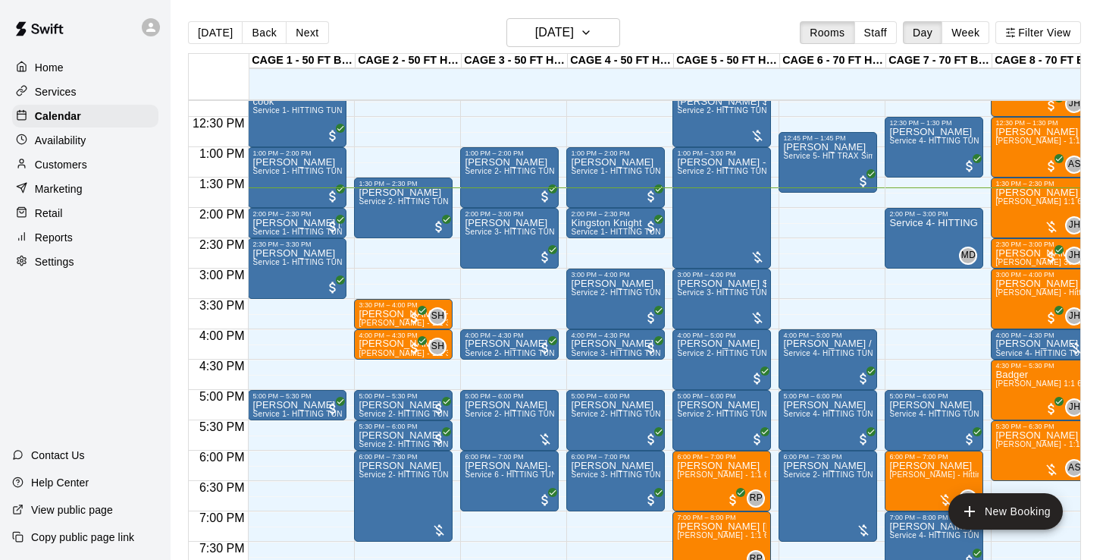
scroll to position [745, 0]
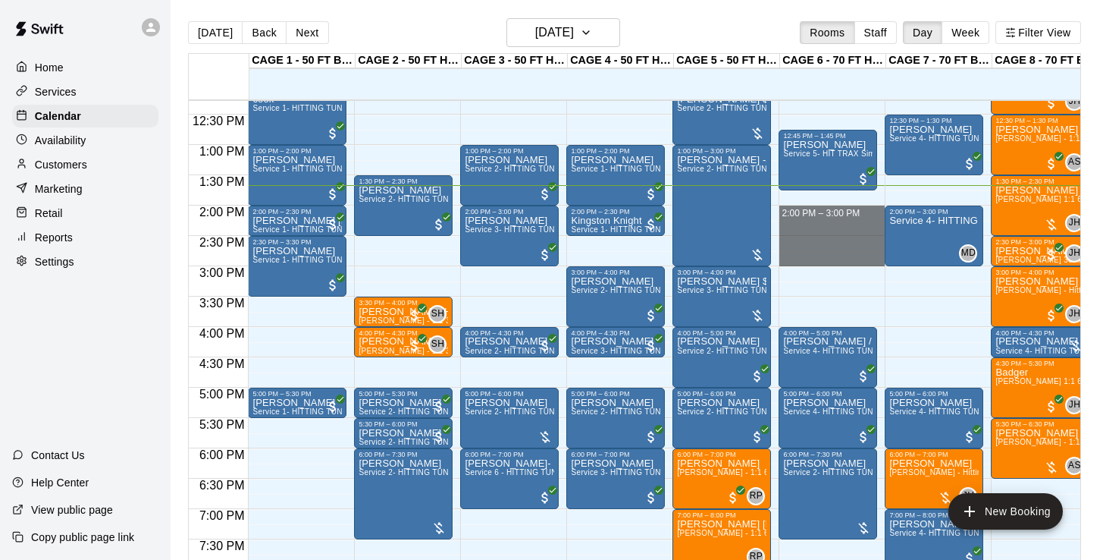
drag, startPoint x: 845, startPoint y: 208, endPoint x: 853, endPoint y: 257, distance: 49.1
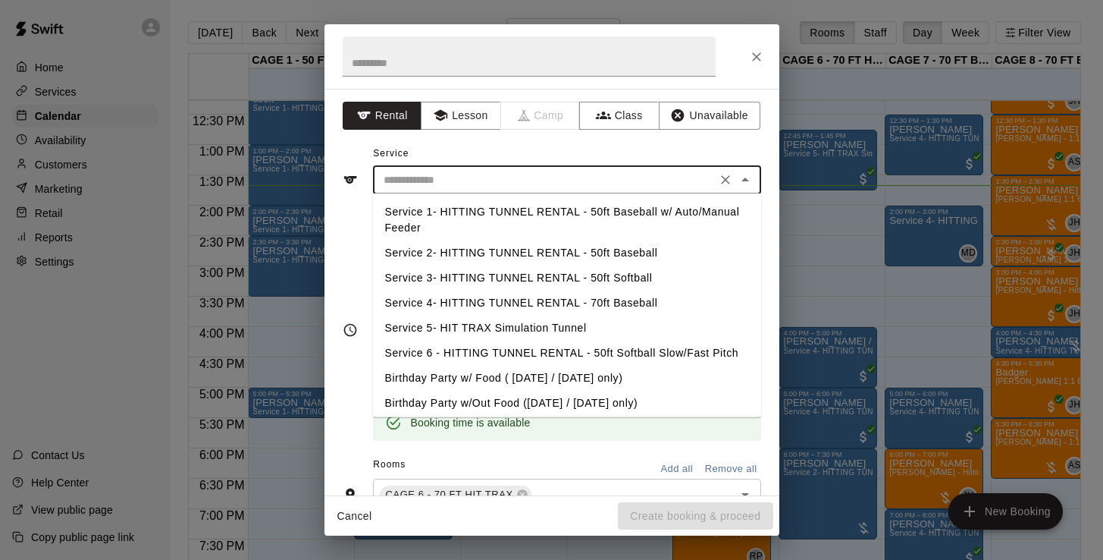
click at [556, 187] on input "text" at bounding box center [545, 180] width 334 height 19
click at [622, 306] on li "Service 4- HITTING TUNNEL RENTAL - 70ft Baseball" at bounding box center [567, 302] width 388 height 25
type input "**********"
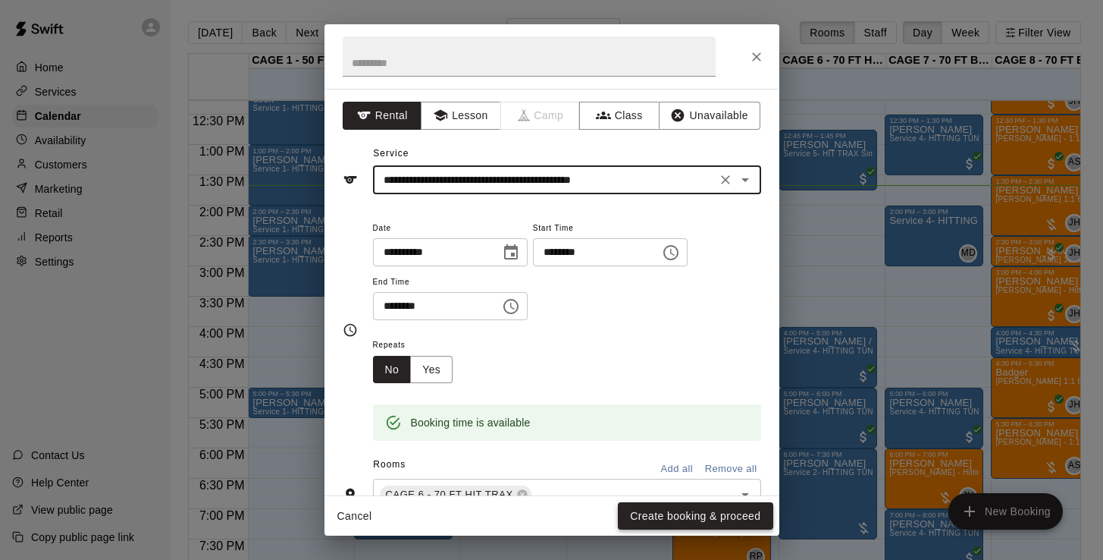
click at [696, 518] on button "Create booking & proceed" at bounding box center [695, 516] width 155 height 28
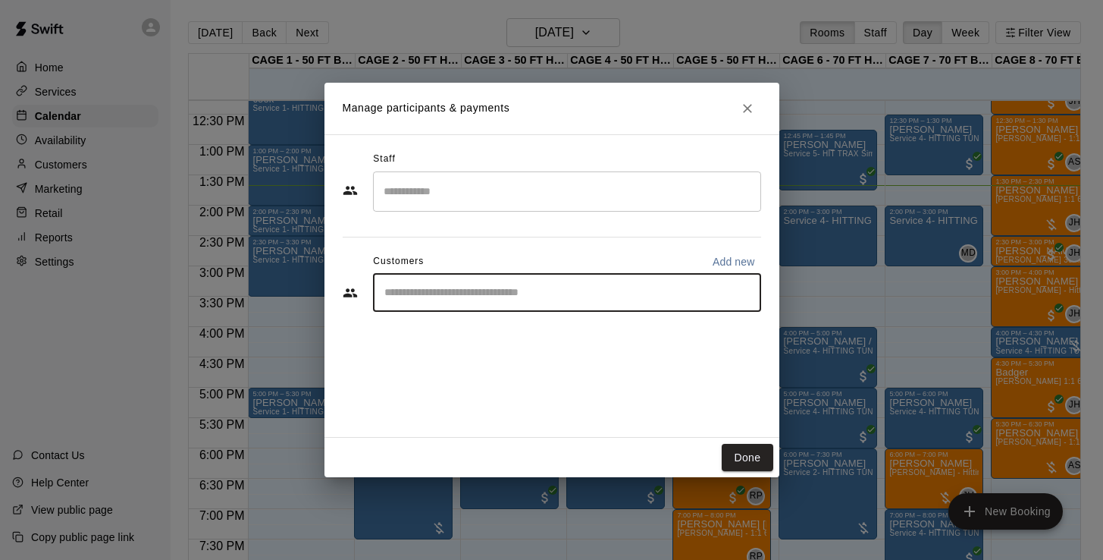
click at [541, 288] on input "Start typing to search customers..." at bounding box center [567, 292] width 375 height 15
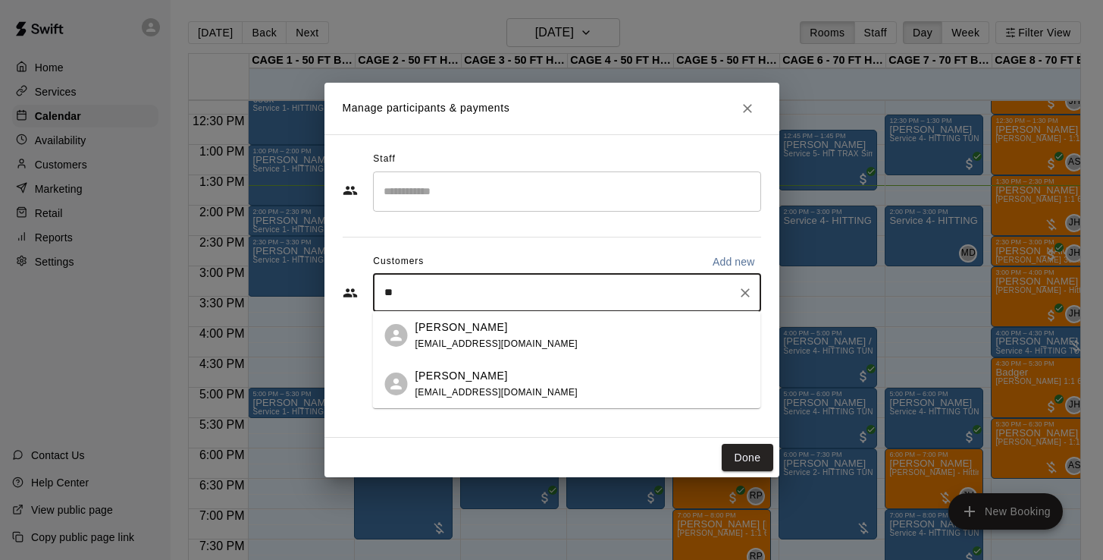
type input "*"
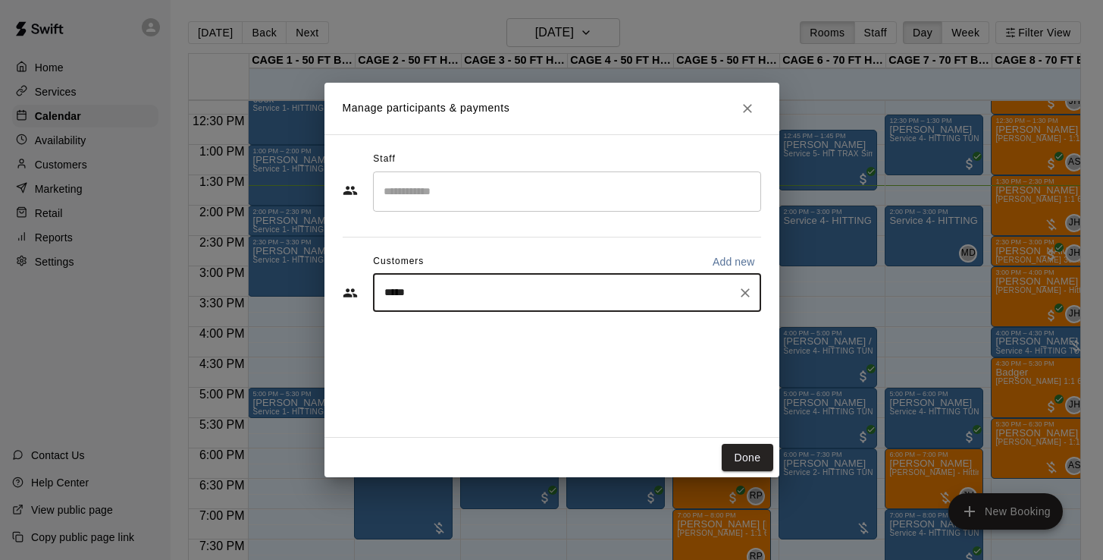
type input "******"
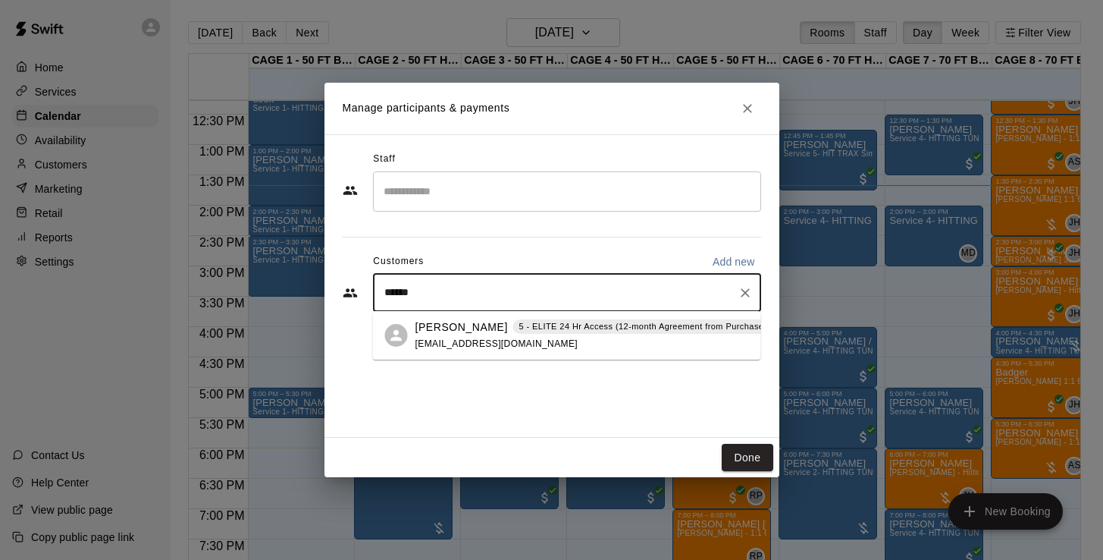
click at [513, 333] on div "5 - ELITE 24 Hr Access (12-month Agreement from Purchase Date)" at bounding box center [654, 326] width 282 height 15
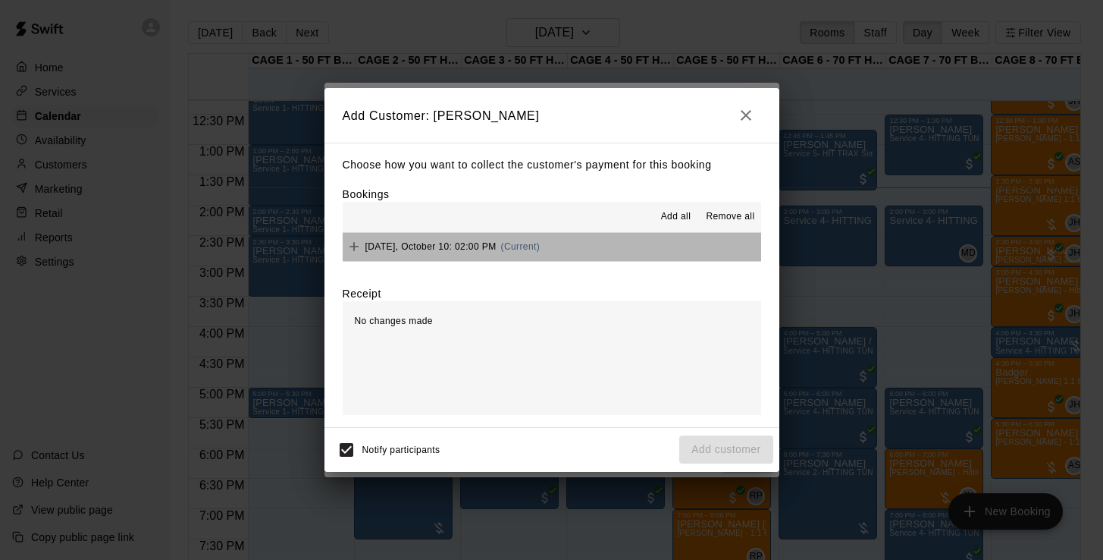
click at [437, 249] on span "Friday, October 10: 02:00 PM" at bounding box center [430, 246] width 131 height 11
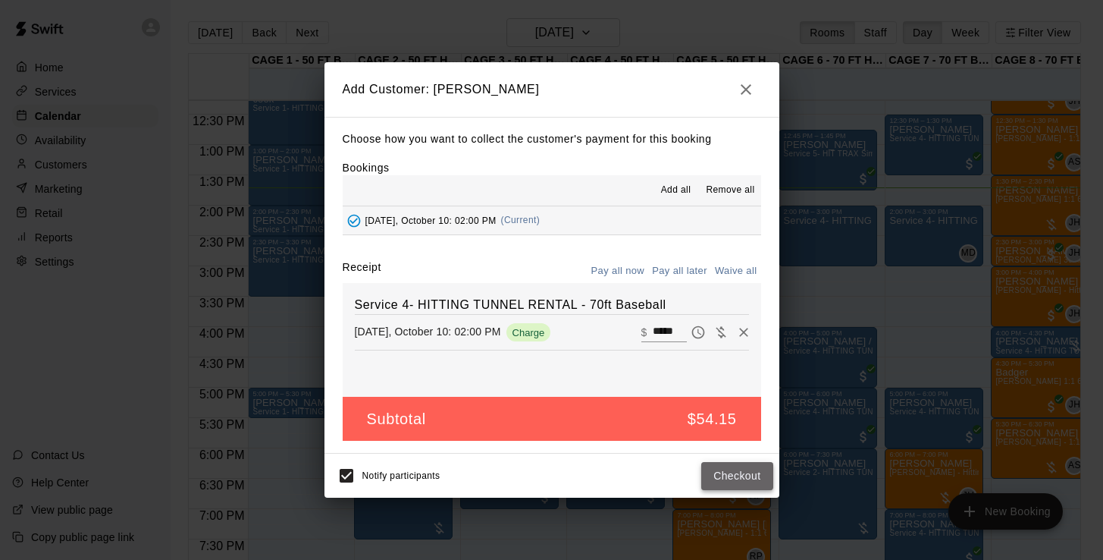
click at [726, 478] on button "Checkout" at bounding box center [736, 476] width 71 height 28
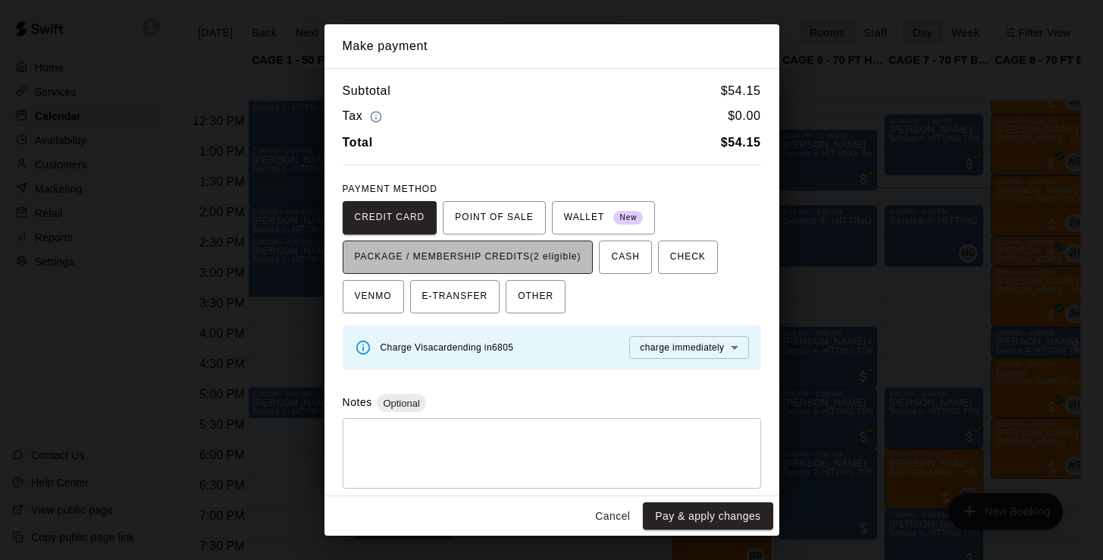
click at [550, 257] on span "PACKAGE / MEMBERSHIP CREDITS (2 eligible)" at bounding box center [468, 257] width 227 height 24
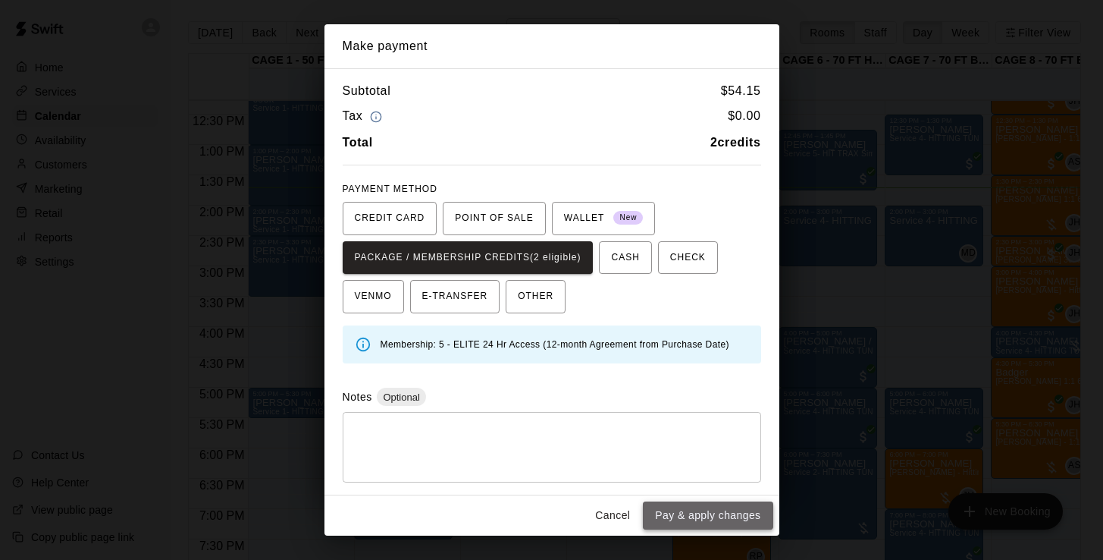
click at [666, 509] on button "Pay & apply changes" at bounding box center [708, 515] width 130 height 28
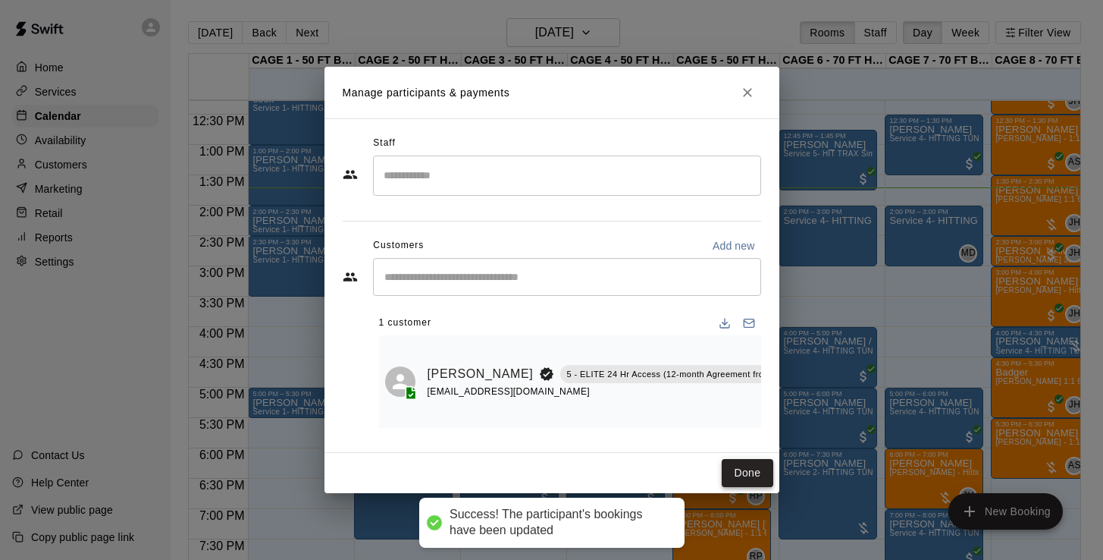
click at [746, 467] on button "Done" at bounding box center [747, 473] width 51 height 28
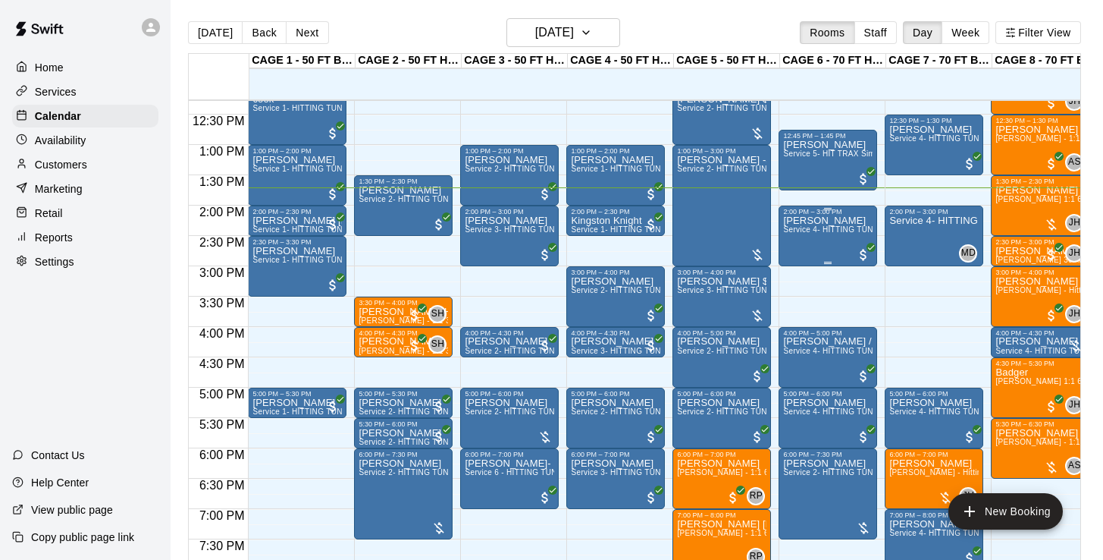
click at [803, 249] on div "Josh Ehmke Service 4- HITTING TUNNEL RENTAL - 70ft Baseball" at bounding box center [827, 495] width 89 height 560
click at [802, 233] on icon "edit" at bounding box center [799, 232] width 18 height 18
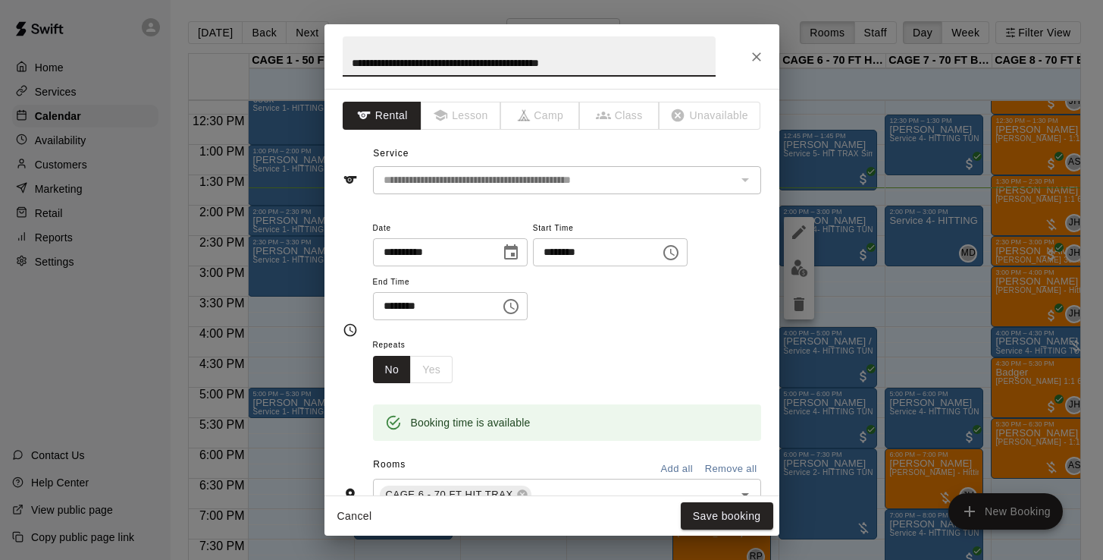
drag, startPoint x: 634, startPoint y: 61, endPoint x: 324, endPoint y: 62, distance: 310.1
click at [324, 62] on h2 "**********" at bounding box center [528, 56] width 409 height 64
type input "*"
type input "**********"
click at [710, 515] on button "Save booking" at bounding box center [727, 516] width 92 height 28
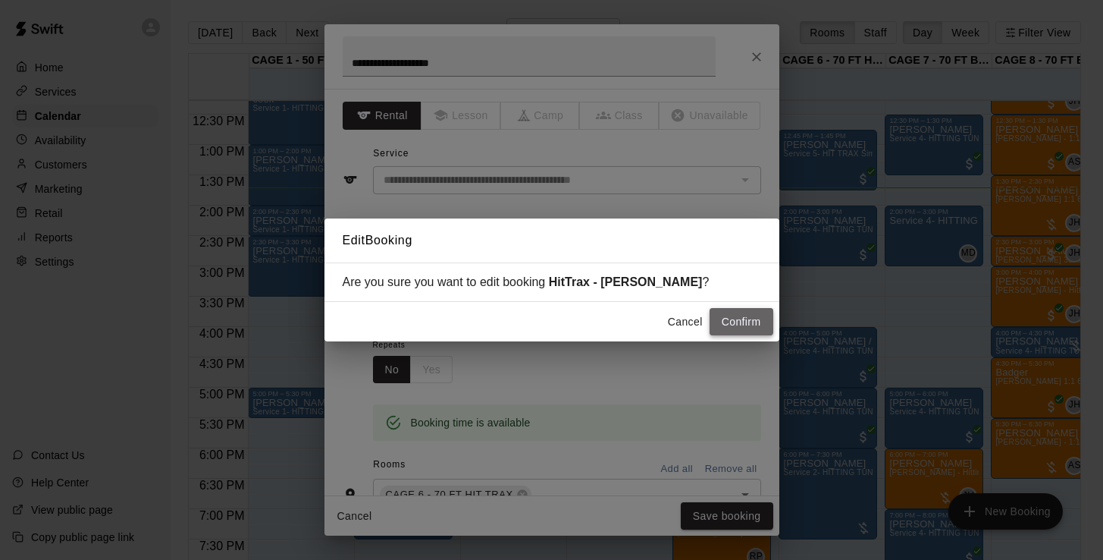
click at [735, 314] on button "Confirm" at bounding box center [742, 322] width 64 height 28
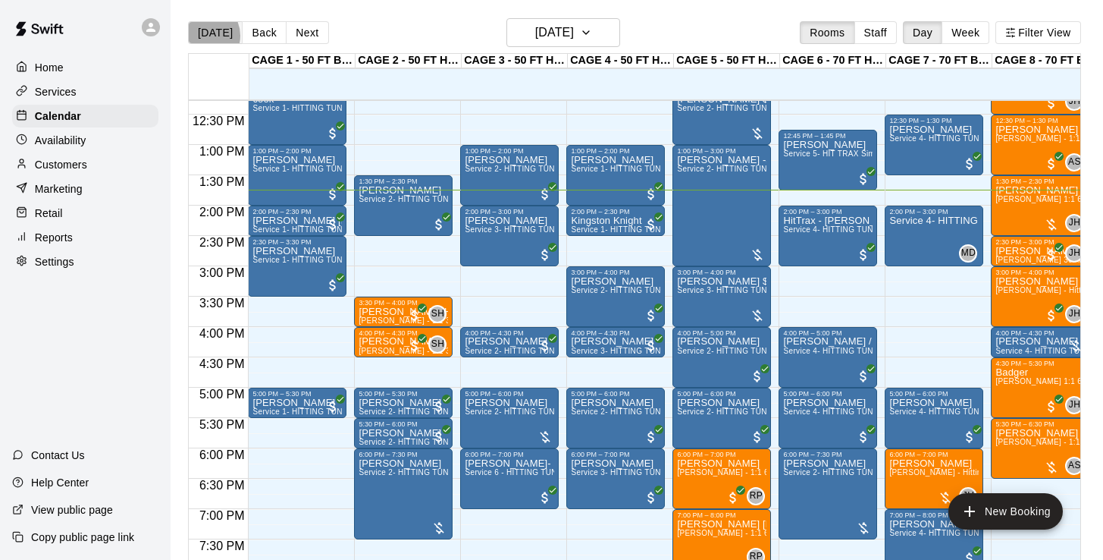
click at [203, 36] on button "[DATE]" at bounding box center [215, 32] width 55 height 23
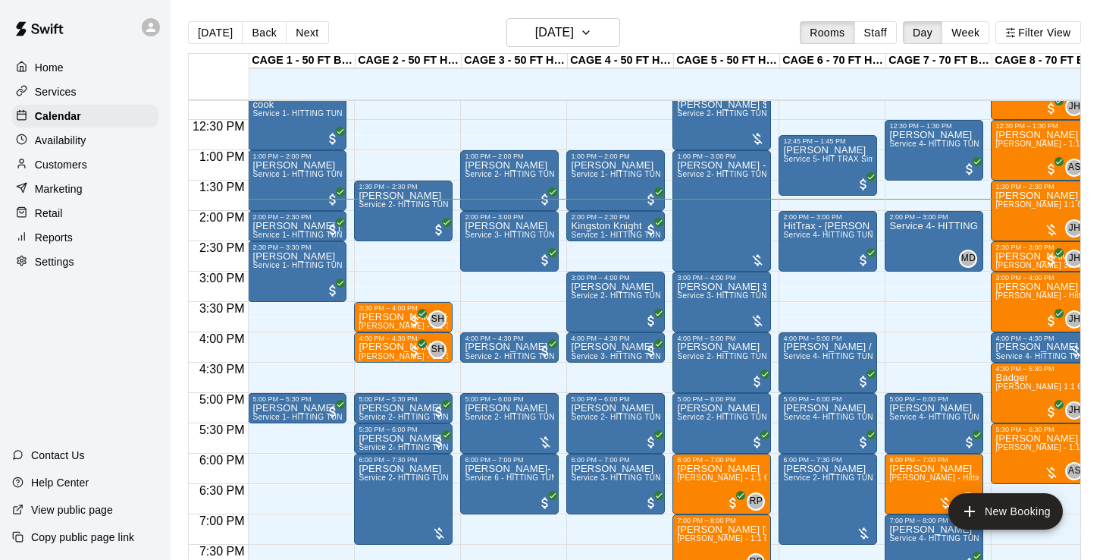
scroll to position [739, 0]
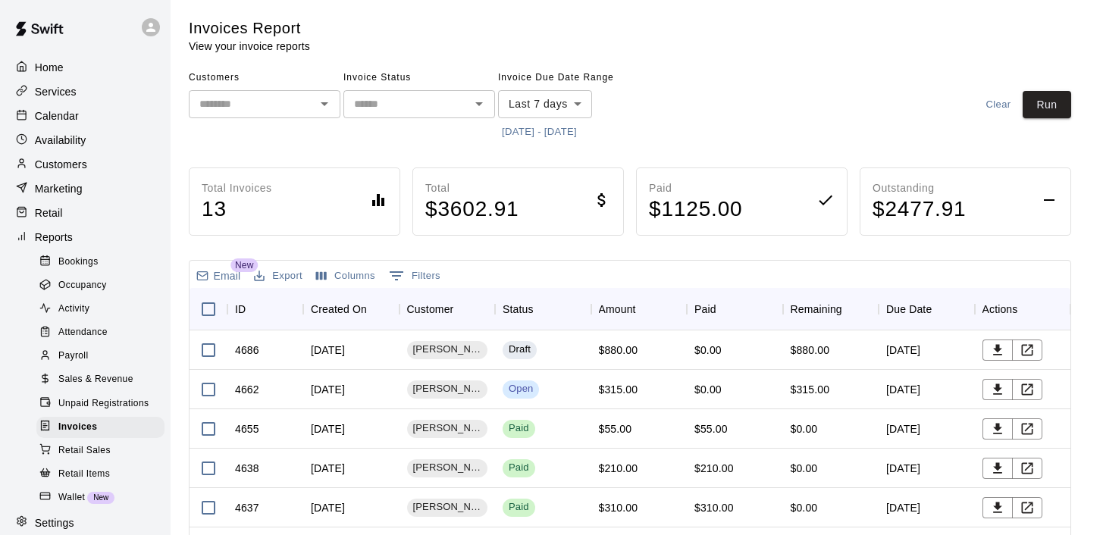
click at [55, 107] on div "Calendar" at bounding box center [85, 116] width 146 height 23
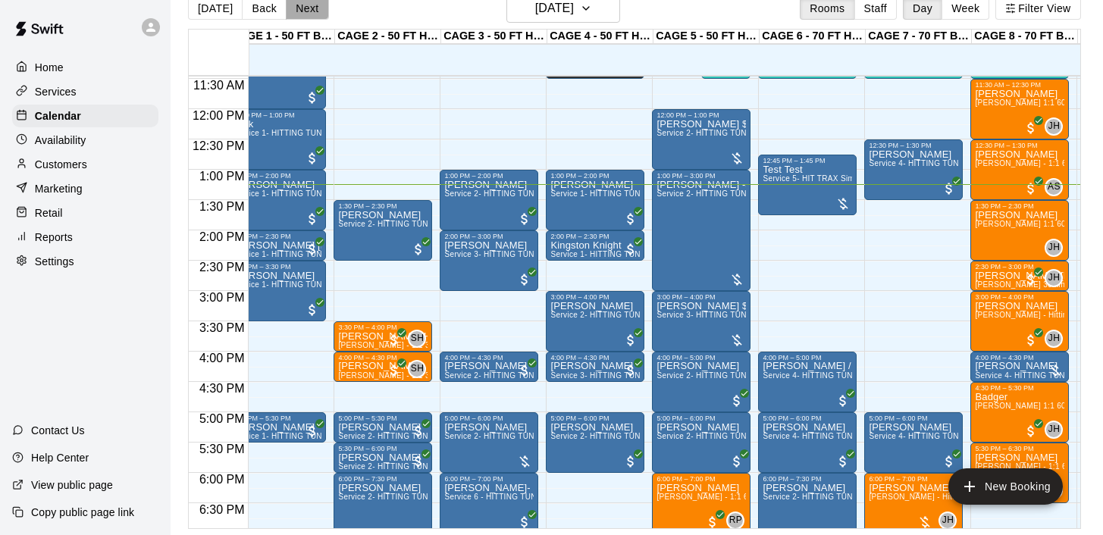
click at [310, 13] on button "Next" at bounding box center [307, 8] width 42 height 23
